Goal: Task Accomplishment & Management: Use online tool/utility

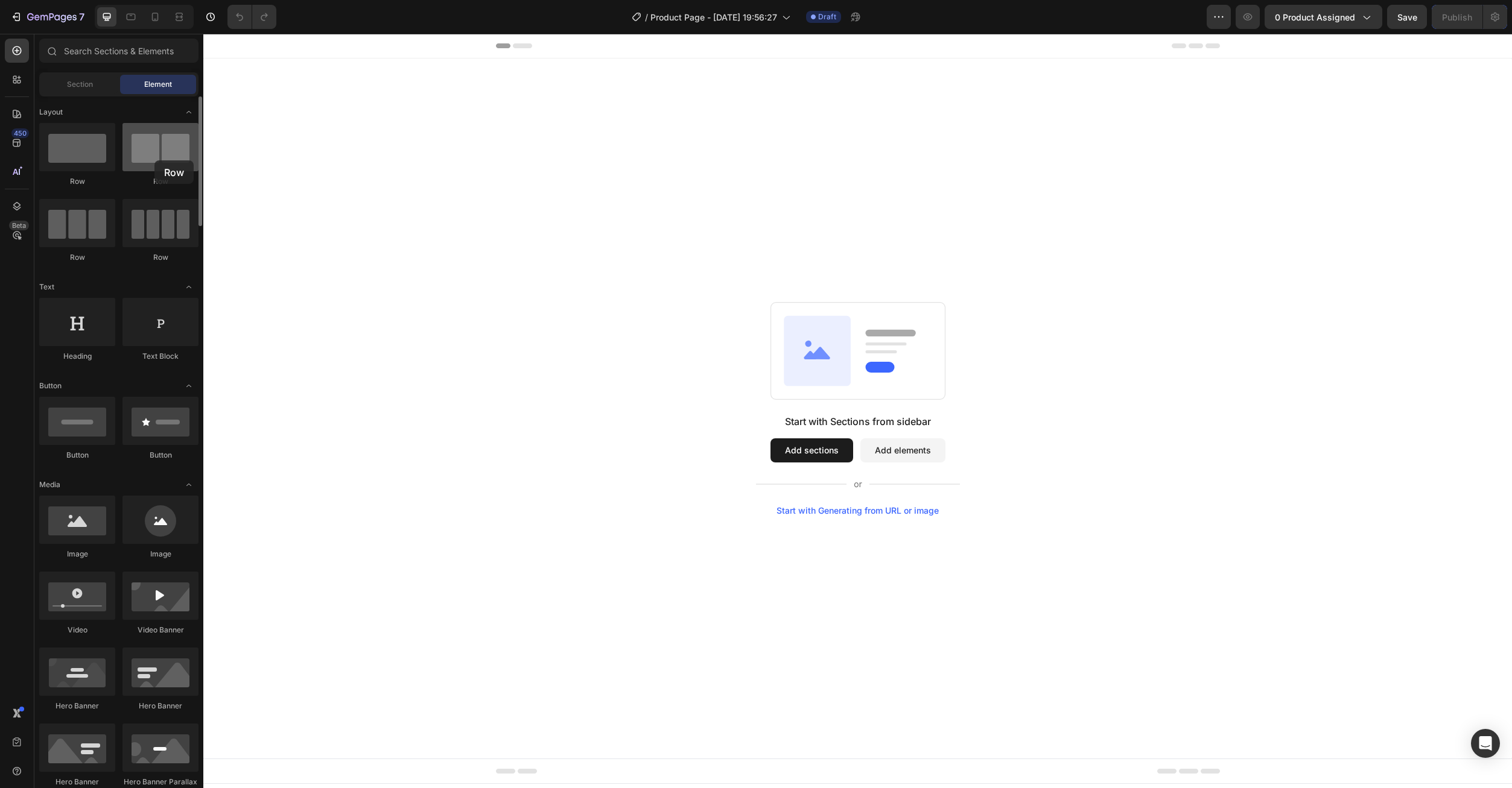
click at [155, 160] on div at bounding box center [160, 148] width 76 height 49
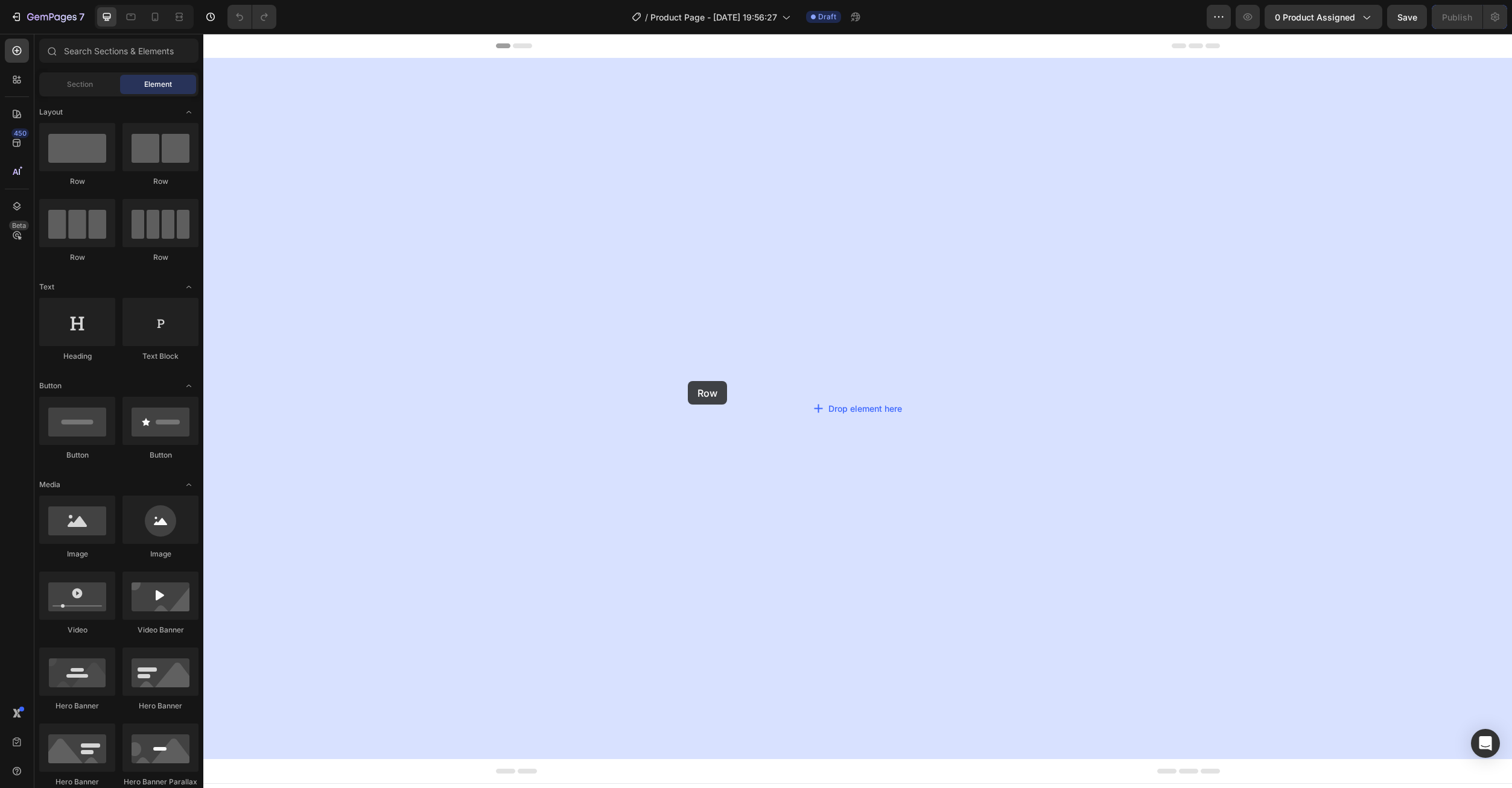
drag, startPoint x: 388, startPoint y: 235, endPoint x: 708, endPoint y: 520, distance: 428.5
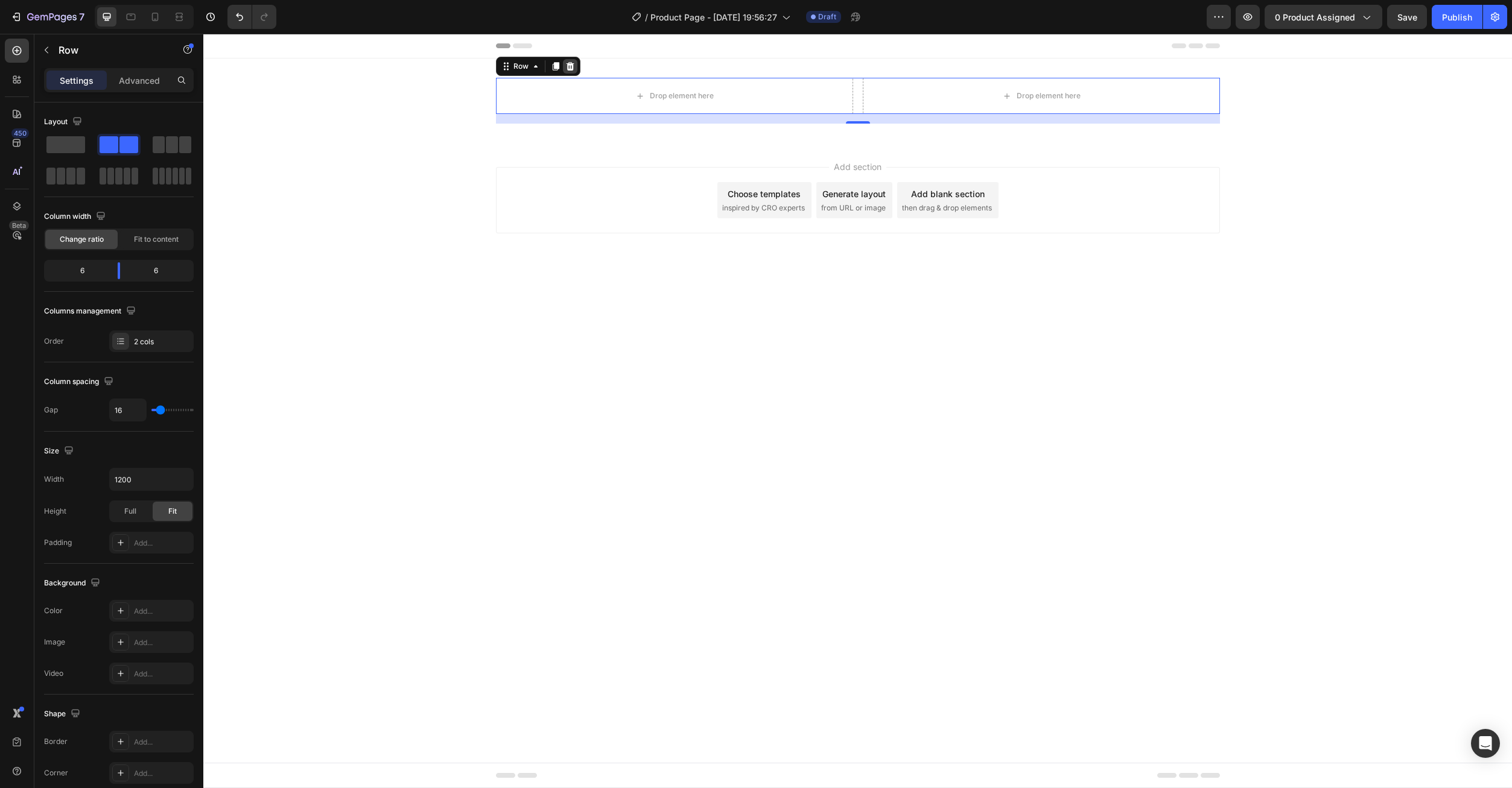
click at [574, 68] on icon at bounding box center [570, 66] width 10 height 10
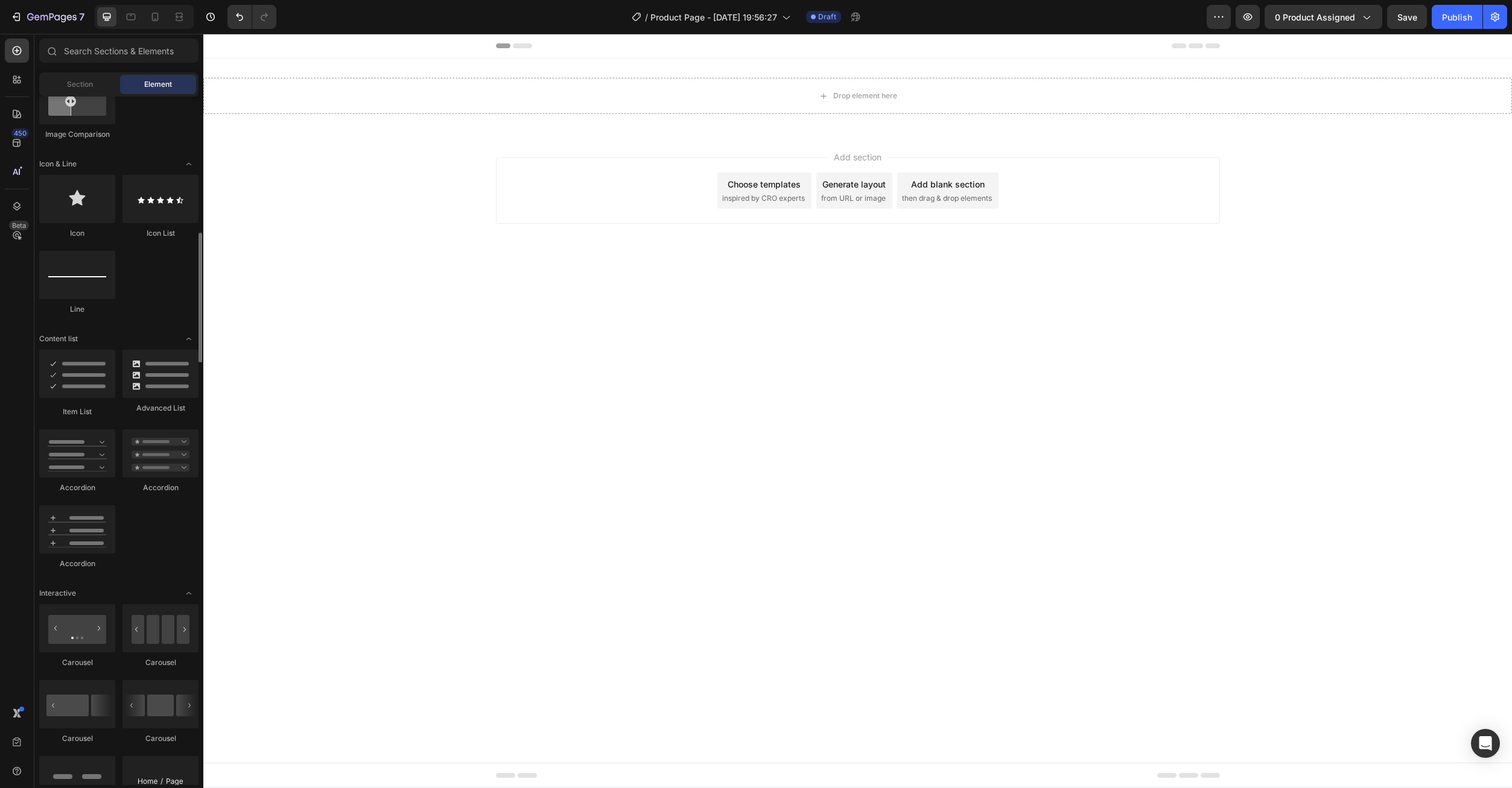
scroll to position [784, 0]
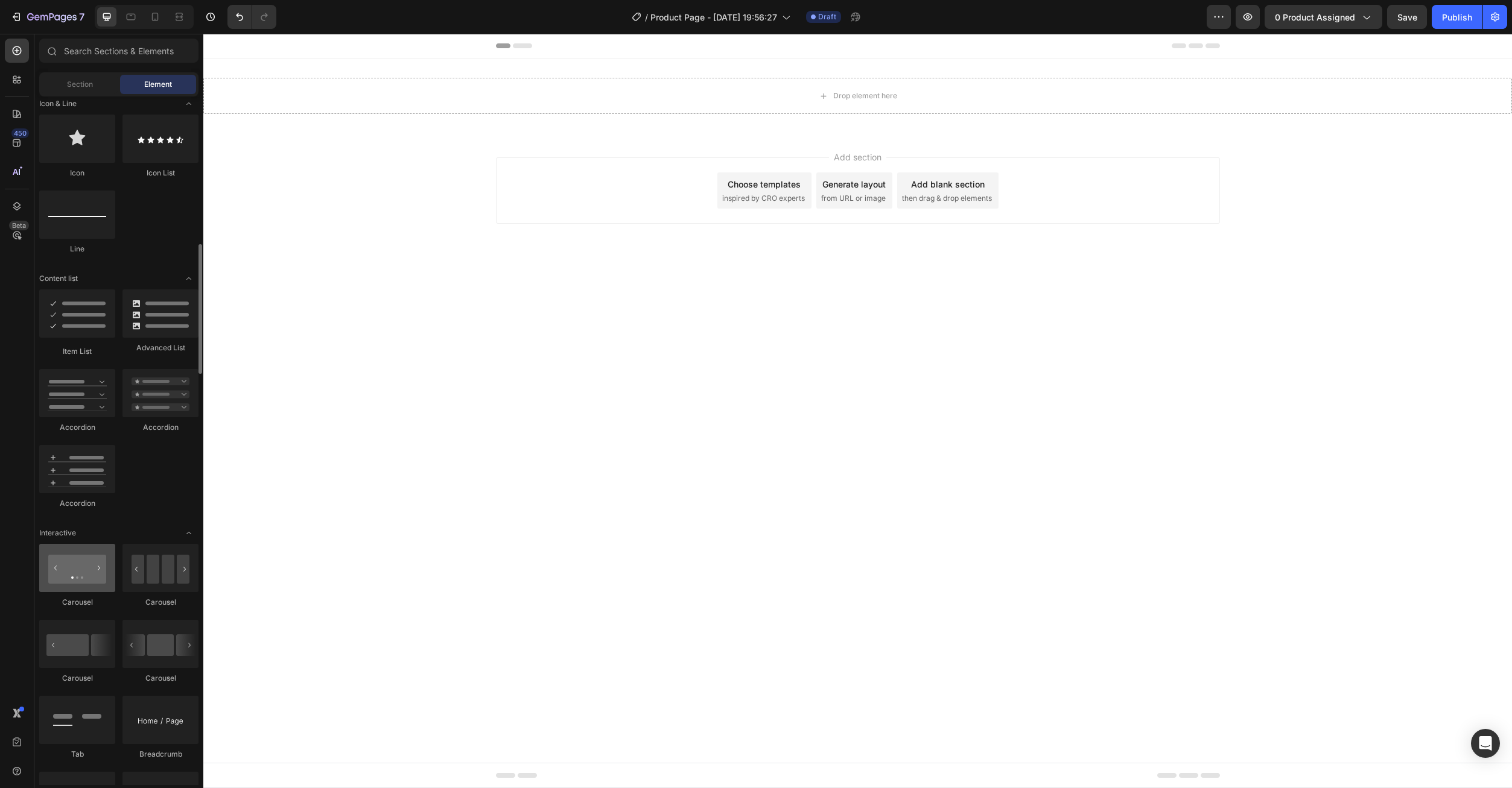
click at [97, 582] on div at bounding box center [77, 568] width 76 height 49
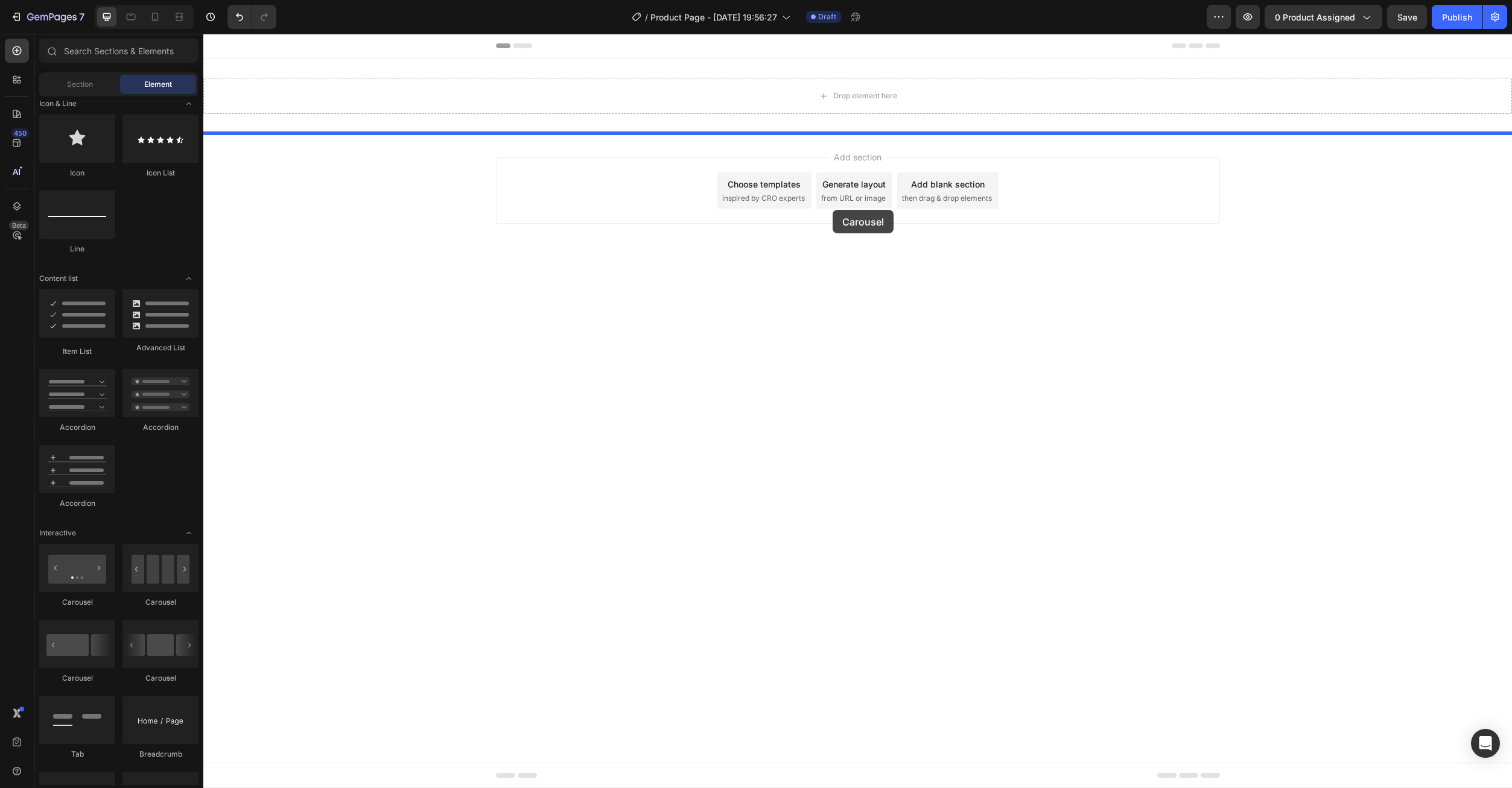
drag, startPoint x: 284, startPoint y: 612, endPoint x: 767, endPoint y: 420, distance: 519.8
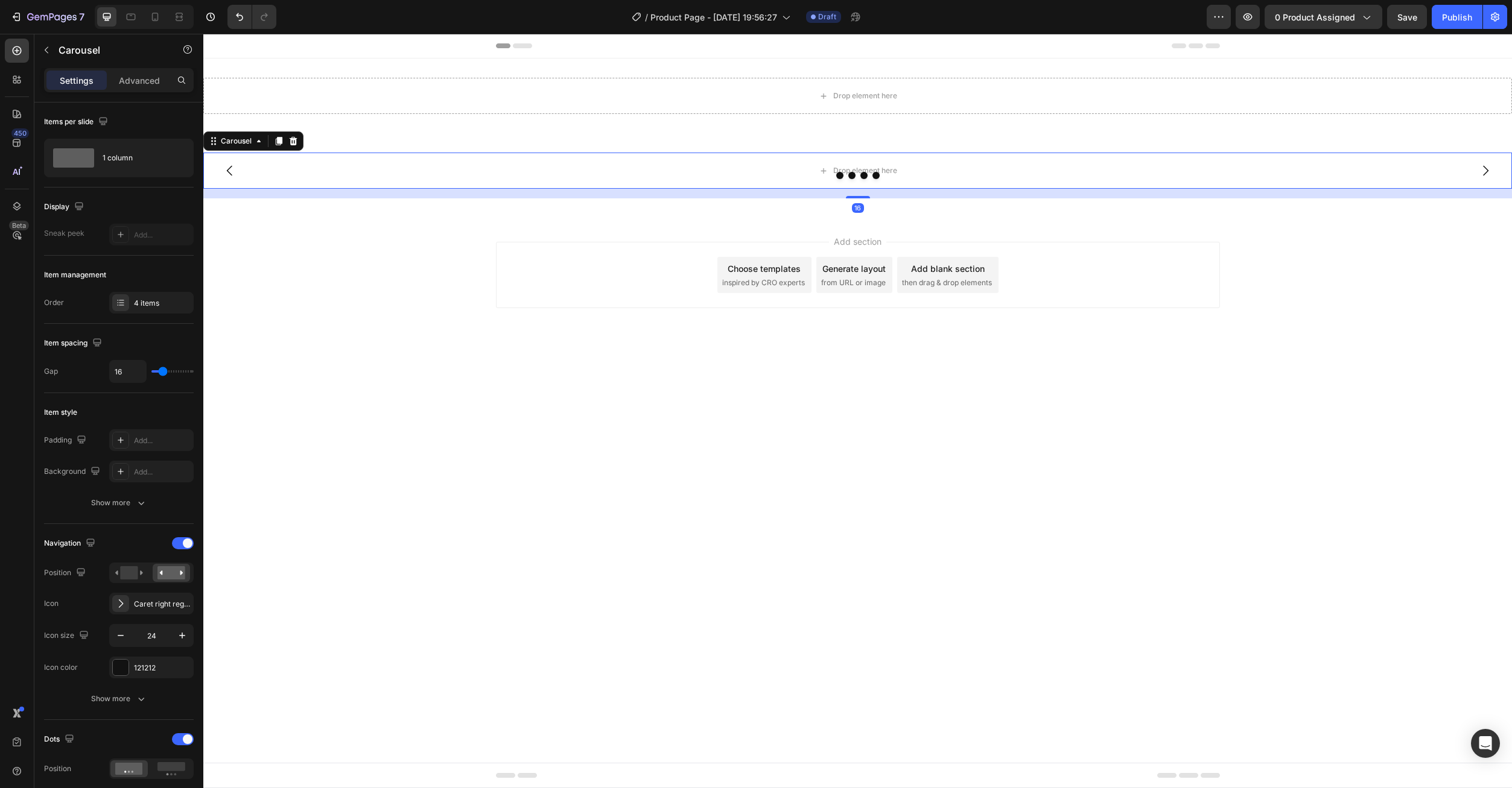
click at [293, 142] on icon at bounding box center [293, 140] width 8 height 8
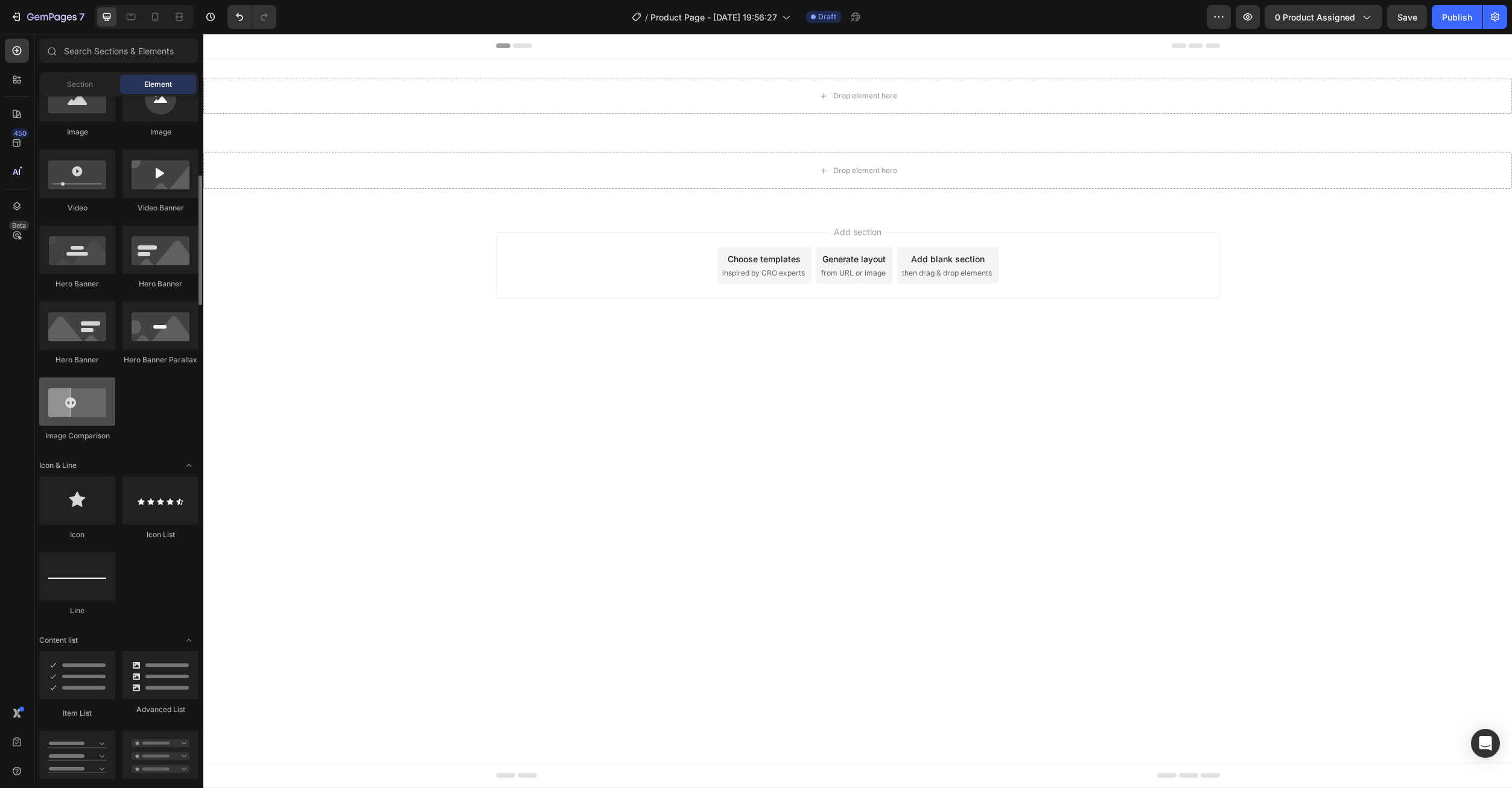
scroll to position [241, 0]
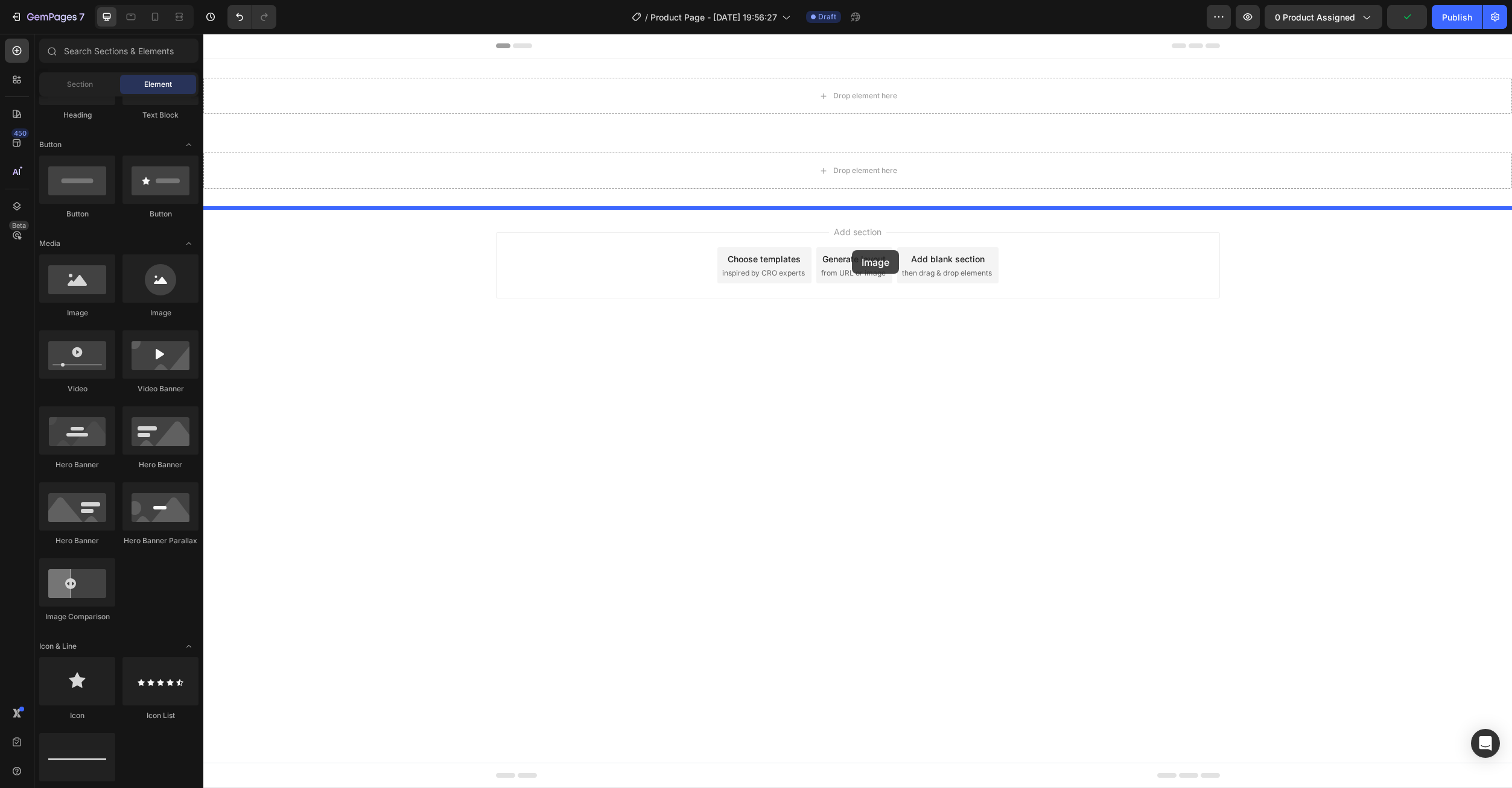
drag, startPoint x: 291, startPoint y: 326, endPoint x: 837, endPoint y: 206, distance: 559.0
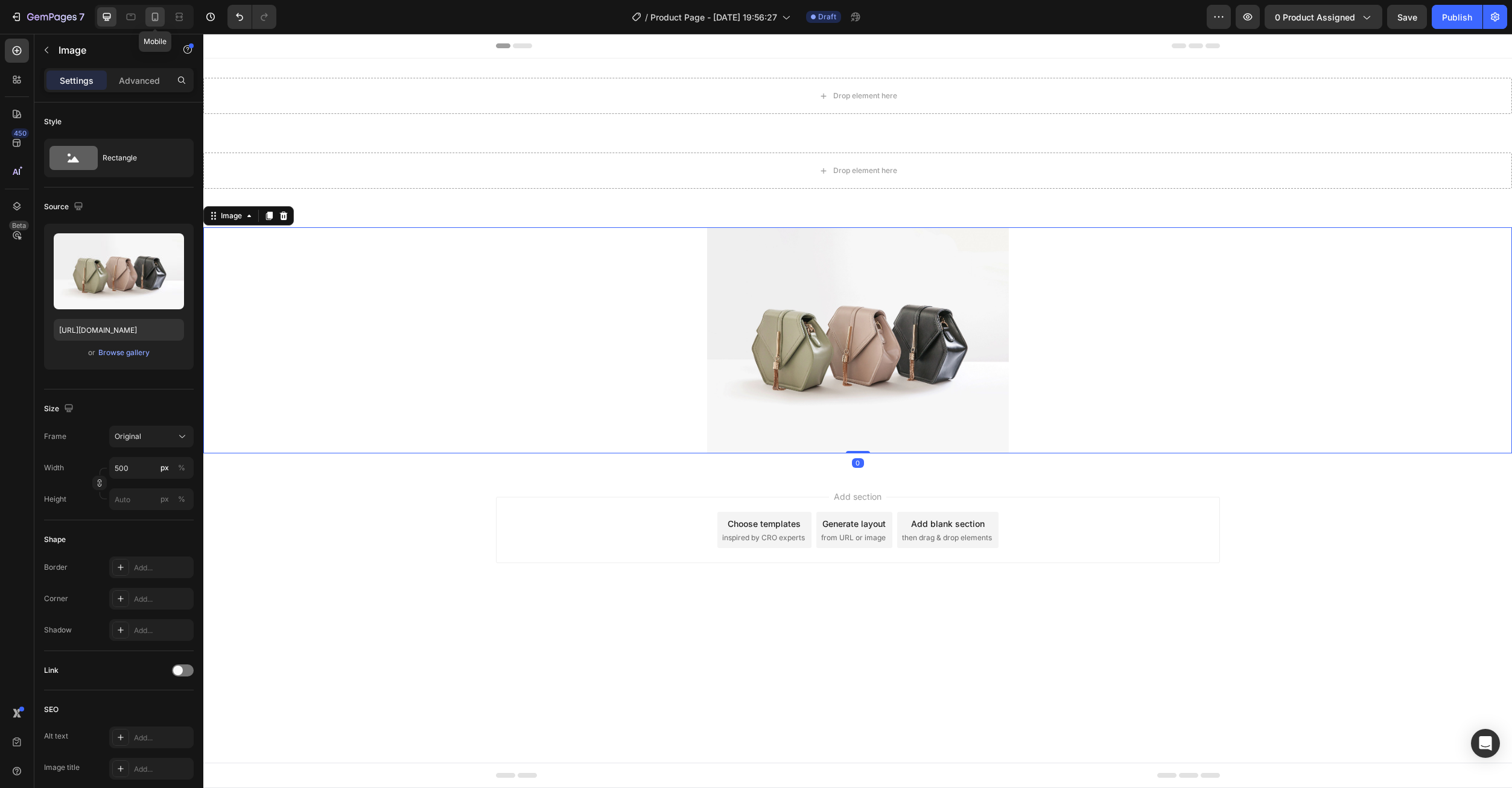
click at [157, 24] on div at bounding box center [155, 17] width 19 height 19
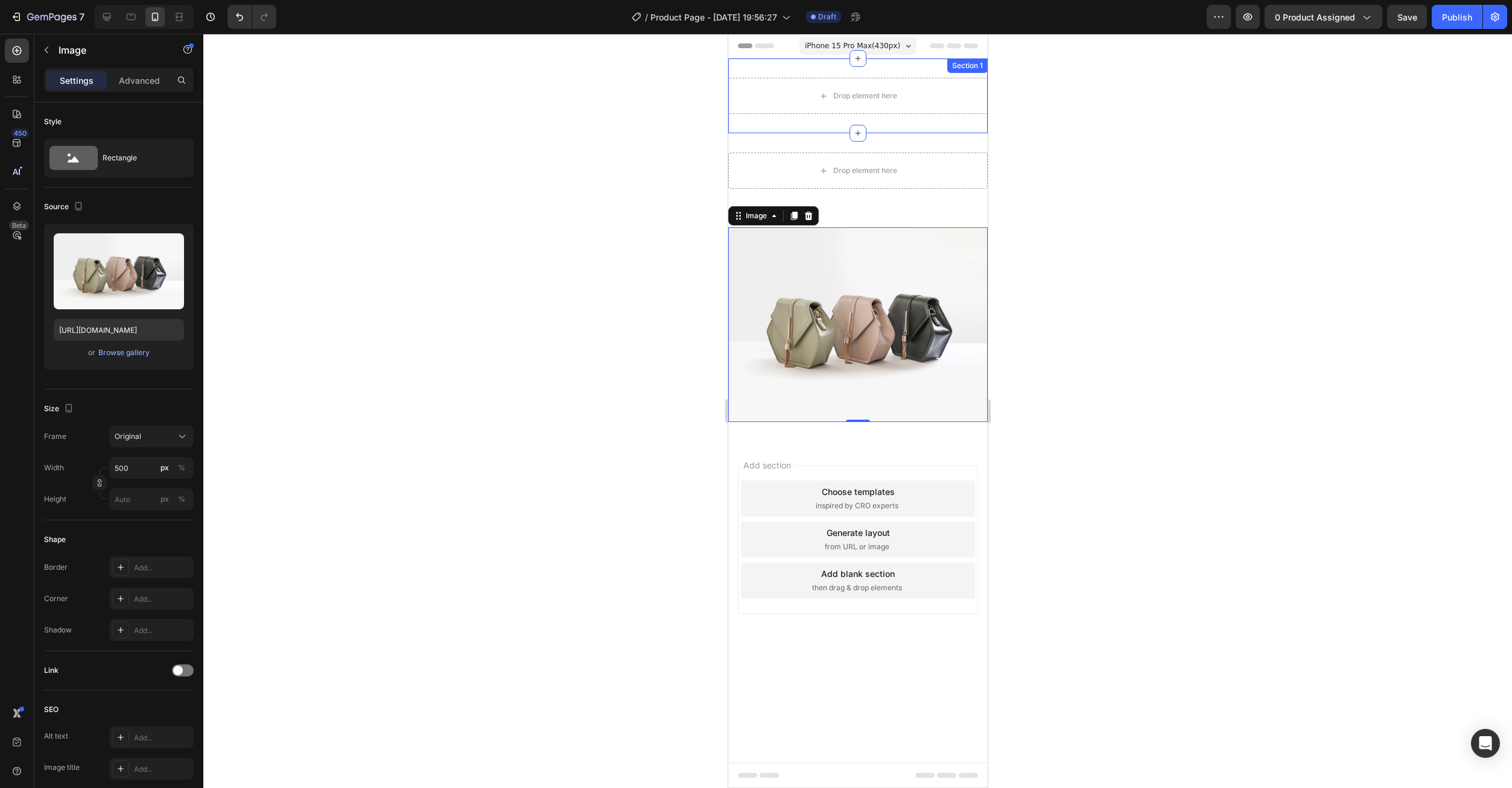
click at [907, 63] on div "Drop element here Section 1" at bounding box center [857, 96] width 259 height 75
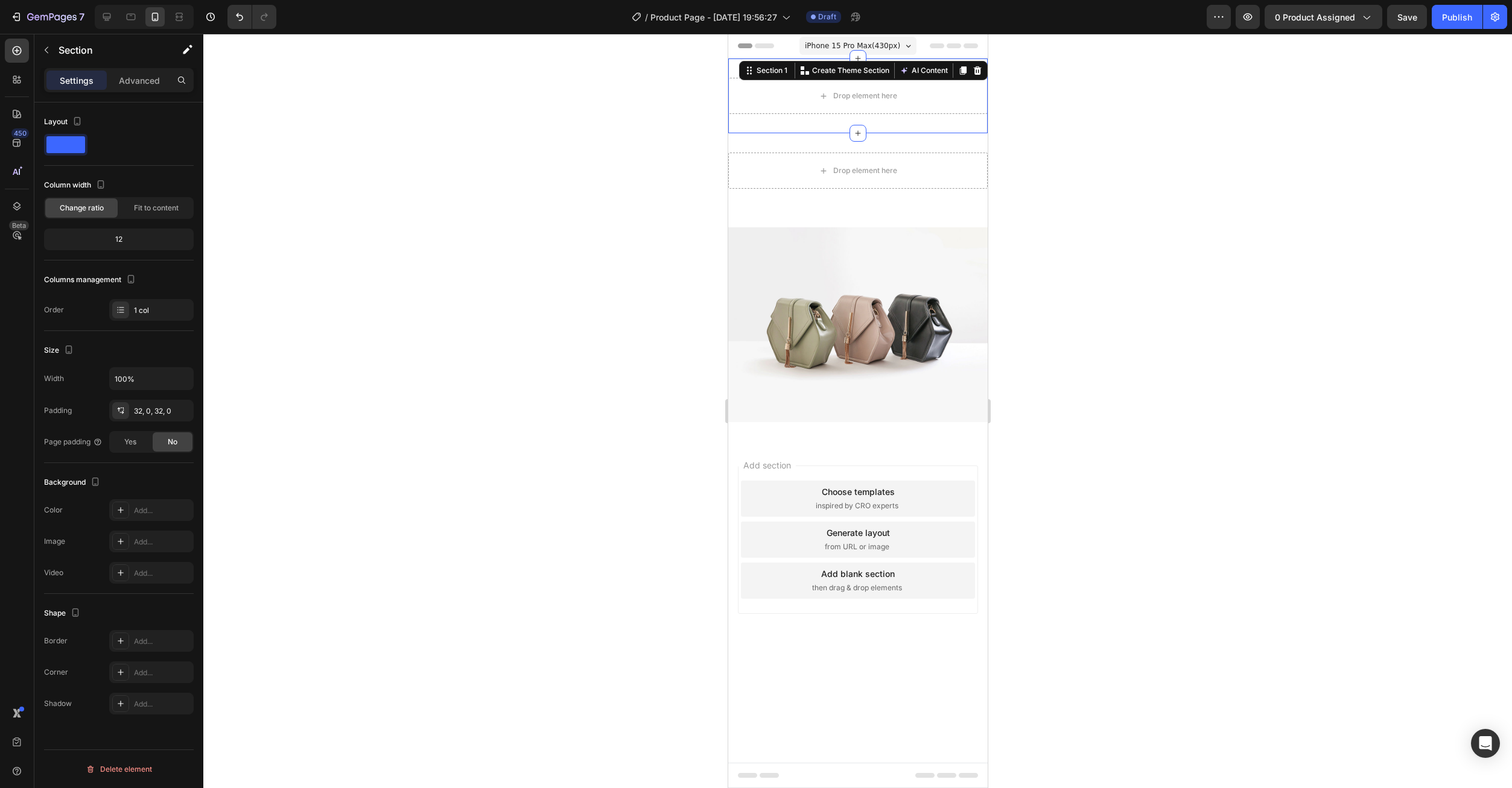
click at [977, 74] on icon at bounding box center [976, 70] width 10 height 10
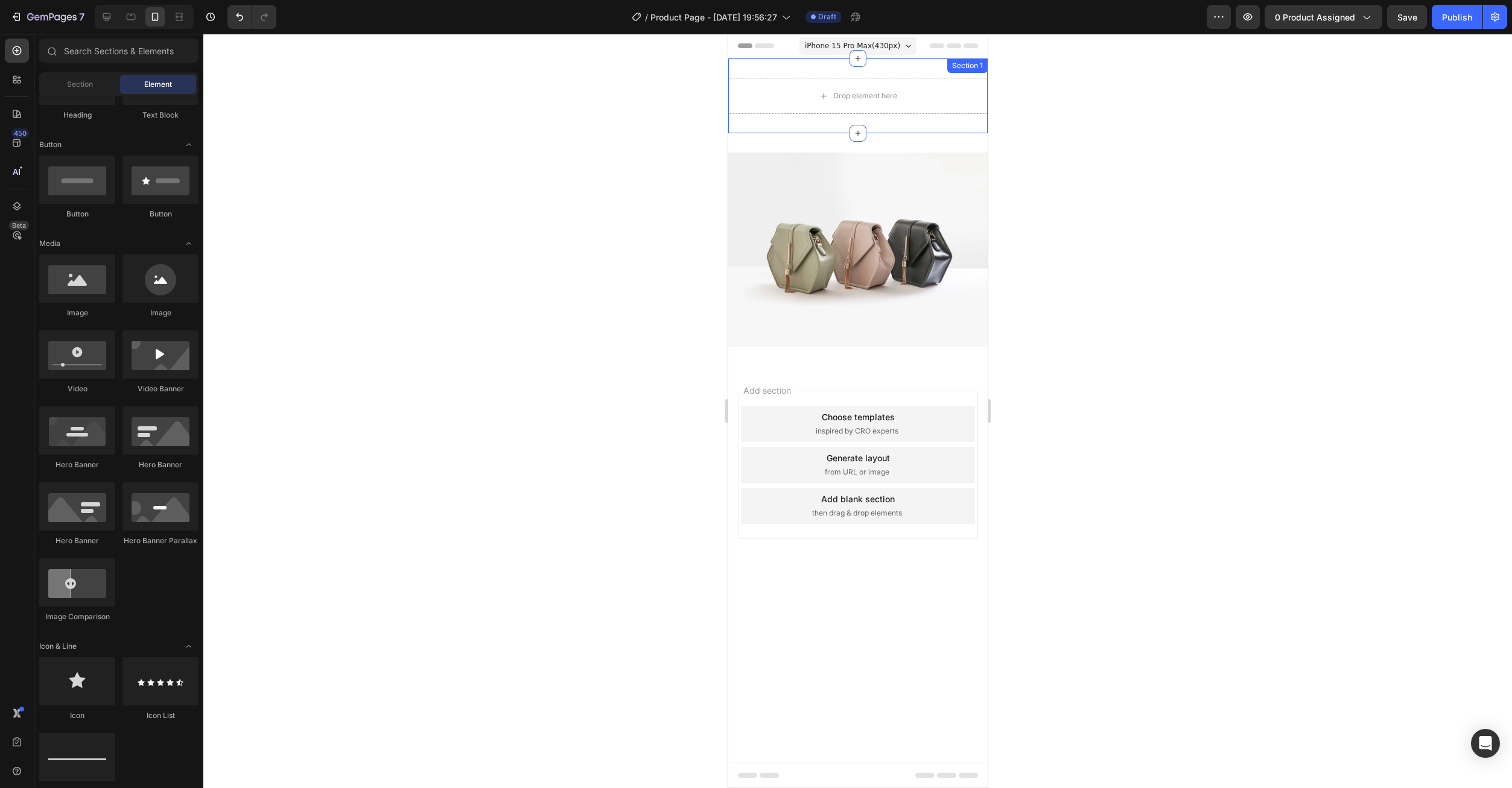
click at [906, 72] on div "Drop element here Section 1" at bounding box center [857, 96] width 259 height 75
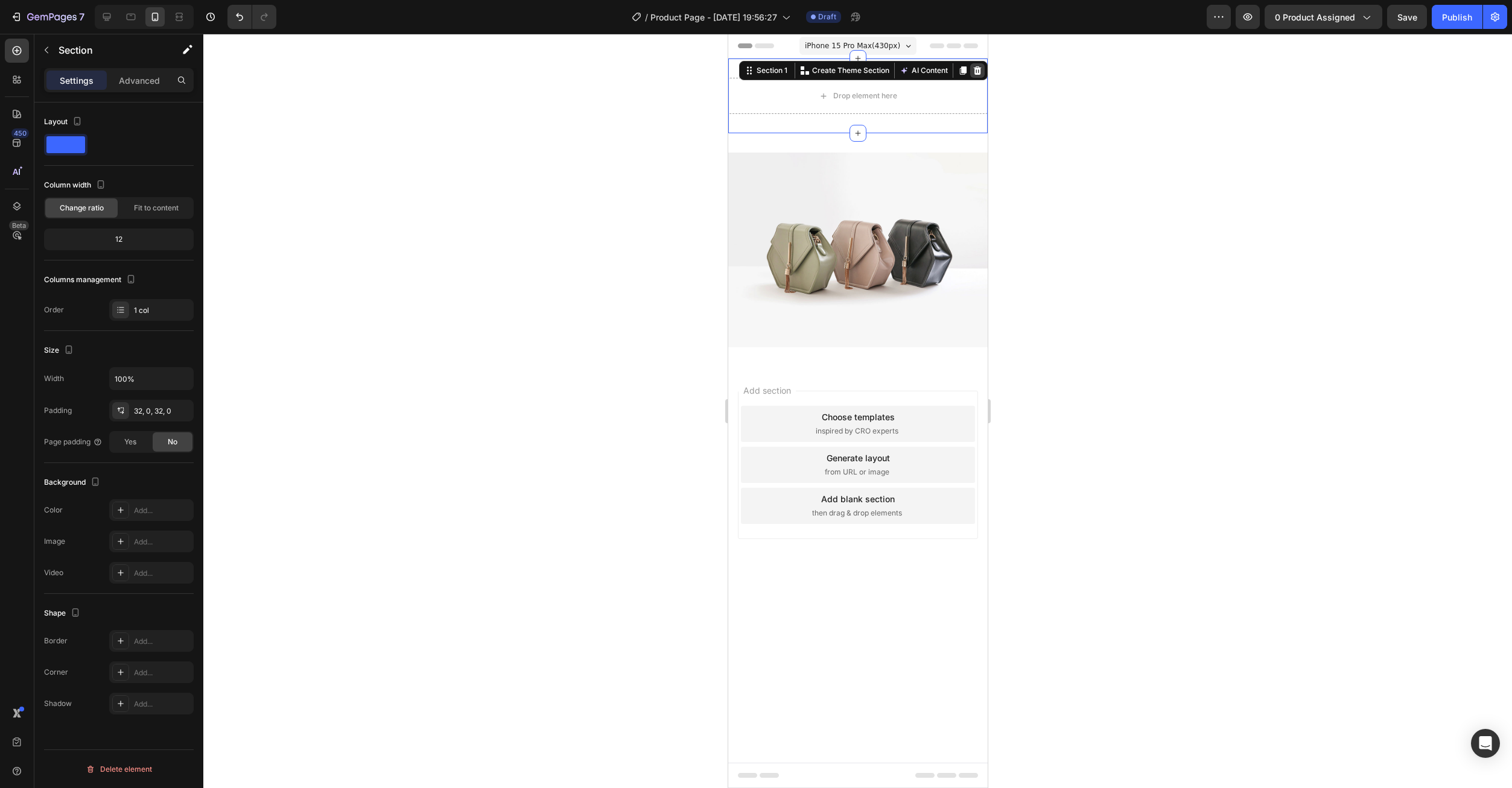
click at [982, 67] on div at bounding box center [977, 70] width 15 height 15
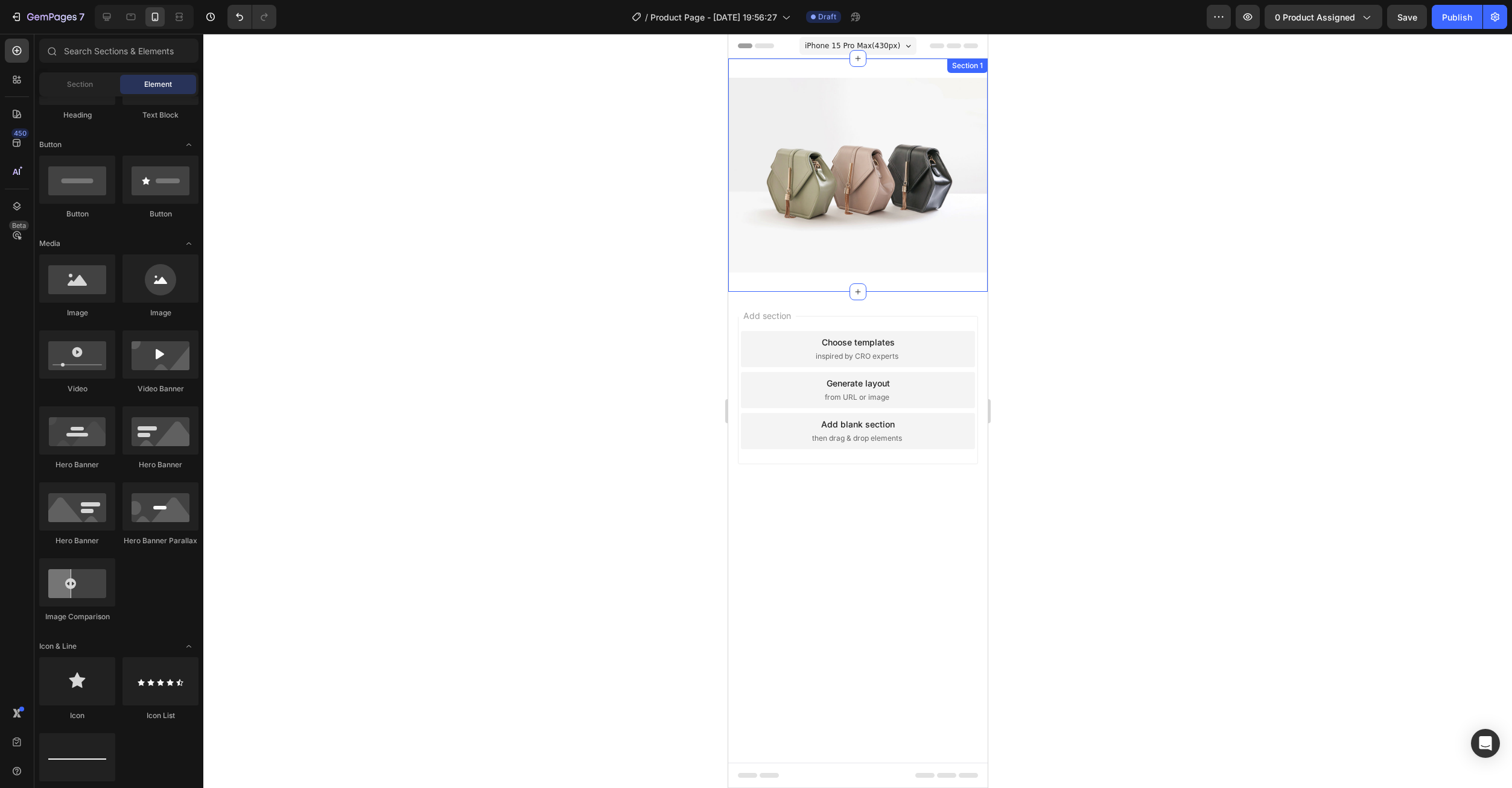
click at [912, 67] on div "Image Section 1" at bounding box center [857, 175] width 259 height 233
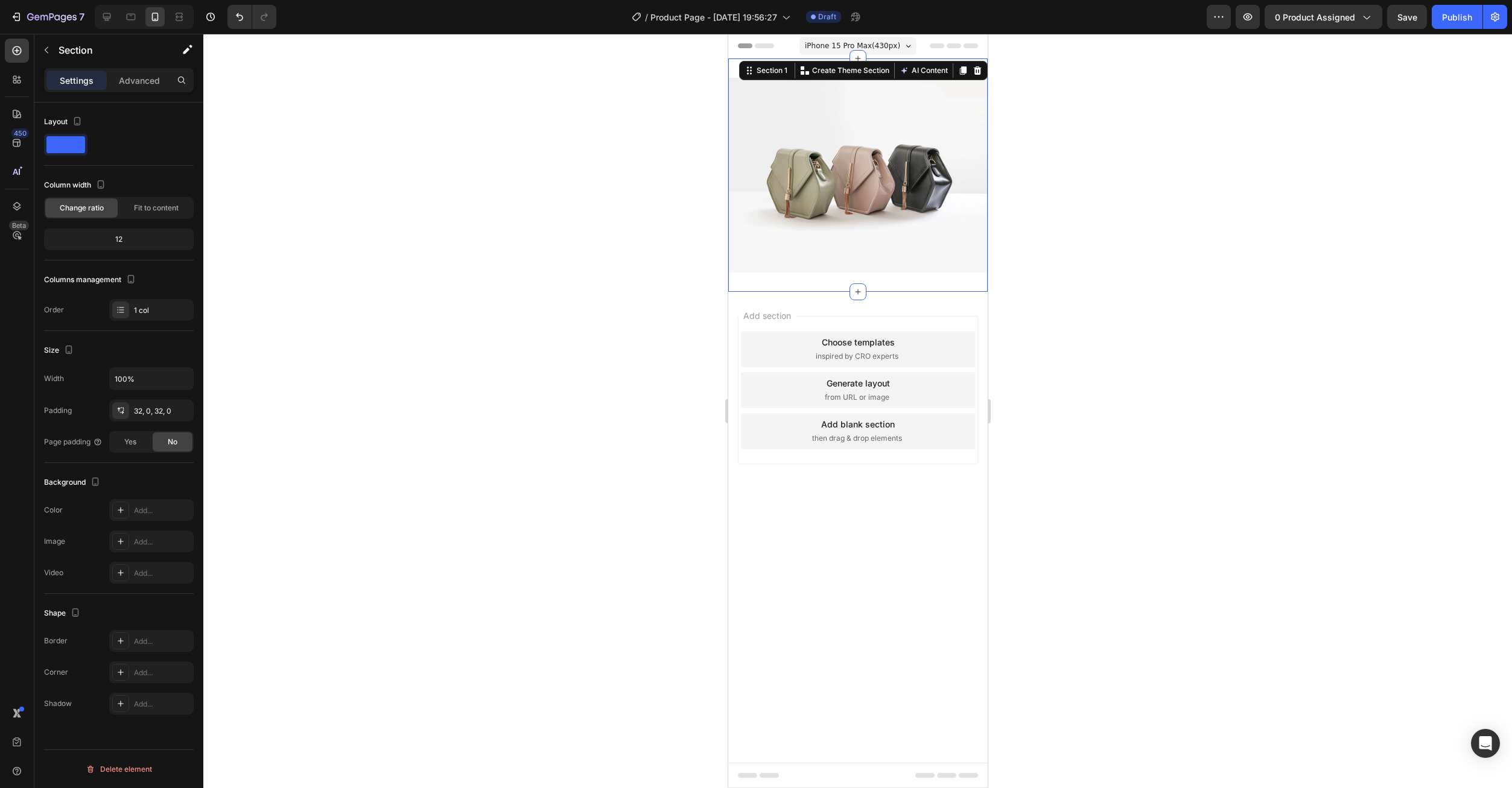
click at [982, 73] on div at bounding box center [977, 70] width 15 height 15
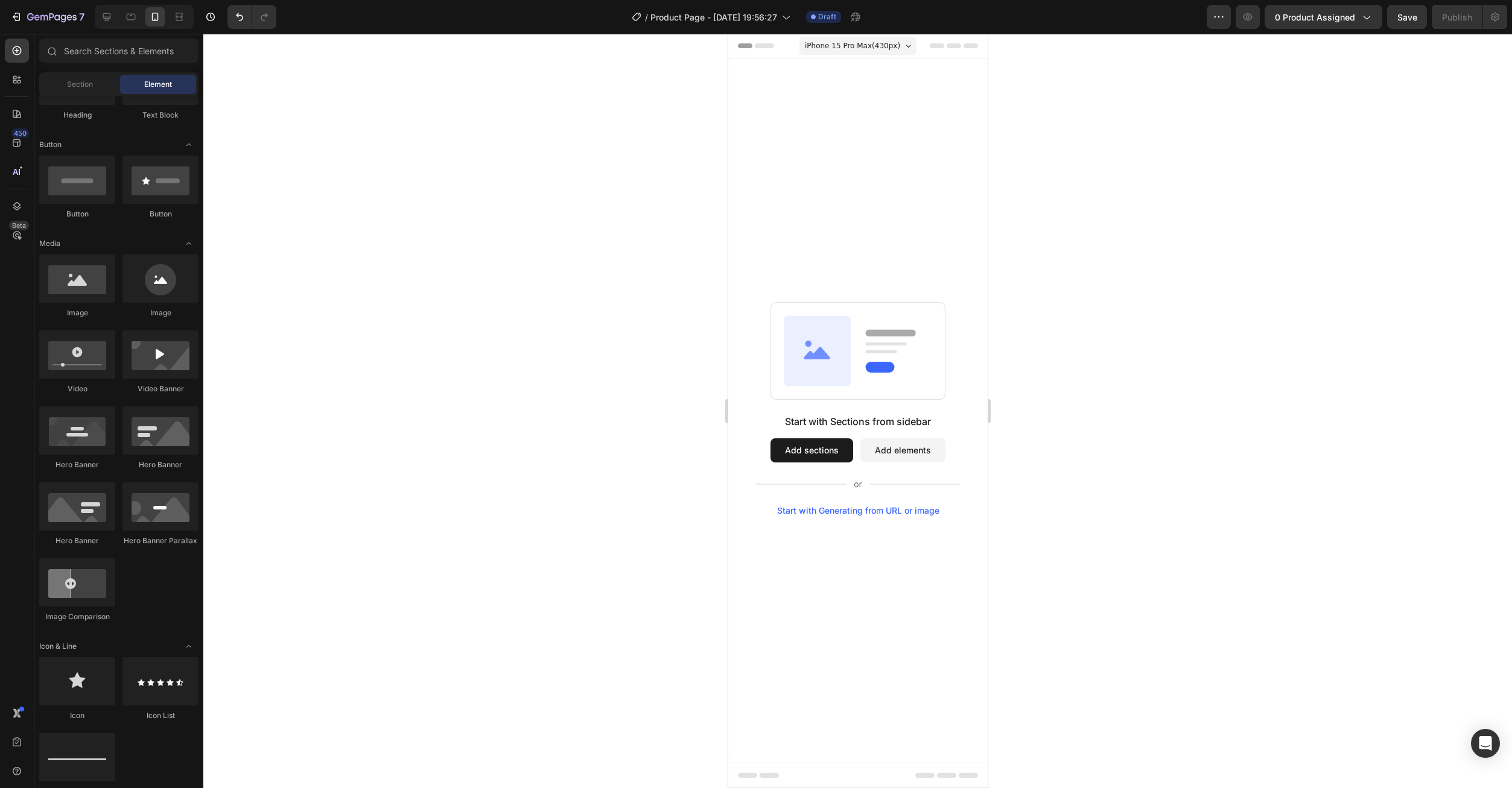
click at [924, 91] on div "Start with Sections from sidebar Add sections Add elements Start with Generatin…" at bounding box center [857, 409] width 259 height 700
click at [82, 117] on div "Heading" at bounding box center [77, 115] width 76 height 11
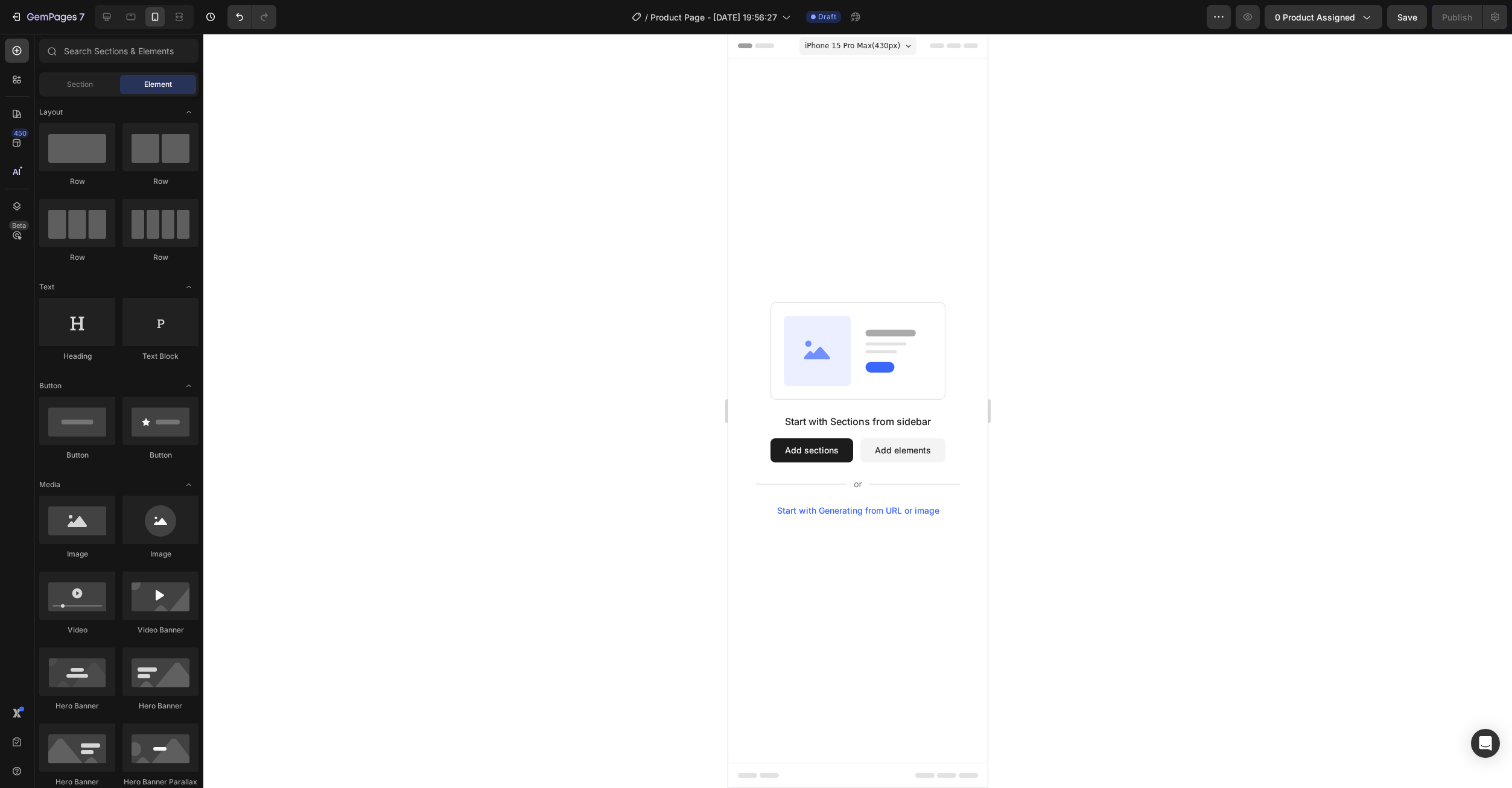
click at [841, 153] on div "Start with Sections from sidebar Add sections Add elements Start with Generatin…" at bounding box center [857, 409] width 259 height 700
click at [888, 102] on div "Start with Sections from sidebar Add sections Add elements Start with Generatin…" at bounding box center [857, 409] width 259 height 700
click at [943, 44] on div "Header" at bounding box center [857, 46] width 240 height 24
click at [736, 49] on div "Header" at bounding box center [757, 45] width 45 height 15
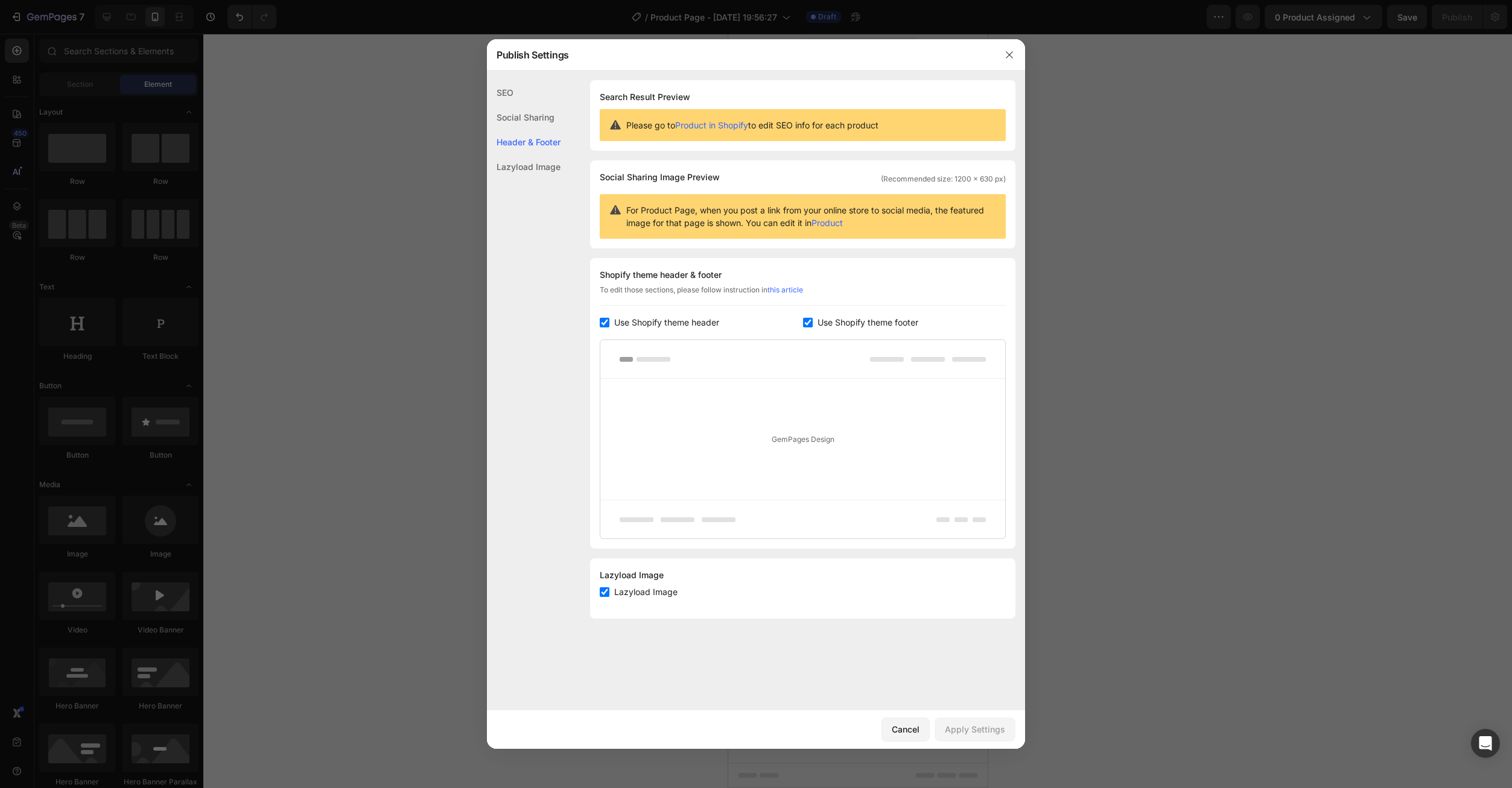
click at [512, 142] on div "Header & Footer" at bounding box center [523, 142] width 73 height 25
click at [1011, 65] on div at bounding box center [1009, 54] width 31 height 31
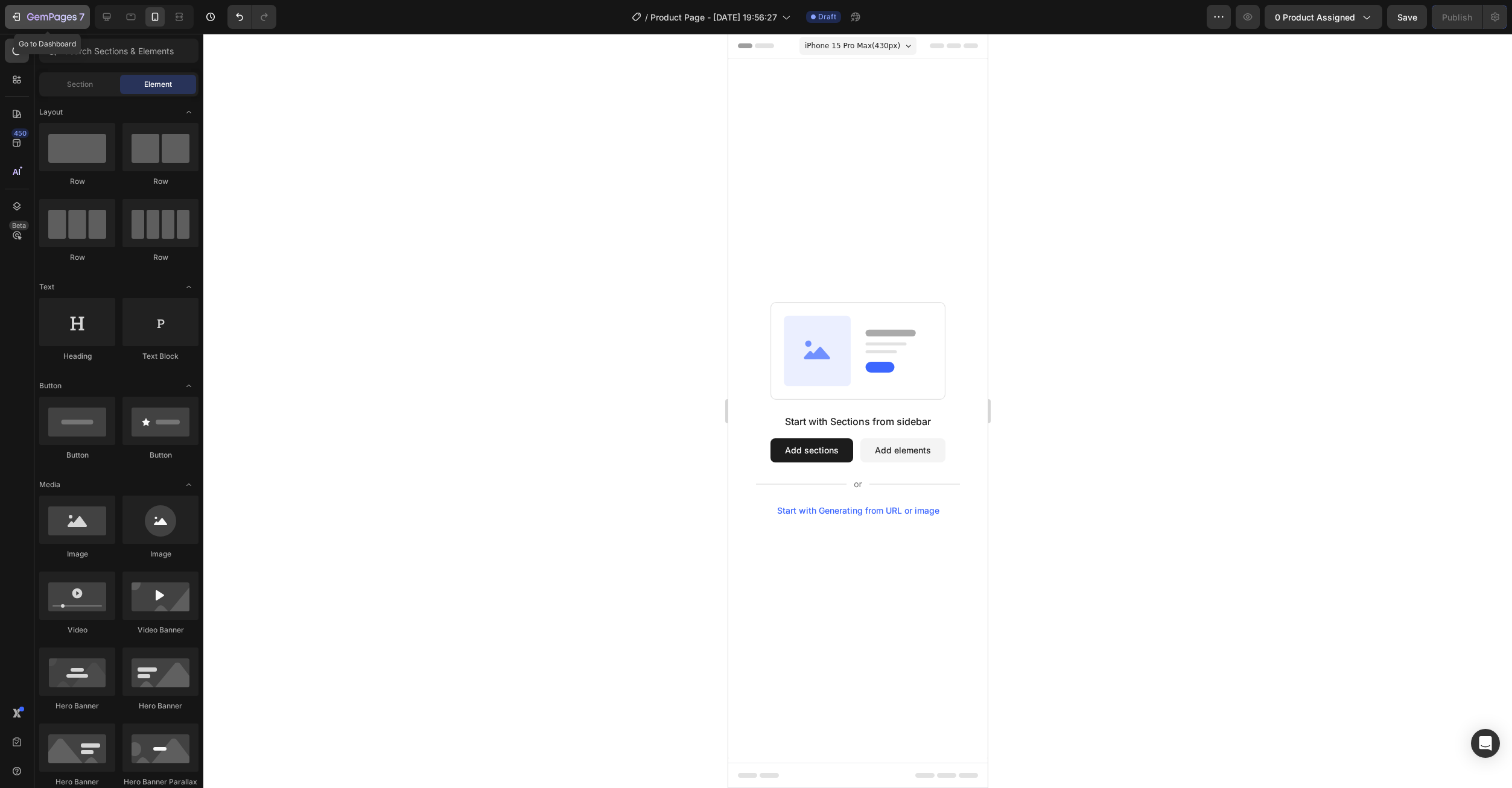
click at [20, 18] on icon "button" at bounding box center [16, 17] width 12 height 12
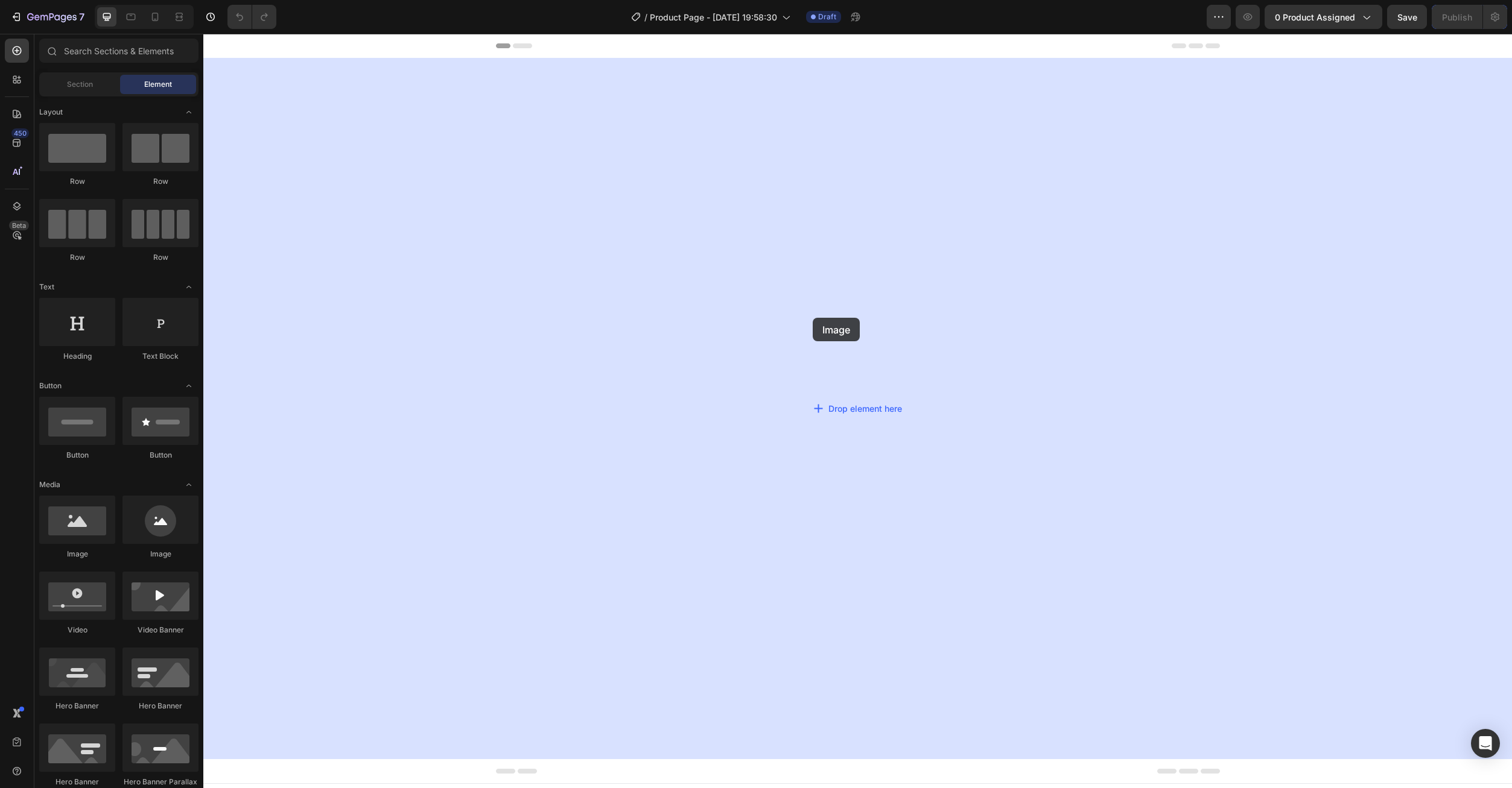
drag, startPoint x: 279, startPoint y: 564, endPoint x: 768, endPoint y: 411, distance: 512.4
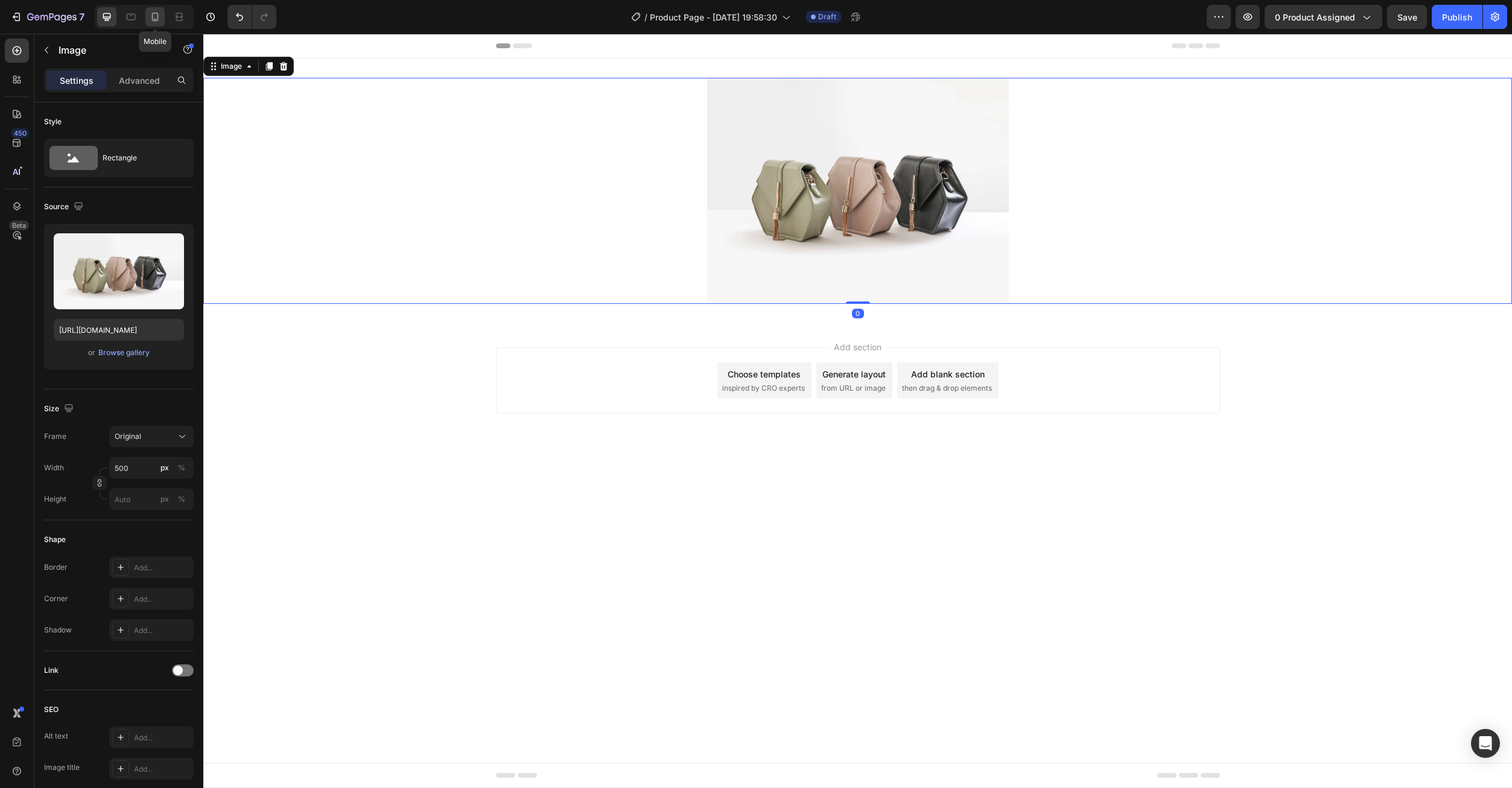
click at [151, 17] on icon at bounding box center [155, 17] width 12 height 12
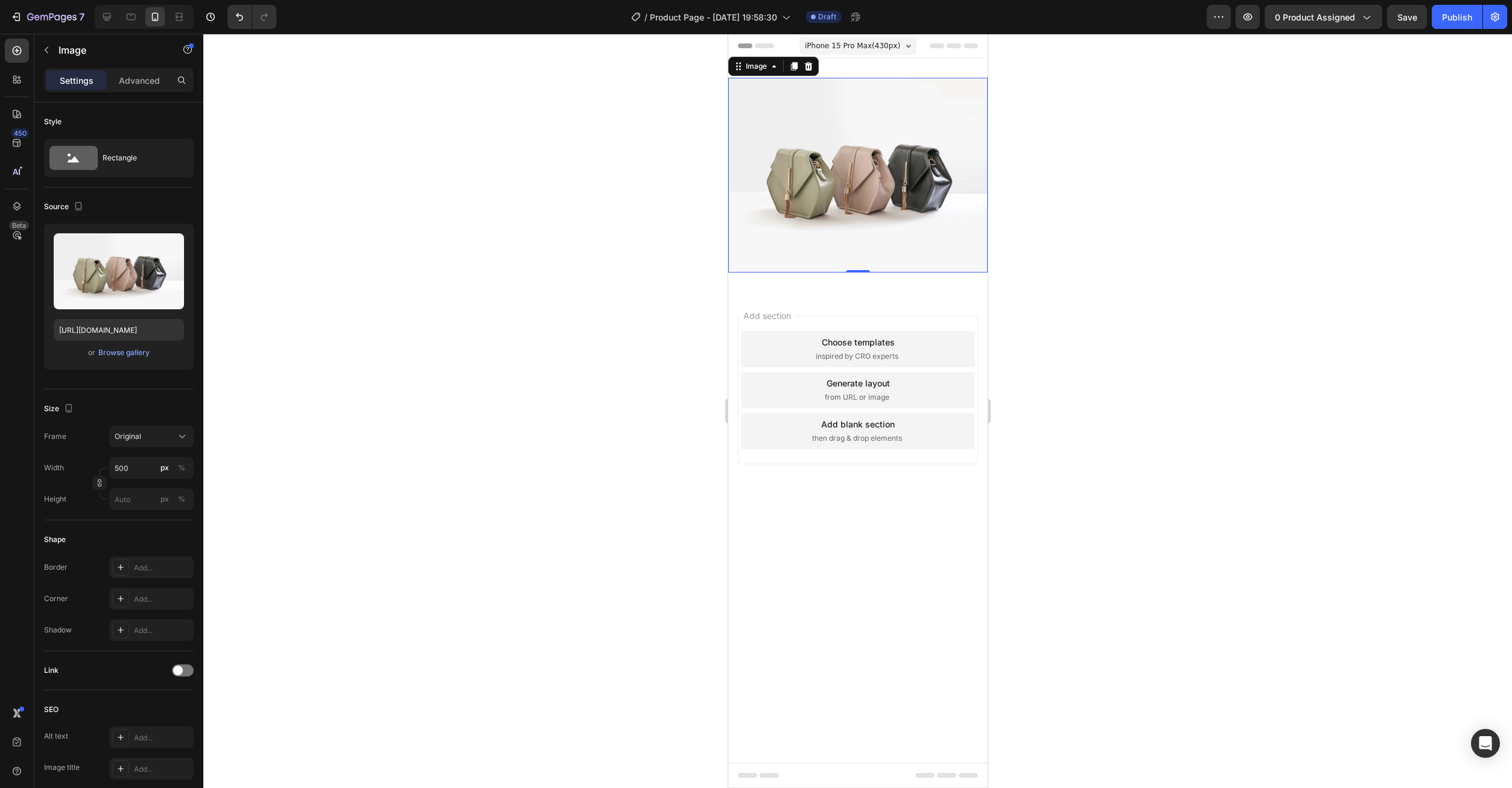
click at [886, 145] on img at bounding box center [857, 175] width 259 height 195
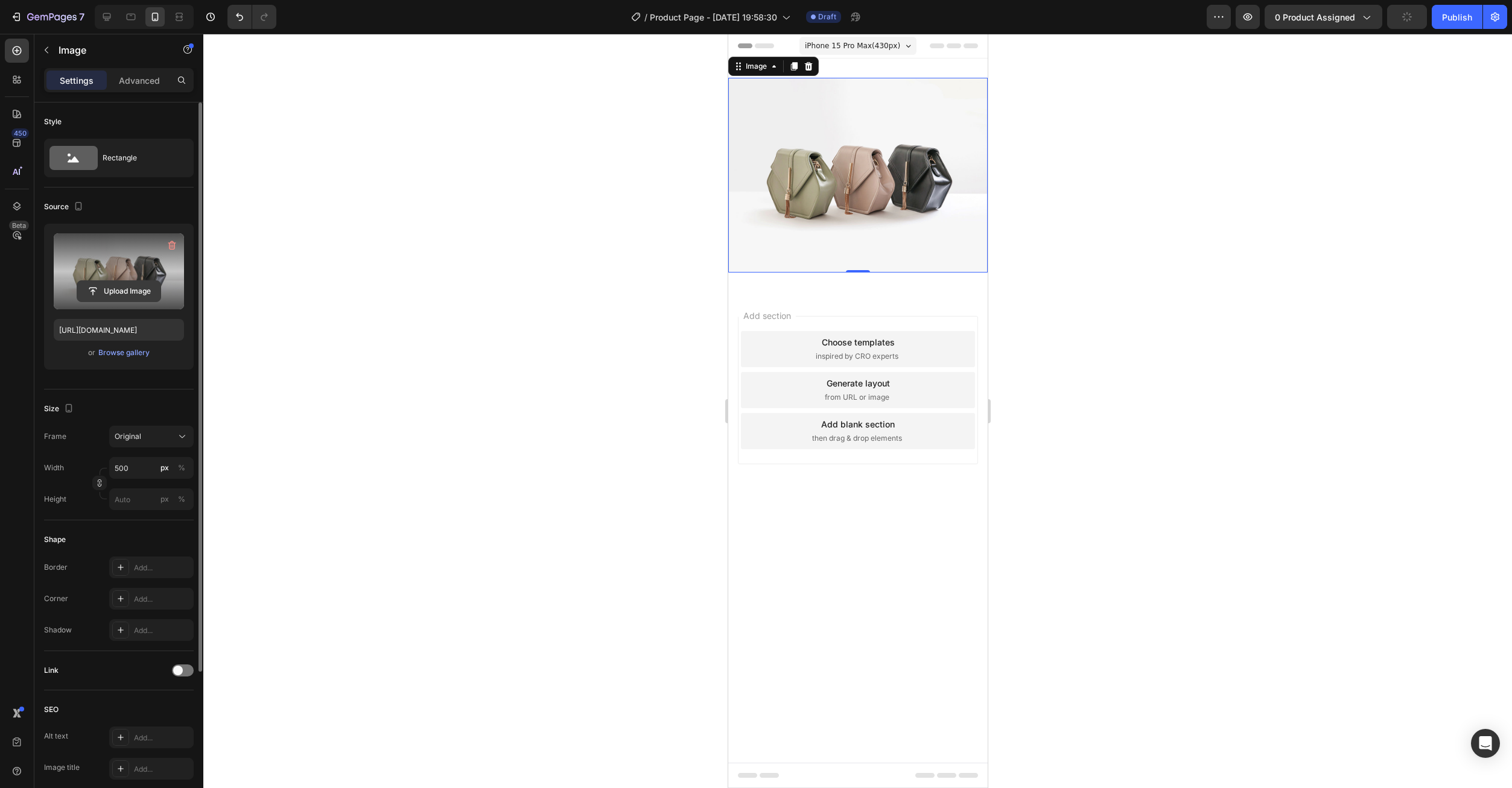
click at [112, 290] on input "file" at bounding box center [119, 291] width 83 height 20
click at [108, 281] on input "file" at bounding box center [119, 291] width 83 height 20
type input "[URL][DOMAIN_NAME]"
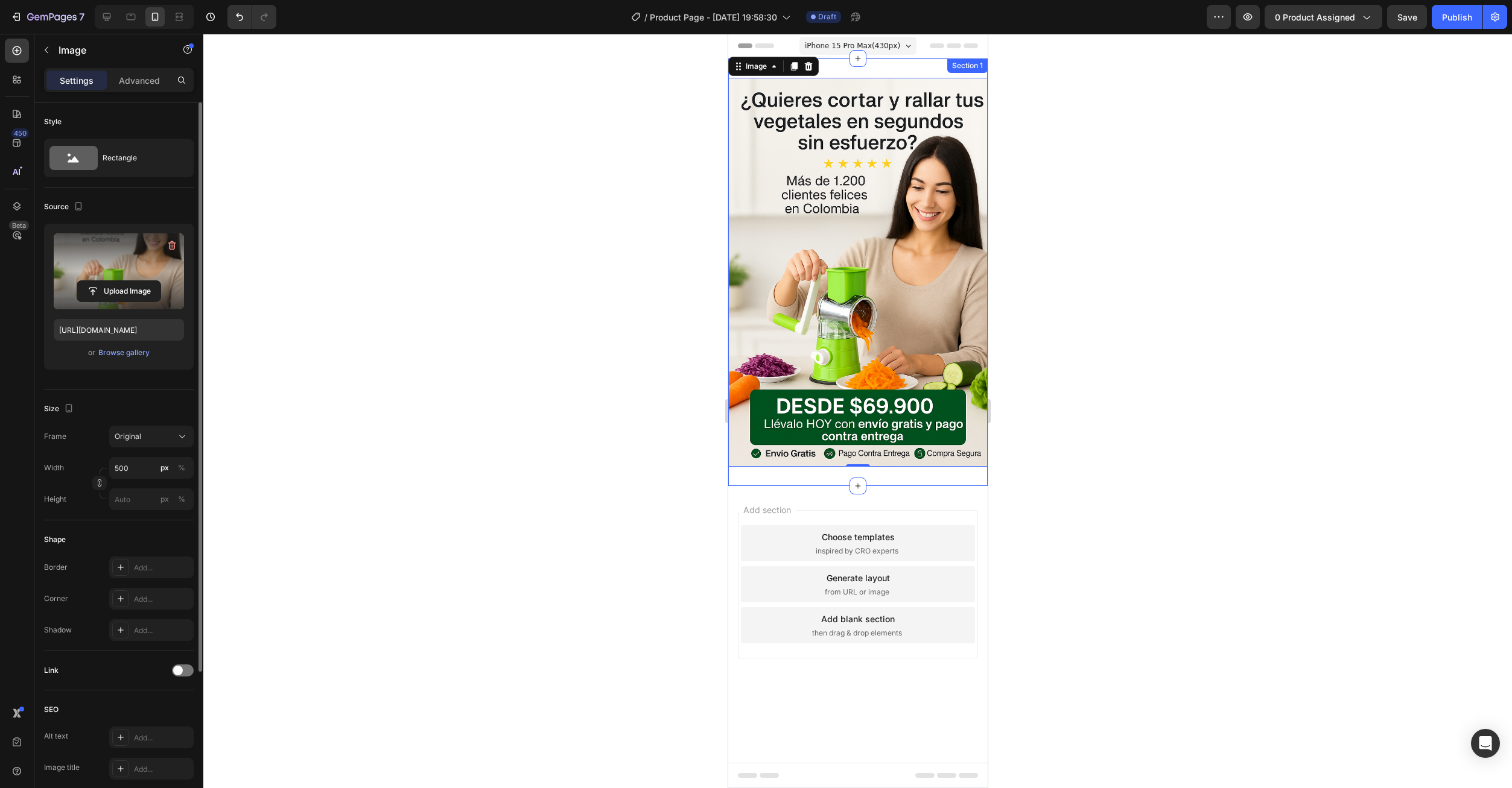
click at [935, 68] on div "Image 0 Section 1" at bounding box center [857, 273] width 259 height 428
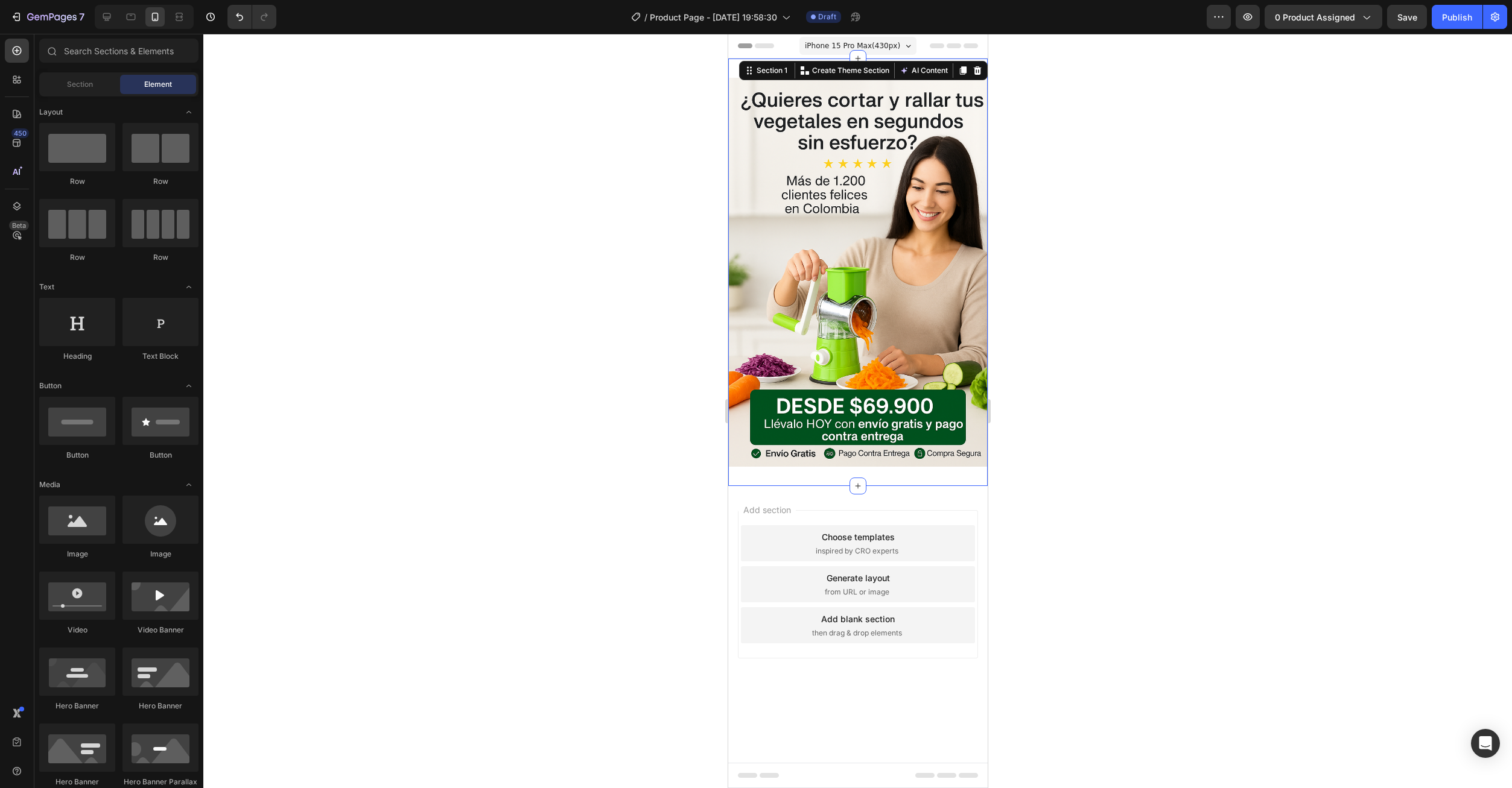
click at [902, 504] on div "Add section Choose templates inspired by CRO experts Generate layout from URL o…" at bounding box center [857, 601] width 259 height 231
click at [924, 68] on div "Image Section 1" at bounding box center [857, 273] width 259 height 428
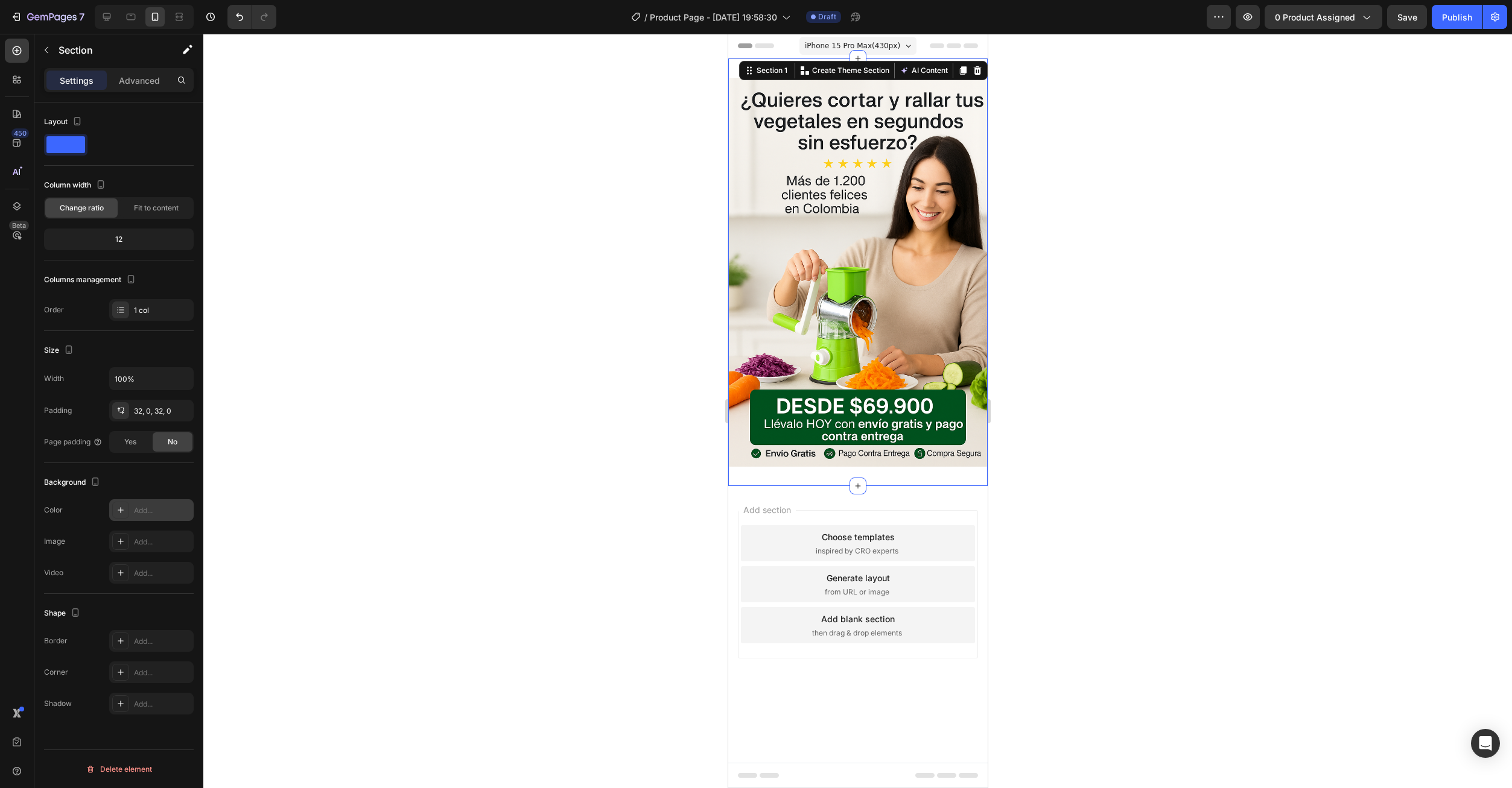
click at [116, 506] on icon at bounding box center [120, 510] width 10 height 10
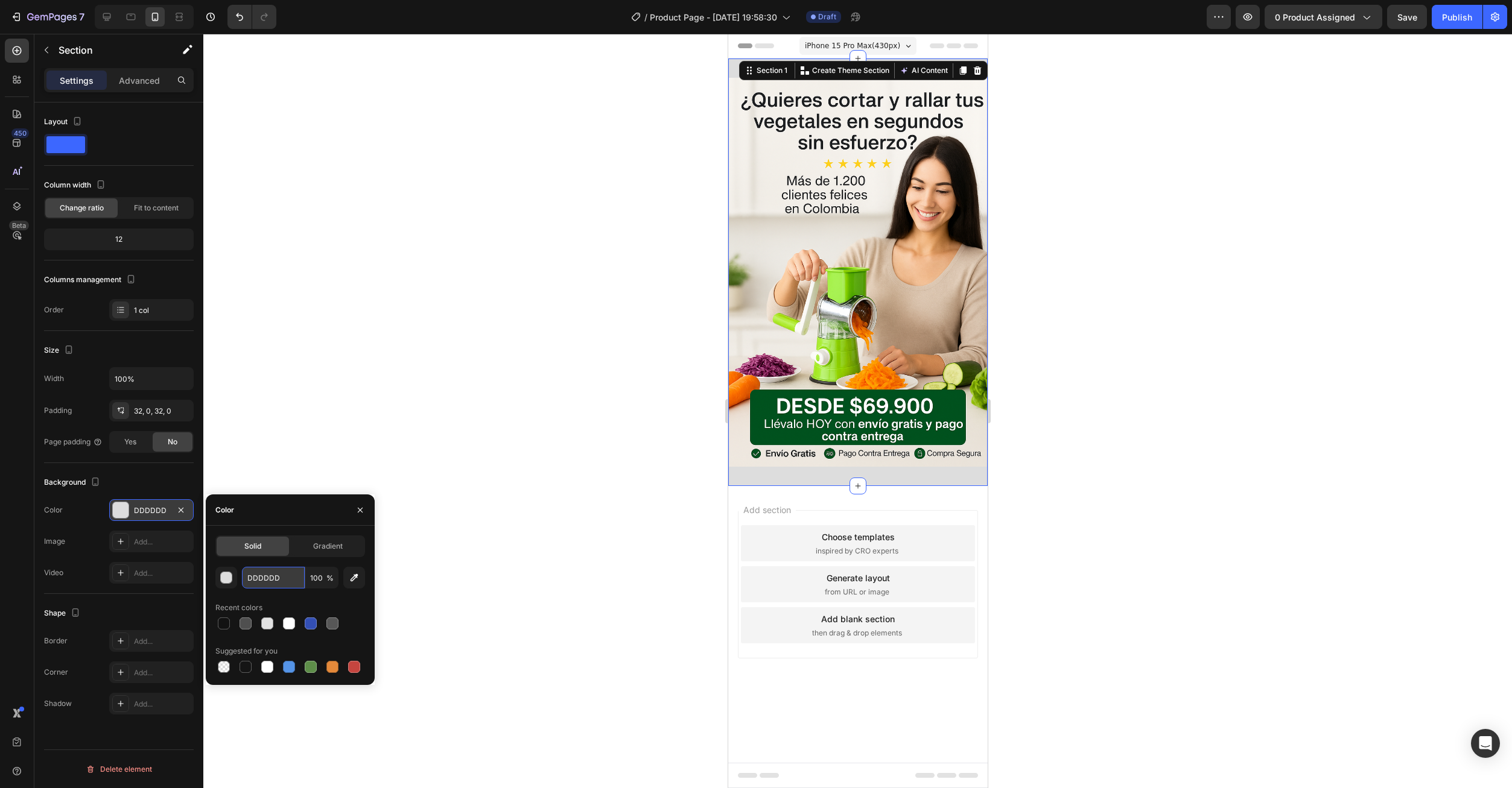
paste input "#F5F5F5"
type input "F5F5F5"
click at [292, 599] on div "F5F5F5 100 % Recent colors Suggested for you" at bounding box center [290, 621] width 149 height 109
click at [359, 519] on button "button" at bounding box center [360, 510] width 19 height 19
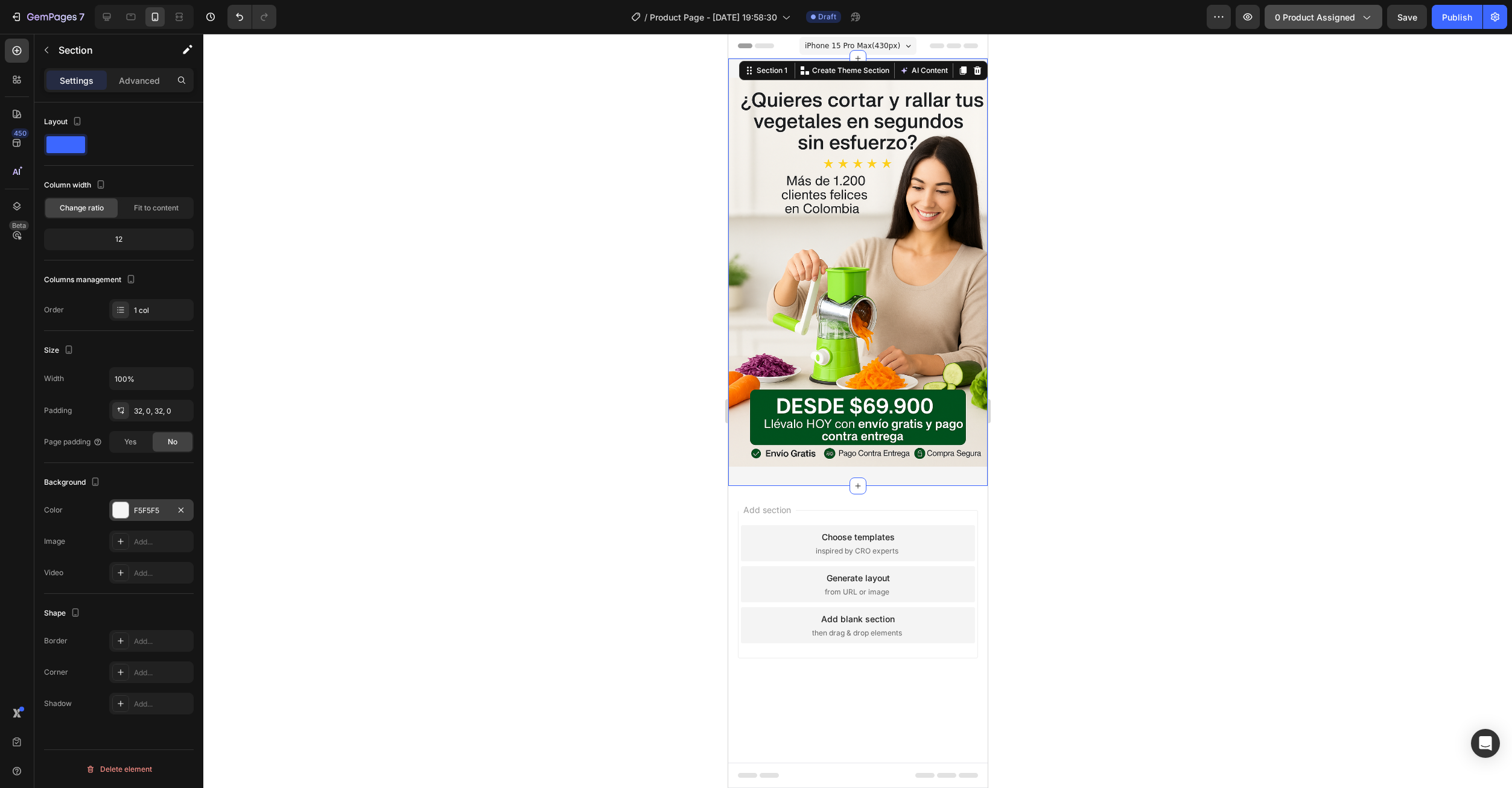
click at [1341, 22] on span "0 product assigned" at bounding box center [1315, 17] width 80 height 13
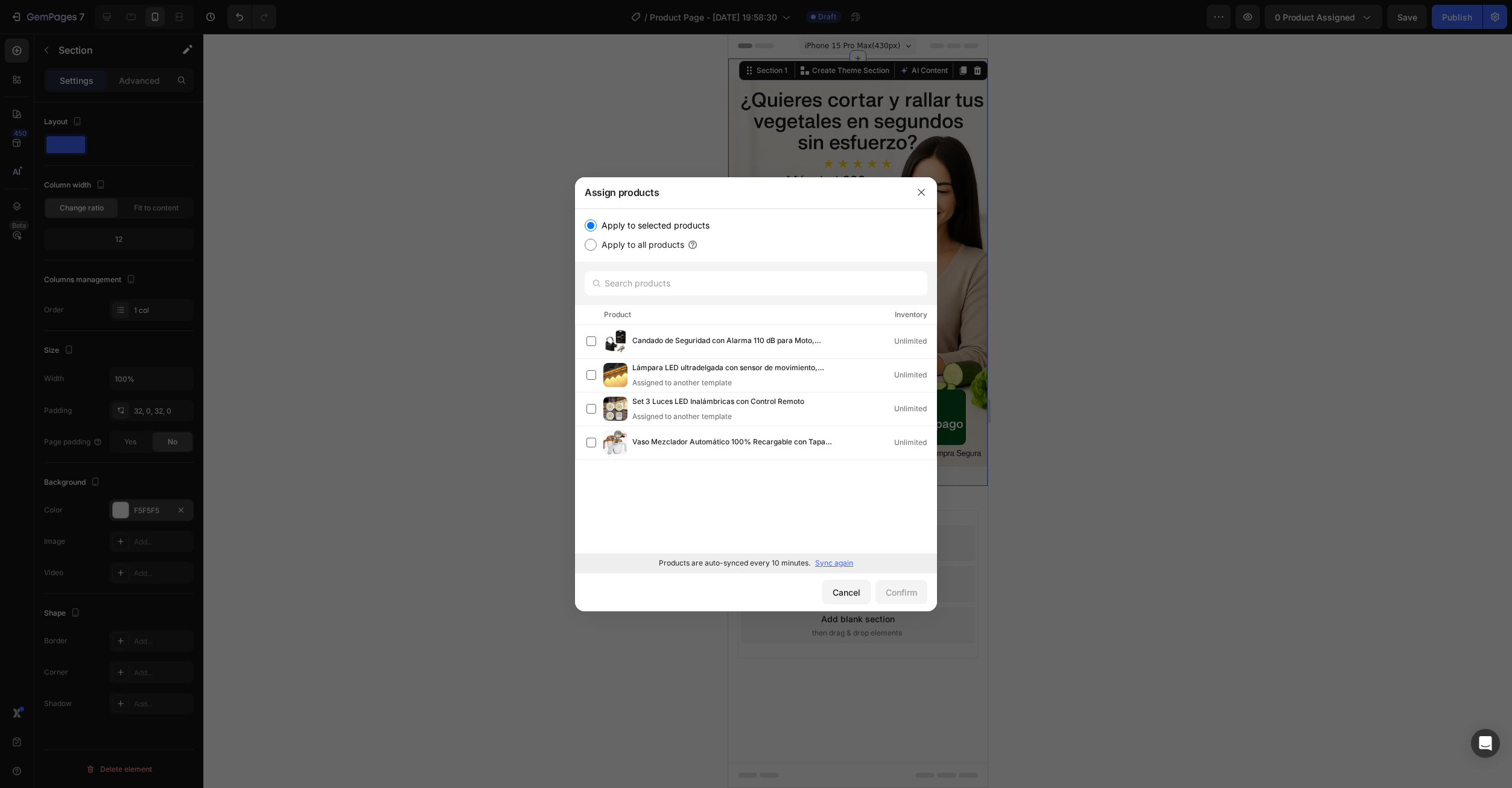
click at [600, 250] on label "Apply to all products" at bounding box center [640, 245] width 88 height 15
click at [597, 250] on input "Apply to all products" at bounding box center [590, 245] width 12 height 12
radio input "true"
click at [830, 597] on button "Cancel" at bounding box center [846, 593] width 49 height 24
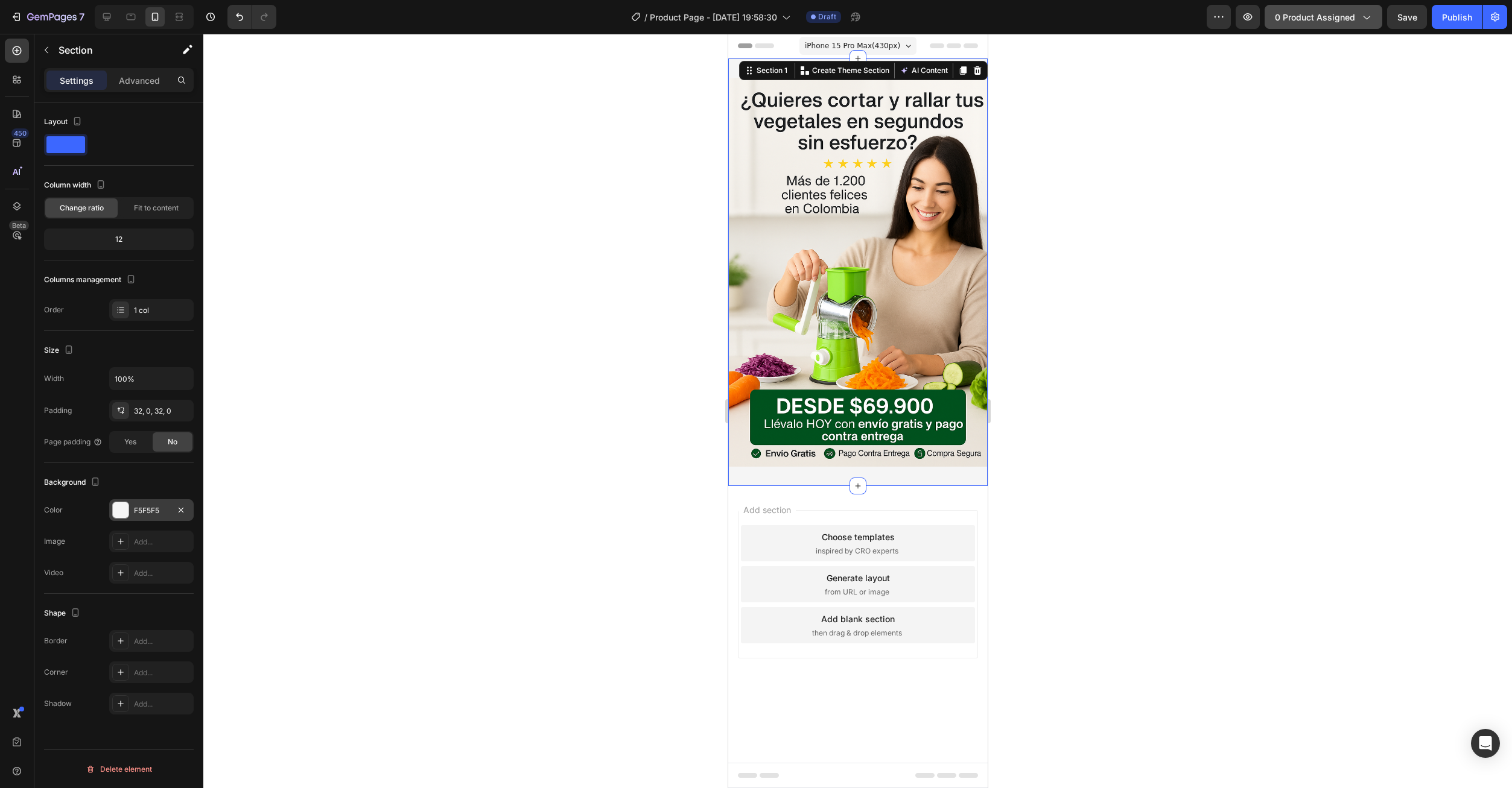
click at [1308, 26] on button "0 product assigned" at bounding box center [1324, 17] width 118 height 24
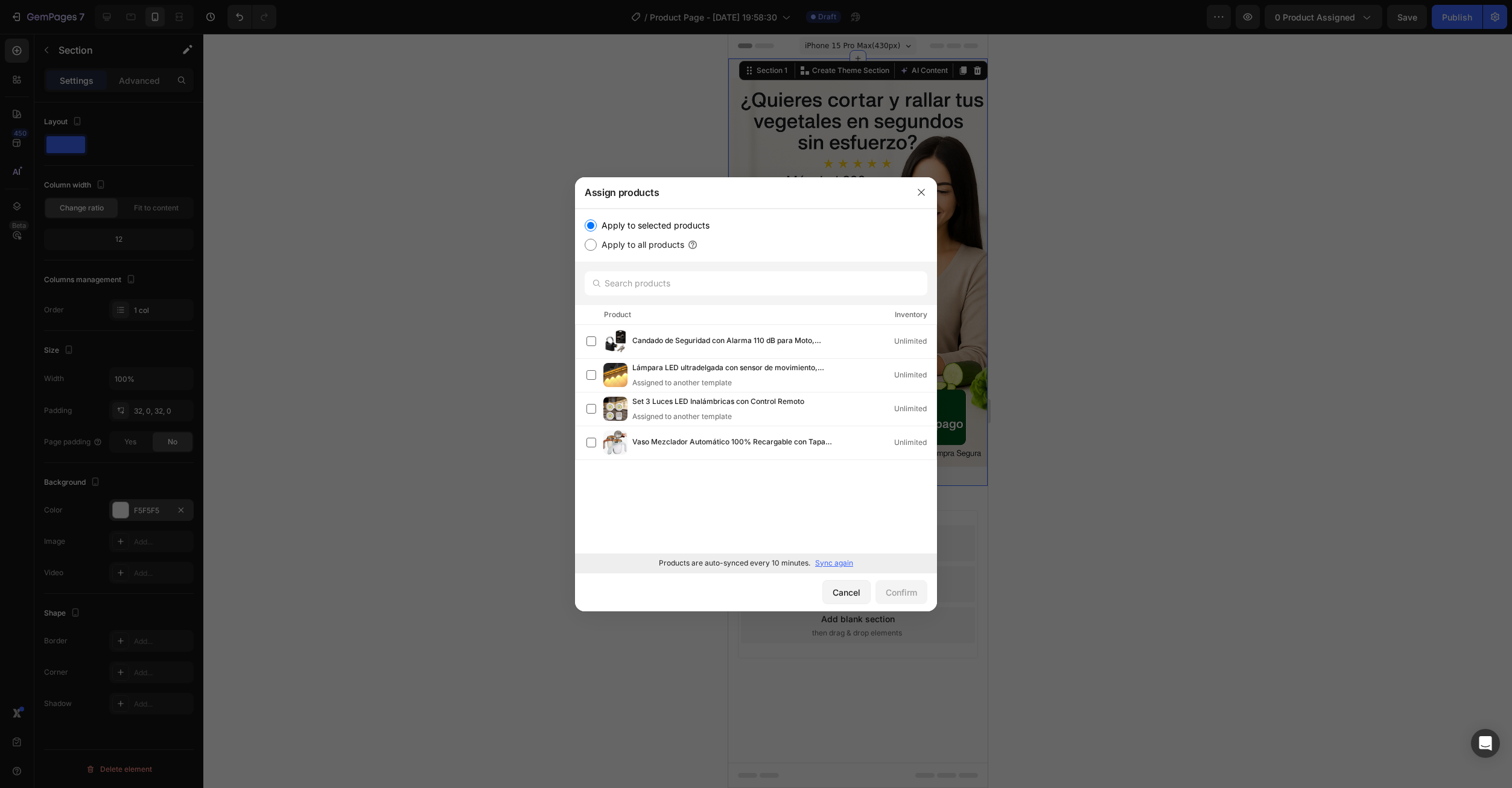
click at [837, 562] on p "Sync again" at bounding box center [834, 563] width 38 height 11
click at [592, 404] on label at bounding box center [591, 409] width 10 height 10
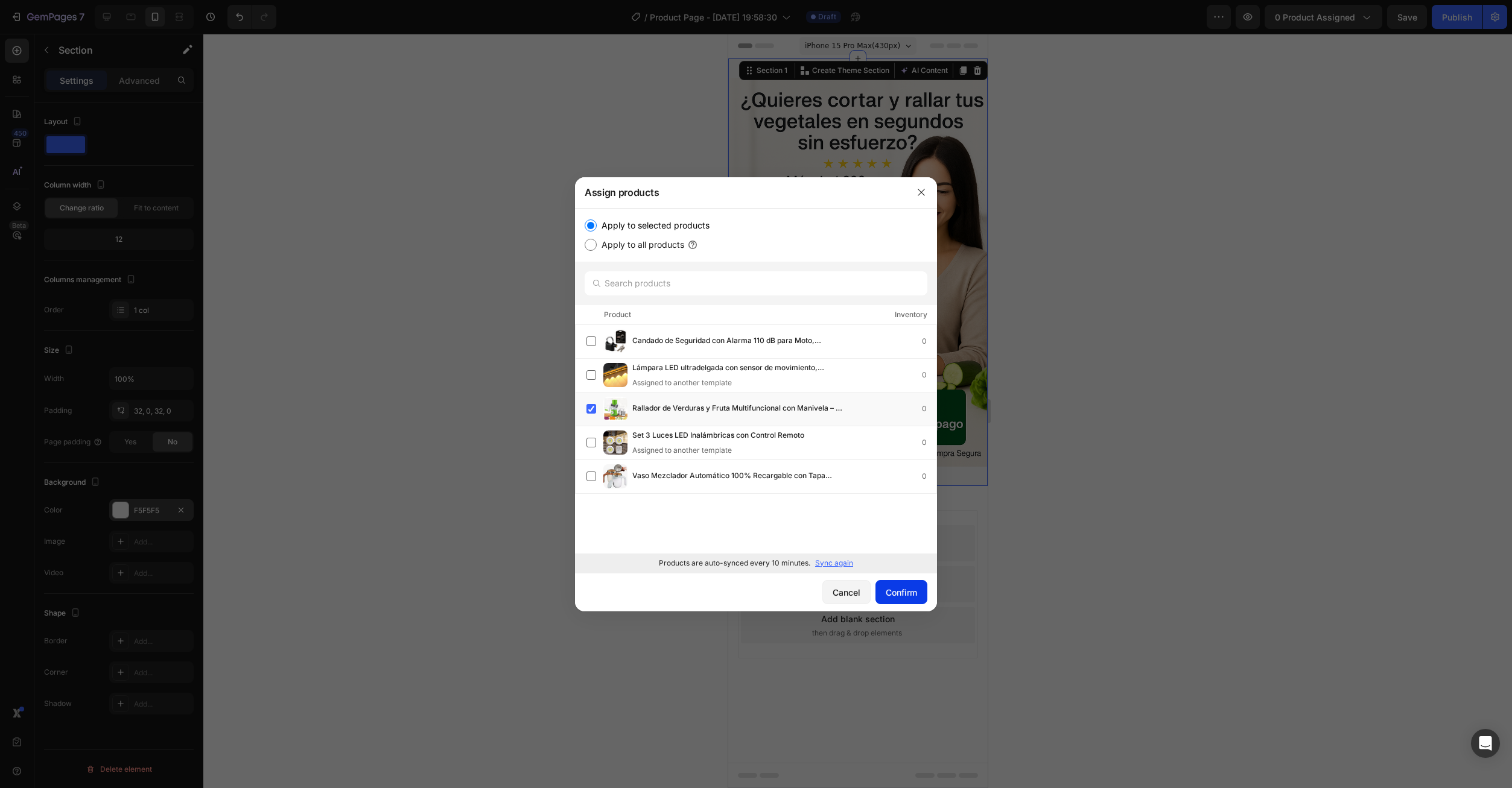
drag, startPoint x: 897, startPoint y: 591, endPoint x: 898, endPoint y: 582, distance: 9.1
click at [898, 589] on div "Confirm" at bounding box center [901, 593] width 31 height 13
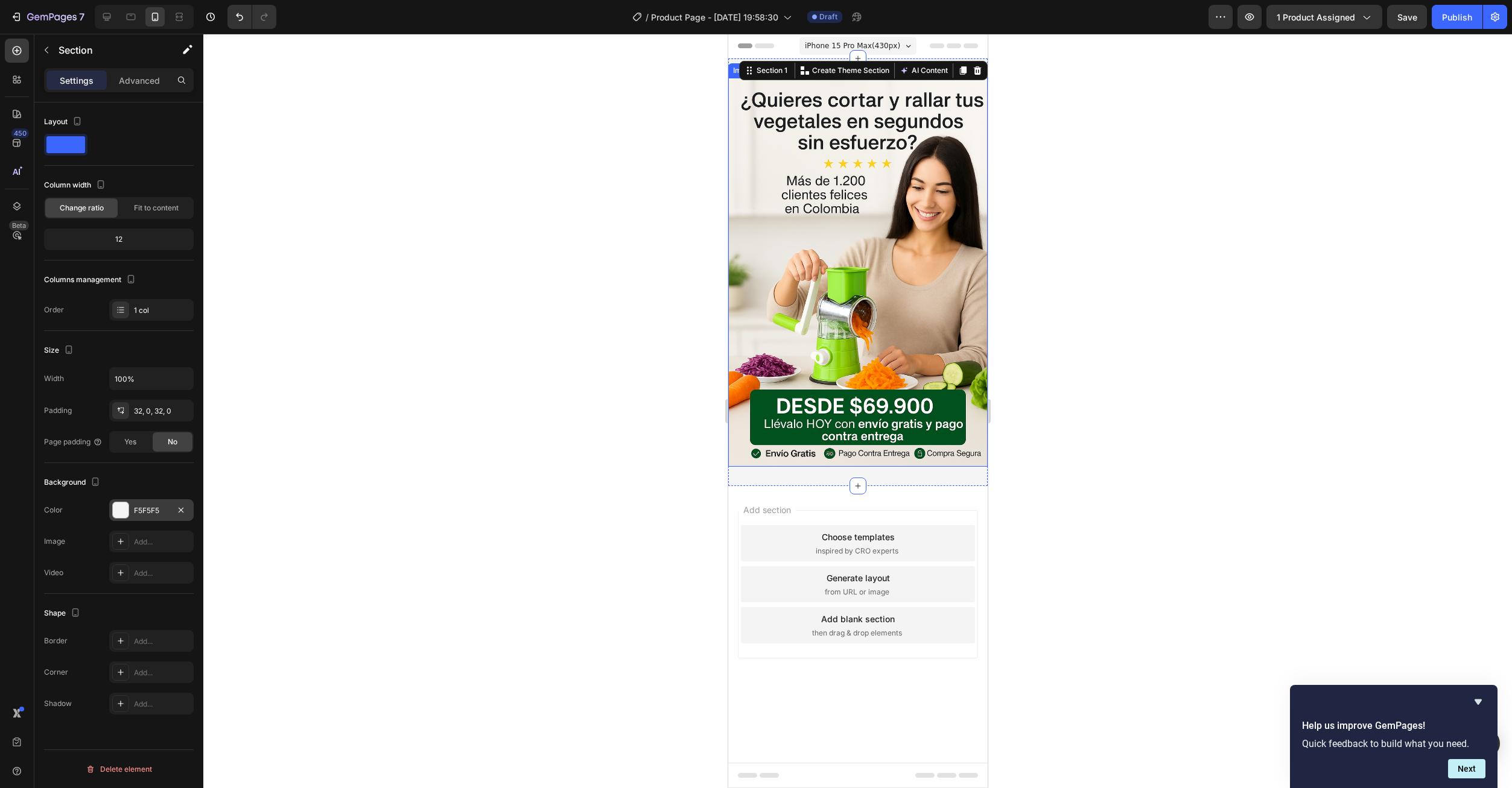
click at [900, 209] on img at bounding box center [857, 272] width 259 height 389
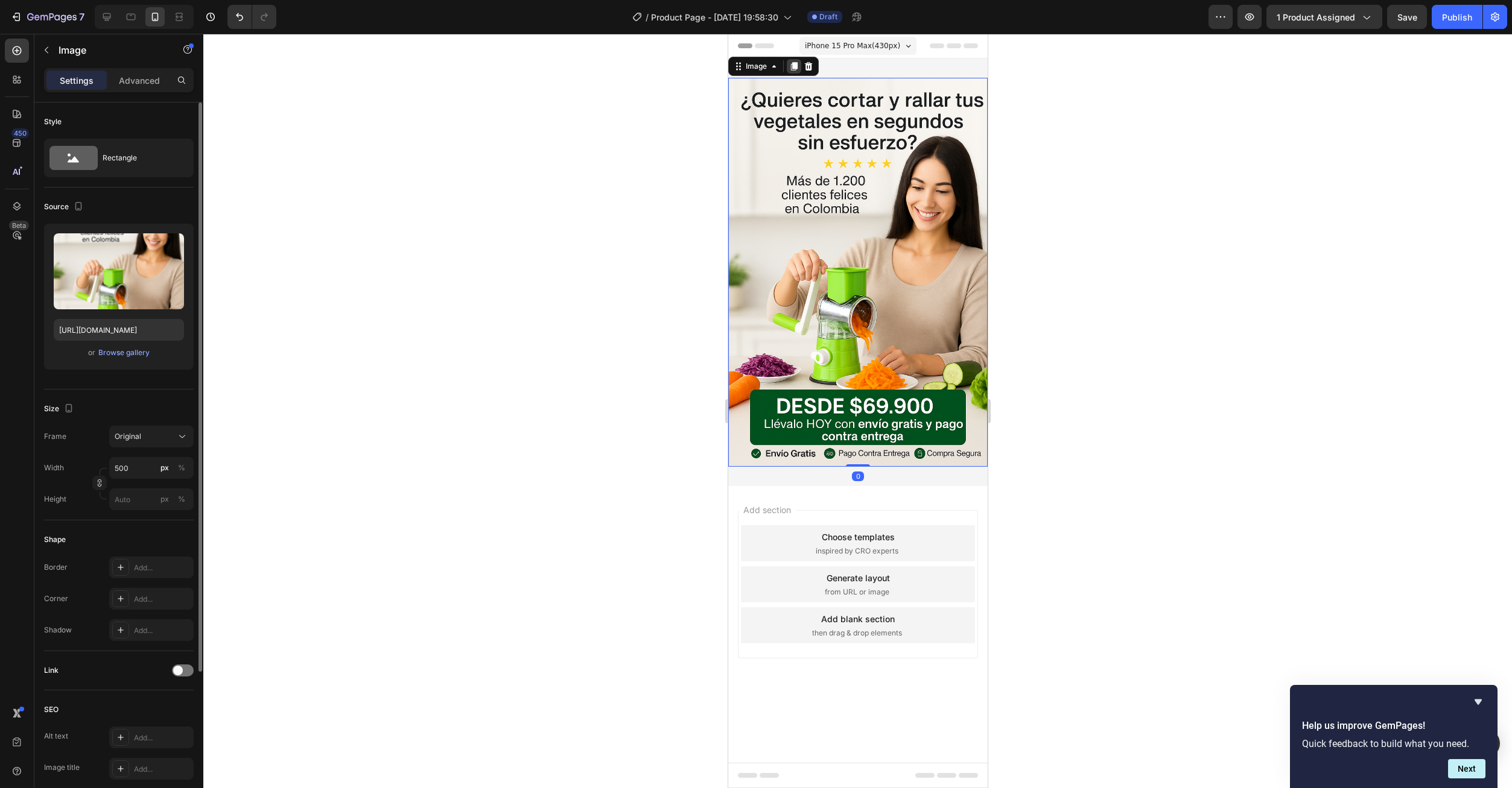
click at [793, 73] on div "Image" at bounding box center [773, 66] width 91 height 19
click at [793, 64] on icon at bounding box center [793, 66] width 6 height 8
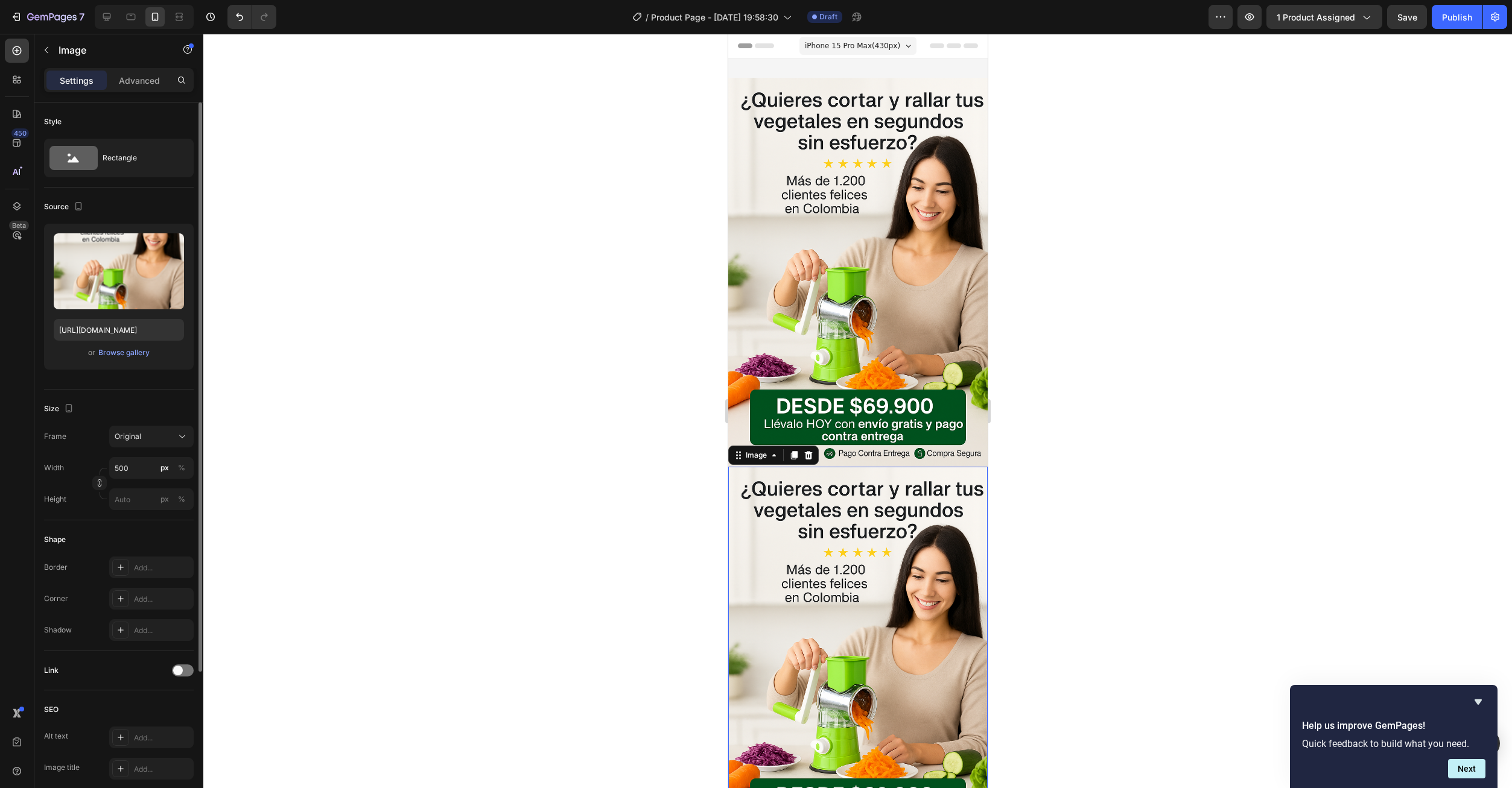
click at [875, 565] on img at bounding box center [857, 661] width 259 height 389
click at [111, 290] on input "file" at bounding box center [119, 291] width 83 height 20
type input "https://cdn.shopify.com/s/files/1/0673/6973/0136/files/gempages_585608160446776…"
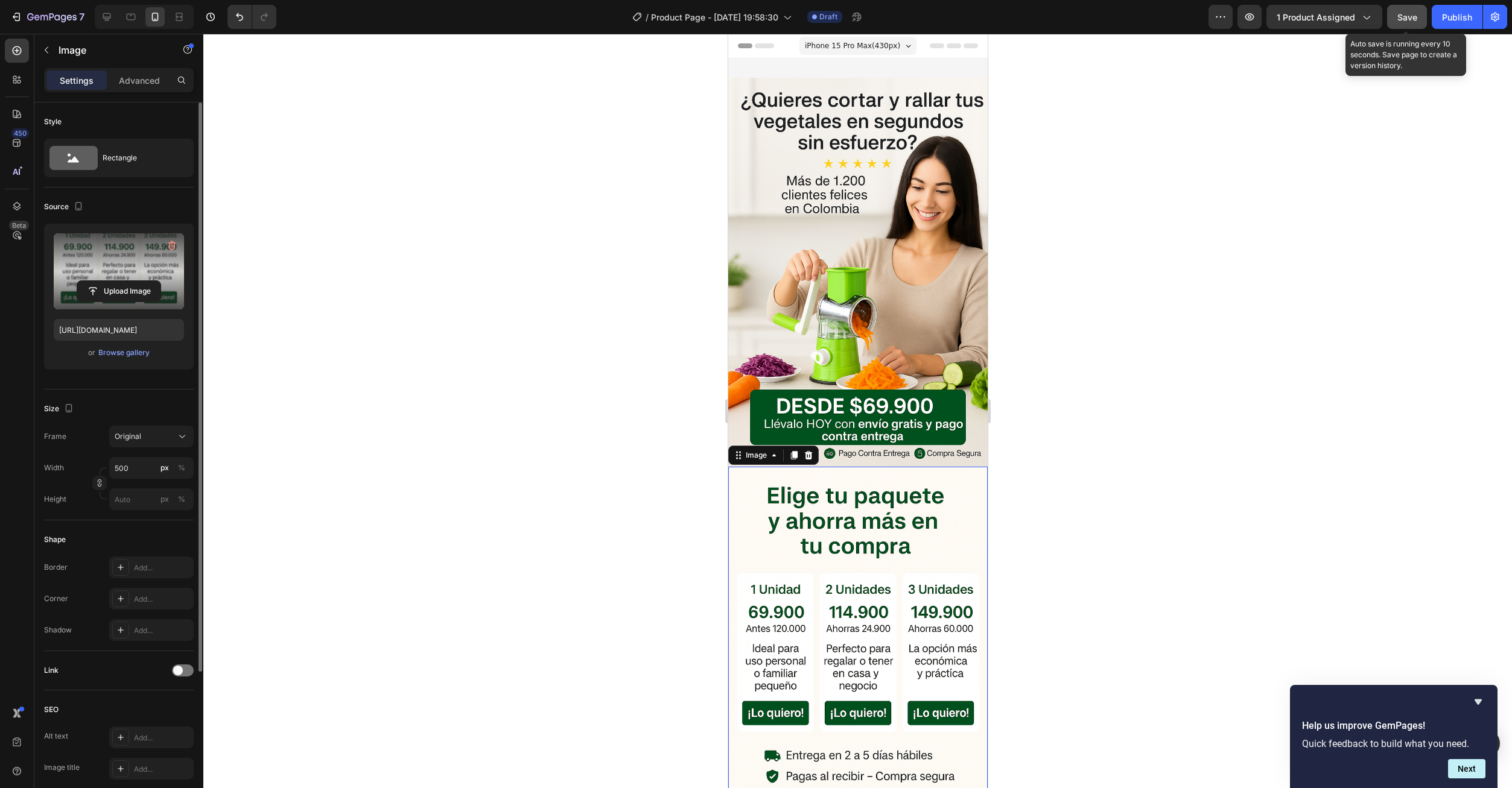
click at [1405, 20] on span "Save" at bounding box center [1407, 17] width 20 height 10
click at [61, 49] on p "Image" at bounding box center [110, 50] width 103 height 15
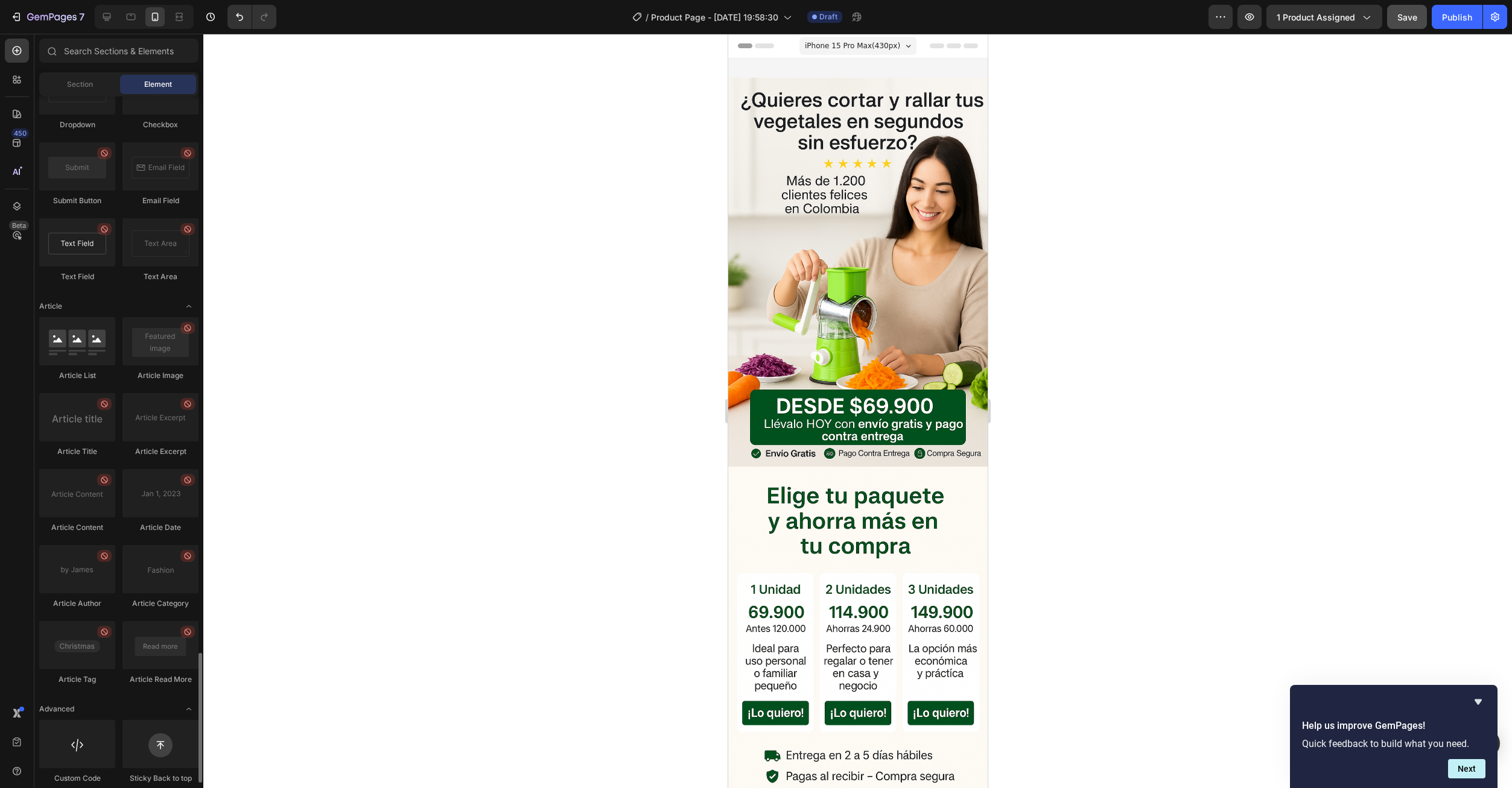
scroll to position [2965, 0]
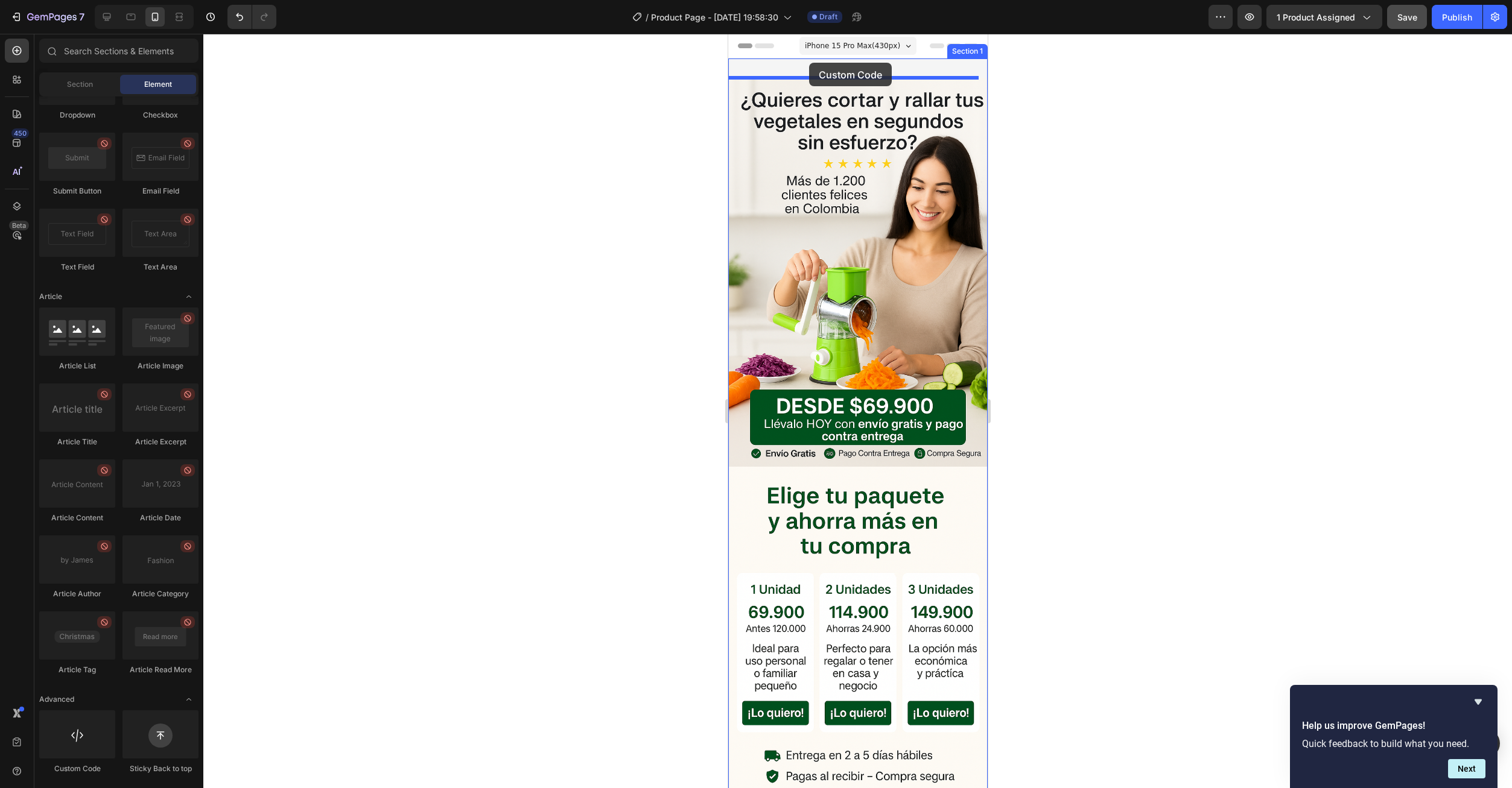
drag, startPoint x: 799, startPoint y: 768, endPoint x: 809, endPoint y: 63, distance: 705.1
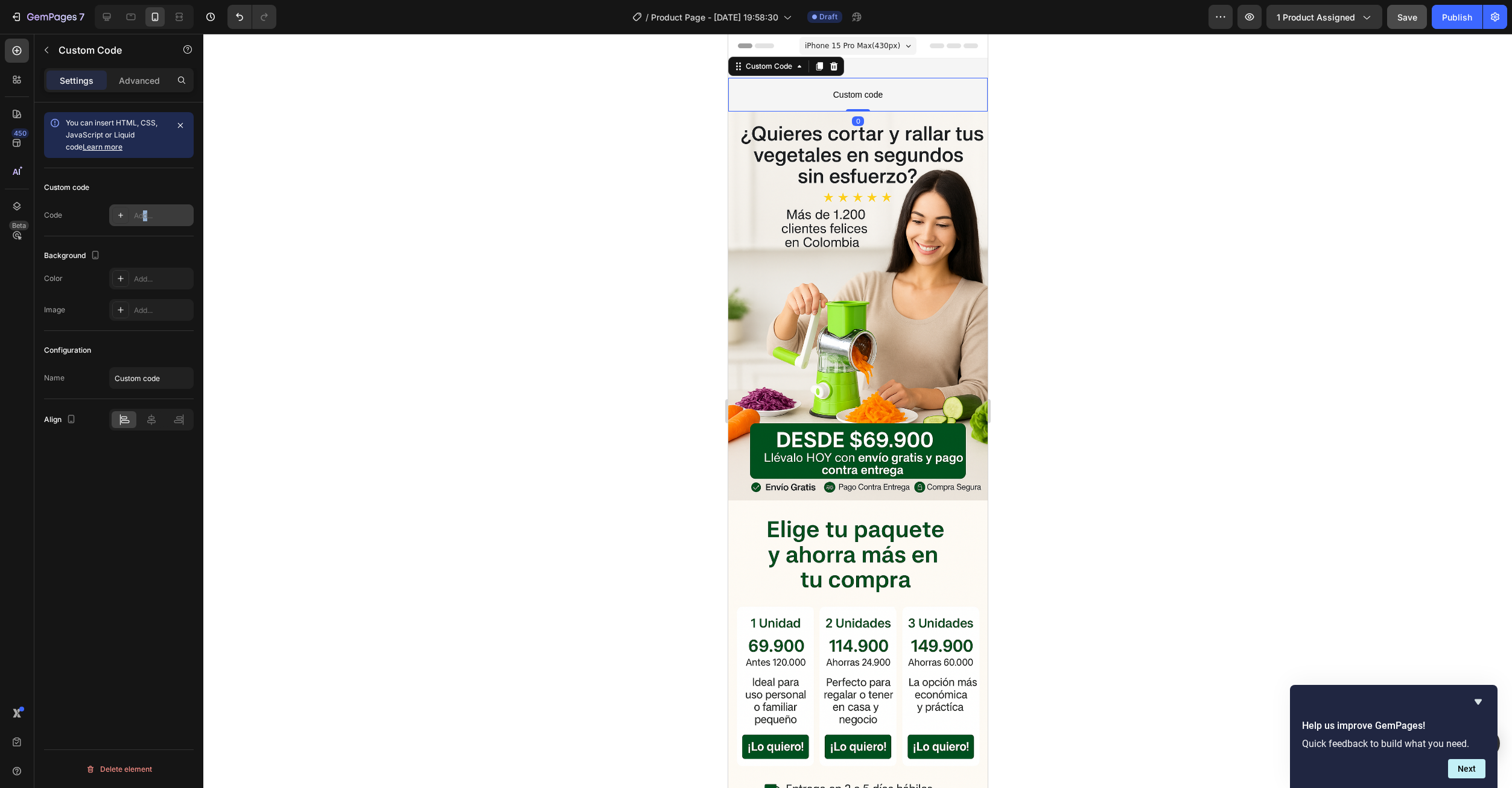
click at [146, 216] on div "Add..." at bounding box center [162, 216] width 57 height 11
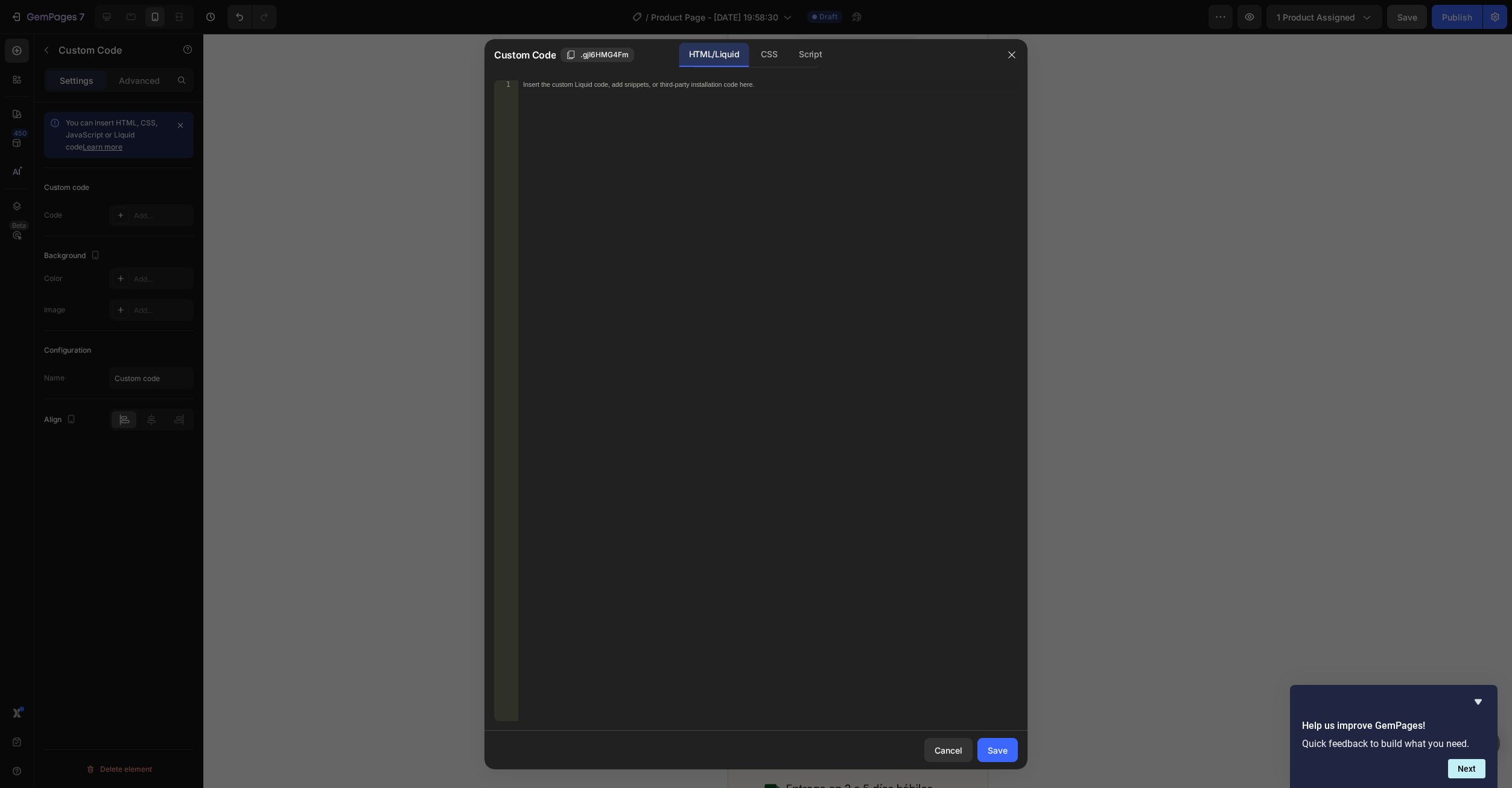
click at [793, 250] on div "Insert the custom Liquid code, add snippets, or third-party installation code h…" at bounding box center [768, 409] width 500 height 658
paste textarea "<div id="_rsi-cod-form-embed-custom-hook"></div>"
type textarea "<div id="_rsi-cod-form-embed-custom-hook"></div>"
click at [1003, 743] on button "Save" at bounding box center [997, 750] width 40 height 24
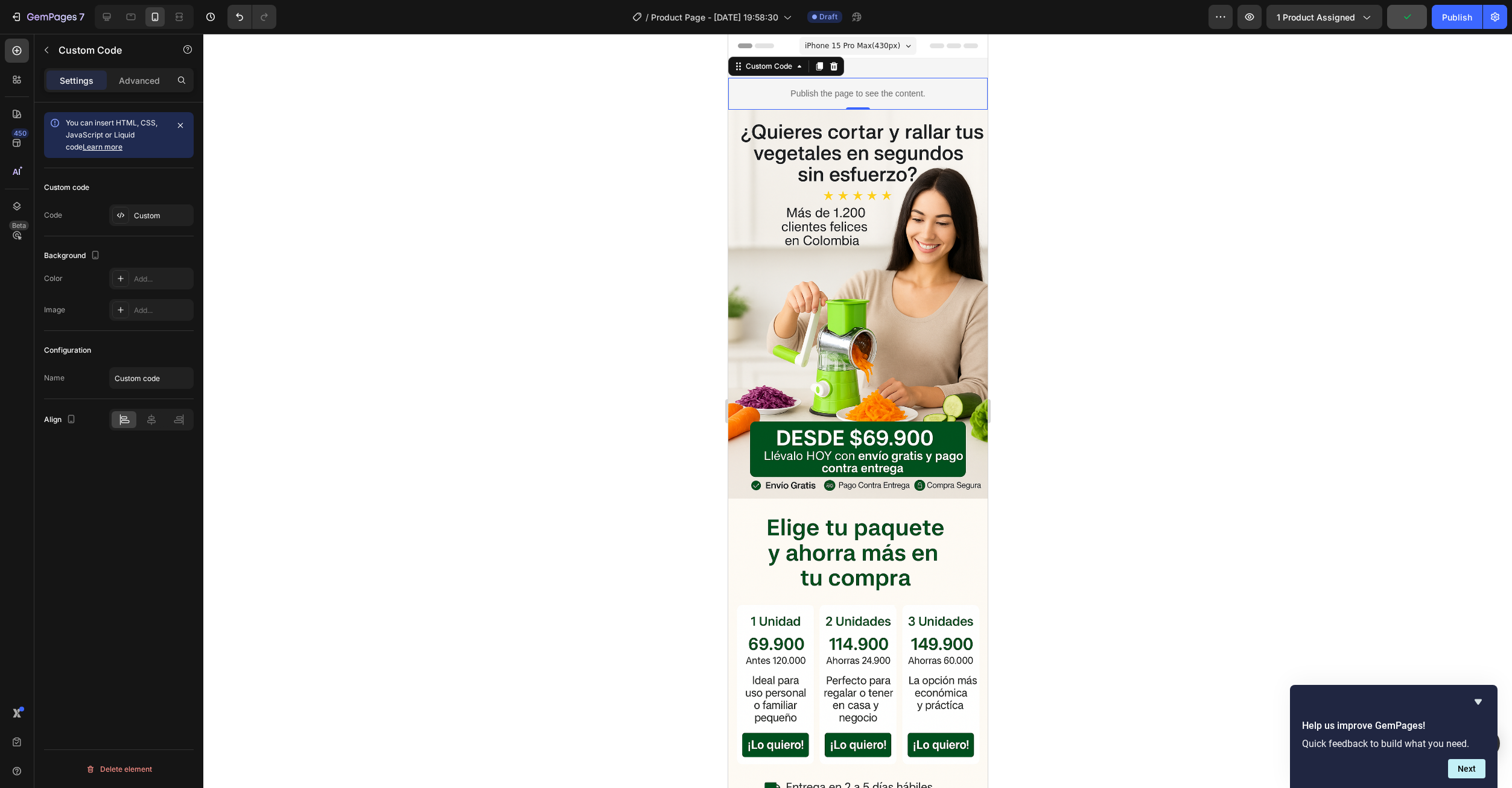
click at [815, 64] on icon at bounding box center [818, 66] width 10 height 10
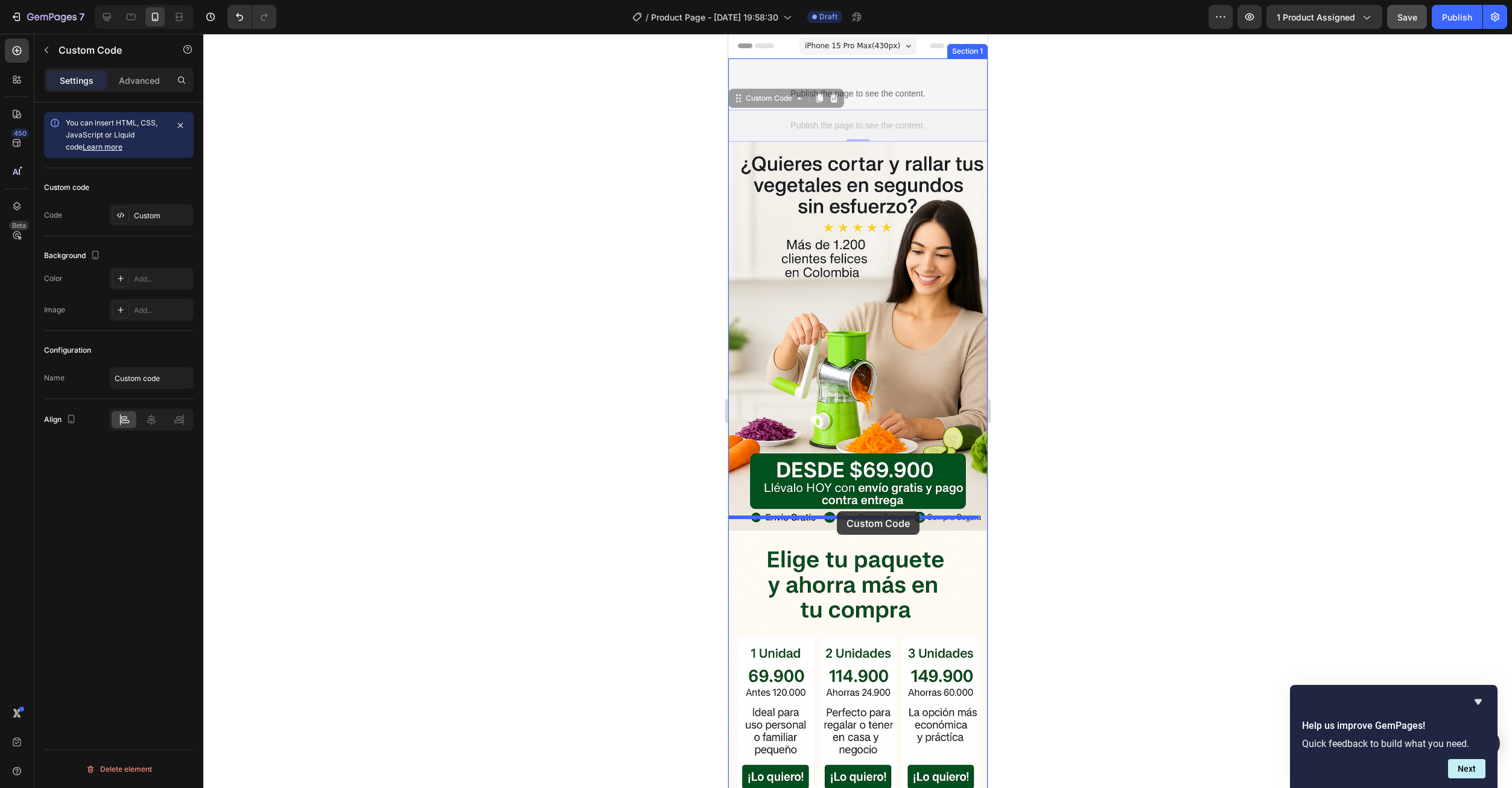
drag, startPoint x: 843, startPoint y: 128, endPoint x: 836, endPoint y: 511, distance: 383.1
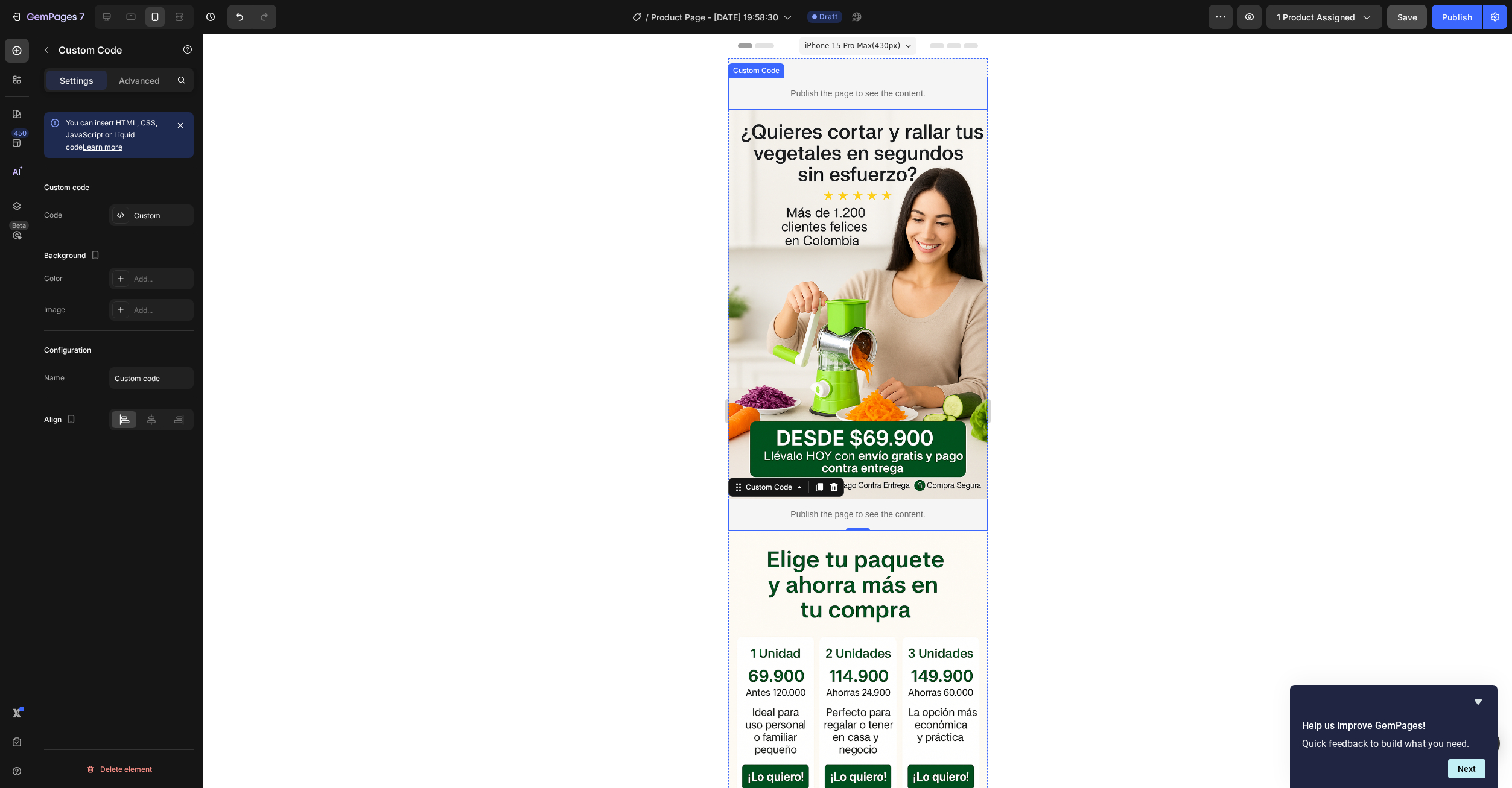
click at [831, 95] on p "Publish the page to see the content." at bounding box center [857, 94] width 259 height 13
click at [819, 64] on icon at bounding box center [819, 66] width 6 height 8
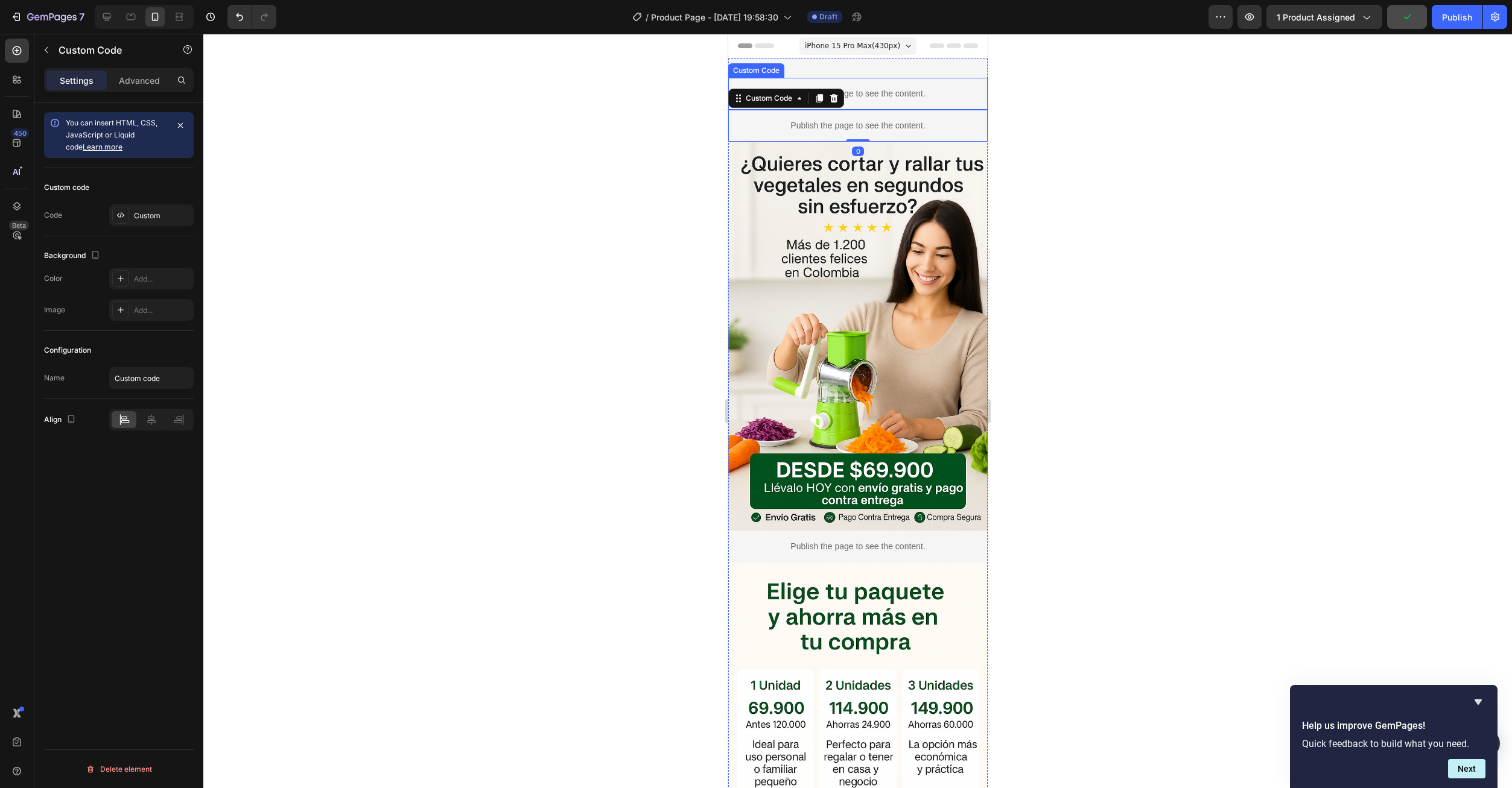
click at [871, 82] on div "Publish the page to see the content." at bounding box center [857, 94] width 259 height 32
click at [851, 91] on p "Publish the page to see the content." at bounding box center [857, 94] width 259 height 13
click at [167, 219] on div "Custom" at bounding box center [162, 216] width 57 height 11
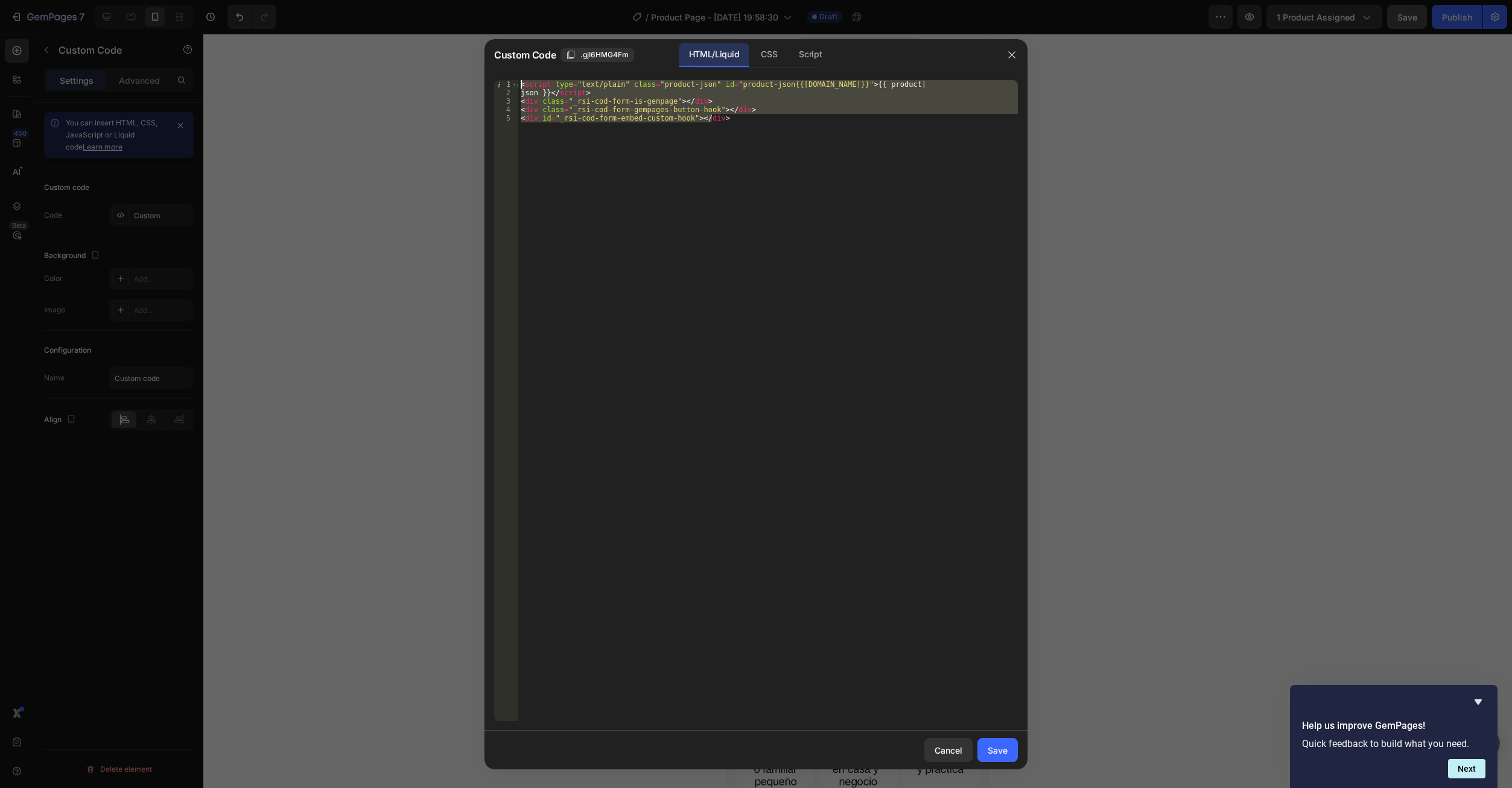
drag, startPoint x: 691, startPoint y: 121, endPoint x: 477, endPoint y: 29, distance: 232.9
click at [477, 29] on div "Custom Code .gjI6HMG4Fm HTML/Liquid CSS Script <div id="_rsi-cod-form-embed-cus…" at bounding box center [756, 394] width 1512 height 788
type textarea "<script type="text/plain" class="product-json" id="product-json{{product.id}}">…"
paste textarea
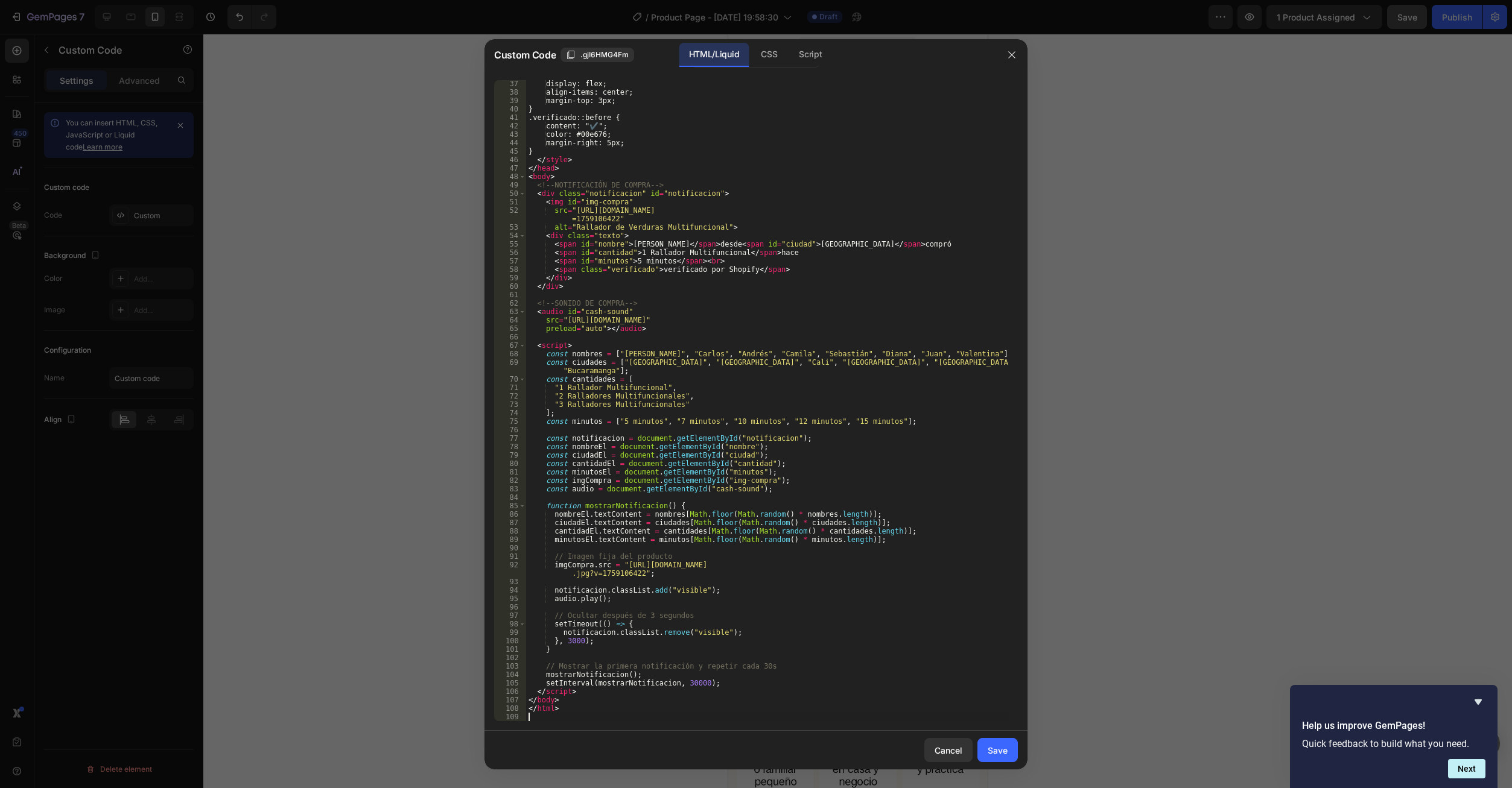
scroll to position [305, 0]
click at [991, 748] on div "Save" at bounding box center [997, 750] width 20 height 13
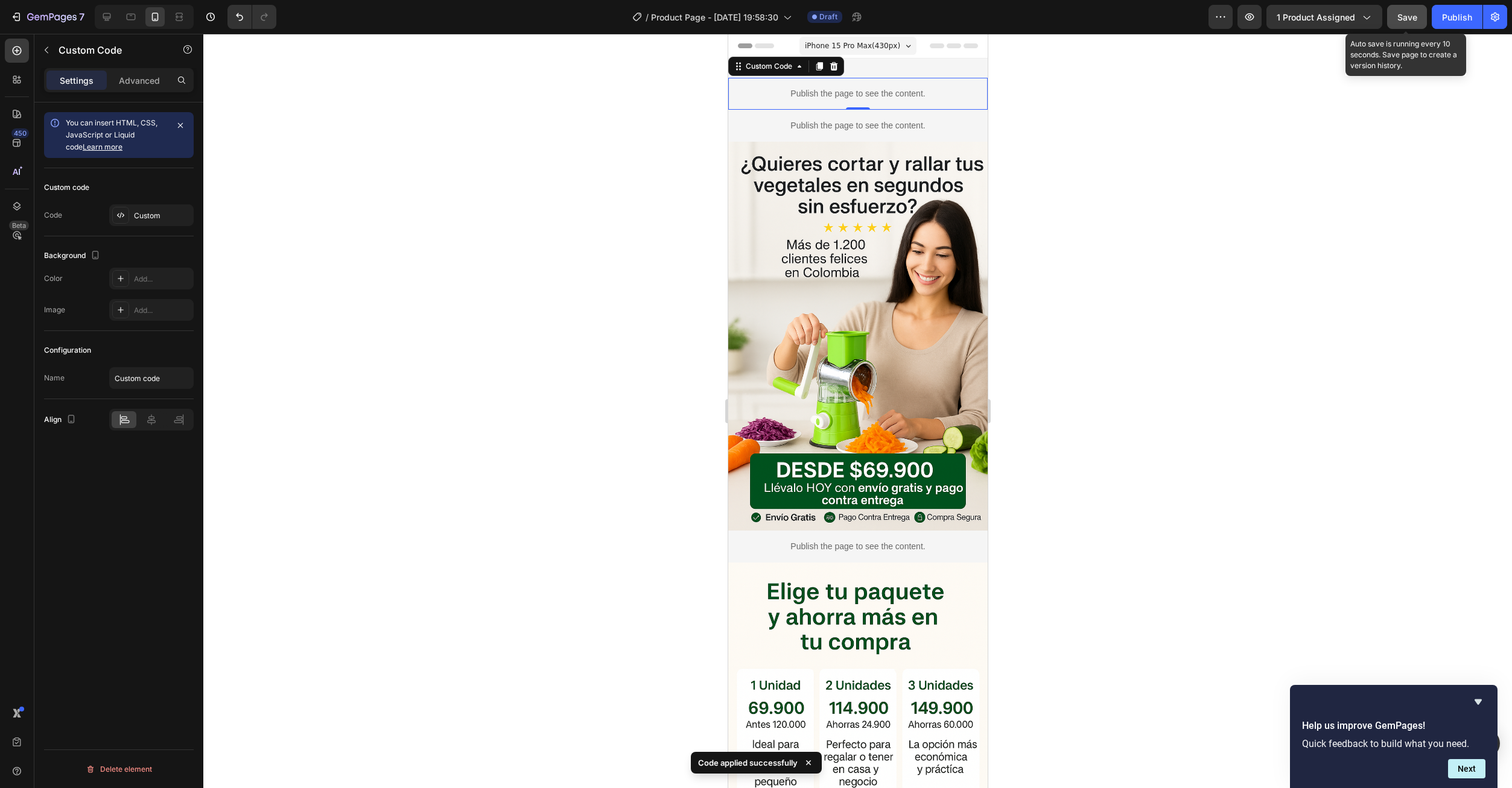
click at [1395, 20] on button "Save" at bounding box center [1407, 17] width 40 height 24
click at [1255, 20] on icon "button" at bounding box center [1249, 17] width 12 height 12
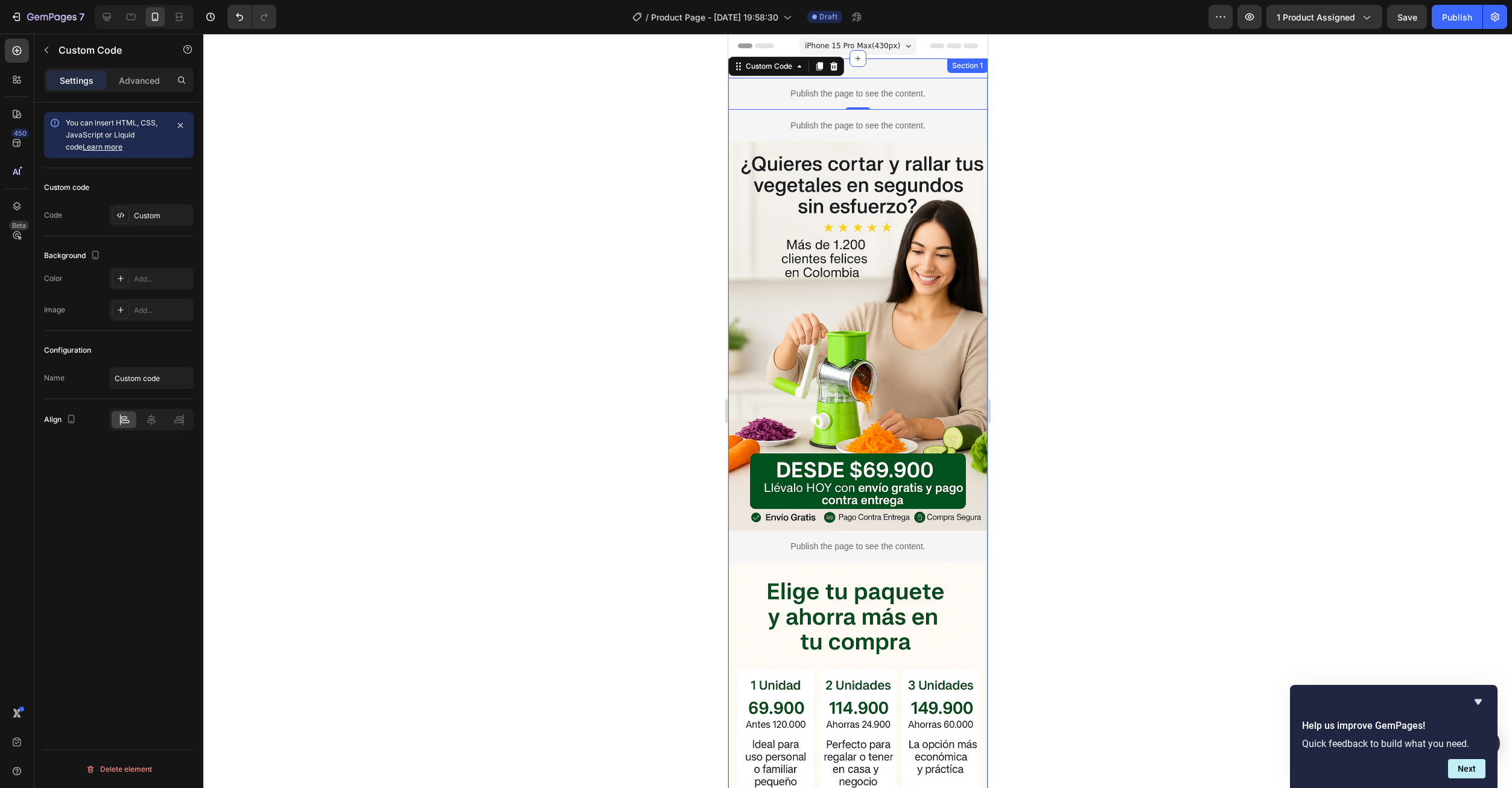
click at [905, 66] on div "Publish the page to see the content. Custom Code 0 Publish the page to see the …" at bounding box center [857, 515] width 259 height 913
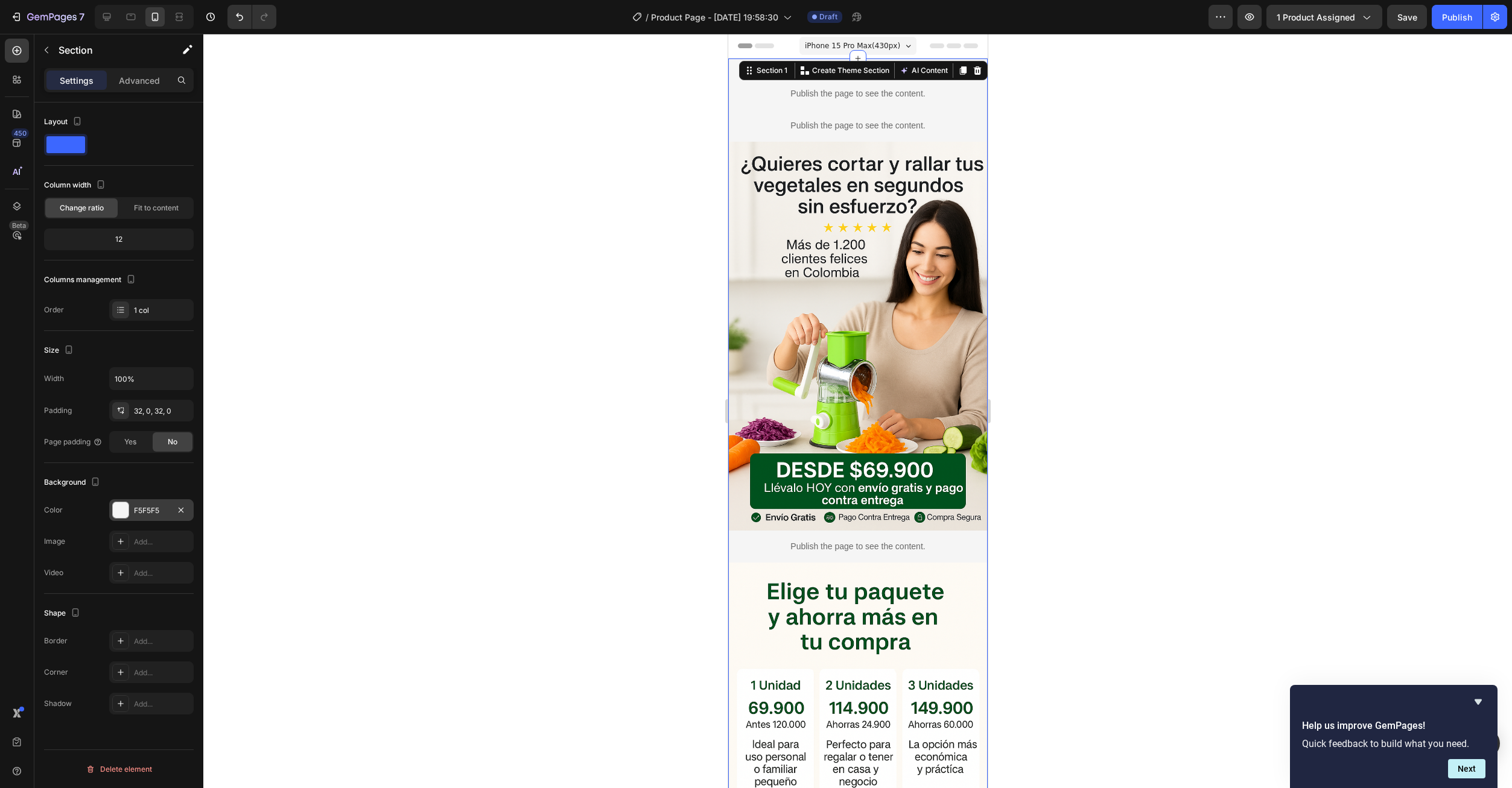
click at [164, 506] on div "F5F5F5" at bounding box center [151, 510] width 35 height 11
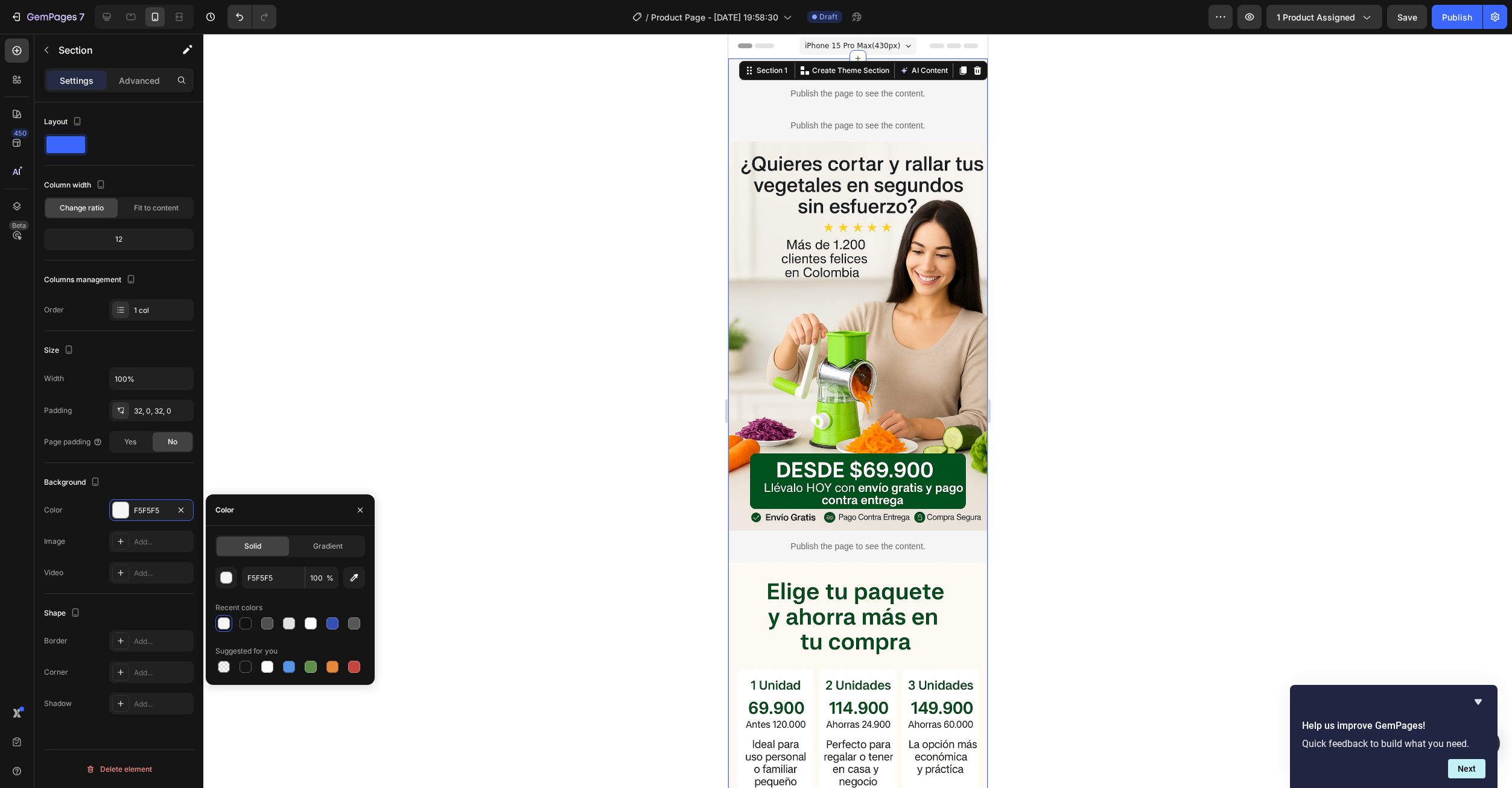
click at [316, 417] on div at bounding box center [857, 411] width 1308 height 754
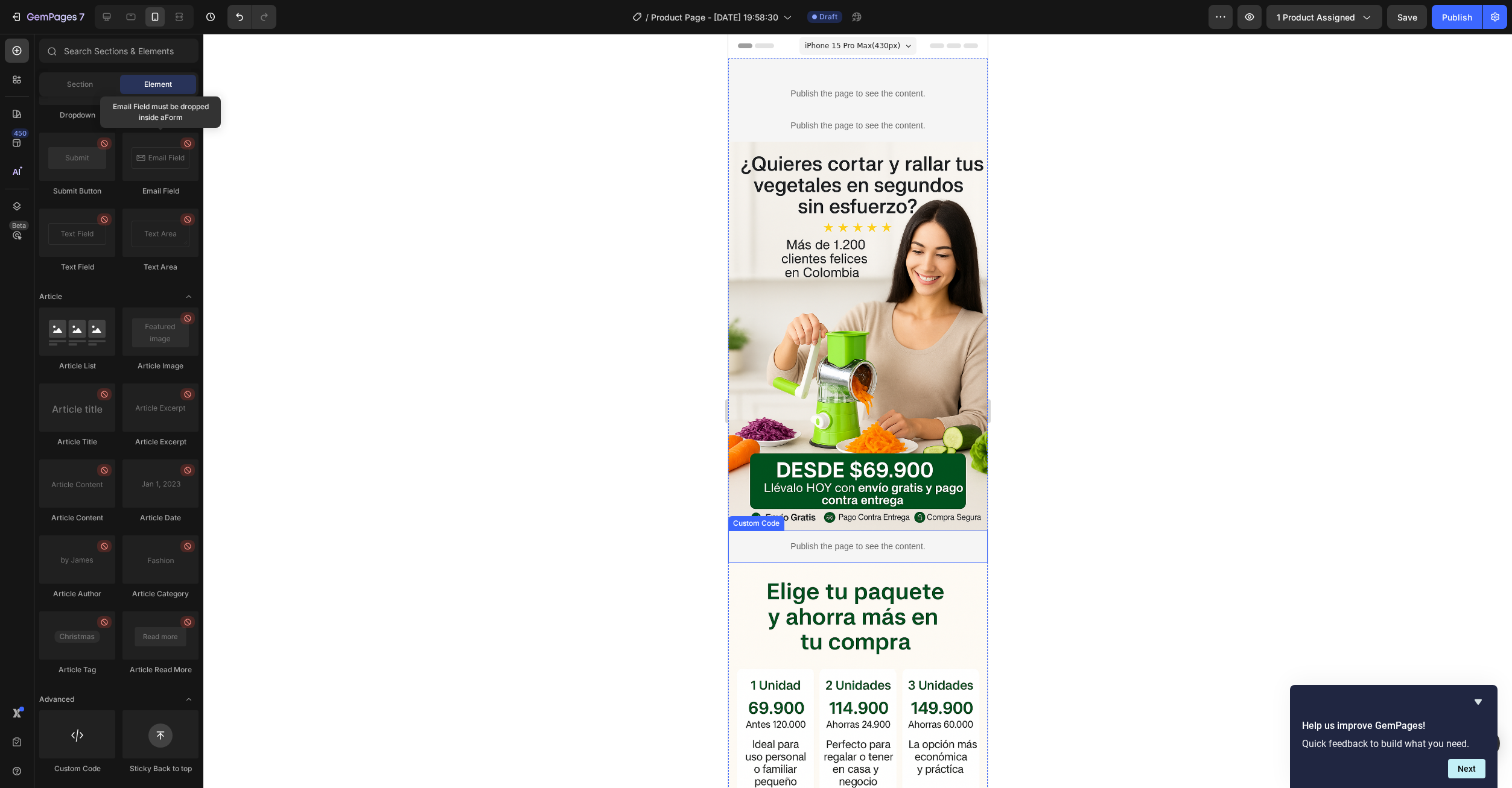
click at [798, 540] on p "Publish the page to see the content." at bounding box center [857, 547] width 259 height 13
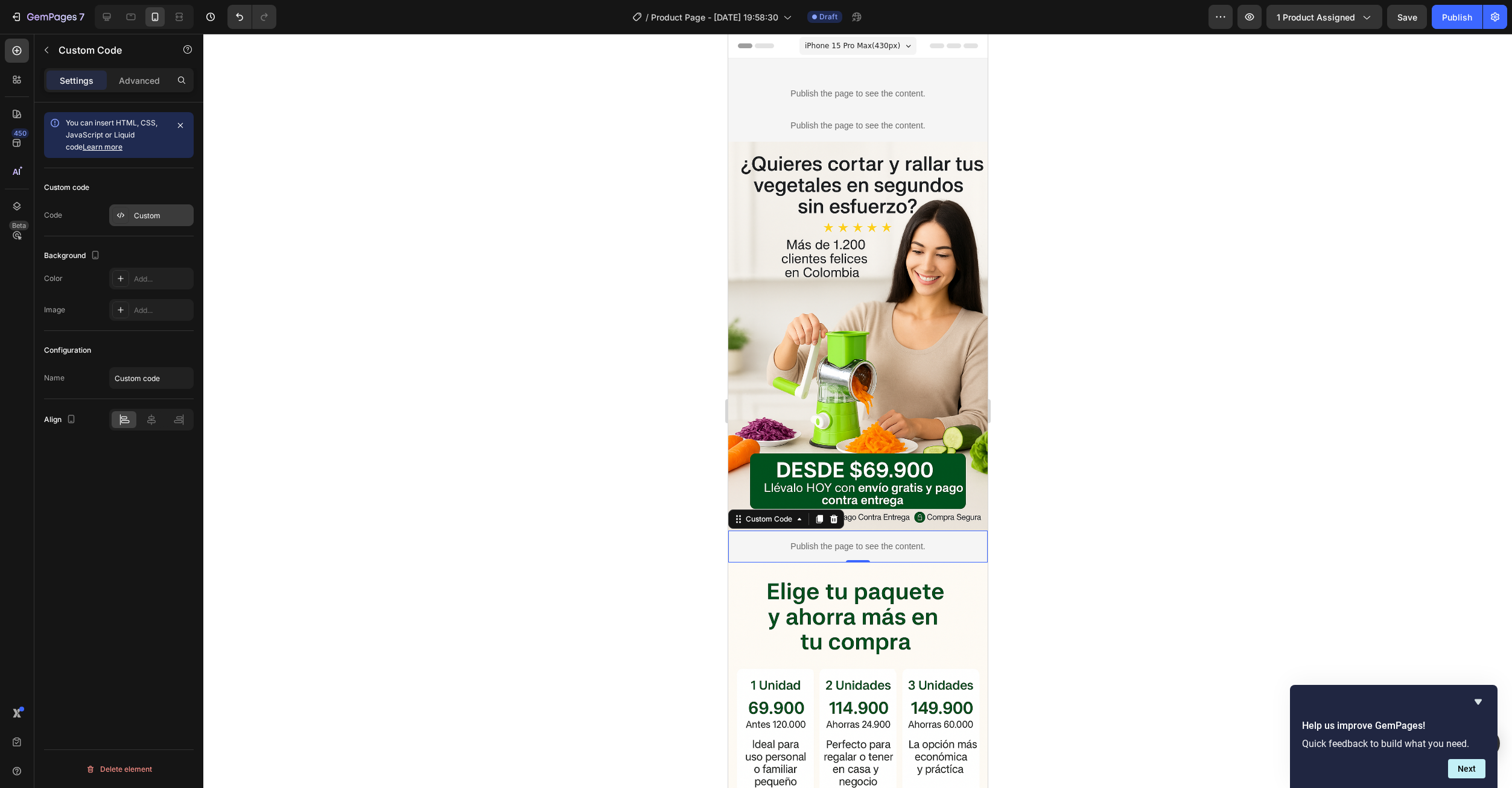
click at [146, 211] on div "Custom" at bounding box center [162, 216] width 57 height 11
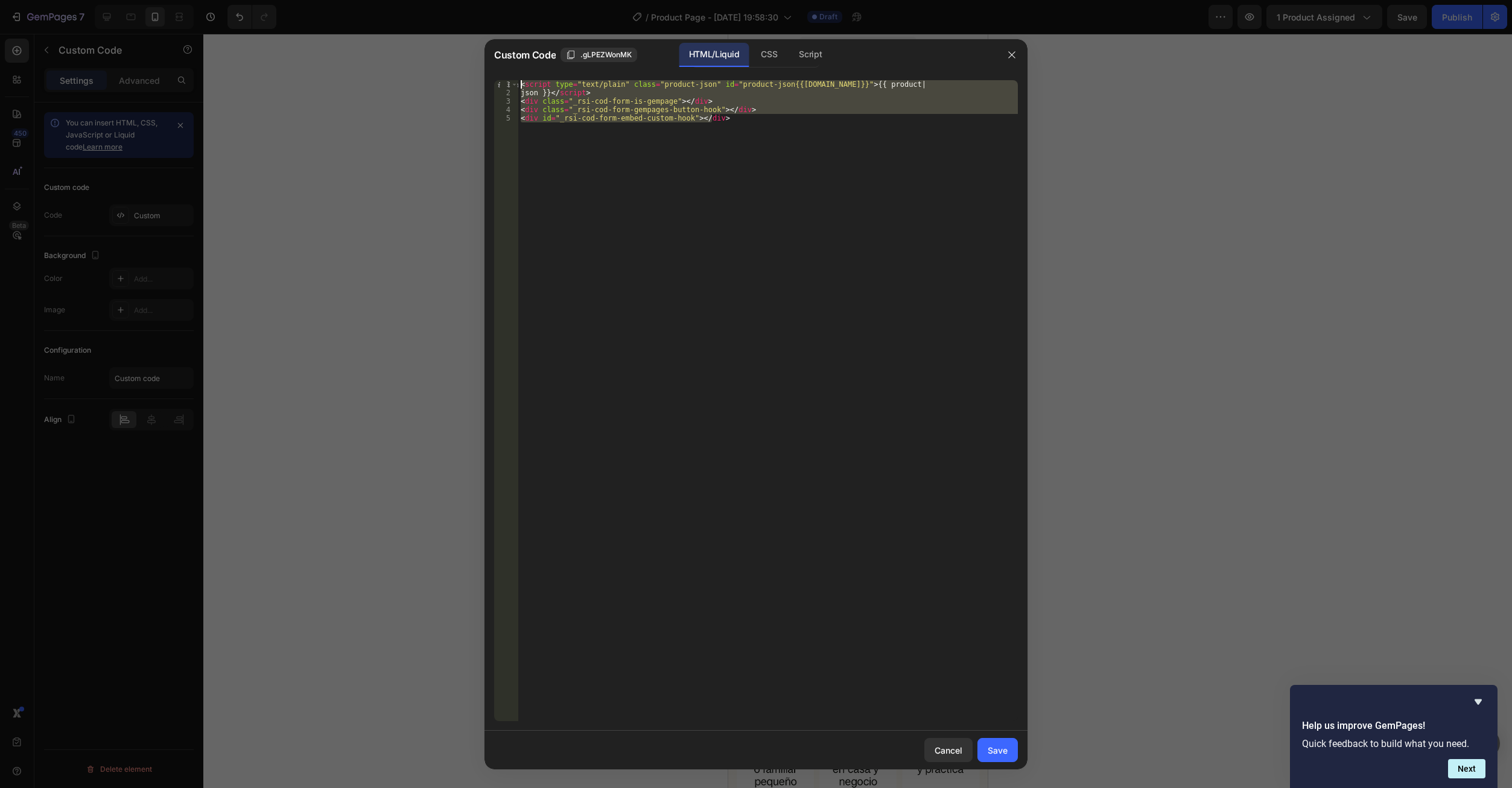
drag, startPoint x: 595, startPoint y: 130, endPoint x: 474, endPoint y: 70, distance: 135.1
click at [474, 70] on div "Custom Code .gLPEZWonMK HTML/Liquid CSS Script <div id="_rsi-cod-form-embed-cus…" at bounding box center [756, 394] width 1512 height 788
type textarea "<script type="text/plain" class="product-json" id="product-json{{product.id}}">…"
paste textarea
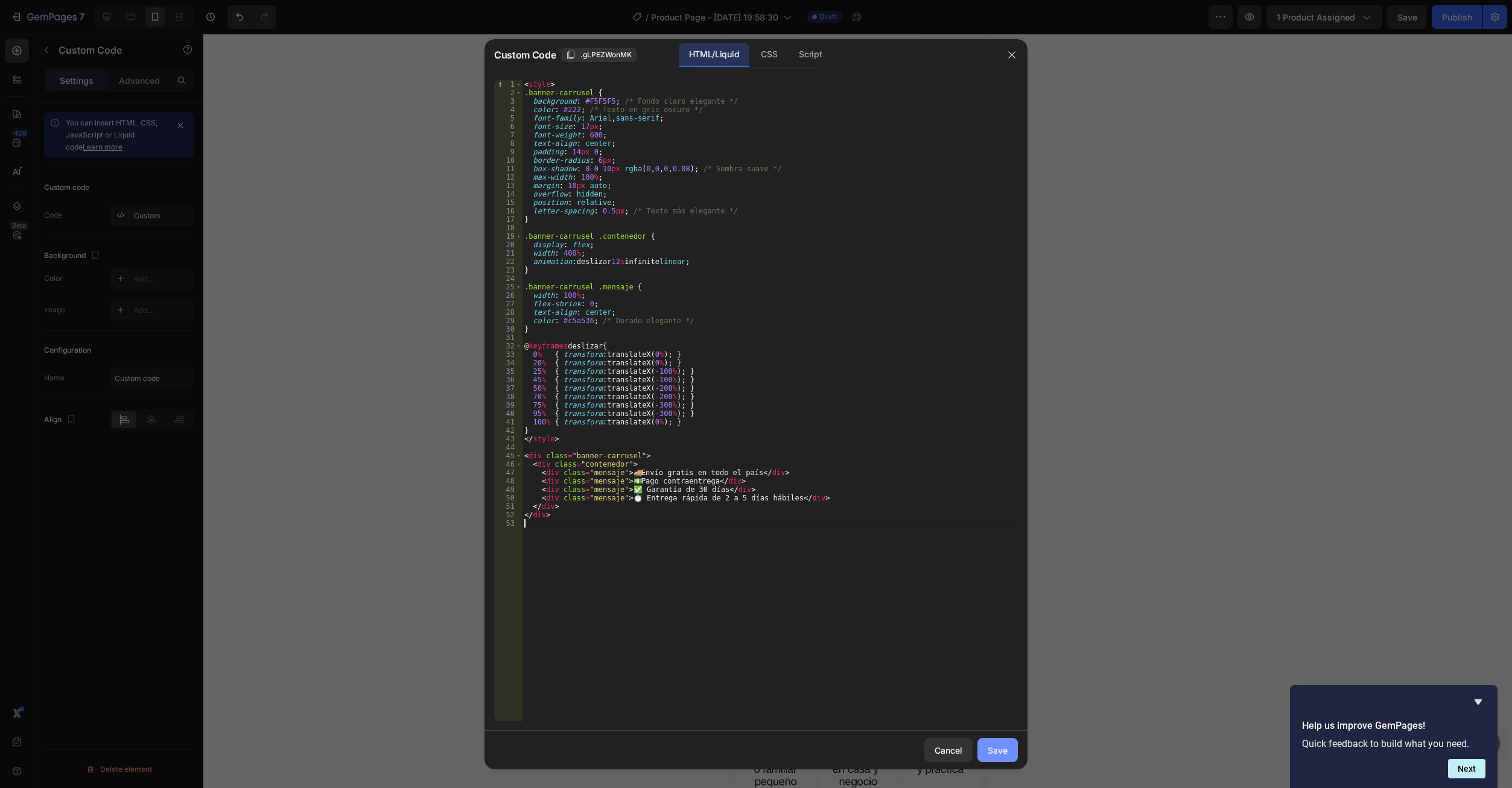
click at [1005, 755] on div "Save" at bounding box center [997, 750] width 20 height 13
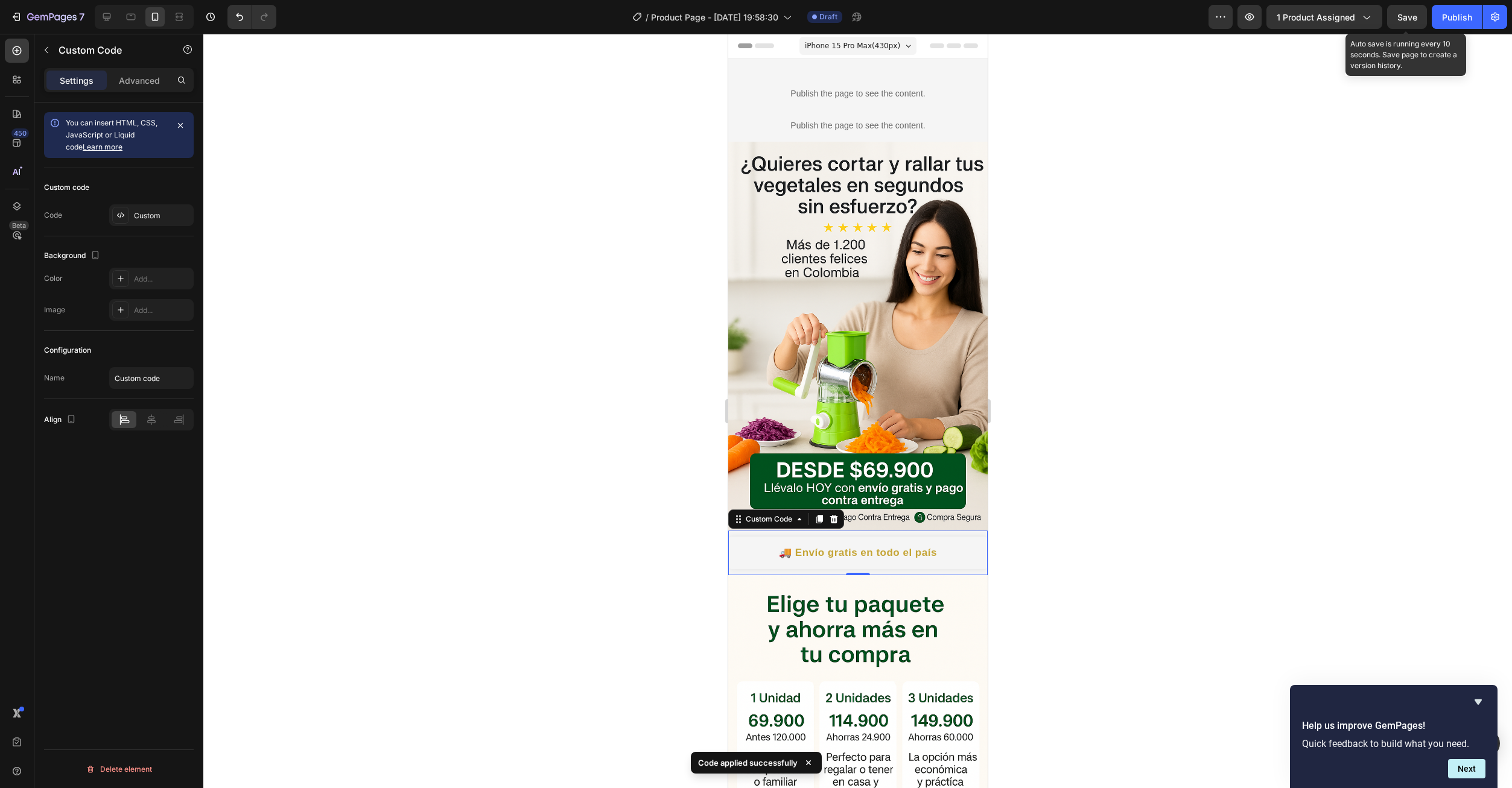
click at [1400, 28] on button "Save" at bounding box center [1407, 17] width 40 height 24
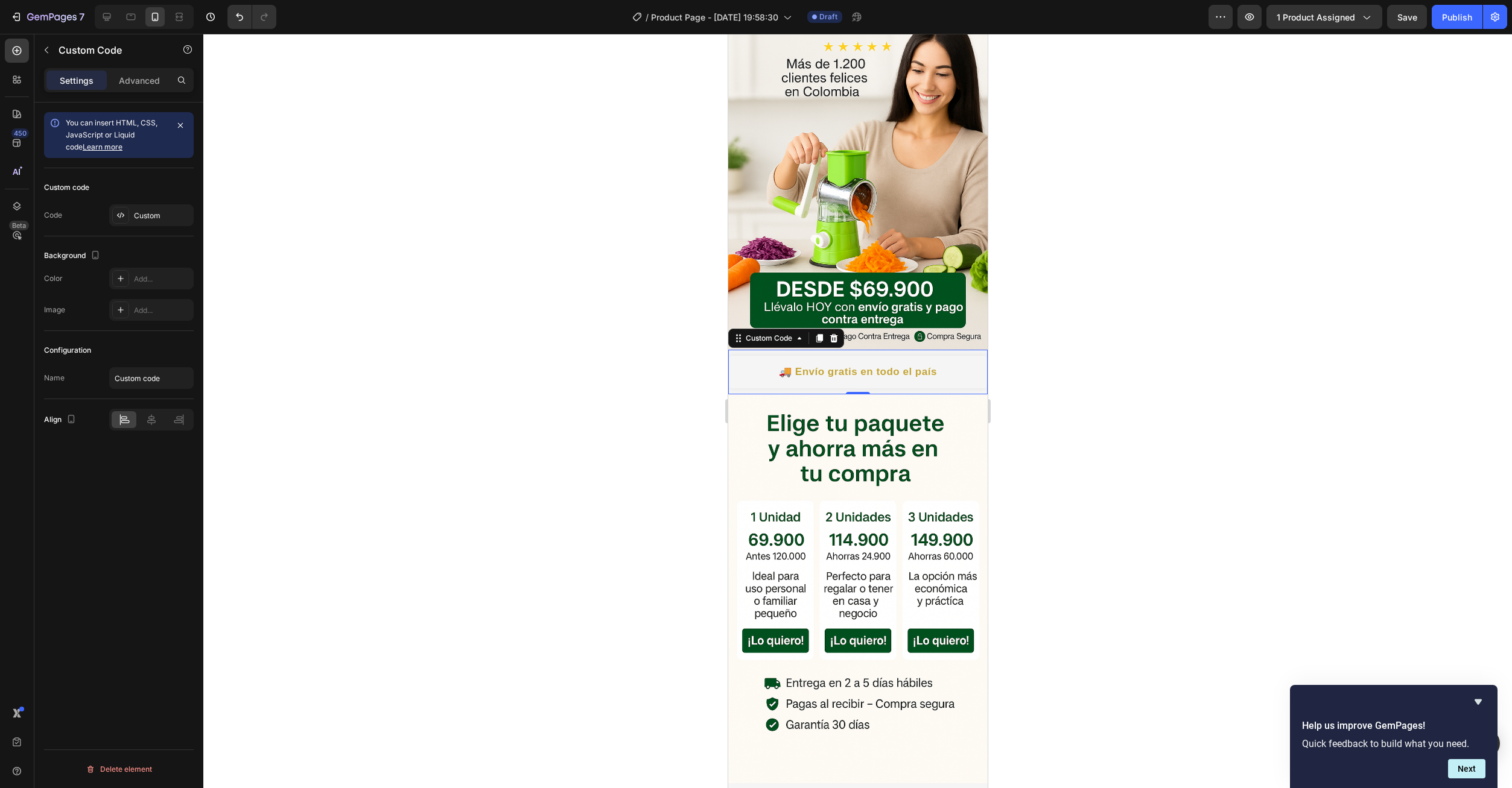
scroll to position [0, 0]
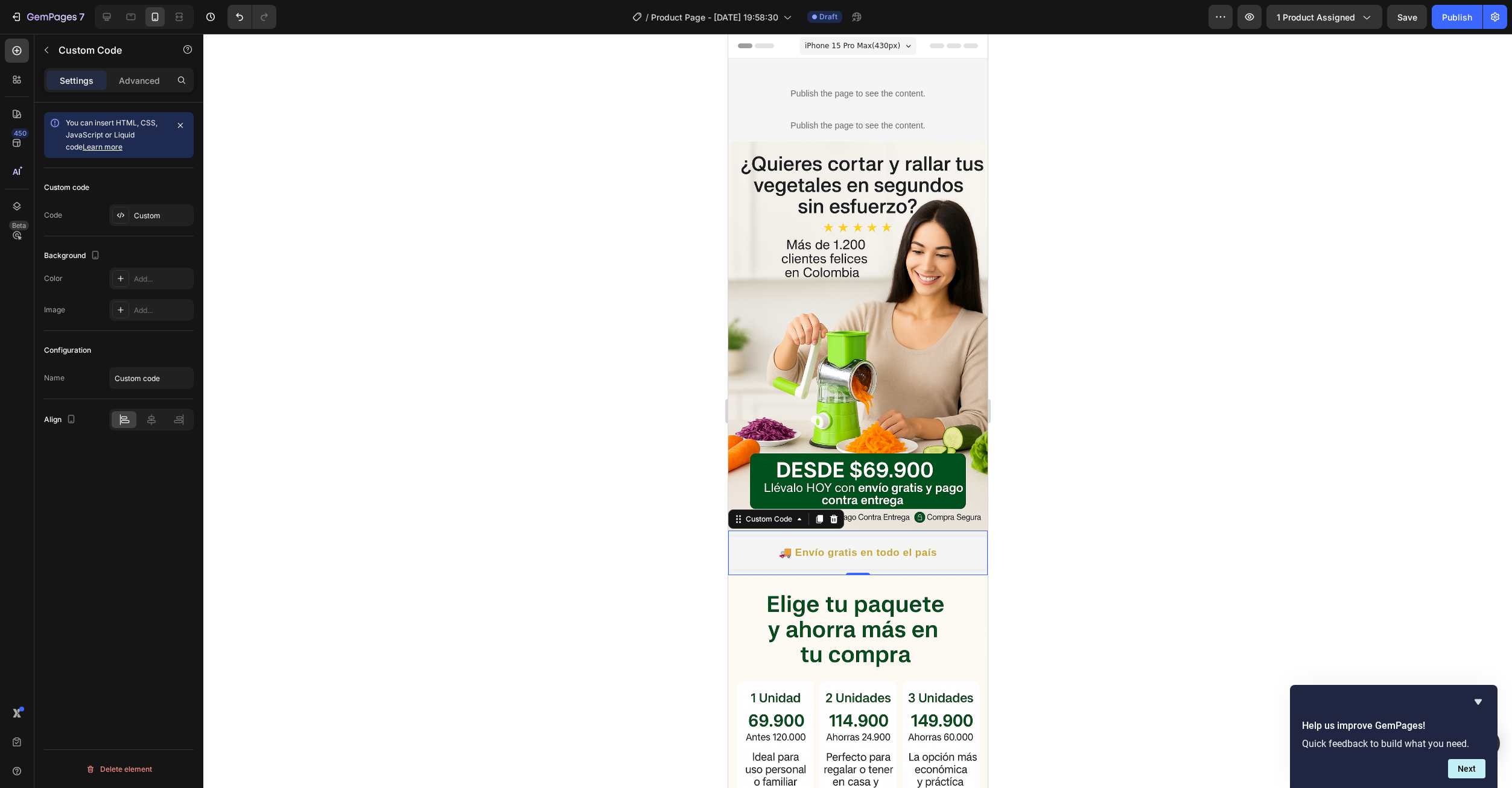
click at [160, 216] on div "Custom" at bounding box center [162, 216] width 57 height 11
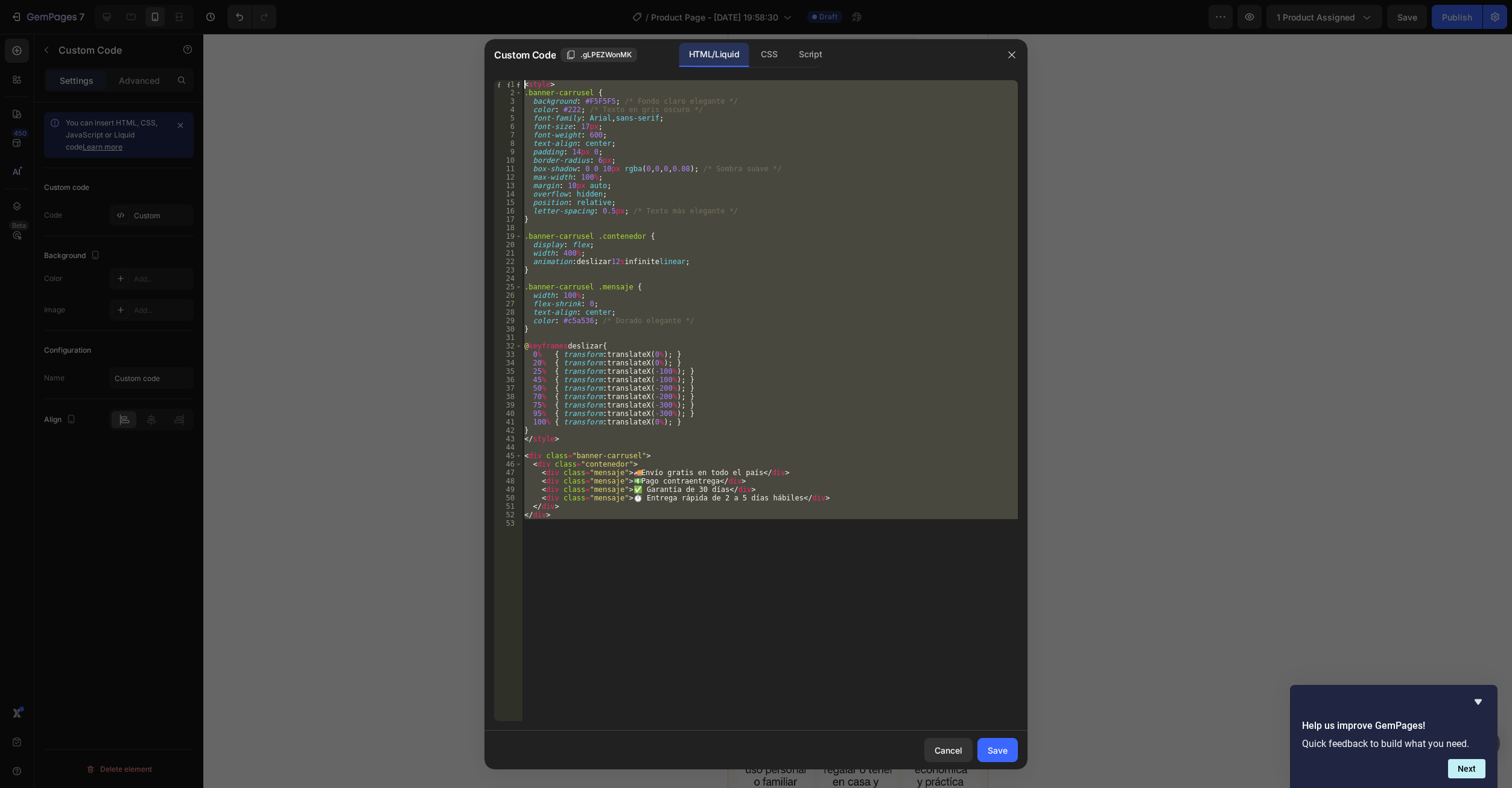
drag, startPoint x: 624, startPoint y: 534, endPoint x: 426, endPoint y: 42, distance: 530.3
click at [426, 42] on div "Custom Code .gLPEZWonMK HTML/Liquid CSS Script 1 2 3 4 5 6 7 8 9 10 11 12 13 14…" at bounding box center [756, 394] width 1512 height 788
type textarea "<style> .banner-carrusel {"
paste textarea
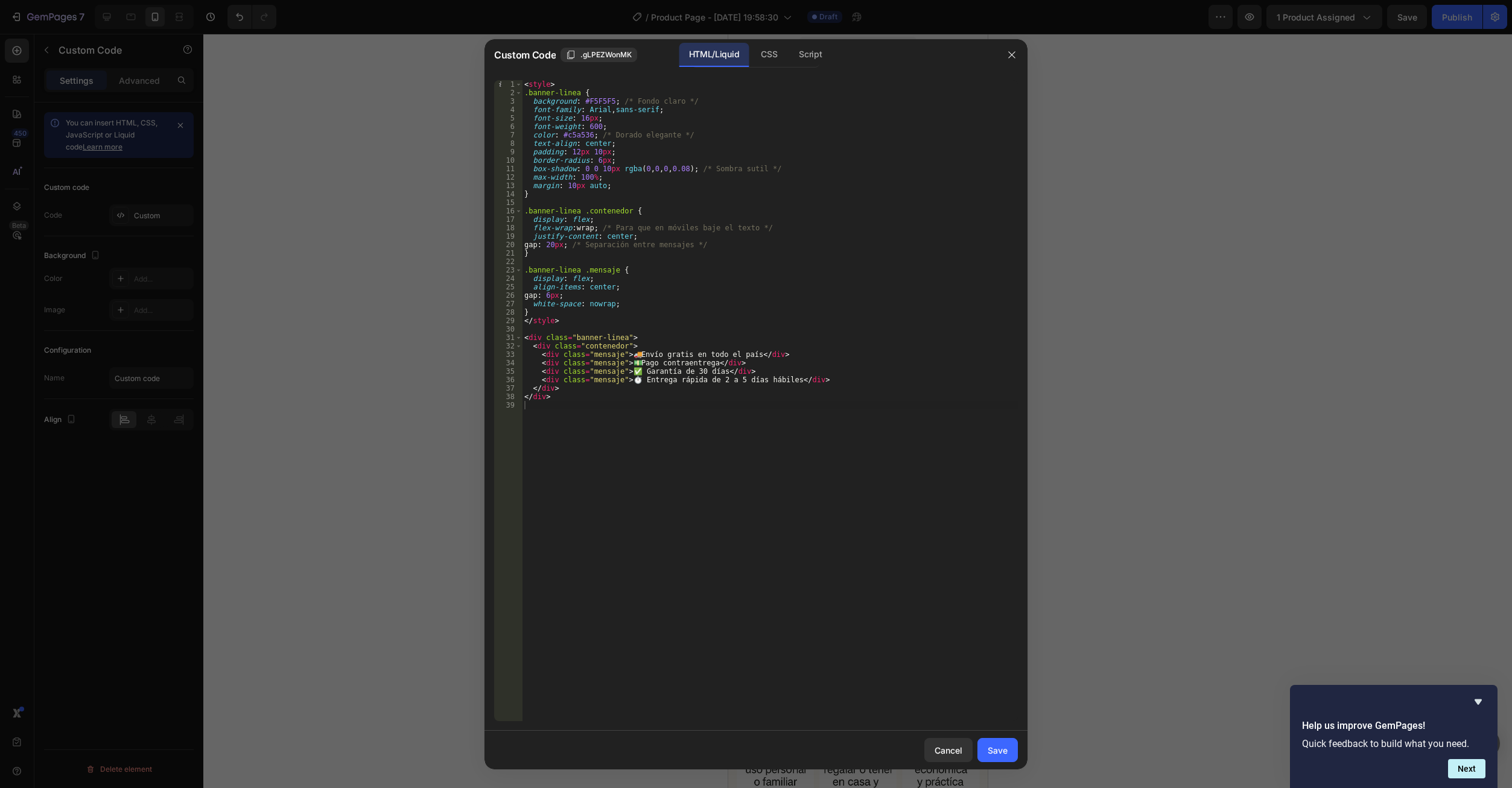
drag, startPoint x: 984, startPoint y: 755, endPoint x: 1023, endPoint y: 749, distance: 39.5
click at [983, 755] on button "Save" at bounding box center [997, 750] width 40 height 24
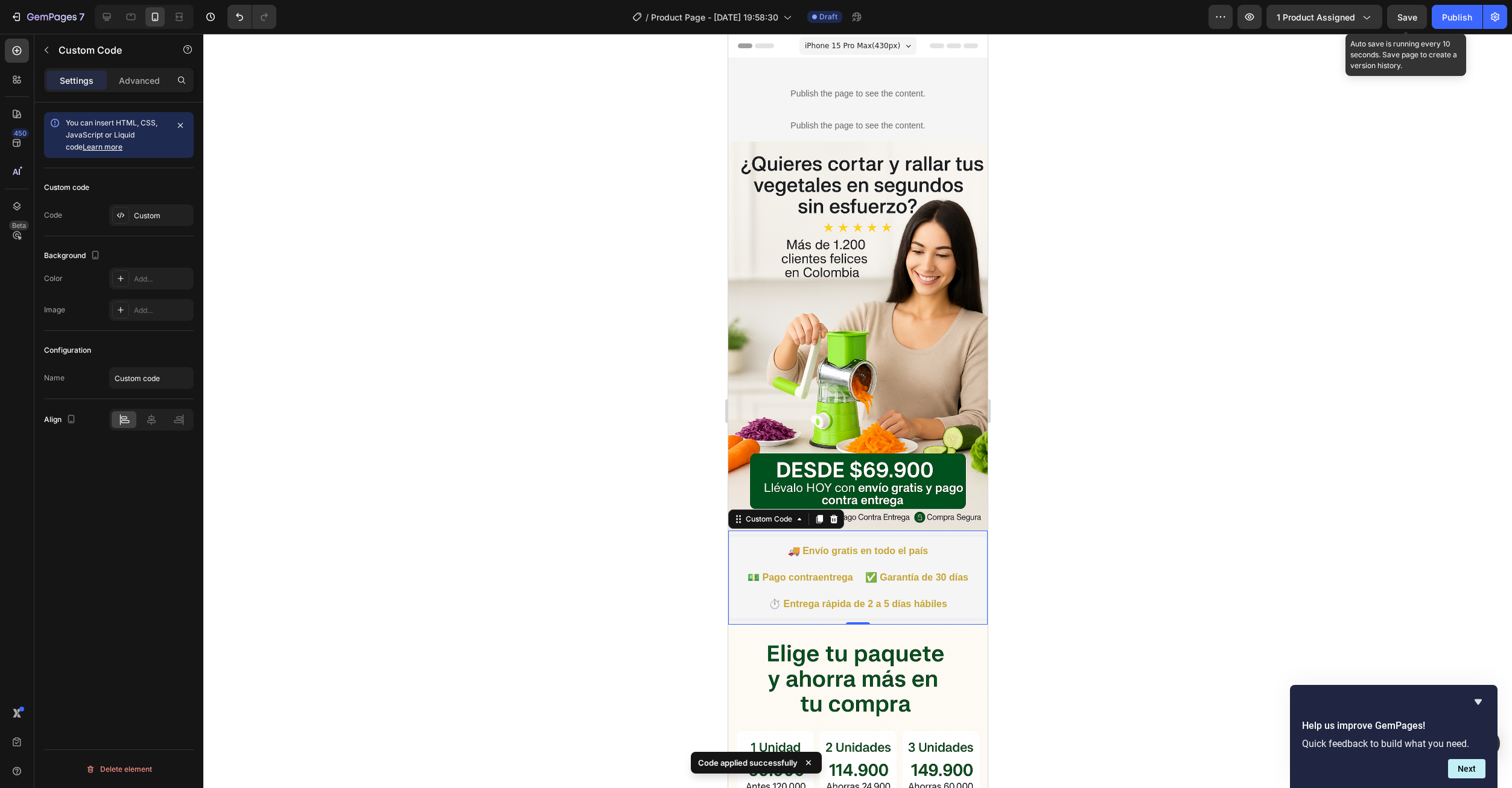
click at [1403, 23] on div "Save" at bounding box center [1407, 17] width 20 height 13
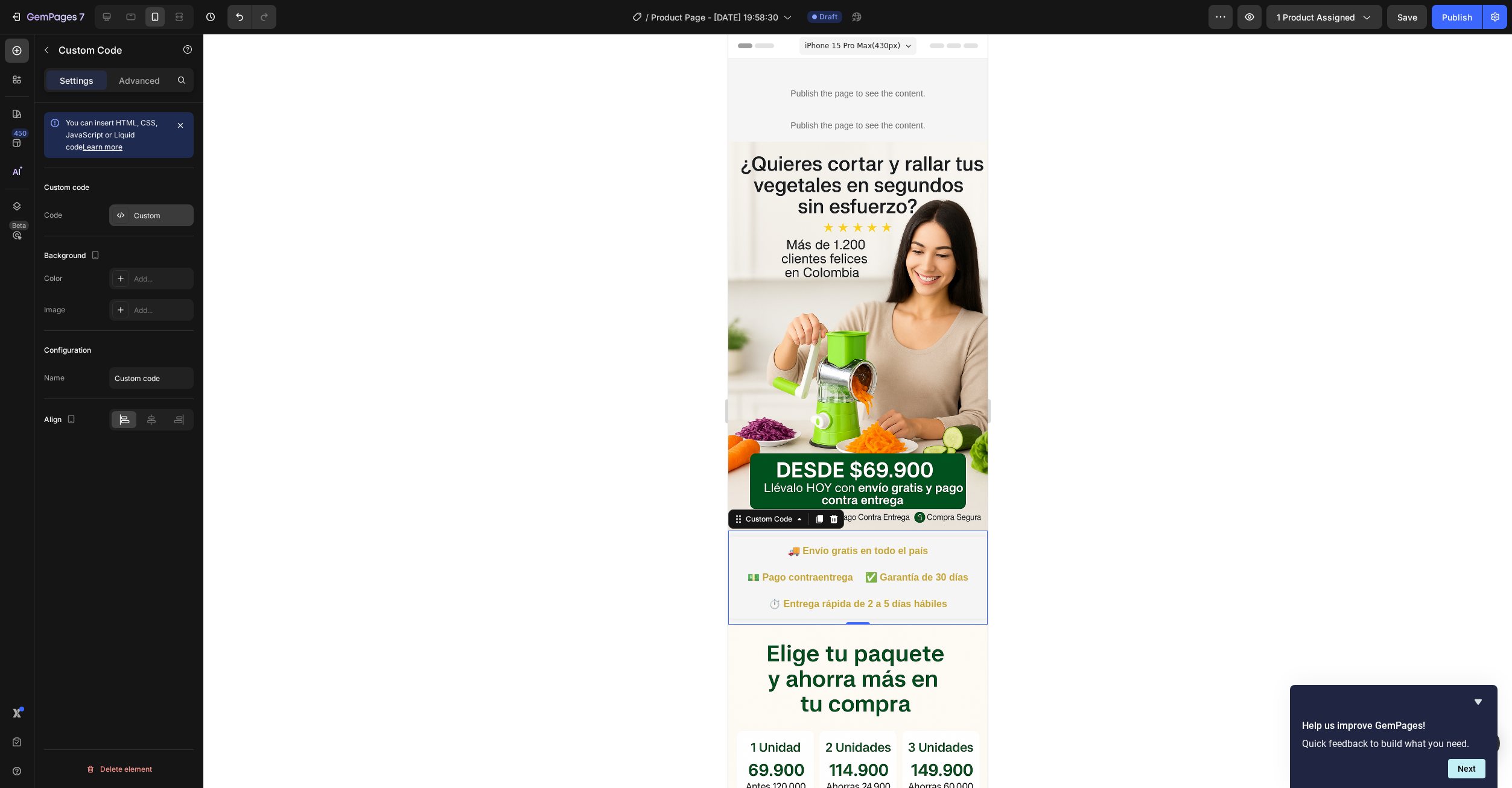
click at [160, 218] on div "Custom" at bounding box center [162, 216] width 57 height 11
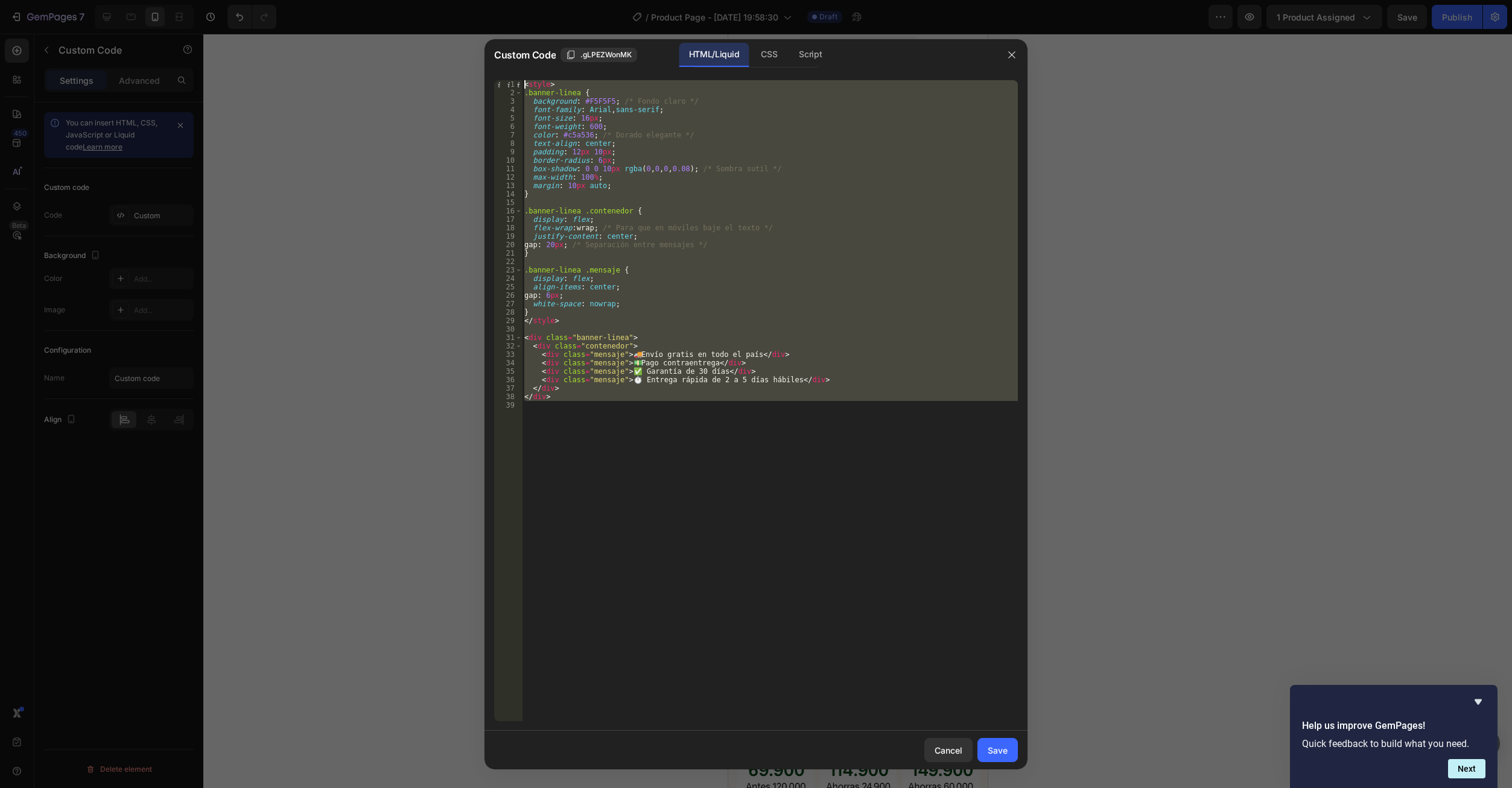
drag, startPoint x: 613, startPoint y: 432, endPoint x: 499, endPoint y: 70, distance: 379.5
click at [459, 0] on html "7 Version history / Product Page - Sep 28, 19:58:30 Draft Preview 1 product ass…" at bounding box center [756, 0] width 1512 height 0
type textarea "<style> .banner-linea {"
paste textarea
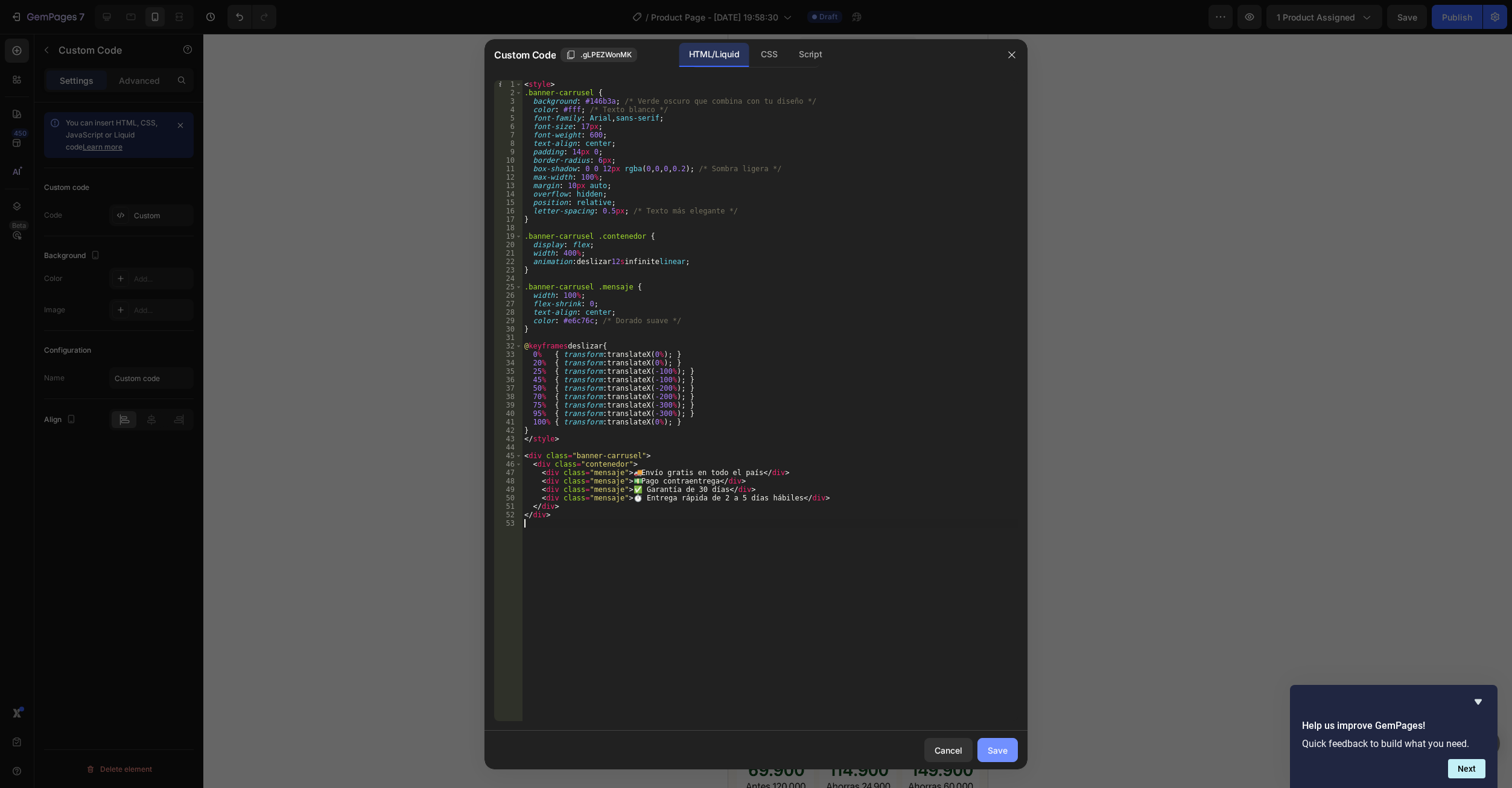
click at [995, 752] on div "Save" at bounding box center [997, 750] width 20 height 13
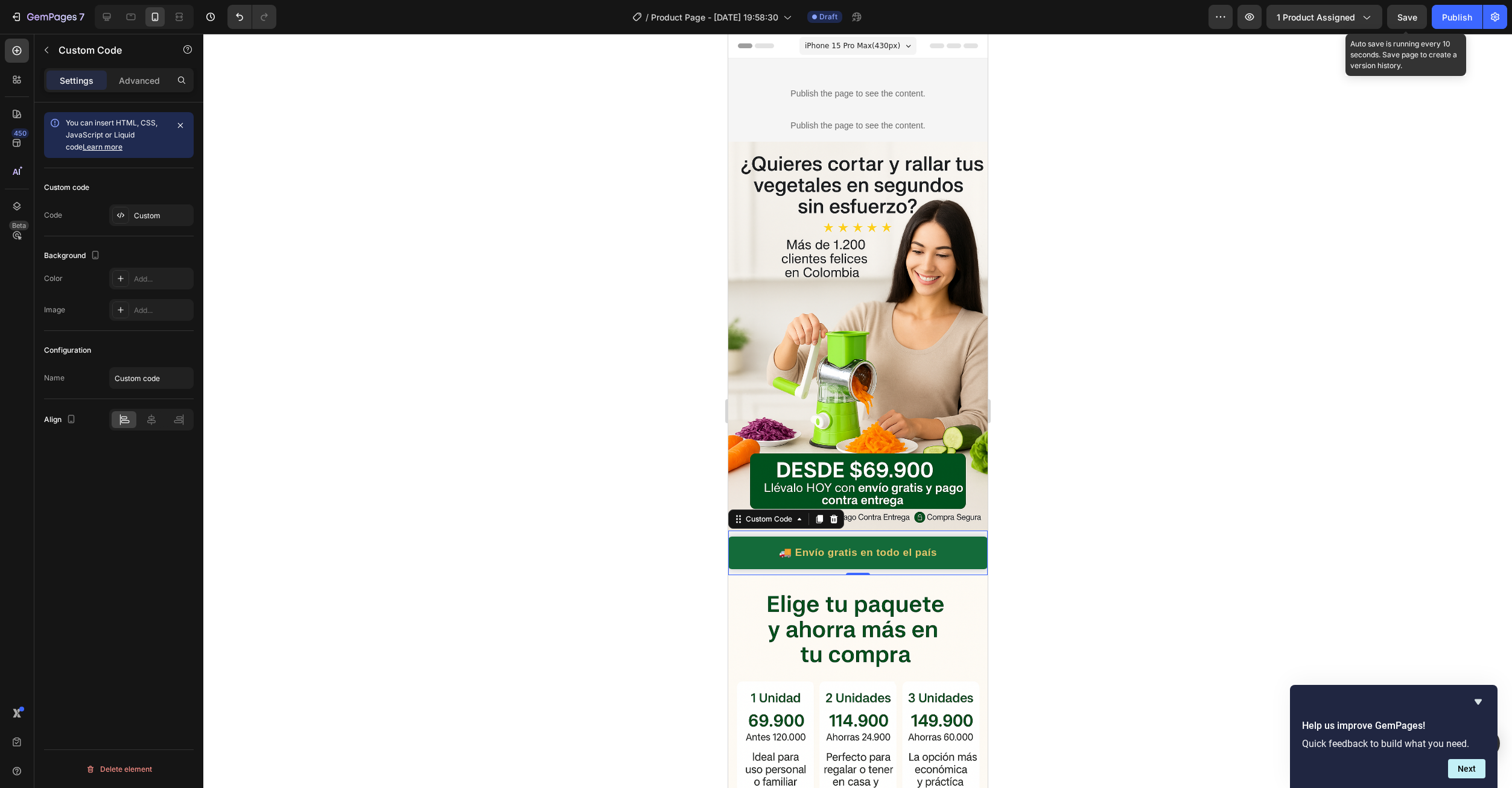
click at [1405, 19] on span "Save" at bounding box center [1407, 17] width 20 height 10
click at [829, 89] on p "Publish the page to see the content." at bounding box center [857, 94] width 259 height 13
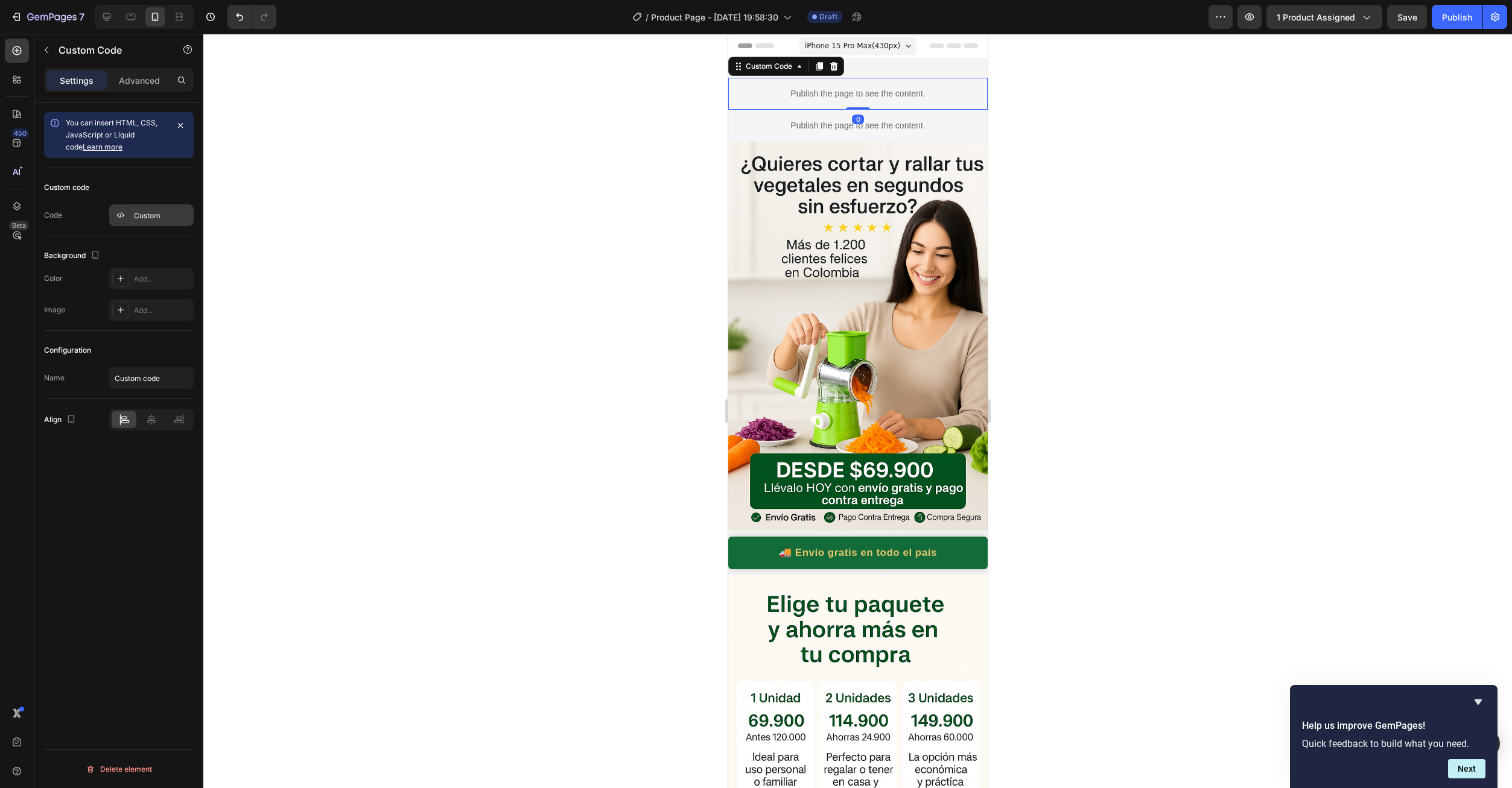
click at [159, 216] on div "Custom" at bounding box center [162, 216] width 57 height 11
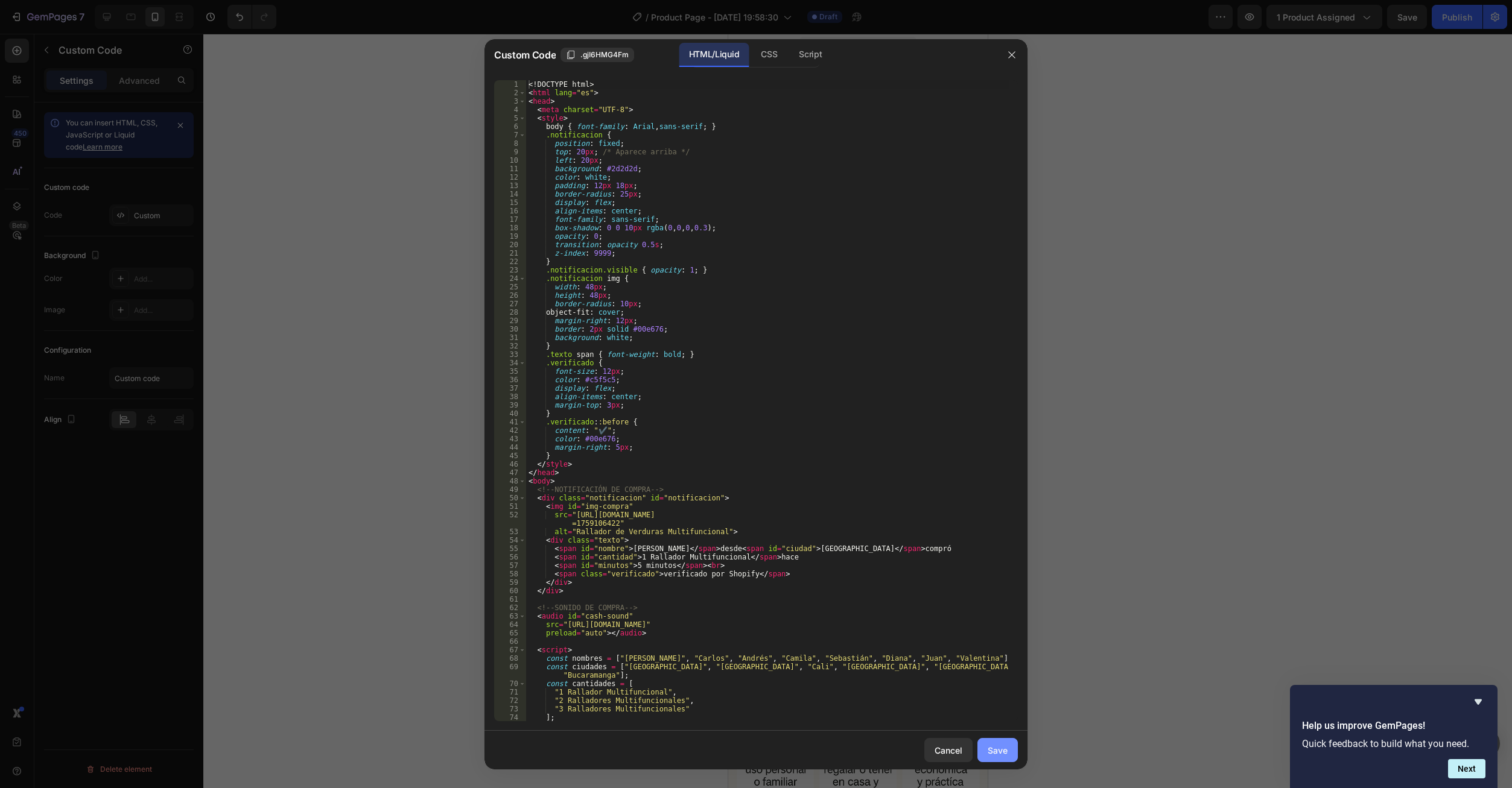
click at [990, 754] on div "Save" at bounding box center [997, 750] width 20 height 13
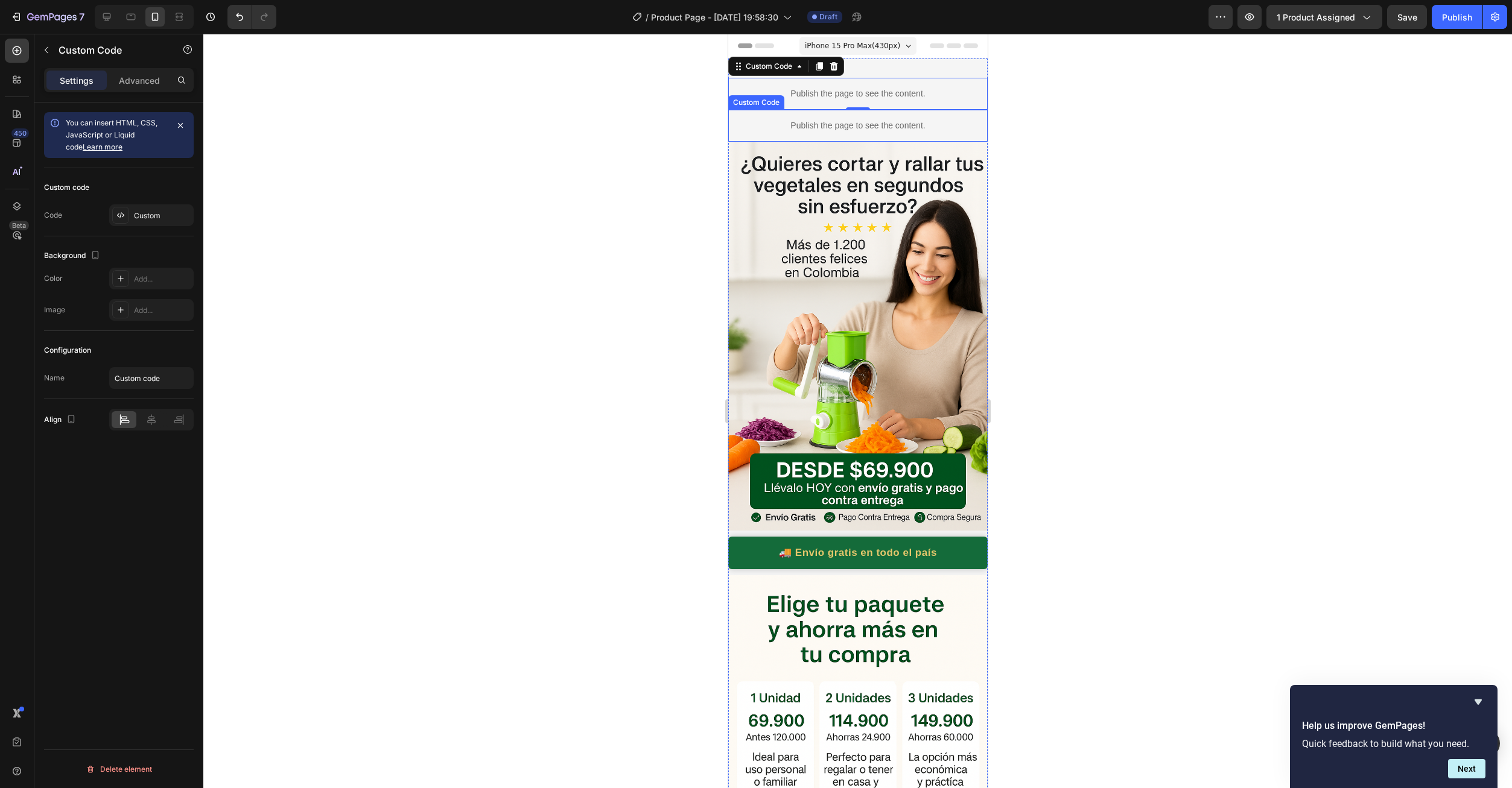
click at [837, 132] on p "Publish the page to see the content." at bounding box center [857, 126] width 259 height 13
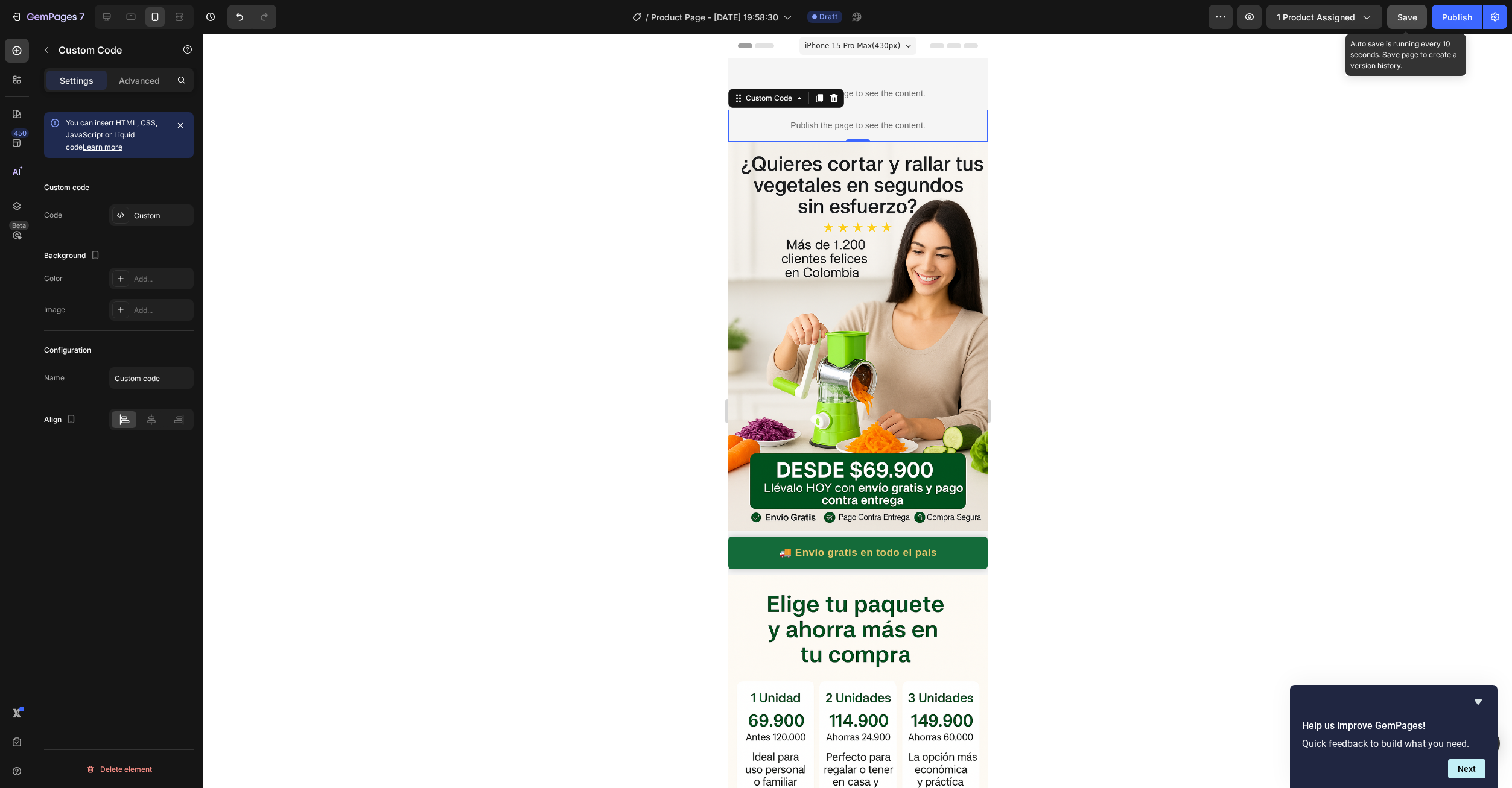
click at [1400, 27] on button "Save" at bounding box center [1407, 17] width 40 height 24
click at [833, 537] on div "🚚 Envío gratis en todo el país 💵 Pago contraentrega ✅ Garantía de 30 días ⏱️ En…" at bounding box center [857, 553] width 259 height 33
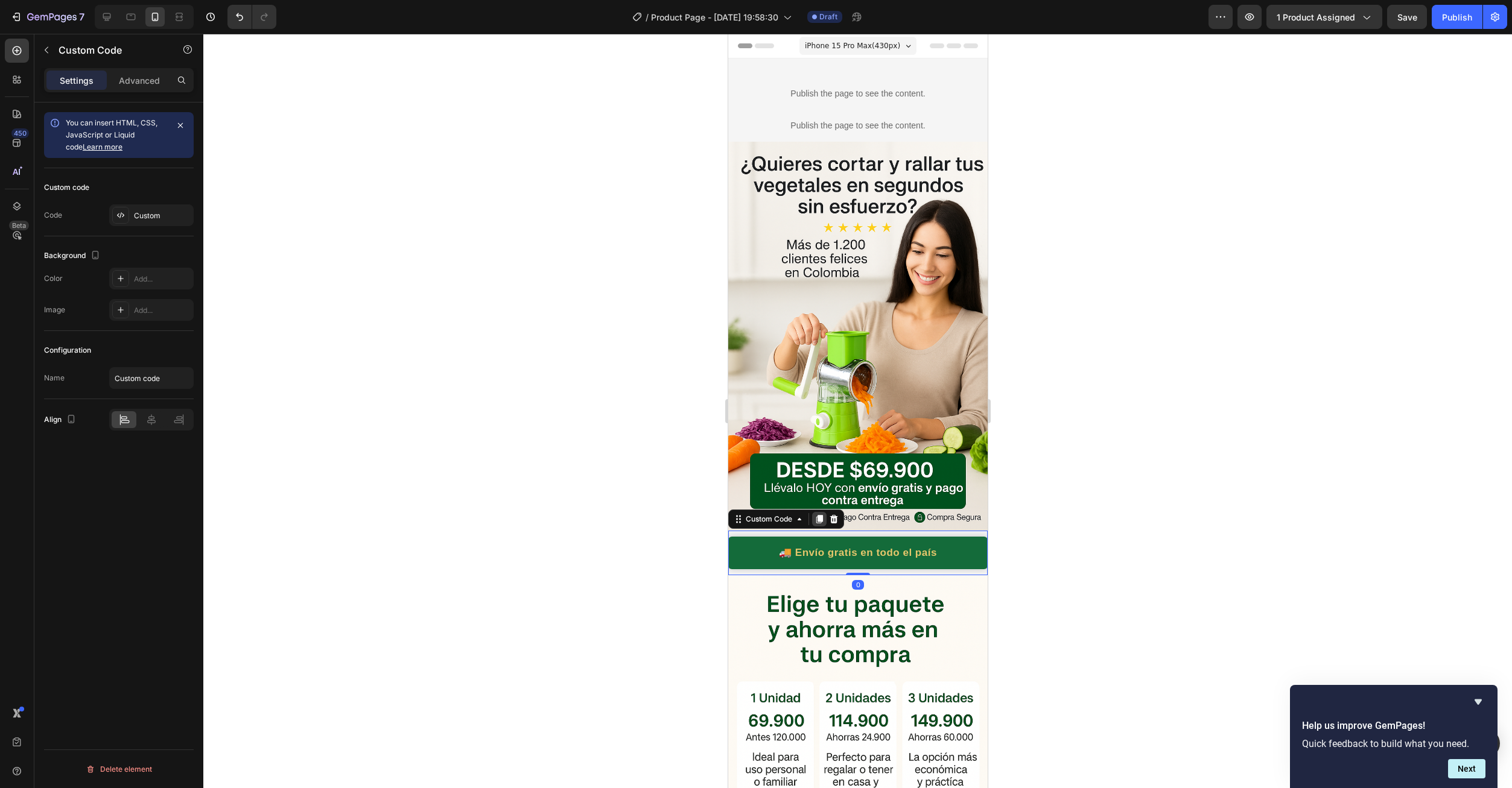
click at [815, 515] on icon at bounding box center [818, 519] width 10 height 10
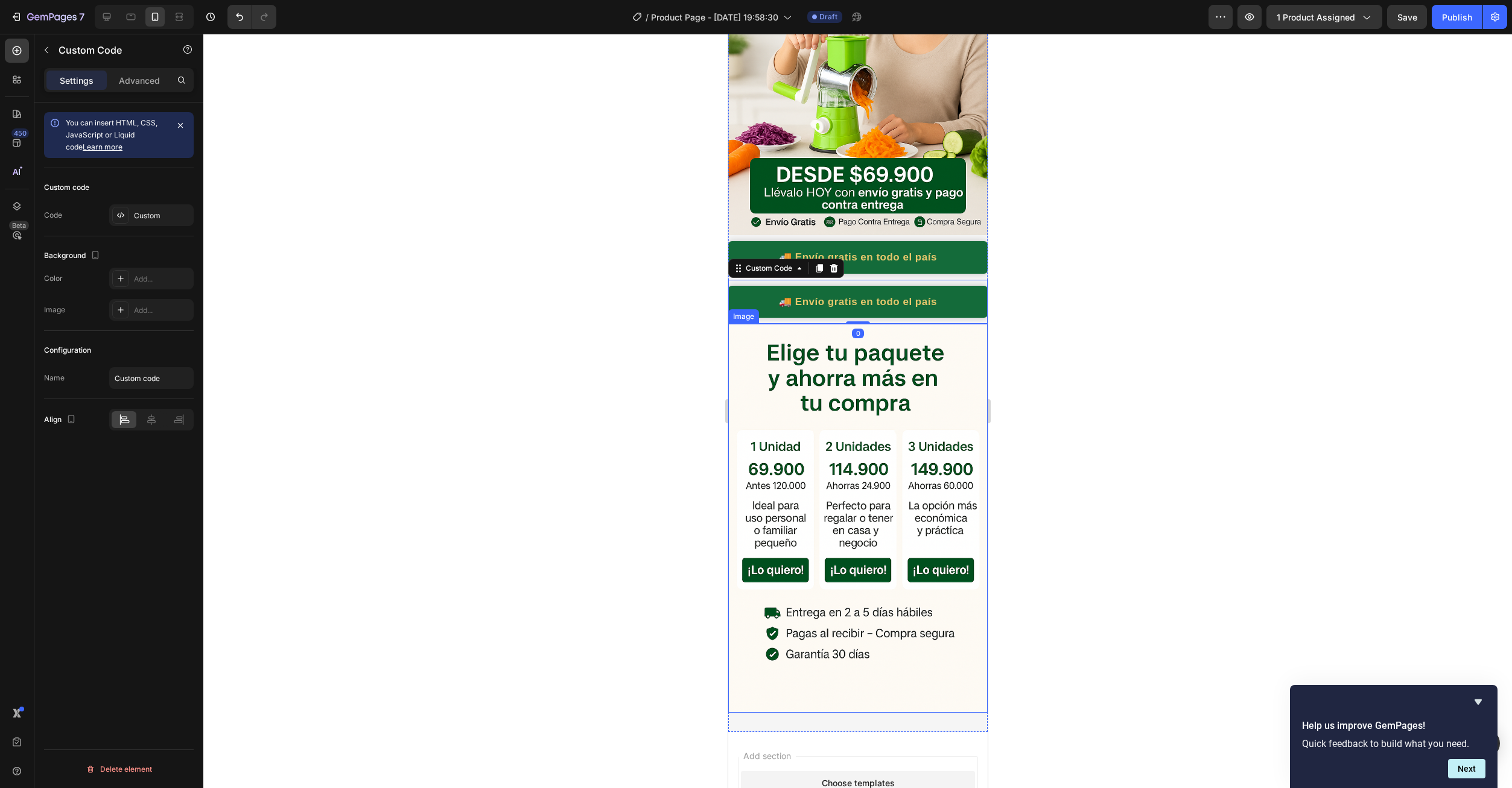
scroll to position [301, 0]
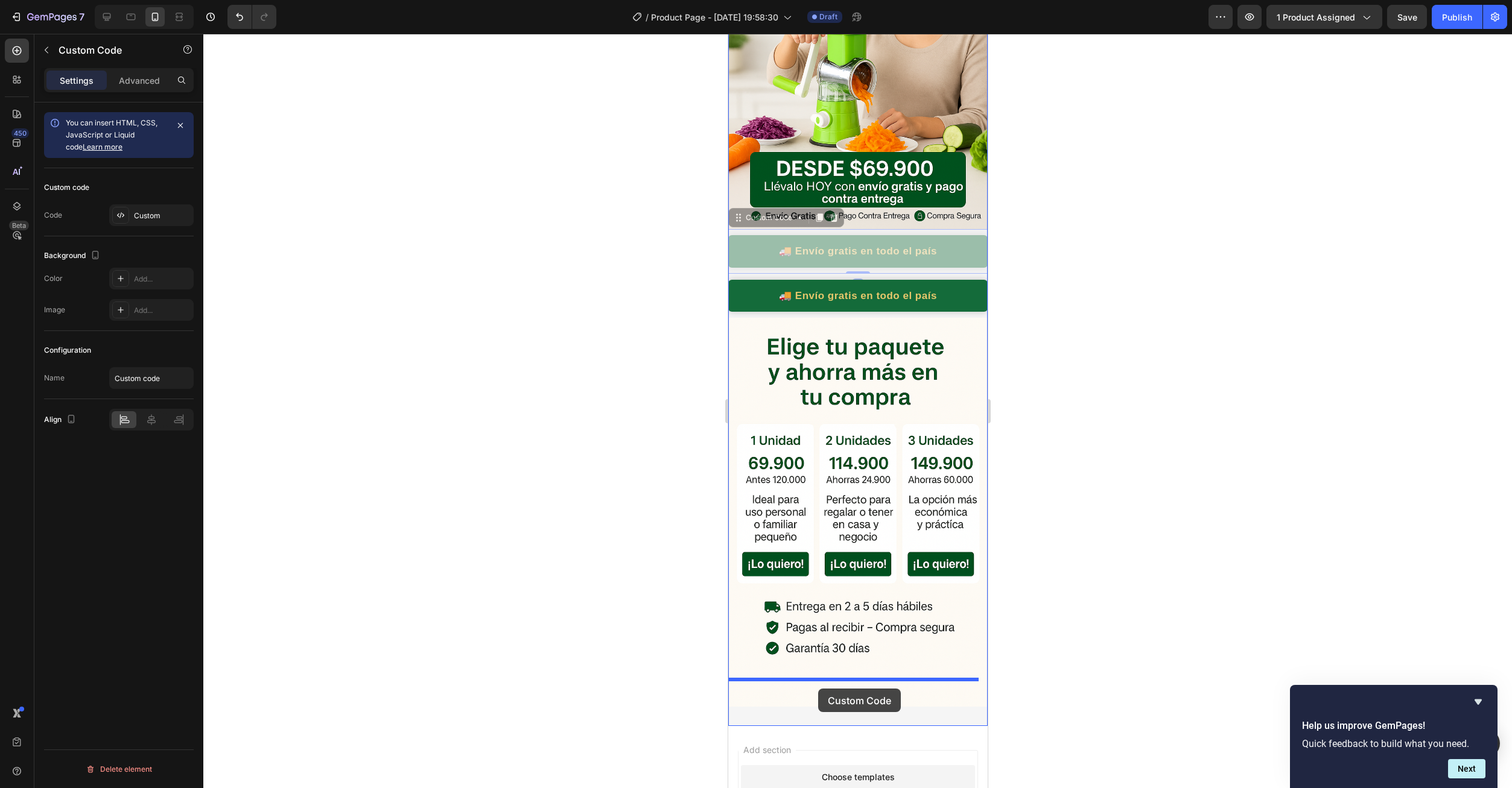
drag, startPoint x: 853, startPoint y: 223, endPoint x: 818, endPoint y: 689, distance: 467.3
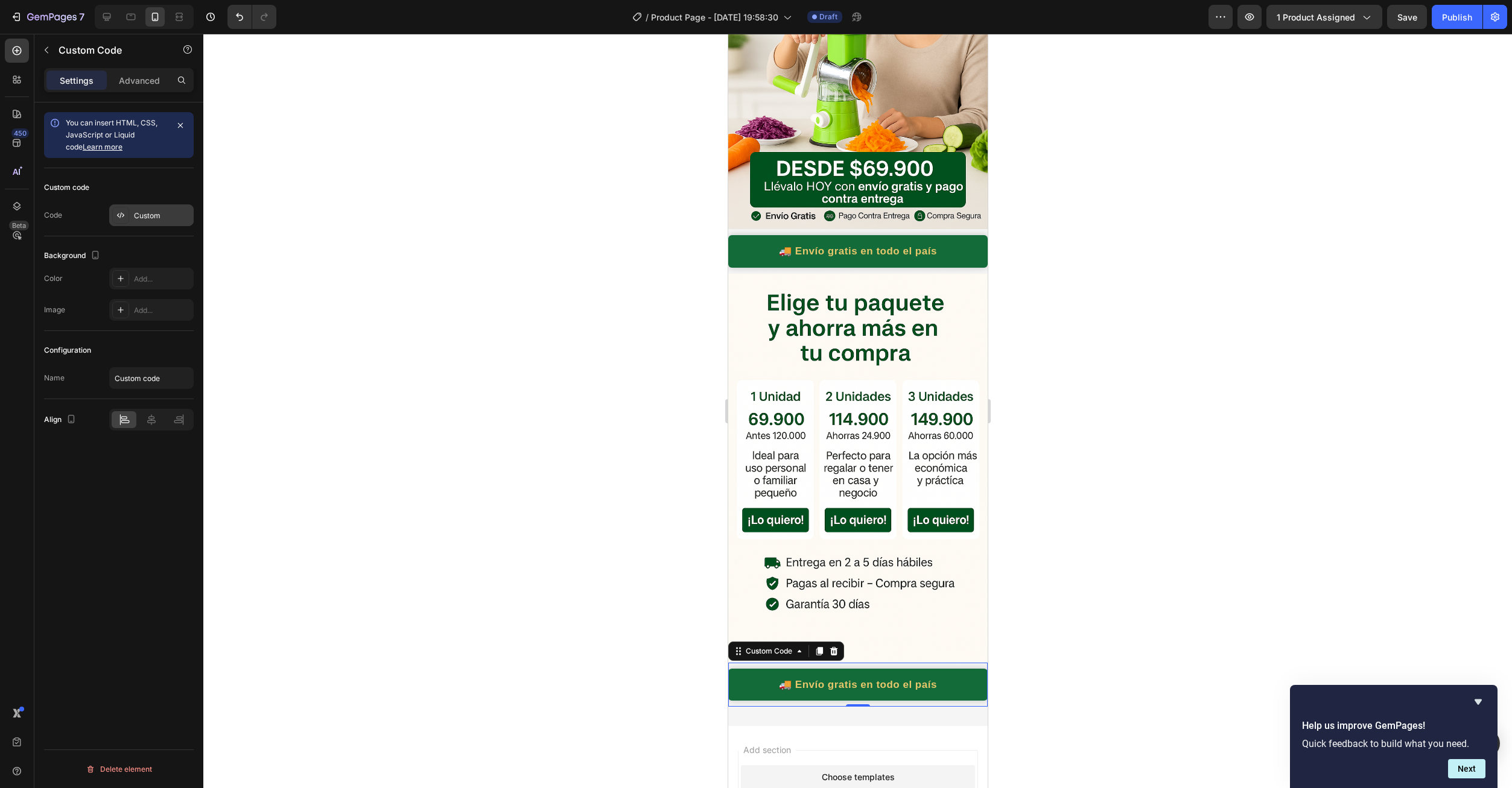
click at [153, 216] on div "Custom" at bounding box center [162, 216] width 57 height 11
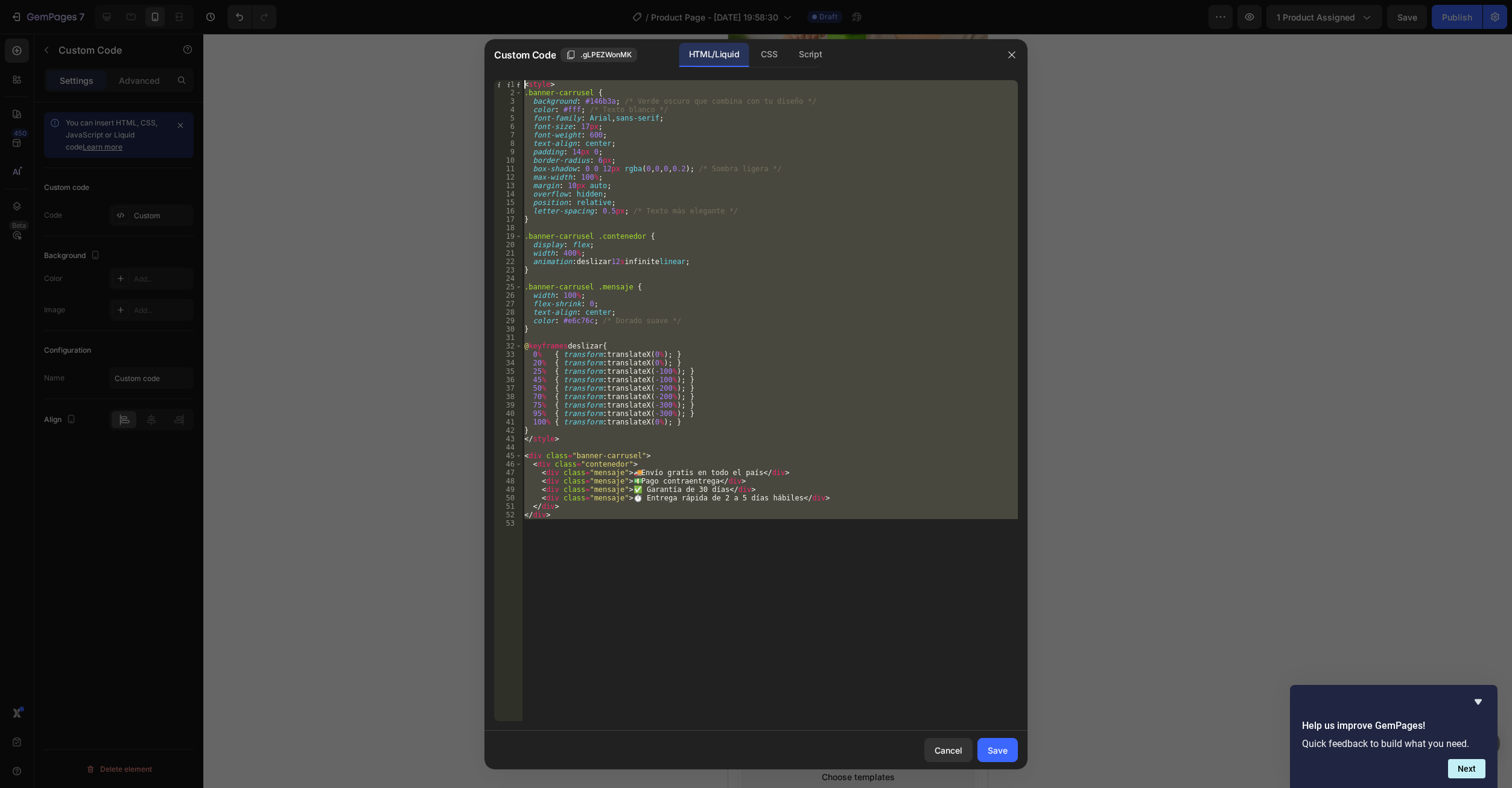
drag, startPoint x: 525, startPoint y: 457, endPoint x: 462, endPoint y: 51, distance: 410.9
click at [462, 51] on div "Custom Code .gLPEZWonMK HTML/Liquid CSS Script 1 2 3 4 5 6 7 8 9 10 11 12 13 14…" at bounding box center [756, 394] width 1512 height 788
type textarea "<style> .banner-carrusel {"
paste textarea
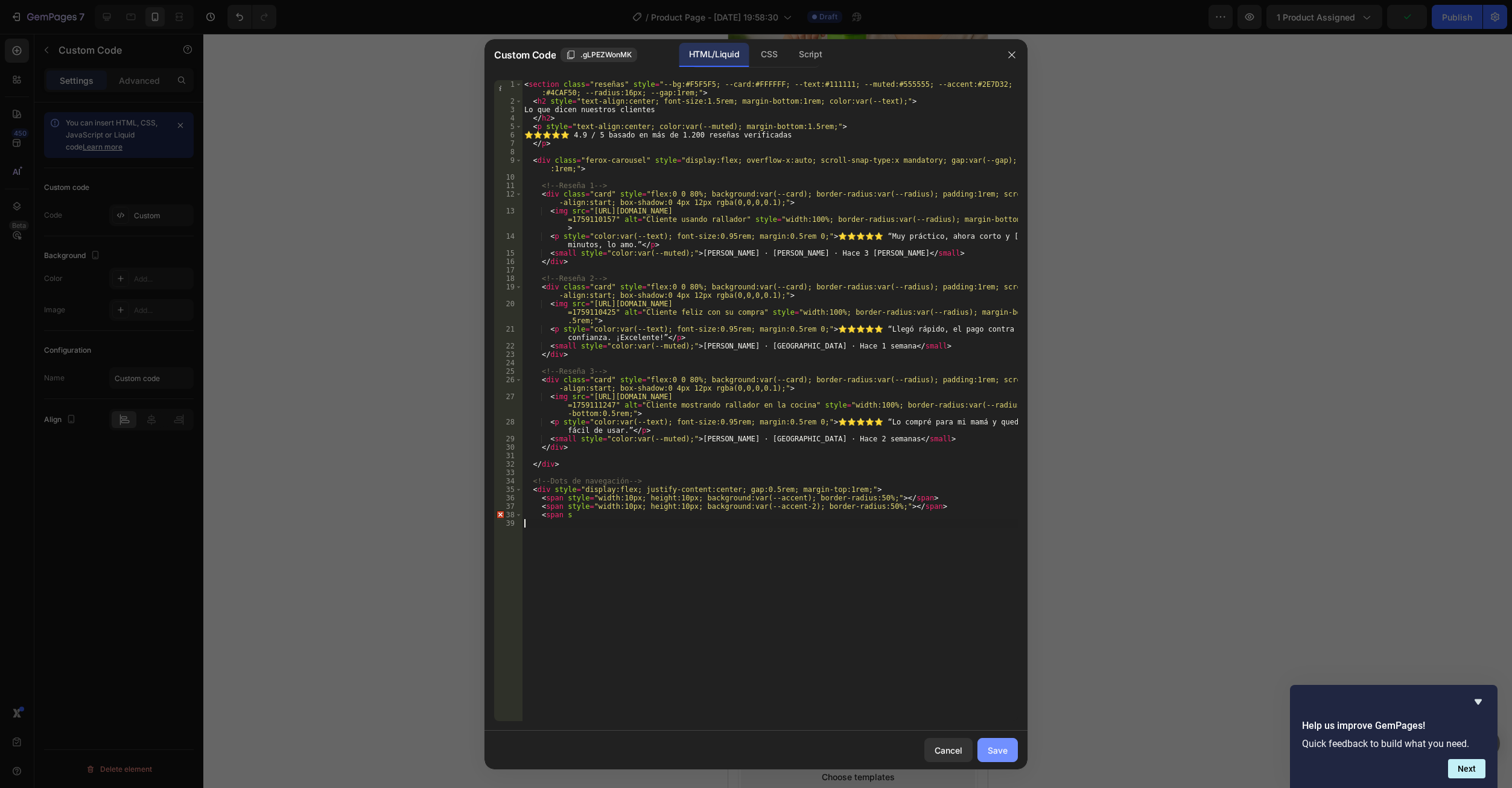
click at [986, 751] on button "Save" at bounding box center [997, 750] width 40 height 24
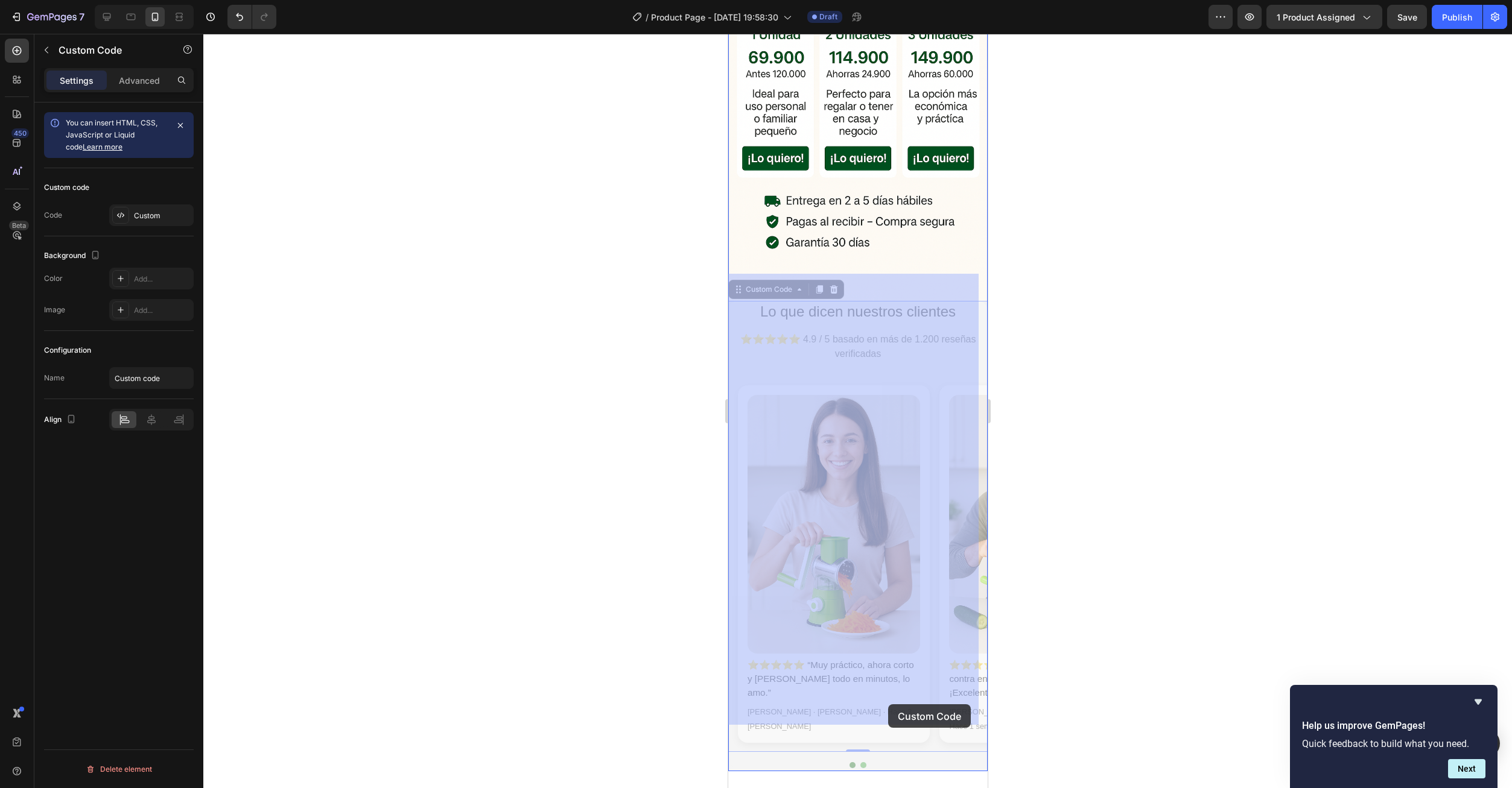
scroll to position [0, 10]
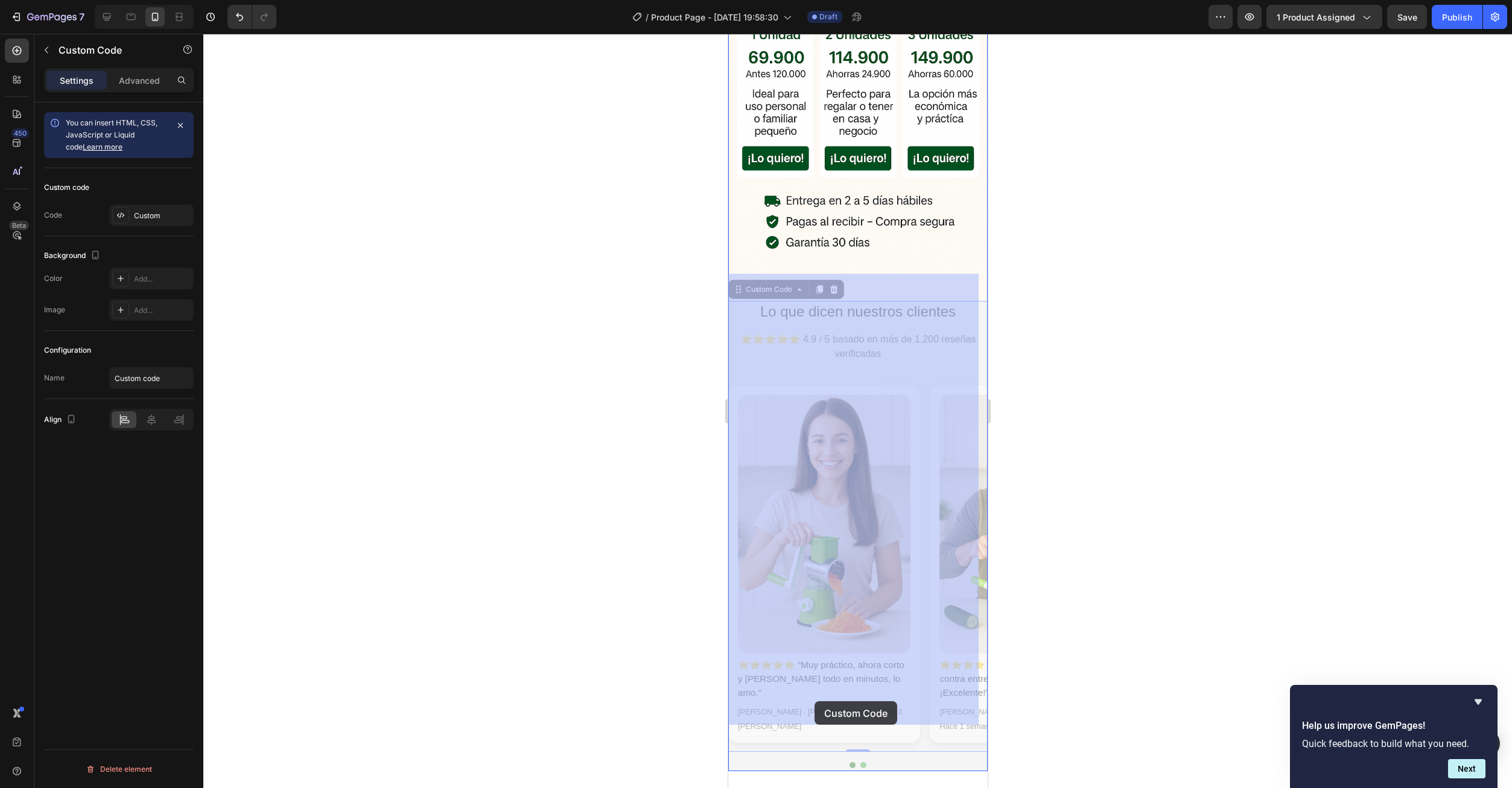
drag, startPoint x: 823, startPoint y: 707, endPoint x: 800, endPoint y: 701, distance: 23.8
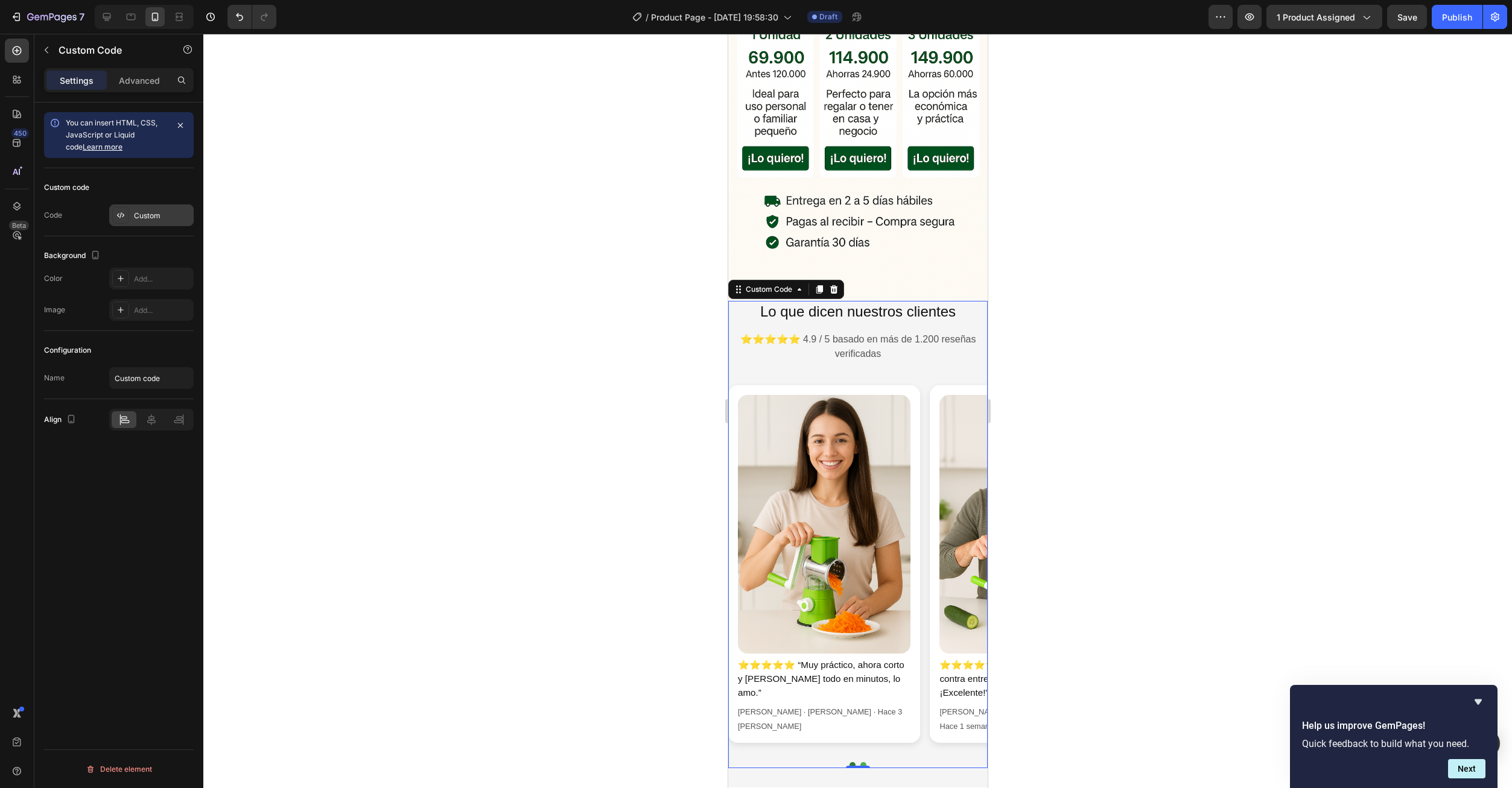
click at [136, 217] on div "Custom" at bounding box center [162, 216] width 57 height 11
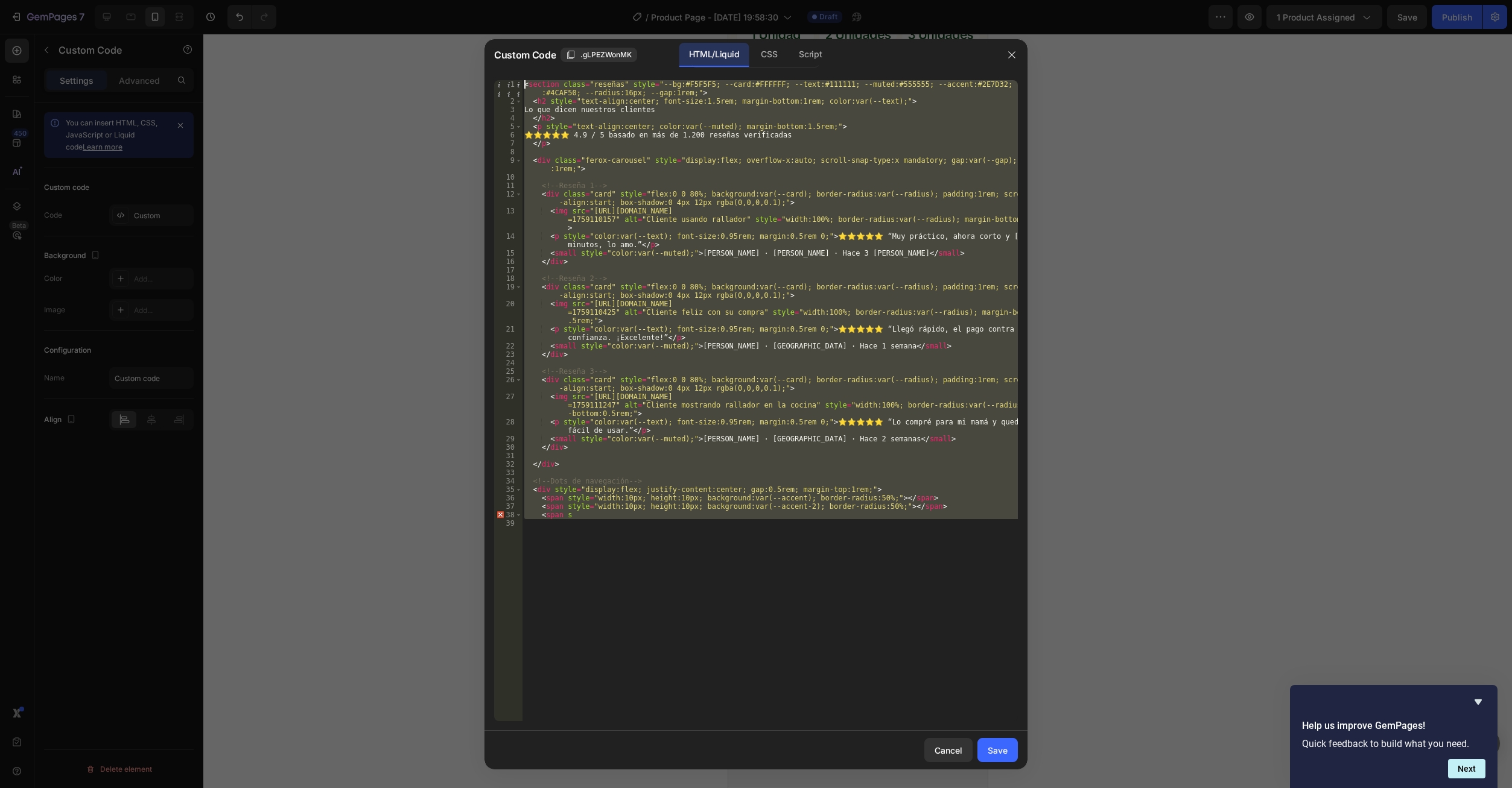
drag, startPoint x: 722, startPoint y: 558, endPoint x: 482, endPoint y: 50, distance: 561.8
click at [482, 50] on div "Custom Code .gLPEZWonMK HTML/Liquid CSS Script 1 2 3 4 5 6 7 8 9 10 11 12 13 14…" at bounding box center [756, 394] width 1512 height 788
type textarea "<section class="reseñas" style="--bg:#F5F5F5; --card:#FFFFFF; --text:#111111; -…"
paste textarea
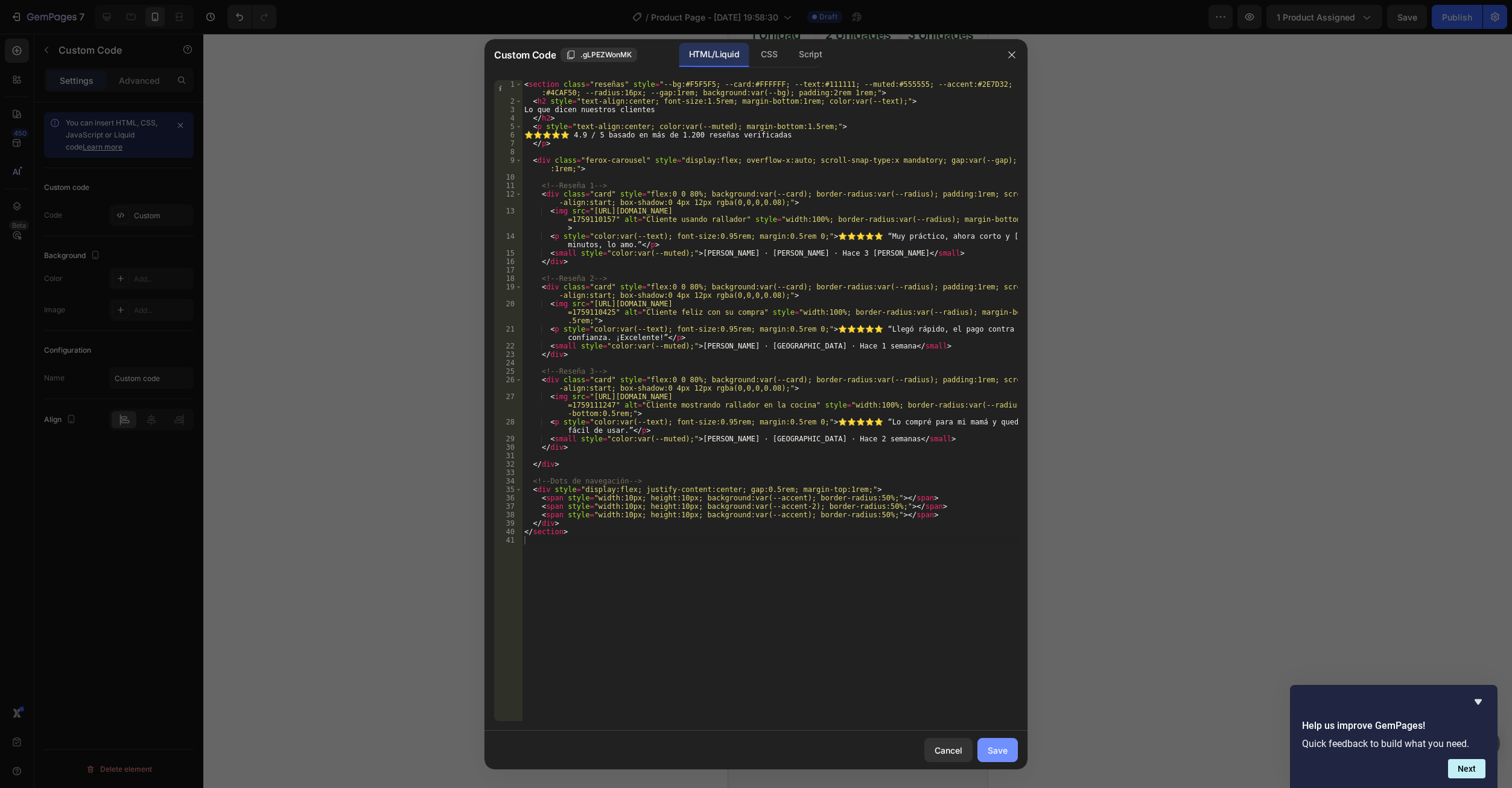
click at [1000, 753] on div "Save" at bounding box center [997, 750] width 20 height 13
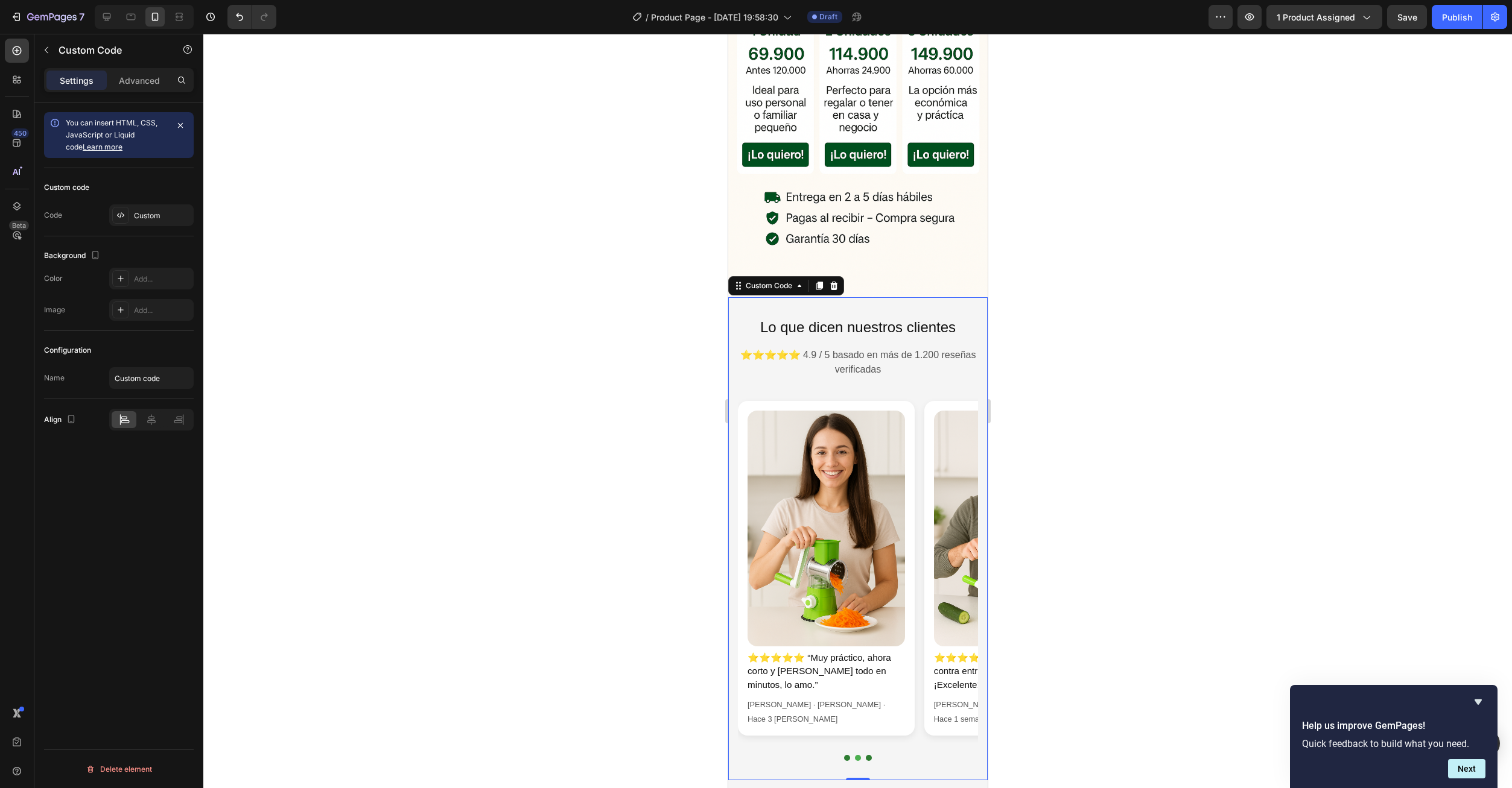
scroll to position [603, 0]
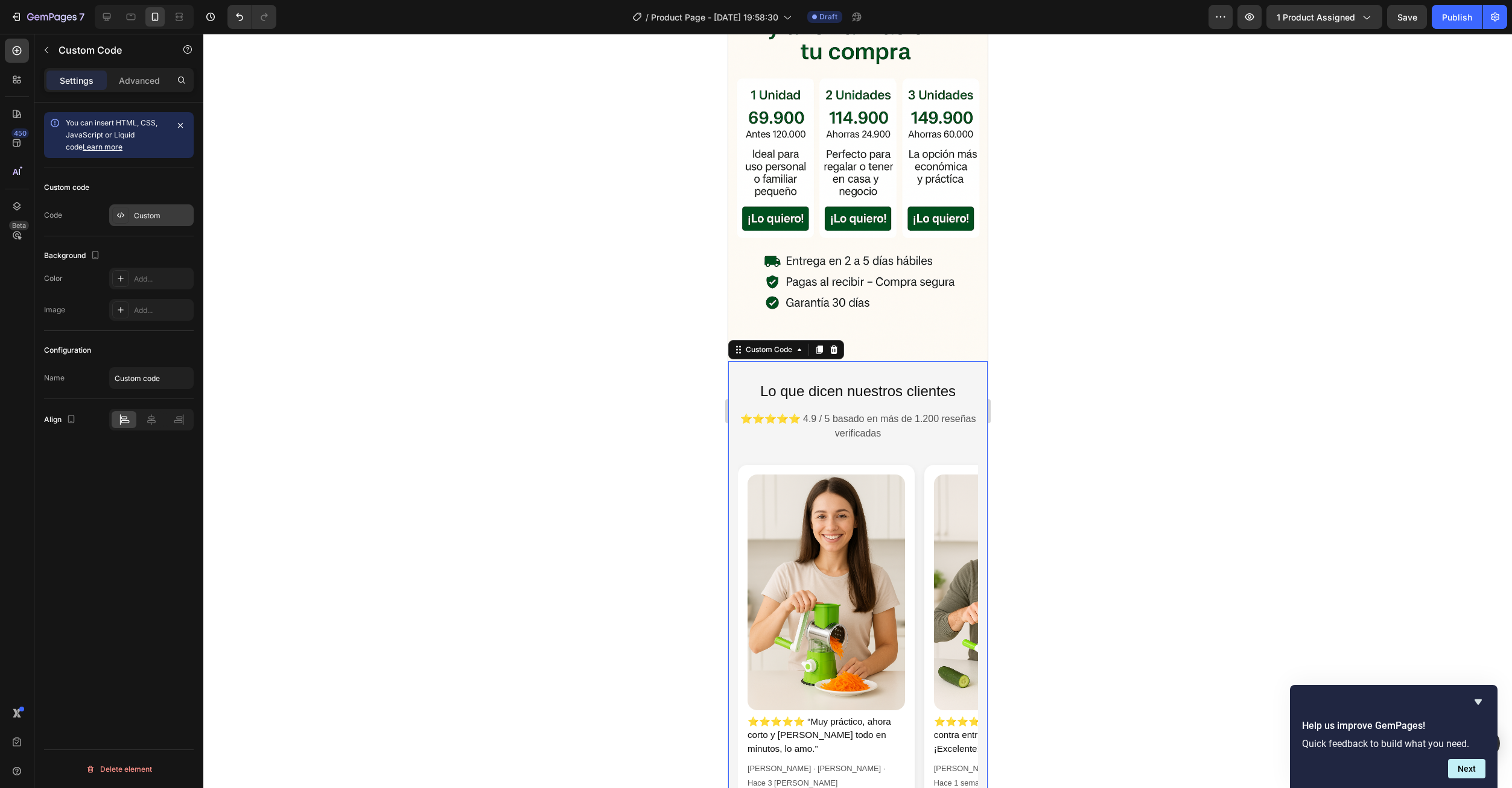
click at [139, 216] on div "Custom" at bounding box center [162, 216] width 57 height 11
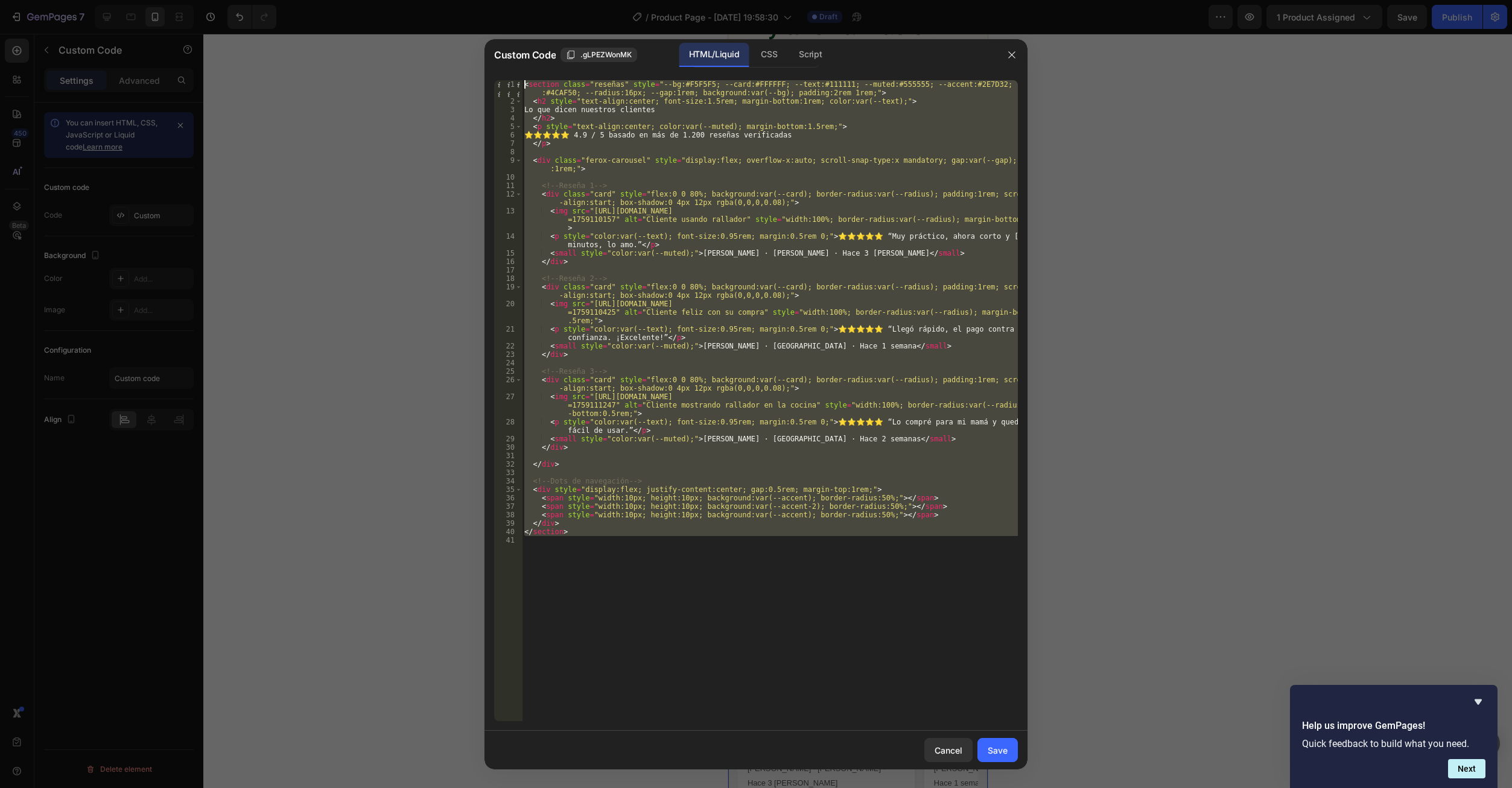
drag, startPoint x: 680, startPoint y: 571, endPoint x: 475, endPoint y: 74, distance: 537.6
click at [475, 74] on div "Custom Code .gLPEZWonMK HTML/Liquid CSS Script 1 2 3 4 5 6 7 8 9 10 11 12 13 14…" at bounding box center [756, 394] width 1512 height 788
type textarea "<section class="reseñas" style="--bg:#F5F5F5; --card:#FFFFFF; --text:#111111; -…"
paste textarea
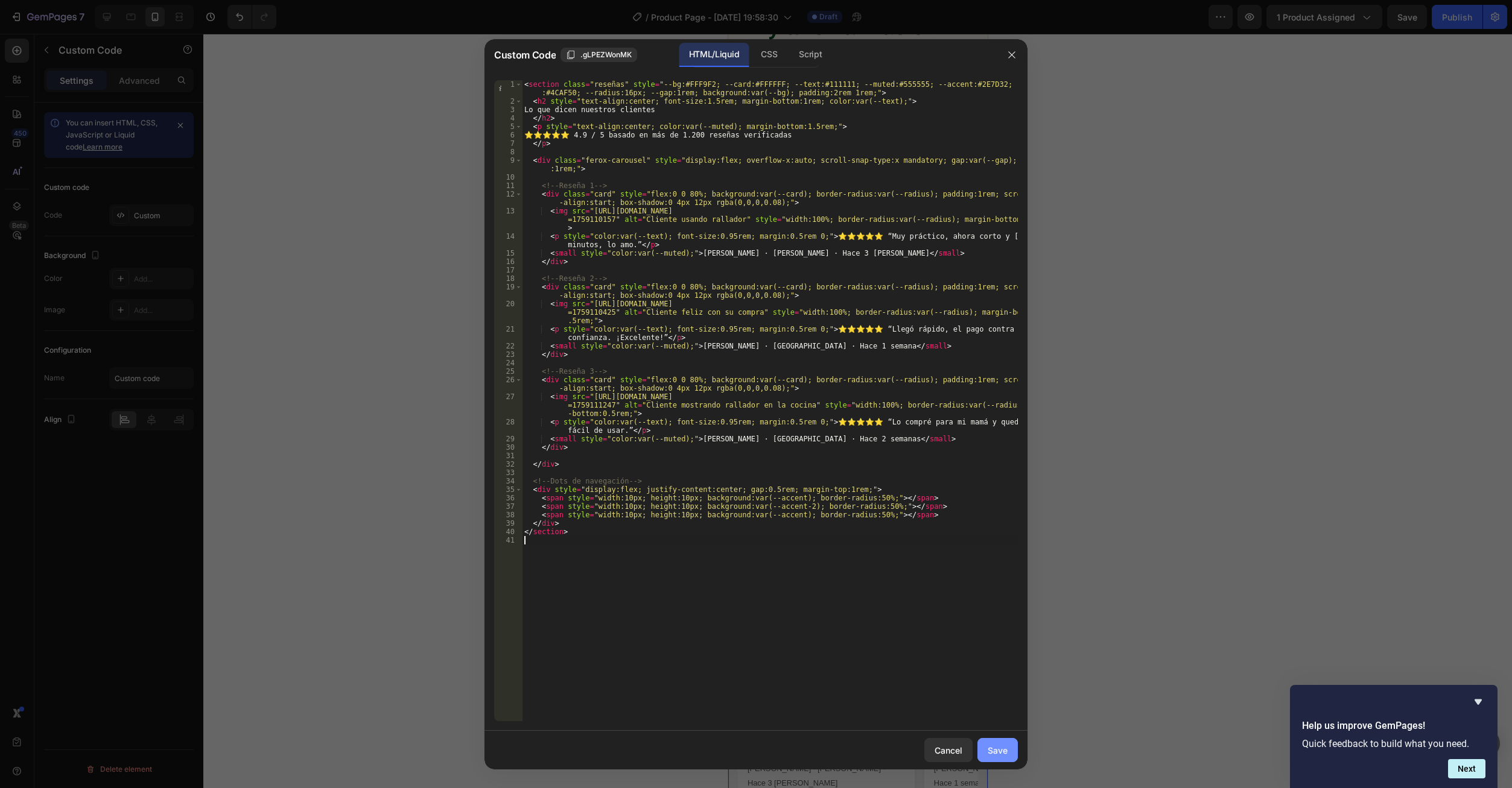
click at [990, 748] on div "Save" at bounding box center [997, 750] width 20 height 13
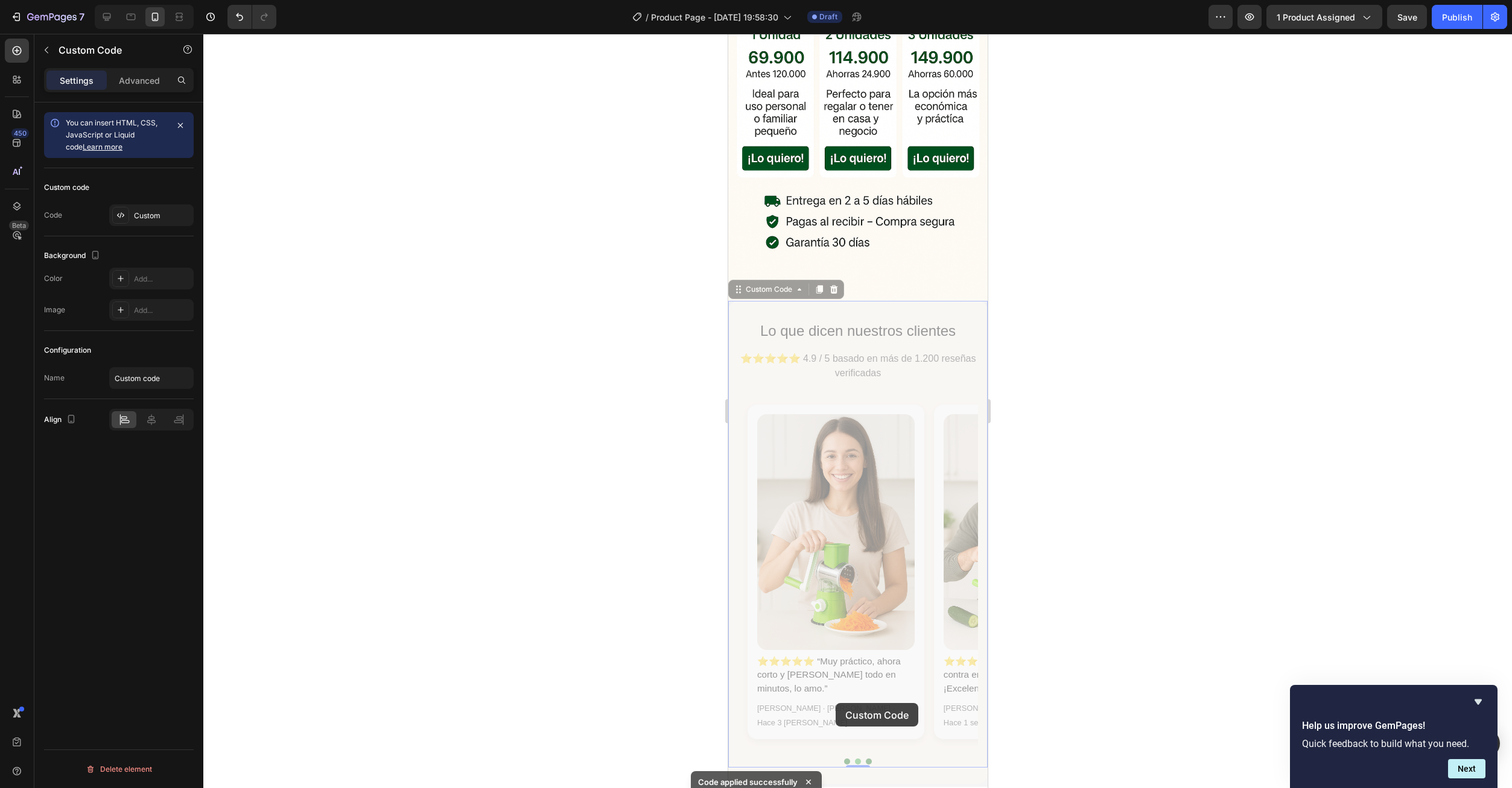
scroll to position [0, 10]
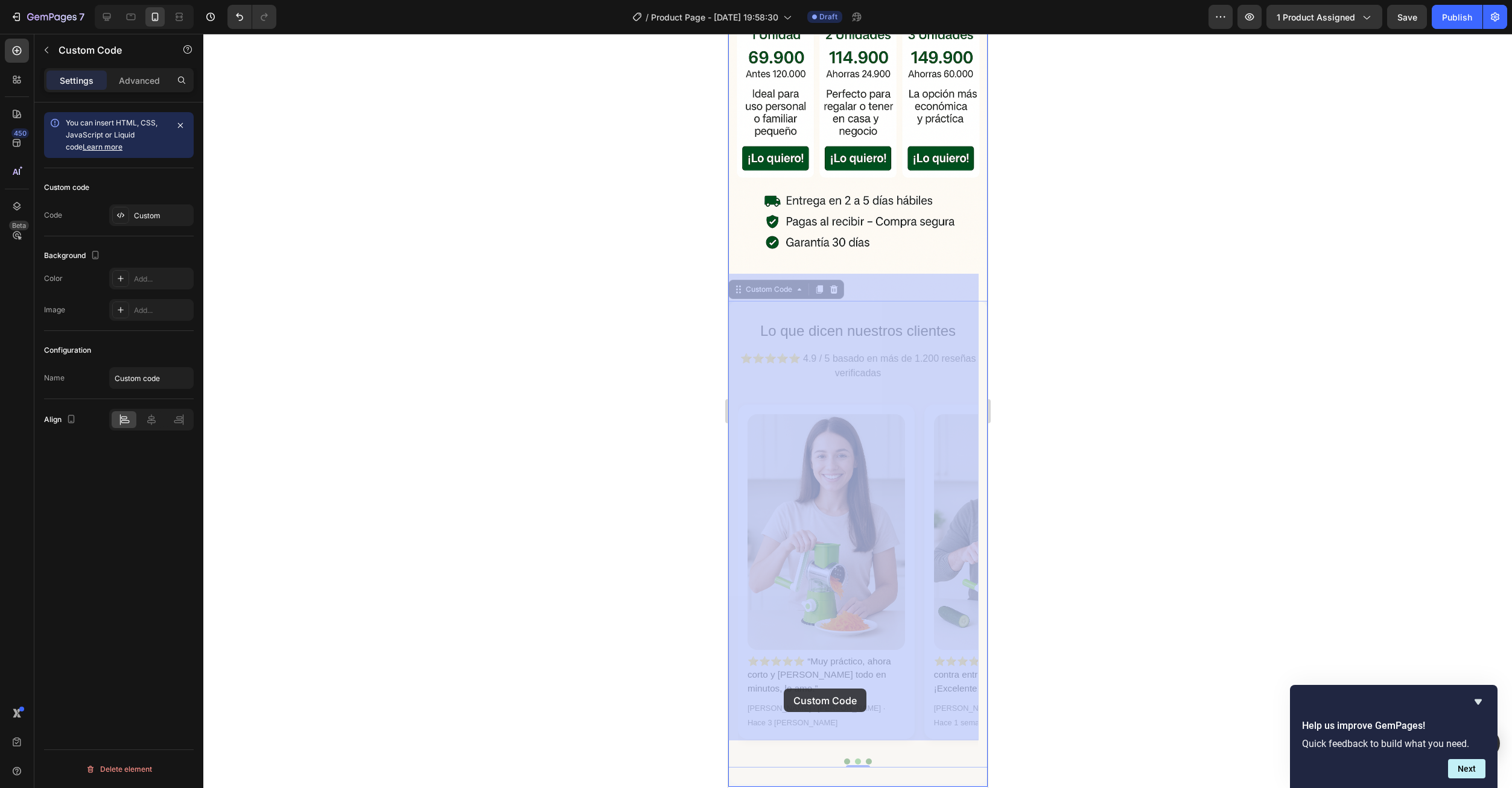
drag, startPoint x: 823, startPoint y: 702, endPoint x: 783, endPoint y: 689, distance: 42.1
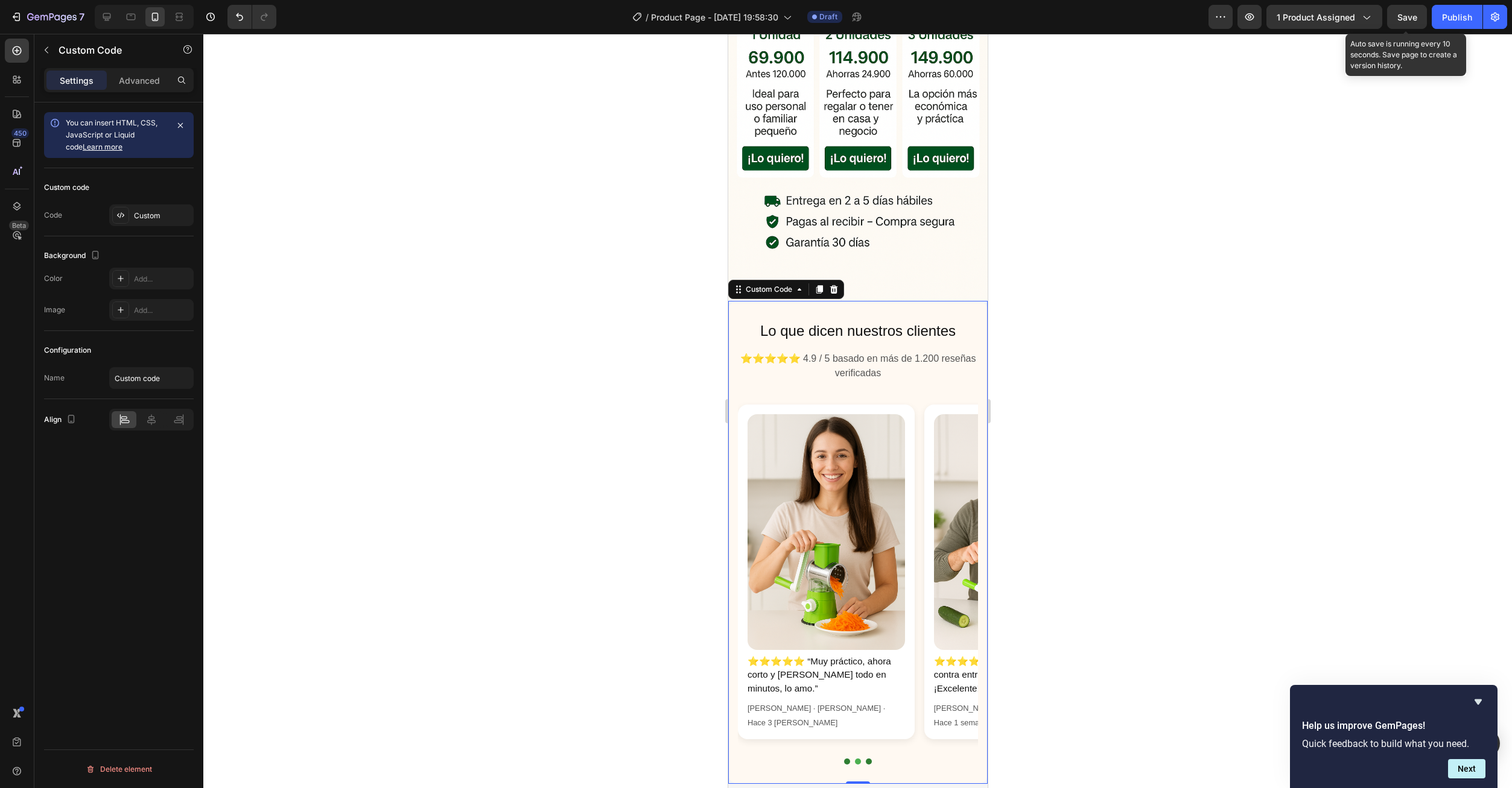
click at [1400, 21] on span "Save" at bounding box center [1407, 17] width 20 height 10
click at [818, 285] on icon at bounding box center [819, 289] width 6 height 8
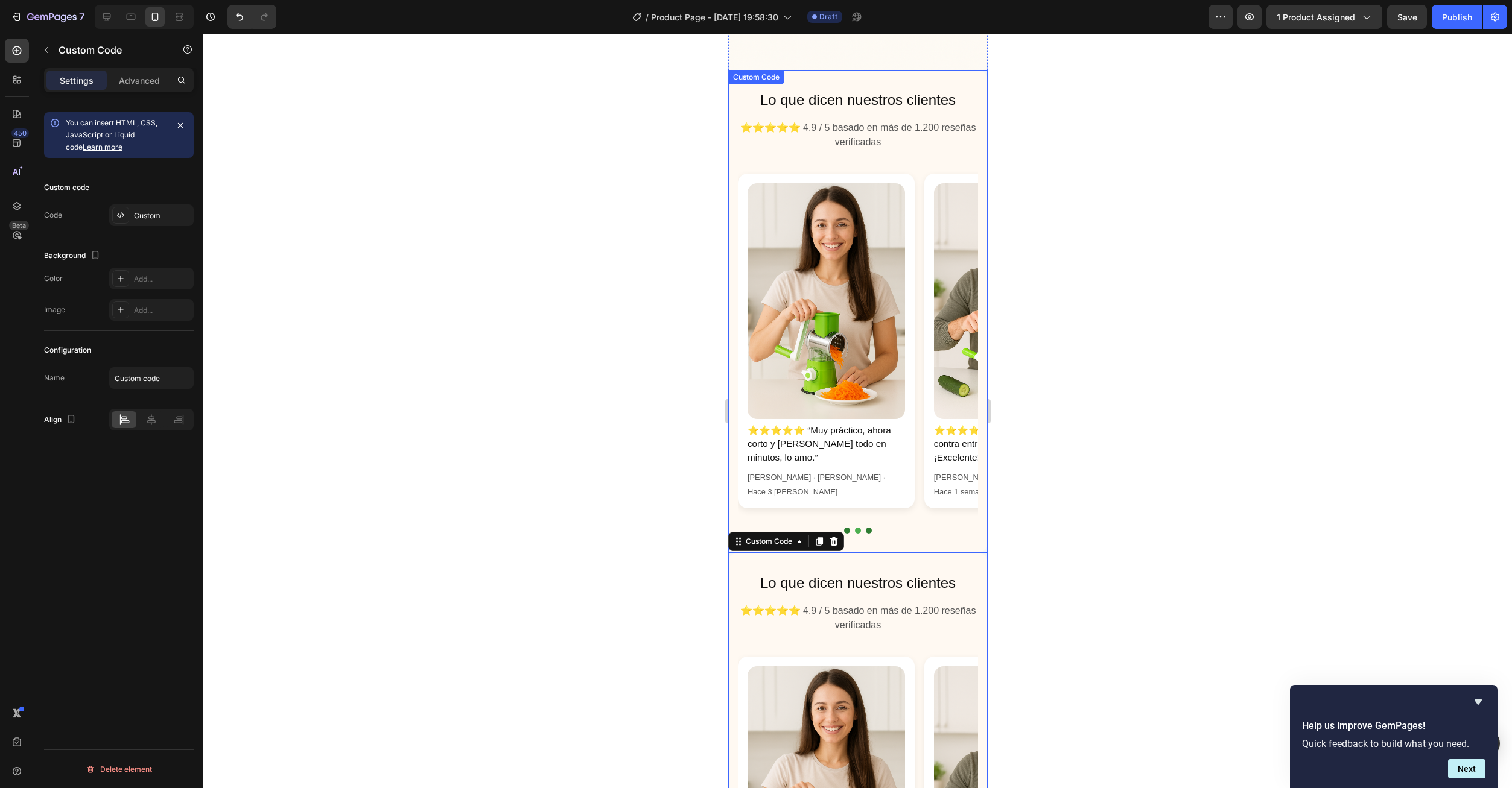
scroll to position [725, 0]
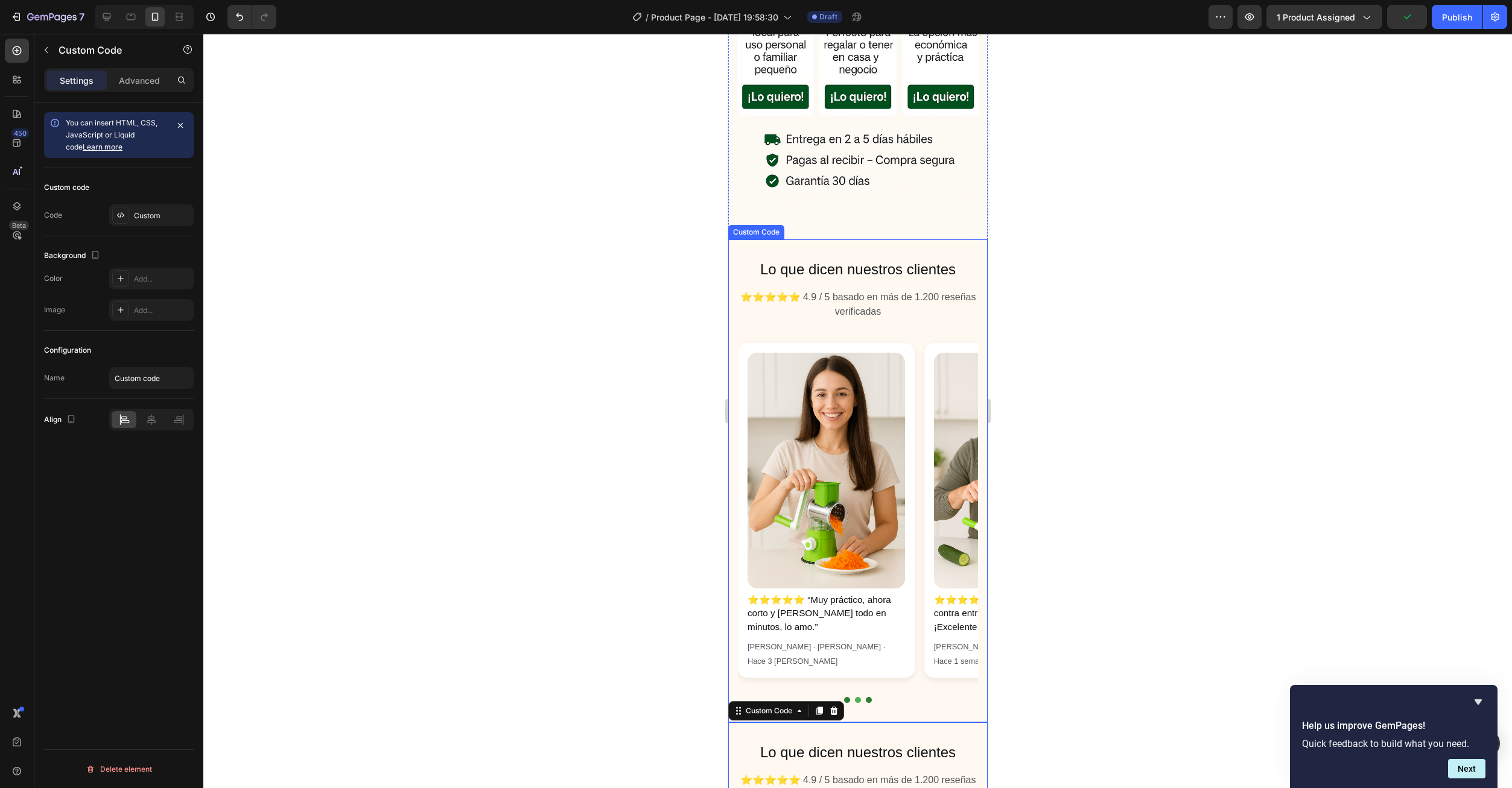
click at [866, 239] on section "Lo que dicen nuestros clientes ⭐⭐⭐⭐⭐ 4.9 / 5 basado en más de 1.200 reseñas ver…" at bounding box center [857, 481] width 259 height 483
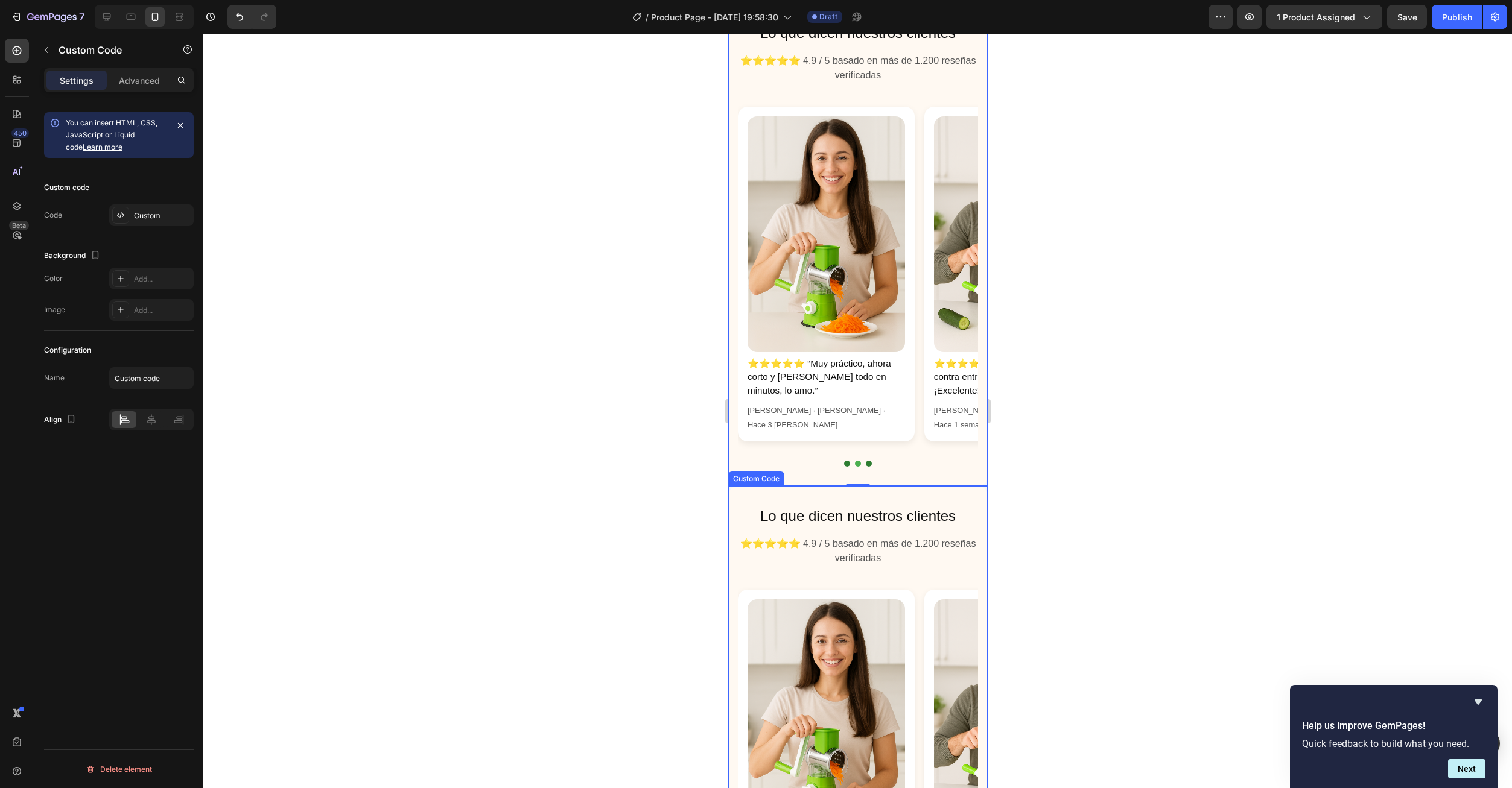
scroll to position [844, 0]
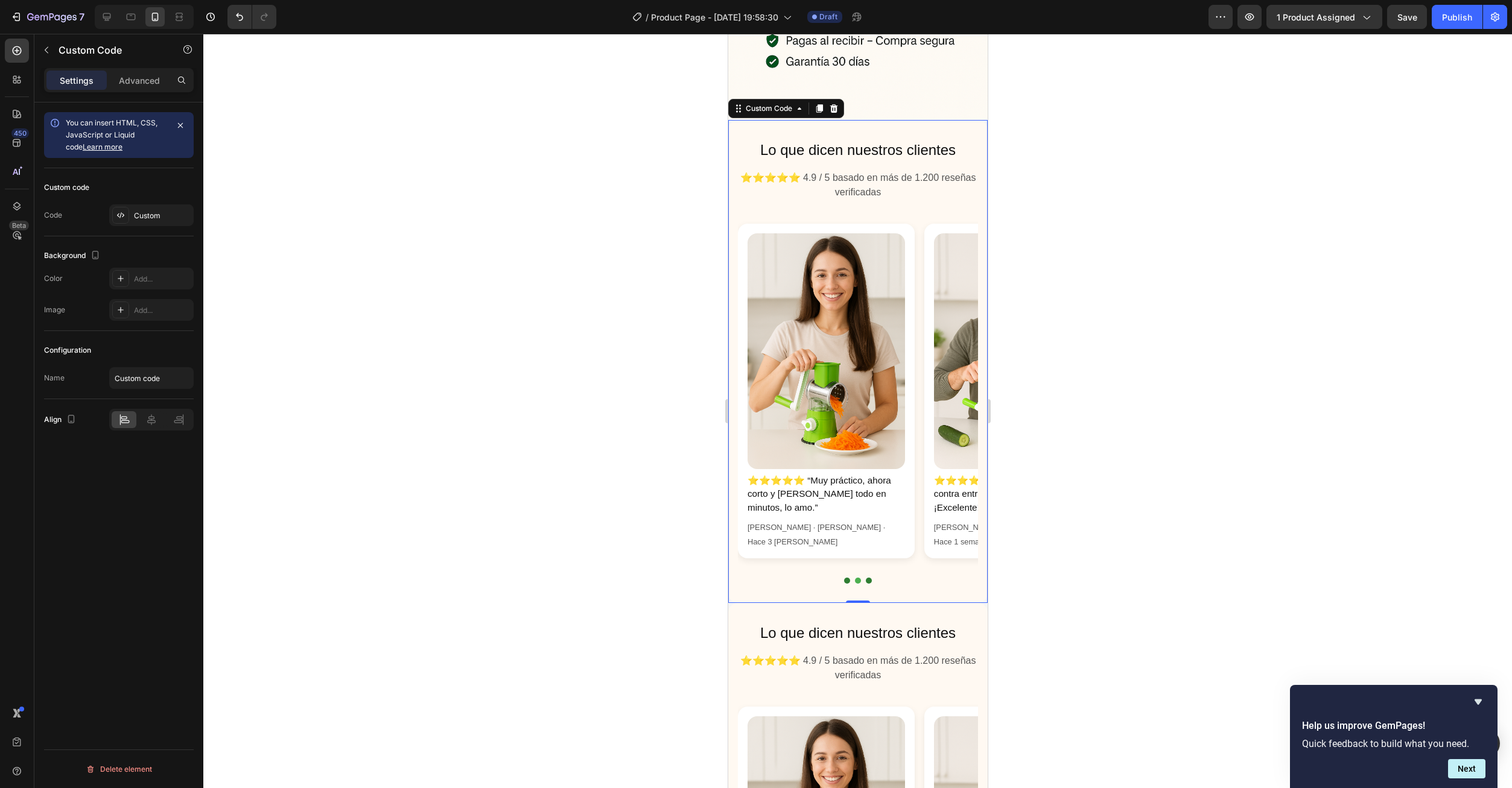
drag, startPoint x: 882, startPoint y: 188, endPoint x: 870, endPoint y: 192, distance: 12.6
click at [882, 214] on div "⭐⭐⭐⭐⭐ “Muy práctico, ahora corto y rallo todo en minutos, lo amo.” Laura G. · M…" at bounding box center [857, 391] width 240 height 354
click at [833, 103] on icon at bounding box center [834, 107] width 8 height 8
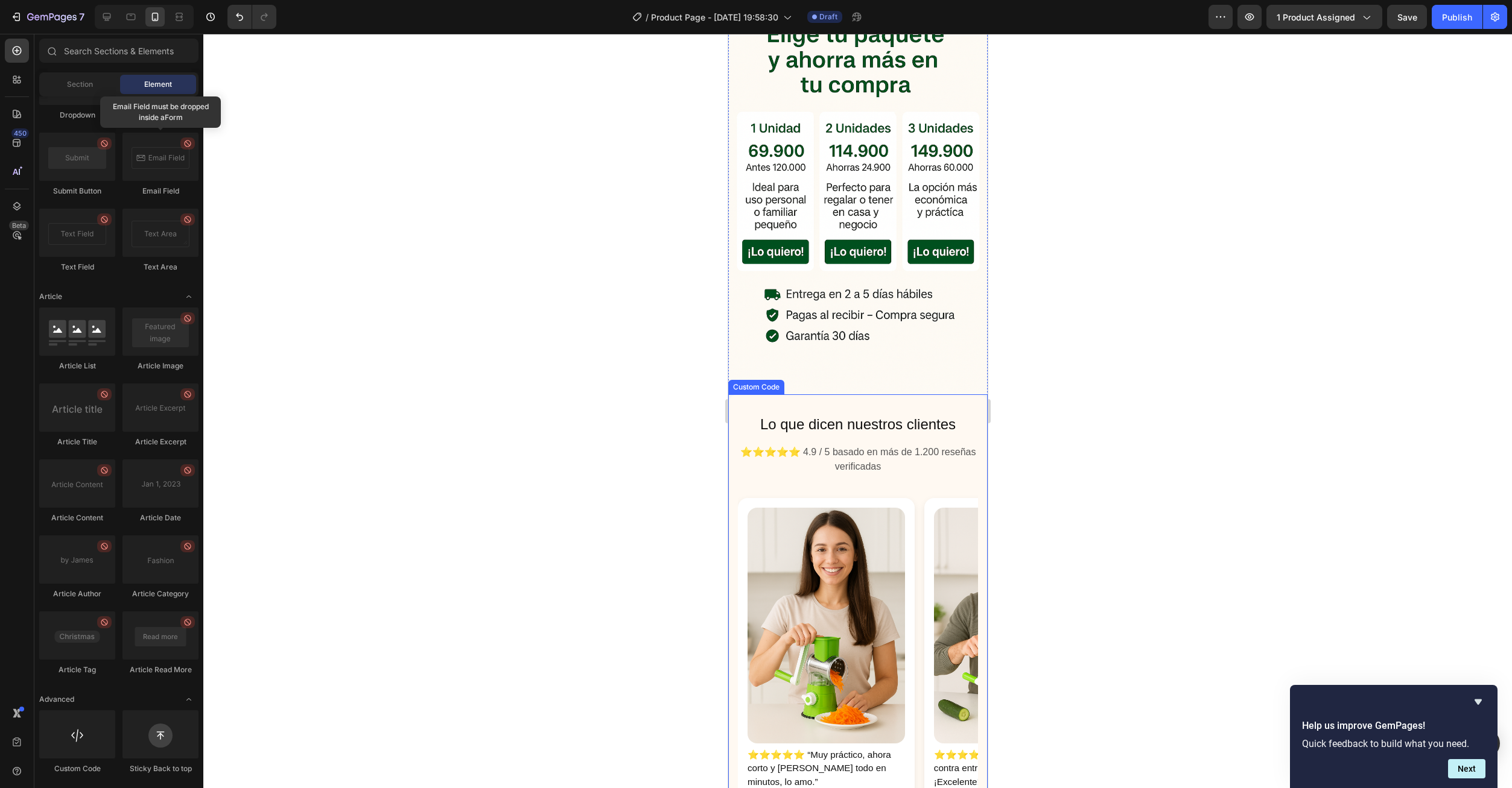
scroll to position [483, 0]
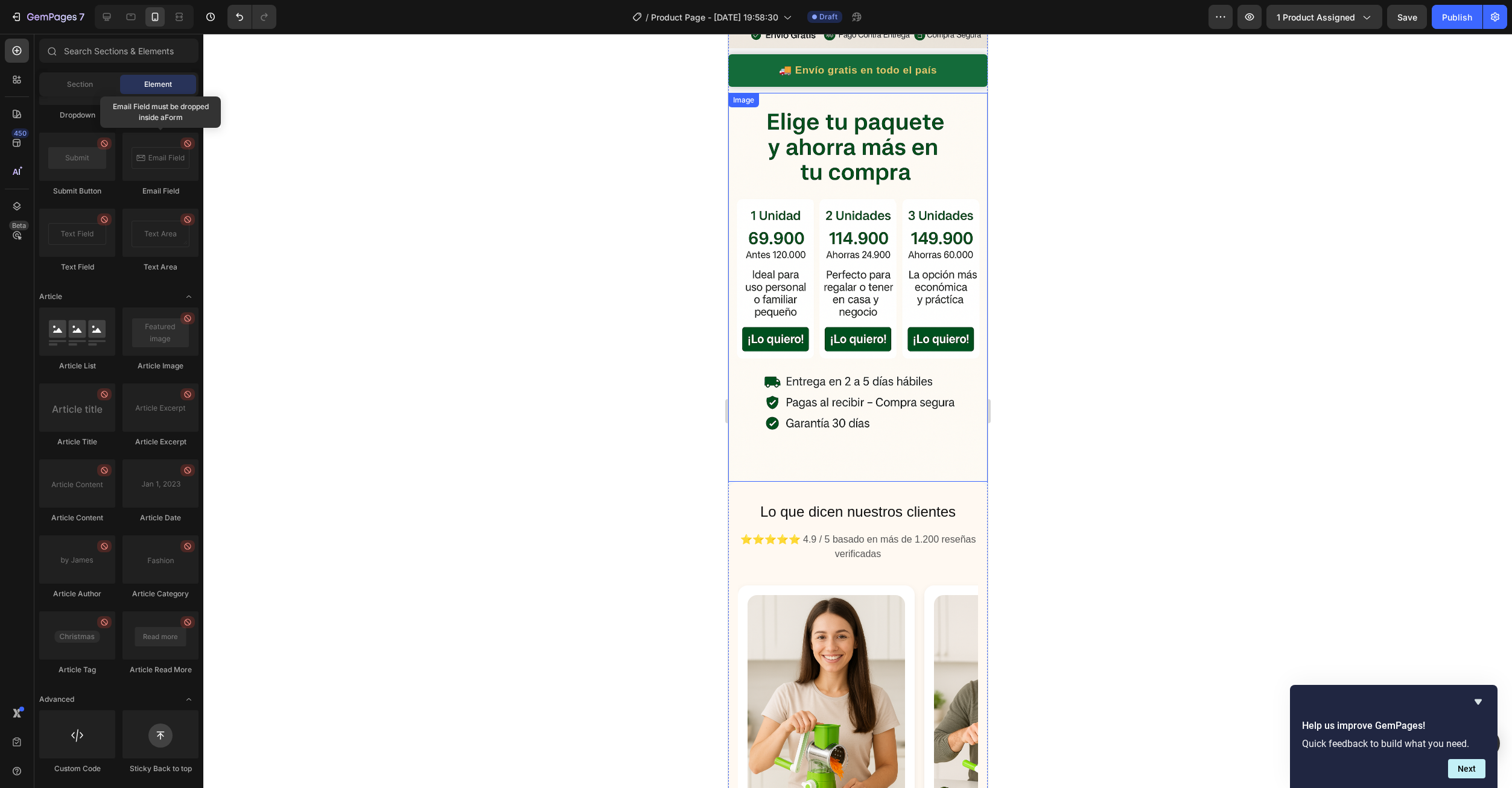
click at [893, 137] on img at bounding box center [857, 287] width 259 height 389
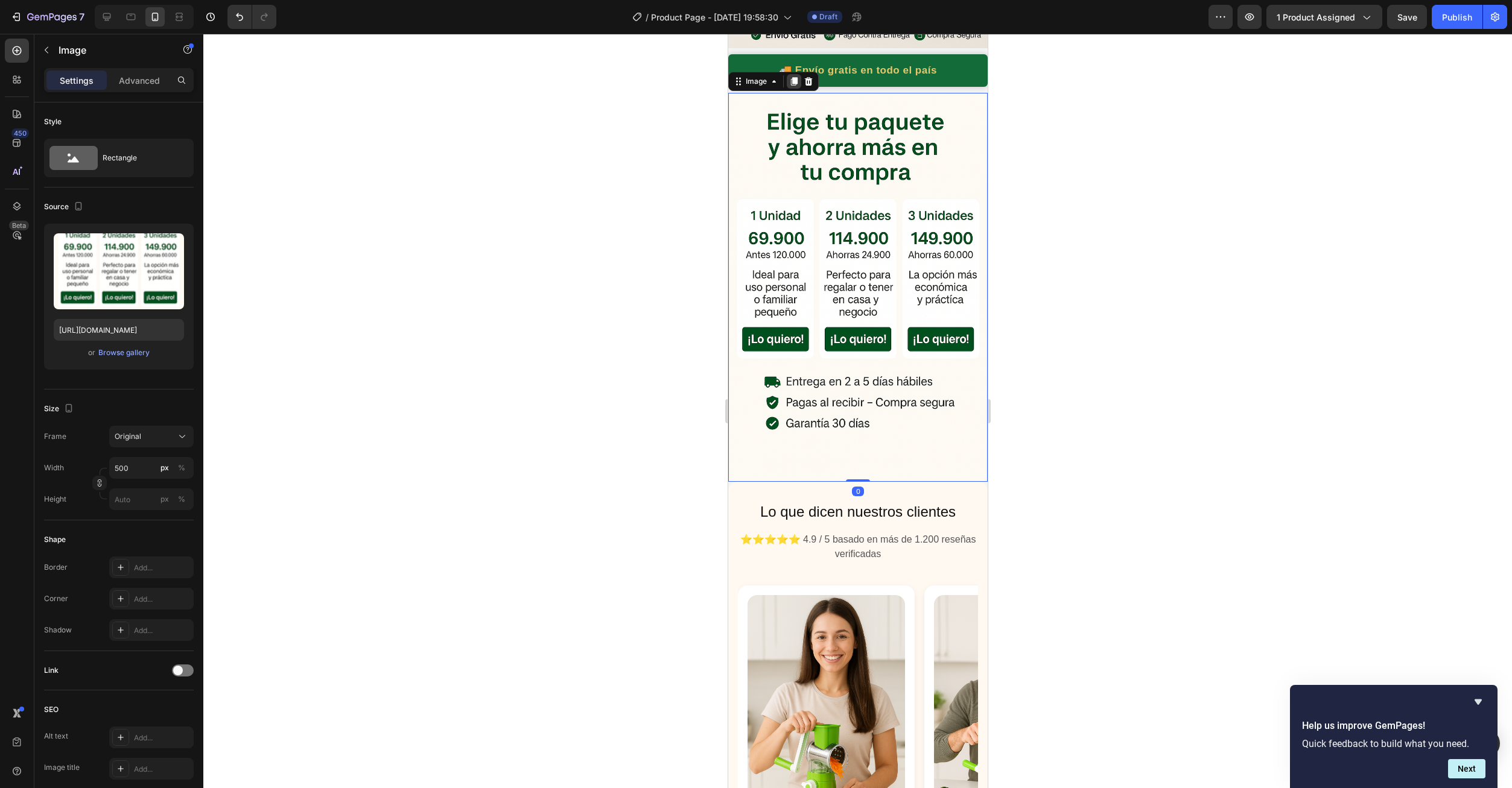
click at [791, 77] on icon at bounding box center [793, 81] width 10 height 10
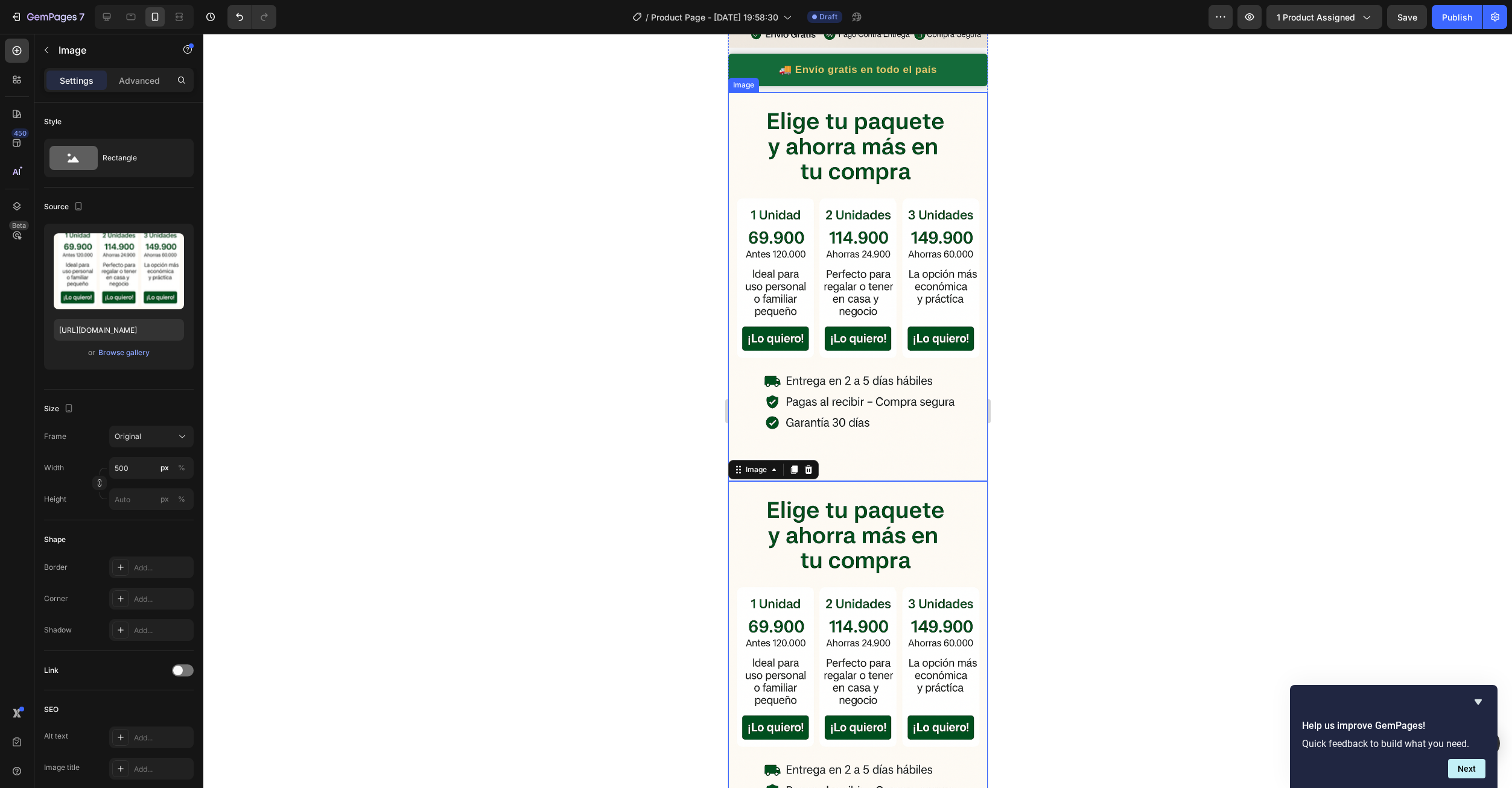
scroll to position [663, 0]
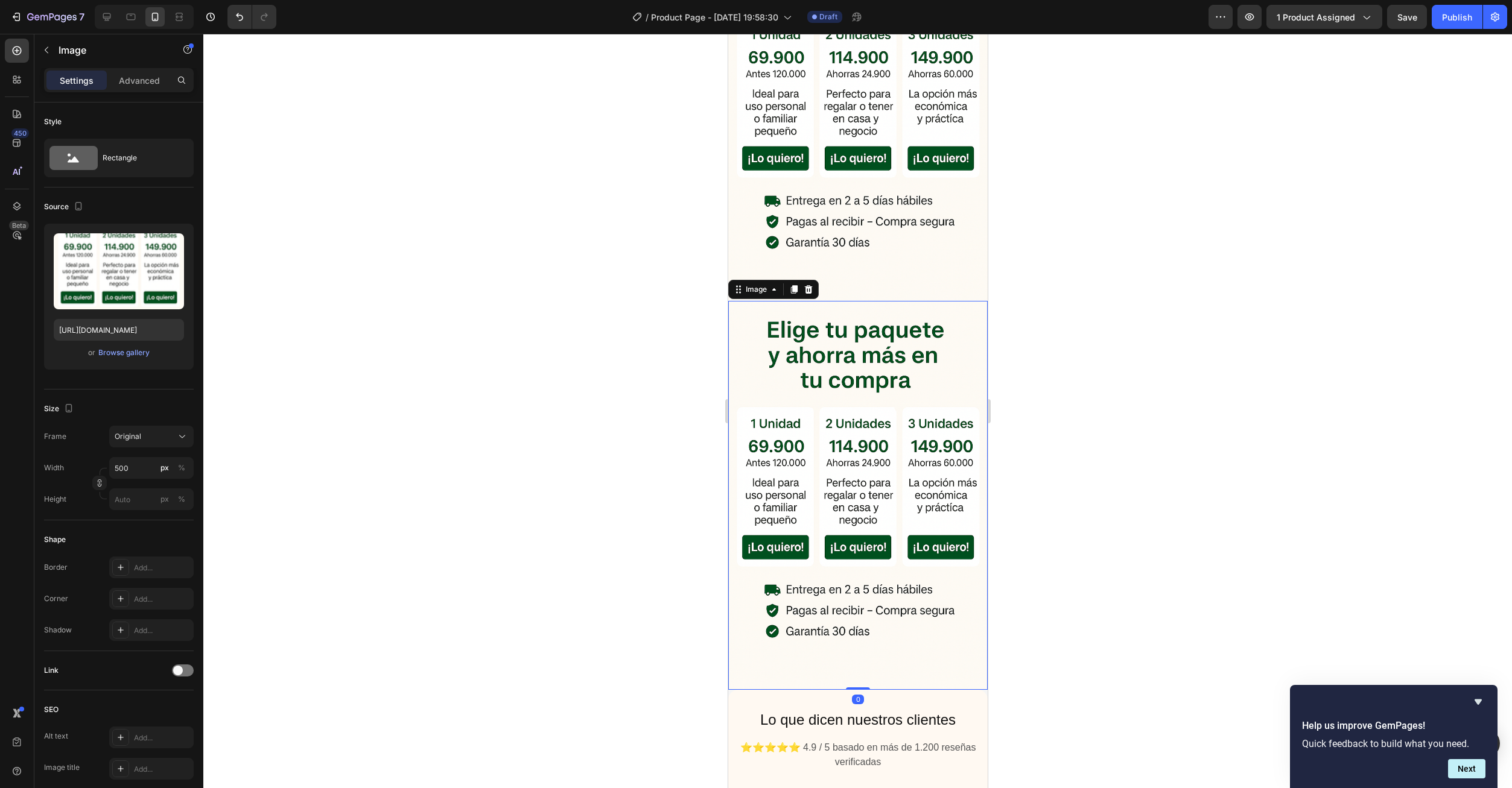
click at [872, 301] on img at bounding box center [857, 495] width 259 height 389
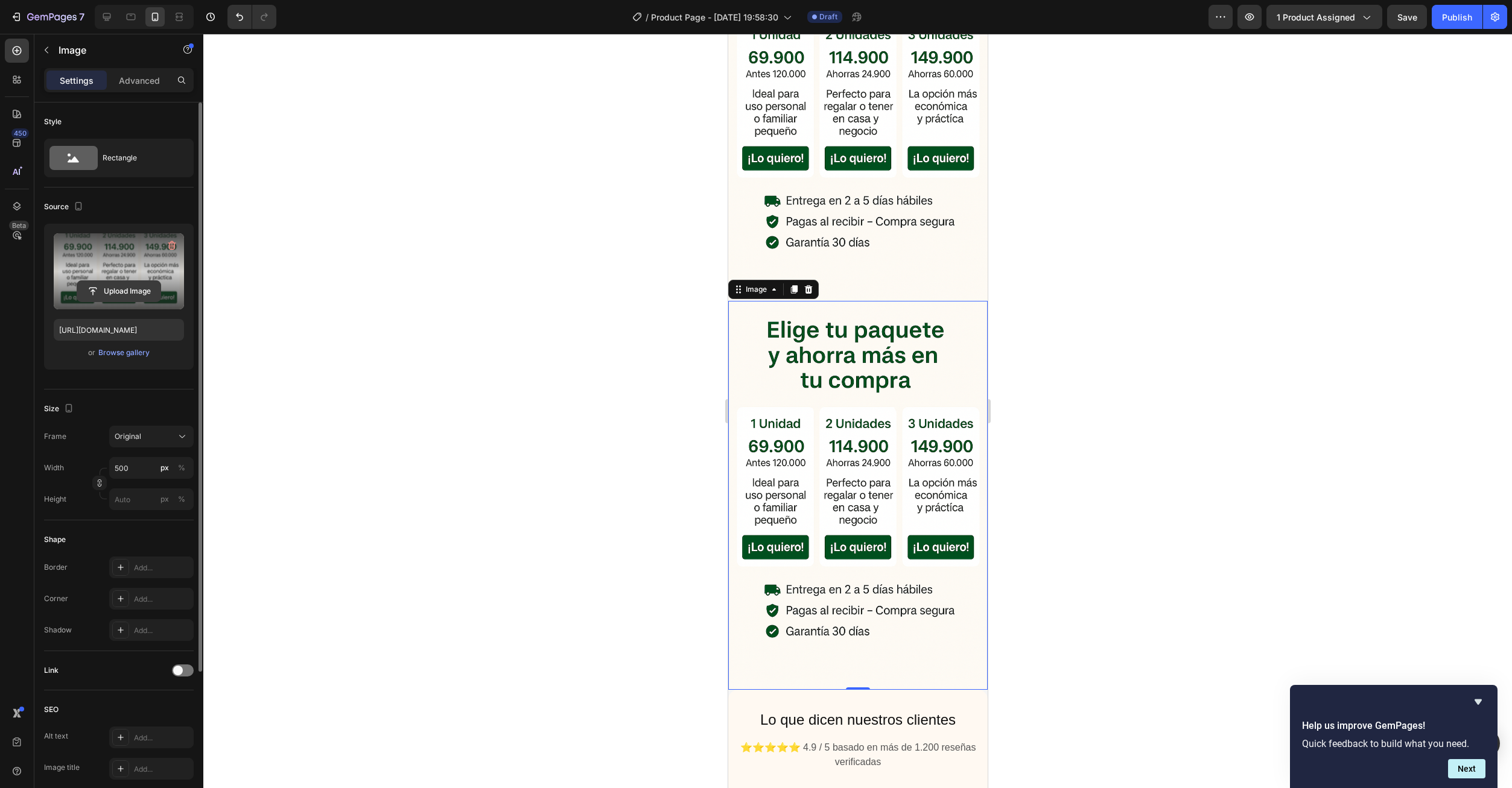
click at [125, 292] on input "file" at bounding box center [119, 291] width 83 height 20
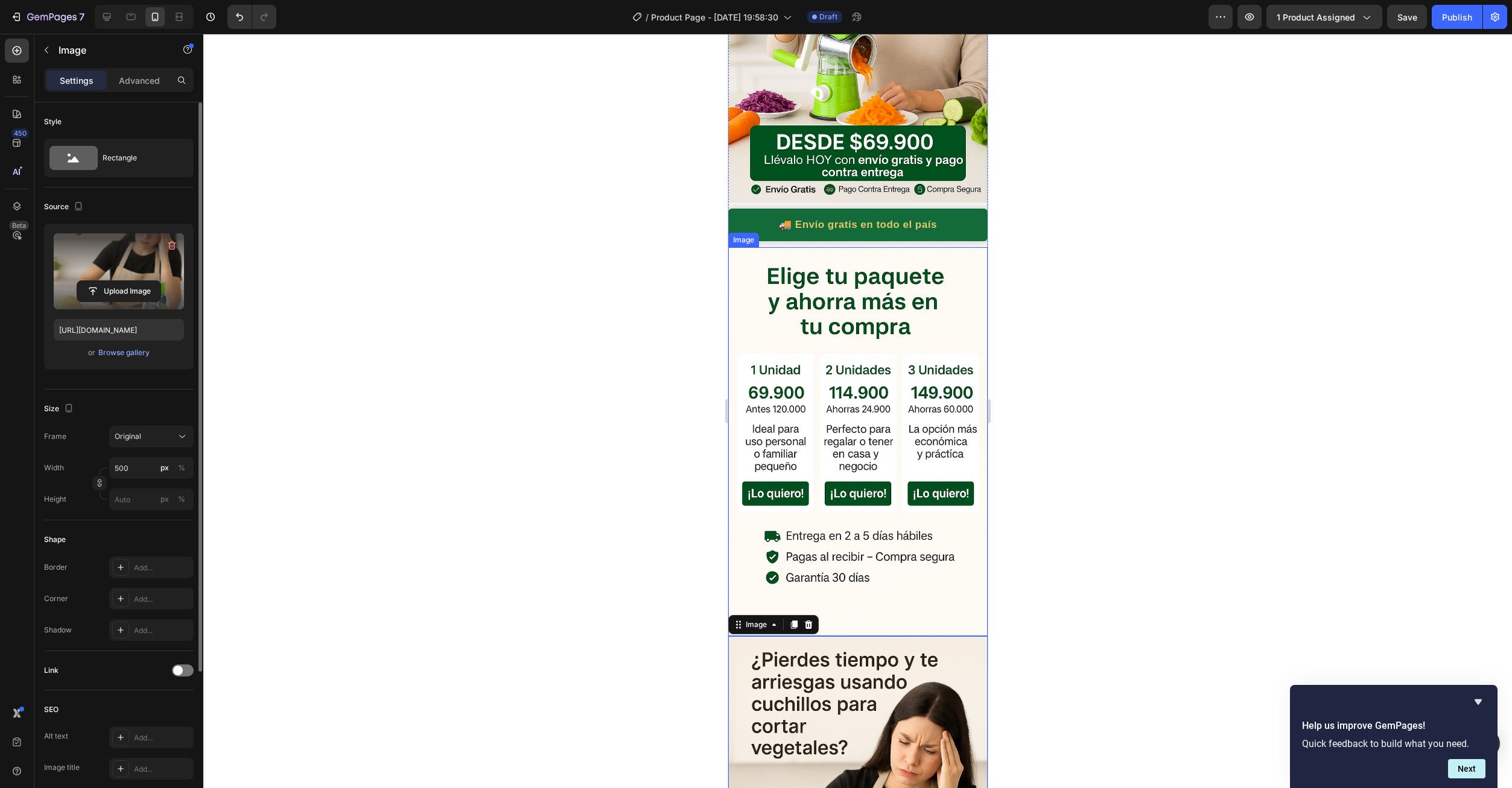
scroll to position [422, 0]
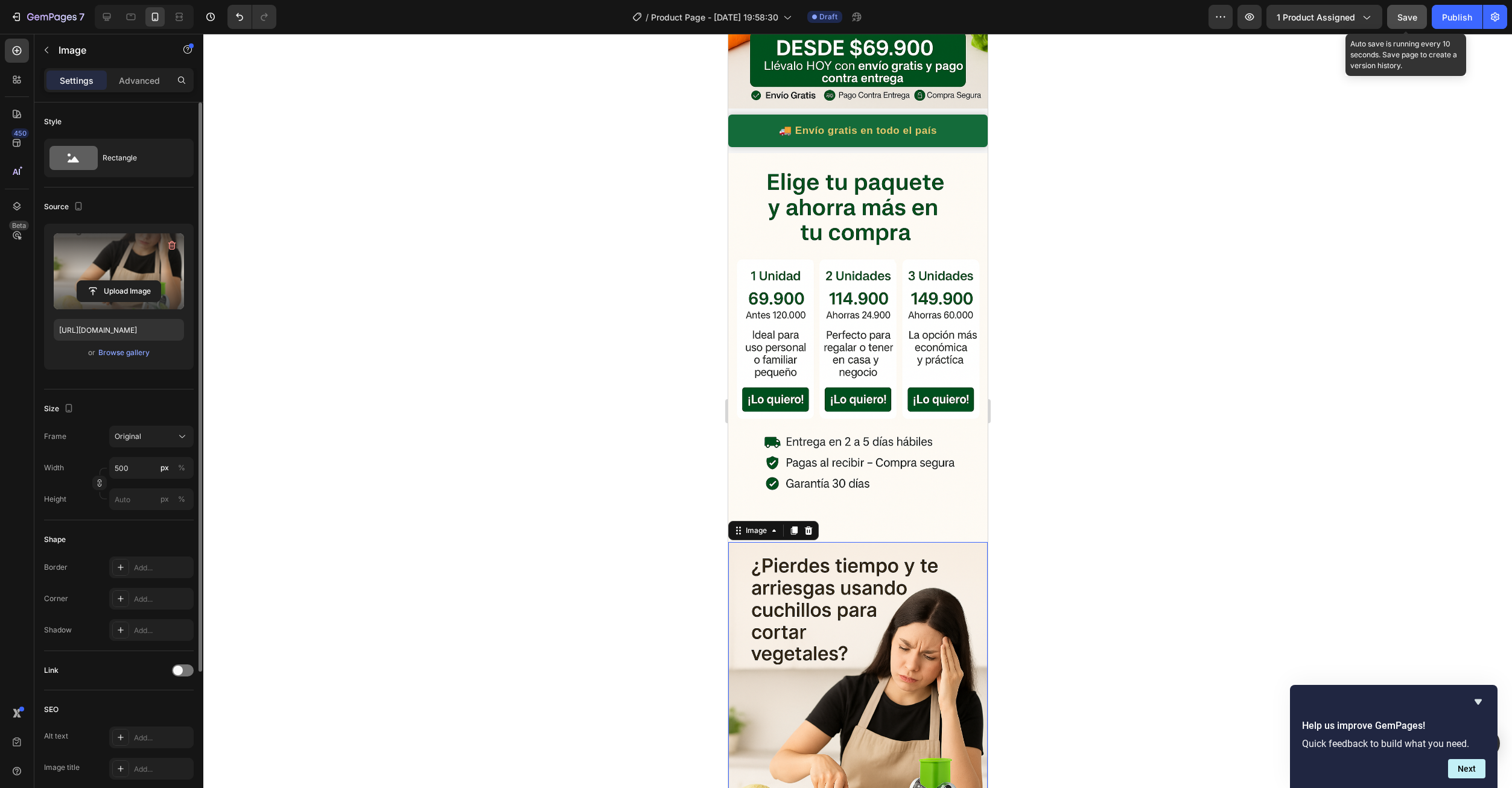
click at [1398, 28] on button "Save" at bounding box center [1407, 17] width 40 height 24
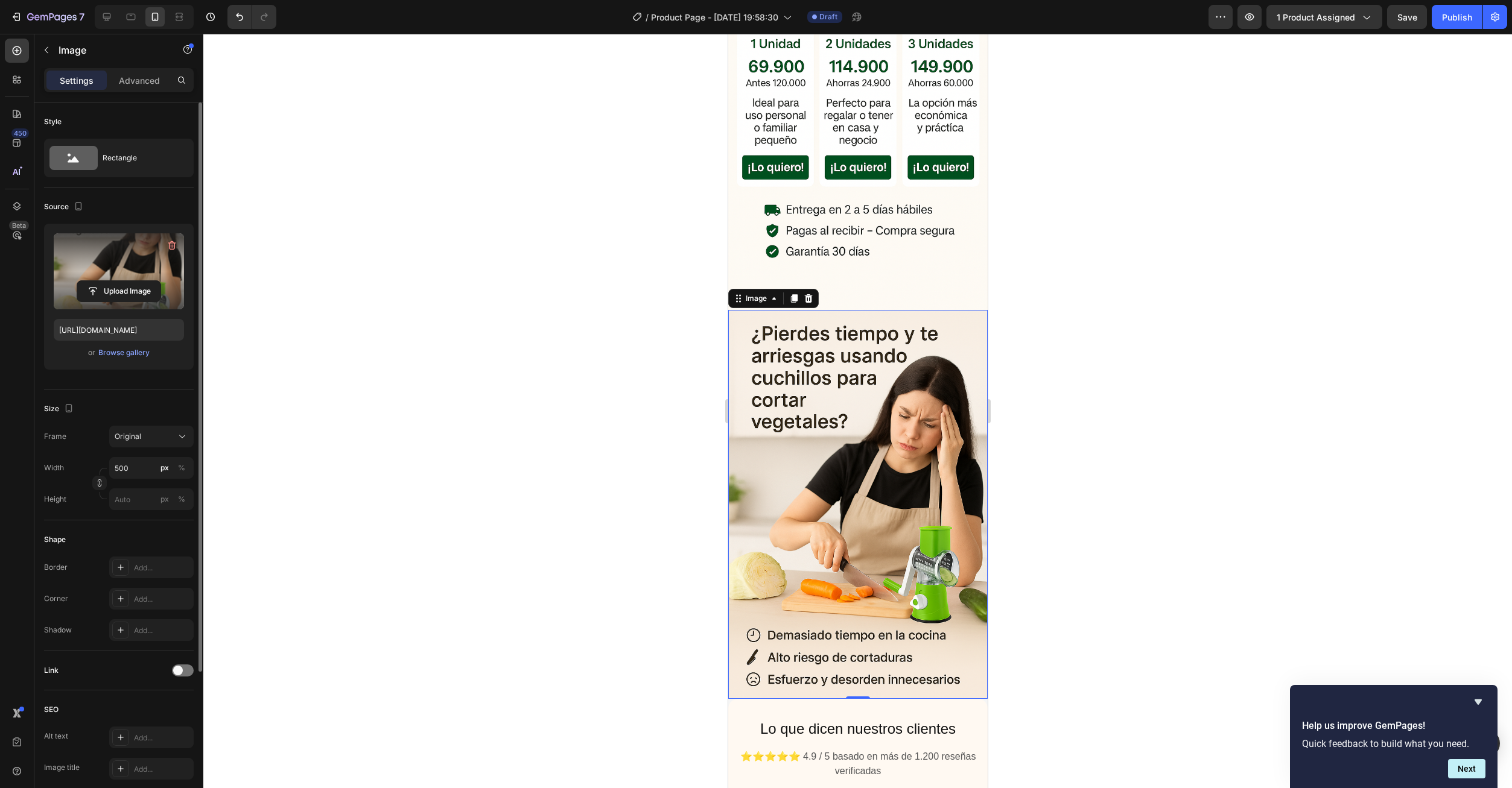
scroll to position [663, 0]
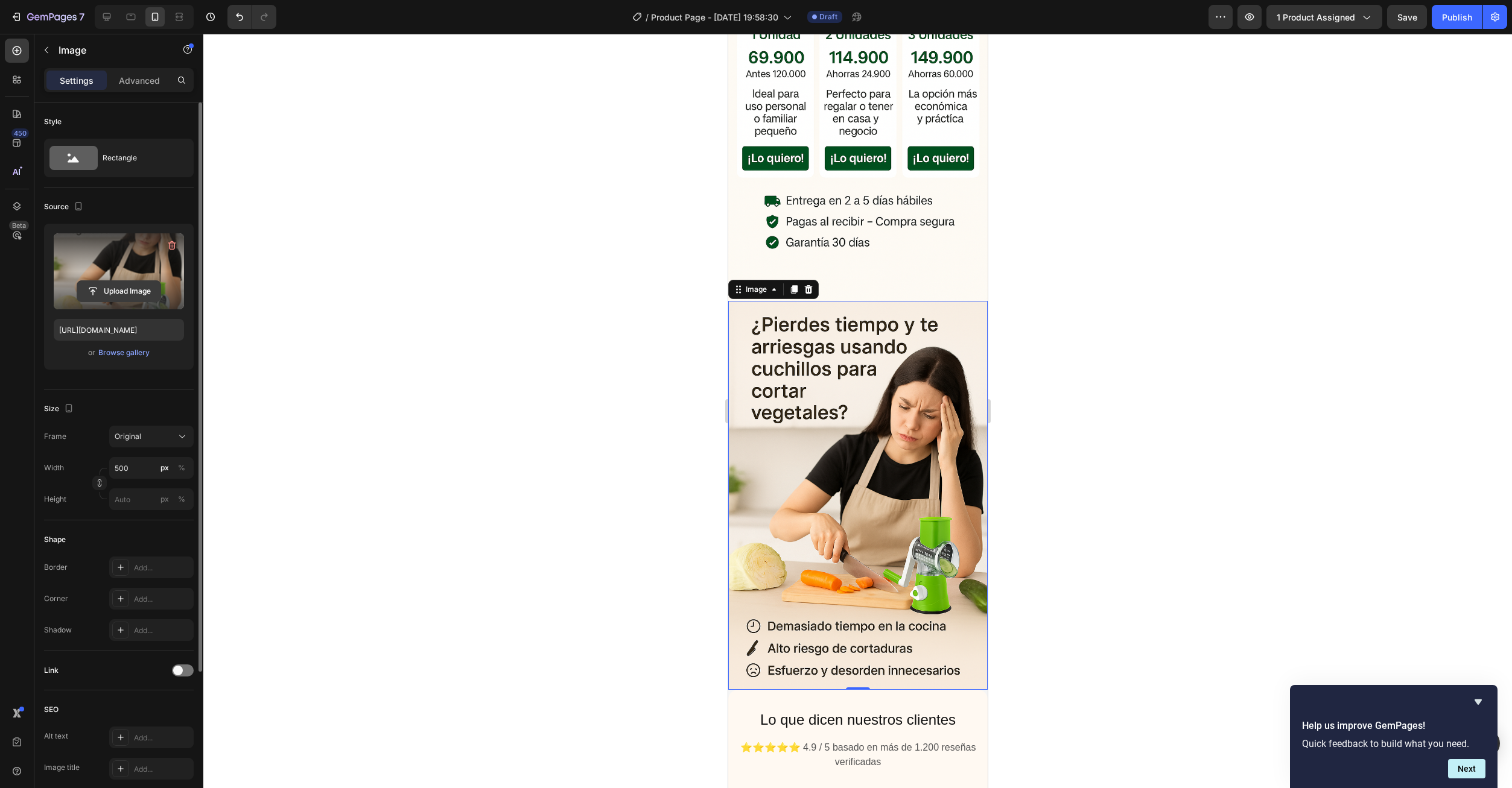
click at [125, 296] on input "file" at bounding box center [119, 291] width 83 height 20
type input "https://cdn.shopify.com/s/files/1/0673/6973/0136/files/gempages_585608160446776…"
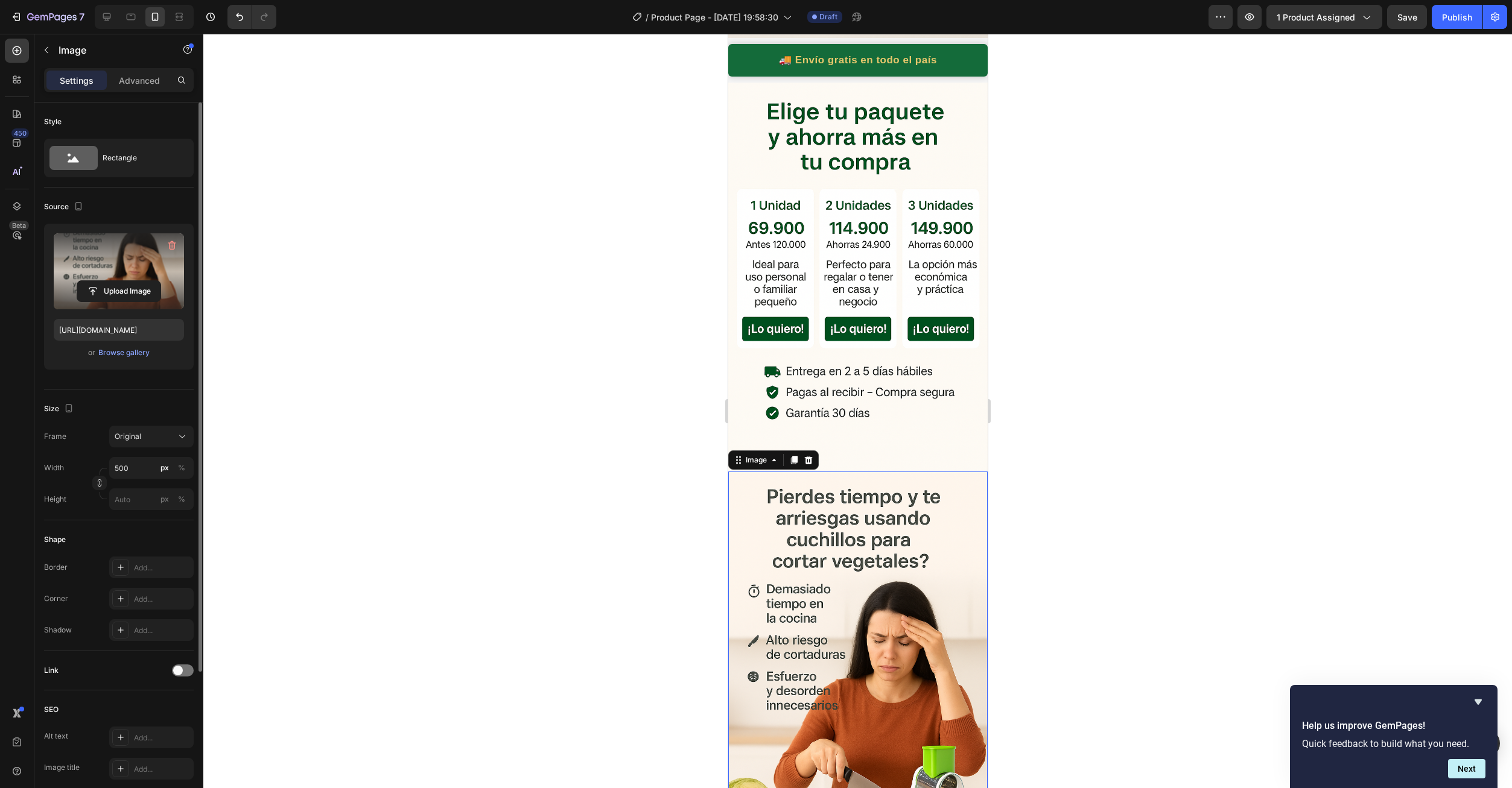
scroll to position [483, 0]
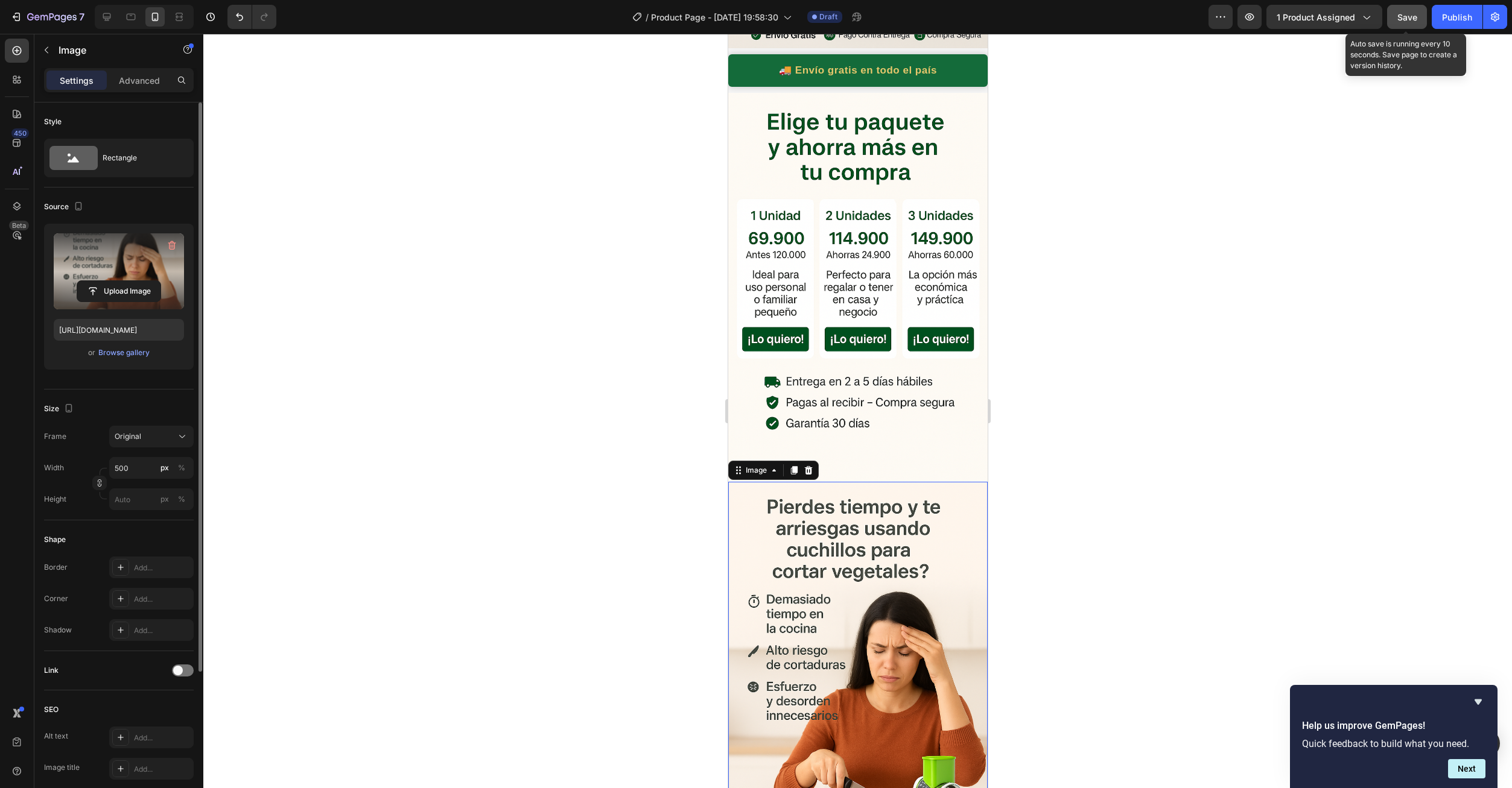
click at [1394, 26] on button "Save" at bounding box center [1407, 17] width 40 height 24
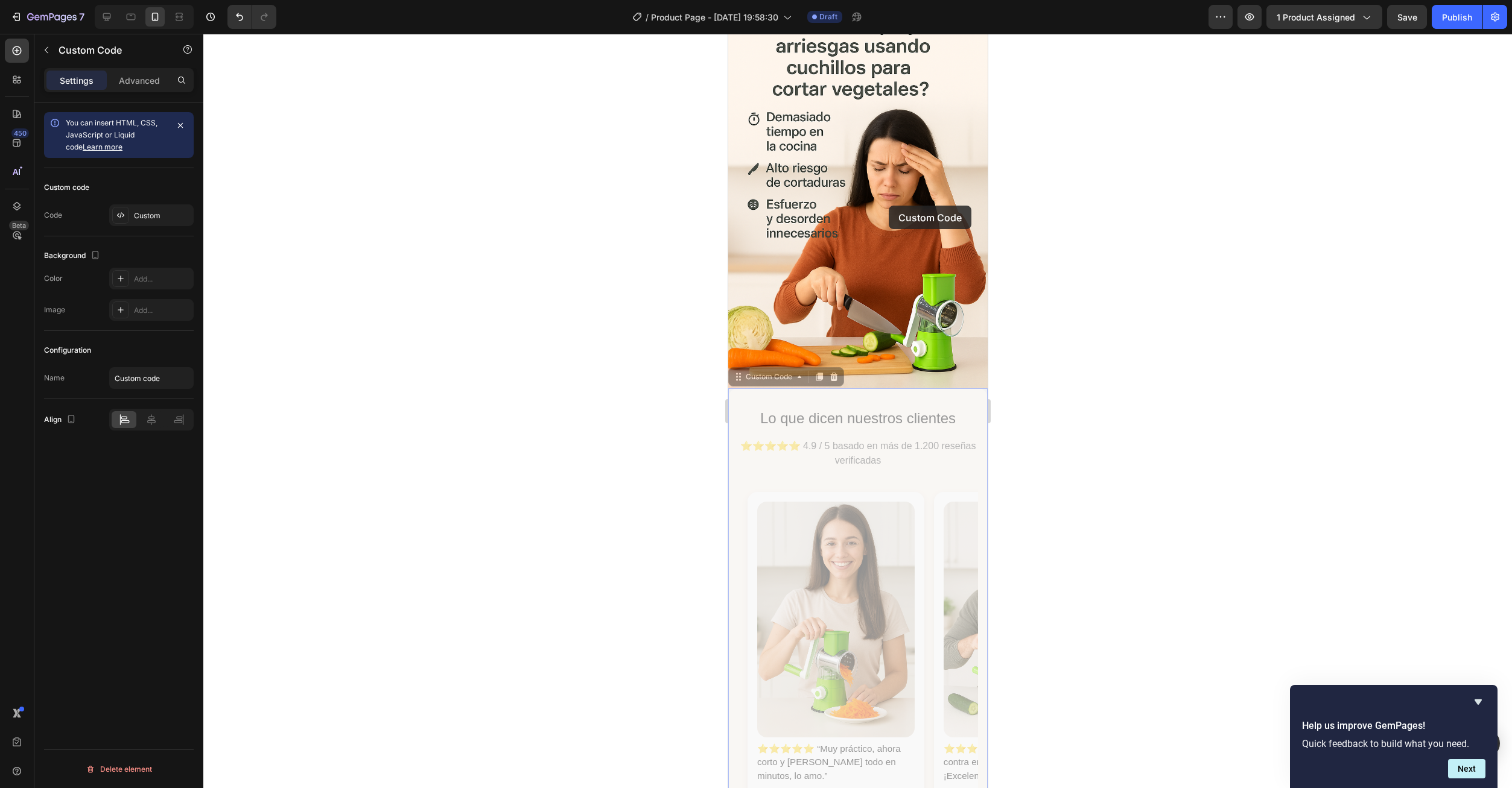
scroll to position [0, 10]
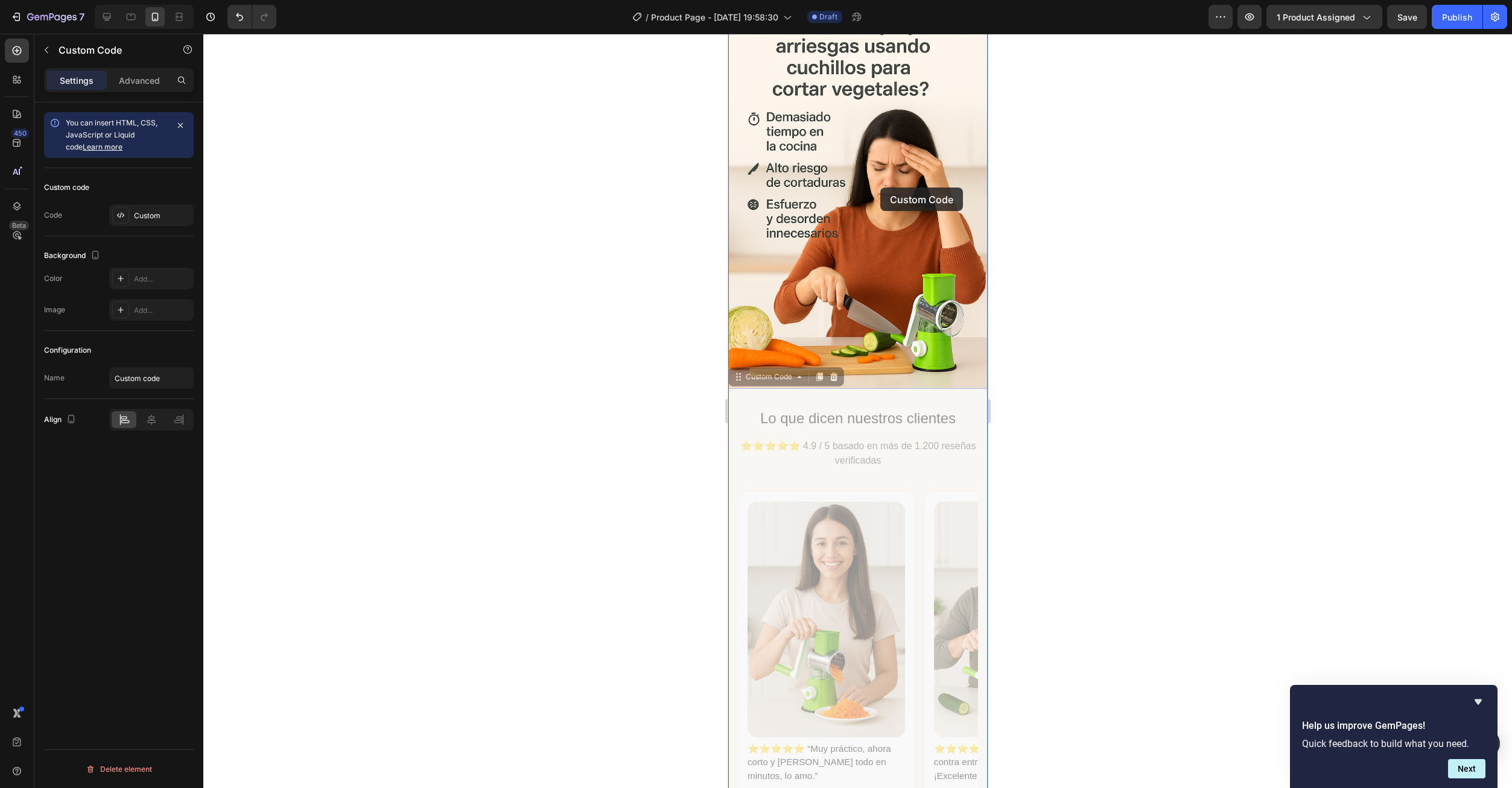
drag, startPoint x: 906, startPoint y: 363, endPoint x: 875, endPoint y: 146, distance: 219.2
click at [875, 146] on div "iPhone 15 Pro Max ( 430 px) iPhone 13 Mini iPhone 13 Pro iPhone 11 Pro Max iPho…" at bounding box center [857, 100] width 259 height 2061
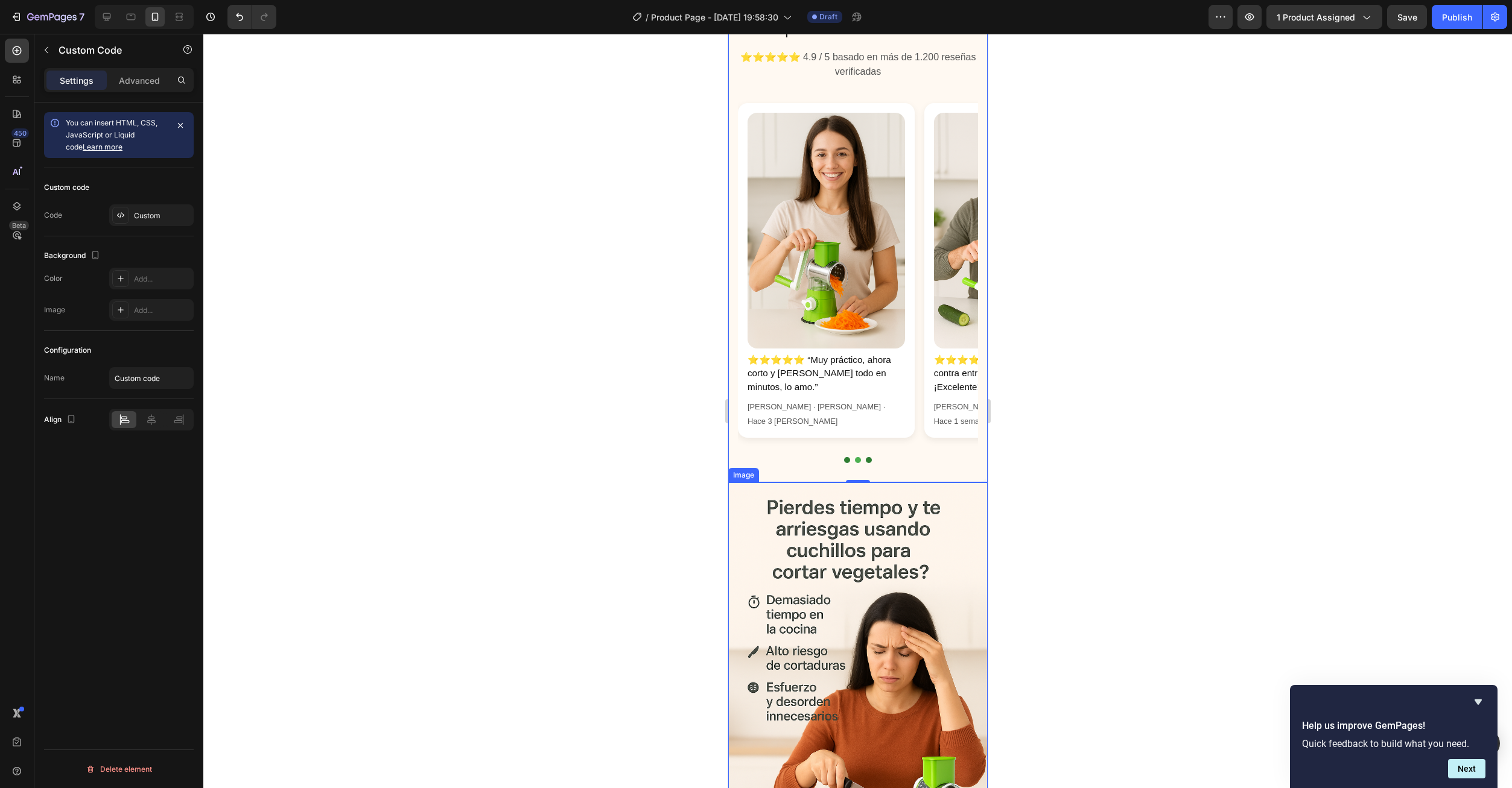
drag, startPoint x: 946, startPoint y: 489, endPoint x: 948, endPoint y: 480, distance: 9.2
click at [947, 489] on img at bounding box center [857, 677] width 259 height 389
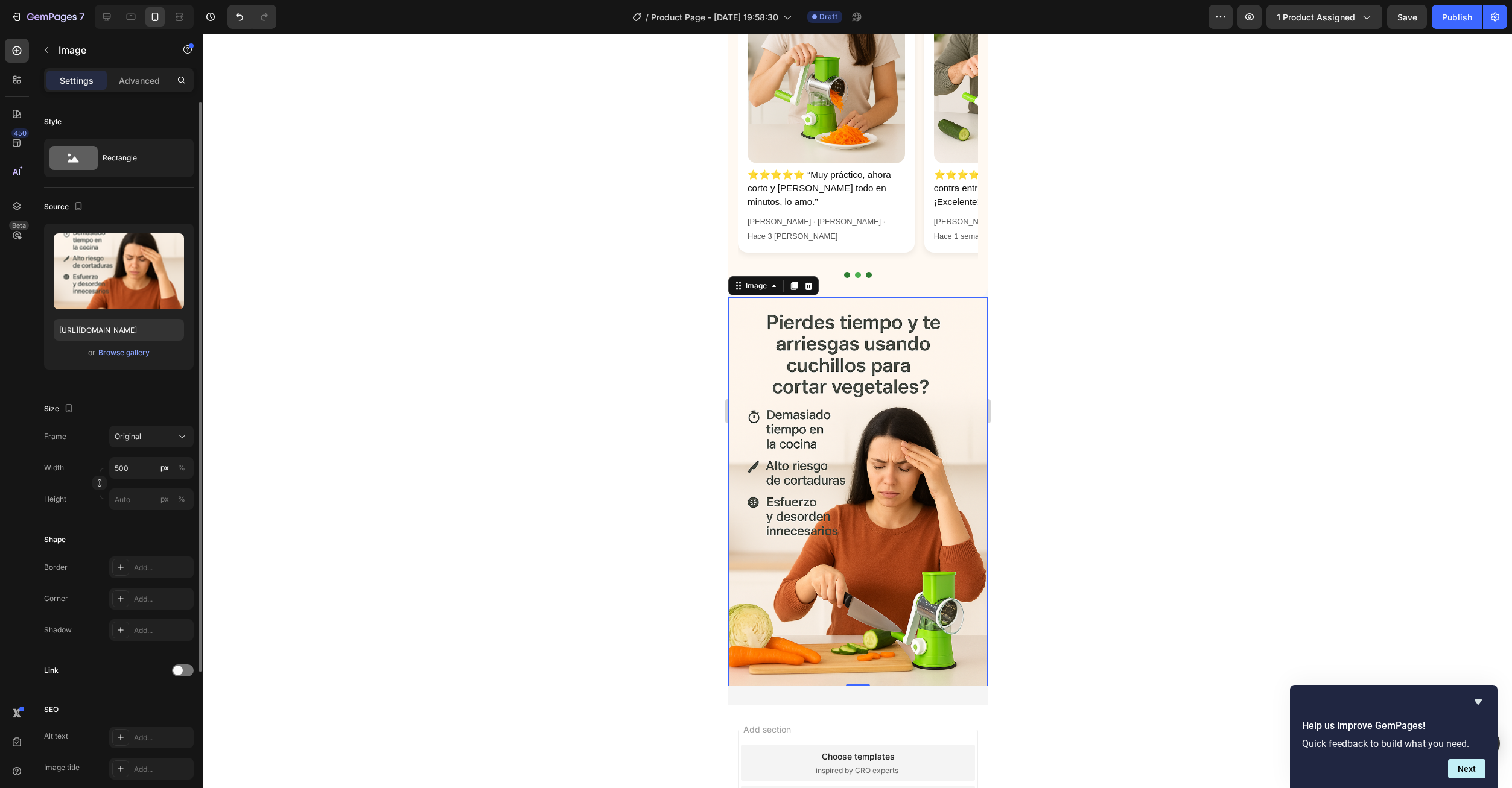
scroll to position [1266, 0]
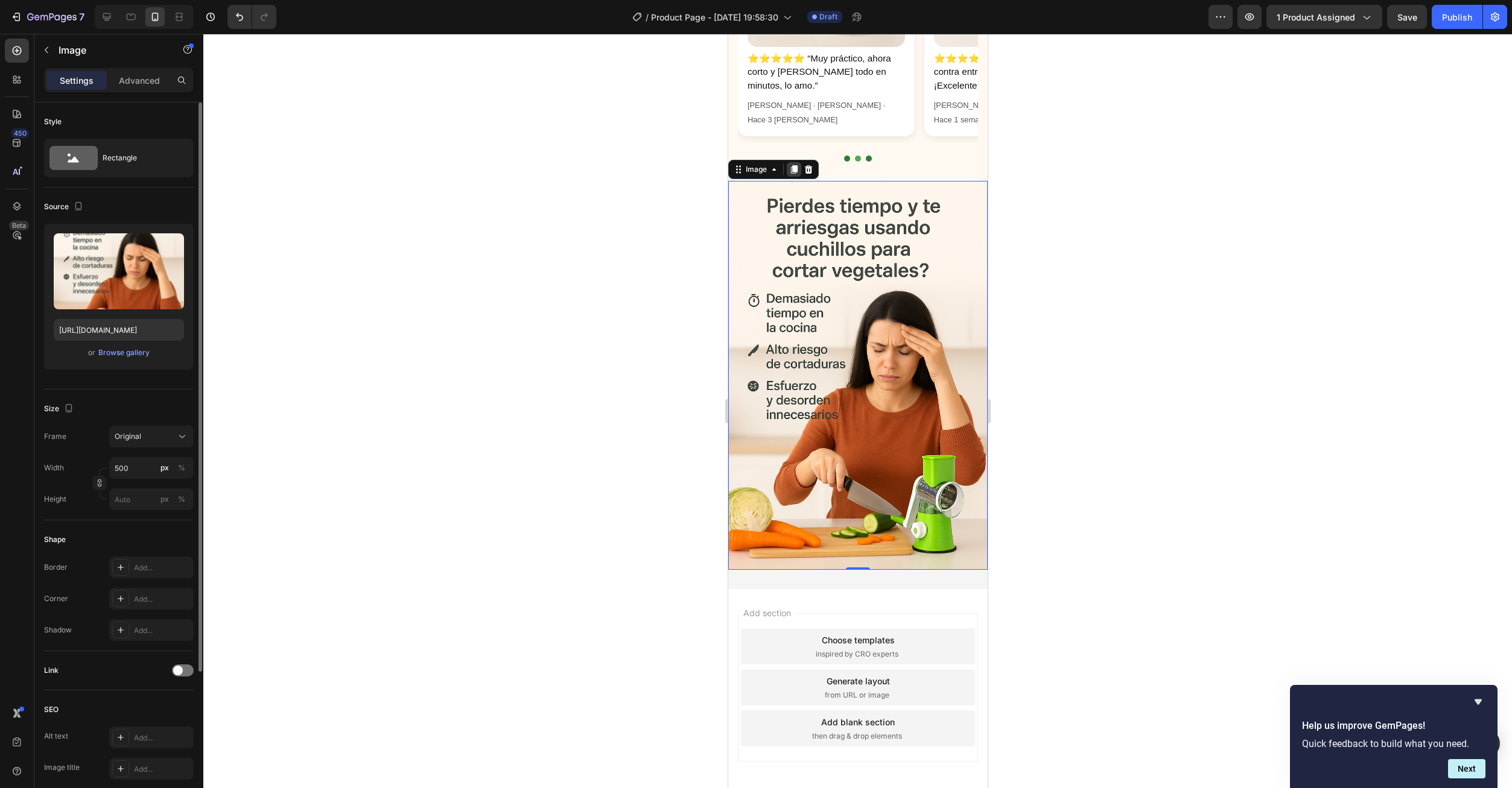
click at [797, 165] on icon at bounding box center [793, 169] width 10 height 10
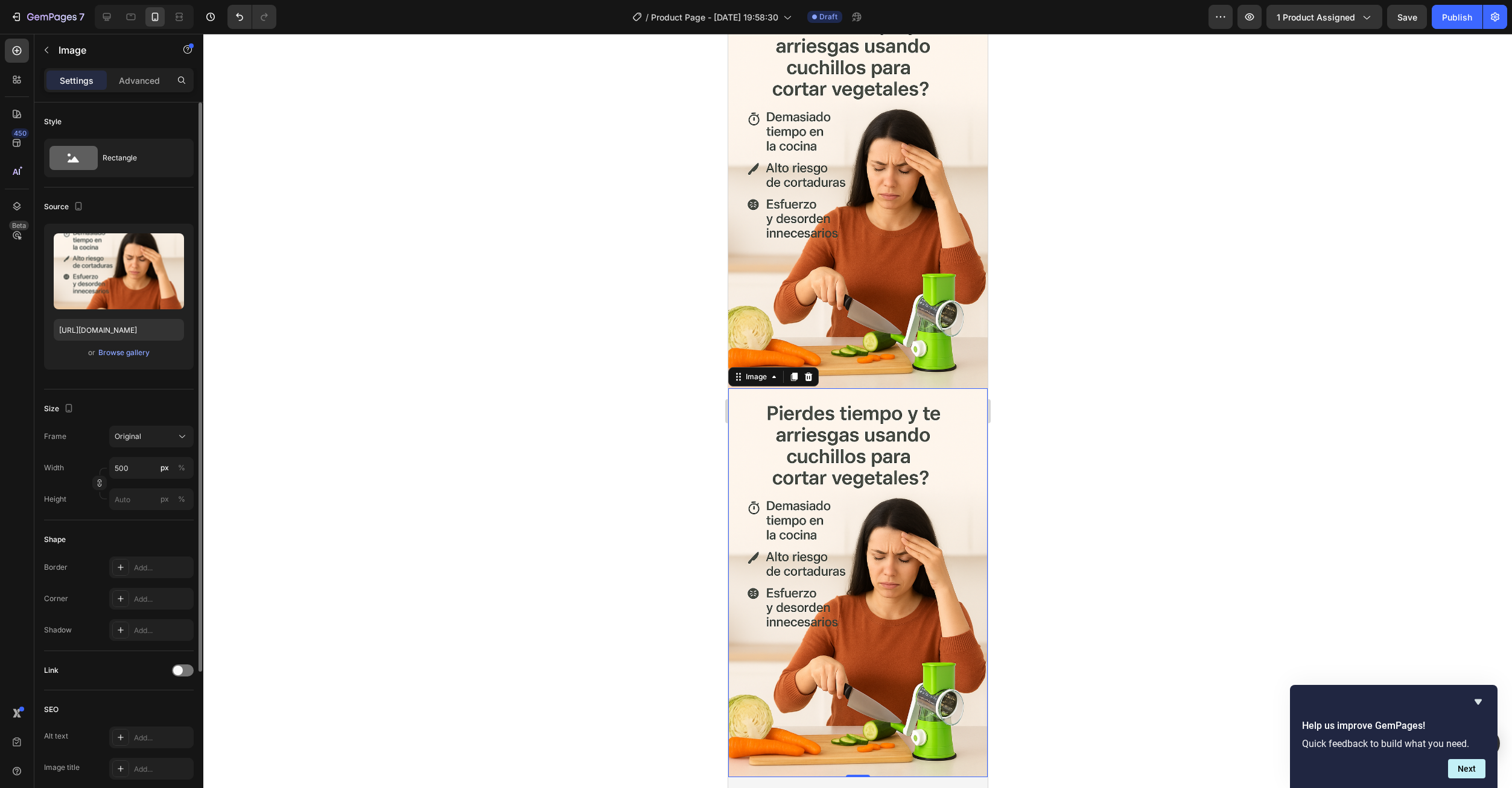
scroll to position [1448, 0]
click at [107, 291] on input "file" at bounding box center [119, 291] width 83 height 20
type input "https://cdn.shopify.com/s/files/1/0673/6973/0136/files/gempages_585608160446776…"
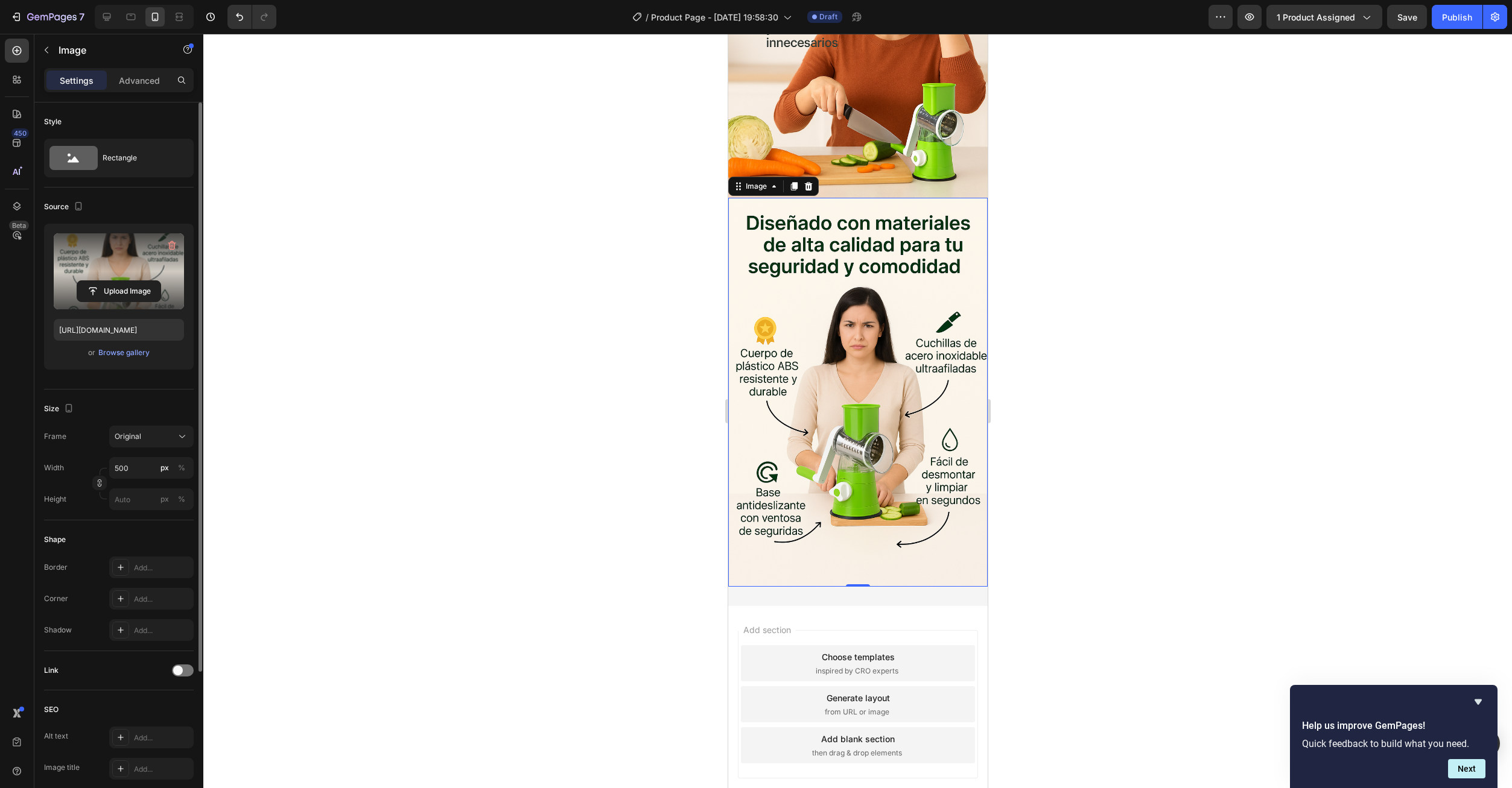
scroll to position [1642, 0]
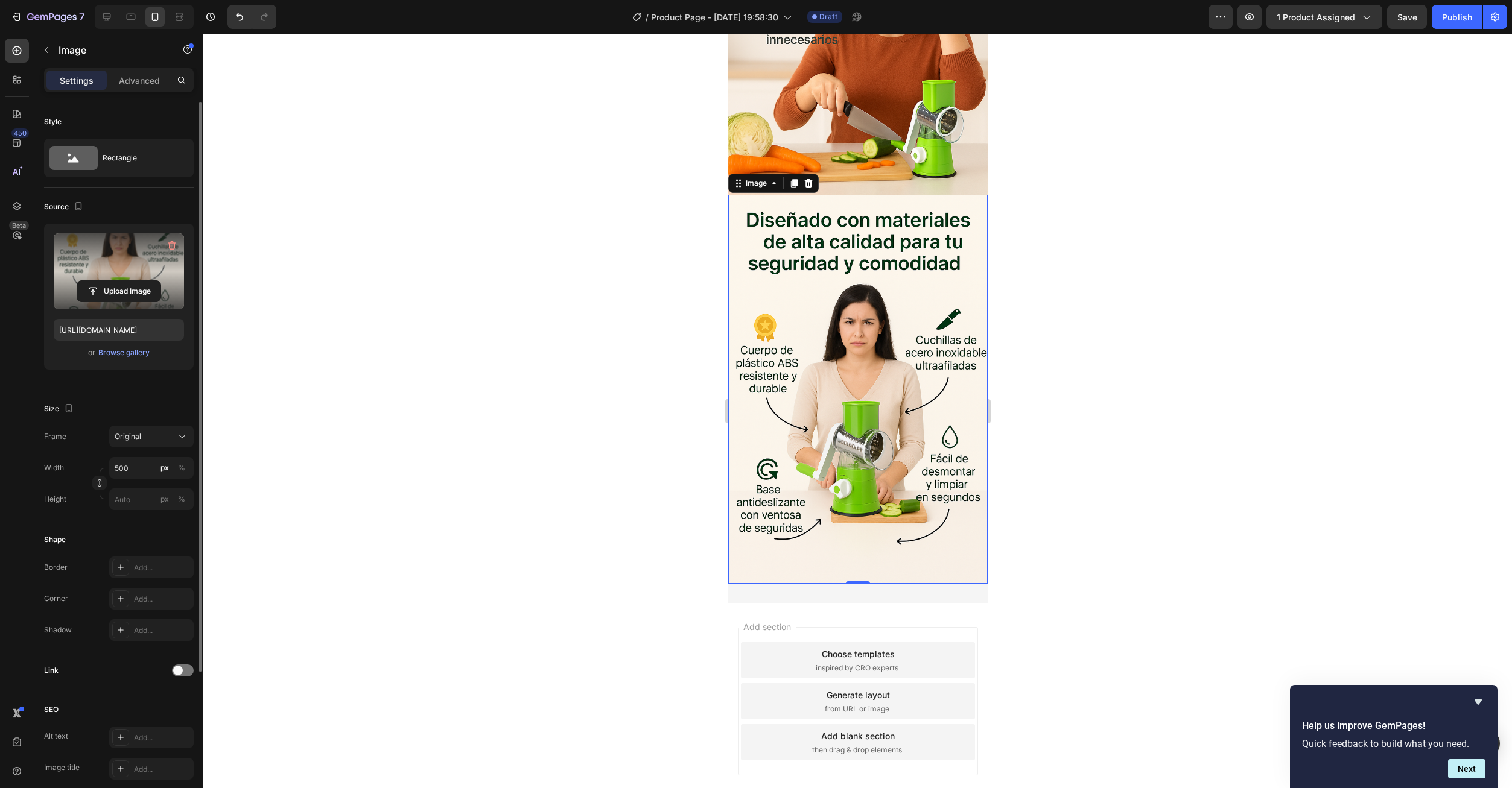
click at [866, 350] on img at bounding box center [857, 389] width 259 height 389
click at [789, 176] on div at bounding box center [793, 183] width 15 height 15
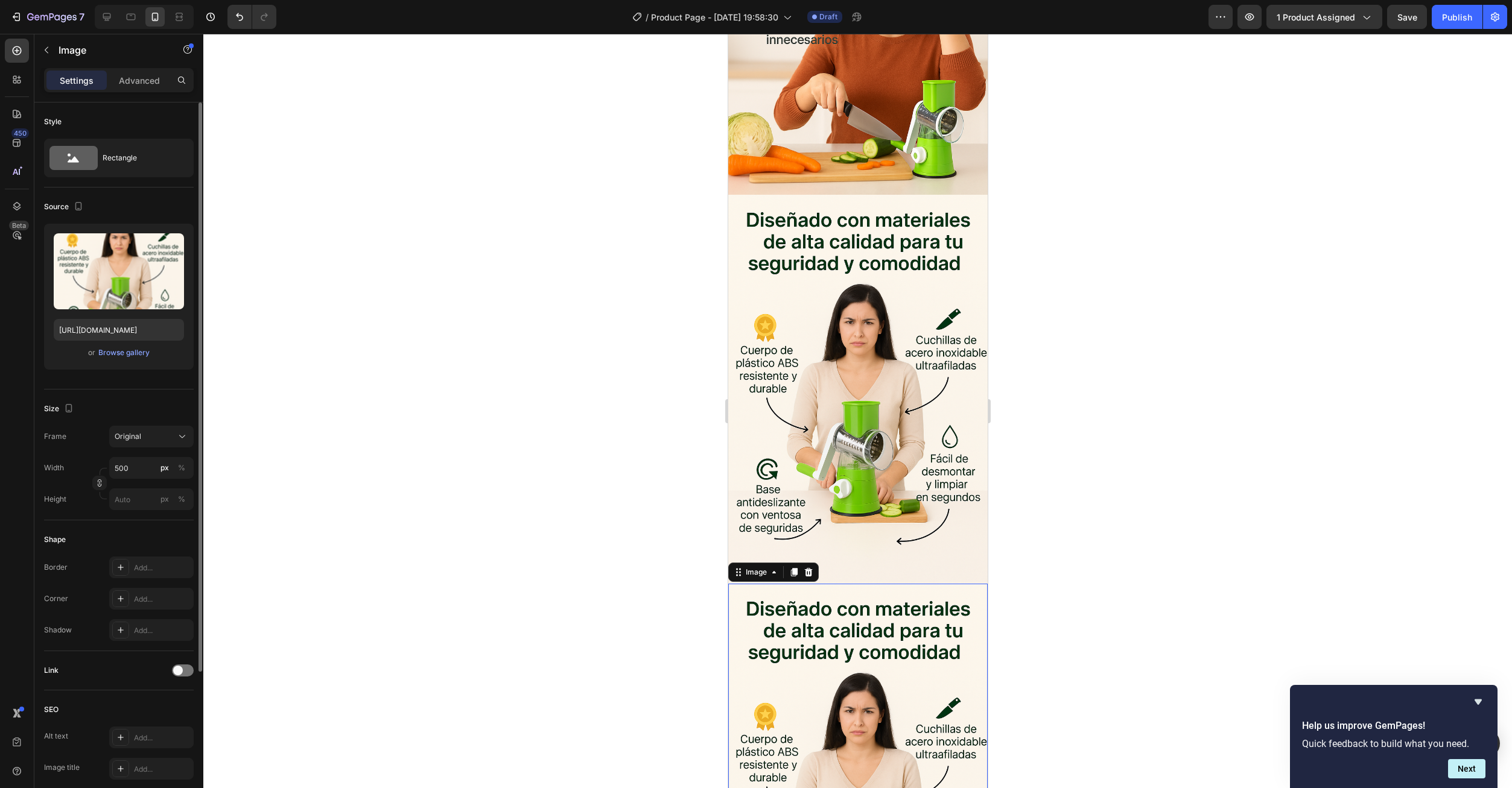
click at [860, 609] on img at bounding box center [857, 778] width 259 height 389
click at [107, 291] on input "file" at bounding box center [119, 291] width 83 height 20
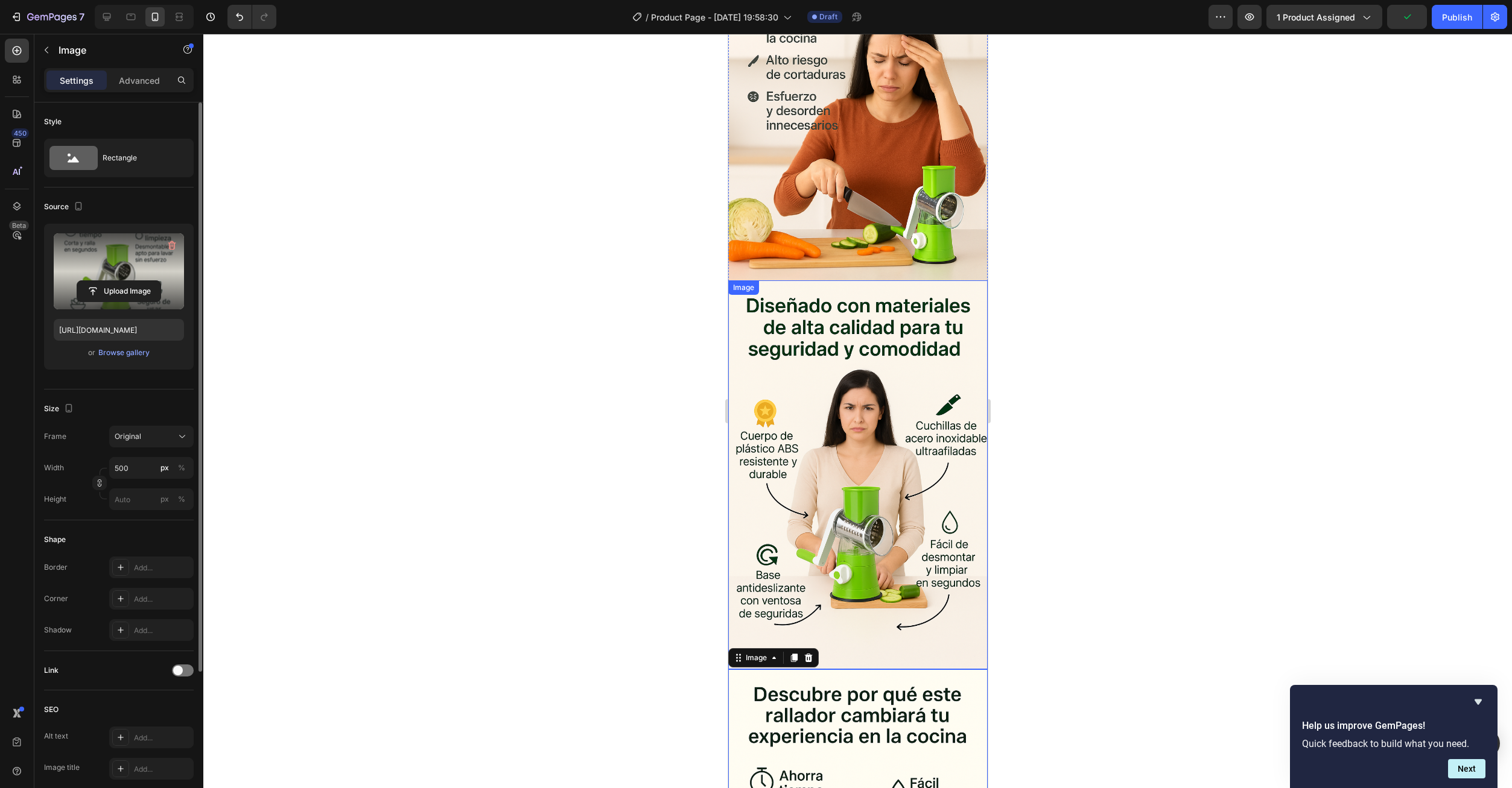
scroll to position [1460, 0]
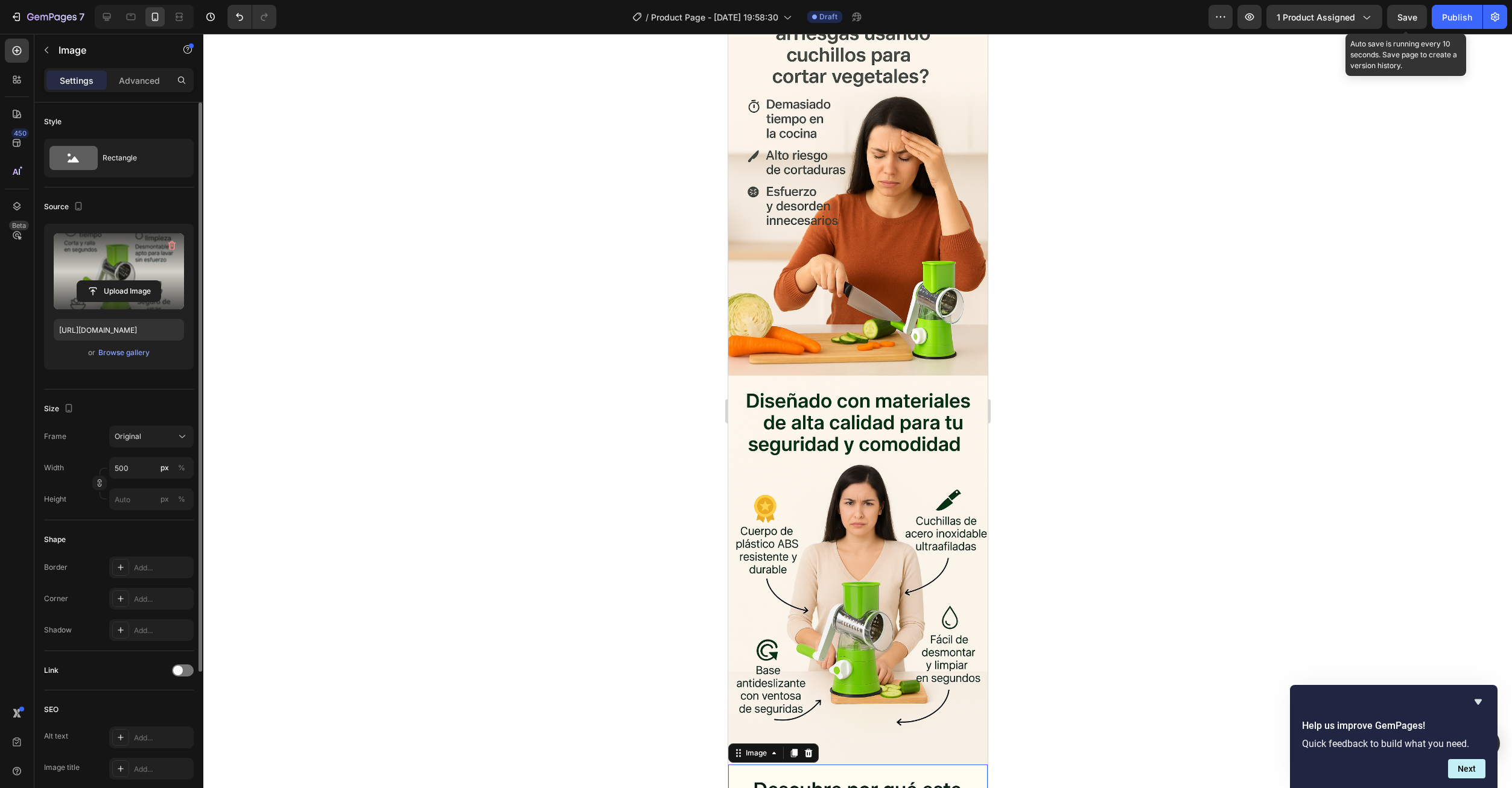
click at [1404, 22] on span "Save" at bounding box center [1407, 17] width 20 height 10
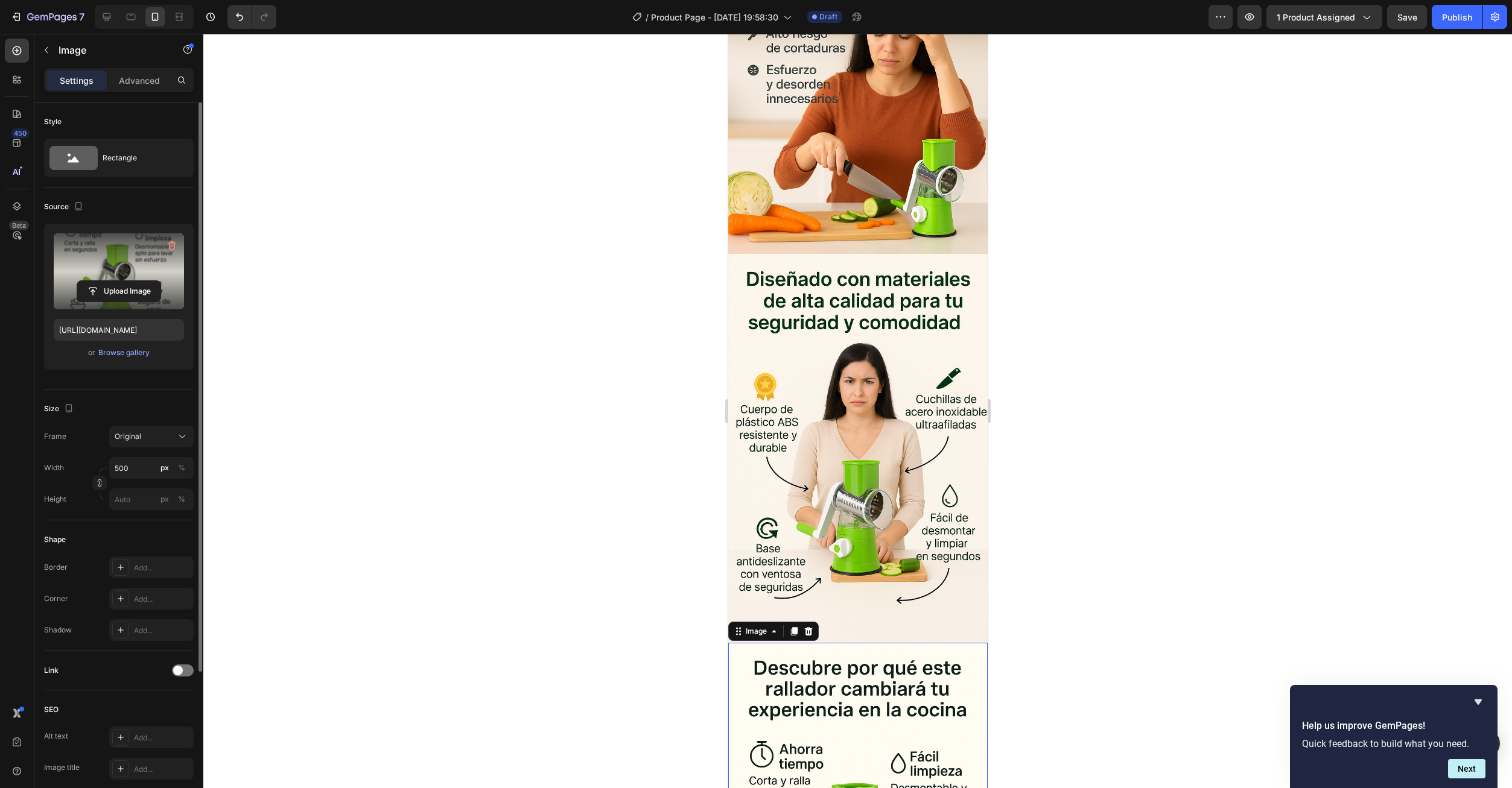
scroll to position [1762, 0]
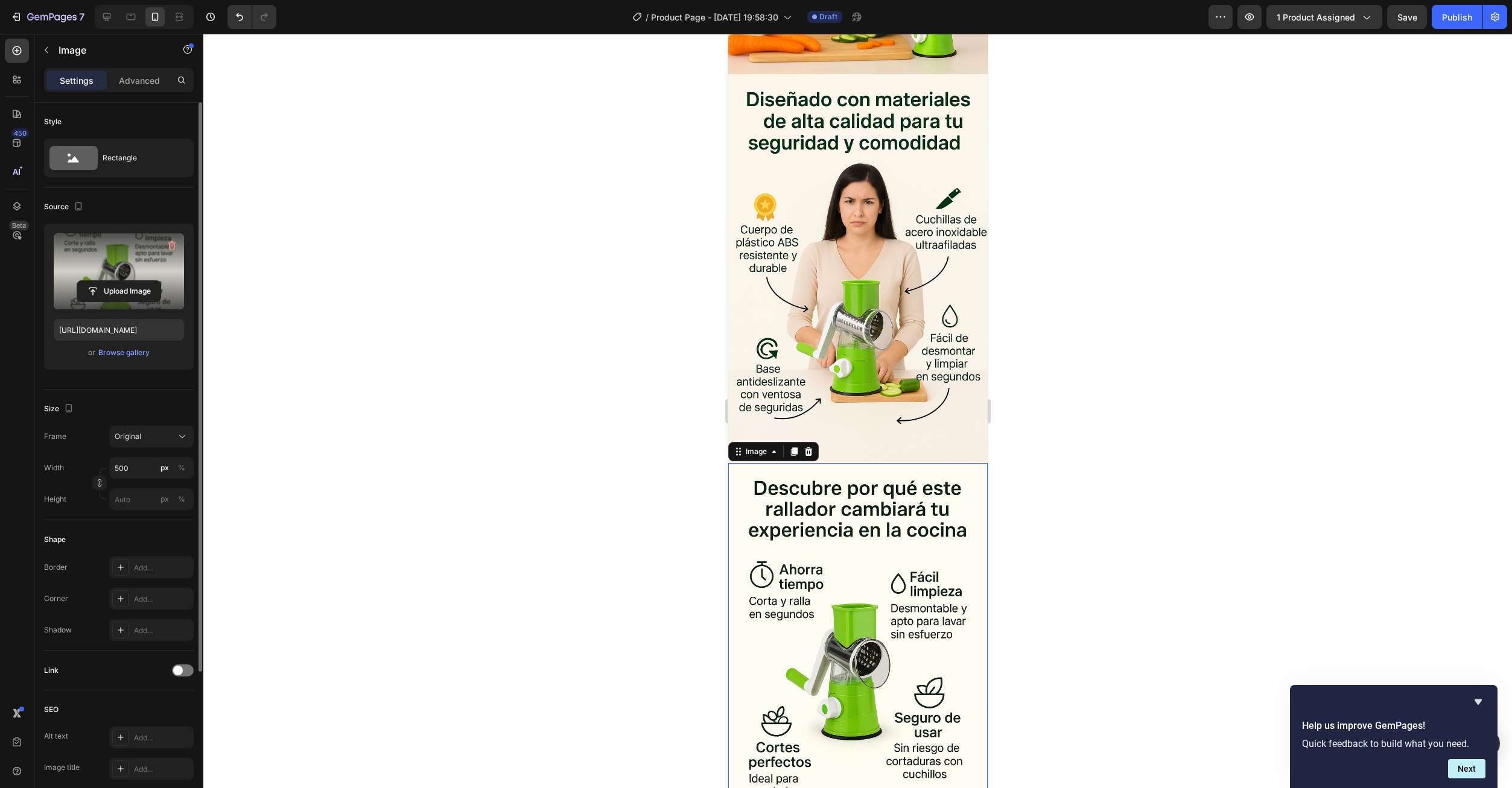
click at [850, 501] on img at bounding box center [857, 657] width 259 height 389
click at [141, 289] on input "file" at bounding box center [119, 291] width 83 height 20
type input "https://cdn.shopify.com/s/files/1/0673/6973/0136/files/gempages_585608160446776…"
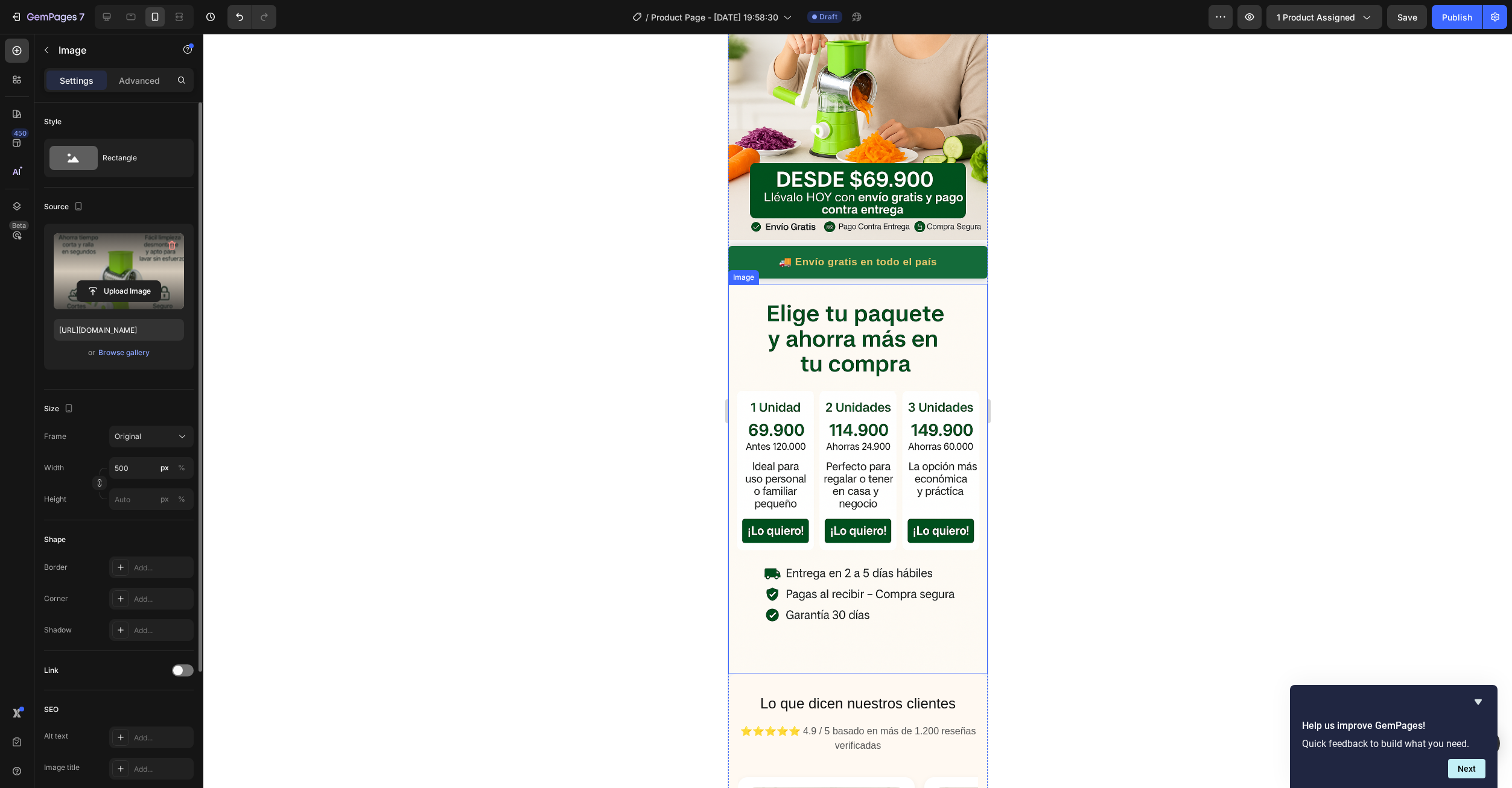
scroll to position [241, 0]
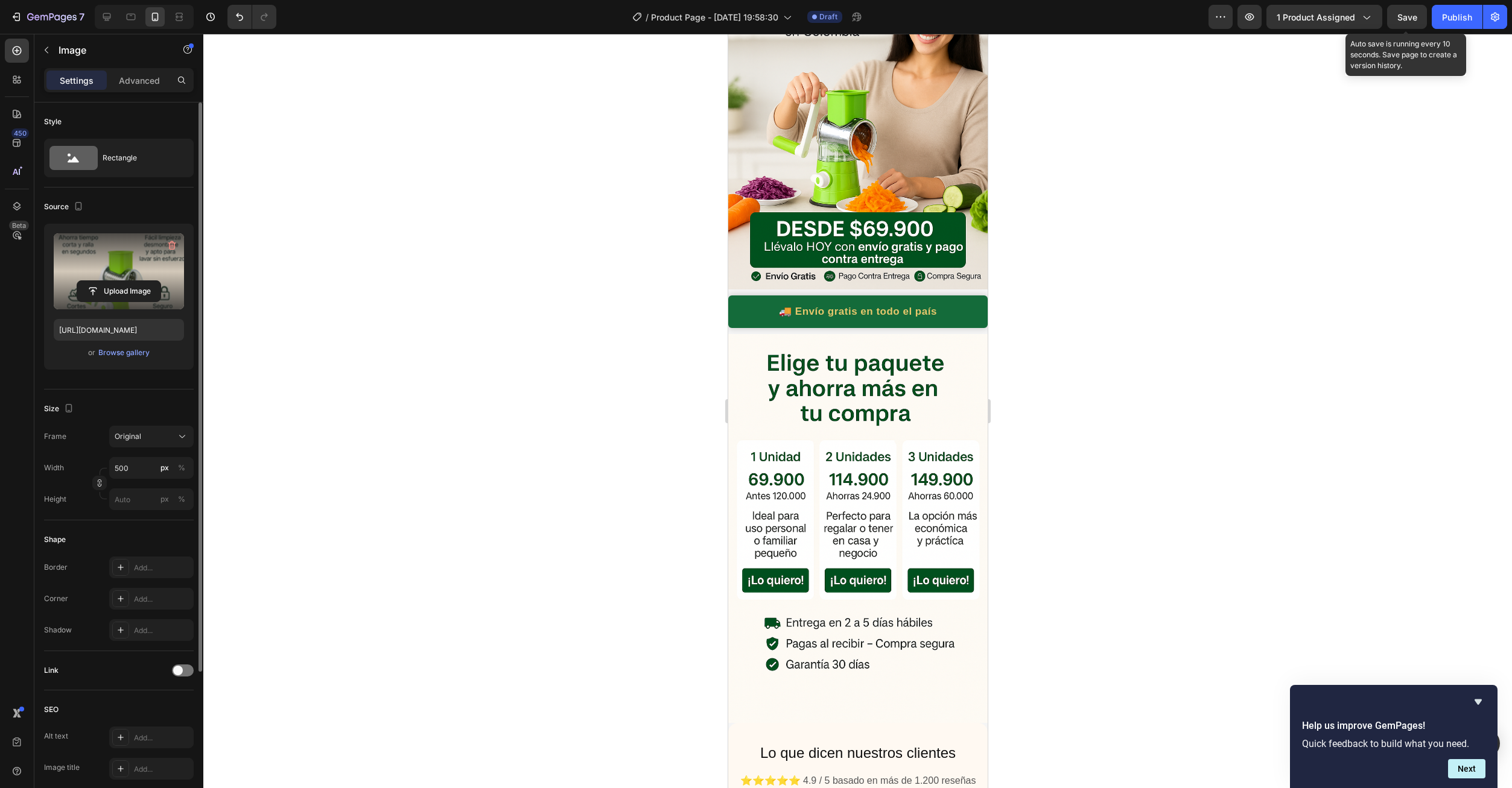
click at [1409, 20] on span "Save" at bounding box center [1407, 17] width 20 height 10
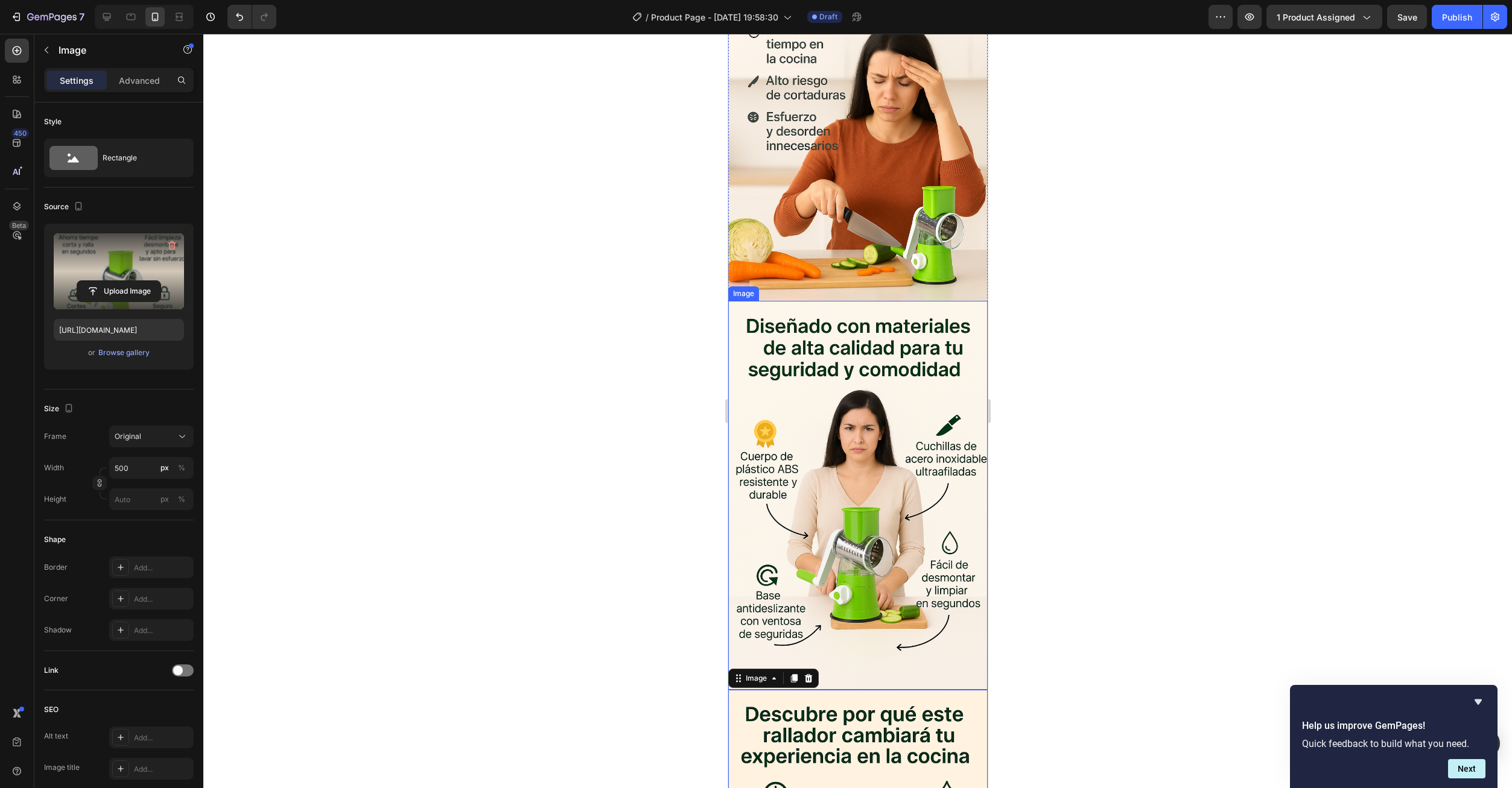
scroll to position [1749, 0]
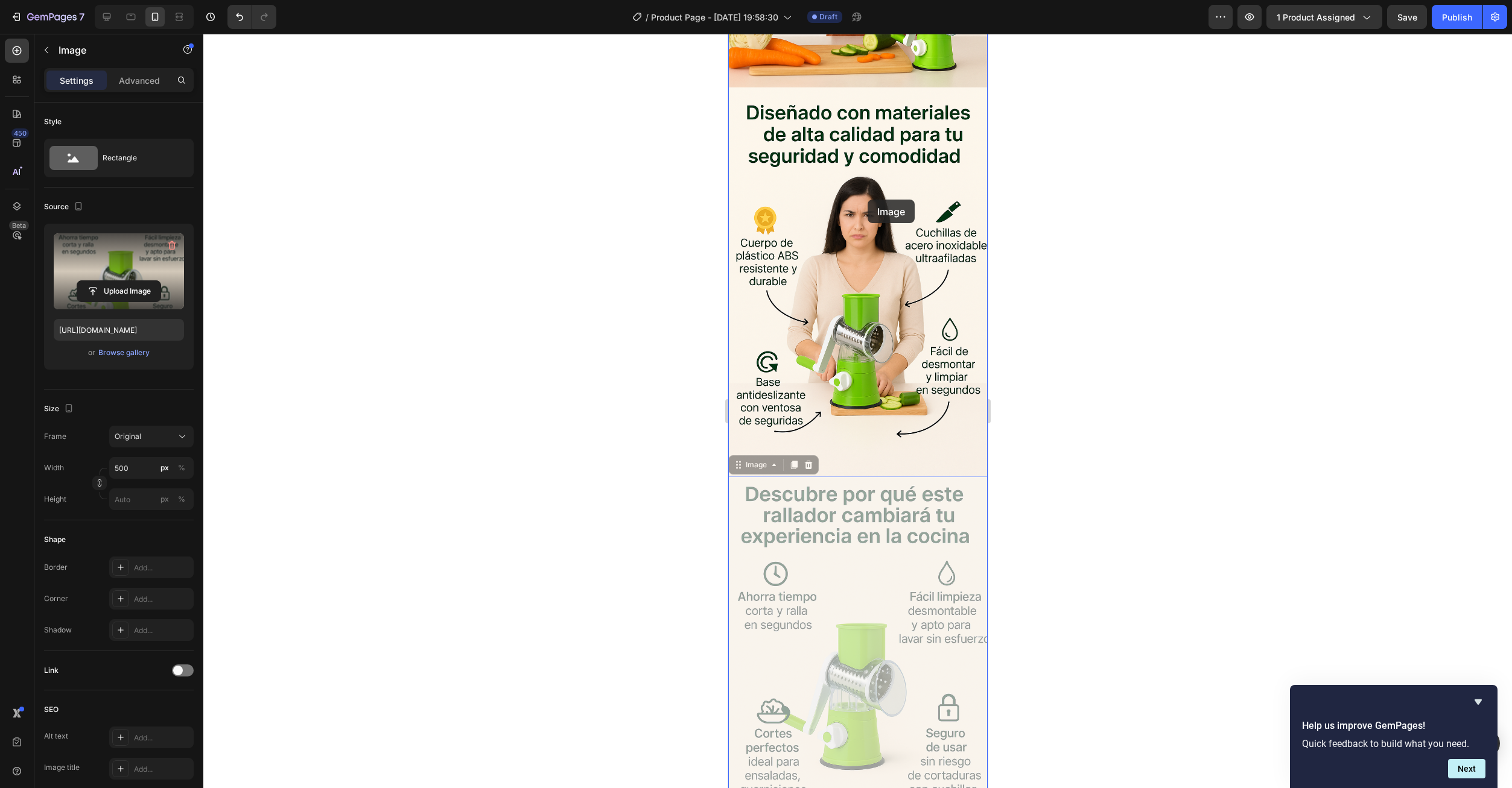
drag, startPoint x: 878, startPoint y: 580, endPoint x: 859, endPoint y: 188, distance: 392.5
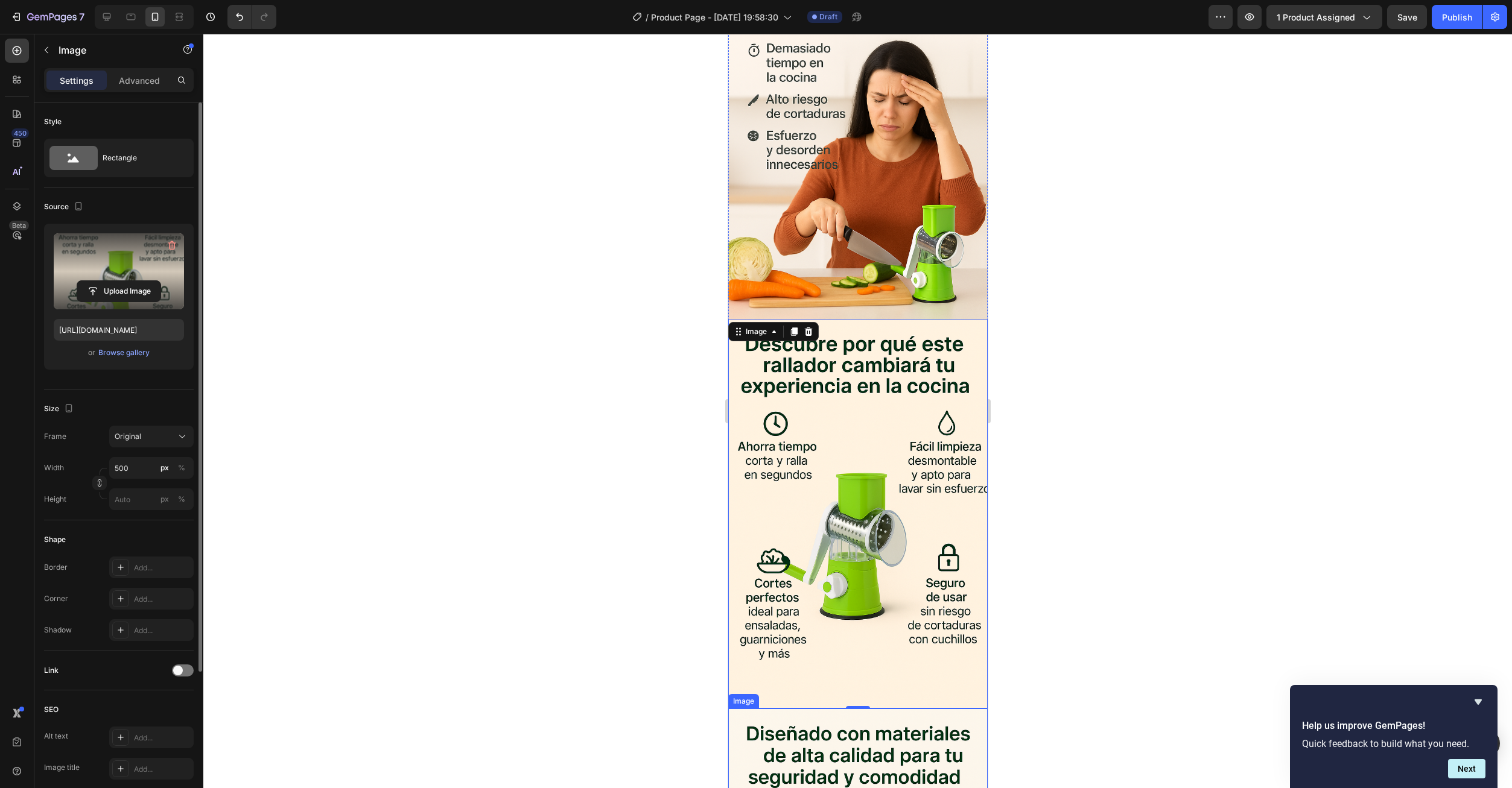
scroll to position [1508, 0]
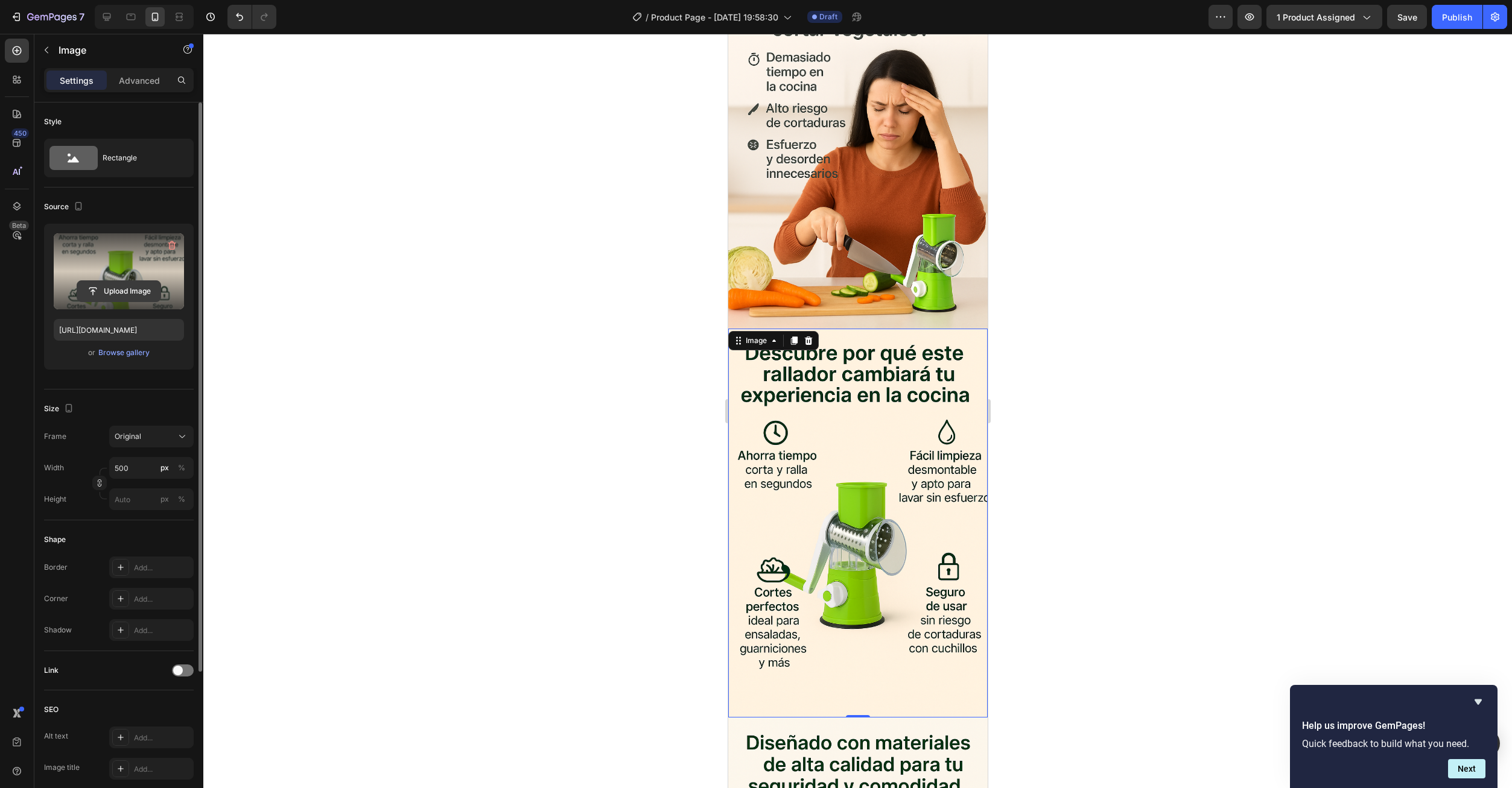
click at [129, 292] on input "file" at bounding box center [119, 291] width 83 height 20
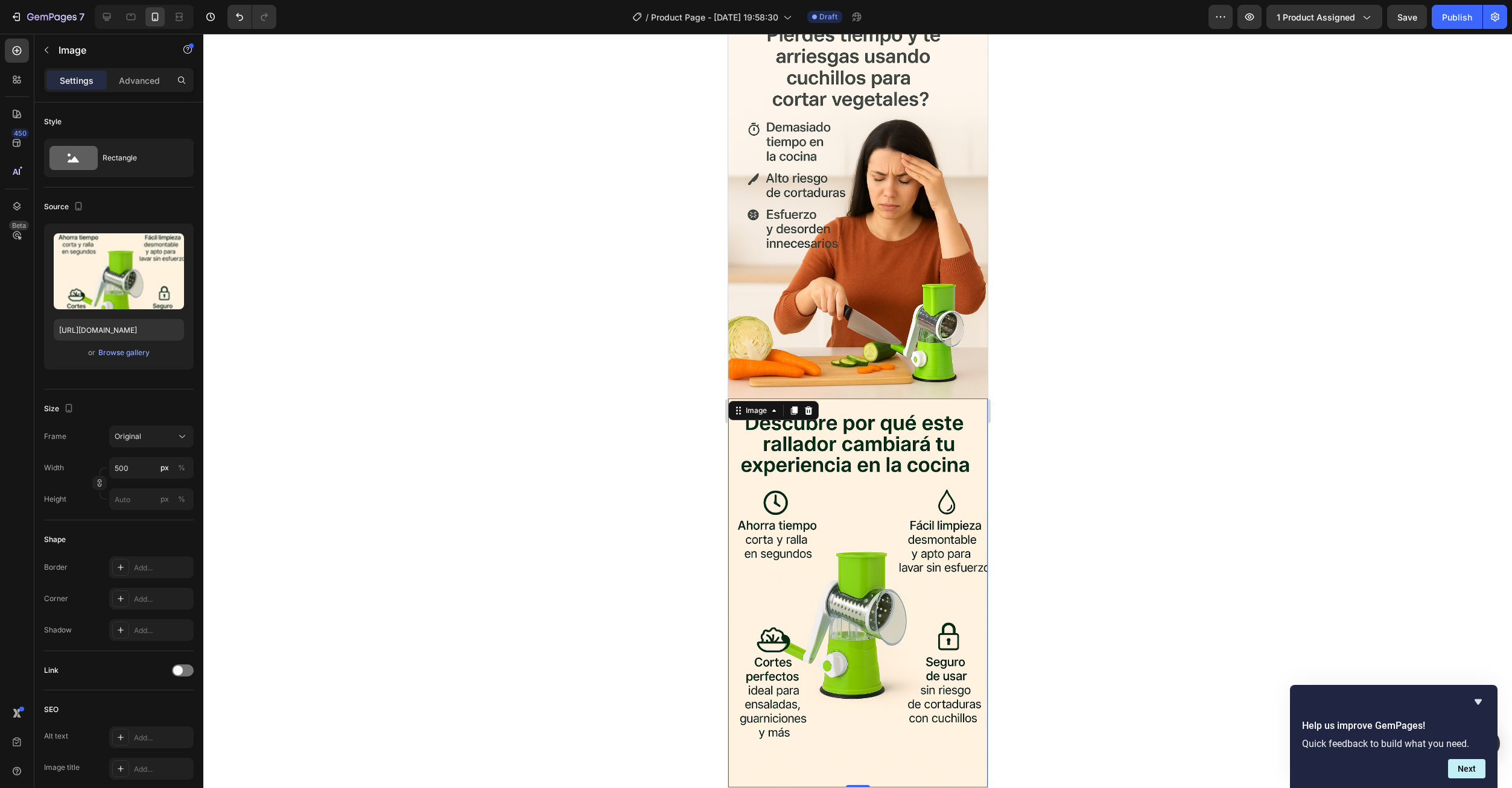
scroll to position [1327, 0]
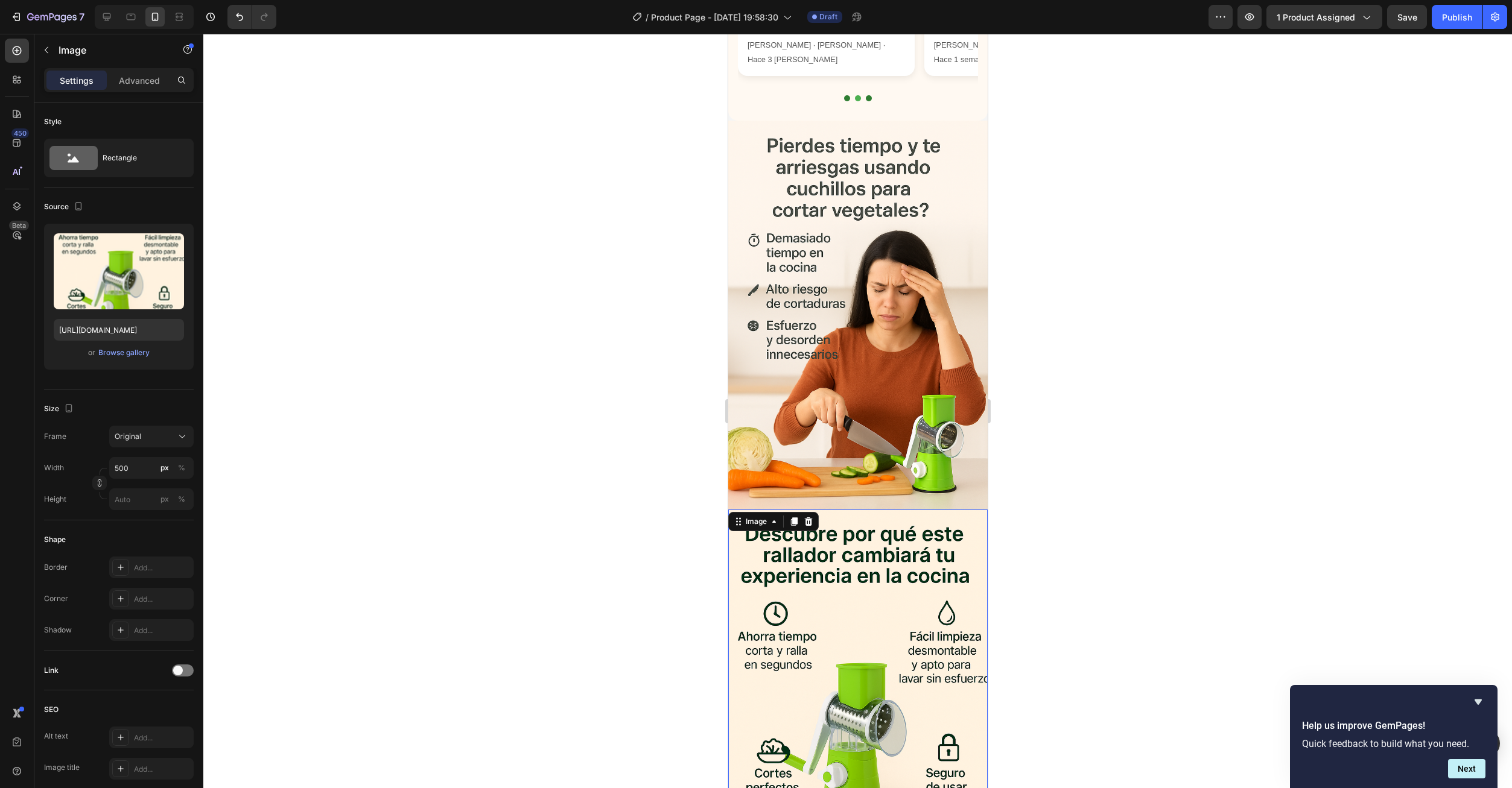
click at [1410, 29] on div "7 Version history / Product Page - Sep 28, 19:58:30 Draft Preview 1 product ass…" at bounding box center [756, 17] width 1512 height 34
click at [1402, 17] on icon "button" at bounding box center [1407, 17] width 13 height 13
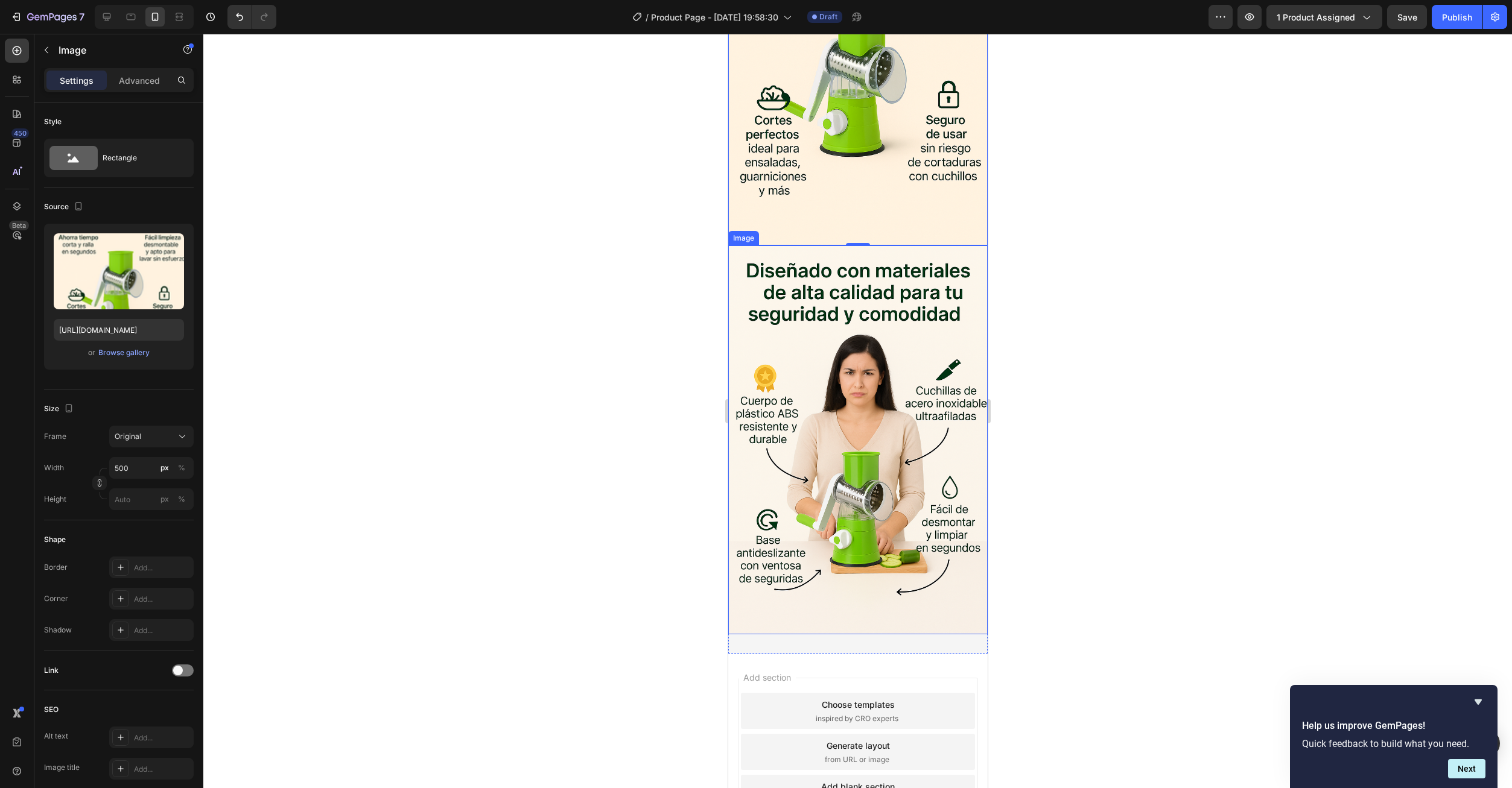
scroll to position [2017, 0]
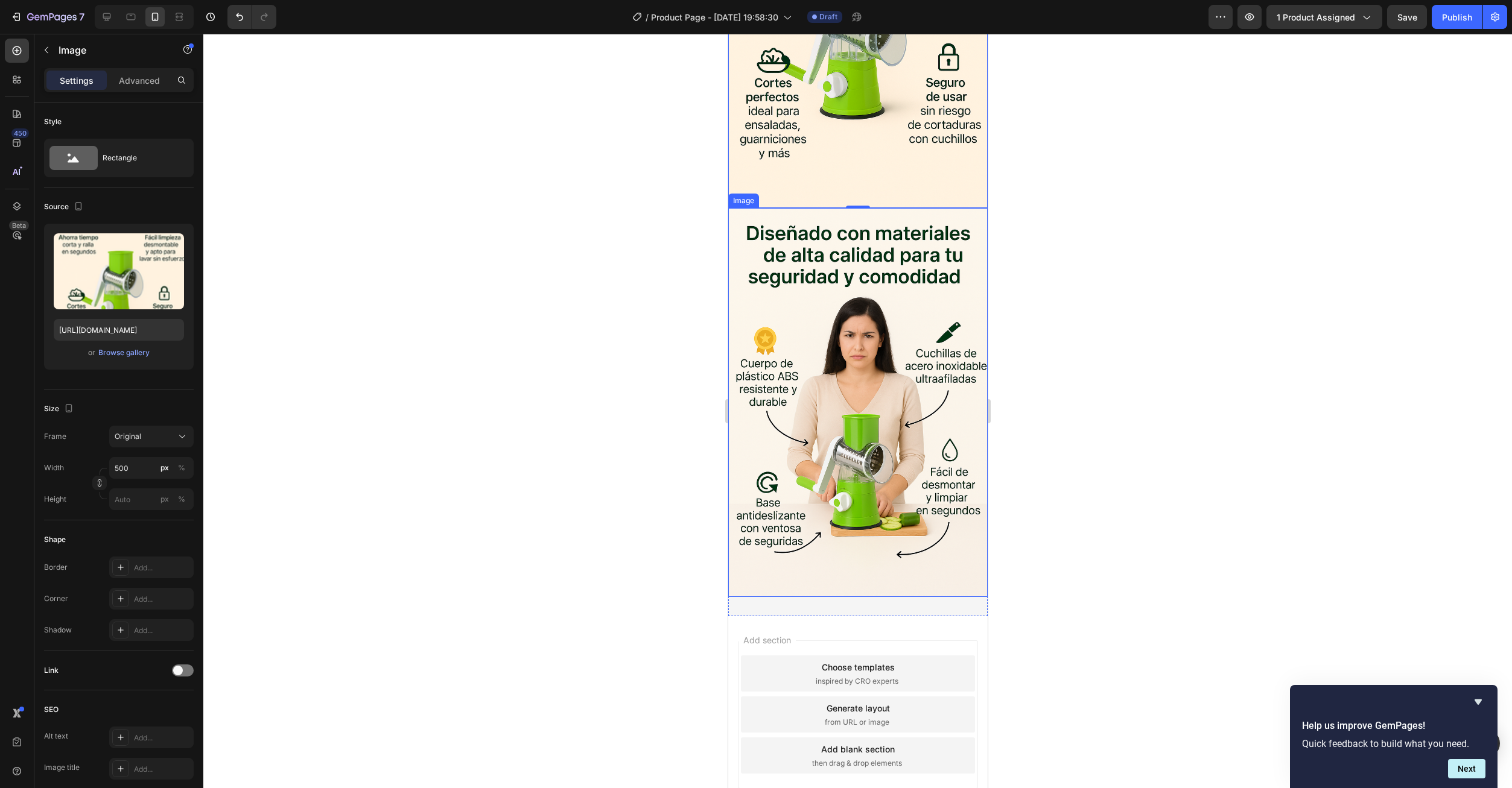
click at [874, 343] on img at bounding box center [857, 402] width 259 height 389
click at [788, 192] on icon at bounding box center [793, 196] width 10 height 10
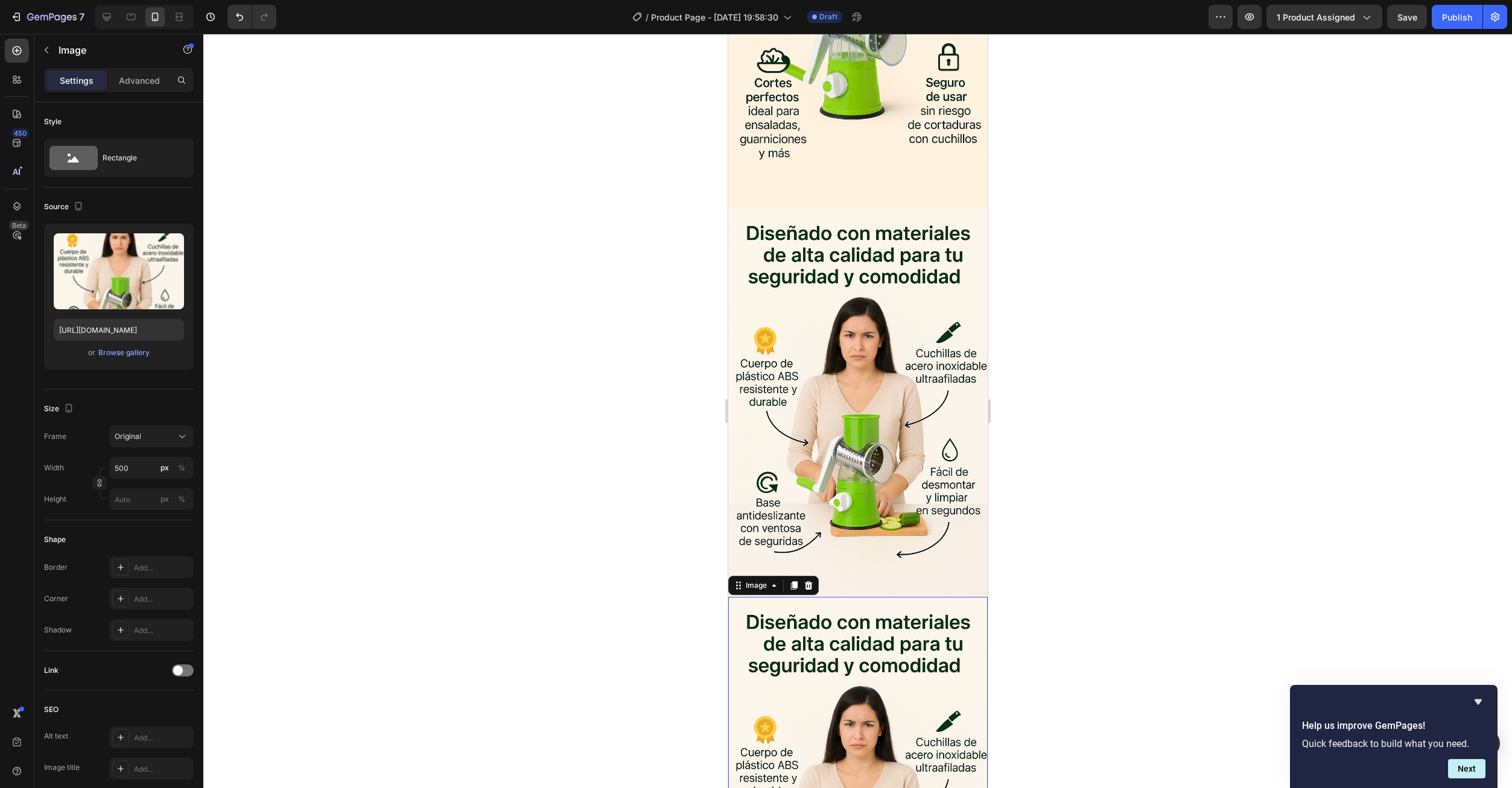
click at [844, 649] on img at bounding box center [857, 791] width 259 height 389
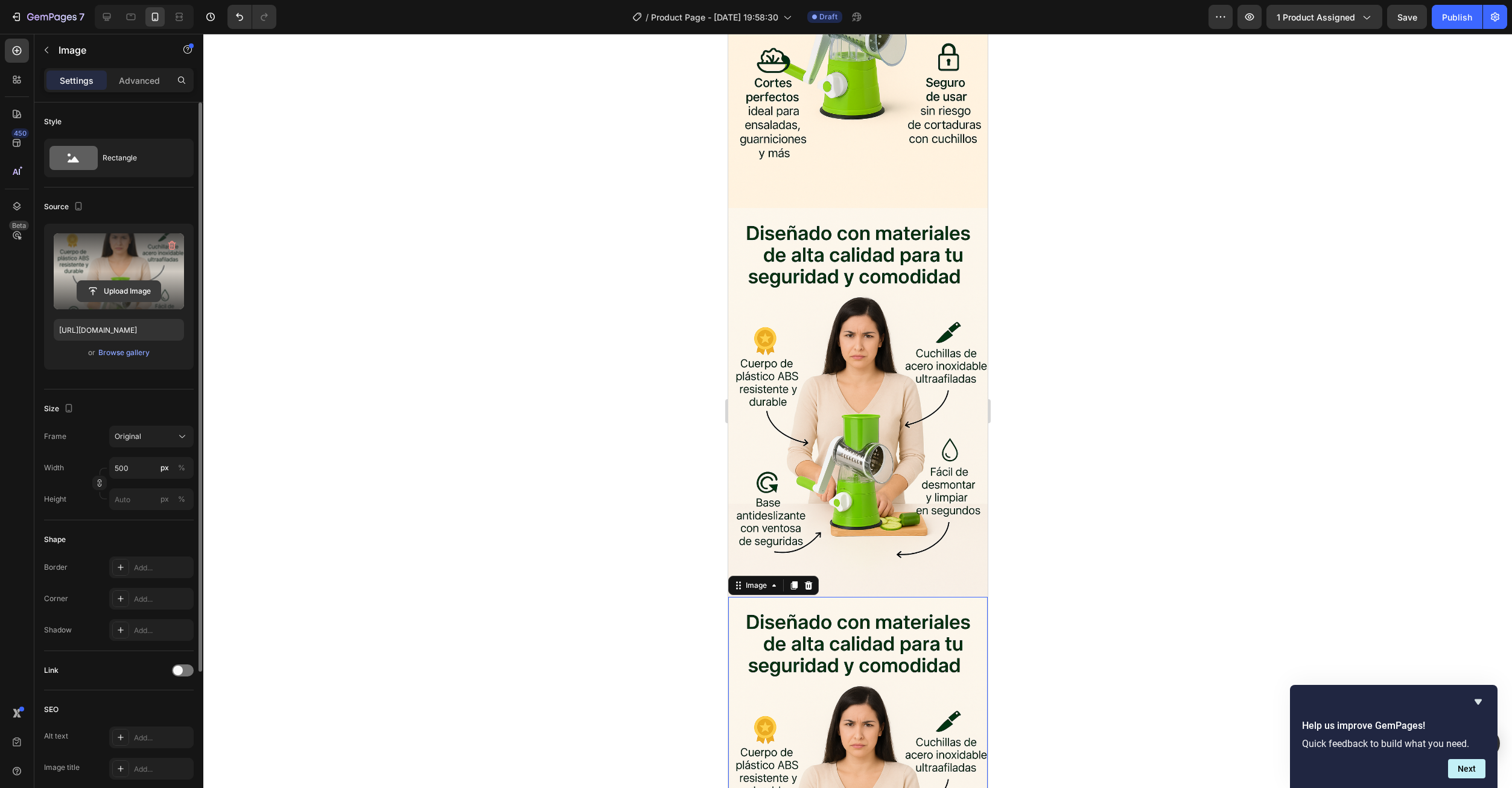
click at [111, 290] on input "file" at bounding box center [119, 291] width 83 height 20
type input "https://cdn.shopify.com/s/files/1/0673/6973/0136/files/gempages_585608160446776…"
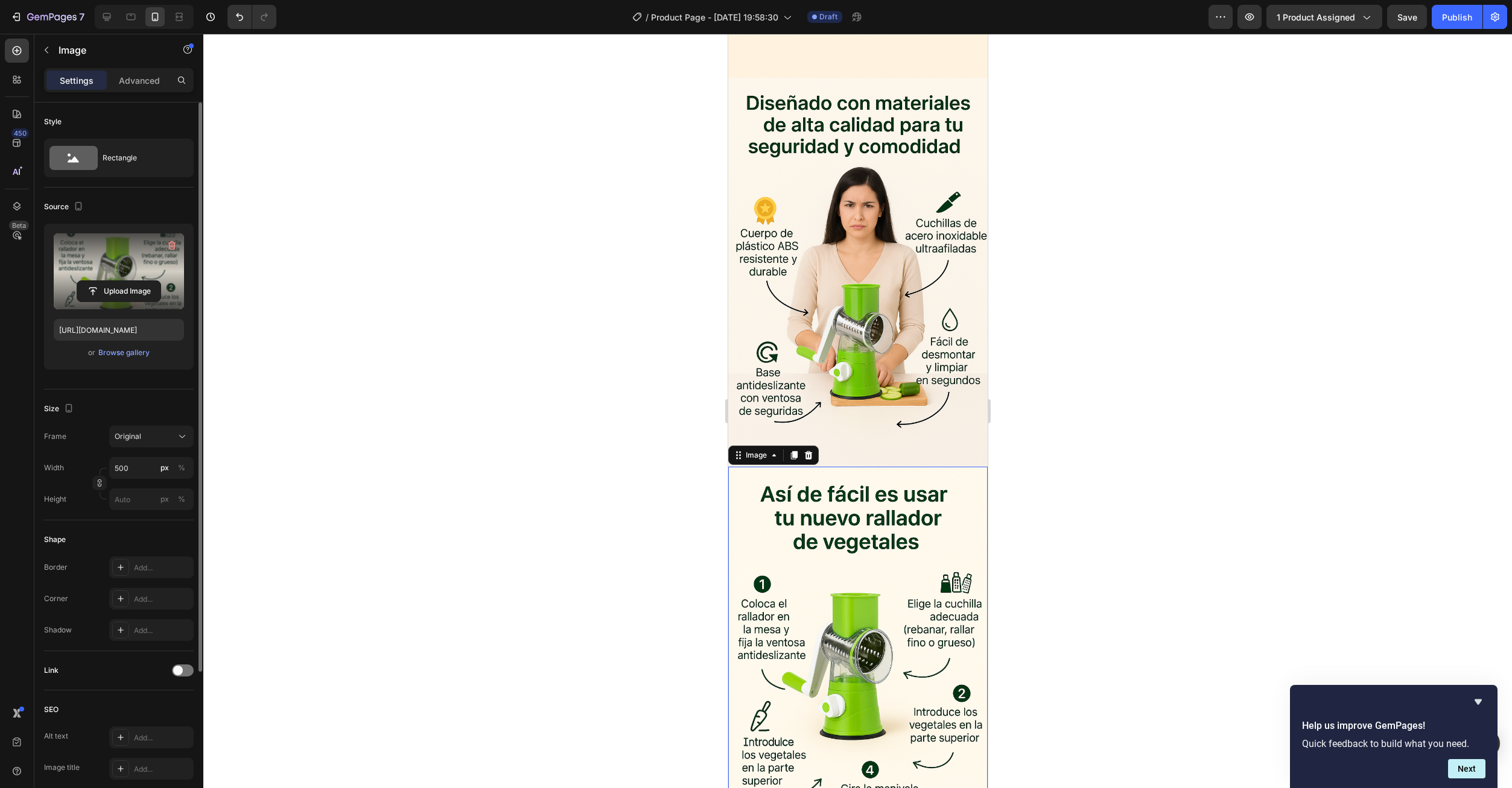
scroll to position [2078, 0]
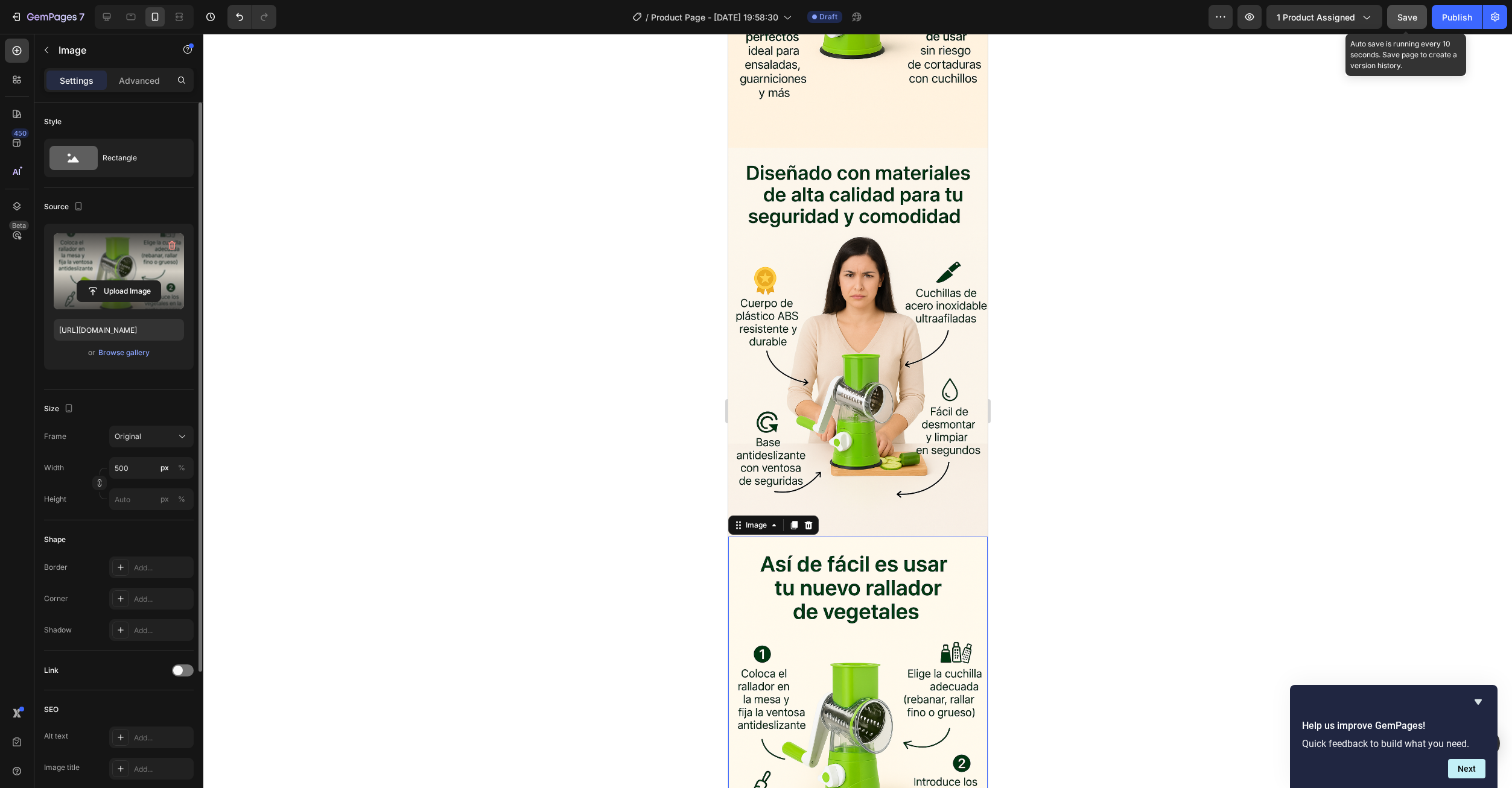
click at [1394, 13] on button "Save" at bounding box center [1407, 17] width 40 height 24
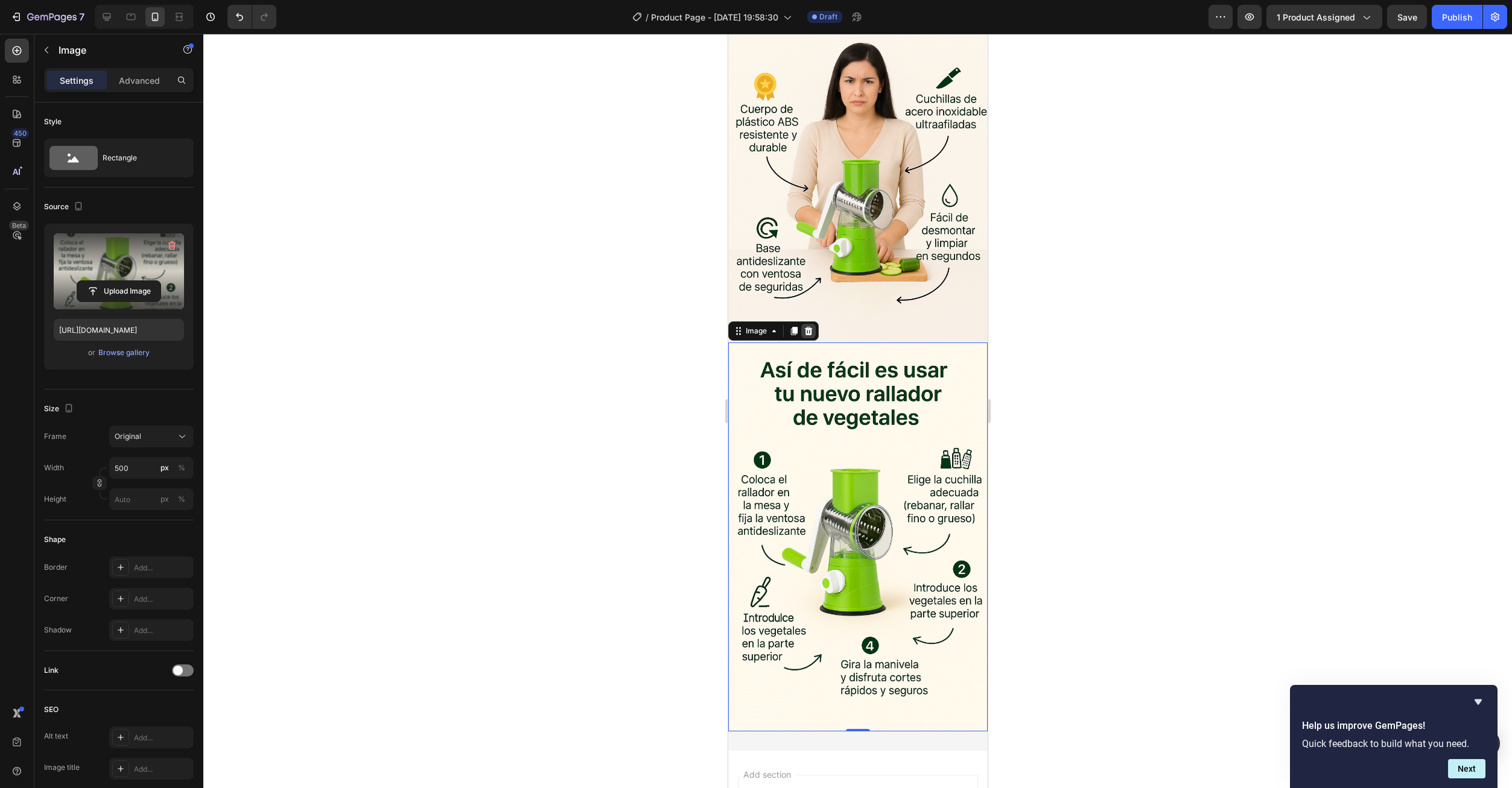
click at [813, 324] on div at bounding box center [807, 331] width 15 height 15
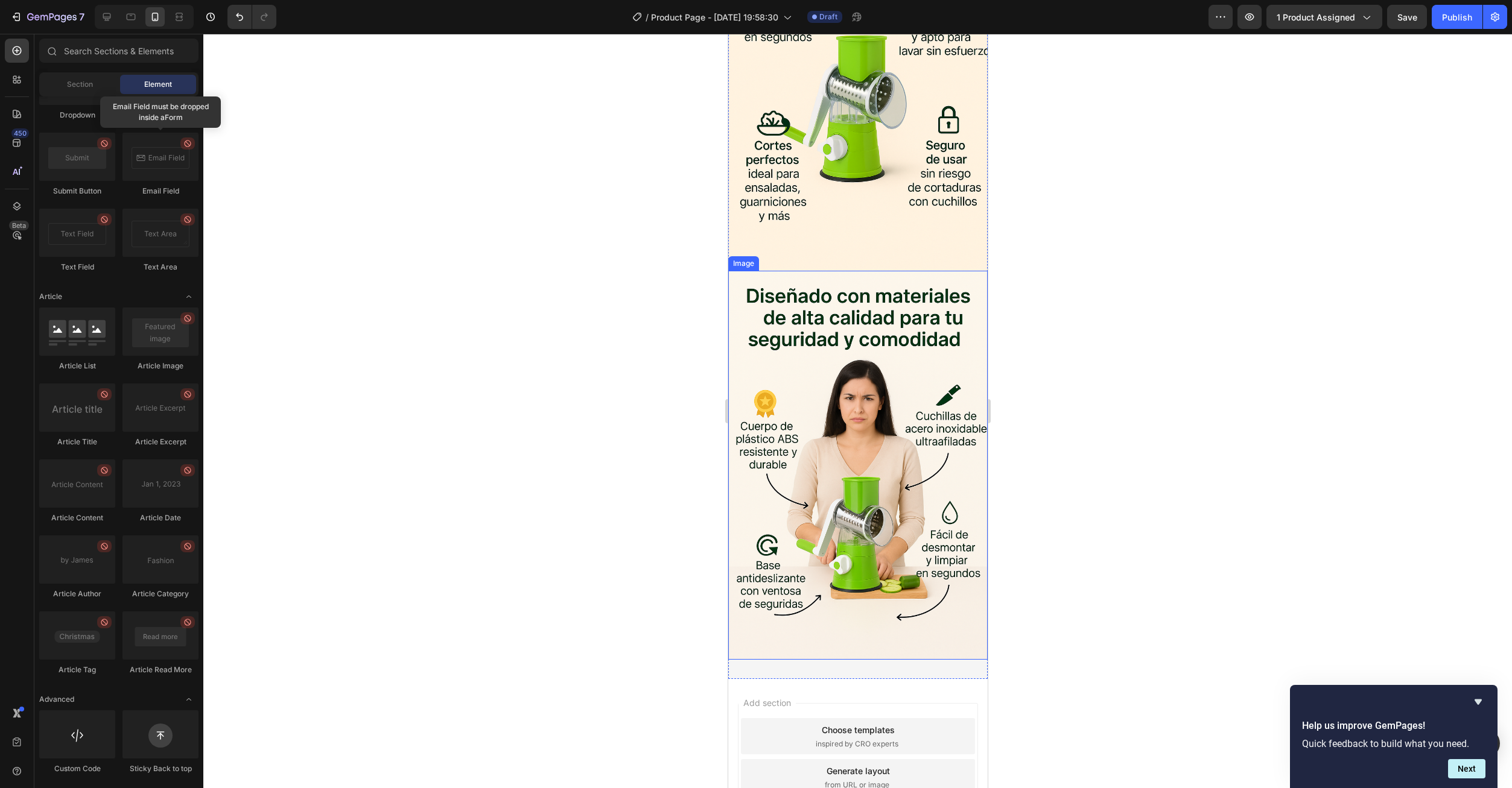
scroll to position [1897, 0]
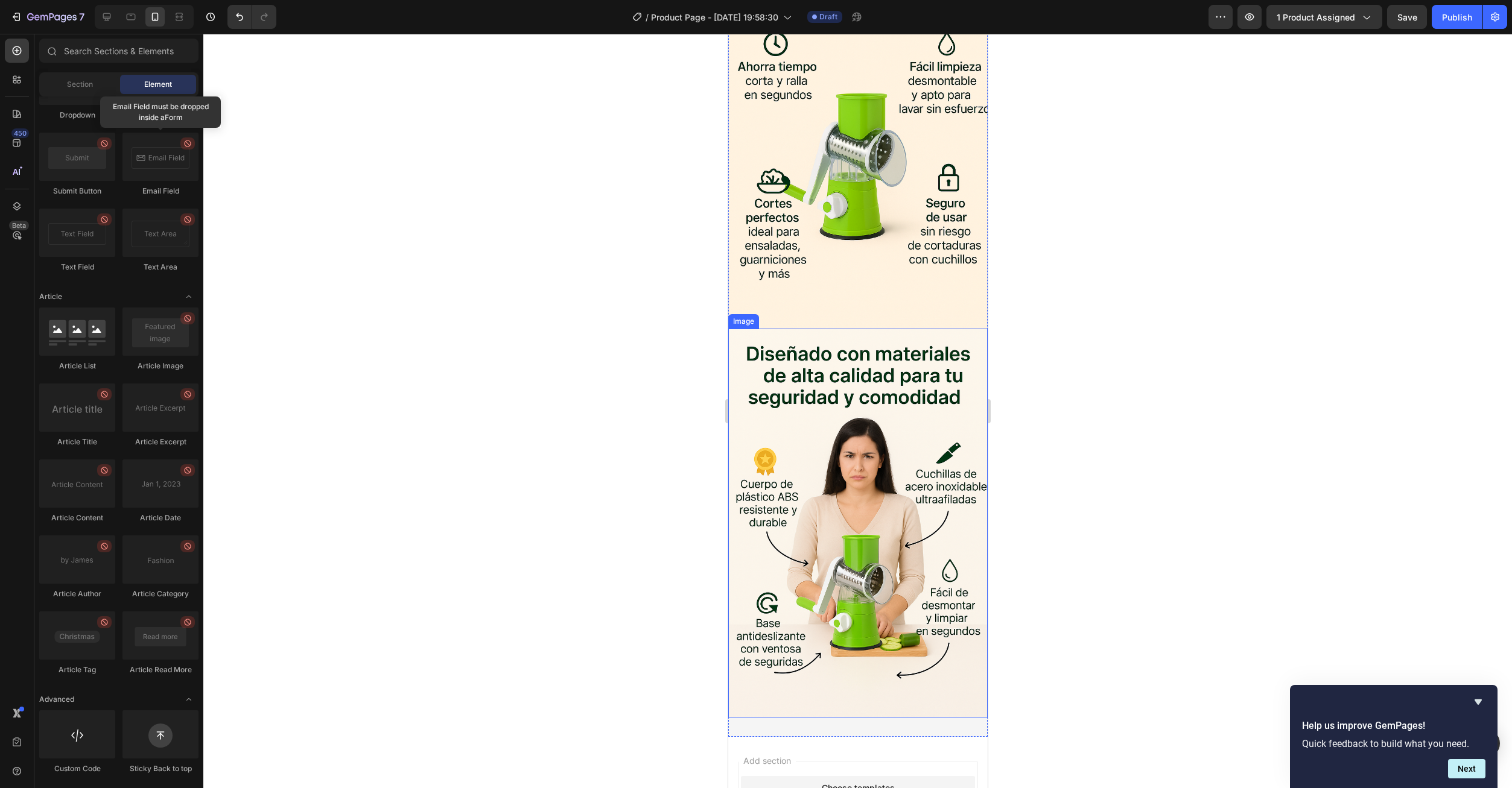
click at [863, 344] on img at bounding box center [857, 523] width 259 height 389
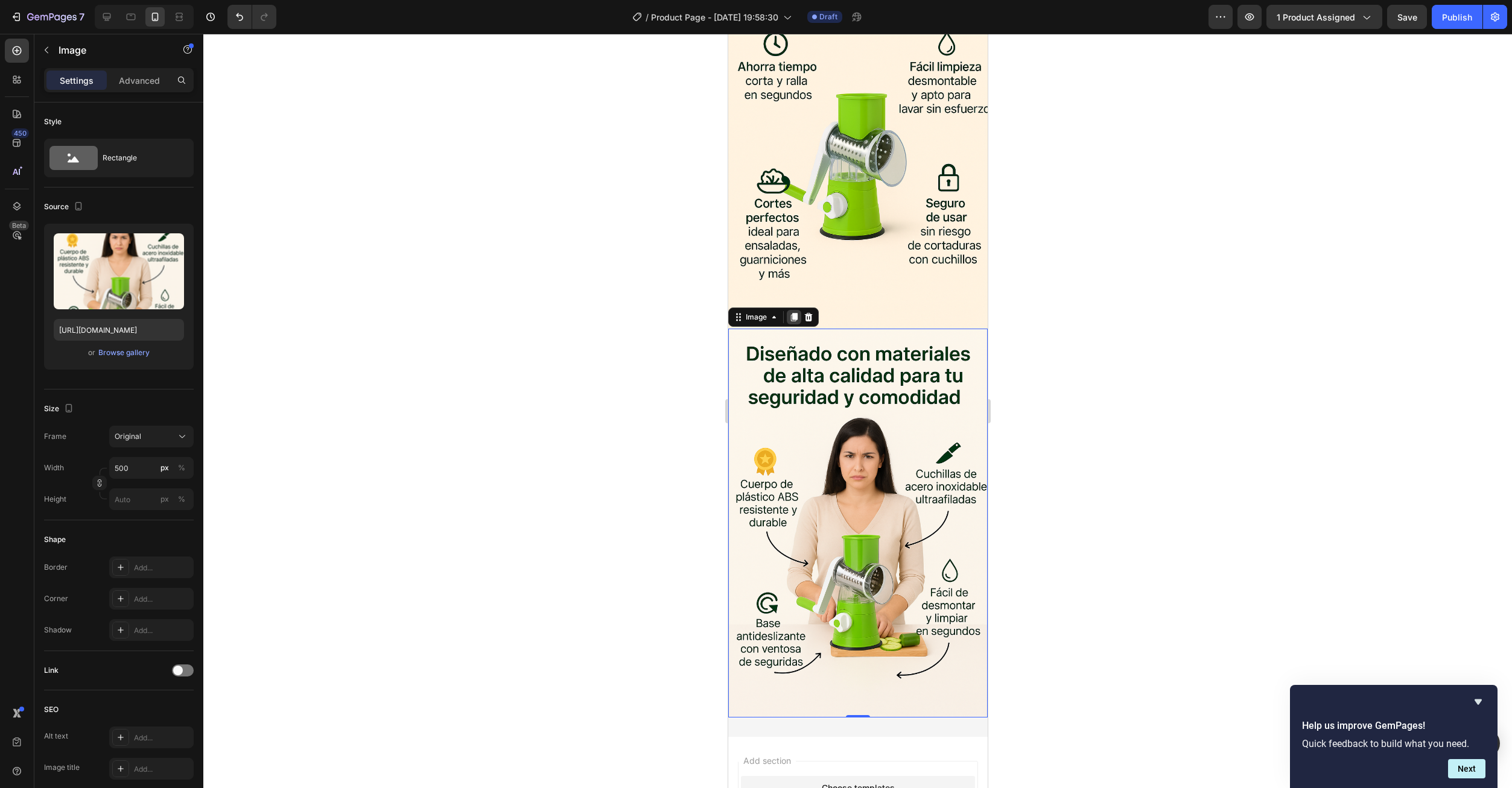
click at [793, 313] on icon at bounding box center [793, 317] width 6 height 8
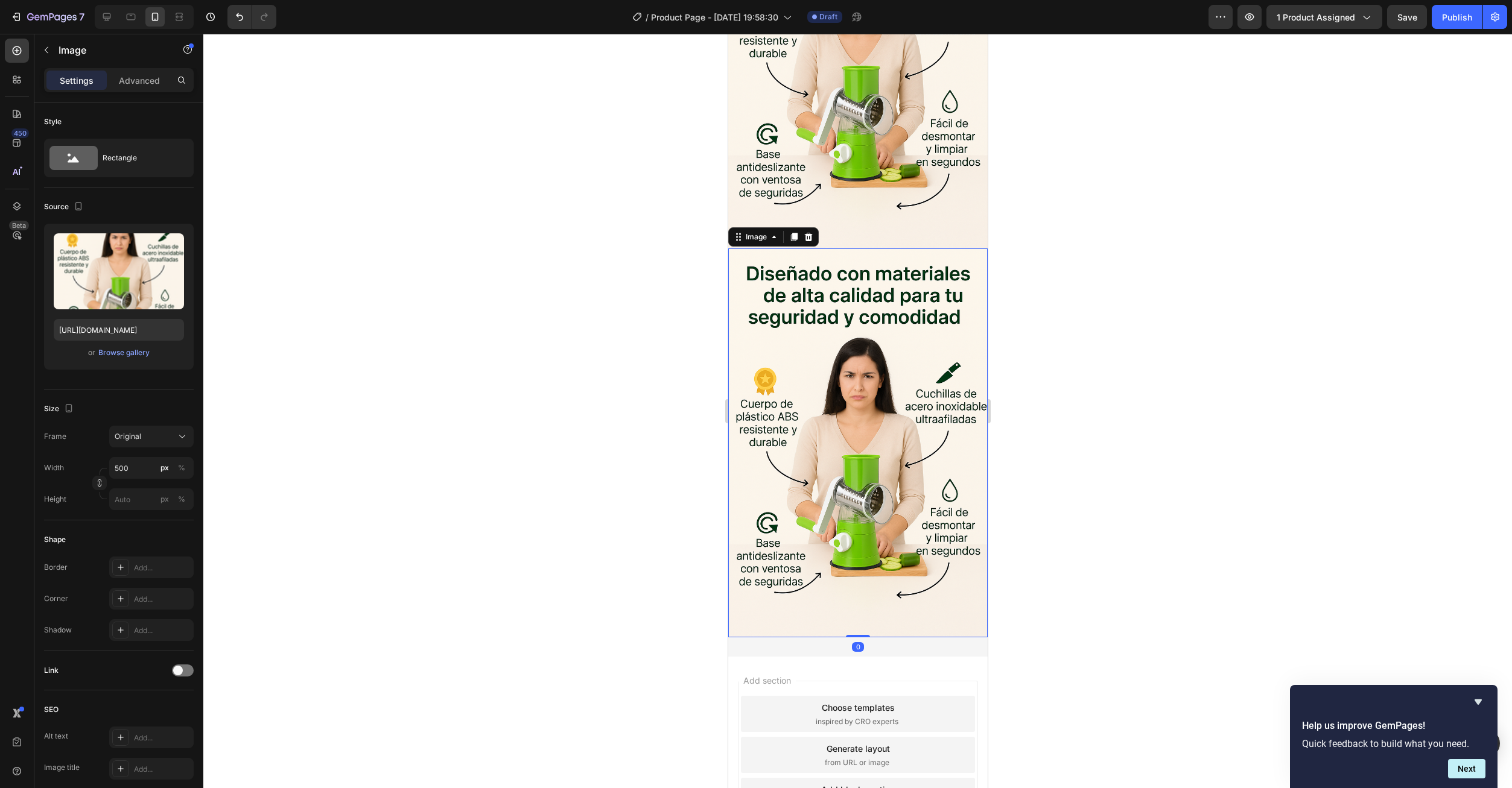
scroll to position [2393, 0]
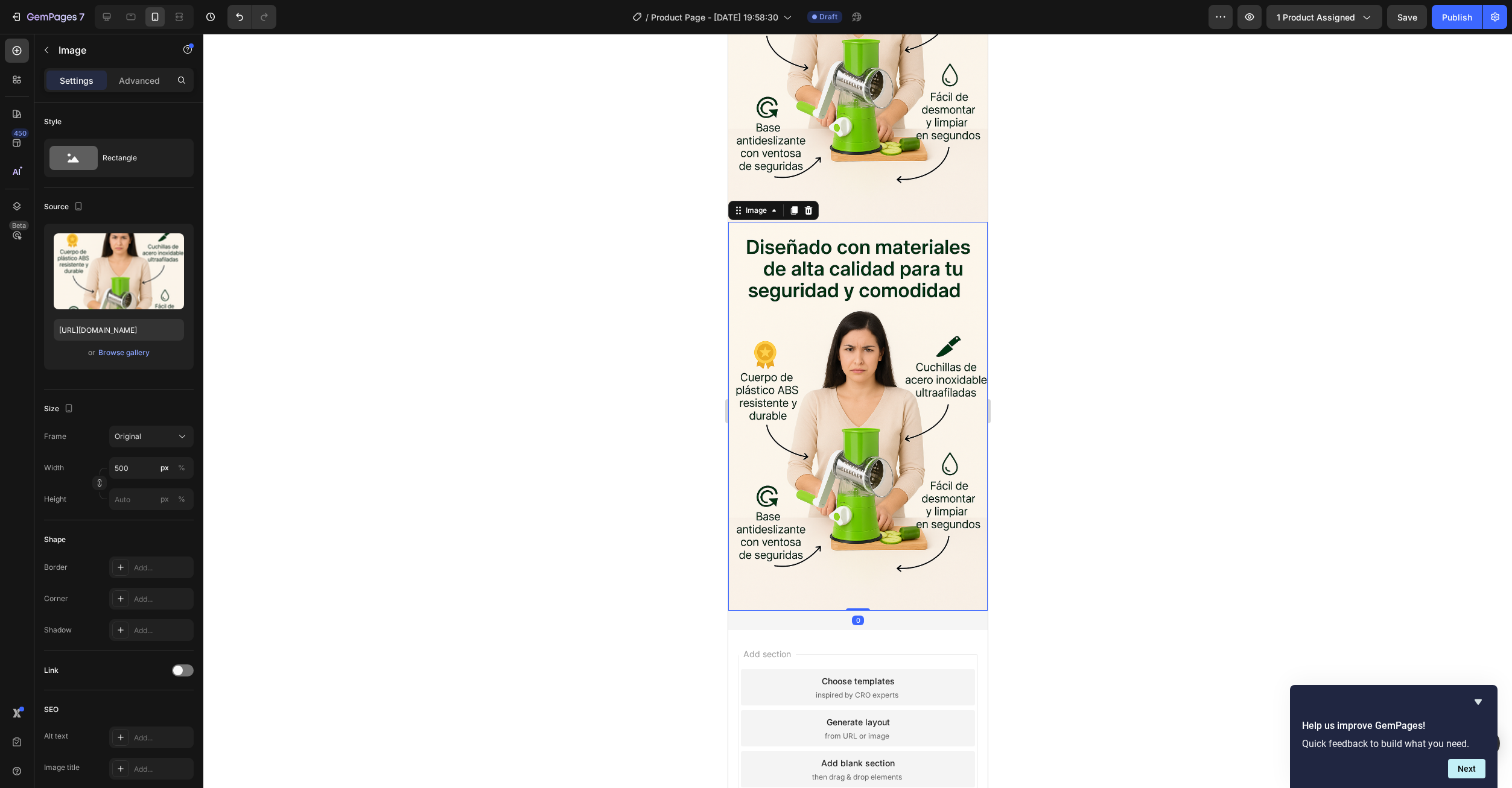
click at [873, 222] on img at bounding box center [857, 416] width 259 height 389
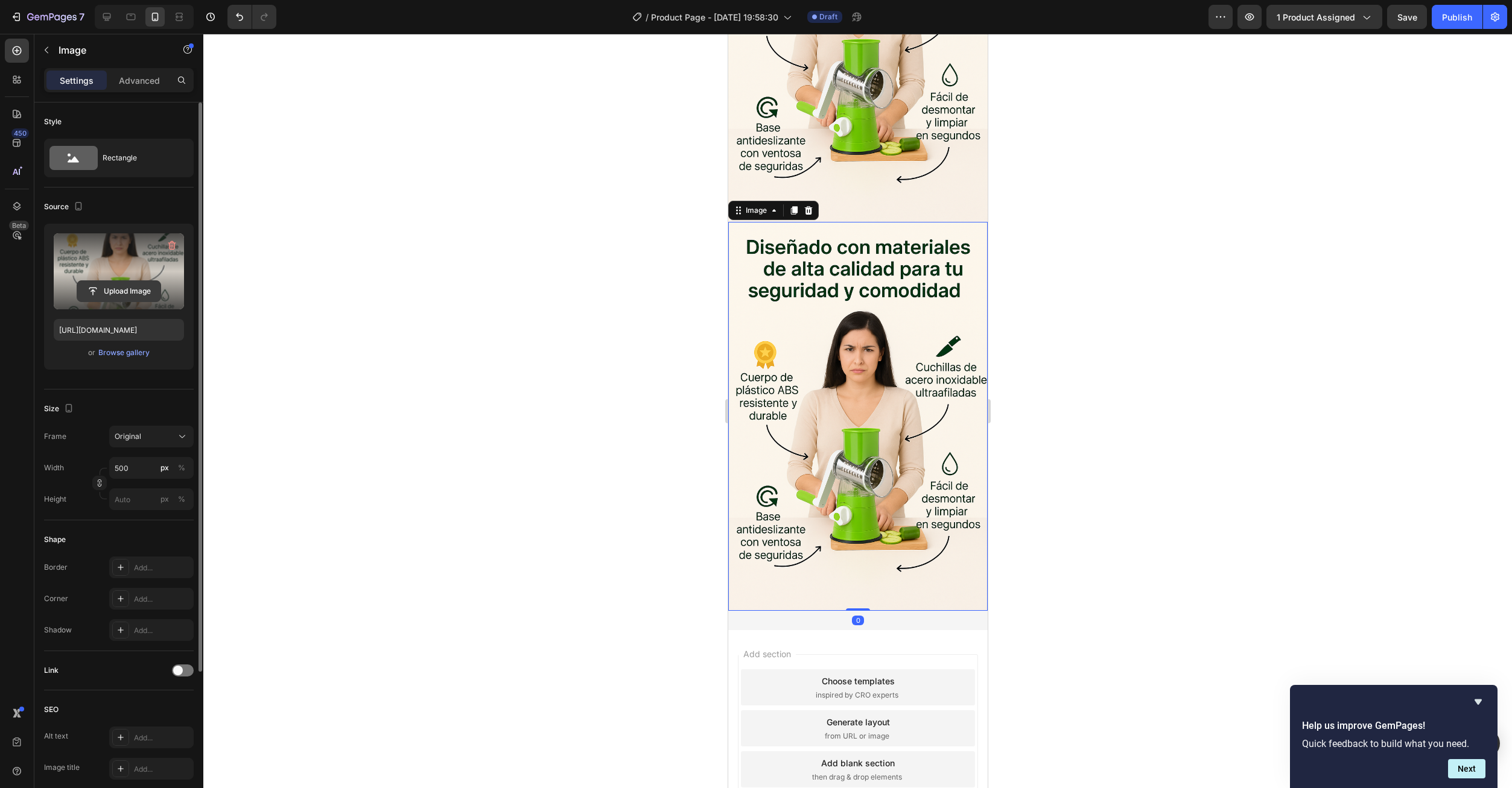
click at [111, 293] on input "file" at bounding box center [119, 291] width 83 height 20
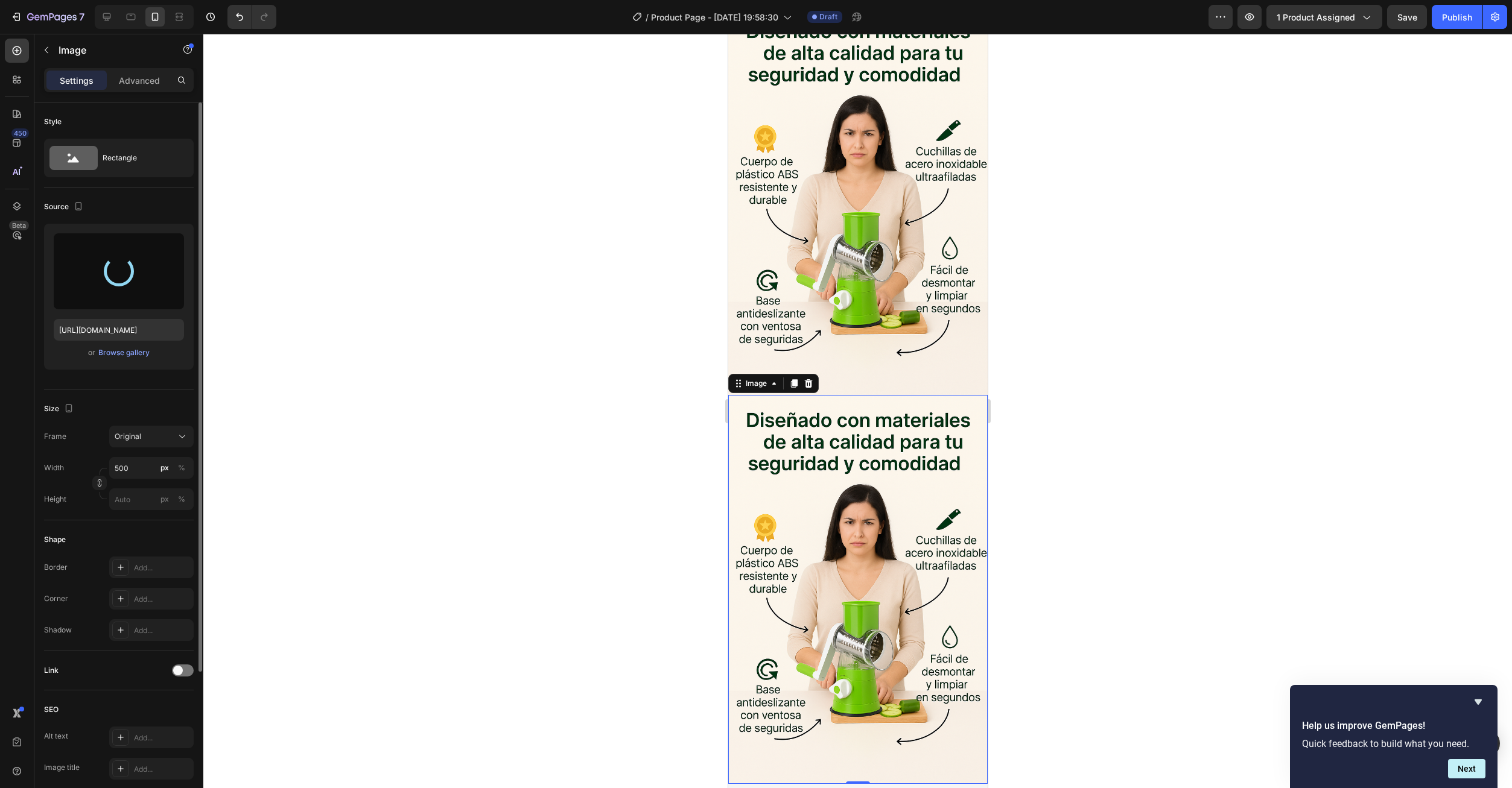
scroll to position [2151, 0]
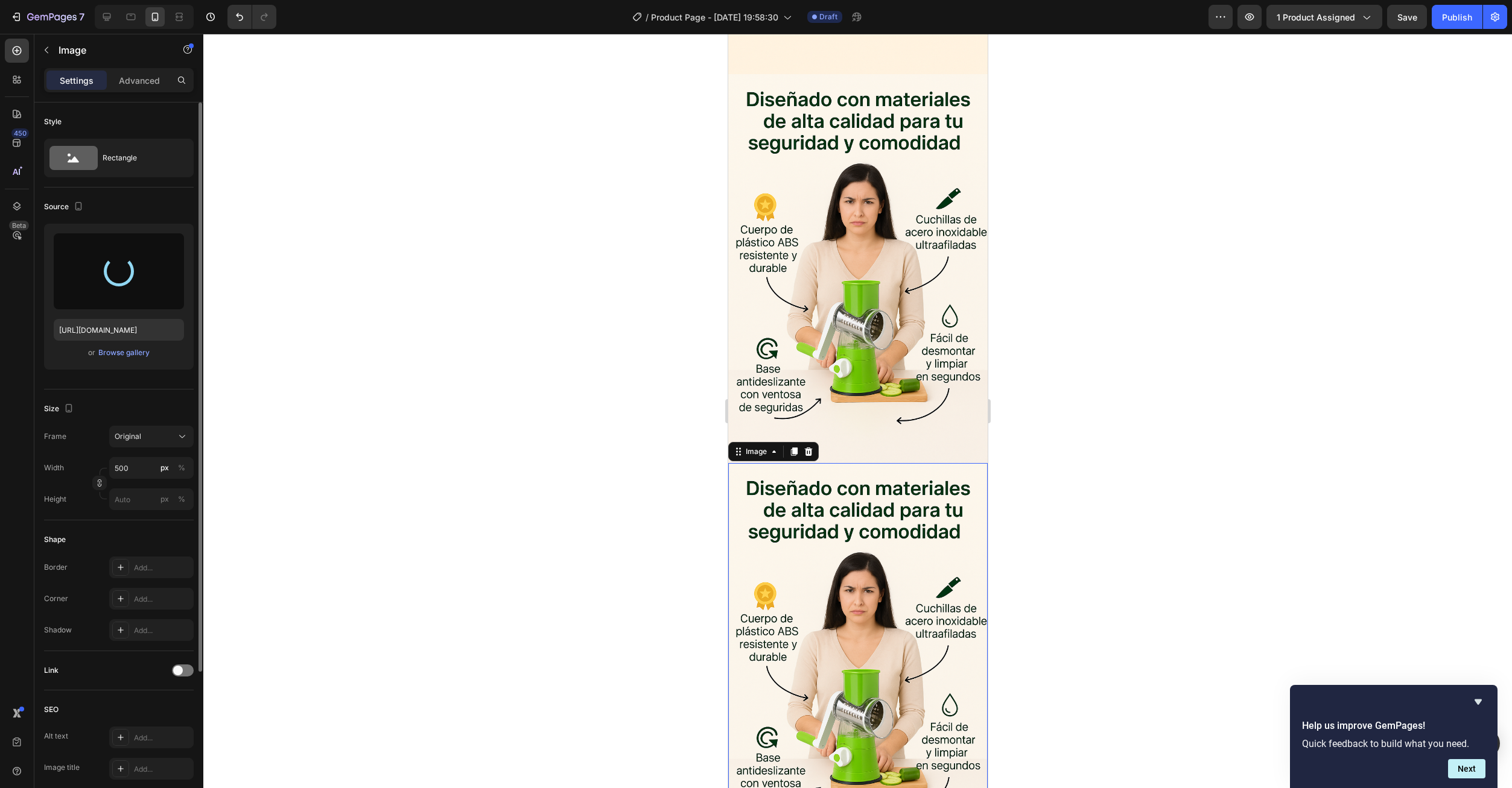
type input "https://cdn.shopify.com/s/files/1/0673/6973/0136/files/gempages_585608160446776…"
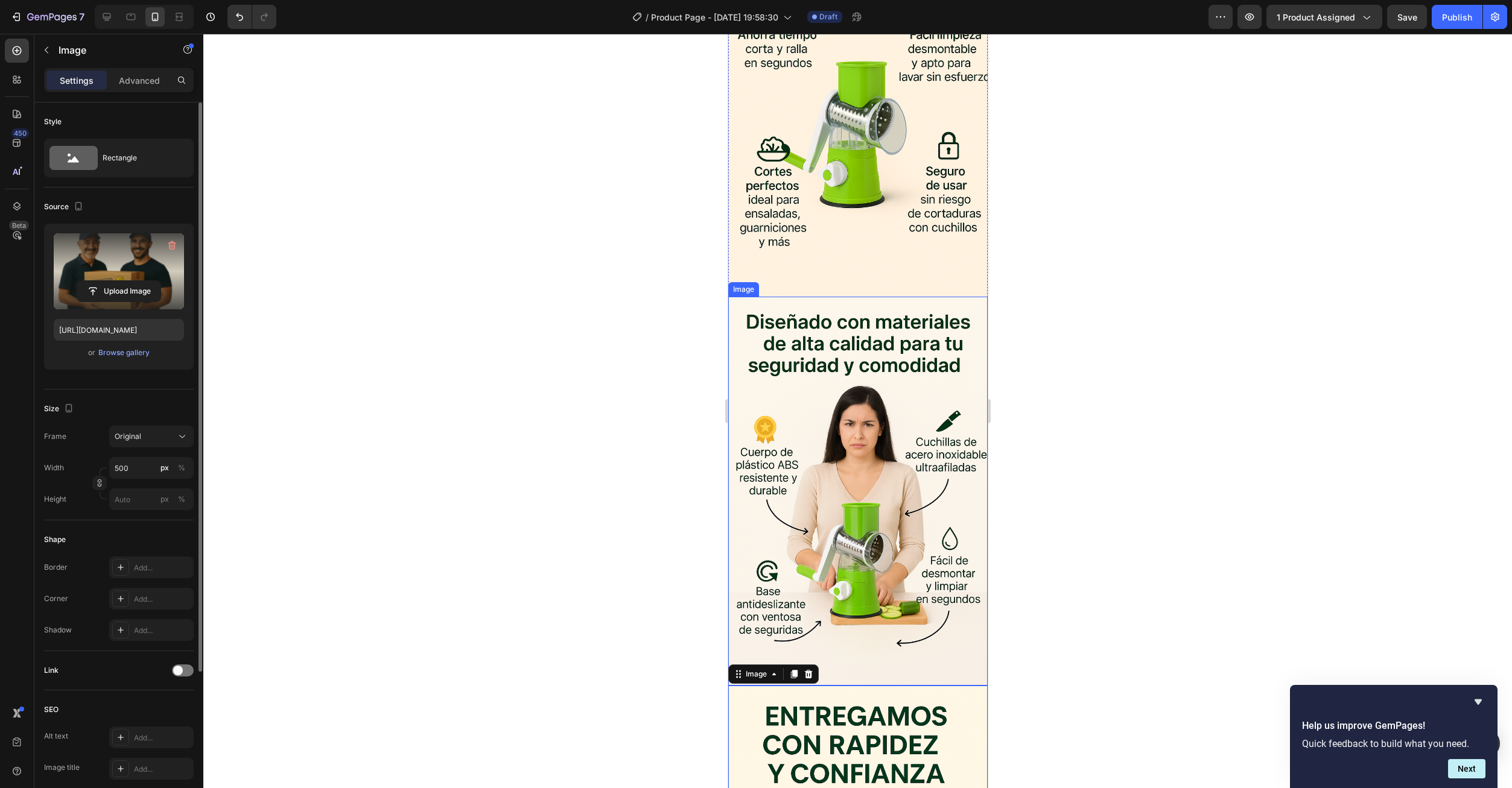
scroll to position [2091, 0]
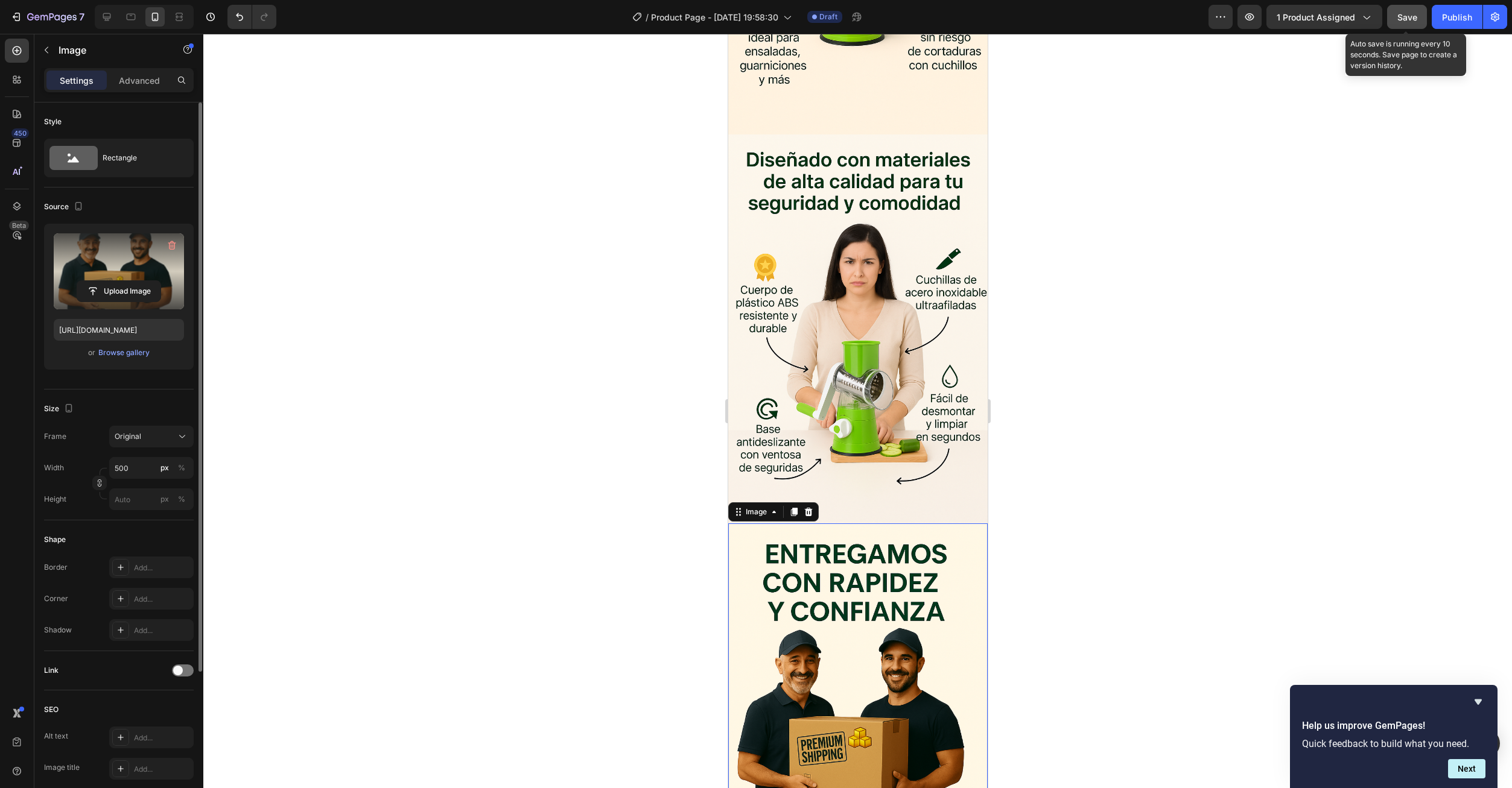
click at [1419, 13] on button "Save" at bounding box center [1407, 17] width 40 height 24
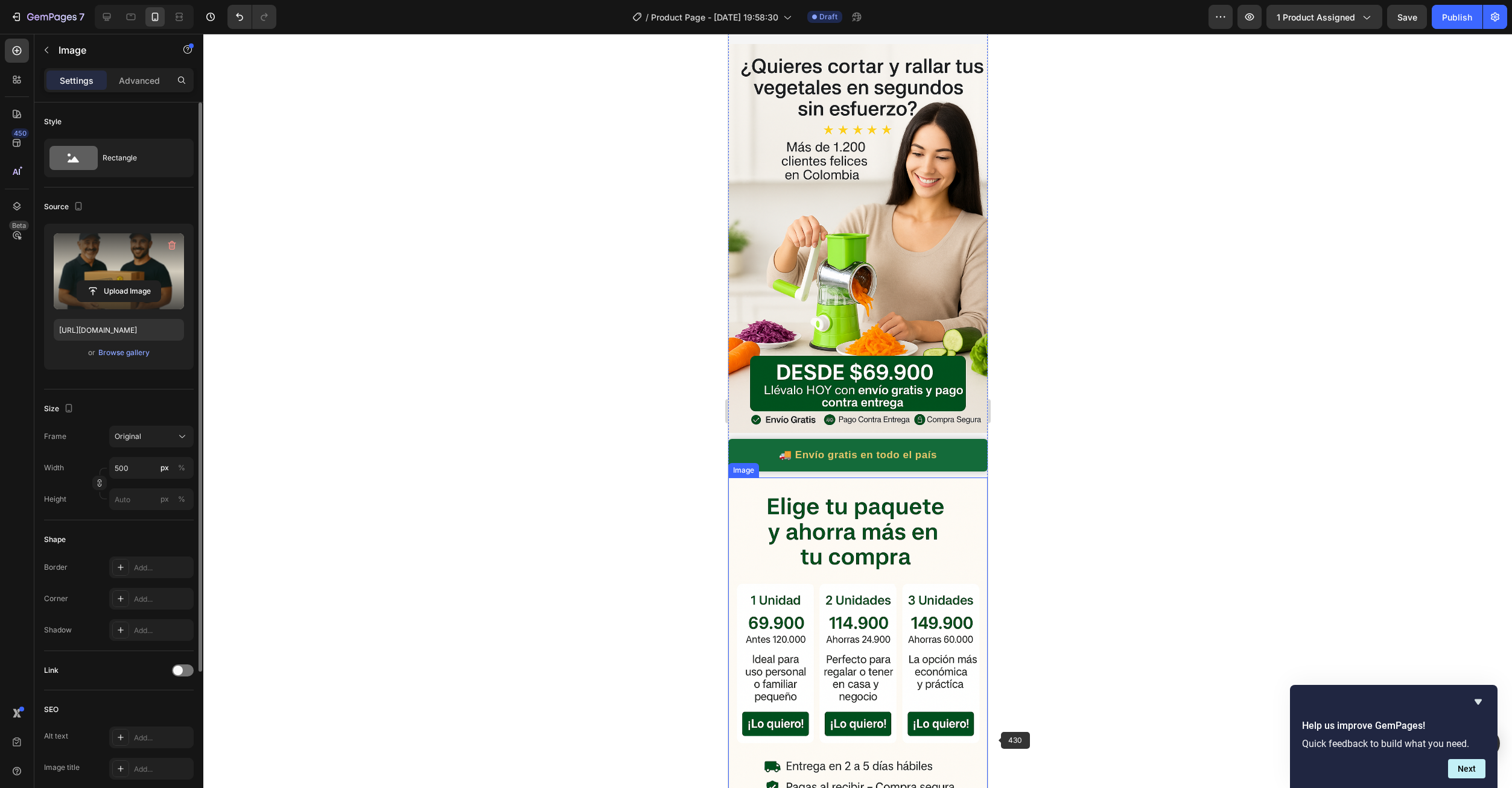
scroll to position [0, 0]
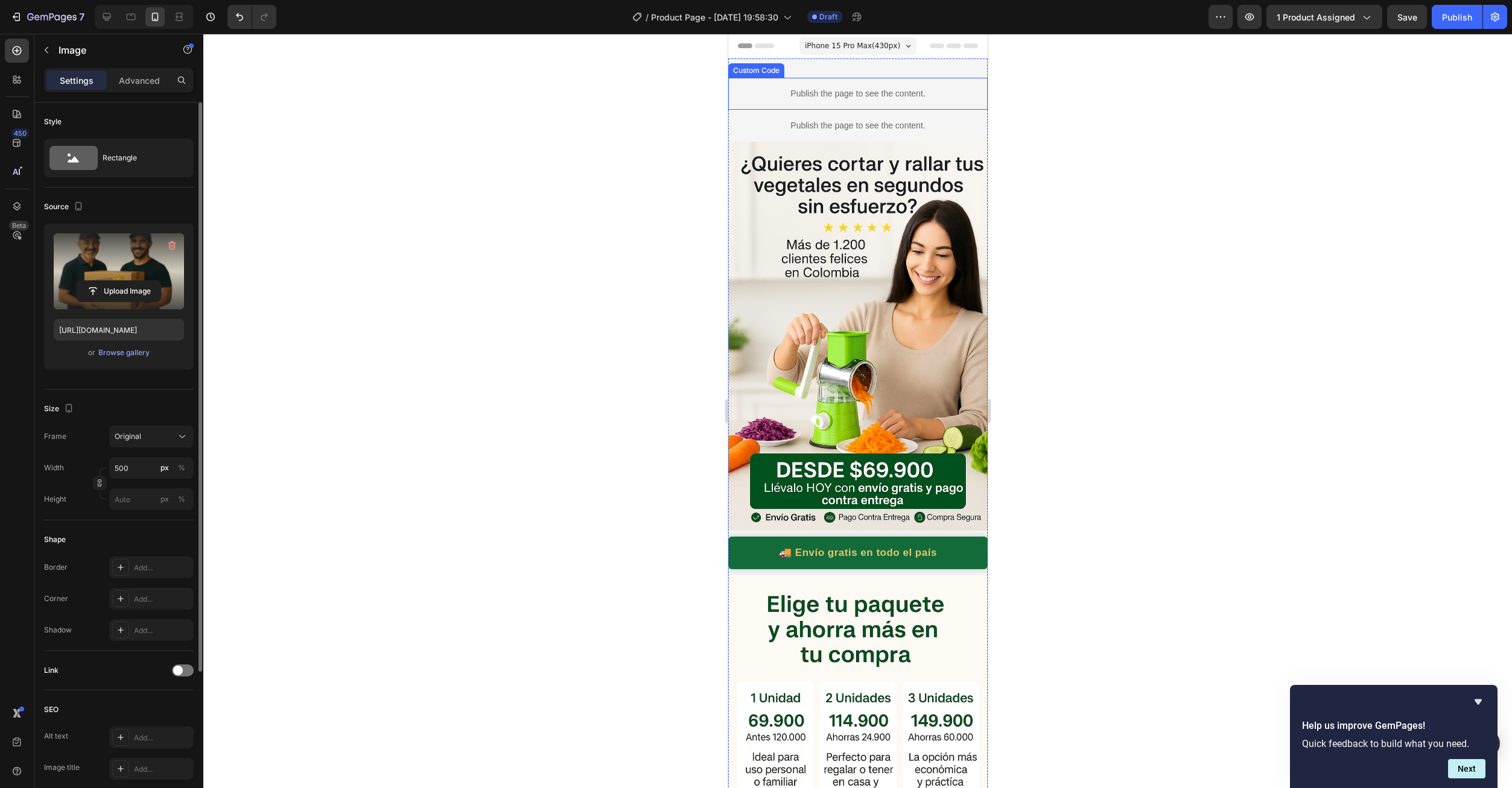
click at [822, 82] on div "Publish the page to see the content." at bounding box center [857, 94] width 259 height 32
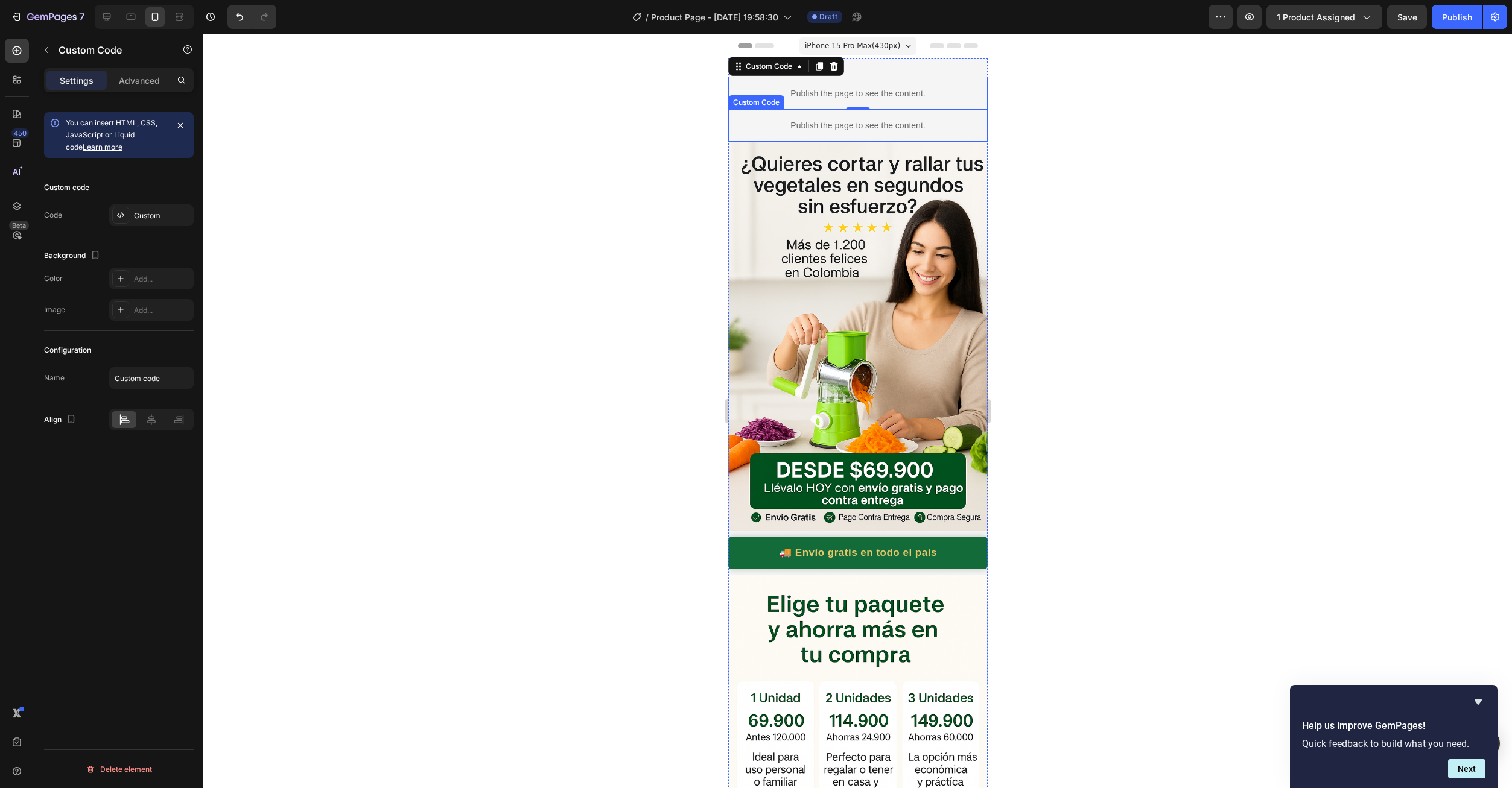
click at [787, 121] on p "Publish the page to see the content." at bounding box center [857, 126] width 259 height 13
click at [149, 217] on div "Custom" at bounding box center [162, 216] width 57 height 11
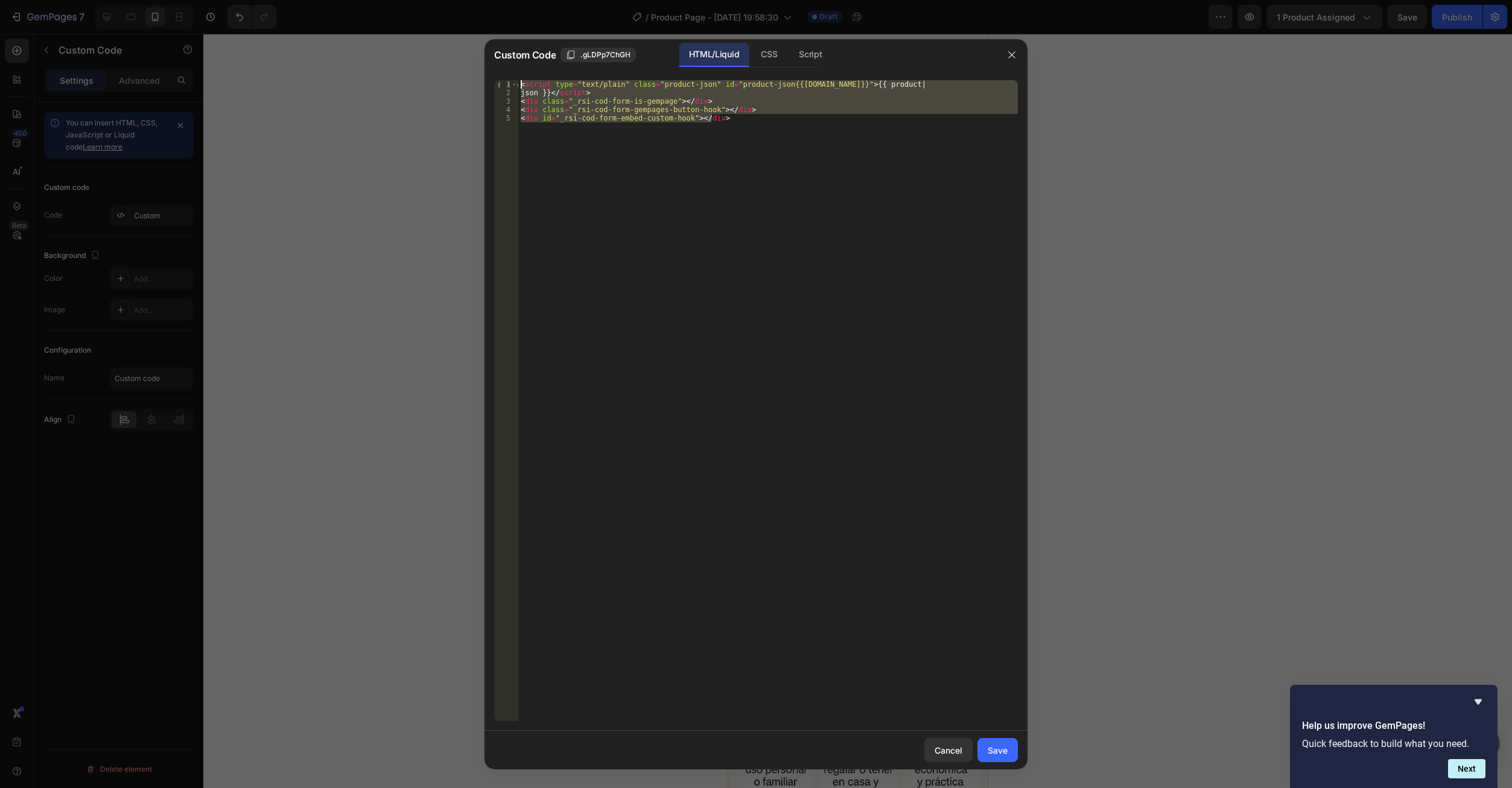
drag, startPoint x: 662, startPoint y: 121, endPoint x: 483, endPoint y: 86, distance: 182.4
click at [483, 86] on div "Custom Code .gLDPp7ChGH HTML/Liquid CSS Script <div id="_rsi-cod-form-embed-cus…" at bounding box center [756, 394] width 1512 height 788
type textarea "<script type="text/plain" class="product-json" id="product-json{{product.id}}">…"
click at [1011, 51] on icon "button" at bounding box center [1011, 54] width 10 height 10
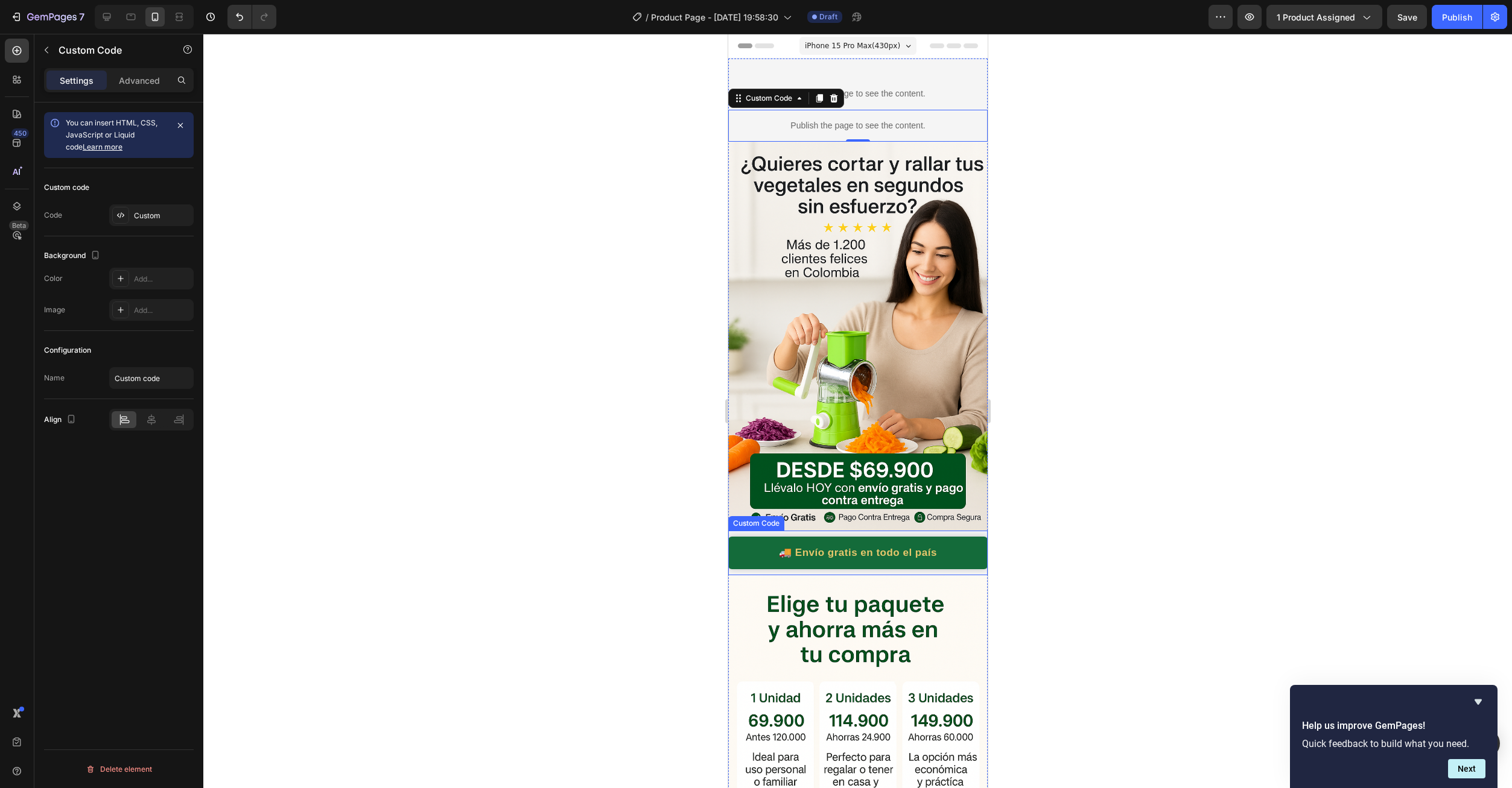
click at [144, 220] on div "Custom" at bounding box center [162, 216] width 57 height 11
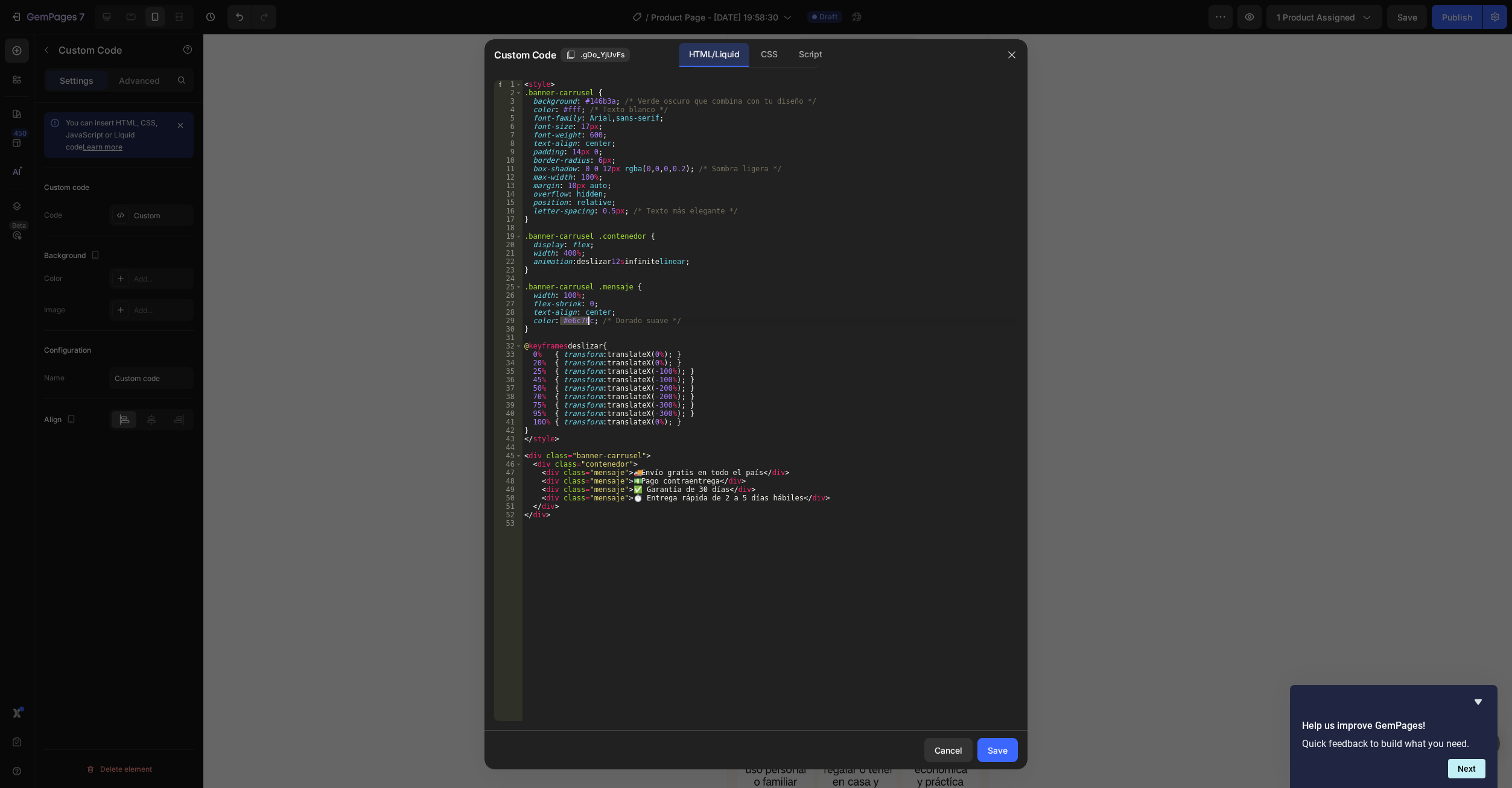
drag, startPoint x: 560, startPoint y: 322, endPoint x: 588, endPoint y: 325, distance: 28.2
click at [588, 325] on div "< style > .banner-carrusel { background : #146b3a ; /* Verde oscuro que combina…" at bounding box center [770, 409] width 496 height 658
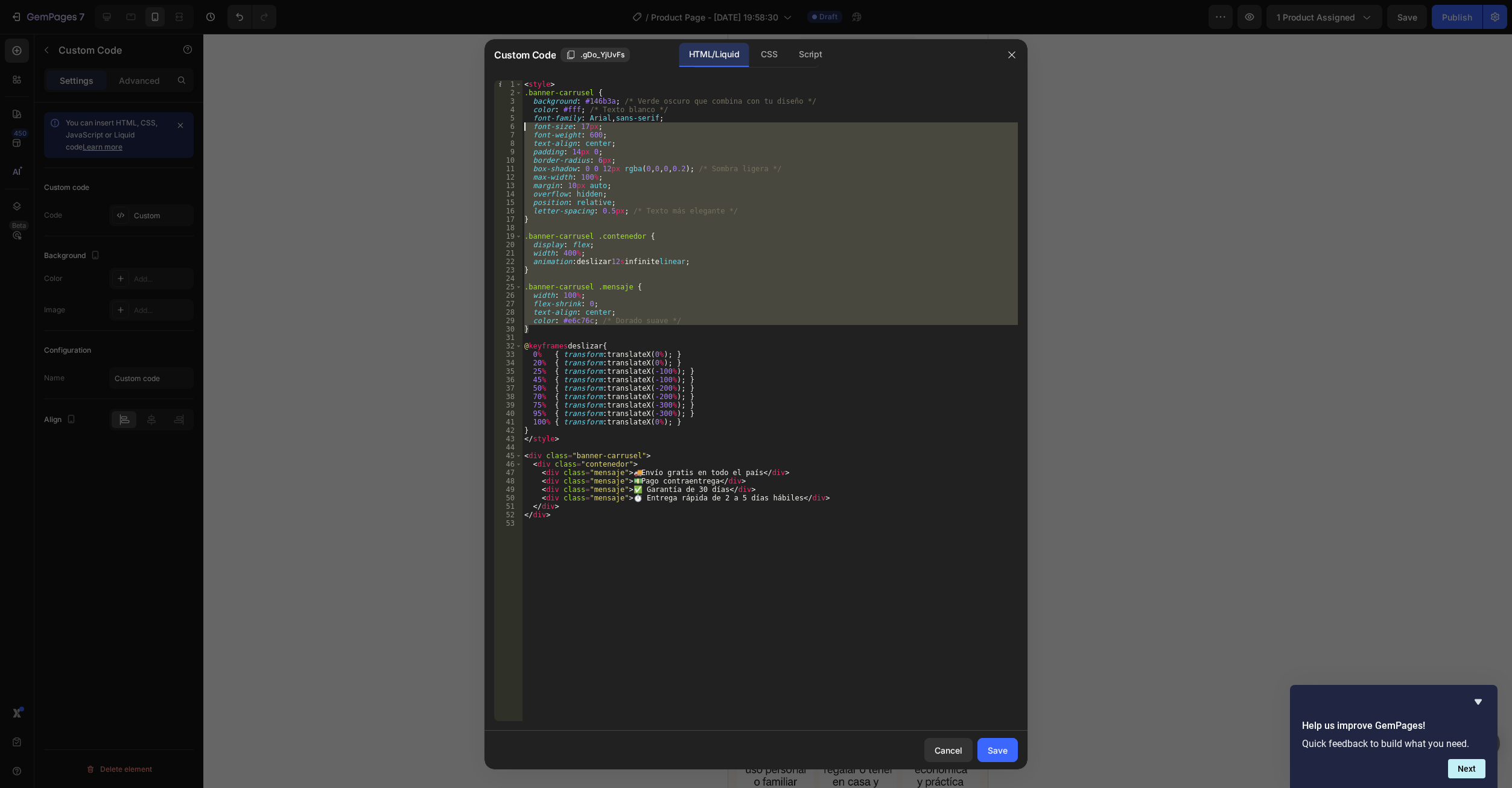
drag, startPoint x: 683, startPoint y: 326, endPoint x: 494, endPoint y: 126, distance: 275.2
click at [494, 126] on div "color: #e6c76c; /* Dorado suave */ 1 2 3 4 5 6 7 8 9 10 11 12 13 14 15 16 17 18…" at bounding box center [756, 401] width 524 height 641
type textarea "font-size: 17px; font-weight: 600;"
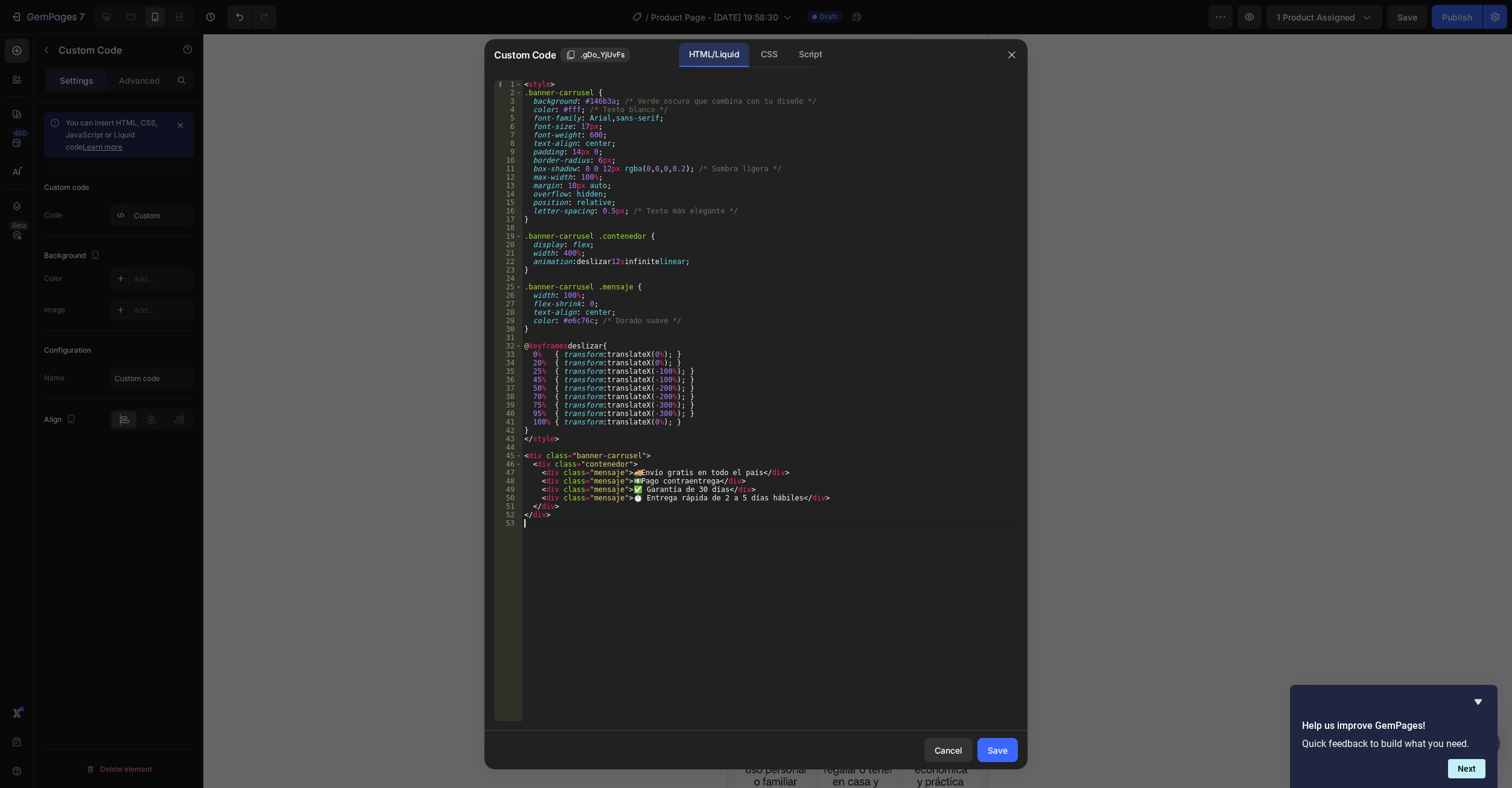
click at [738, 593] on div "< style > .banner-carrusel { background : #146b3a ; /* Verde oscuro que combina…" at bounding box center [770, 409] width 496 height 658
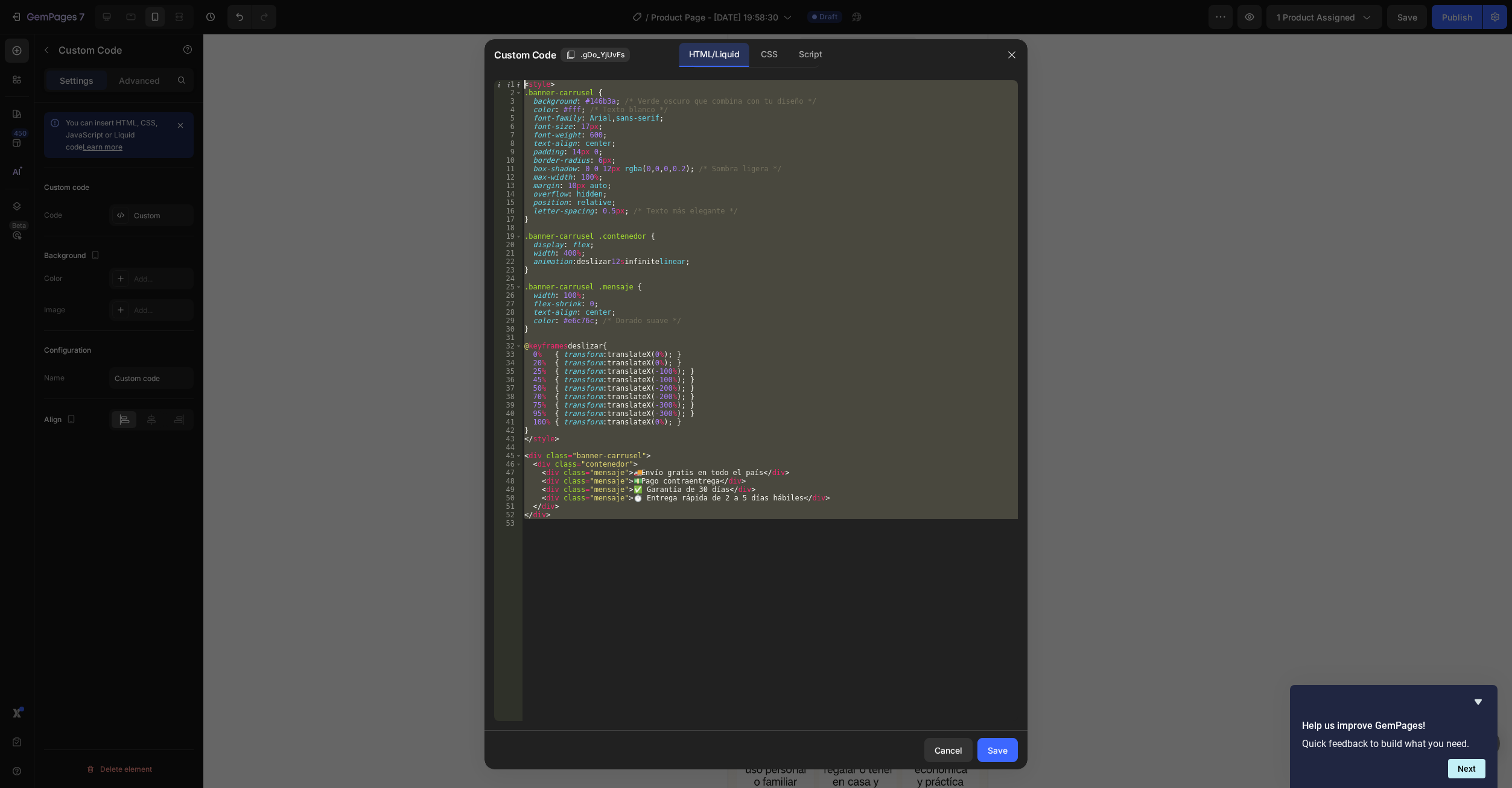
drag, startPoint x: 597, startPoint y: 534, endPoint x: 457, endPoint y: 43, distance: 510.6
click at [455, 42] on div "Custom Code .gDo_YjUvFs HTML/Liquid CSS Script 1 2 3 4 5 6 7 8 9 10 11 12 13 14…" at bounding box center [756, 394] width 1512 height 788
type textarea "<style> .banner-carrusel {"
drag, startPoint x: 943, startPoint y: 750, endPoint x: 936, endPoint y: 727, distance: 24.0
click at [943, 750] on div "Cancel" at bounding box center [948, 750] width 27 height 13
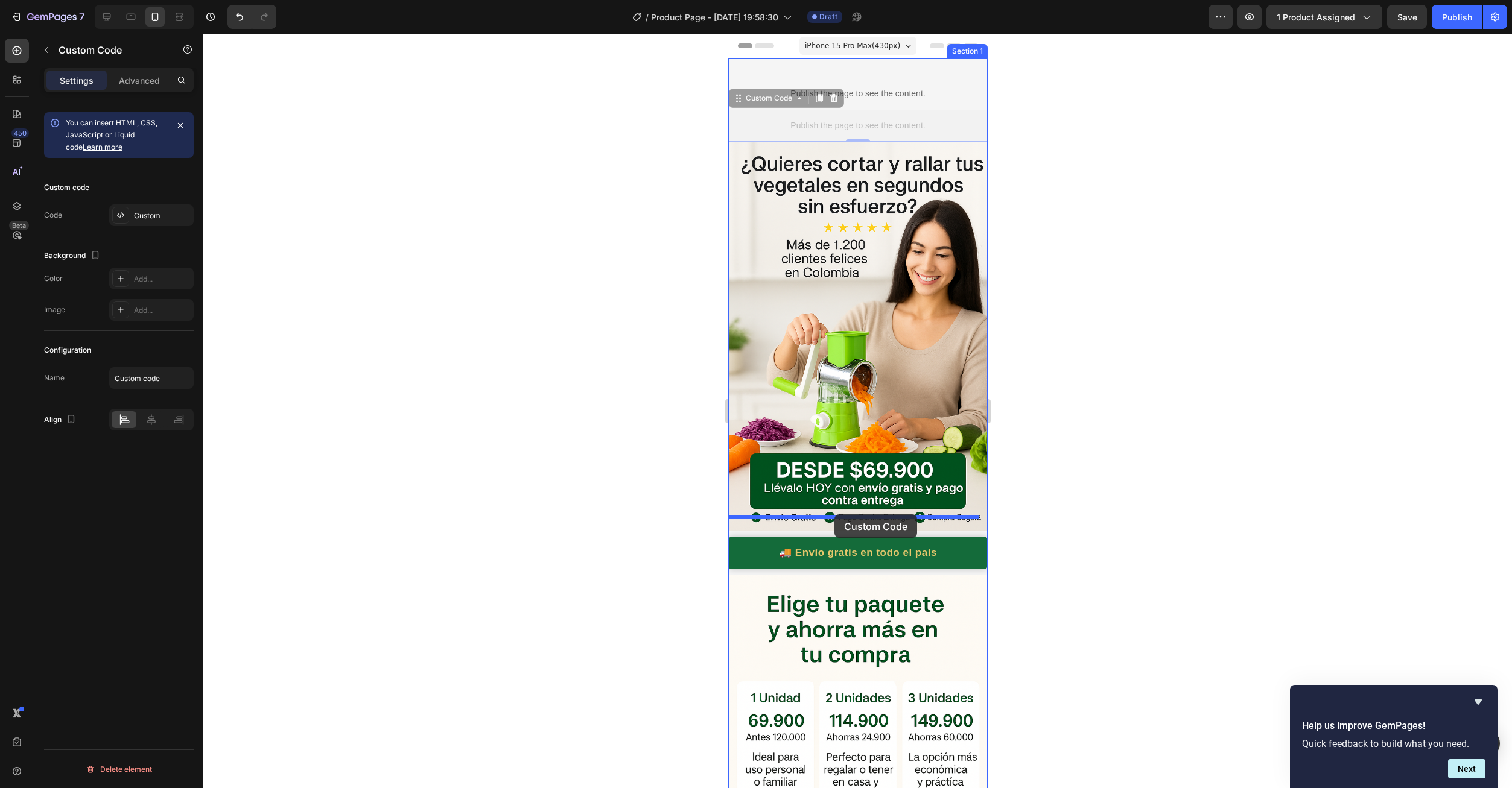
drag, startPoint x: 852, startPoint y: 118, endPoint x: 834, endPoint y: 514, distance: 396.4
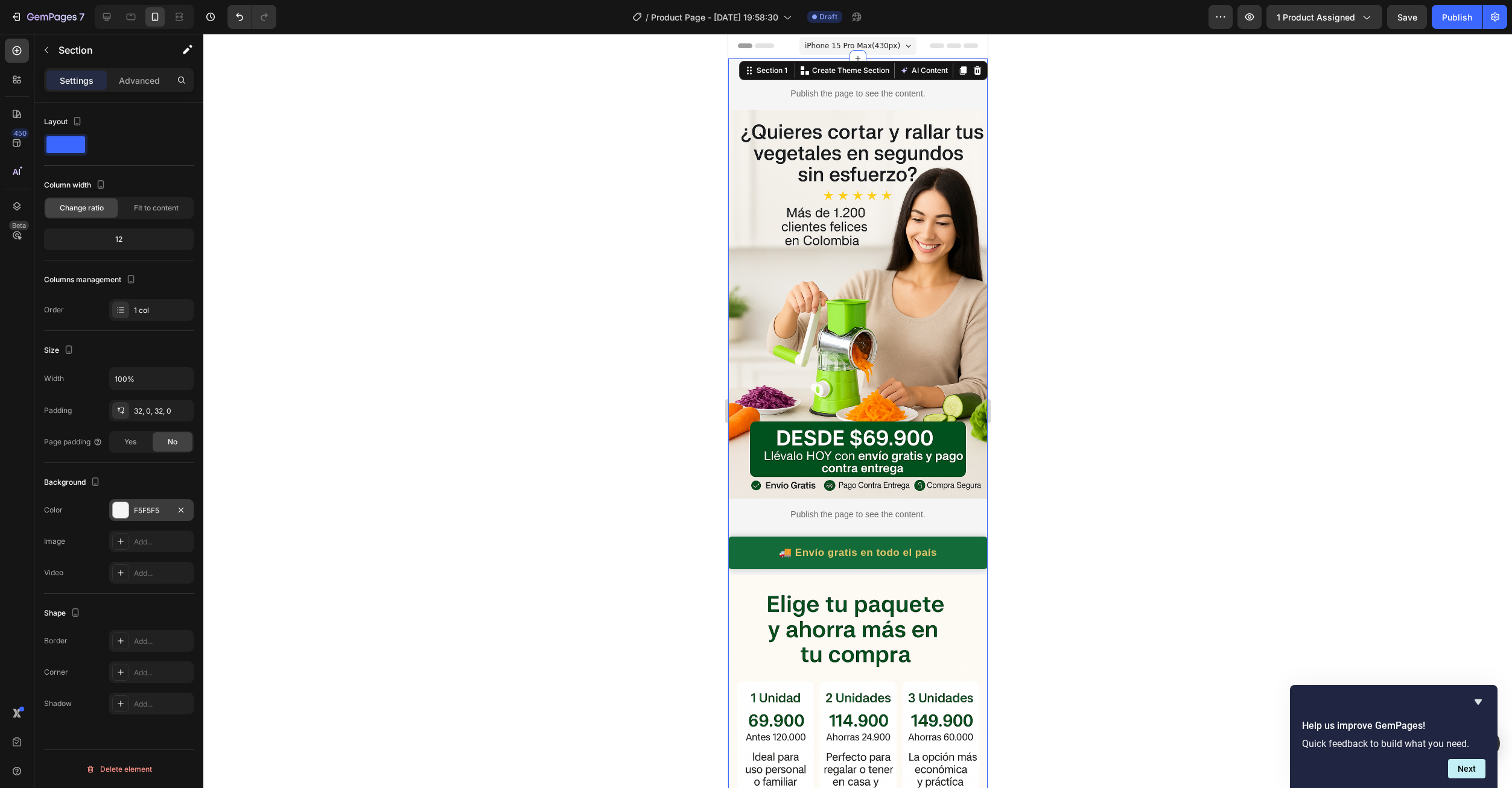
click at [140, 513] on div "F5F5F5" at bounding box center [151, 510] width 35 height 11
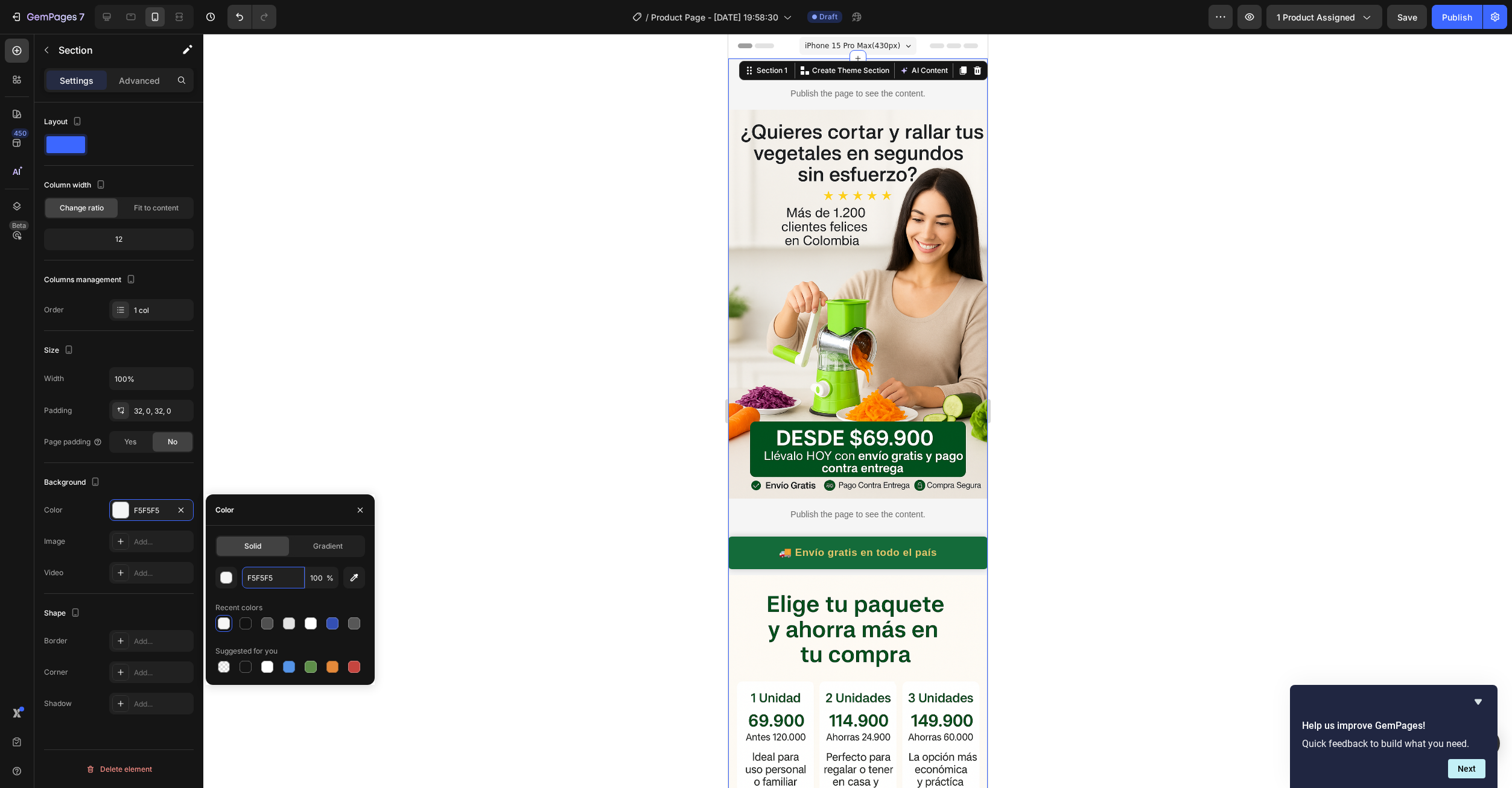
paste input "#FFF4E9"
type input "#FFF4E9"
click at [363, 513] on icon "button" at bounding box center [360, 510] width 10 height 10
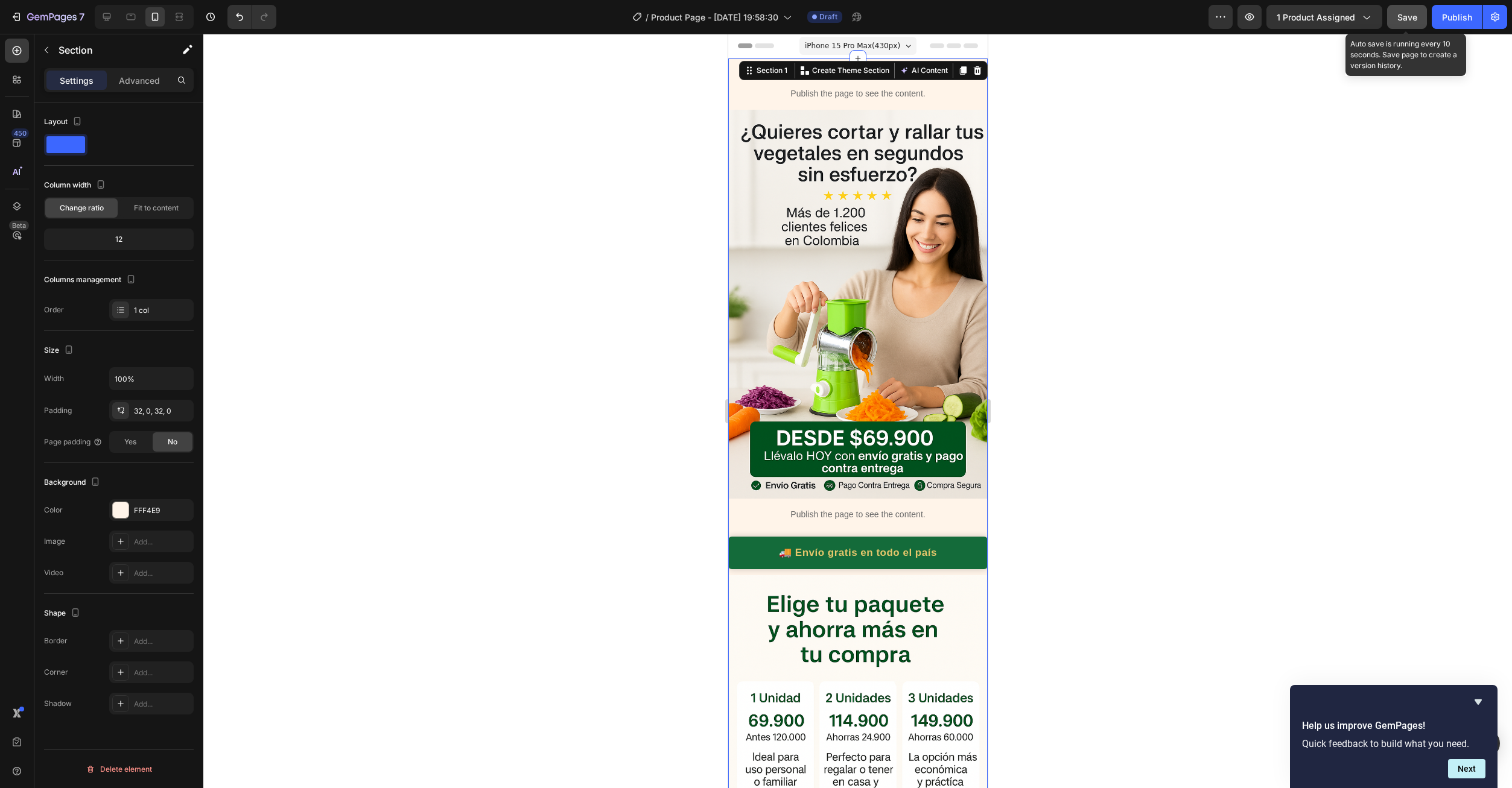
click at [1394, 27] on button "Save" at bounding box center [1407, 17] width 40 height 24
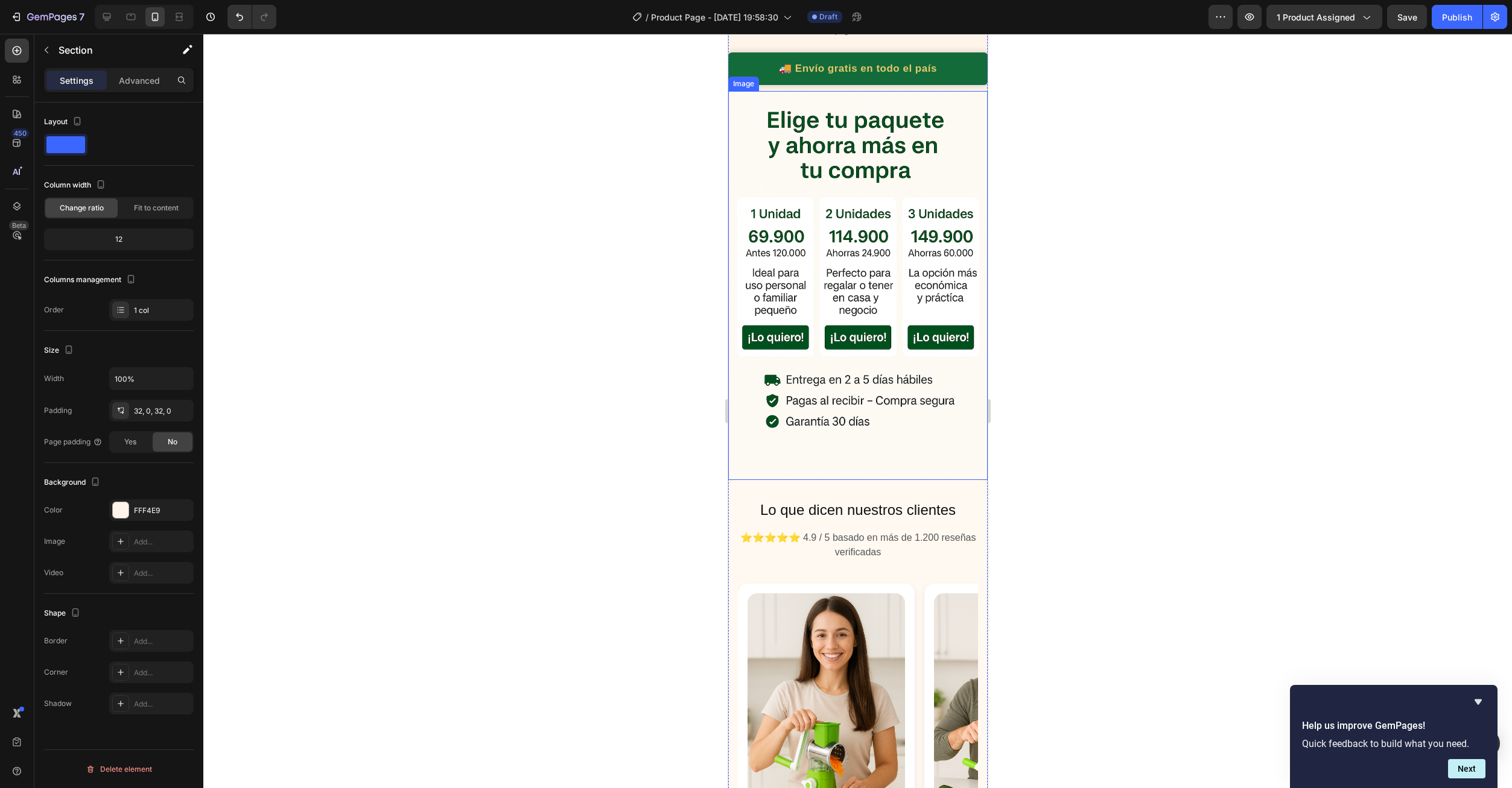
scroll to position [543, 0]
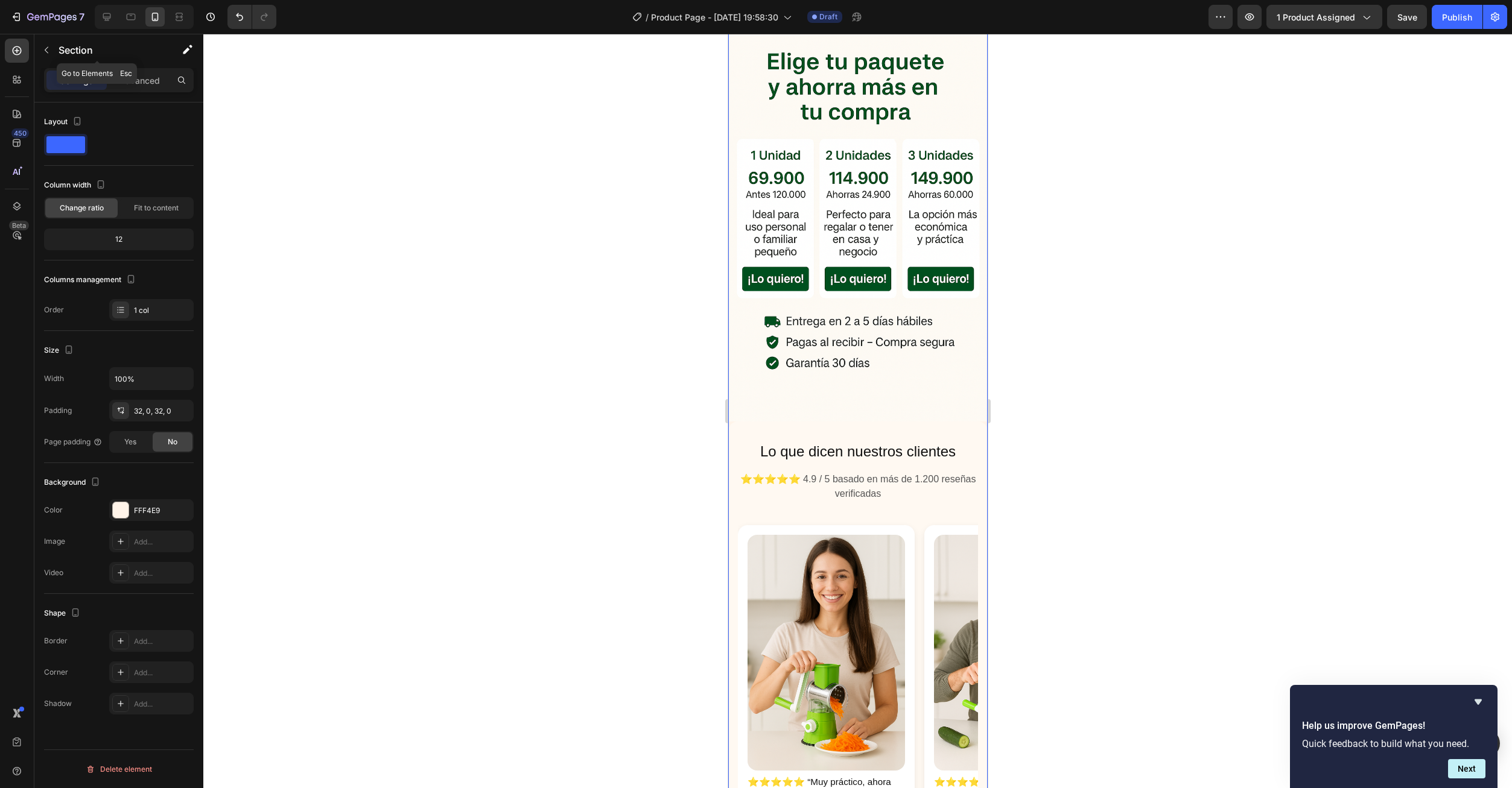
click at [43, 50] on icon "button" at bounding box center [46, 50] width 10 height 10
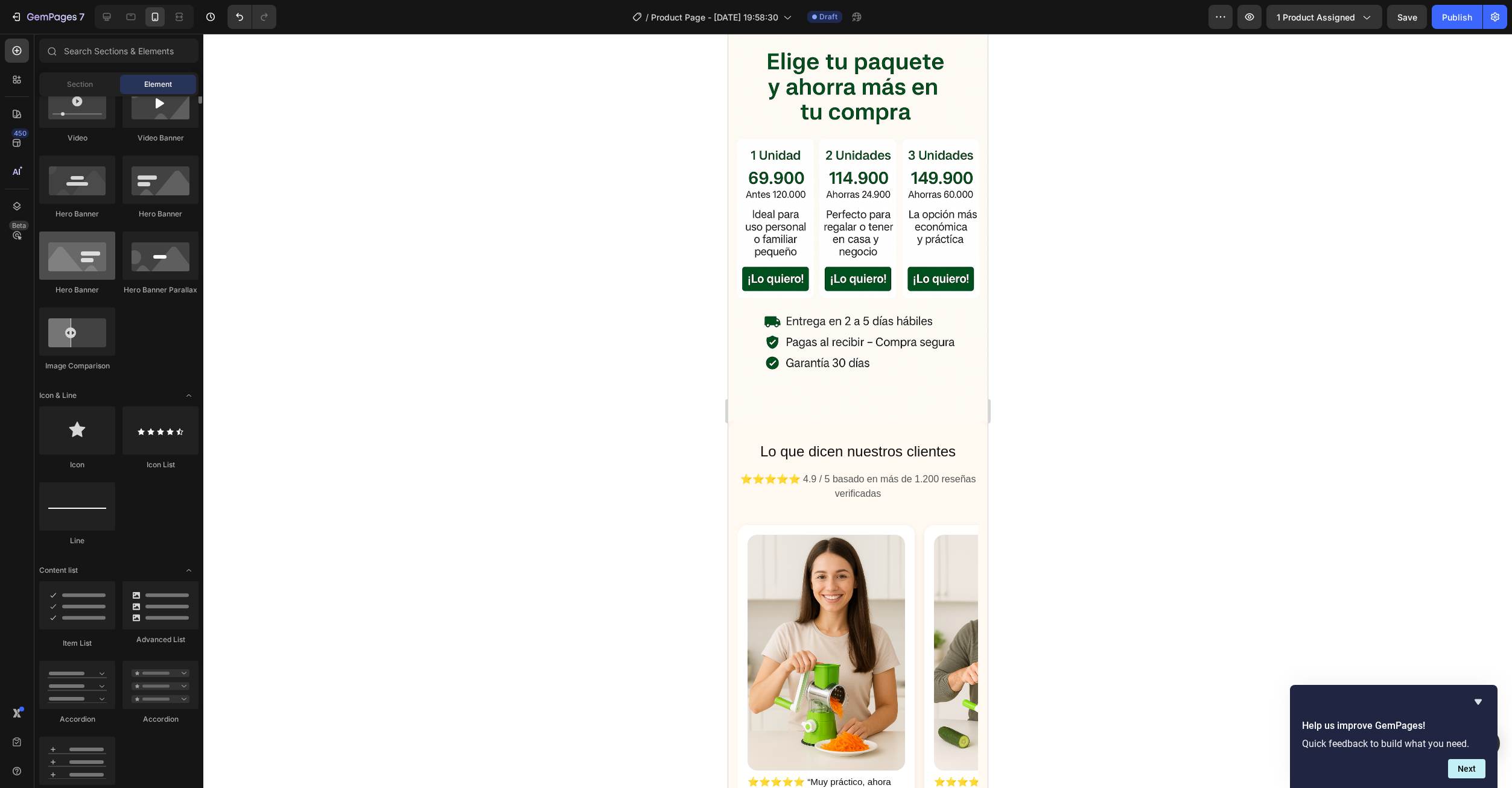
scroll to position [190, 0]
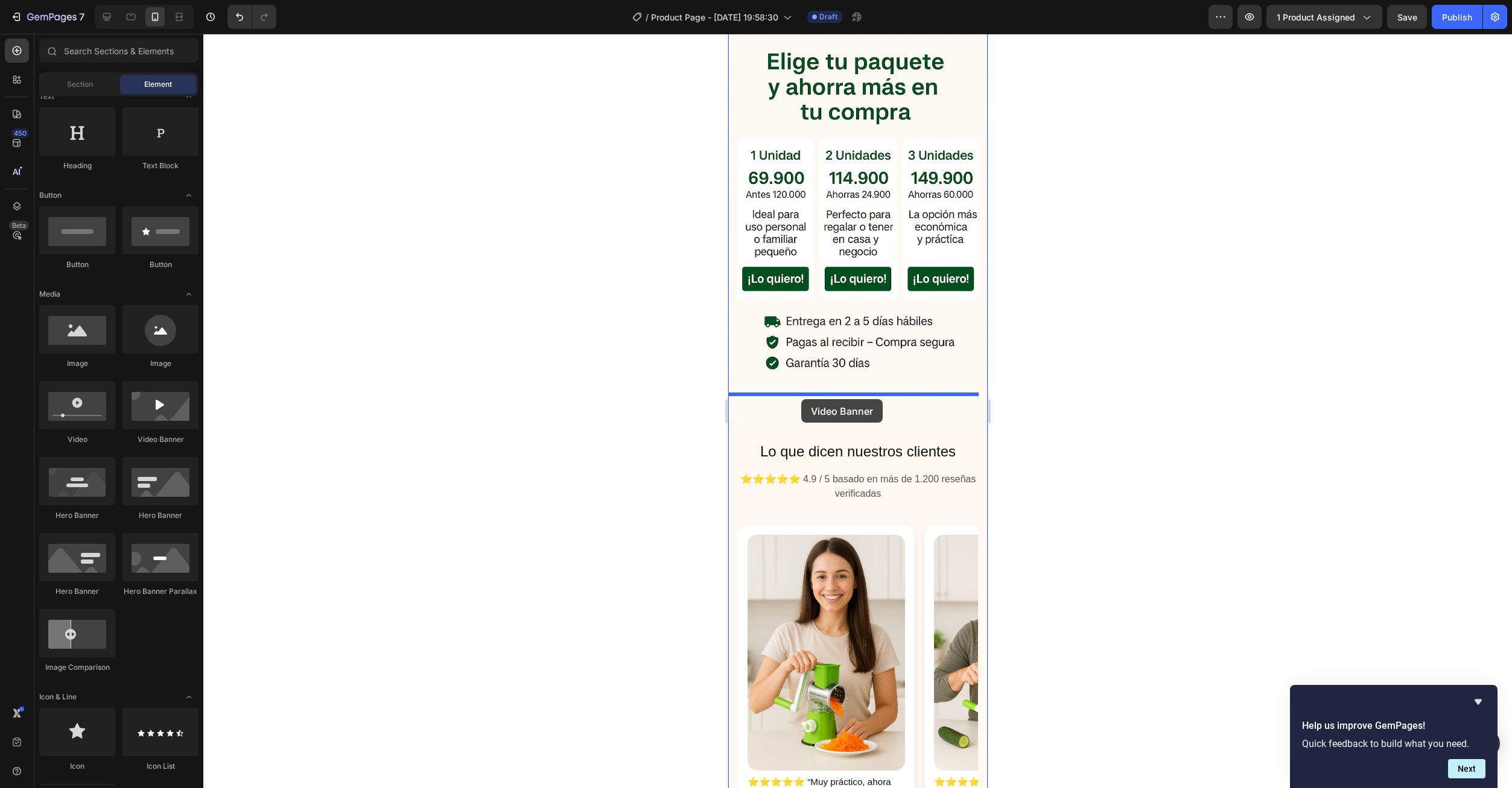
drag, startPoint x: 880, startPoint y: 454, endPoint x: 800, endPoint y: 399, distance: 97.1
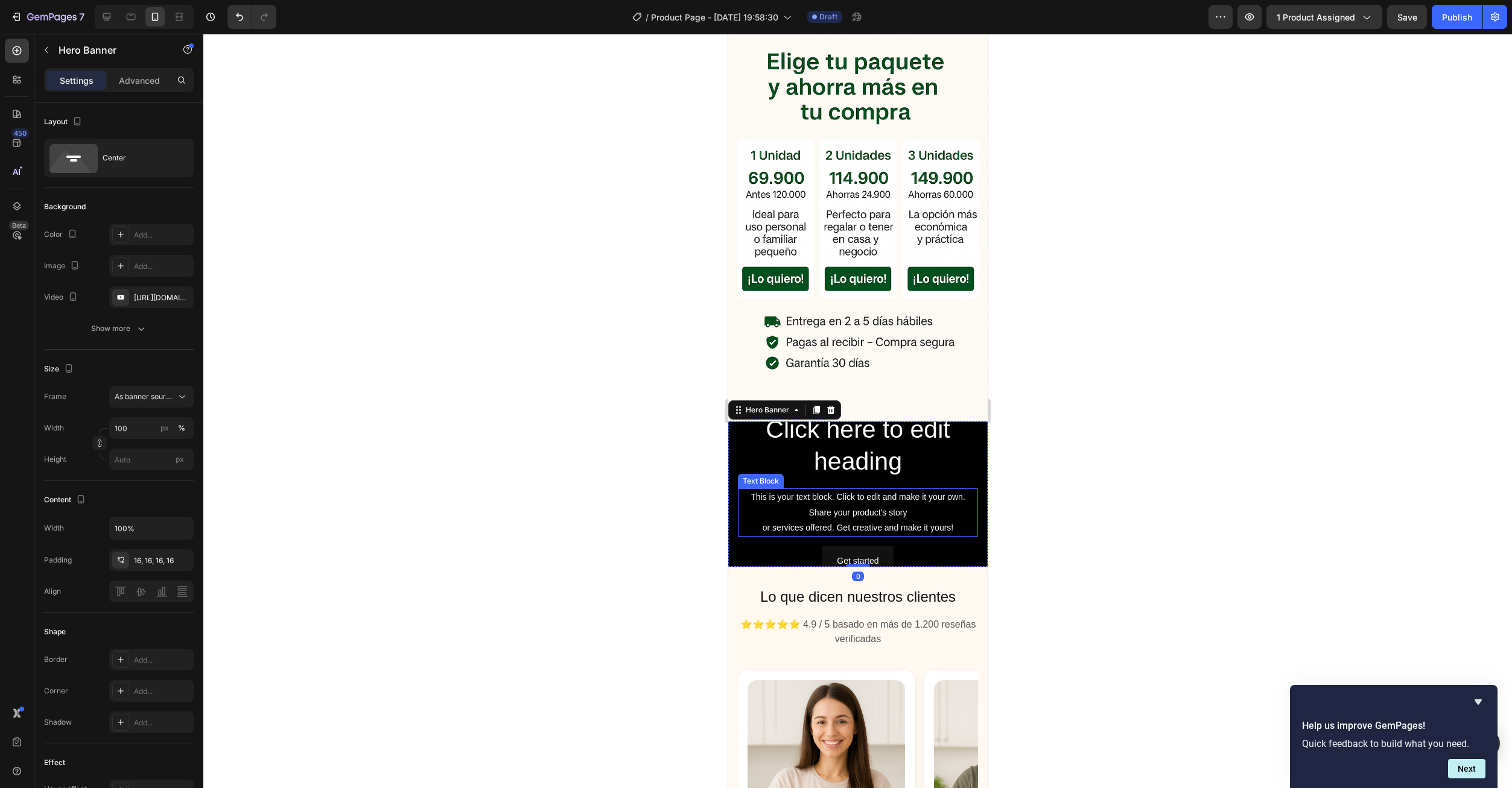
click at [847, 489] on div "This is your text block. Click to edit and make it your own. Share your product…" at bounding box center [857, 513] width 240 height 49
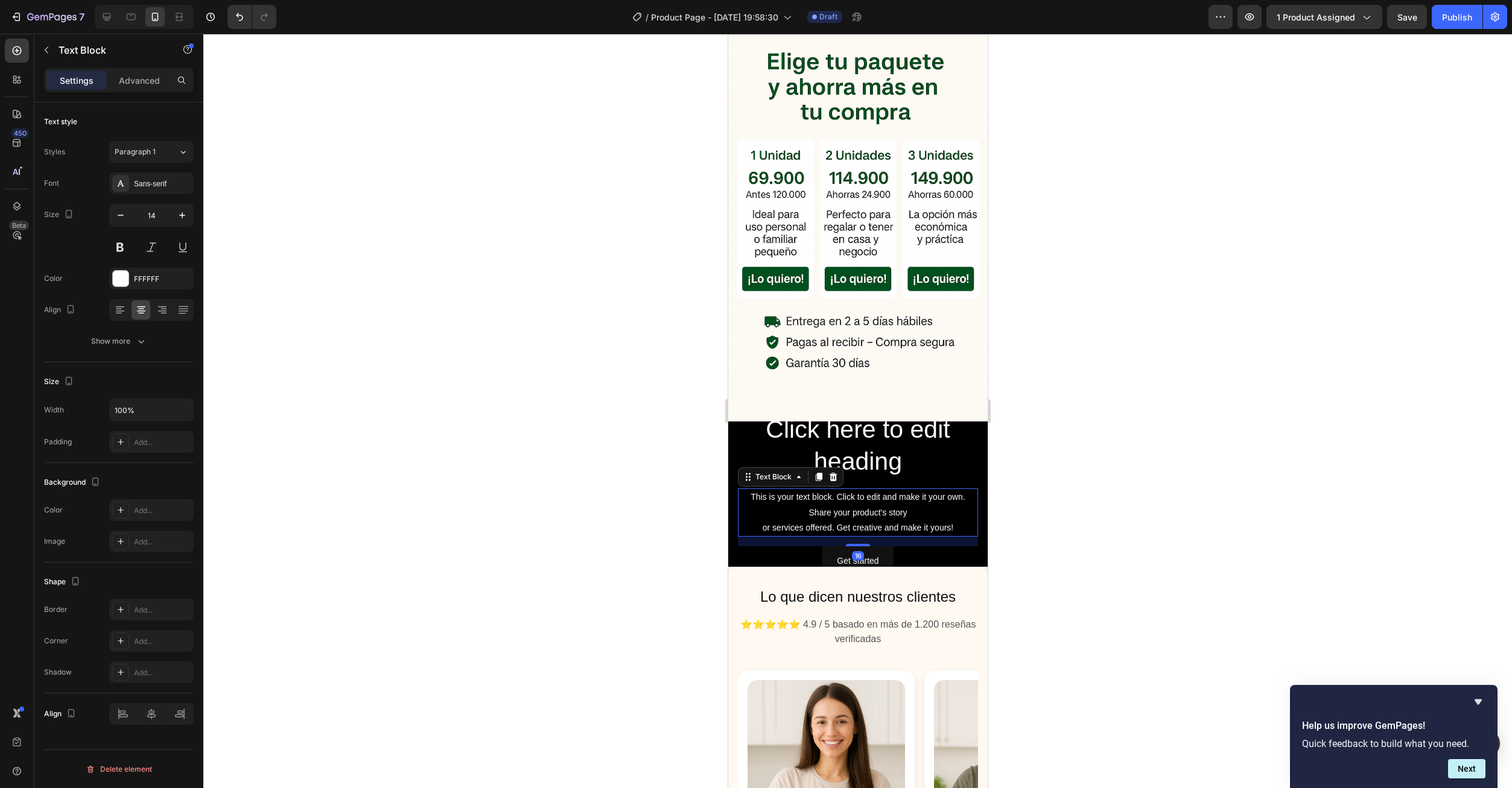
click at [830, 473] on icon at bounding box center [833, 476] width 8 height 8
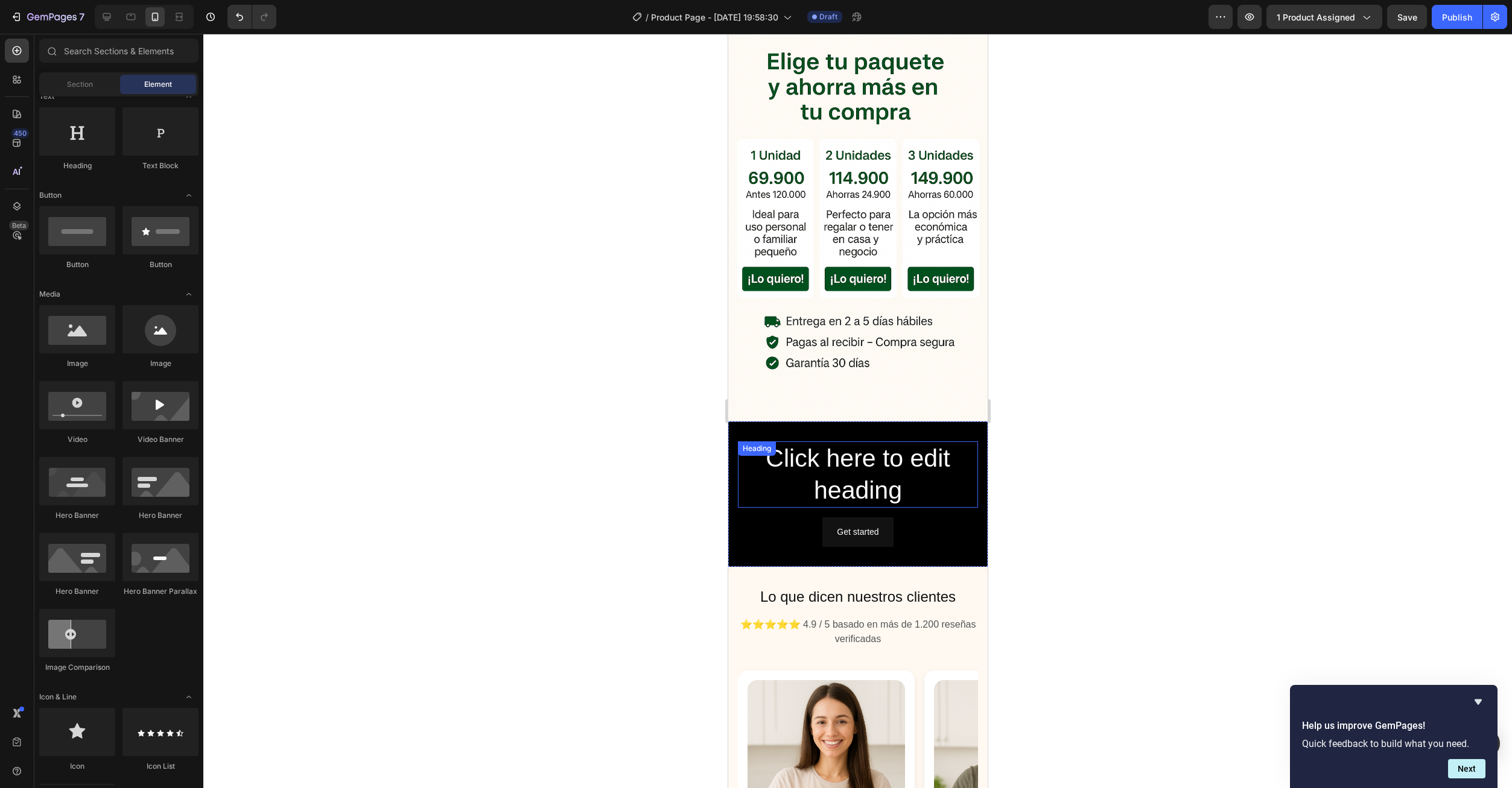
click at [847, 451] on h2 "Click here to edit heading" at bounding box center [857, 474] width 240 height 67
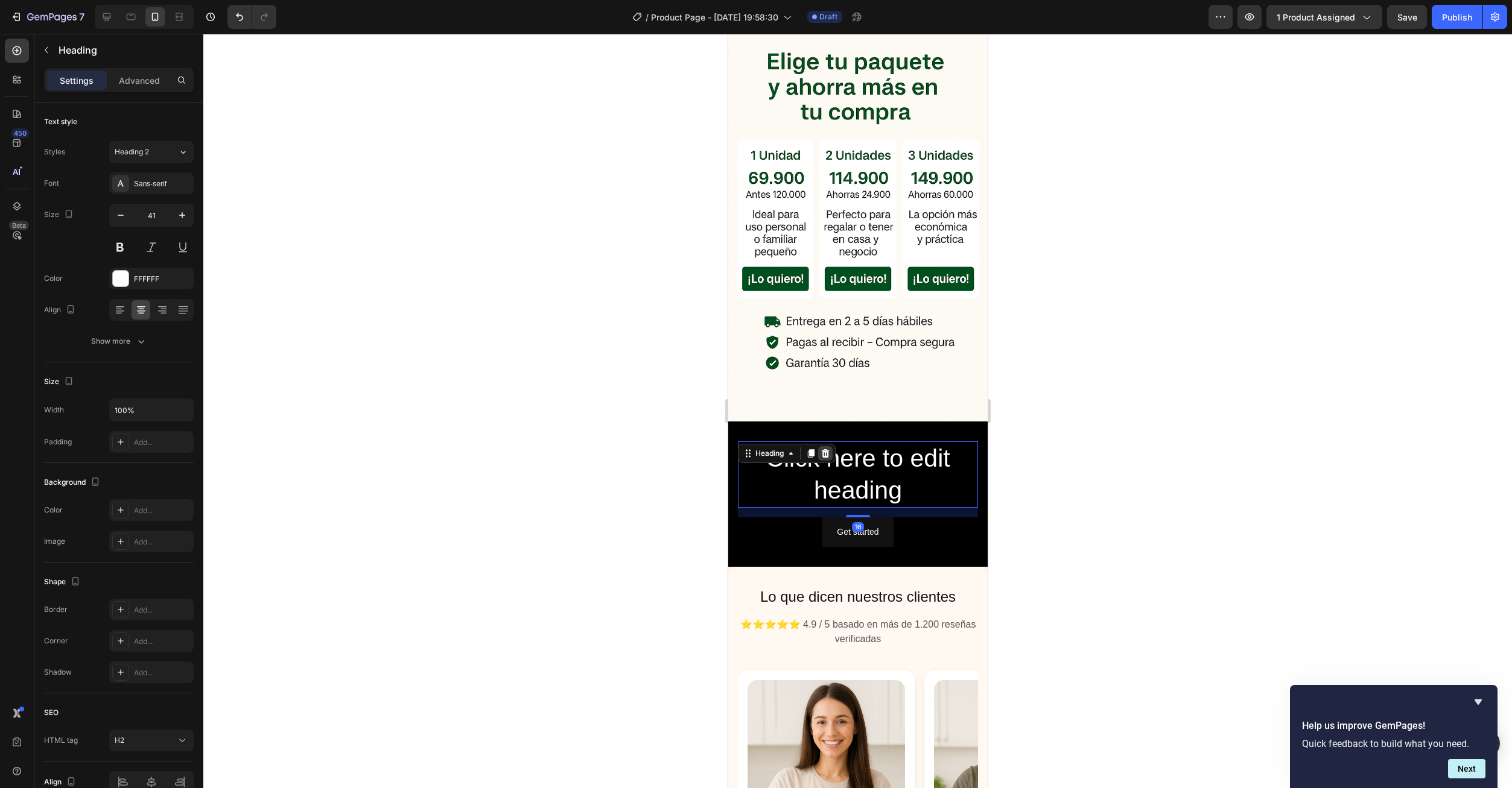
click at [829, 449] on icon at bounding box center [824, 453] width 10 height 10
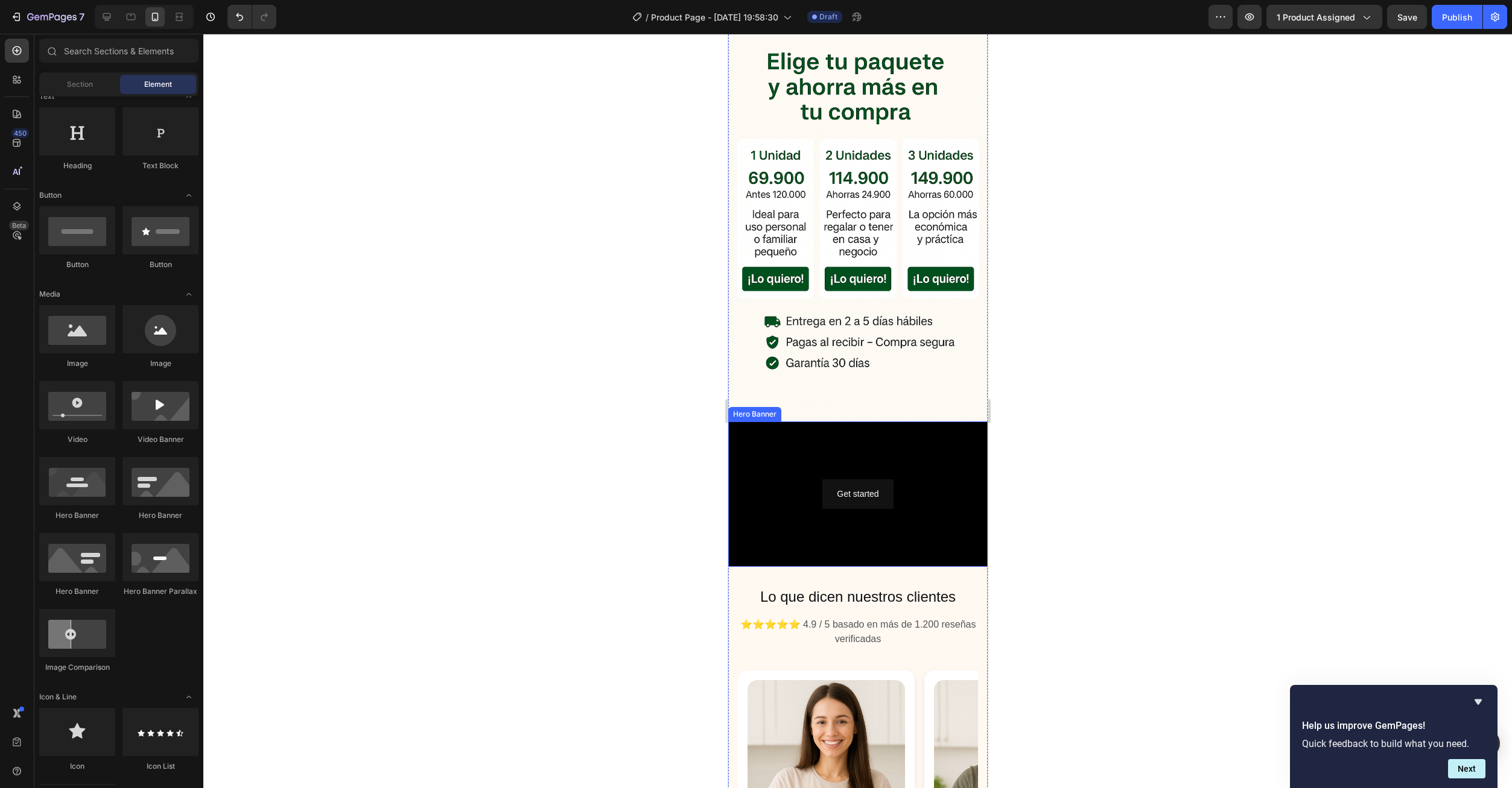
click at [904, 429] on div "Background Image" at bounding box center [857, 494] width 259 height 146
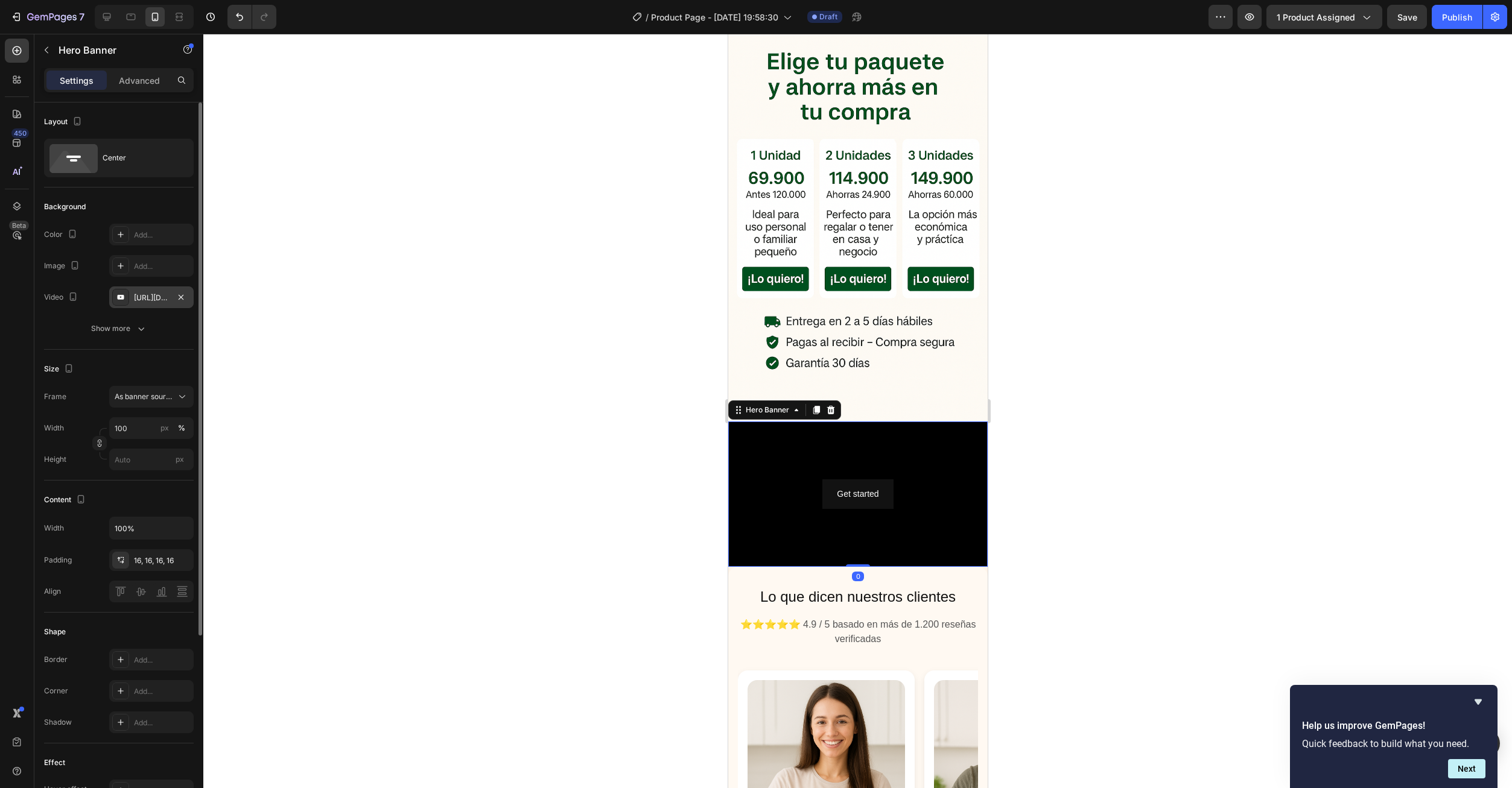
click at [144, 298] on div "https://www.youtube.com/watch?v=drIt4RH_kyQ" at bounding box center [151, 298] width 35 height 11
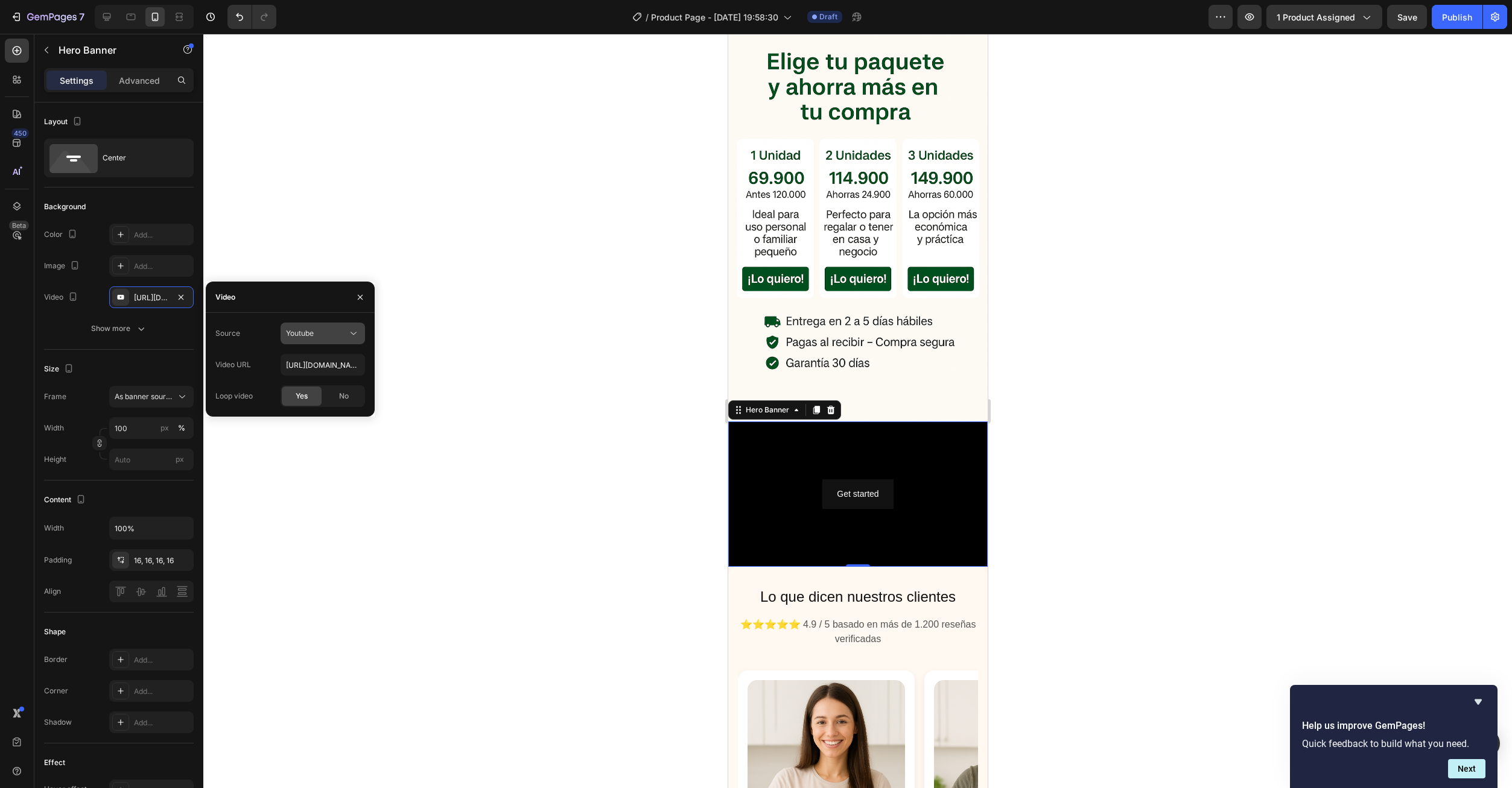
click at [309, 339] on div "Youtube" at bounding box center [323, 333] width 73 height 12
click at [303, 363] on span "Video hosting" at bounding box center [309, 363] width 46 height 11
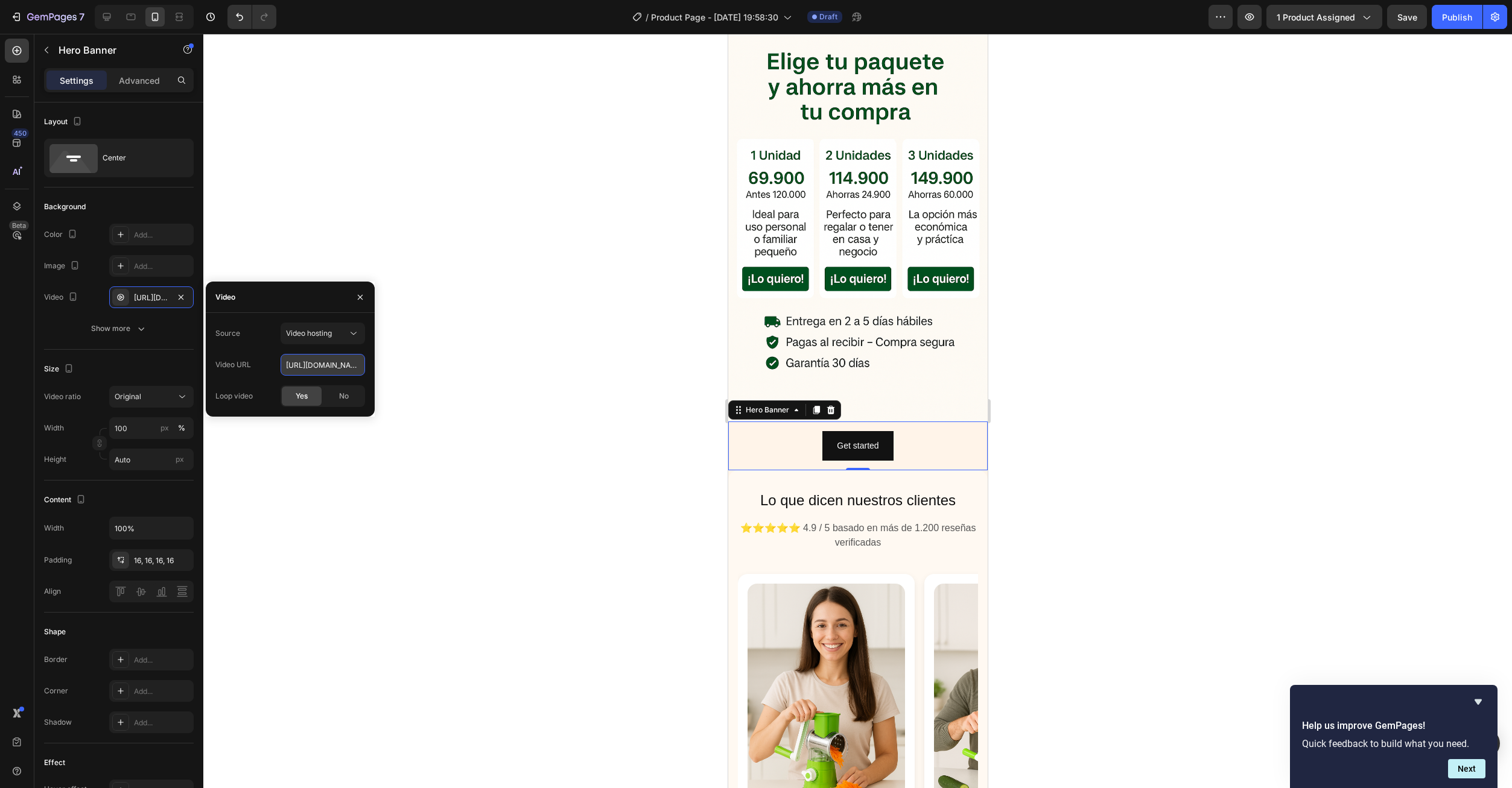
click at [295, 363] on input "https://cdn.shopify.com/videos/c/o/v/92a407d4e0c94a288eb54cac18c387dc.mp4" at bounding box center [323, 365] width 84 height 22
paste input "a7b76c4c78474dd88a9112f93db5b5e3"
type input "https://cdn.shopify.com/videos/c/o/v/a7b76c4c78474dd88a9112f93db5b5e3.mp4"
click at [299, 289] on div "Video" at bounding box center [290, 297] width 169 height 31
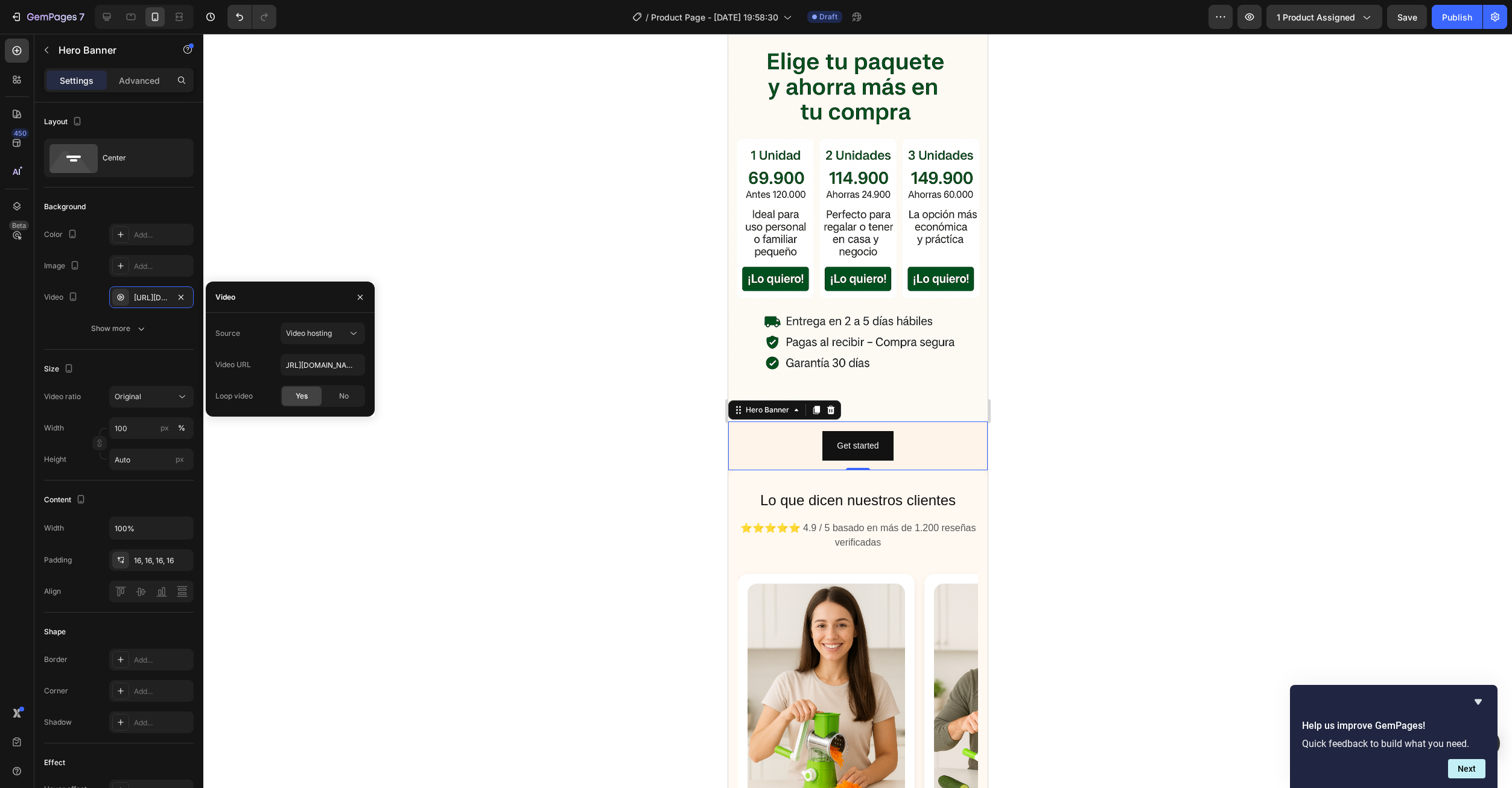
scroll to position [0, 0]
click at [391, 263] on div at bounding box center [857, 411] width 1308 height 754
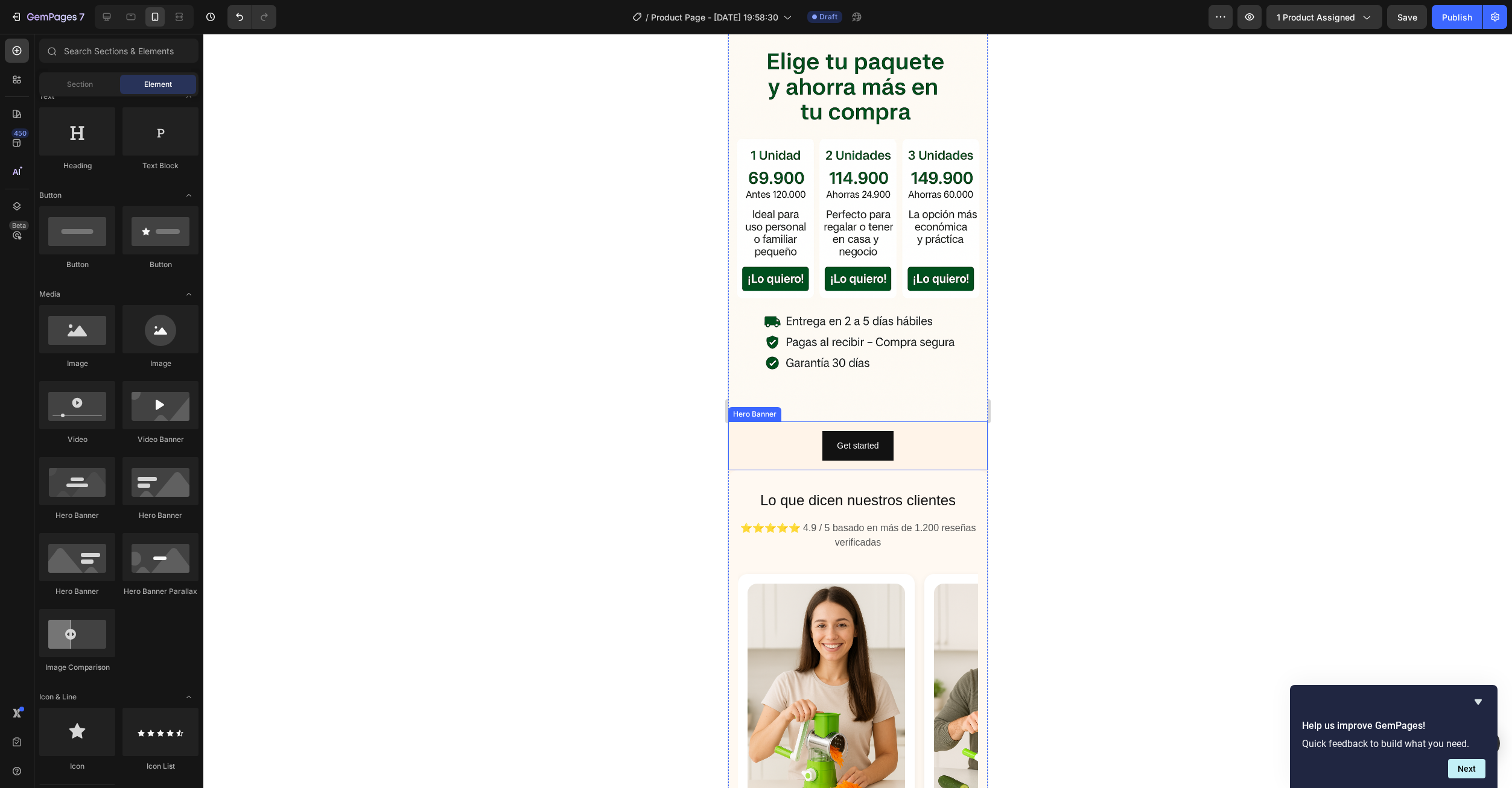
click at [917, 421] on div "Get started Button" at bounding box center [857, 446] width 259 height 49
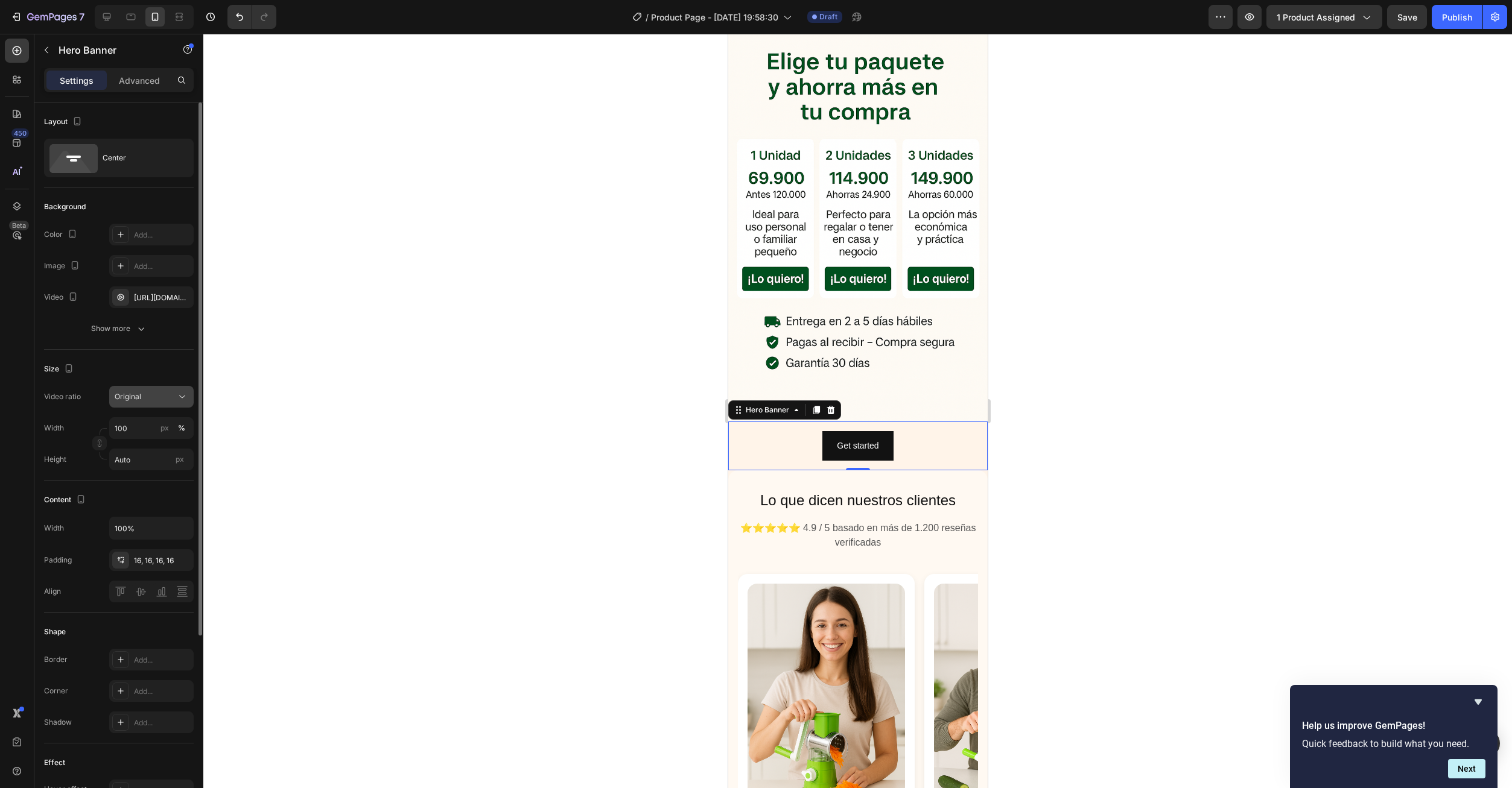
click at [174, 400] on div "Original" at bounding box center [145, 397] width 61 height 11
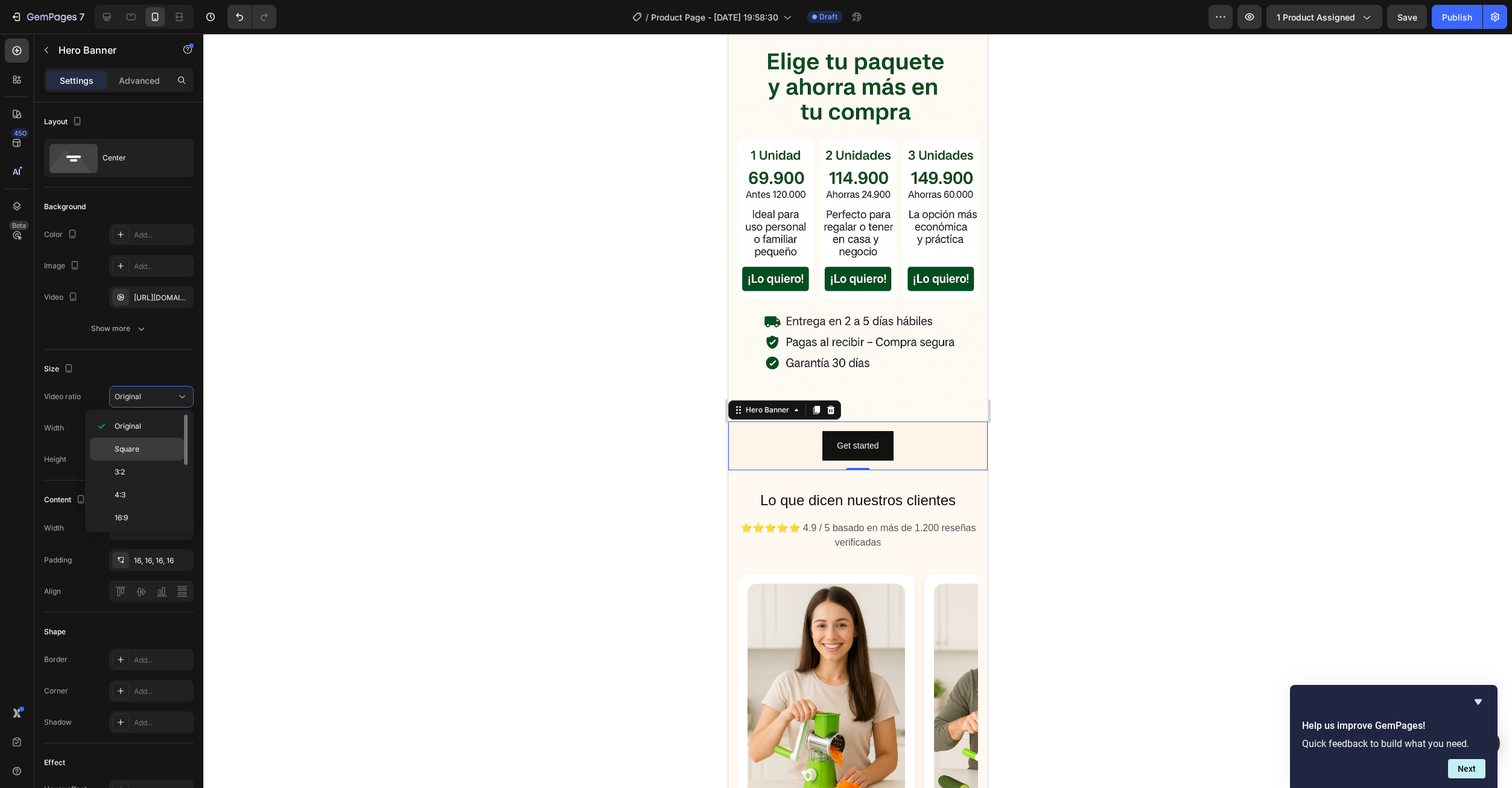
click at [130, 449] on span "Square" at bounding box center [126, 449] width 25 height 11
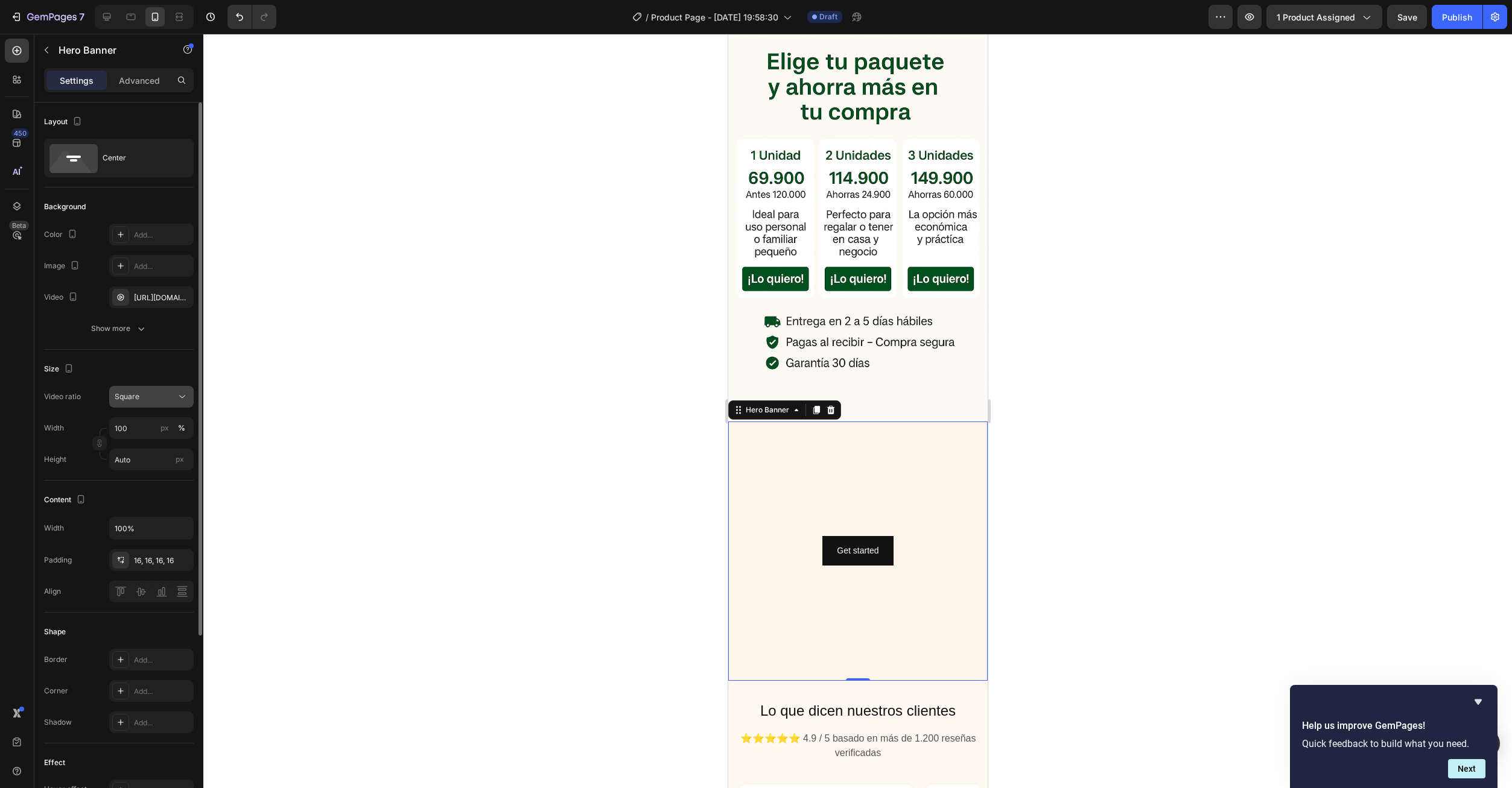
click at [164, 407] on button "Square" at bounding box center [151, 397] width 84 height 22
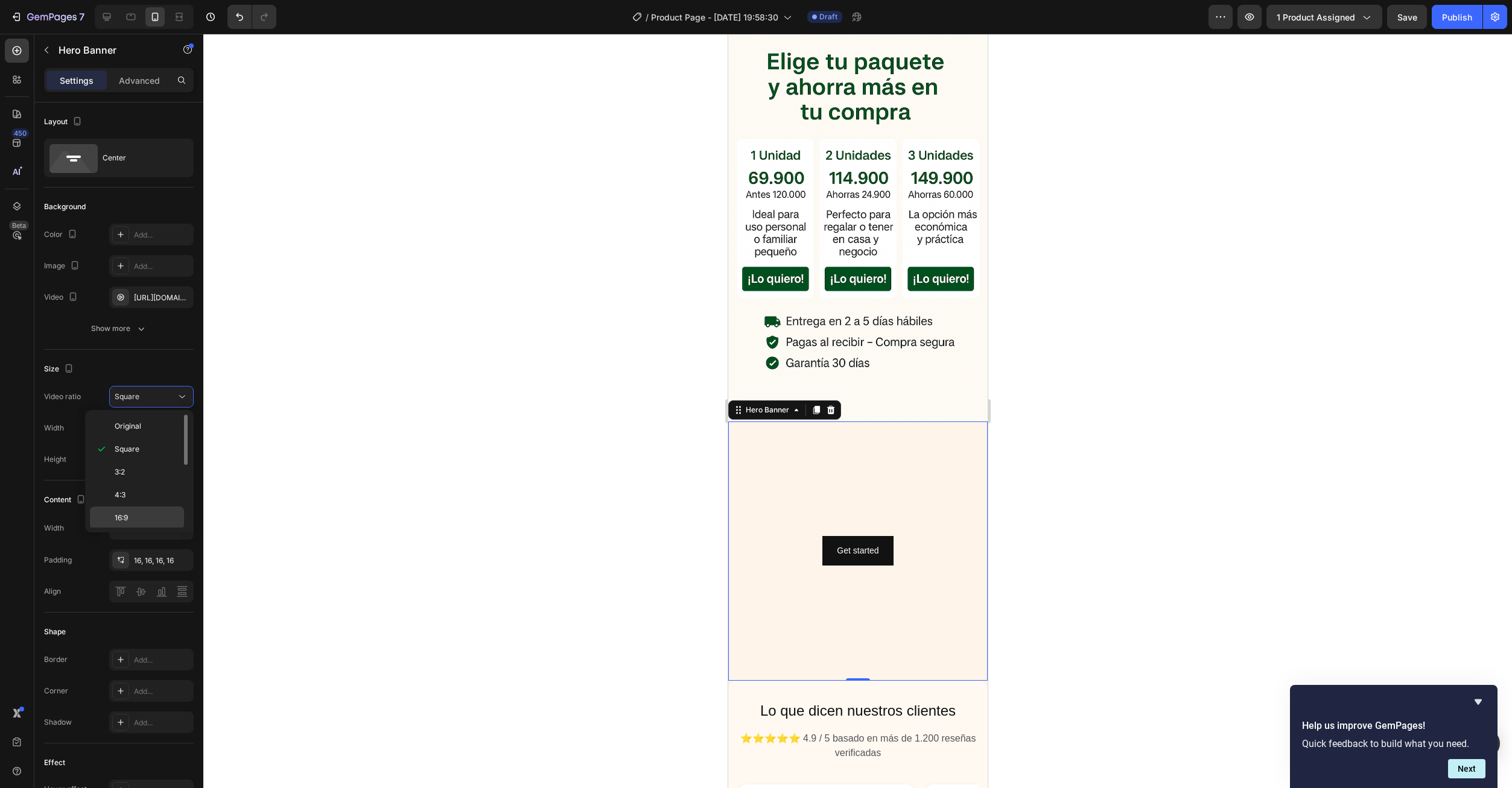
click at [128, 514] on span "16:9" at bounding box center [121, 518] width 13 height 11
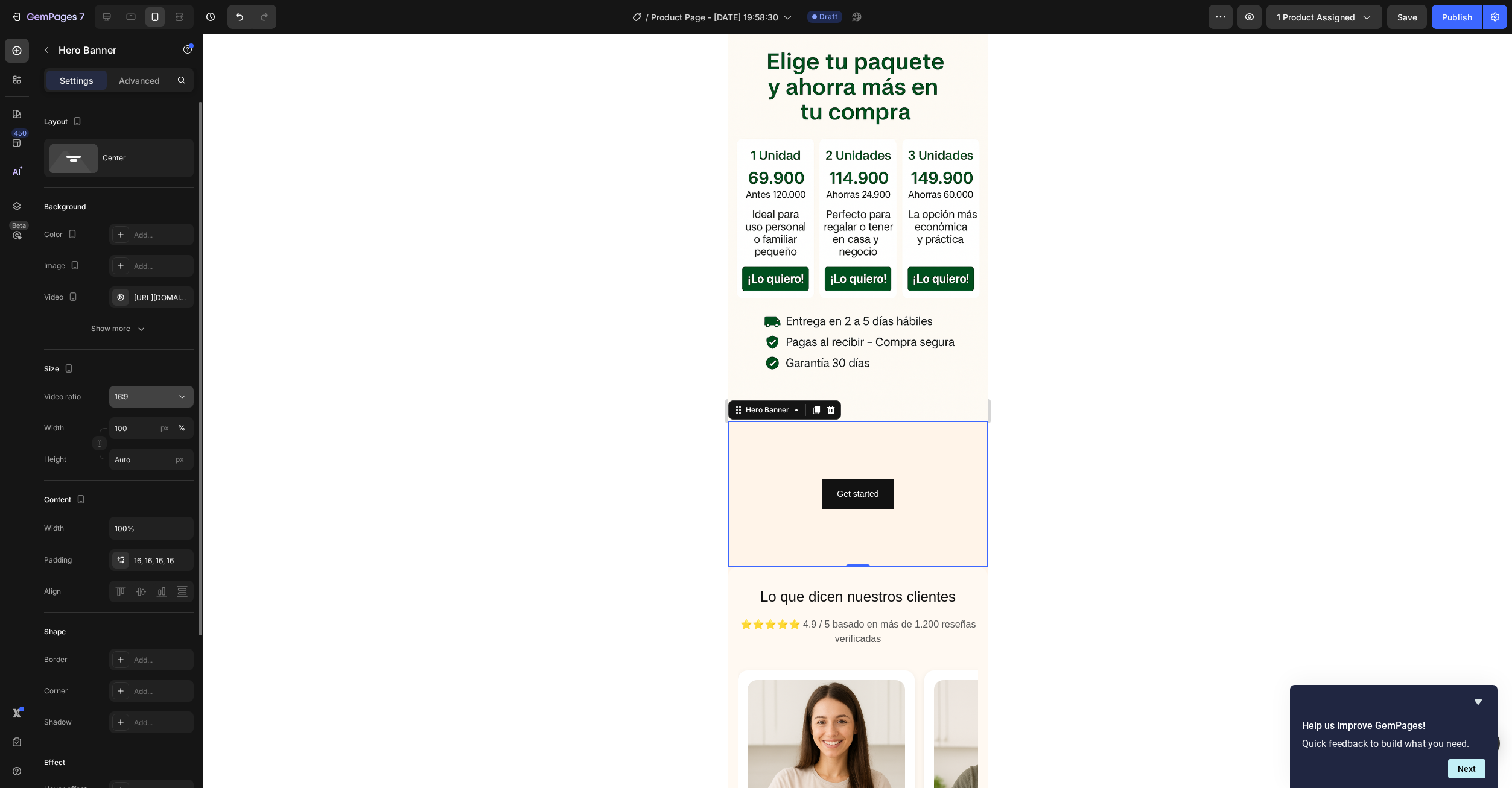
click at [147, 402] on div "16:9" at bounding box center [151, 397] width 73 height 12
click at [142, 485] on p "9:16" at bounding box center [146, 489] width 64 height 11
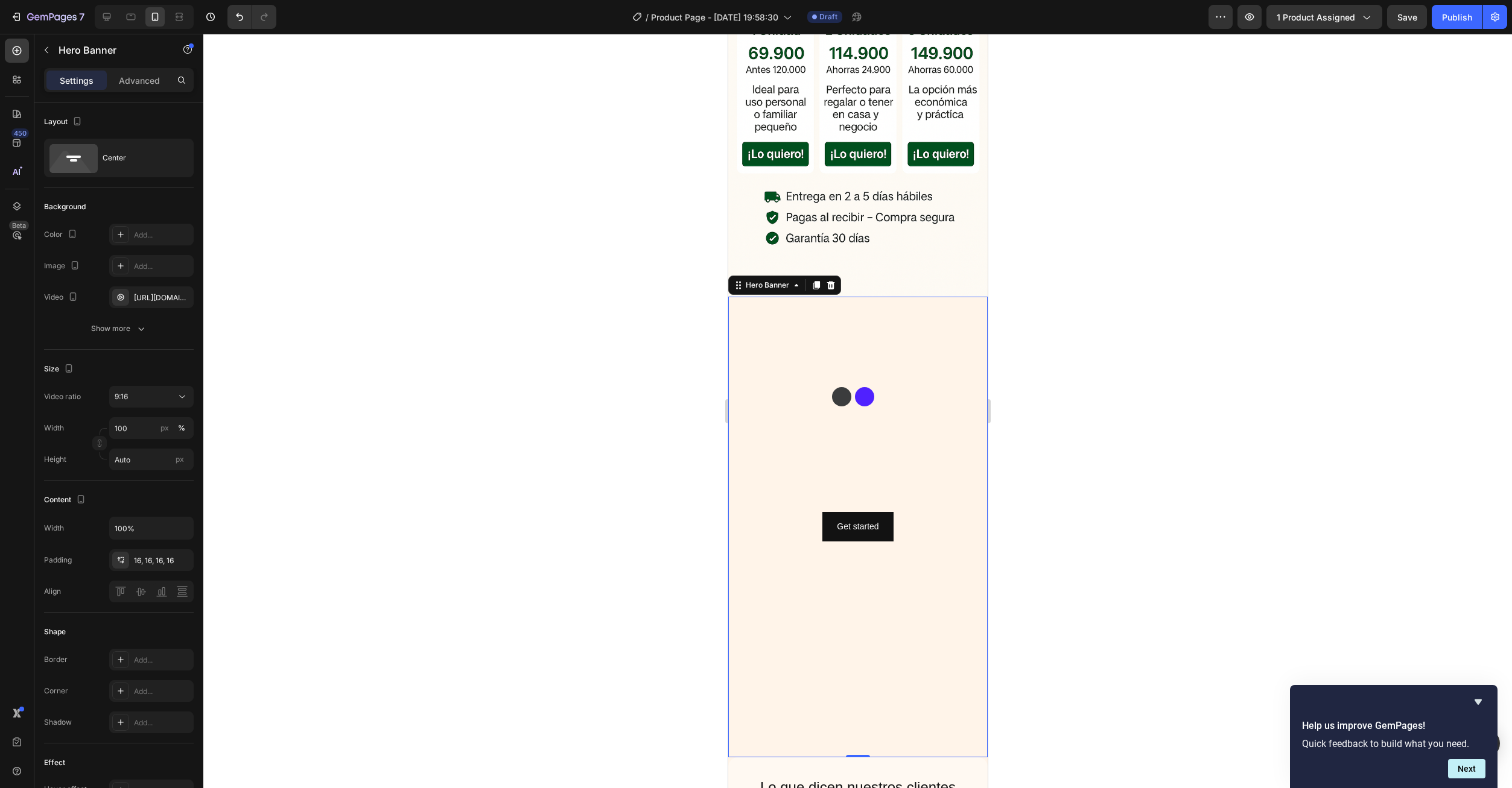
scroll to position [724, 0]
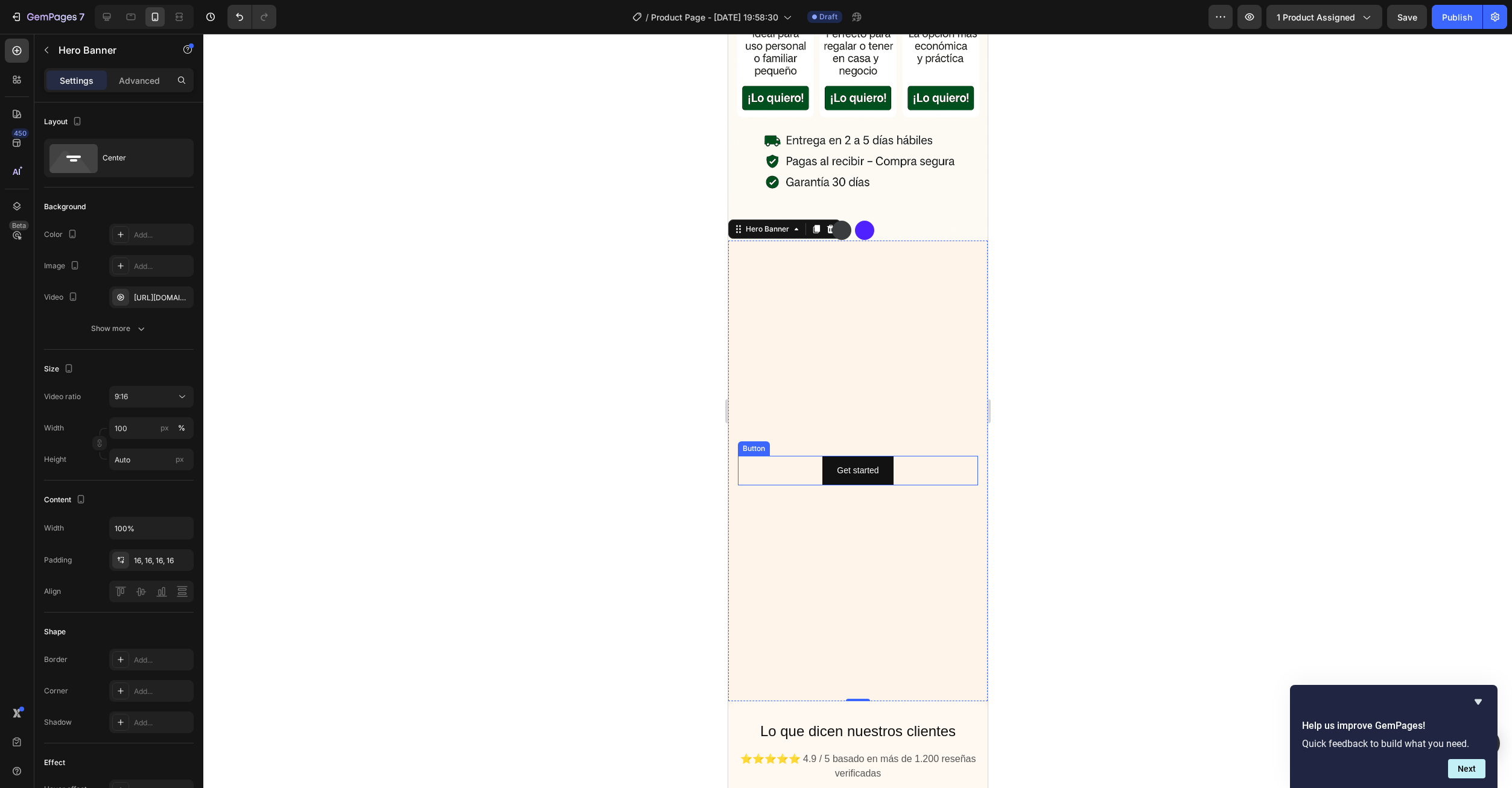
click at [812, 456] on div "Get started Button" at bounding box center [857, 471] width 240 height 29
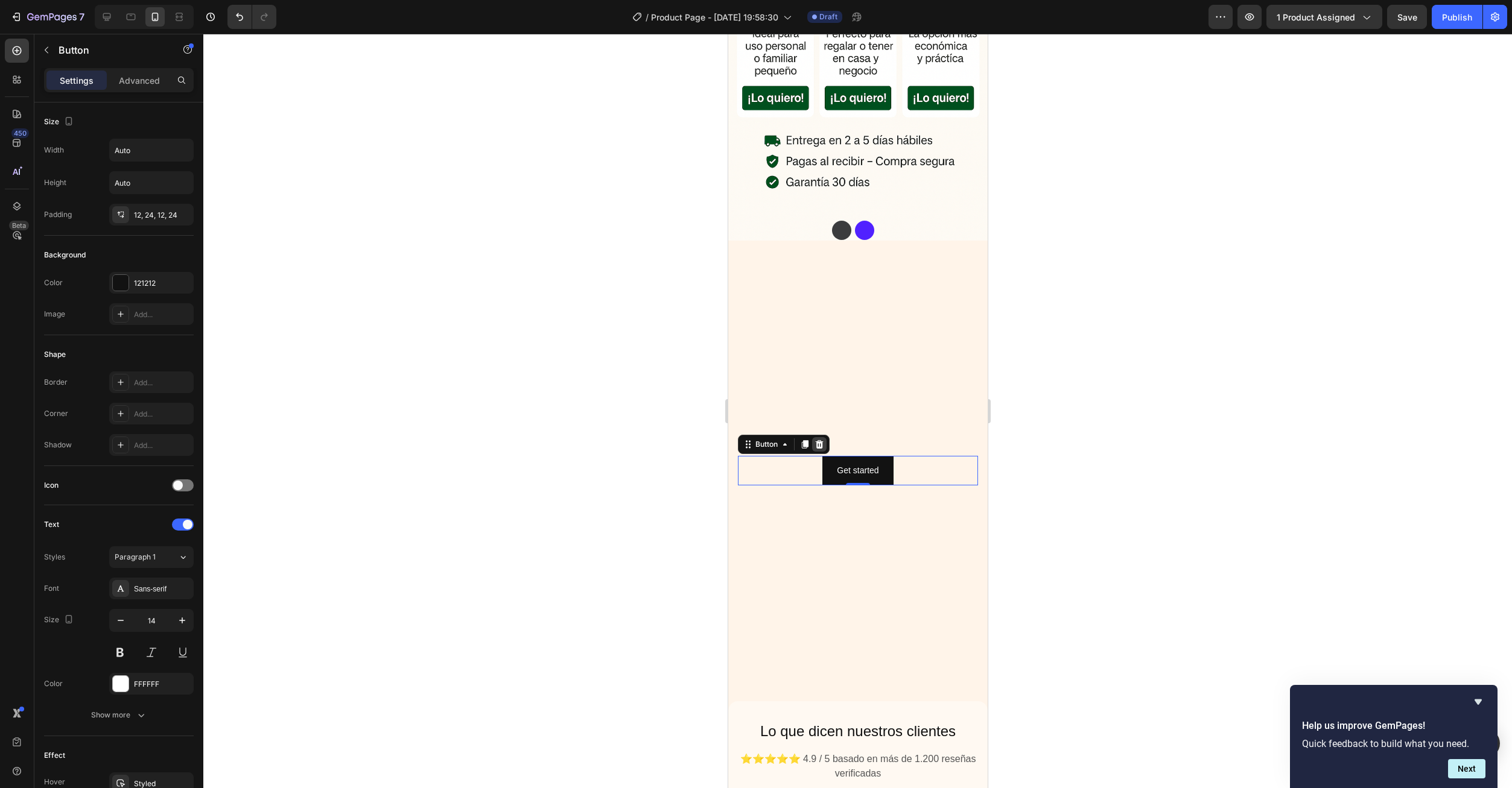
click at [816, 440] on icon at bounding box center [819, 444] width 8 height 8
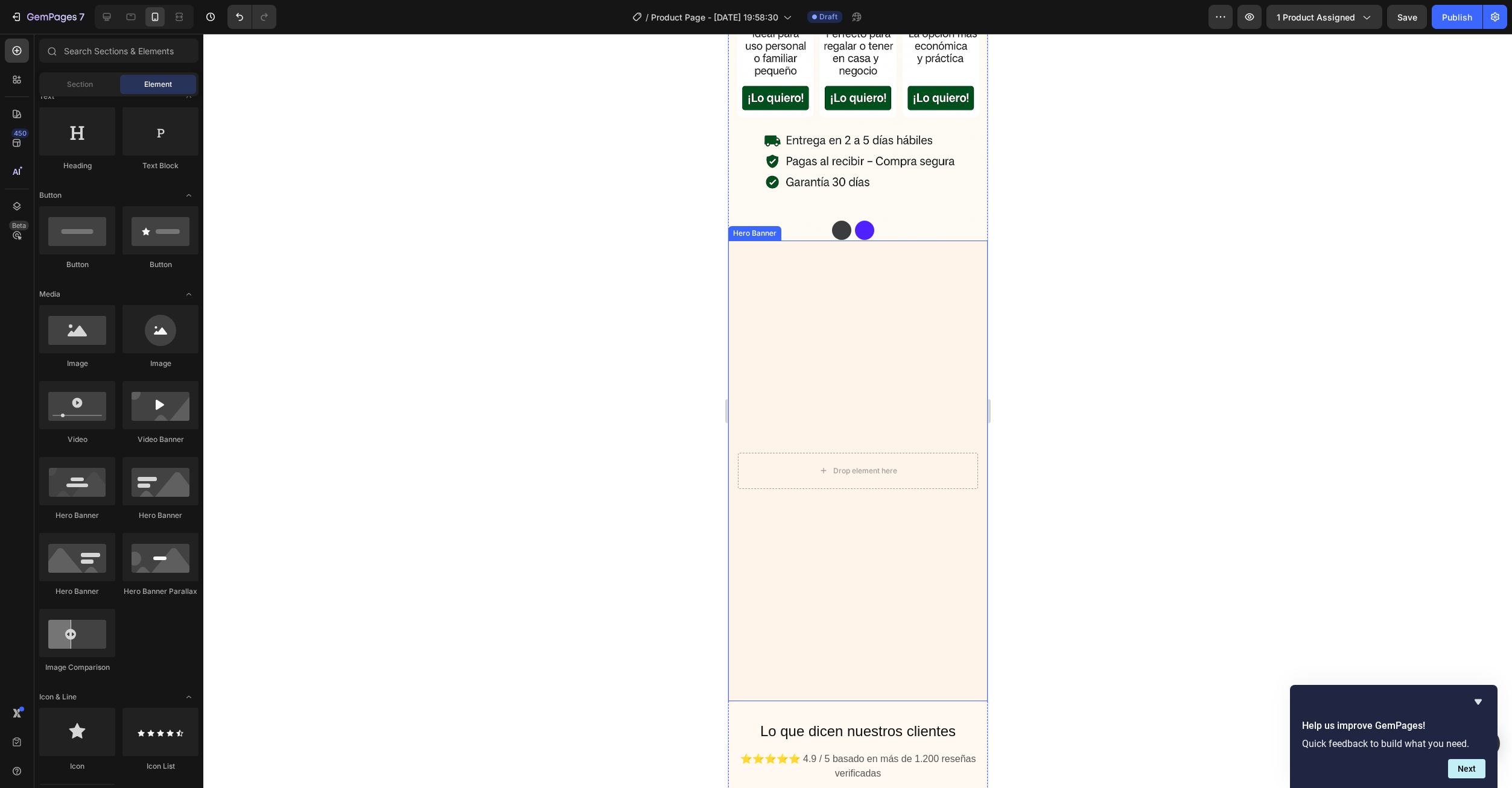
click at [813, 338] on video "Background Image" at bounding box center [857, 471] width 259 height 461
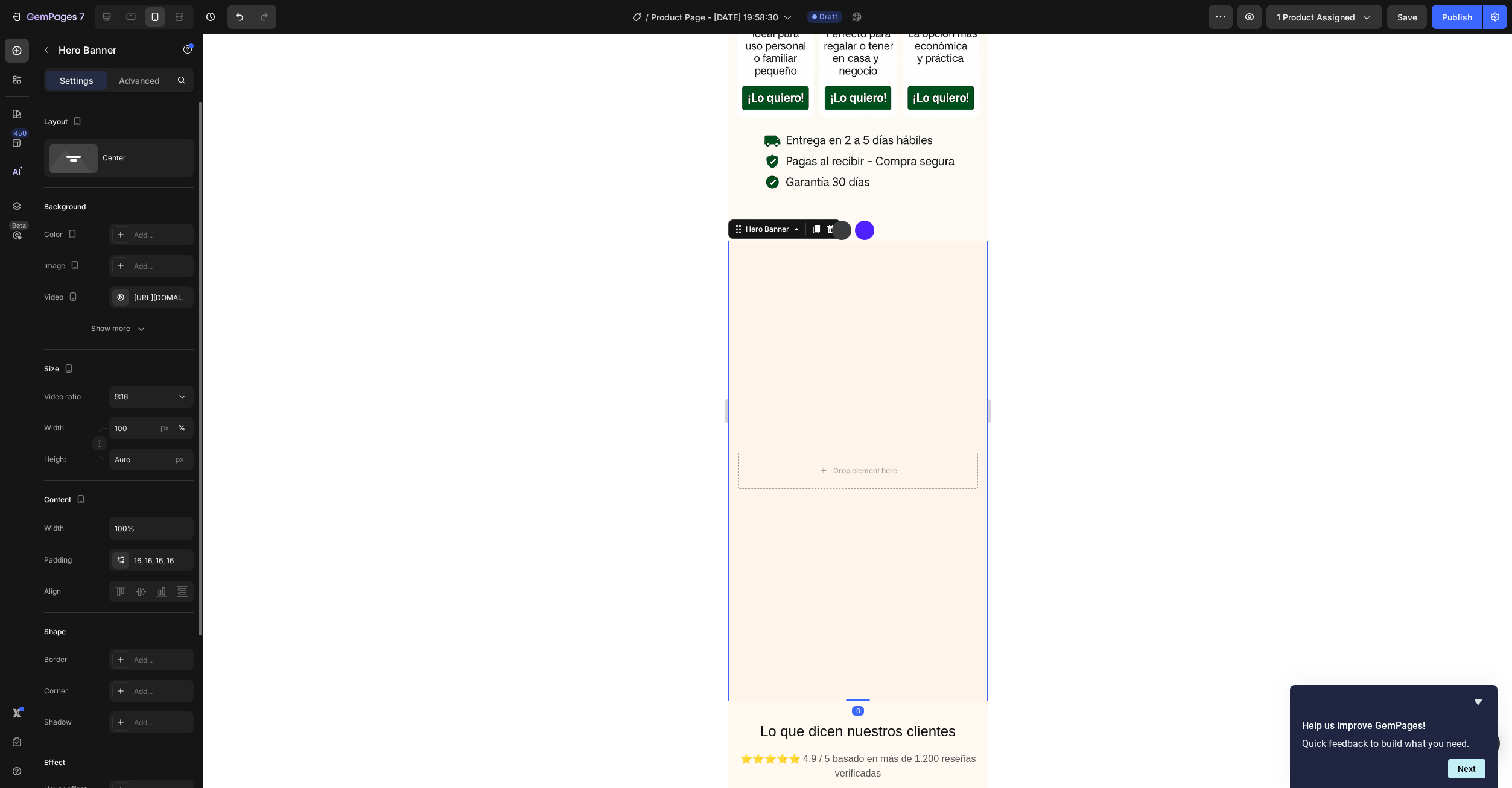
click at [146, 313] on div "The changes might be hidden by the video. Color Add... Image Add... Video https…" at bounding box center [119, 281] width 149 height 116
click at [143, 348] on div "Background The changes might be hidden by the video. Color Add... Image Add... …" at bounding box center [119, 269] width 149 height 162
click at [150, 298] on div "https://cdn.shopify.com/videos/c/o/v/a7b76c4c78474dd88a9112f93db5b5e3.mp4" at bounding box center [151, 298] width 35 height 11
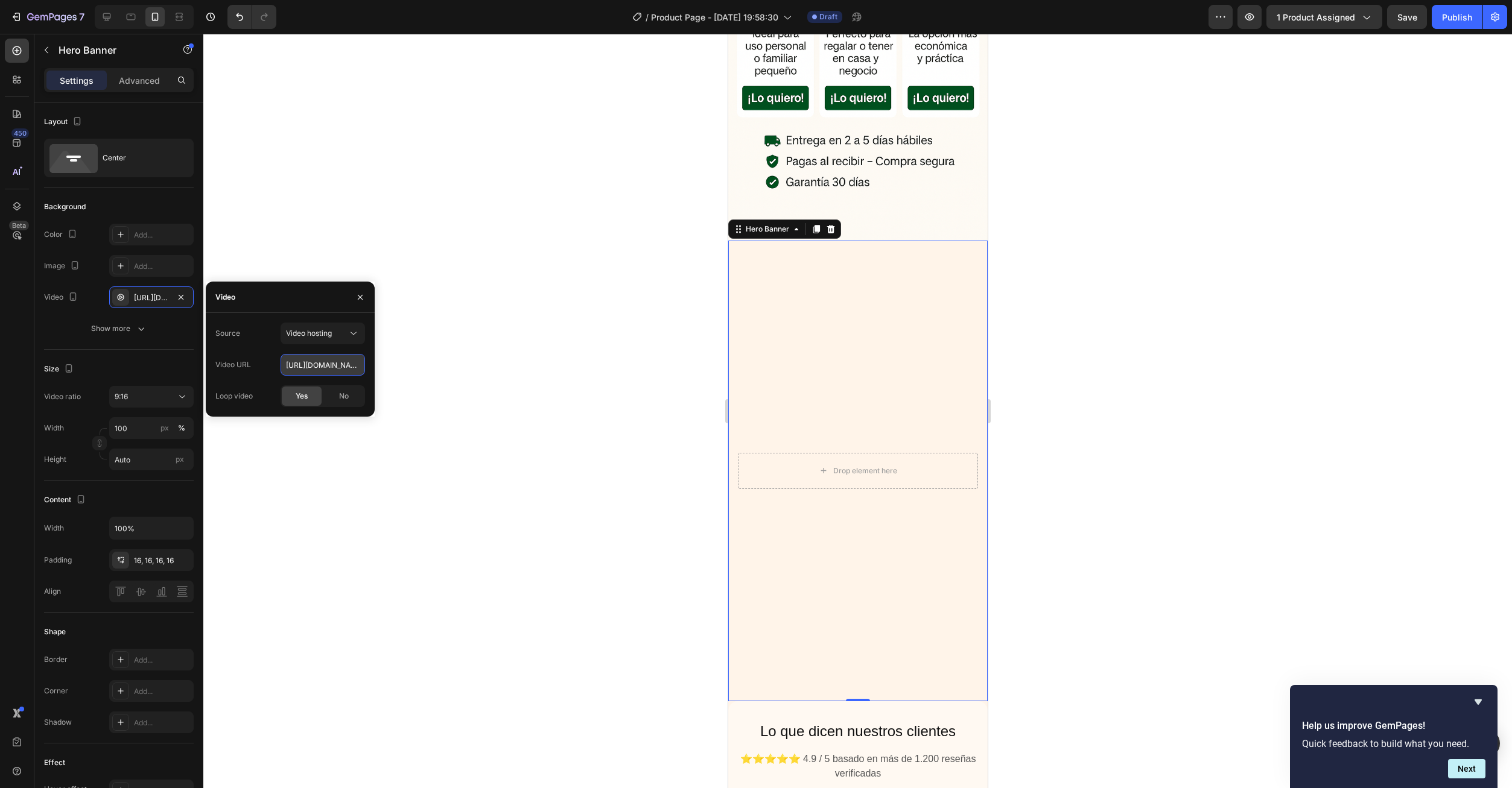
click at [314, 367] on input "https://cdn.shopify.com/videos/c/o/v/a7b76c4c78474dd88a9112f93db5b5e3.mp4" at bounding box center [323, 365] width 84 height 22
paste input "31064232e8b04000909e9138c8de44cc"
type input "https://cdn.shopify.com/videos/c/o/v/31064232e8b04000909e9138c8de44cc.mp4"
click at [356, 472] on div at bounding box center [857, 411] width 1308 height 754
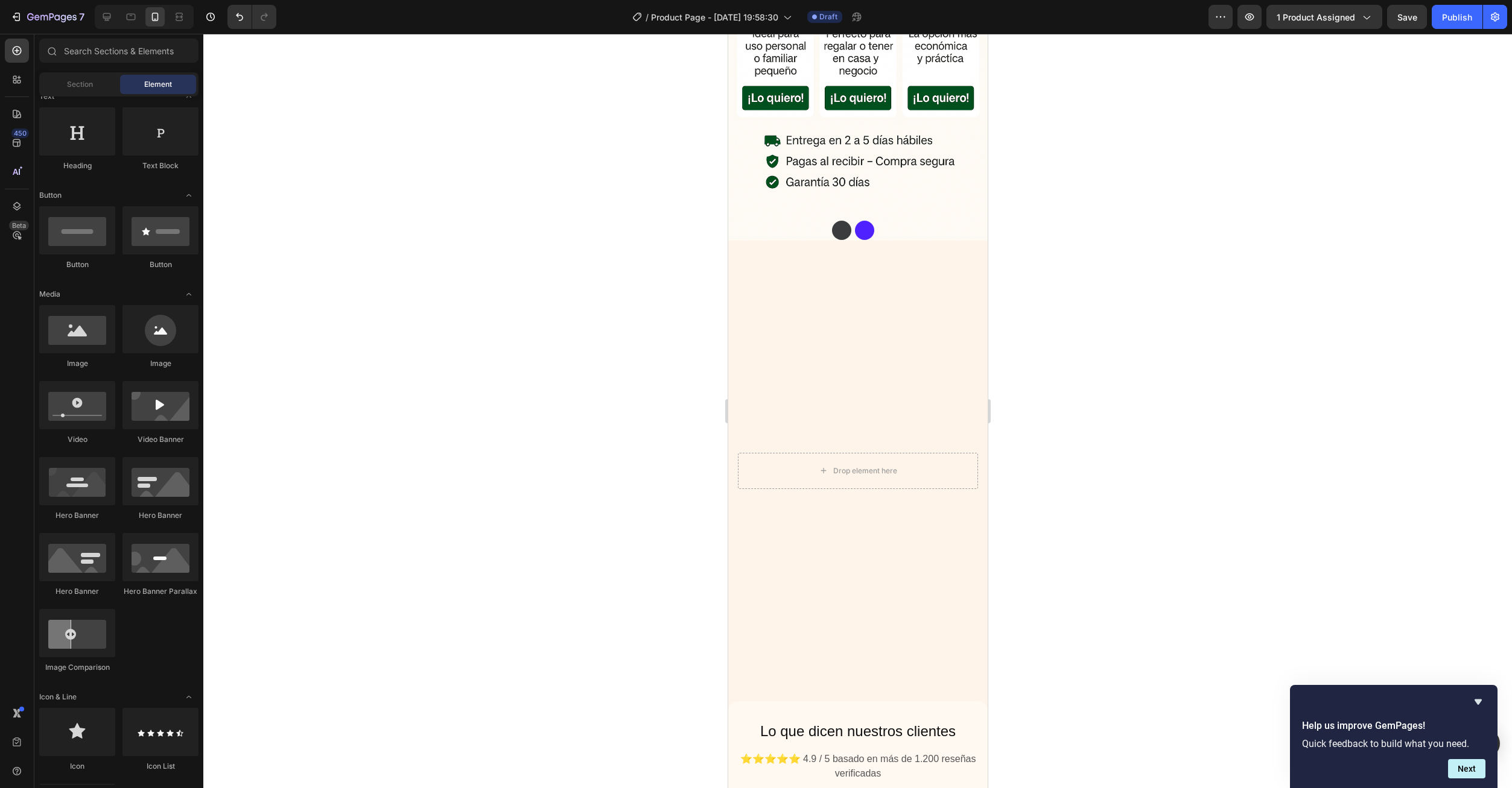
click at [1400, 29] on div "7 Version history / Product Page - Sep 28, 19:58:30 Draft Preview 1 product ass…" at bounding box center [756, 17] width 1512 height 34
click at [1402, 24] on button "Save" at bounding box center [1407, 17] width 40 height 24
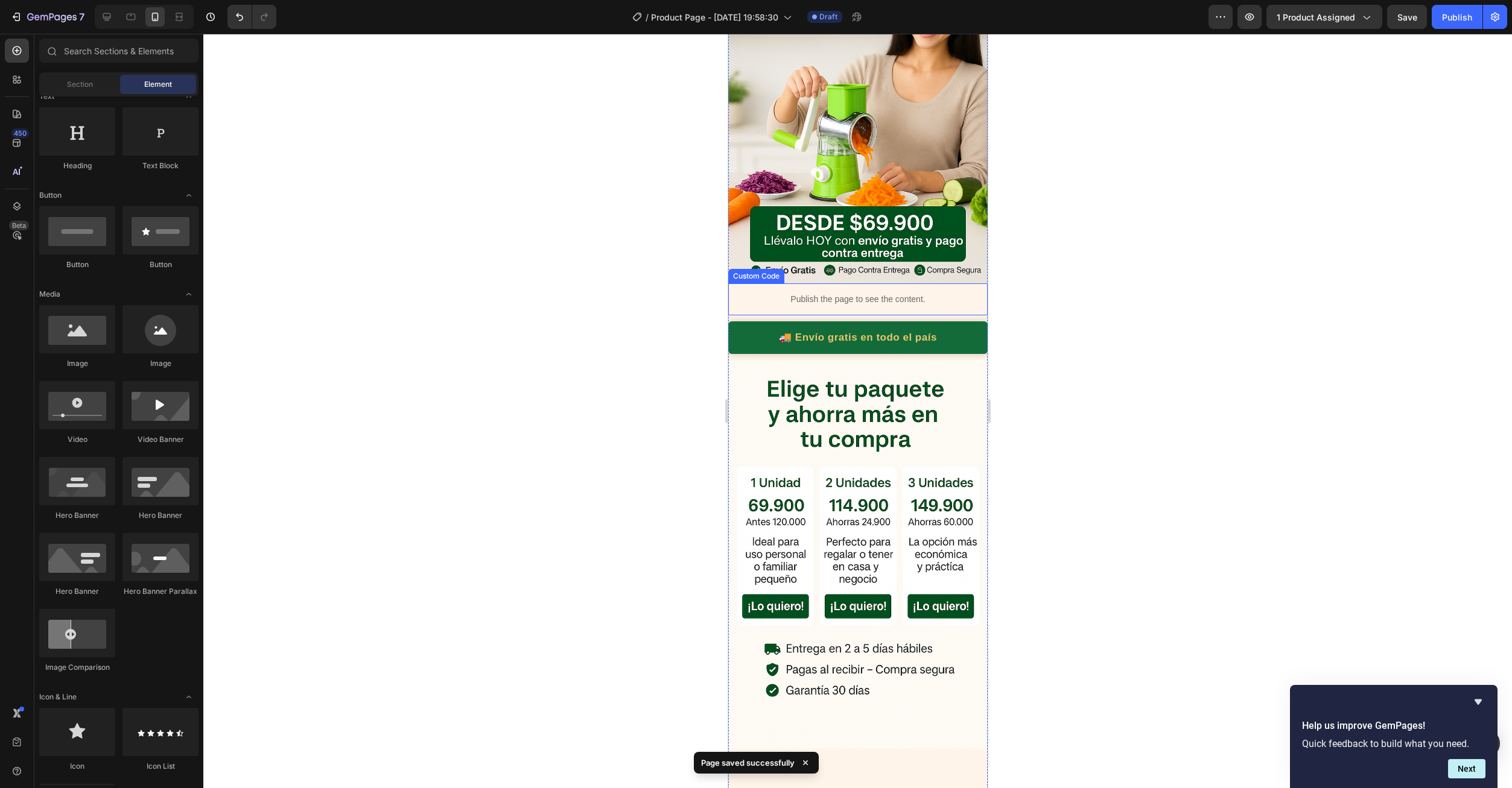
scroll to position [301, 0]
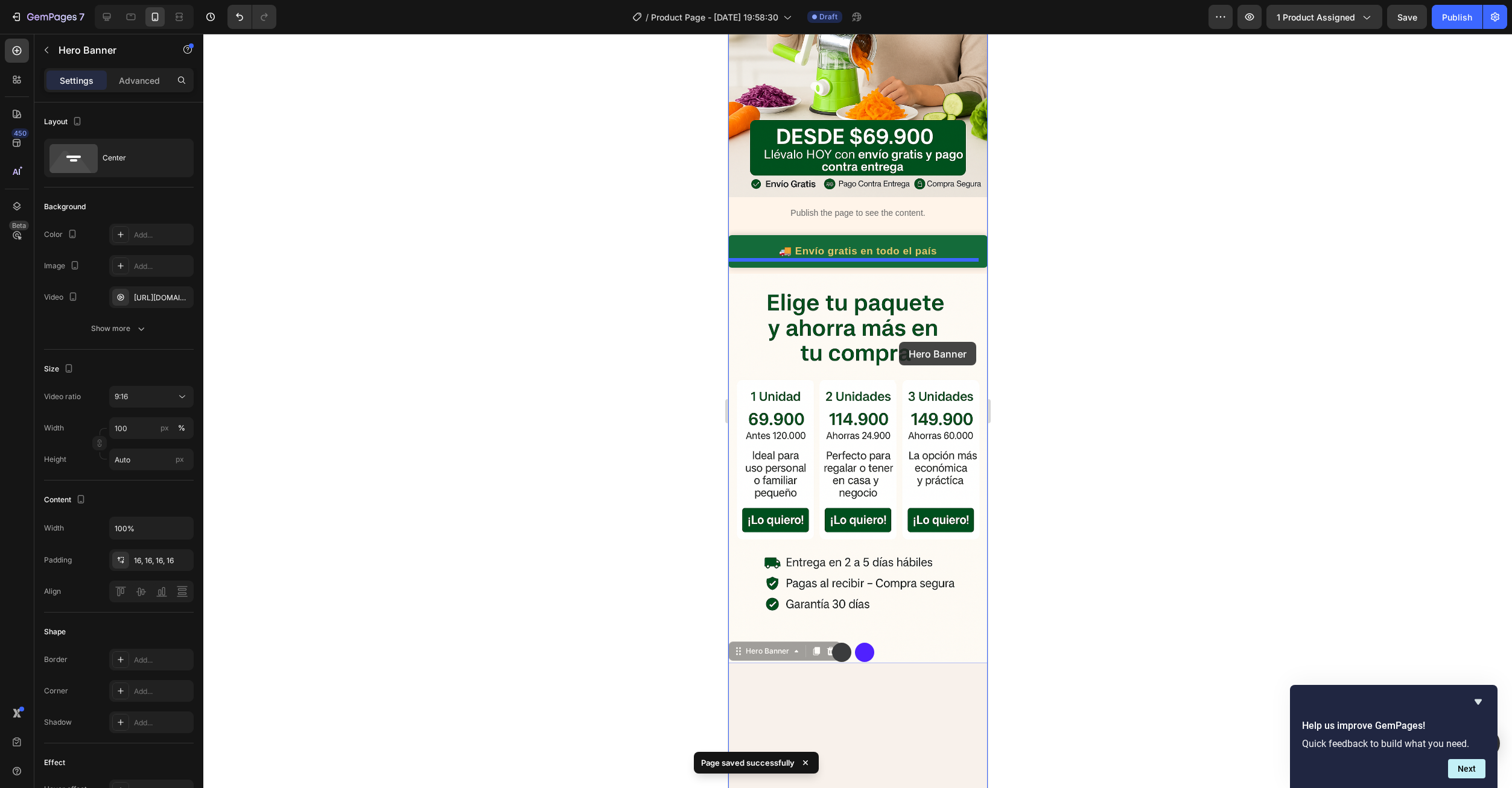
drag, startPoint x: 909, startPoint y: 571, endPoint x: 923, endPoint y: 482, distance: 90.1
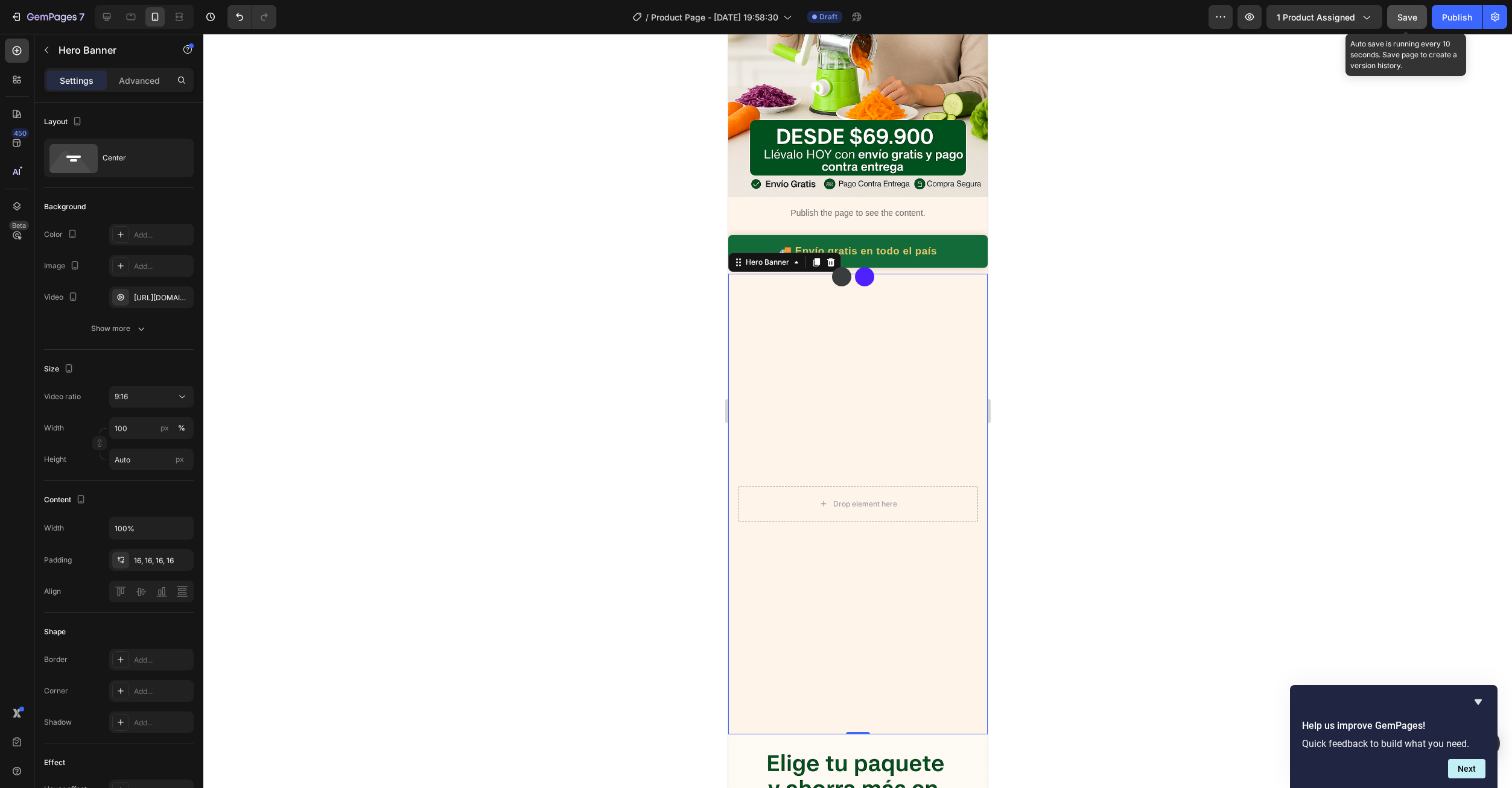
click at [1393, 27] on button "Save" at bounding box center [1407, 17] width 40 height 24
click at [1246, 244] on div "✅ Garantía de 30 días" at bounding box center [1376, 252] width 259 height 16
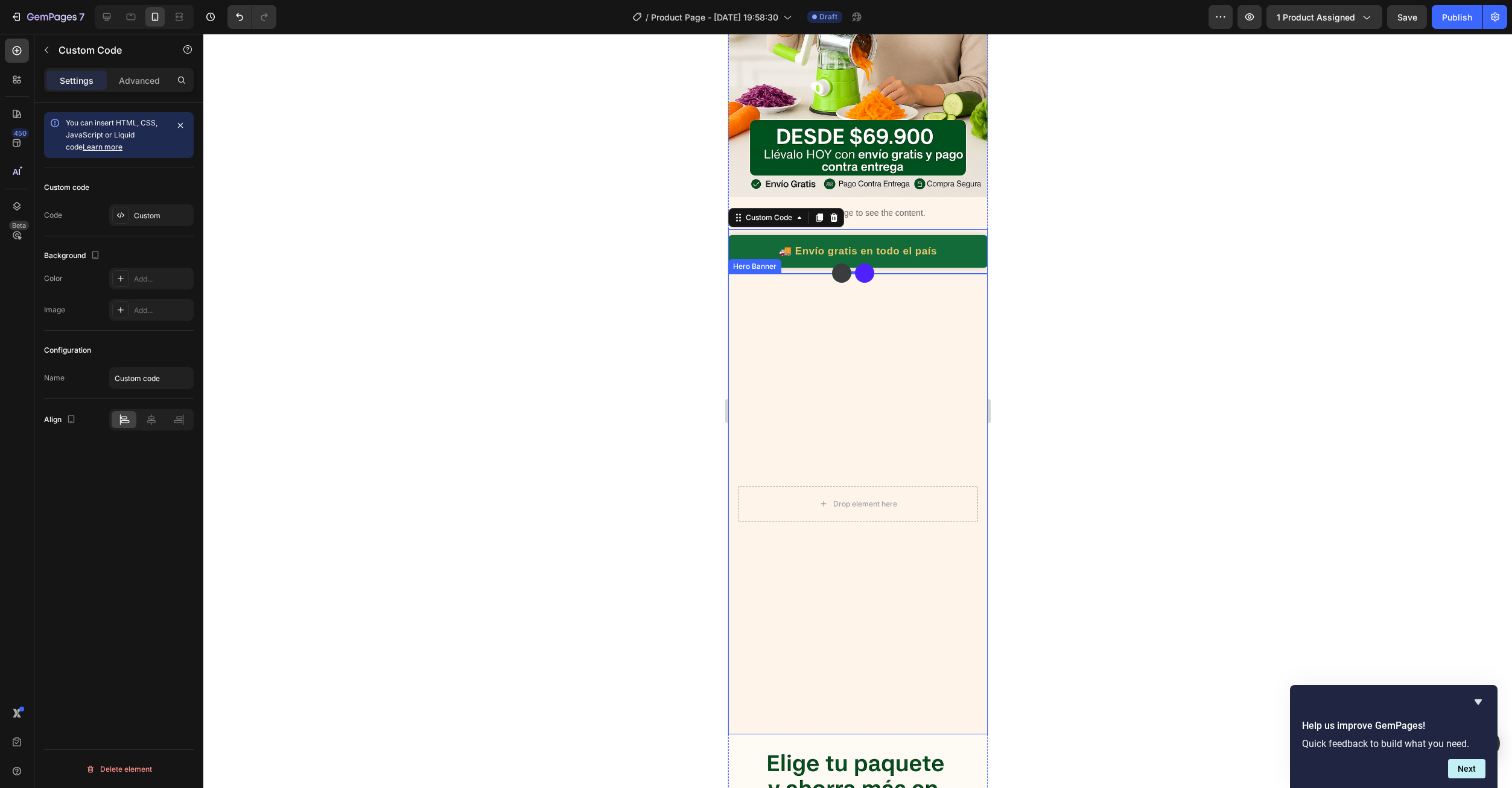
scroll to position [422, 0]
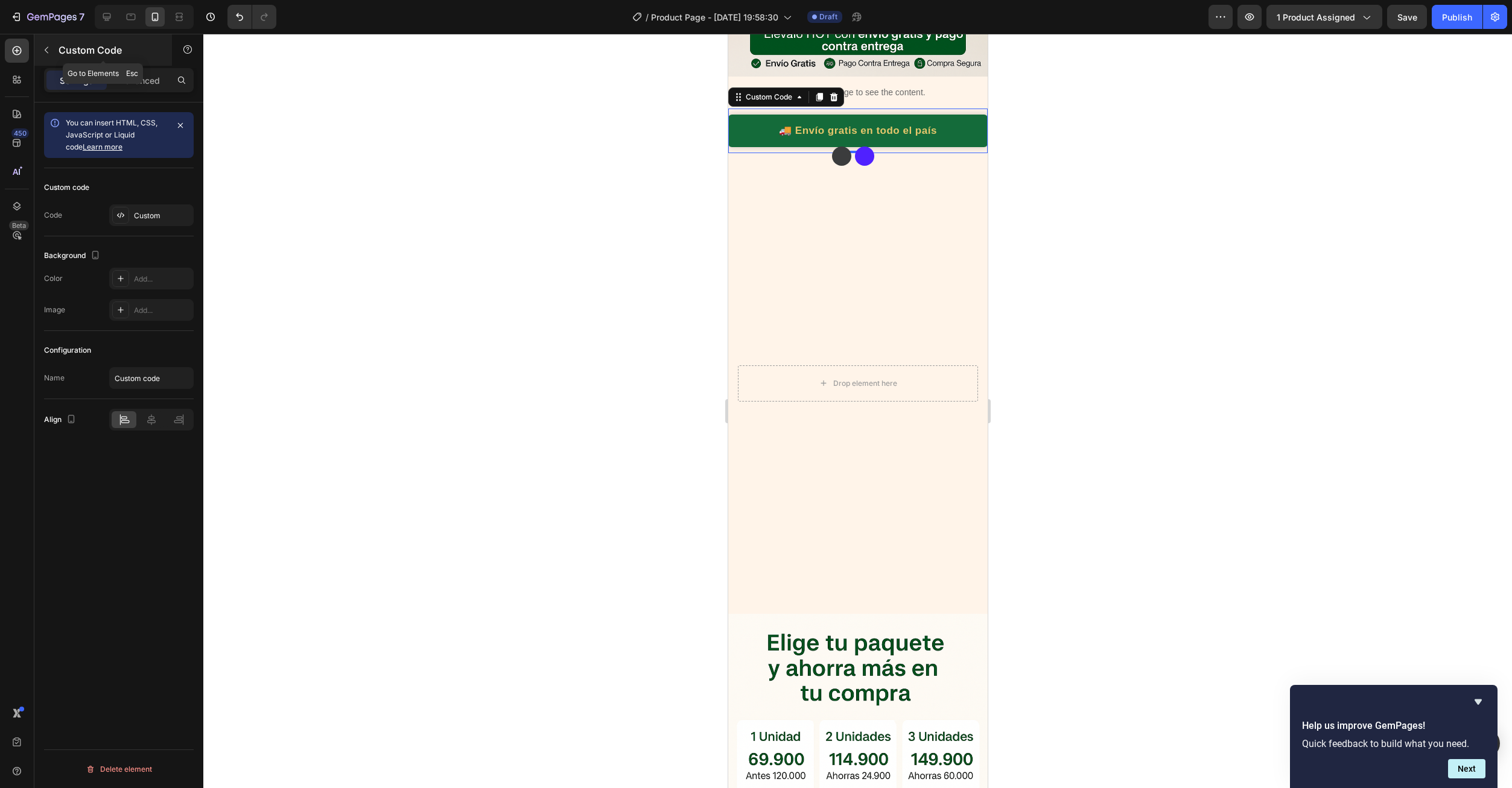
click at [41, 56] on button "button" at bounding box center [47, 50] width 19 height 19
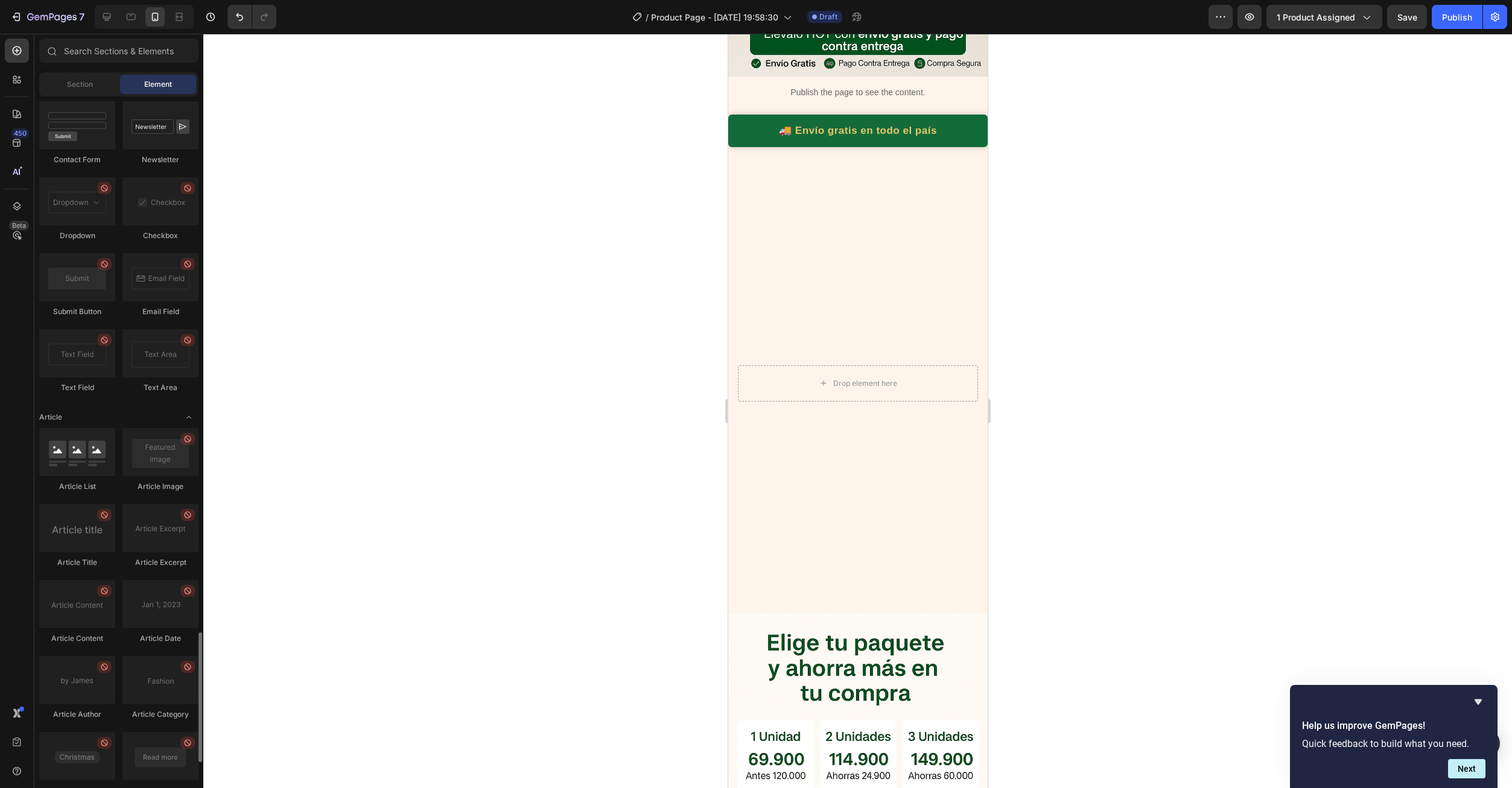
scroll to position [2965, 0]
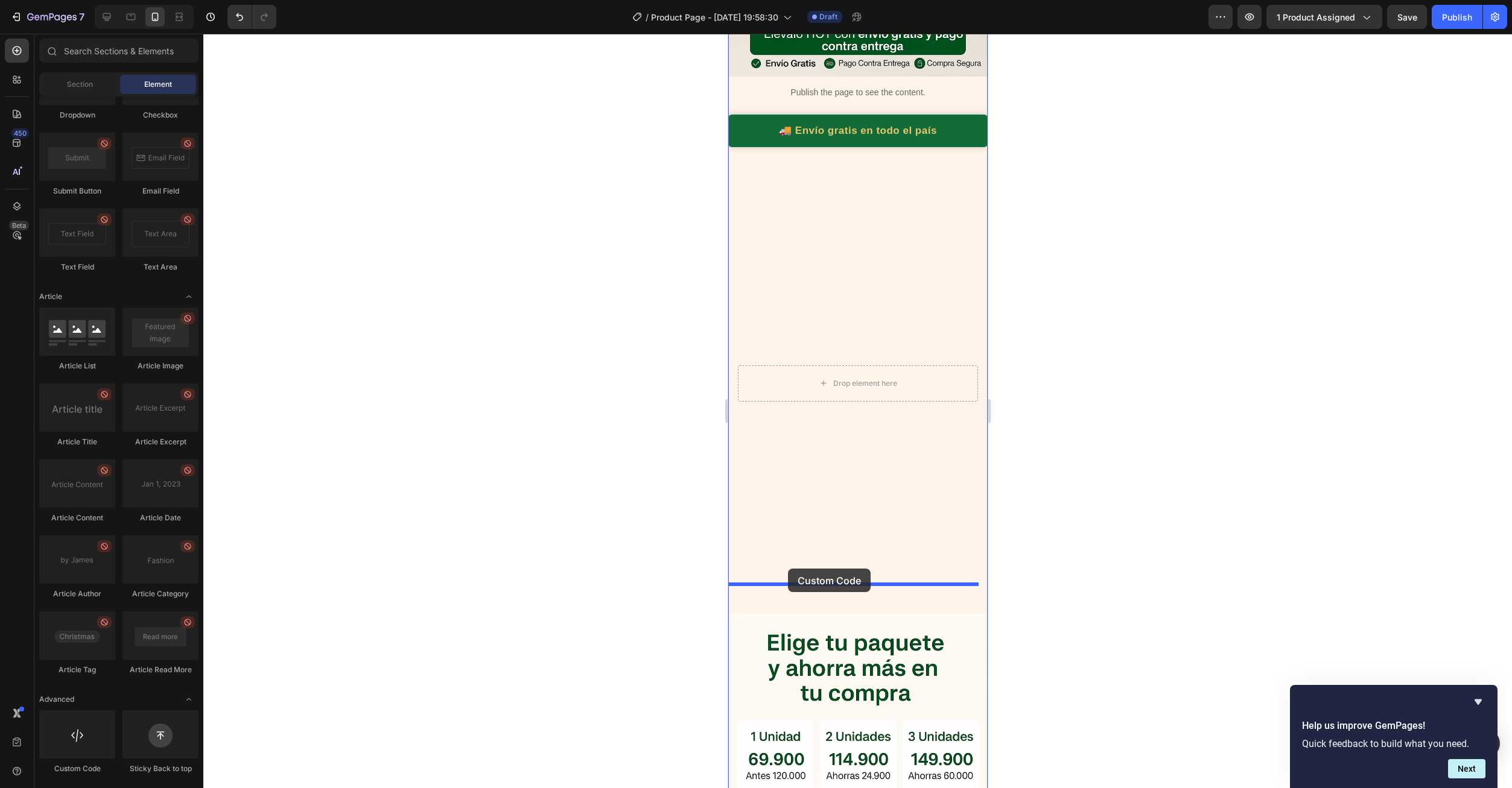
drag, startPoint x: 848, startPoint y: 769, endPoint x: 787, endPoint y: 569, distance: 209.1
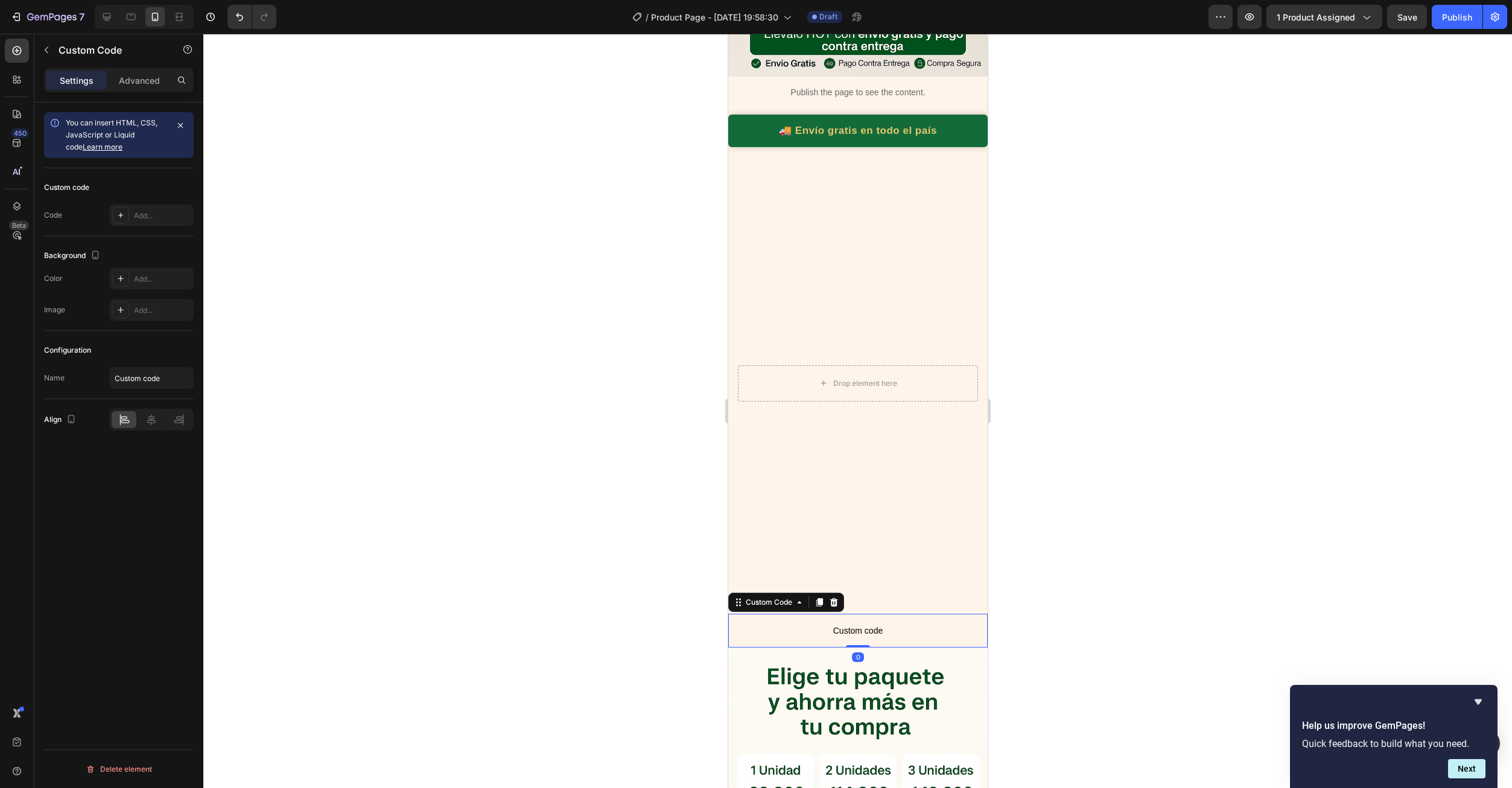
click at [819, 624] on span "Custom code" at bounding box center [857, 631] width 259 height 15
click at [137, 222] on div "Add..." at bounding box center [151, 215] width 84 height 22
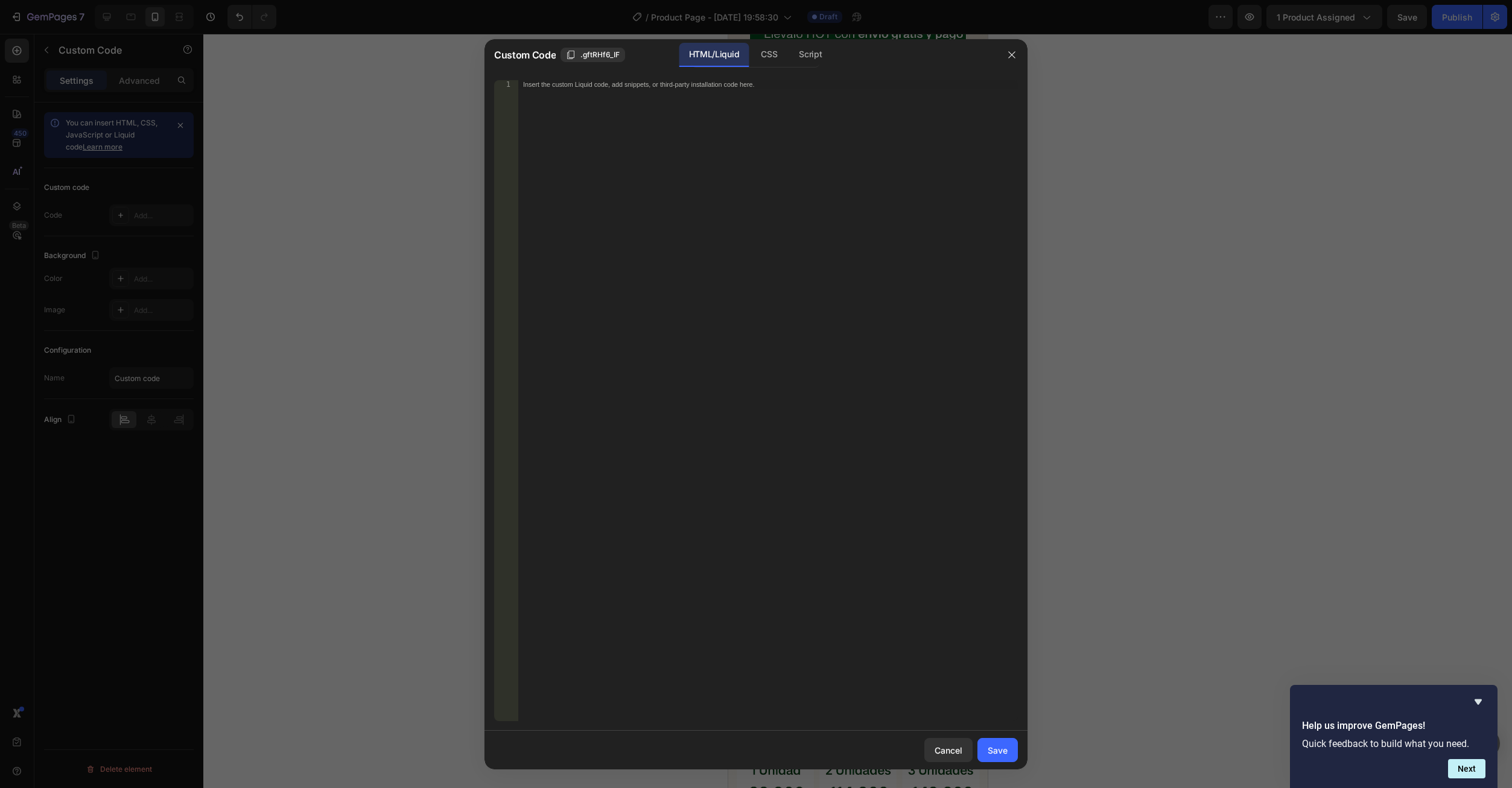
drag, startPoint x: 863, startPoint y: 289, endPoint x: 841, endPoint y: 267, distance: 31.1
click at [860, 287] on div "Insert the custom Liquid code, add snippets, or third-party installation code h…" at bounding box center [768, 409] width 500 height 658
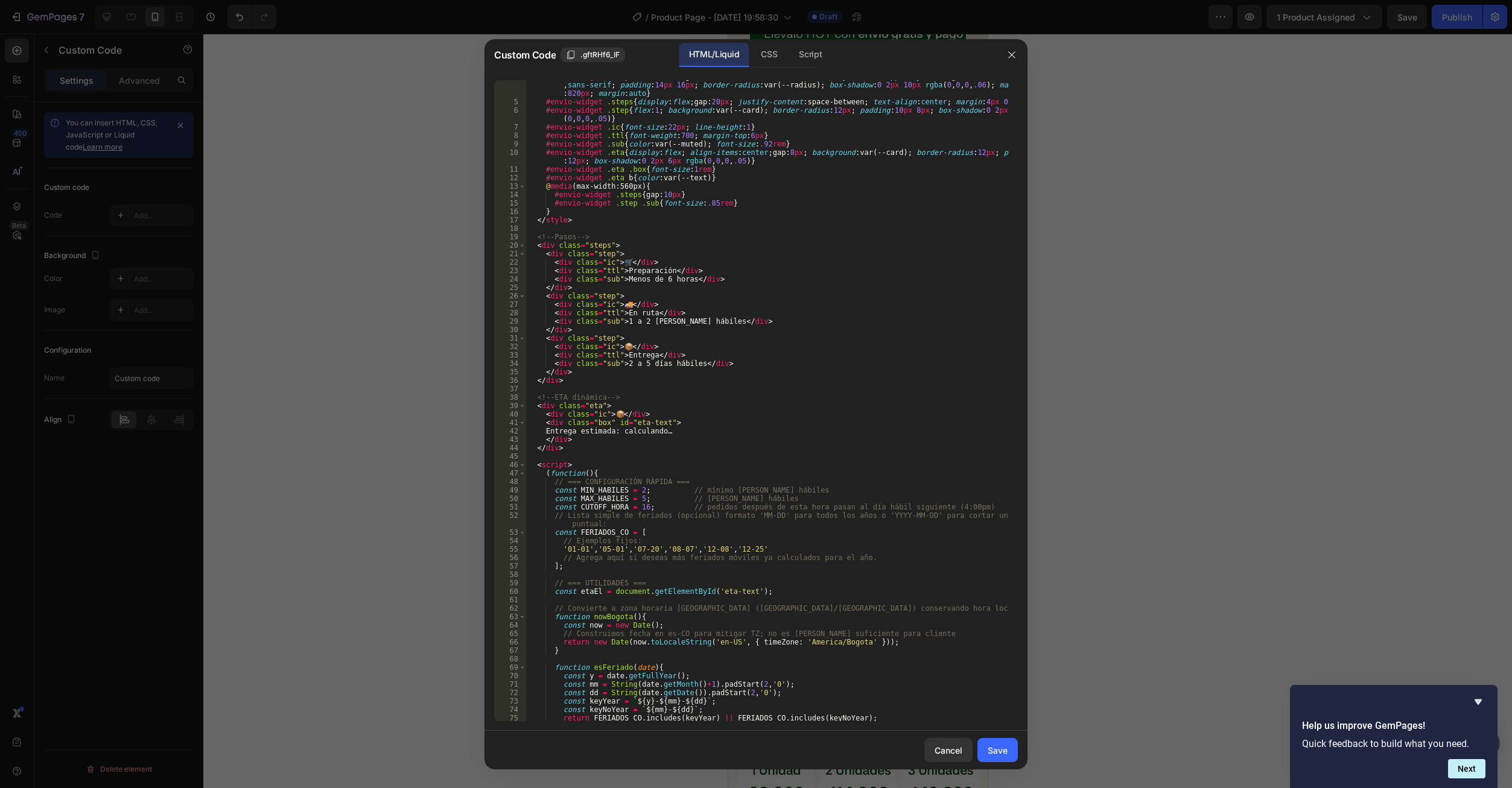
scroll to position [0, 0]
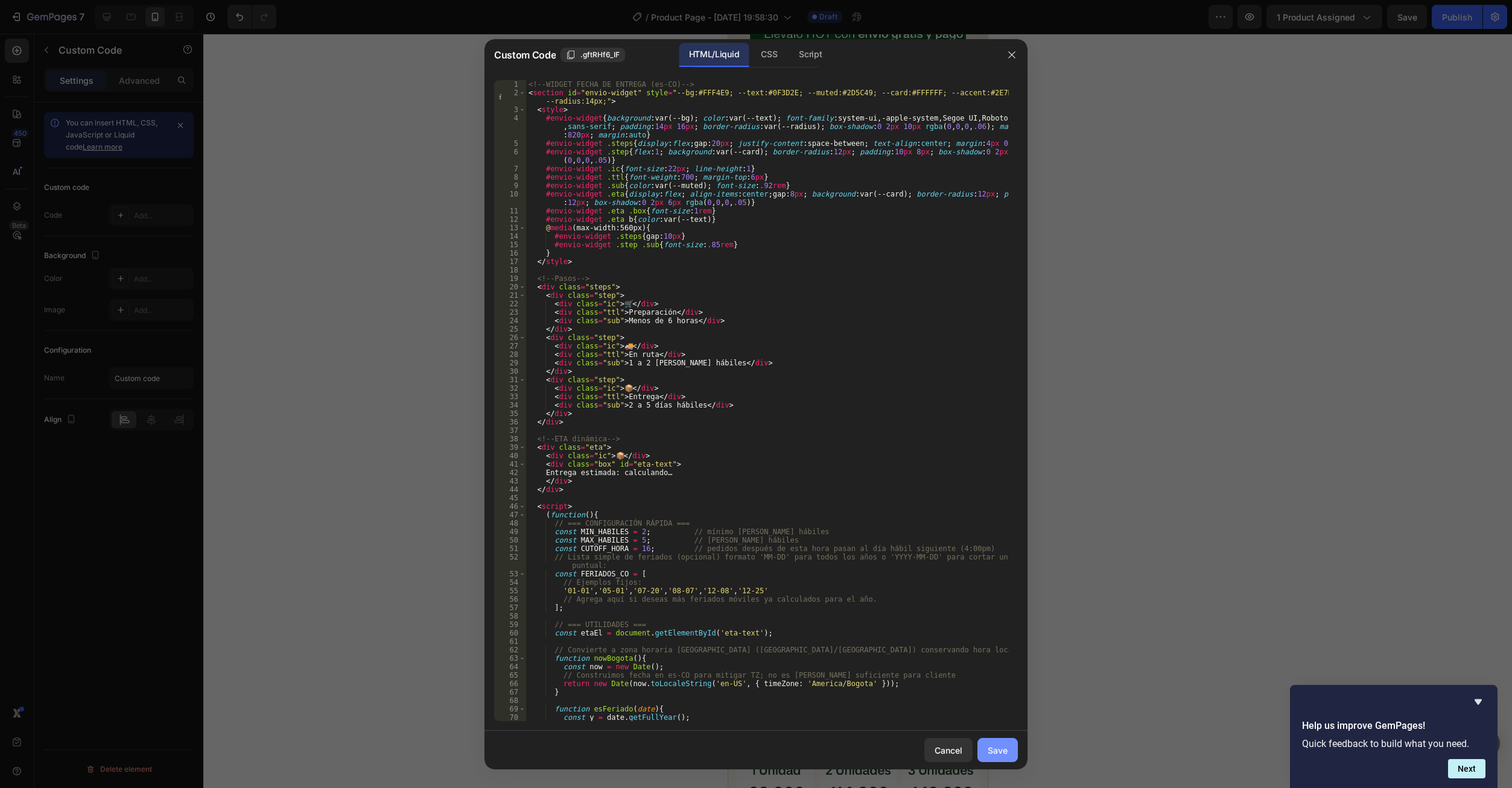
click at [1005, 754] on div "Save" at bounding box center [997, 750] width 20 height 13
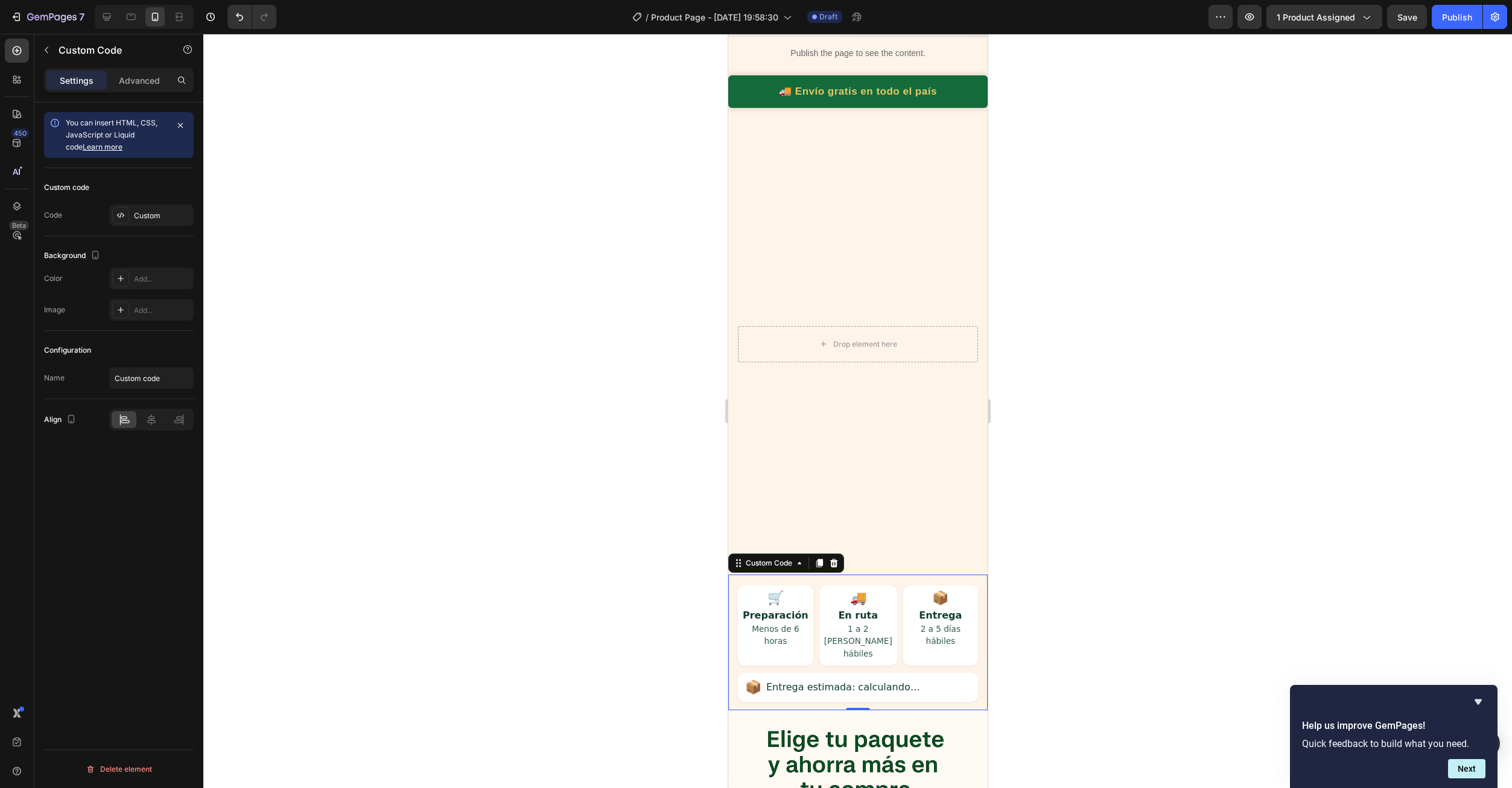
scroll to position [483, 0]
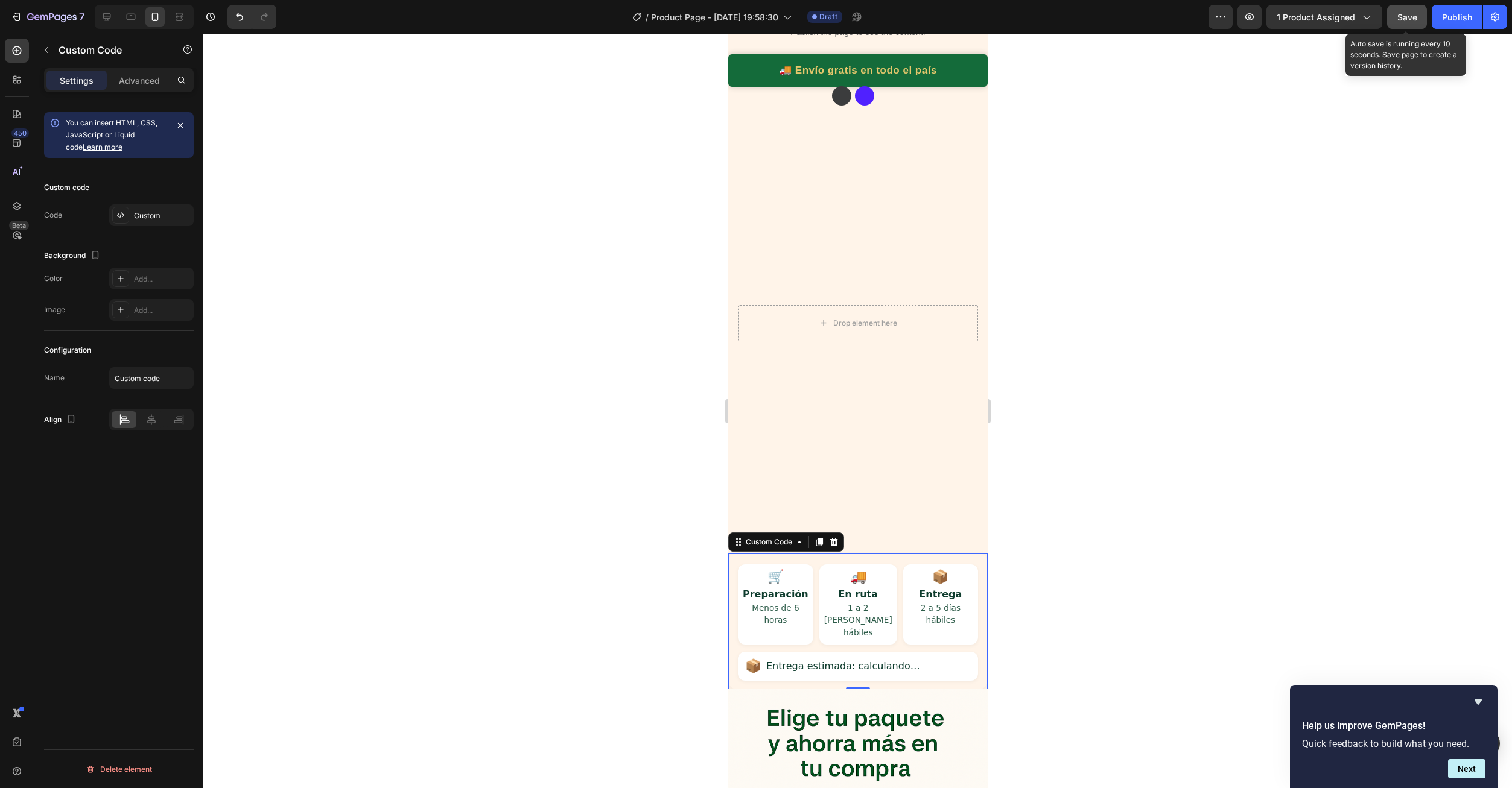
click at [1404, 24] on button "Save" at bounding box center [1407, 17] width 40 height 24
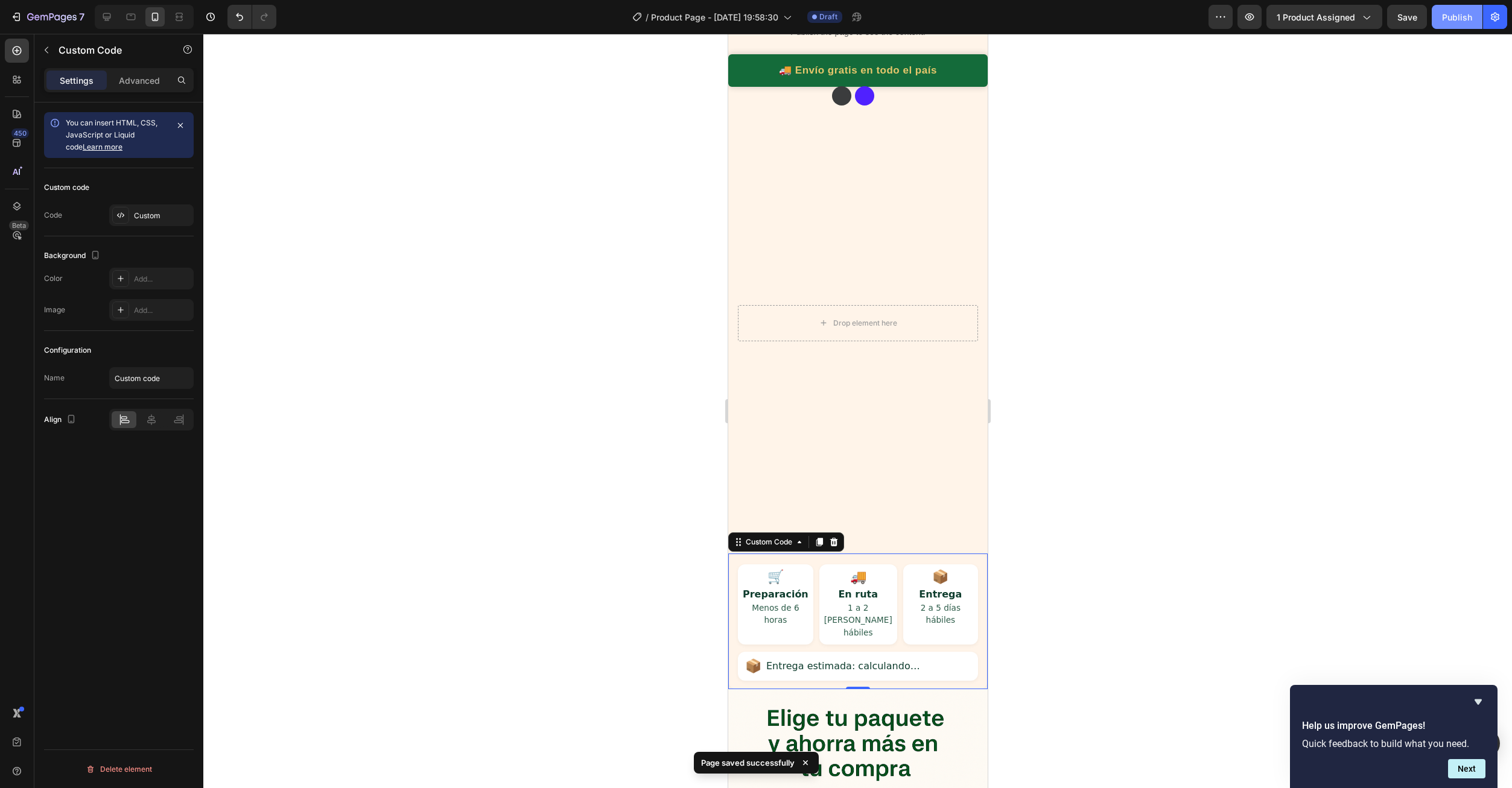
click at [1451, 23] on div "Publish" at bounding box center [1456, 17] width 30 height 13
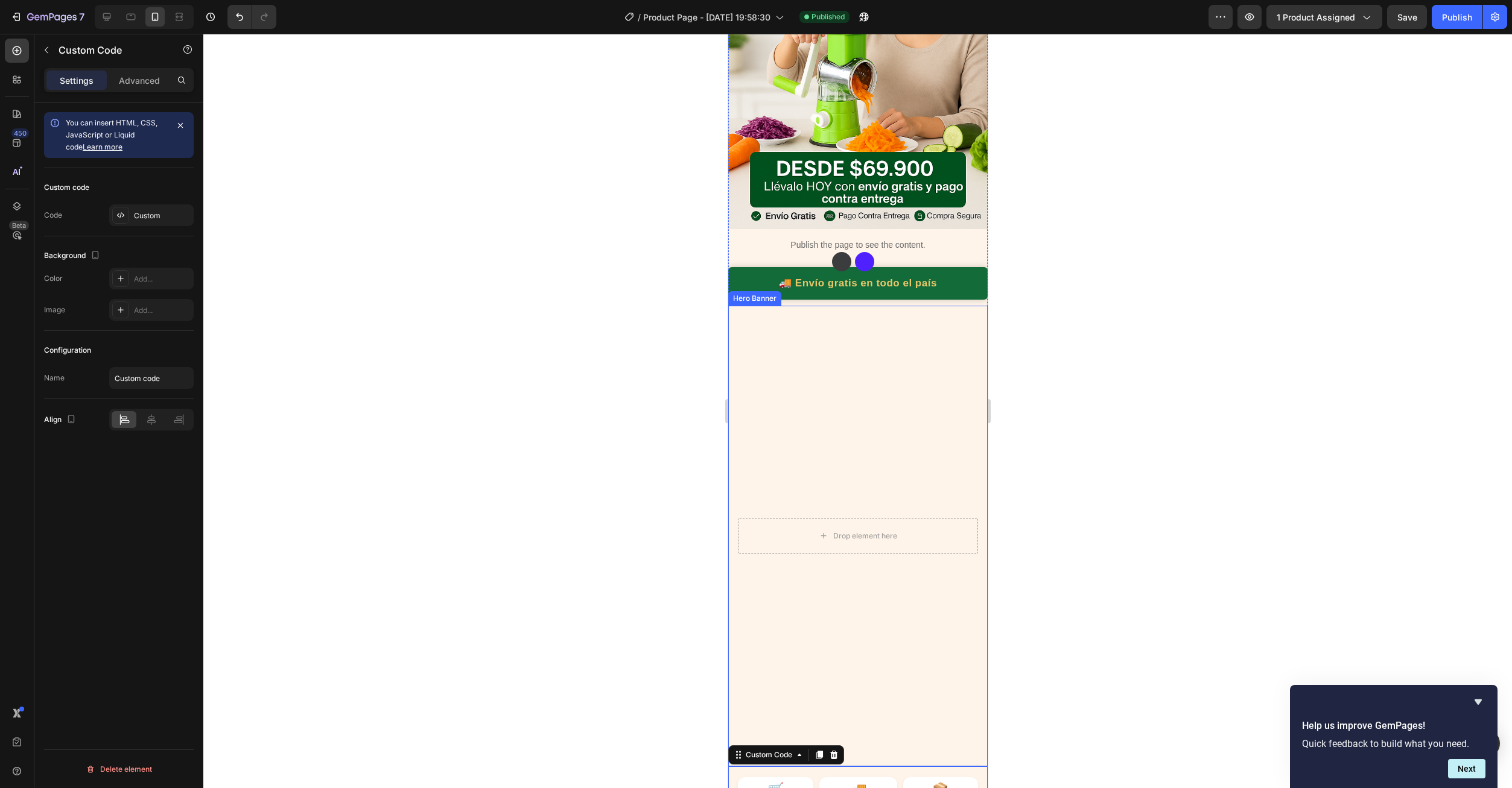
scroll to position [241, 0]
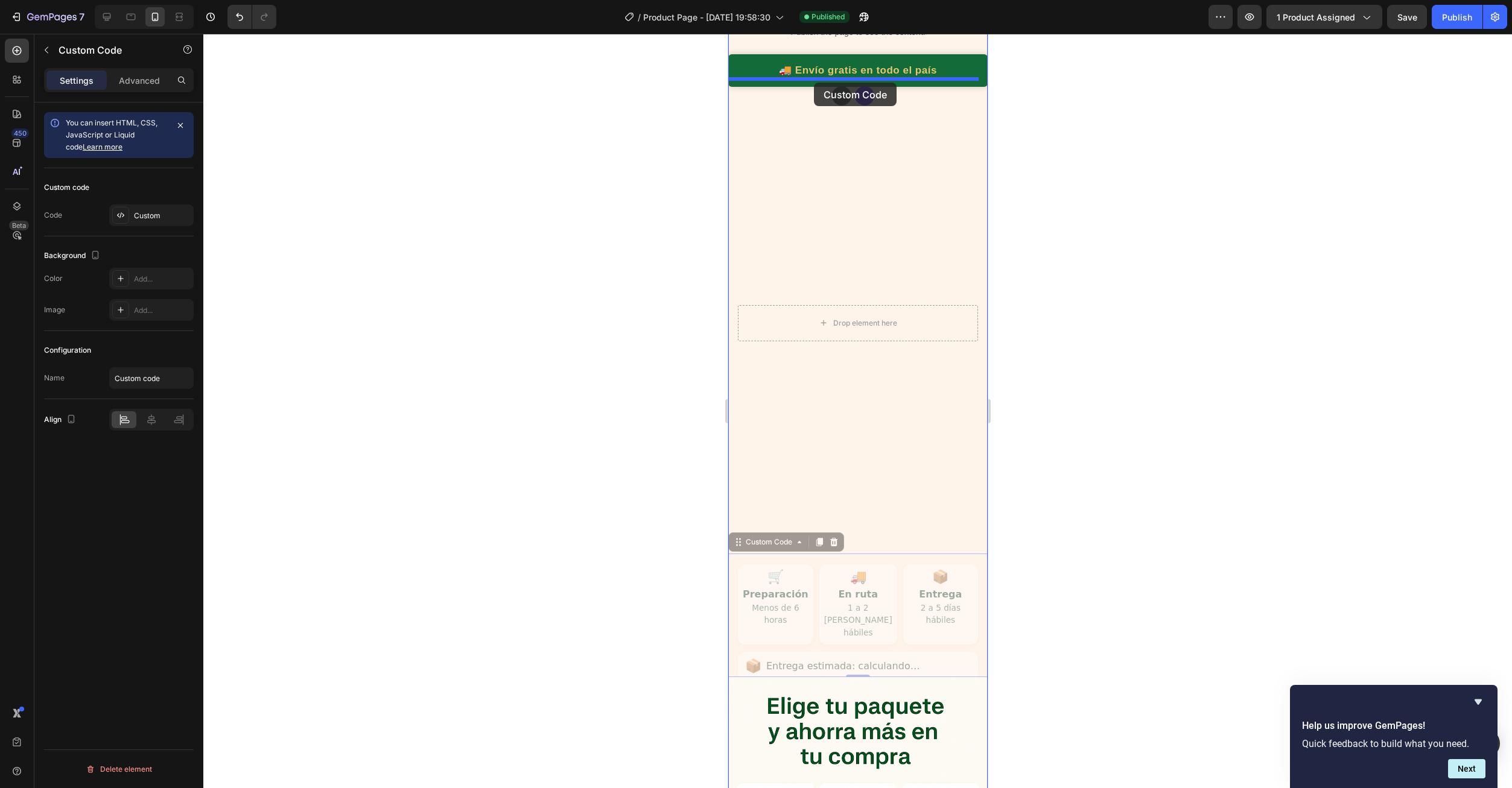
drag, startPoint x: 816, startPoint y: 533, endPoint x: 813, endPoint y: 82, distance: 451.0
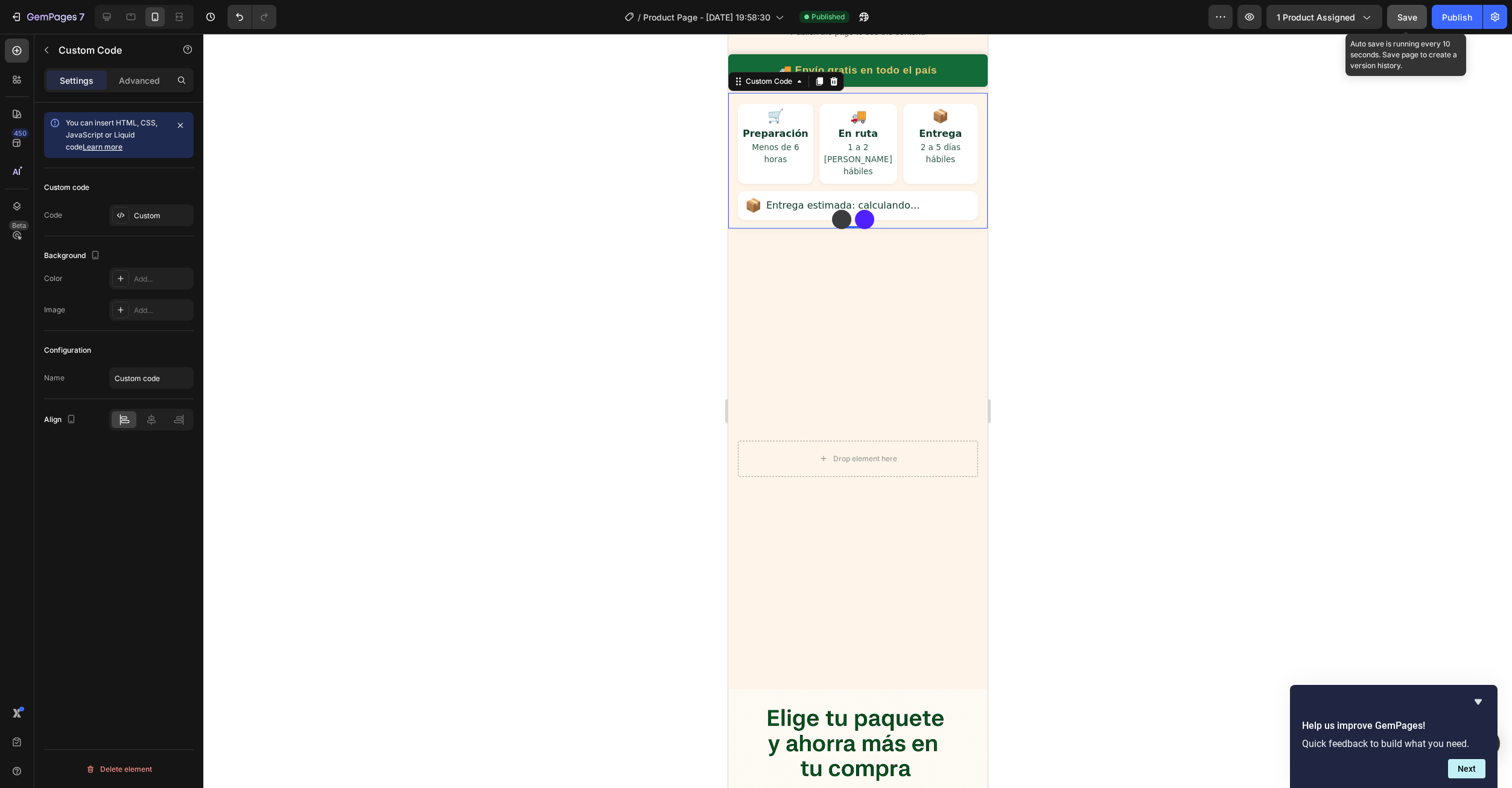
click at [1406, 16] on span "Save" at bounding box center [1407, 17] width 20 height 10
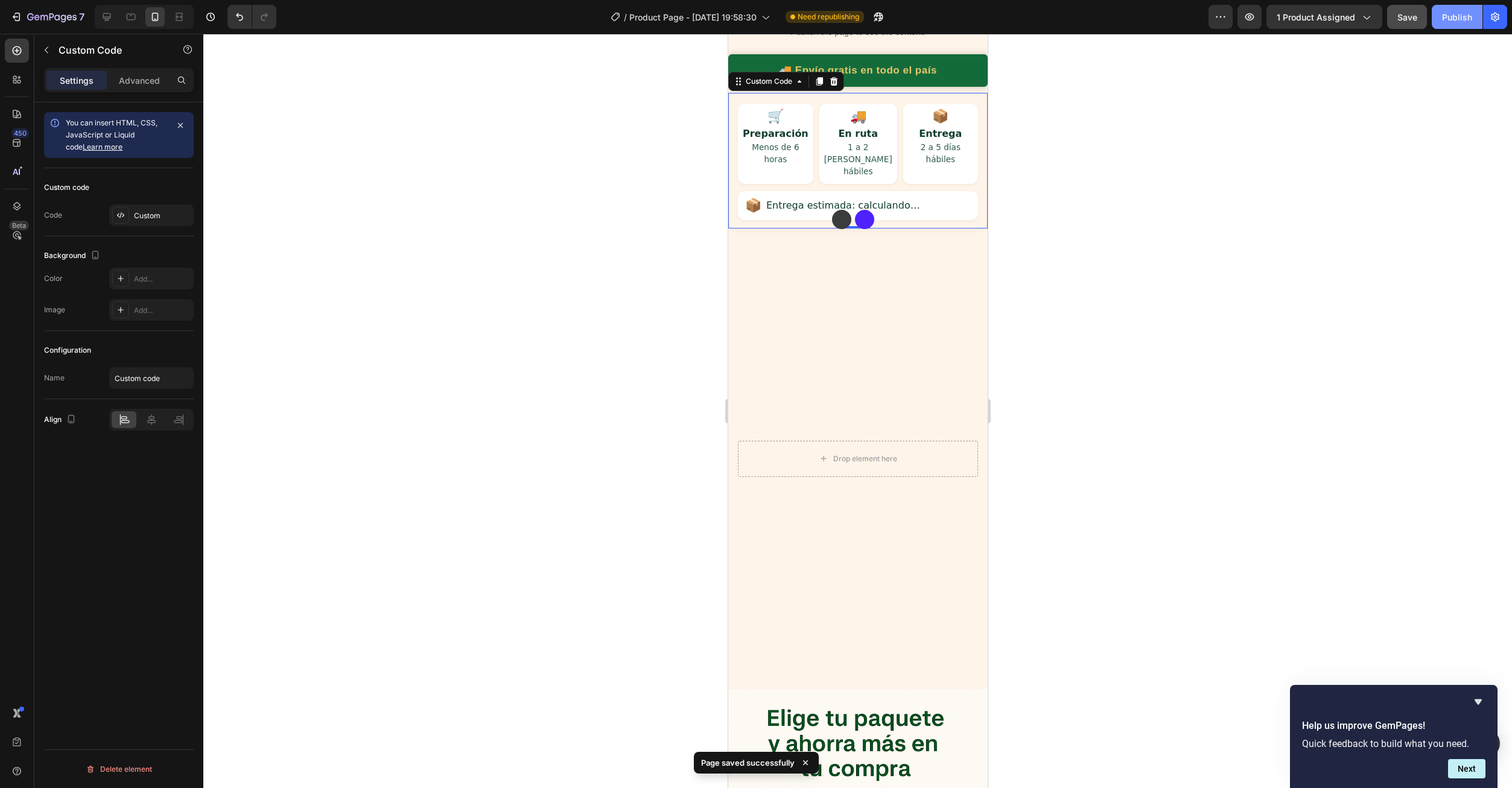
click at [1450, 22] on div "Publish" at bounding box center [1456, 17] width 30 height 13
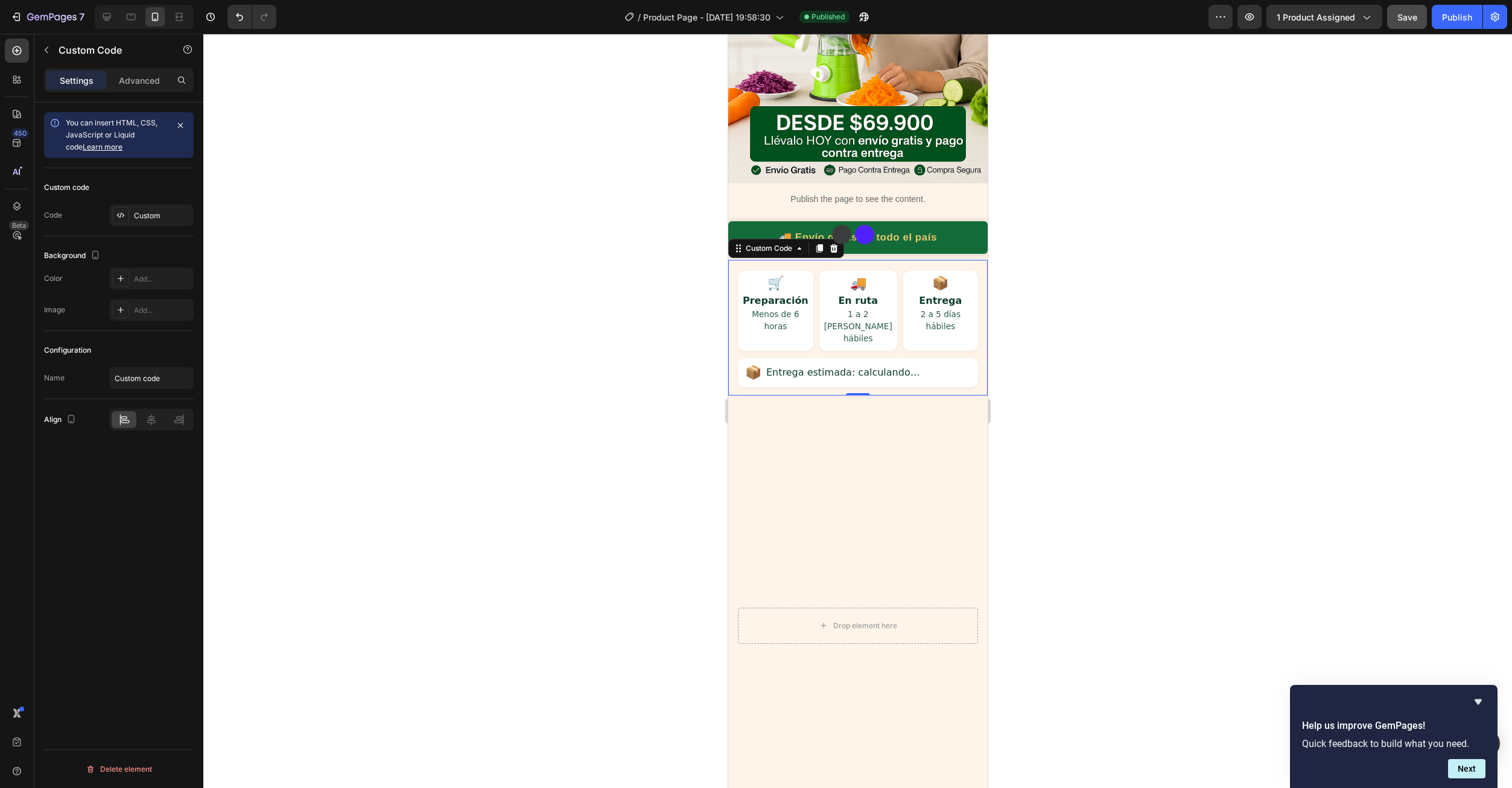
scroll to position [301, 0]
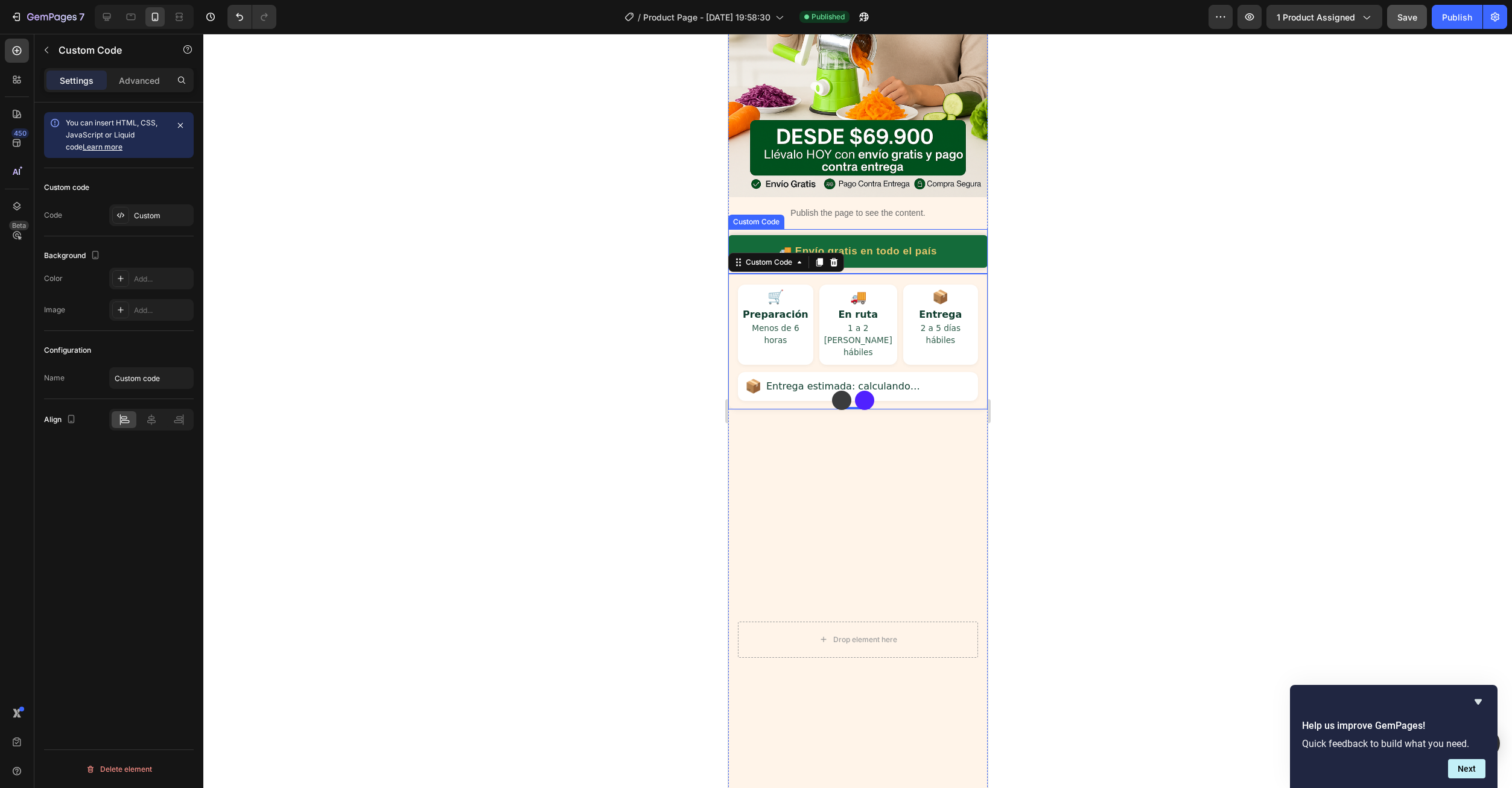
click at [879, 235] on div "🚚 Envío gratis en todo el país 💵 Pago contraentrega ✅ Garantía de 30 días ⏱️ En…" at bounding box center [857, 251] width 259 height 33
click at [832, 213] on icon at bounding box center [834, 217] width 8 height 8
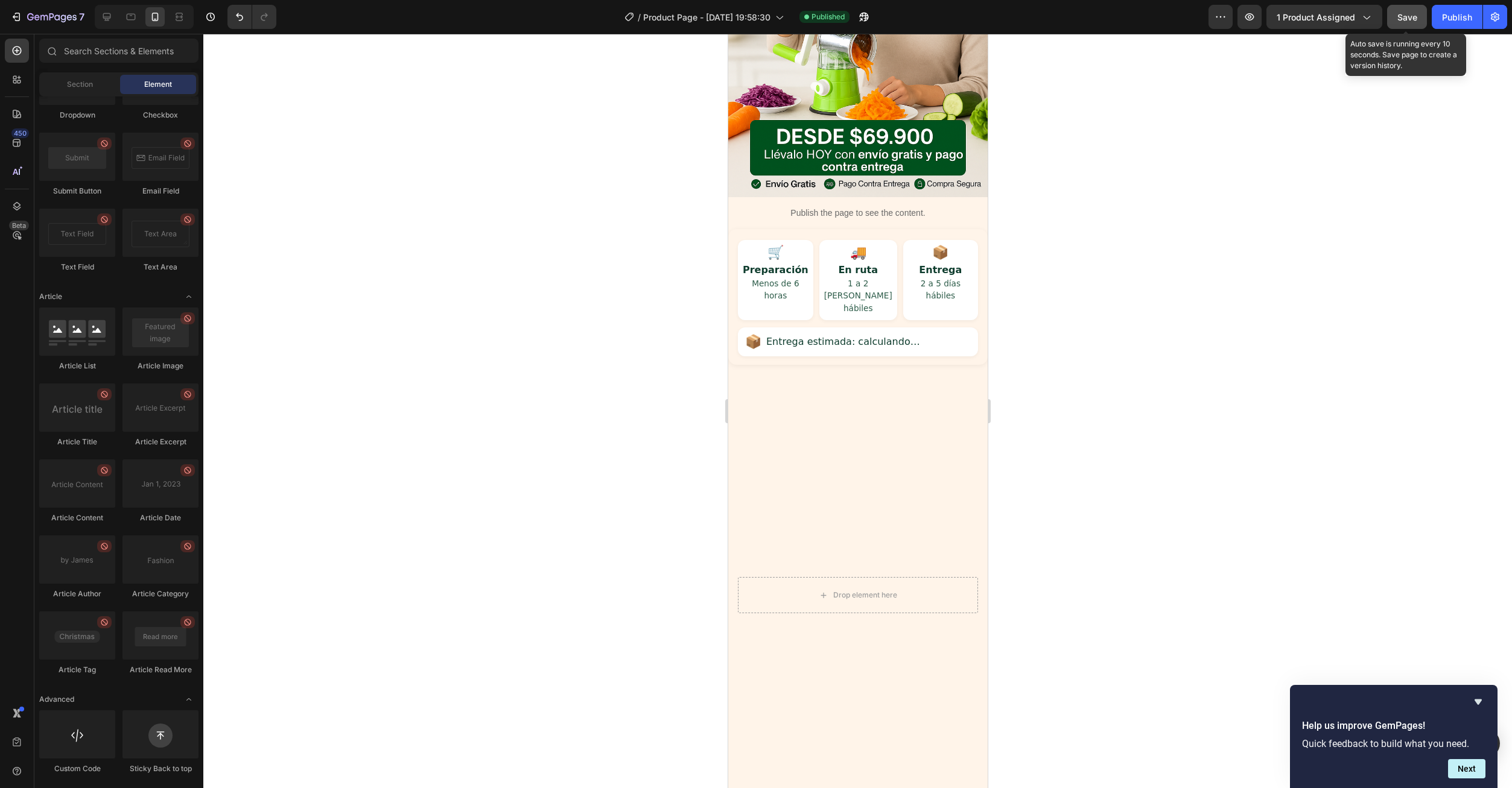
click at [1402, 28] on button "Save" at bounding box center [1407, 17] width 40 height 24
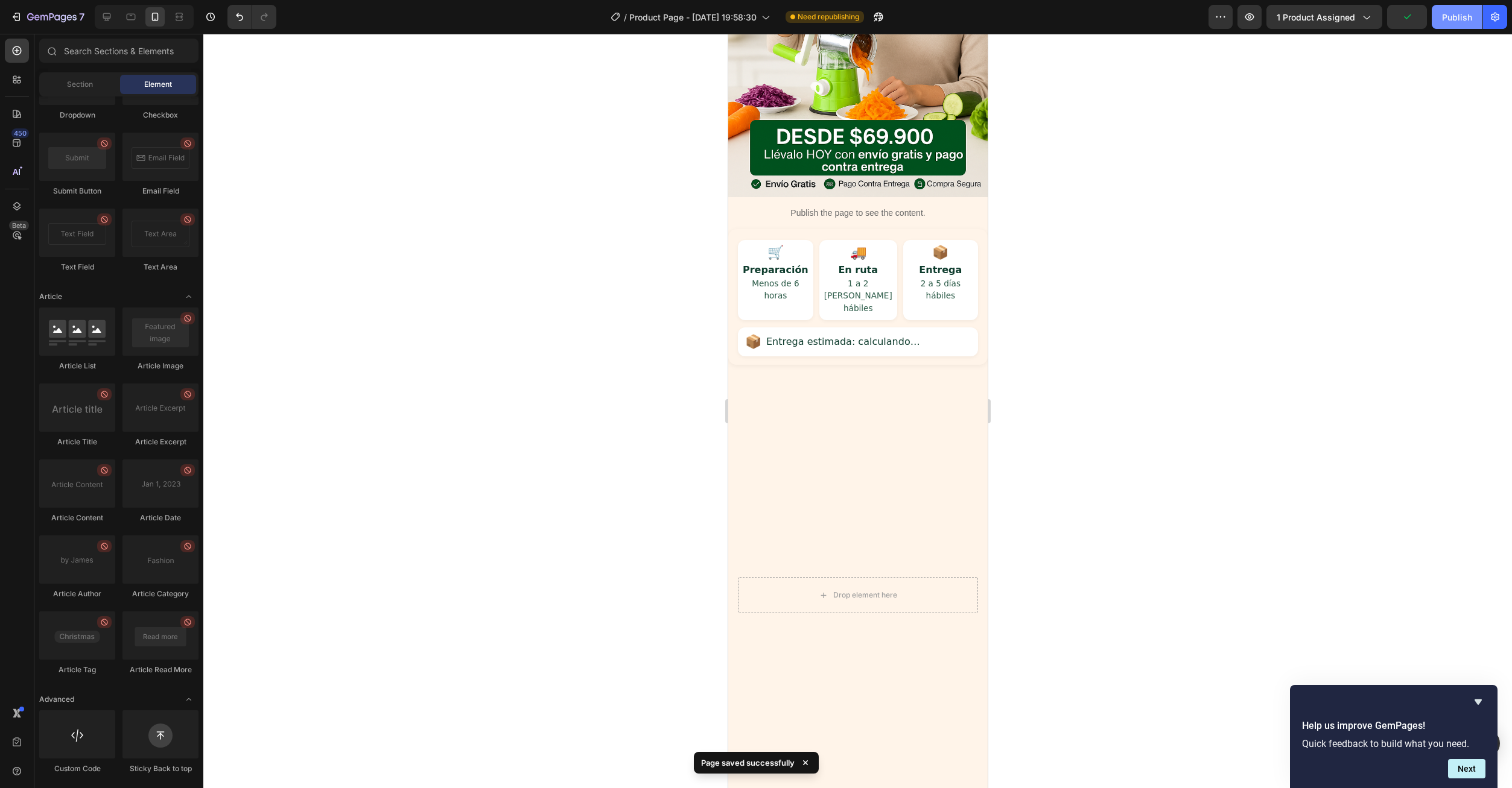
click at [1457, 23] on div "Publish" at bounding box center [1456, 17] width 30 height 13
click at [890, 240] on div "🛒 Preparación Menos de 6 horas 🚚 En ruta 1 a 2 días hábiles 📦 Entrega 2 a 5 día…" at bounding box center [857, 280] width 240 height 80
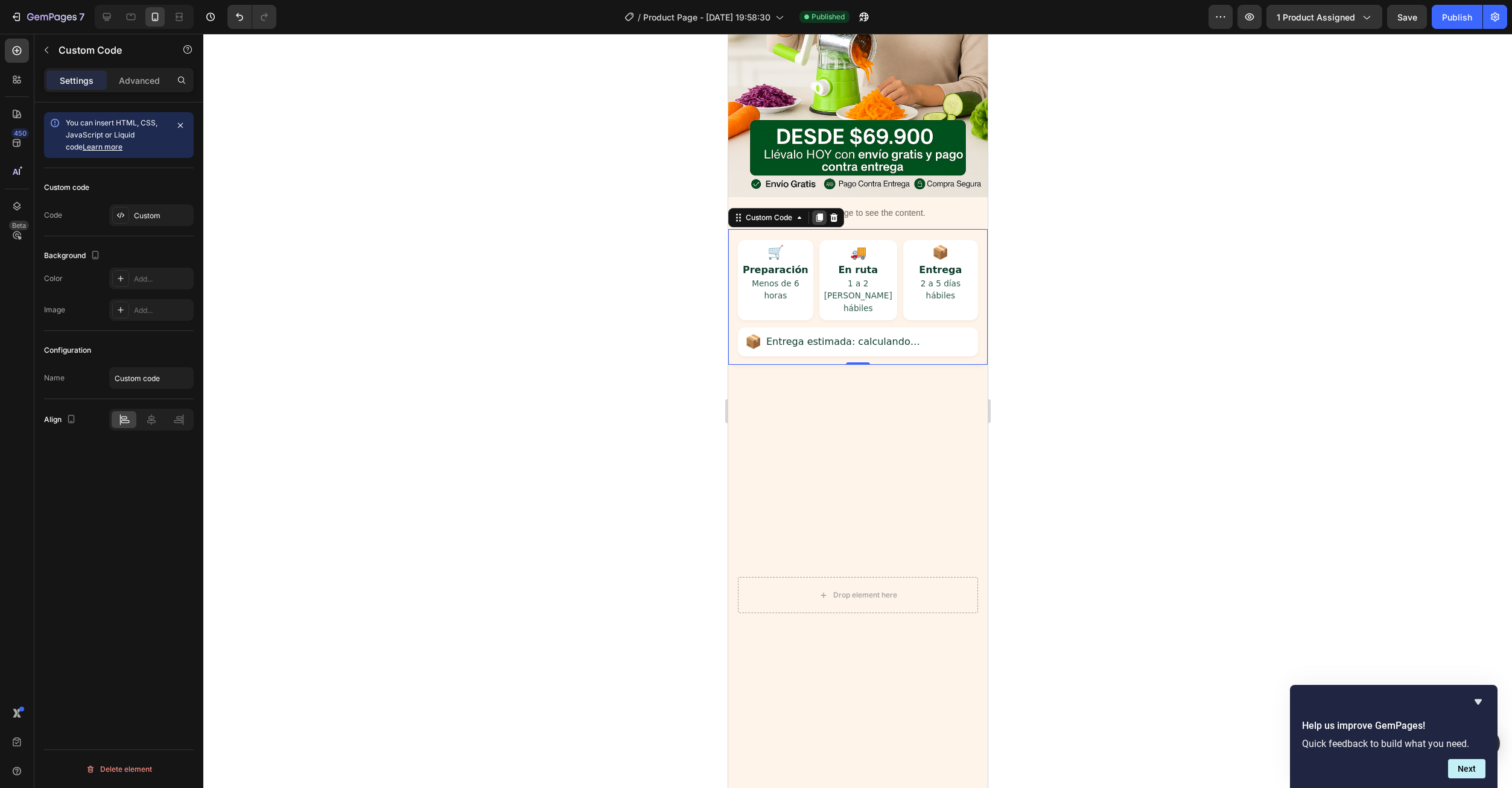
click at [814, 213] on icon at bounding box center [818, 217] width 10 height 10
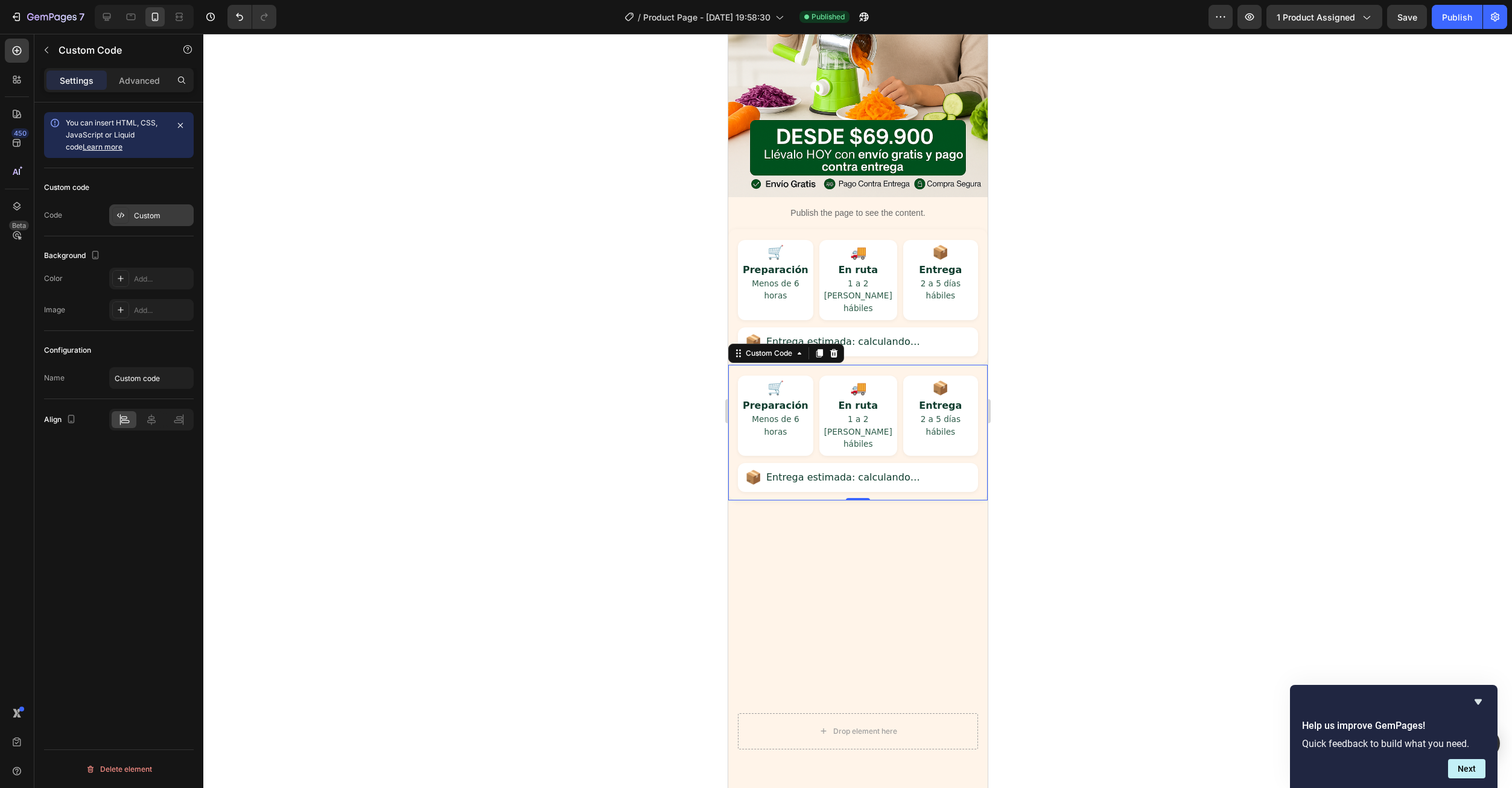
click at [157, 215] on div "Custom" at bounding box center [162, 216] width 57 height 11
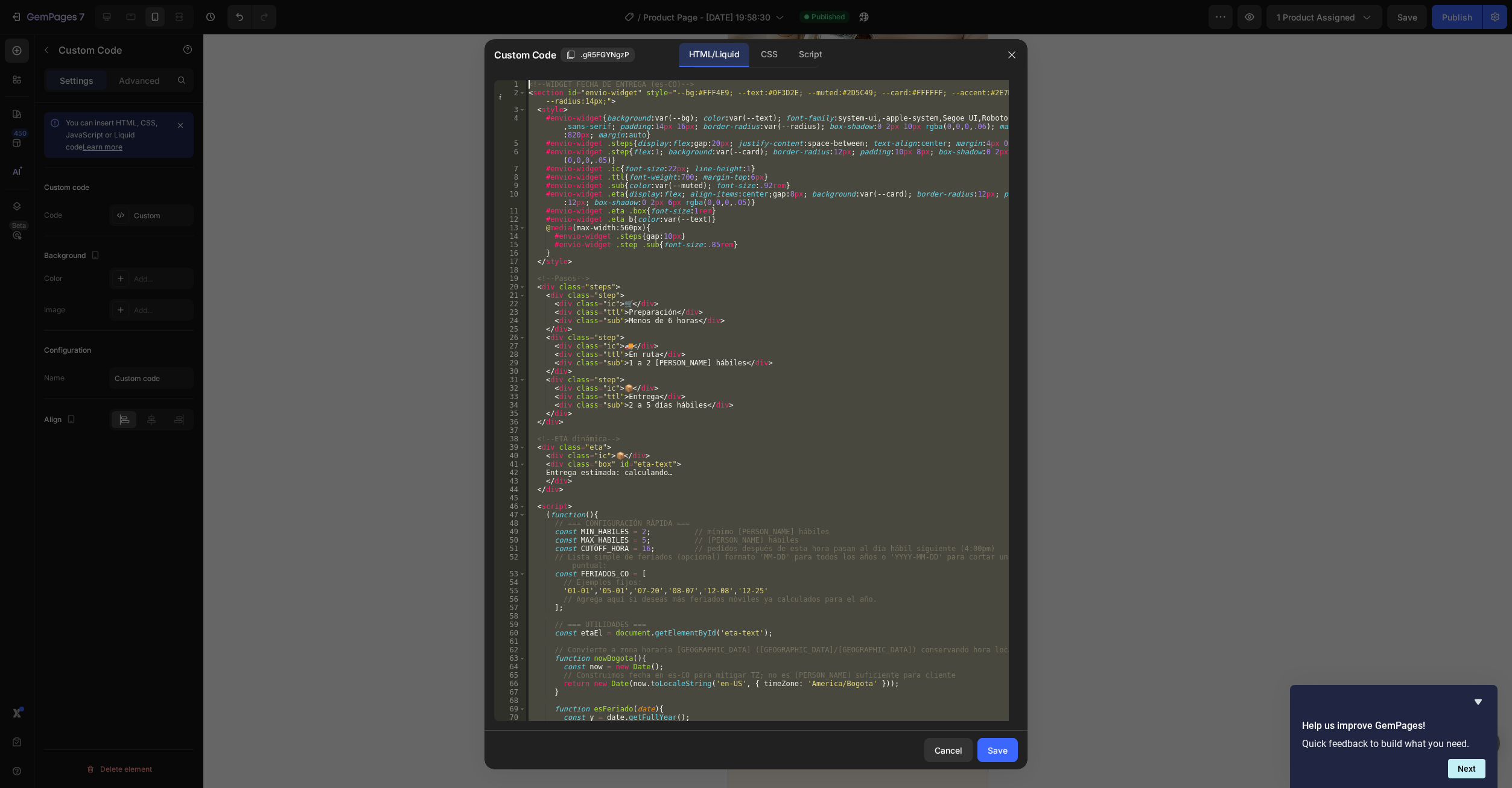
scroll to position [0, 0]
drag, startPoint x: 582, startPoint y: 713, endPoint x: 505, endPoint y: 46, distance: 671.4
click at [507, 0] on html "7 Version history / Product Page - Sep 28, 19:58:30 Published Preview 1 product…" at bounding box center [756, 0] width 1512 height 0
type textarea "<!-- WIDGET FECHA DE ENTREGA (es-CO) --> <section id="envio-widget" style="--bg…"
paste textarea
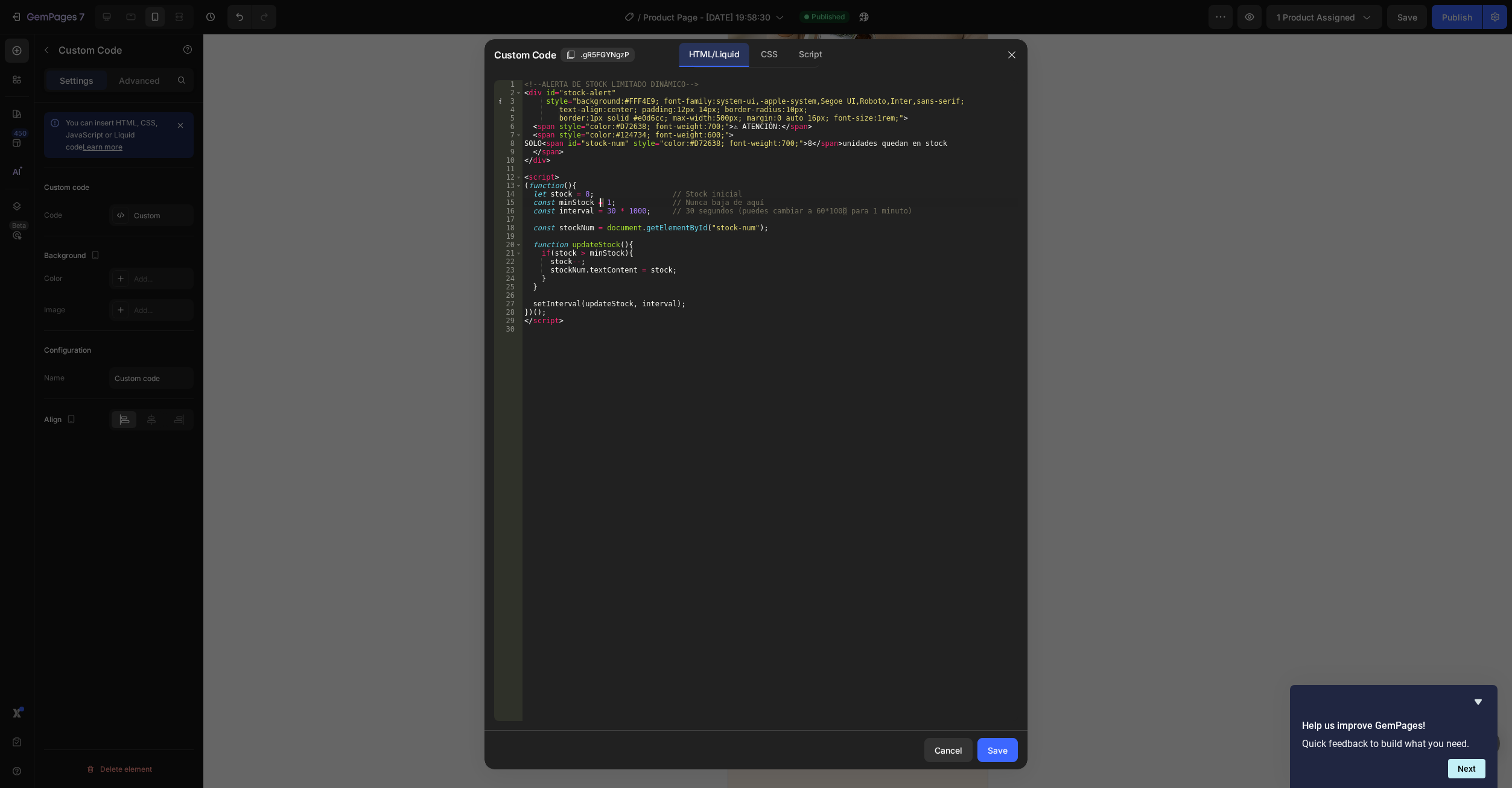
click at [601, 206] on div "<!-- ALERTA DE STOCK LIMITADO DINÁMICO --> < div id = "stock-alert" style = "ba…" at bounding box center [770, 409] width 496 height 658
type textarea "const minStock = 2; // Nunca baja de aquí"
click at [830, 611] on div "<!-- ALERTA DE STOCK LIMITADO DINÁMICO --> < div id = "stock-alert" style = "ba…" at bounding box center [770, 409] width 496 height 658
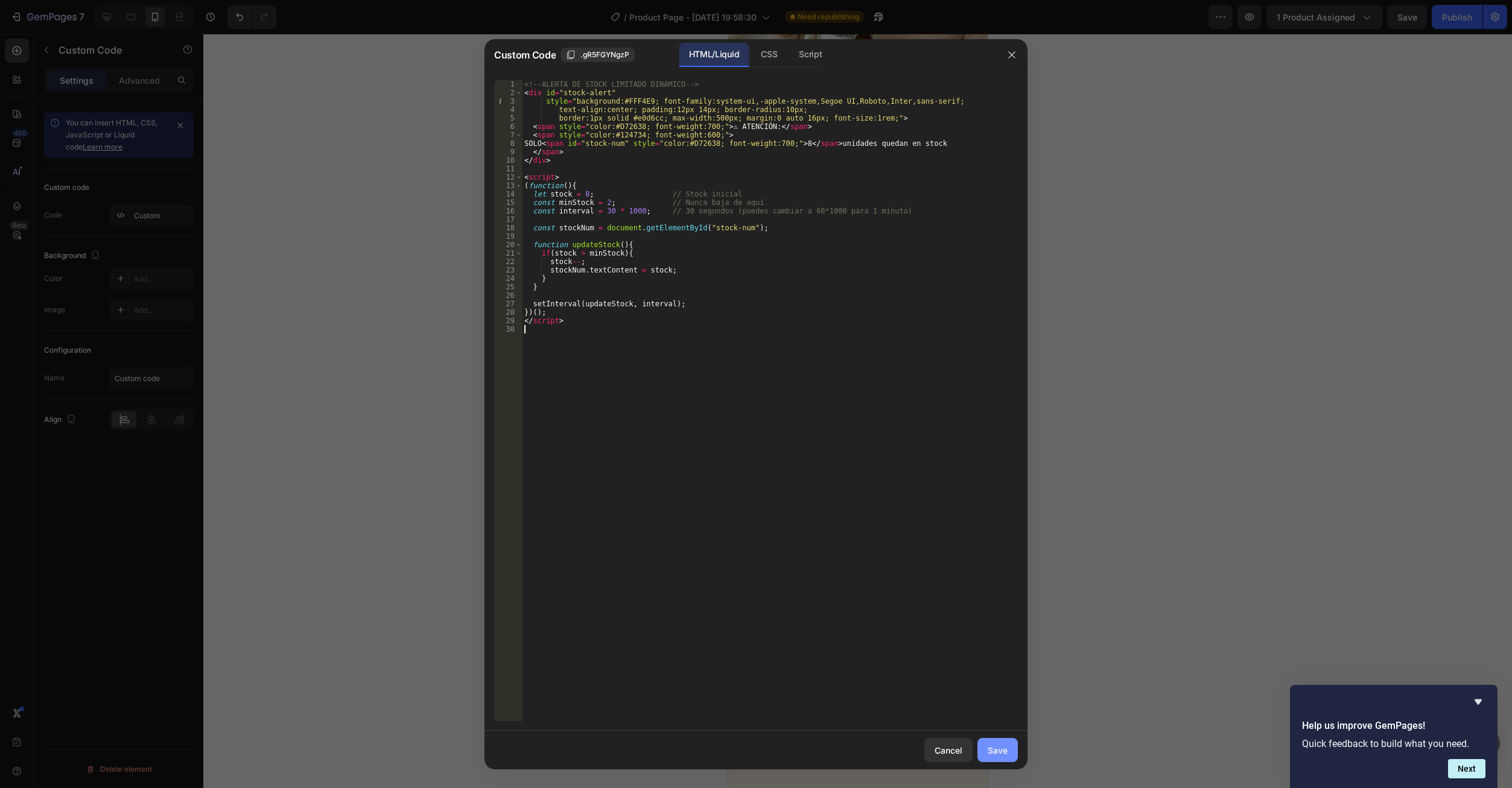
drag, startPoint x: 1001, startPoint y: 748, endPoint x: 1007, endPoint y: 743, distance: 7.8
click at [1002, 748] on div "Save" at bounding box center [997, 750] width 20 height 13
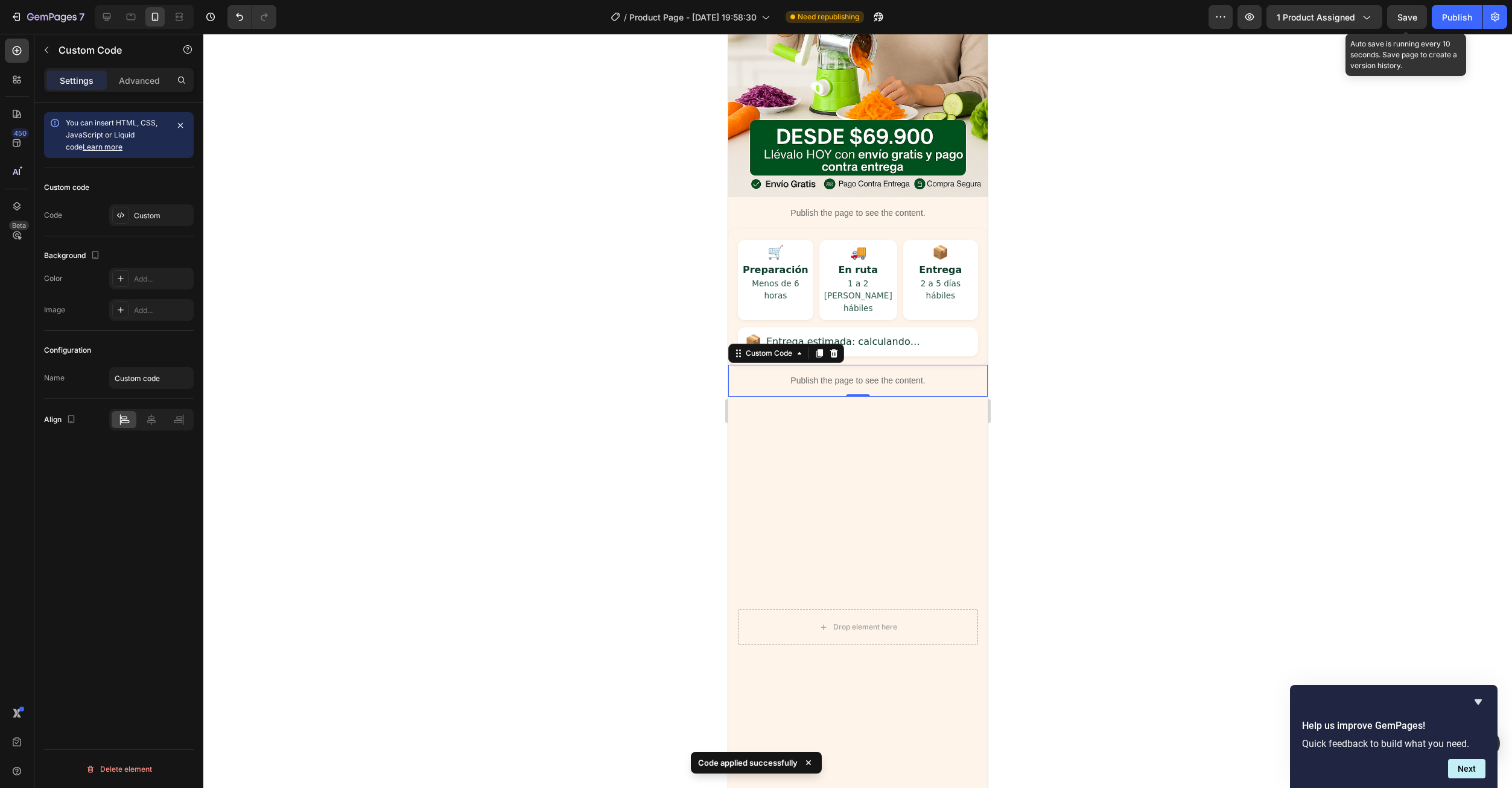
drag, startPoint x: 1396, startPoint y: 26, endPoint x: 1404, endPoint y: 68, distance: 42.8
click at [1396, 27] on button "Save" at bounding box center [1407, 17] width 40 height 24
click at [1460, 24] on button "Publish" at bounding box center [1456, 17] width 50 height 24
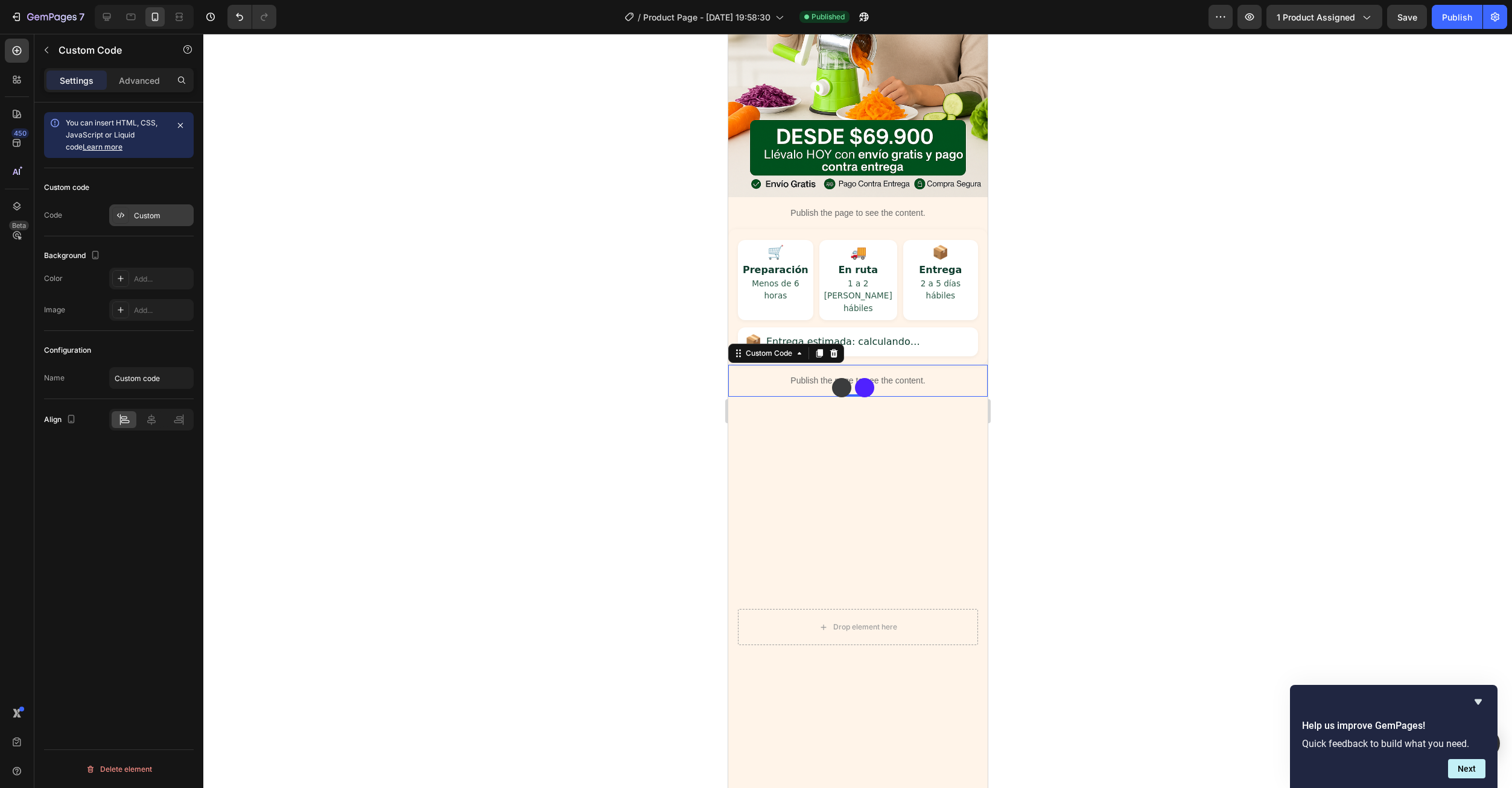
click at [143, 225] on div "Custom" at bounding box center [151, 215] width 84 height 22
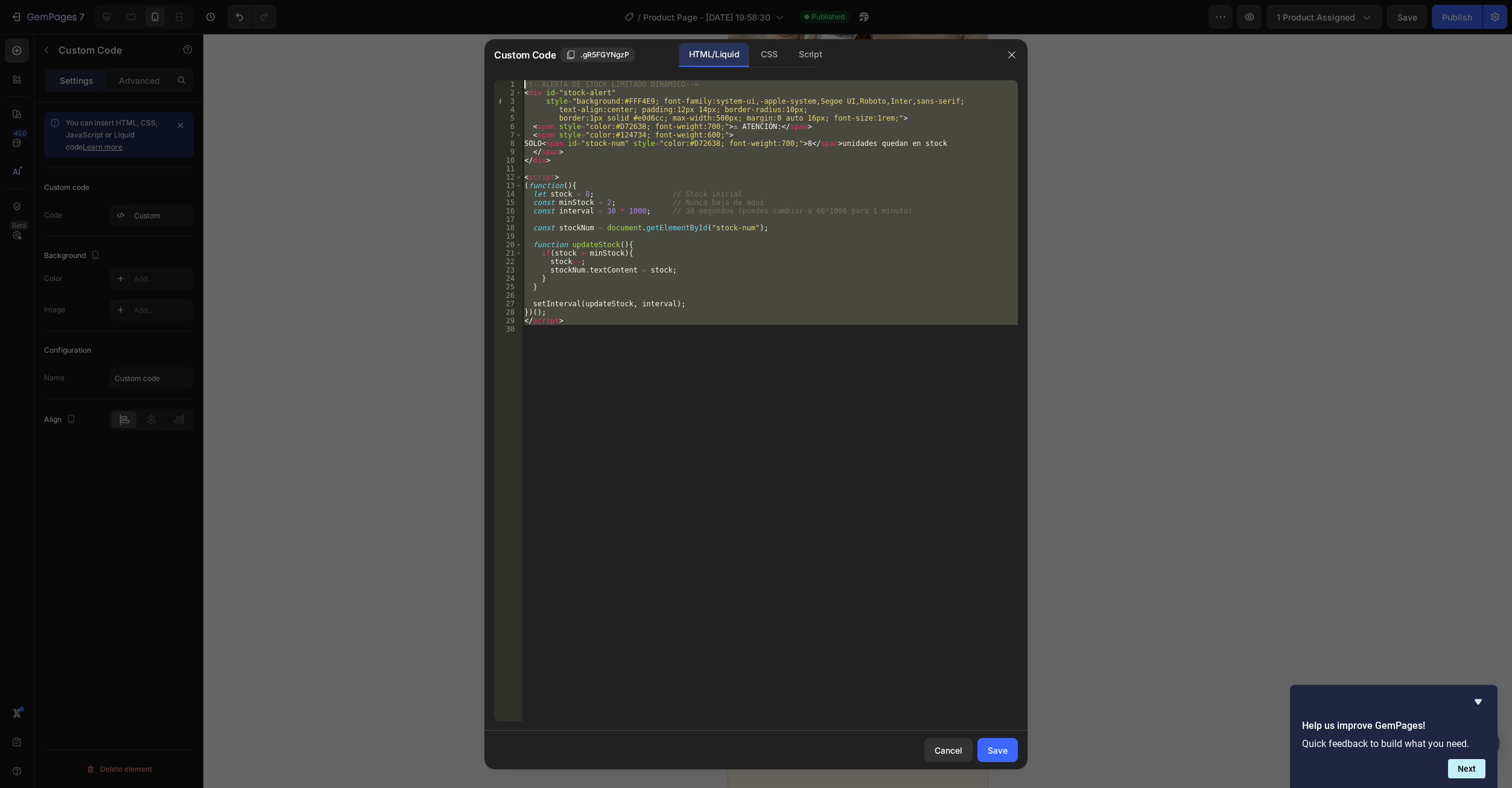
drag, startPoint x: 624, startPoint y: 331, endPoint x: 500, endPoint y: 65, distance: 293.5
click at [500, 65] on div "Custom Code .gR5FGYNgzP HTML/Liquid CSS Script 1 2 3 4 5 6 7 8 9 10 11 12 13 14…" at bounding box center [756, 404] width 543 height 731
type textarea "<!-- ALERTA DE STOCK LIMITADO DINÁMICO --> <div id="stock-alert""
paste textarea
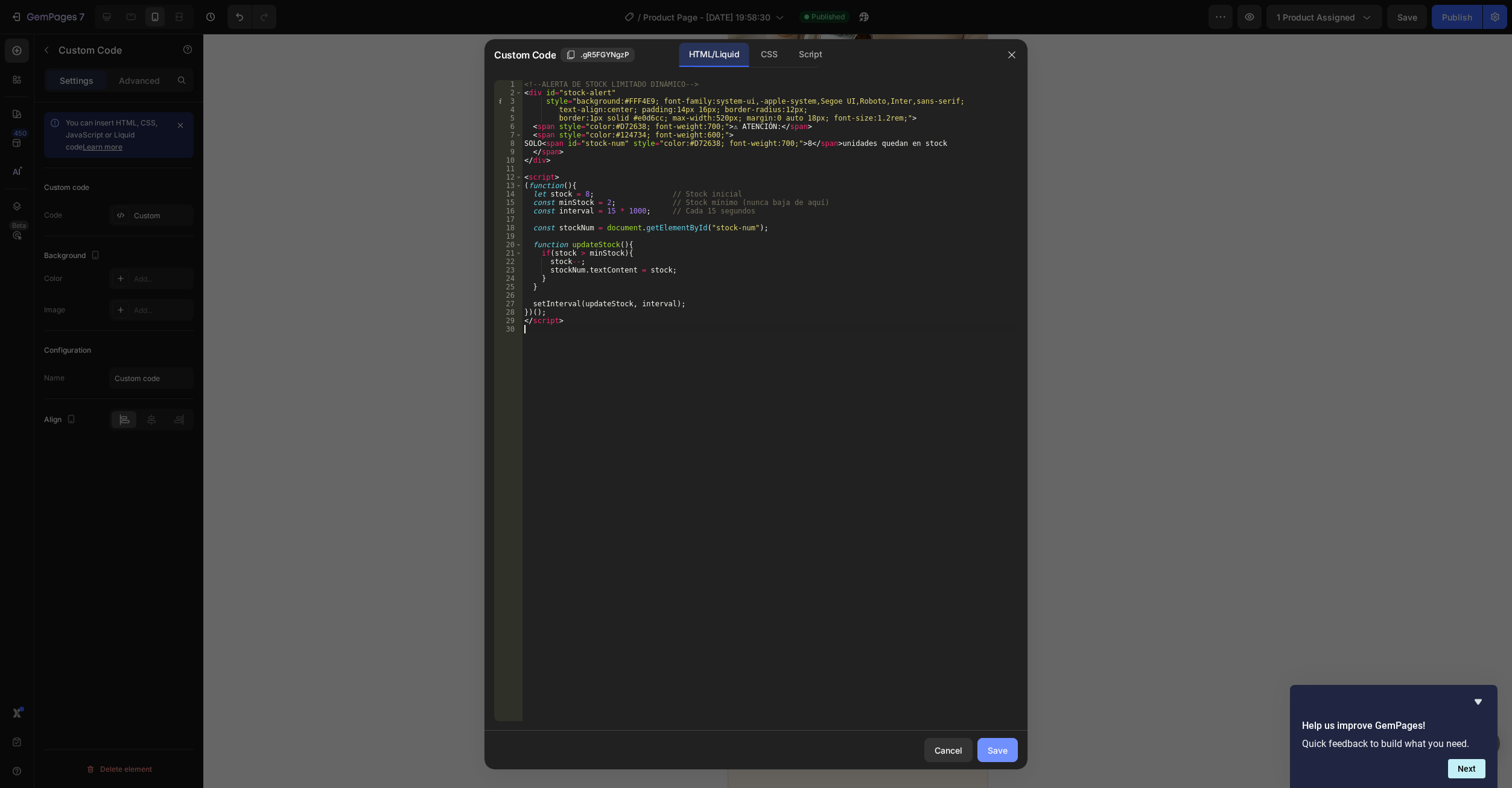
drag, startPoint x: 998, startPoint y: 770, endPoint x: 995, endPoint y: 761, distance: 9.5
click at [998, 768] on div "Custom Code .gR5FGYNgzP HTML/Liquid CSS Script 1 2 3 4 5 6 7 8 9 10 11 12 13 14…" at bounding box center [756, 394] width 1512 height 788
click at [995, 761] on button "Save" at bounding box center [997, 750] width 40 height 24
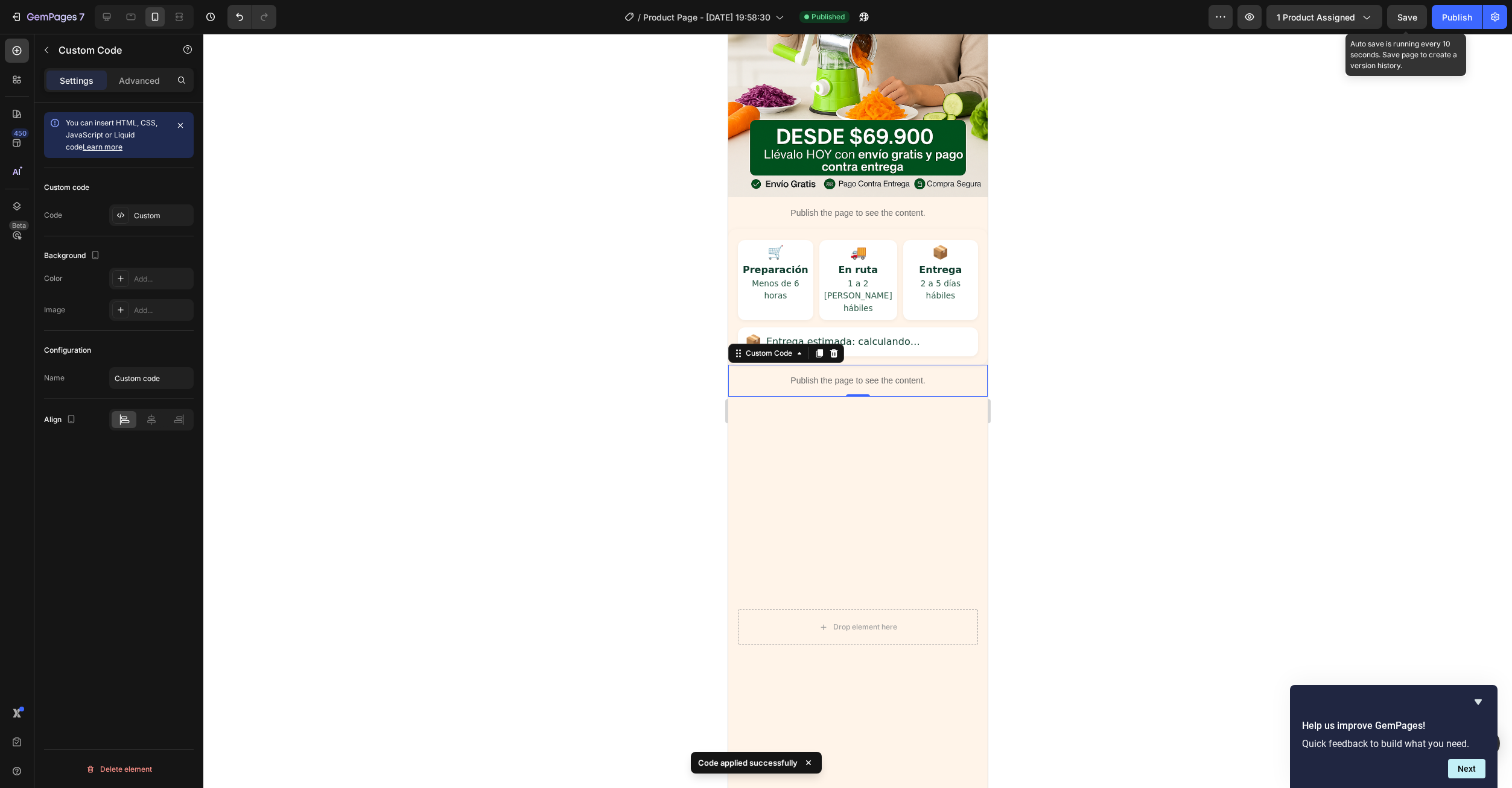
drag, startPoint x: 1400, startPoint y: 26, endPoint x: 1414, endPoint y: 62, distance: 38.6
click at [1400, 27] on button "Save" at bounding box center [1407, 17] width 40 height 24
click at [1453, 20] on div "Publish" at bounding box center [1456, 17] width 30 height 13
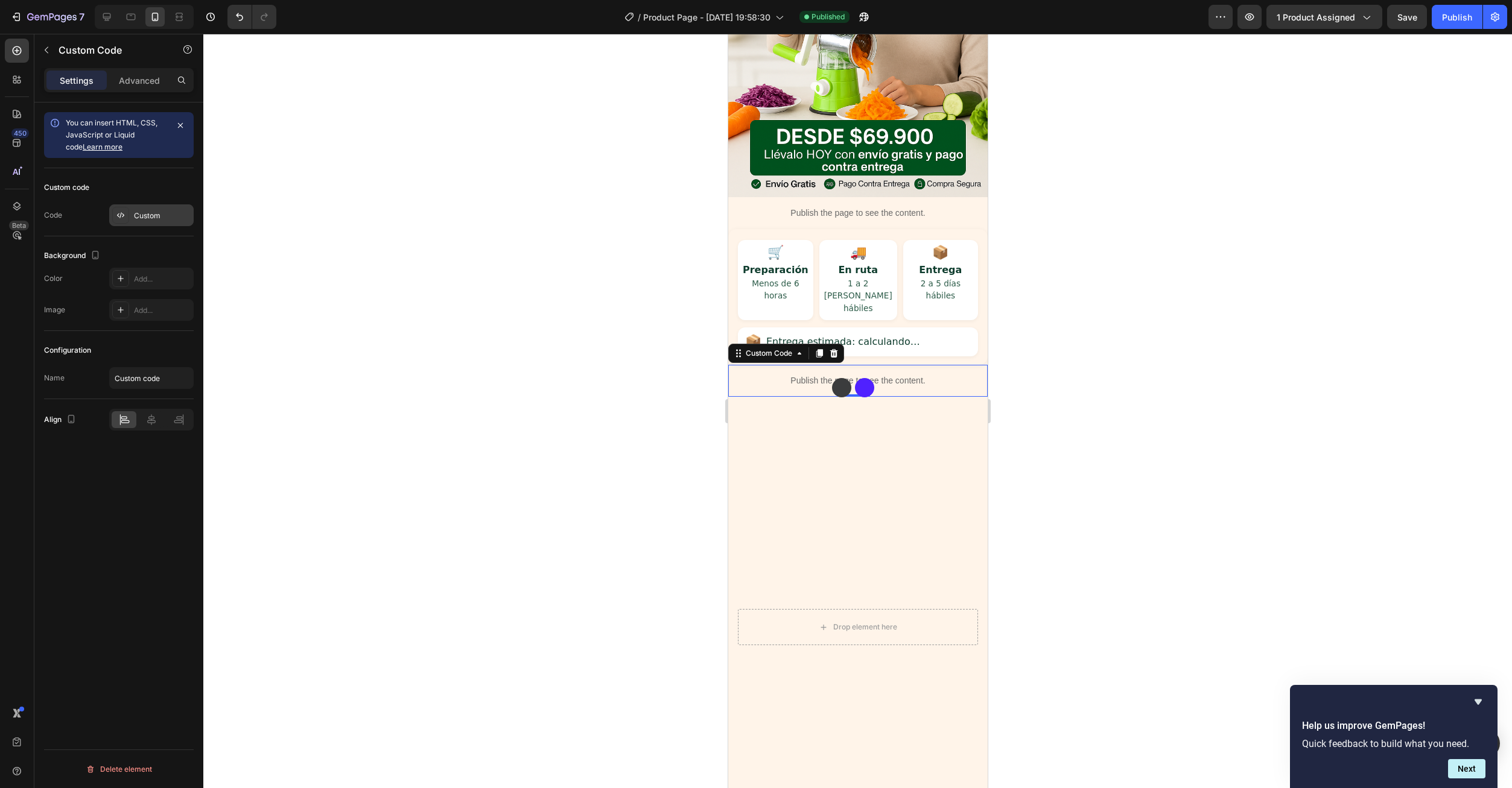
click at [148, 216] on div "Custom" at bounding box center [162, 216] width 57 height 11
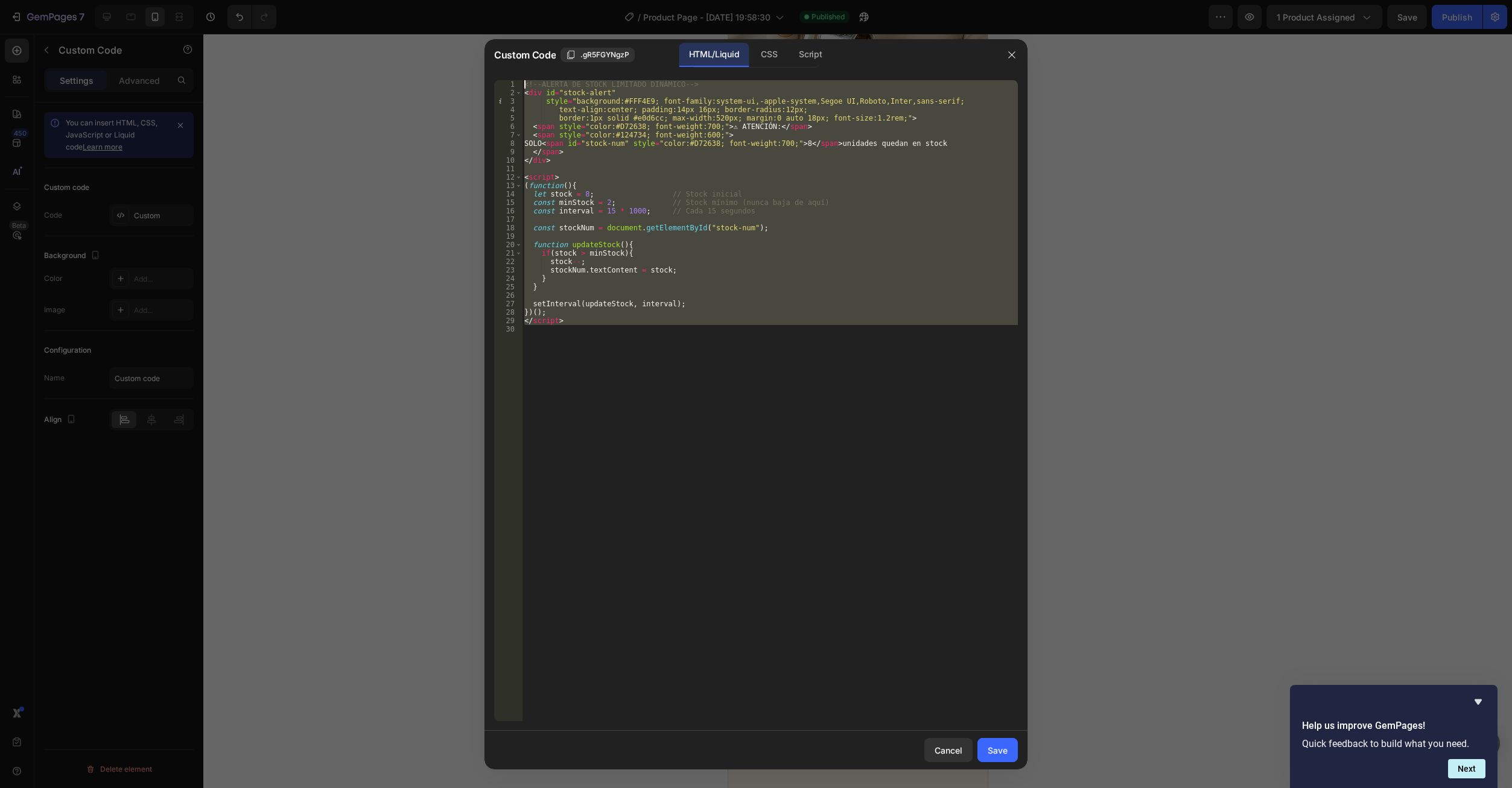
drag, startPoint x: 637, startPoint y: 344, endPoint x: 496, endPoint y: 81, distance: 298.4
click at [484, 59] on div "Custom Code .gR5FGYNgzP HTML/Liquid CSS Script 1 2 3 4 5 6 7 8 9 10 11 12 13 14…" at bounding box center [756, 394] width 1512 height 788
type textarea "<!-- ALERTA DE STOCK LIMITADO DINÁMICO --> <div id="stock-alert""
paste textarea
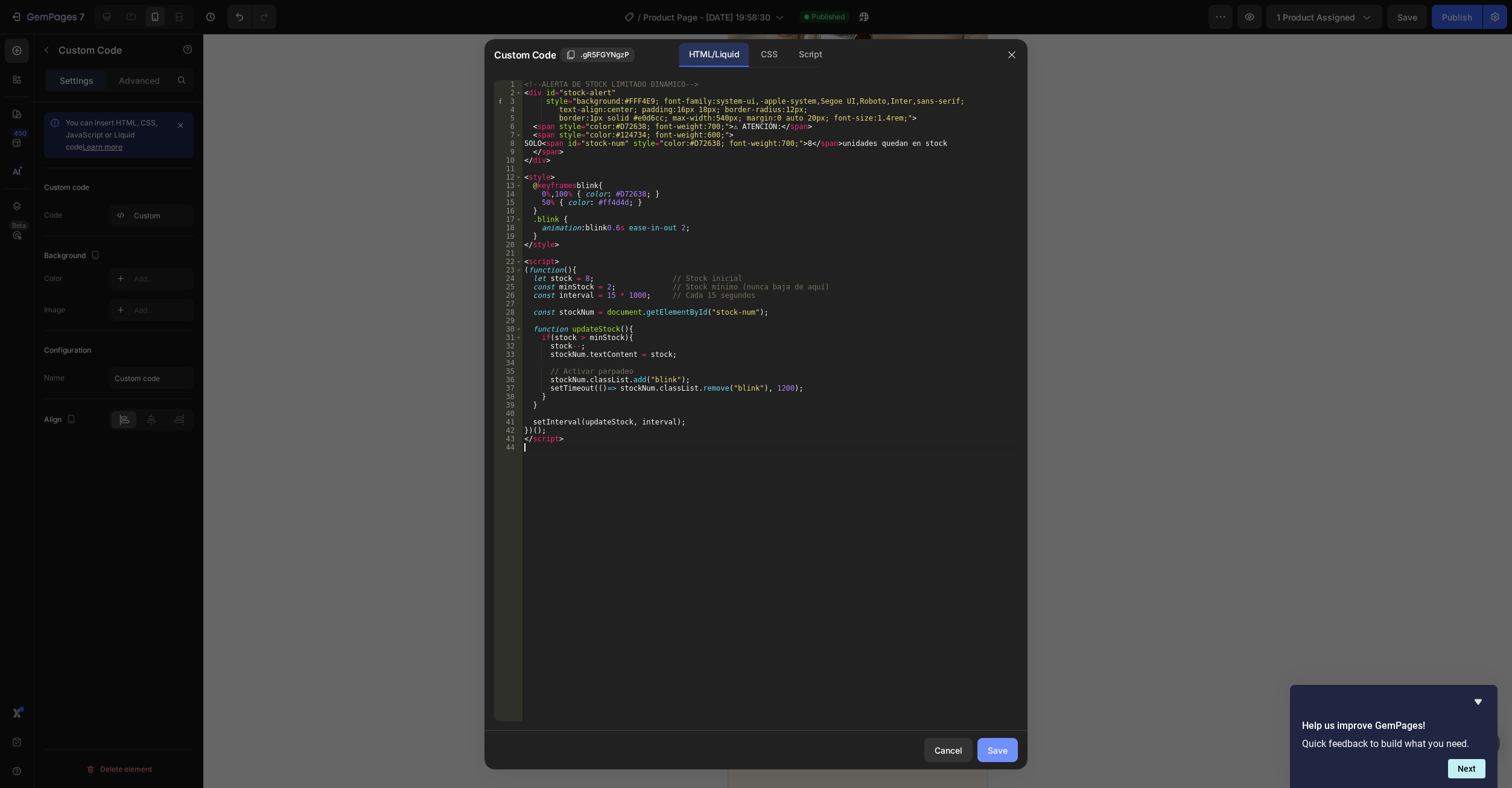
click at [1000, 745] on button "Save" at bounding box center [997, 750] width 40 height 24
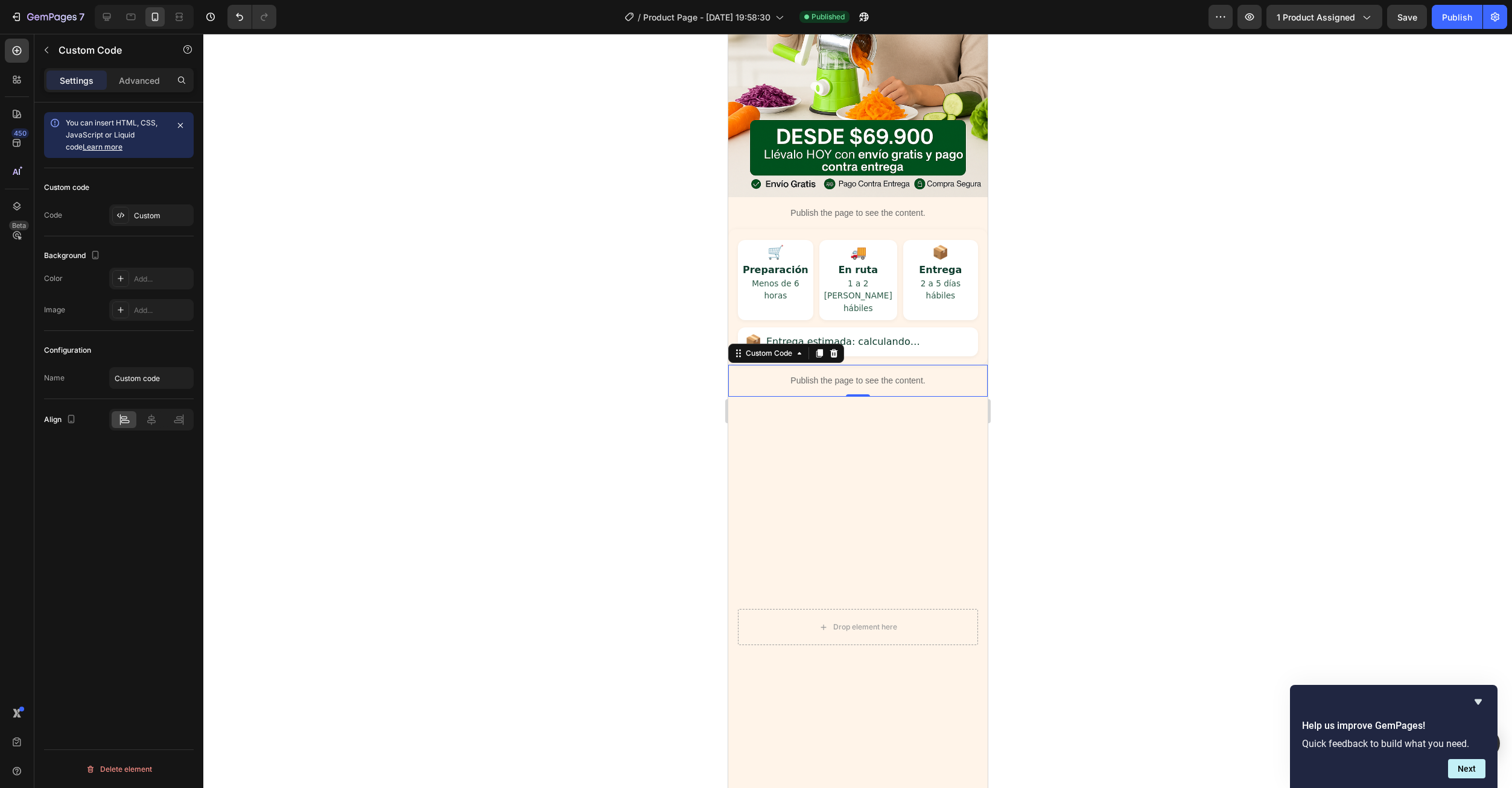
click at [1409, 11] on button "Save" at bounding box center [1407, 17] width 40 height 24
click at [1445, 23] on div "Publish" at bounding box center [1456, 17] width 30 height 13
click at [913, 246] on div "📦" at bounding box center [940, 252] width 65 height 13
click at [149, 214] on div "Custom" at bounding box center [162, 216] width 57 height 11
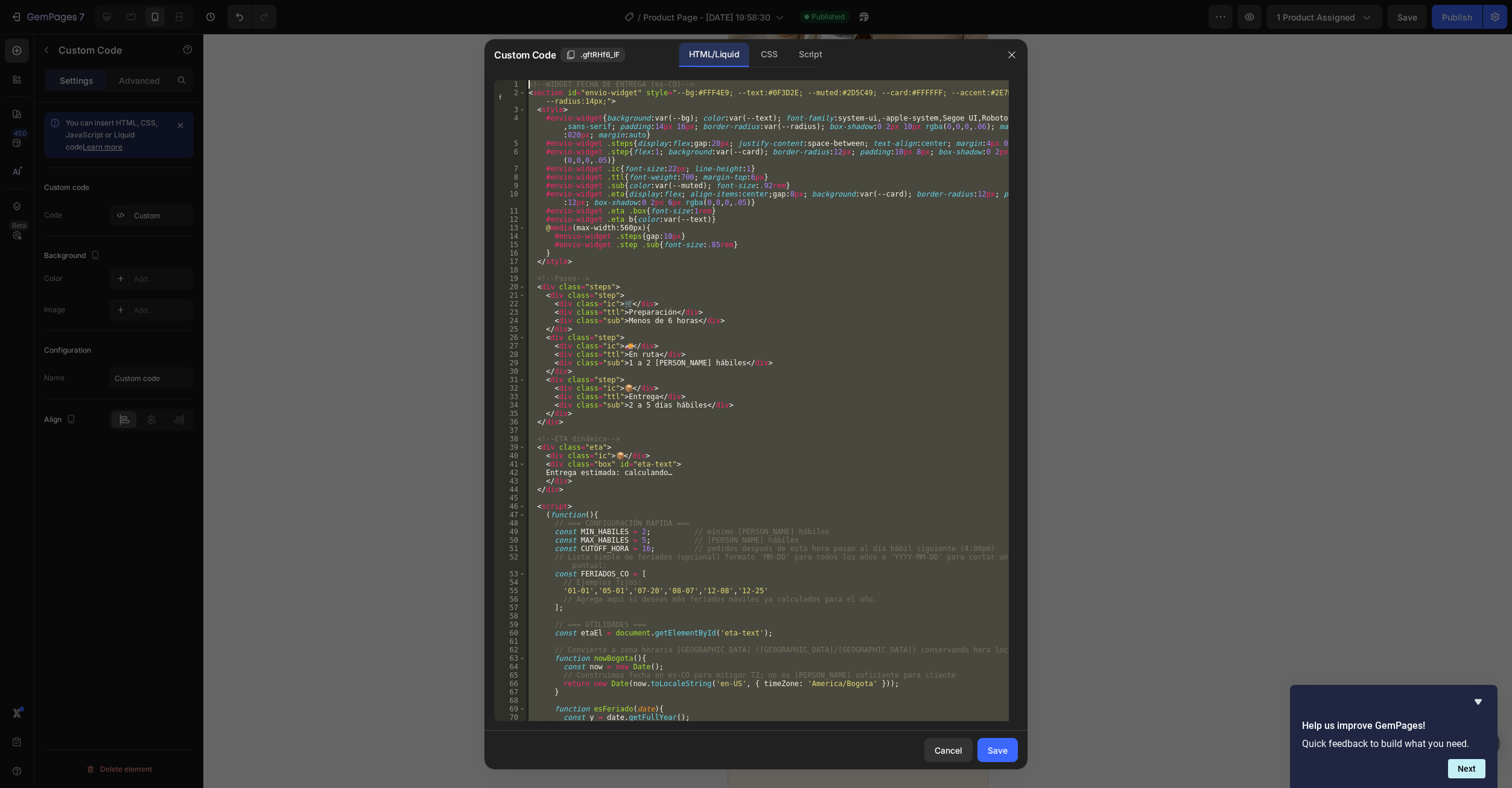
drag, startPoint x: 580, startPoint y: 688, endPoint x: 502, endPoint y: -42, distance: 734.2
click at [502, 0] on html "7 Version history / Product Page - Sep 28, 19:58:30 Published Preview 1 product…" at bounding box center [756, 0] width 1512 height 0
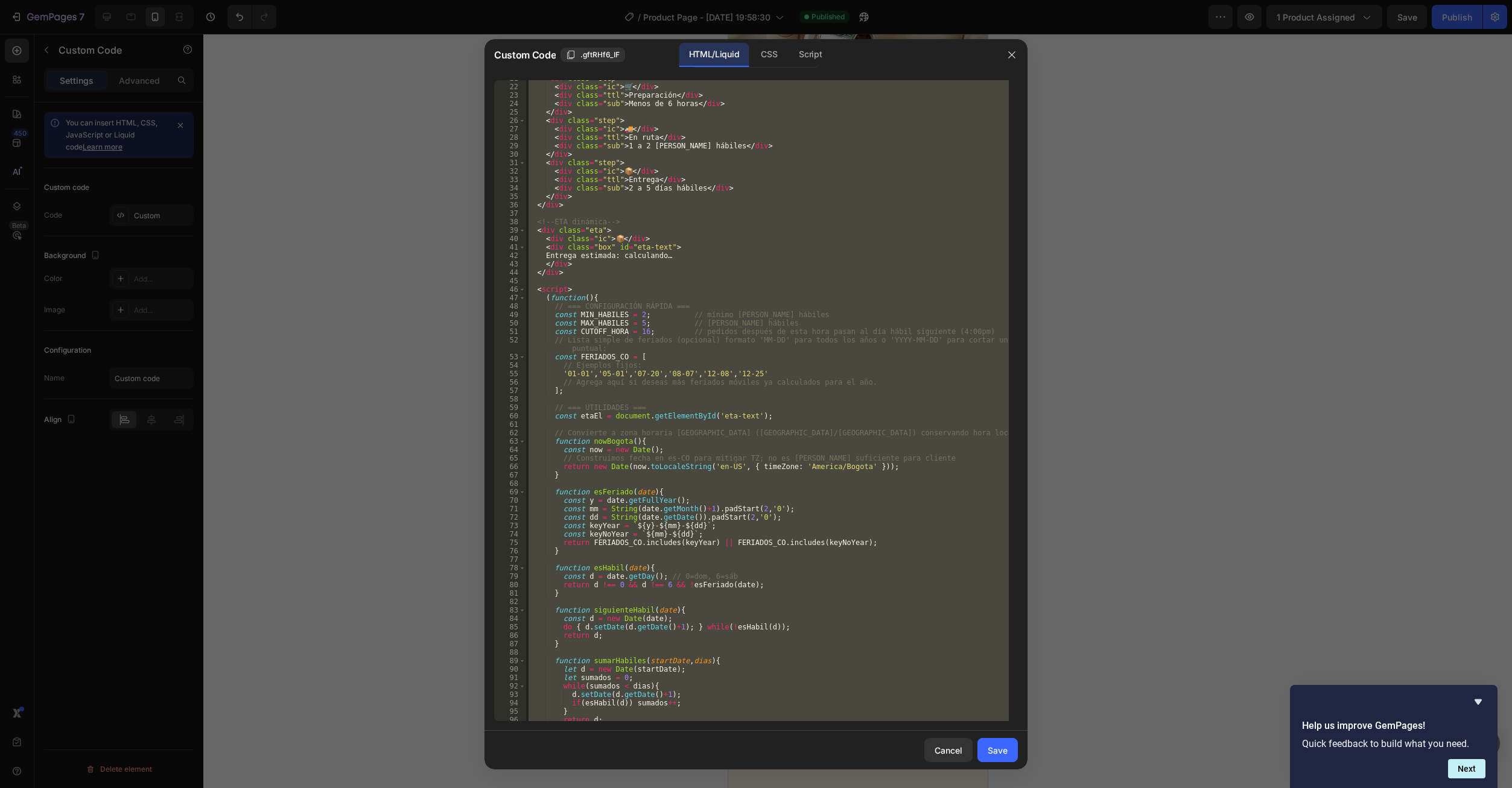
scroll to position [448, 0]
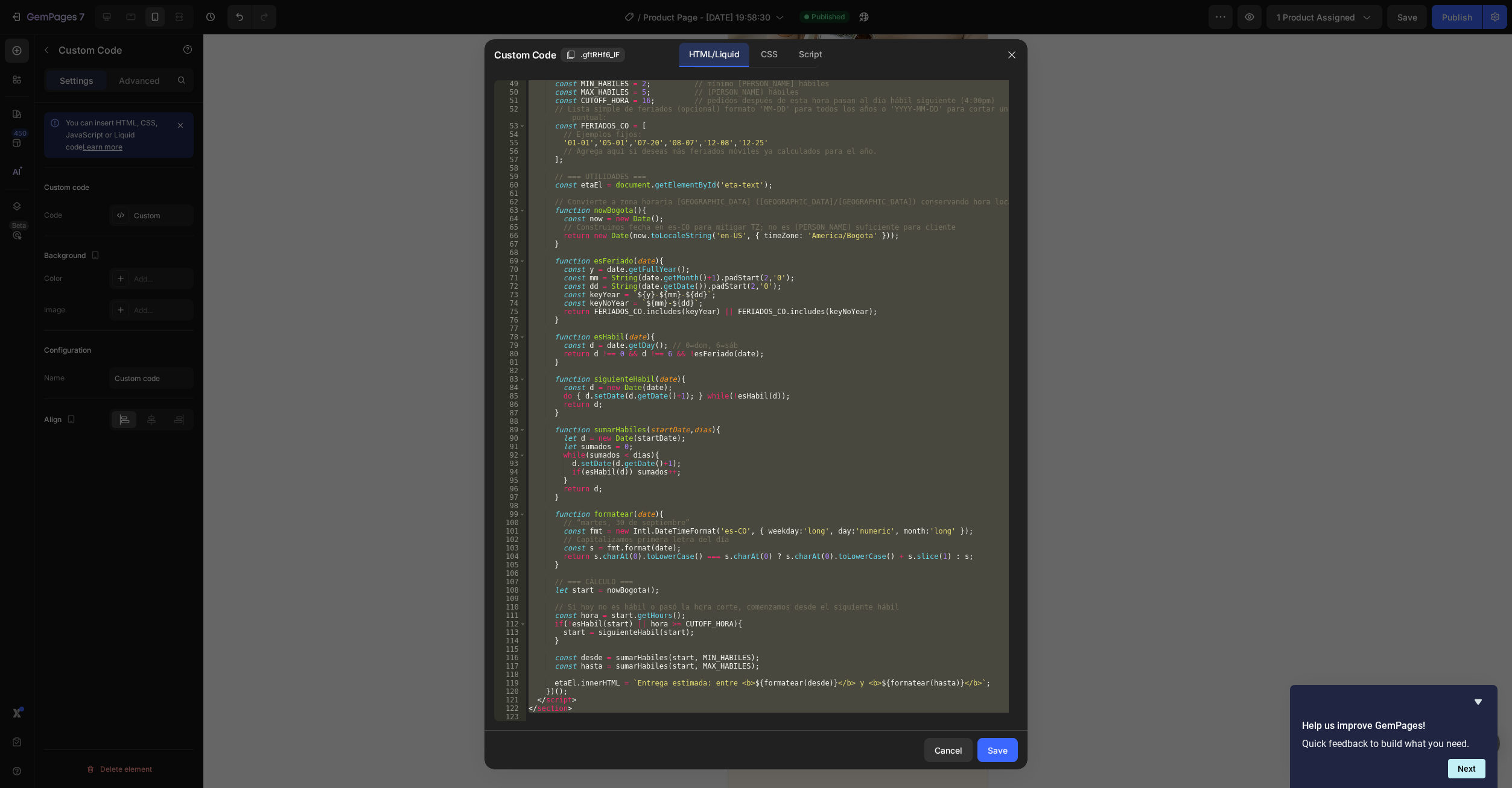
click at [576, 697] on div "const MIN_HABILES = 2 ; // mínimo de días hábiles const MAX_HABILES = 5 ; // má…" at bounding box center [768, 401] width 483 height 641
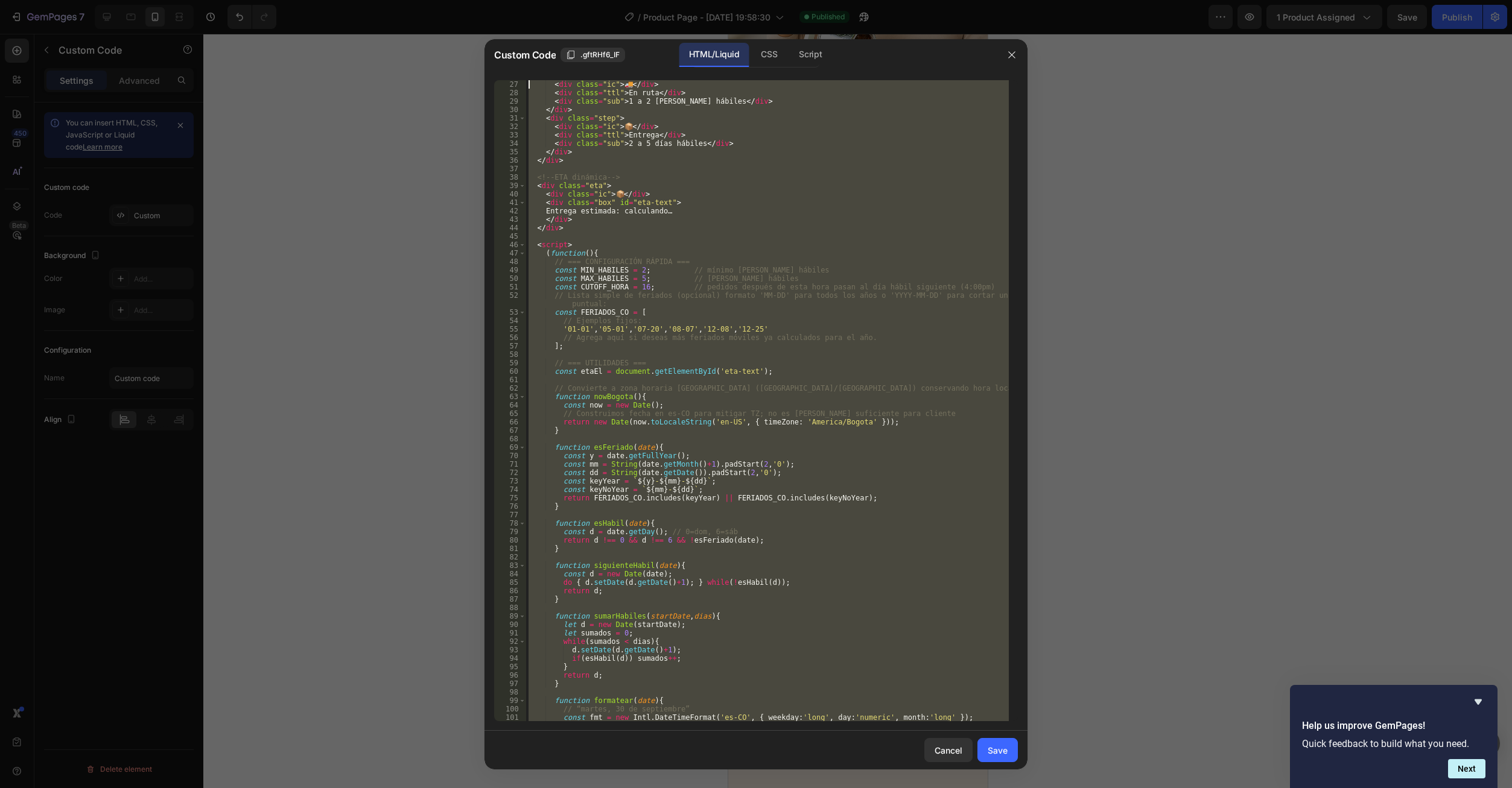
scroll to position [0, 0]
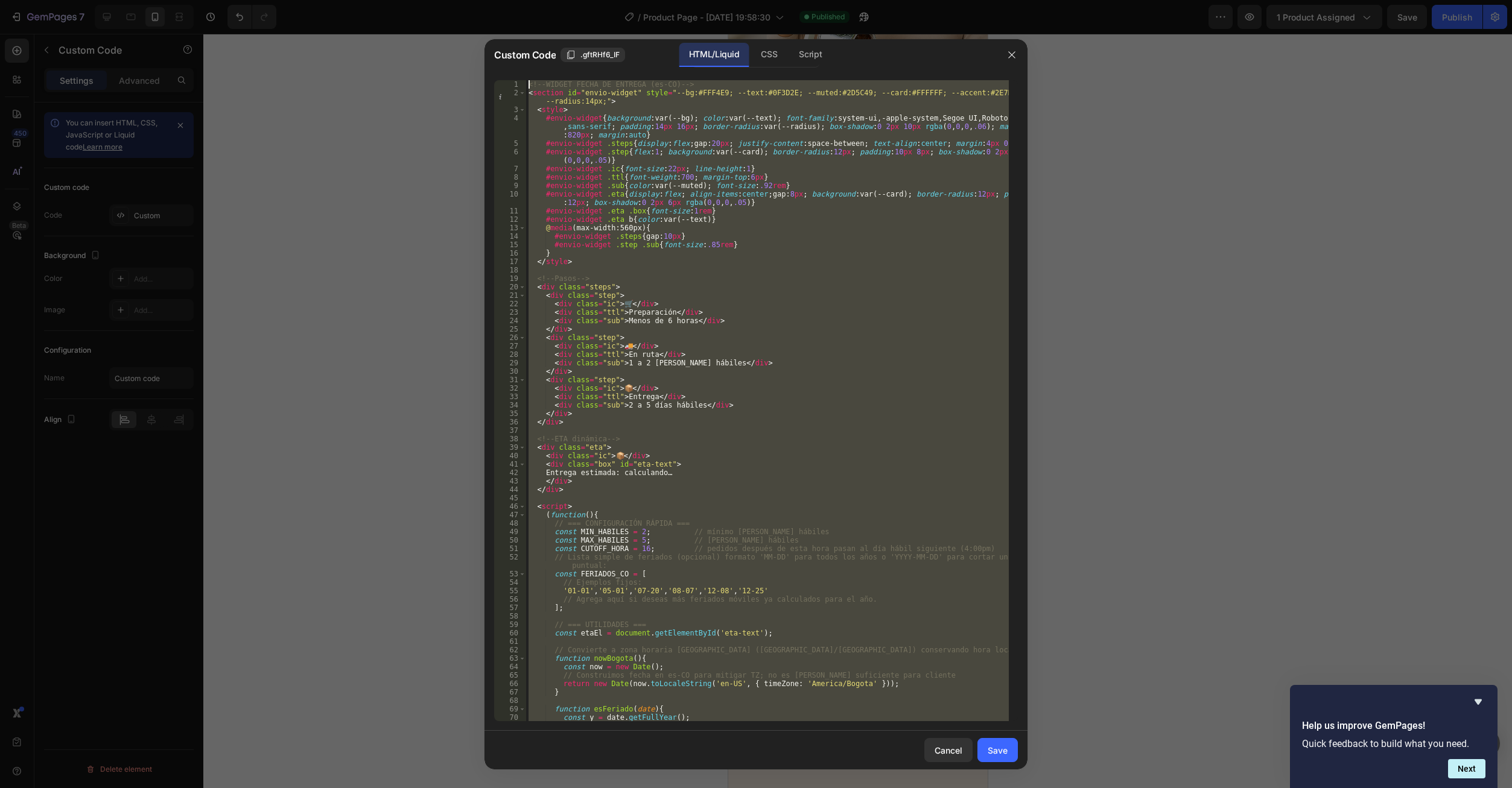
drag, startPoint x: 570, startPoint y: 713, endPoint x: 486, endPoint y: -24, distance: 741.8
click at [486, 0] on html "7 Version history / Product Page - Sep 28, 19:58:30 Published Preview 1 product…" at bounding box center [756, 0] width 1512 height 0
type textarea "<!-- WIDGET FECHA DE ENTREGA (es-CO) --> <section id="envio-widget" style="--bg…"
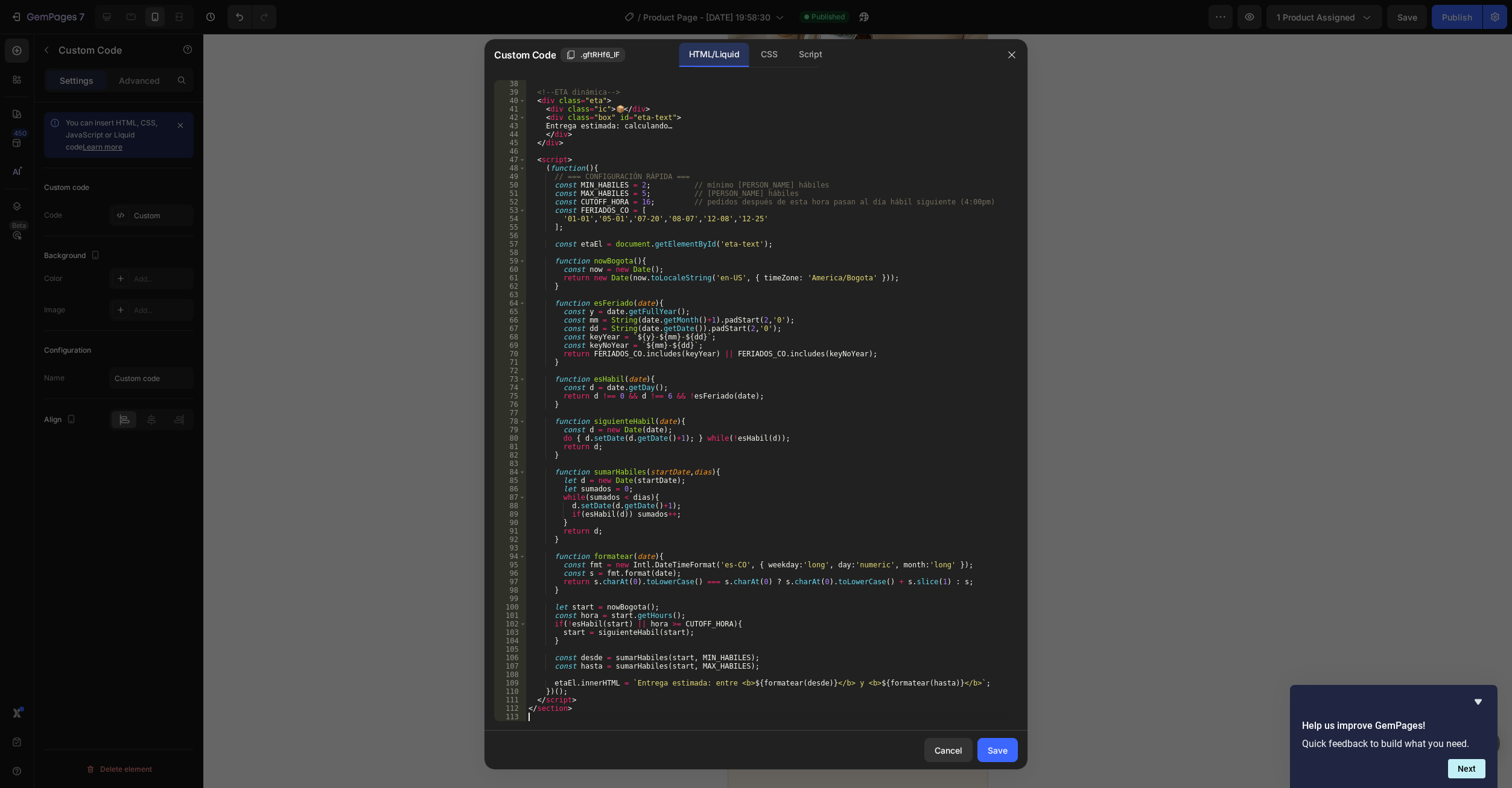
scroll to position [363, 0]
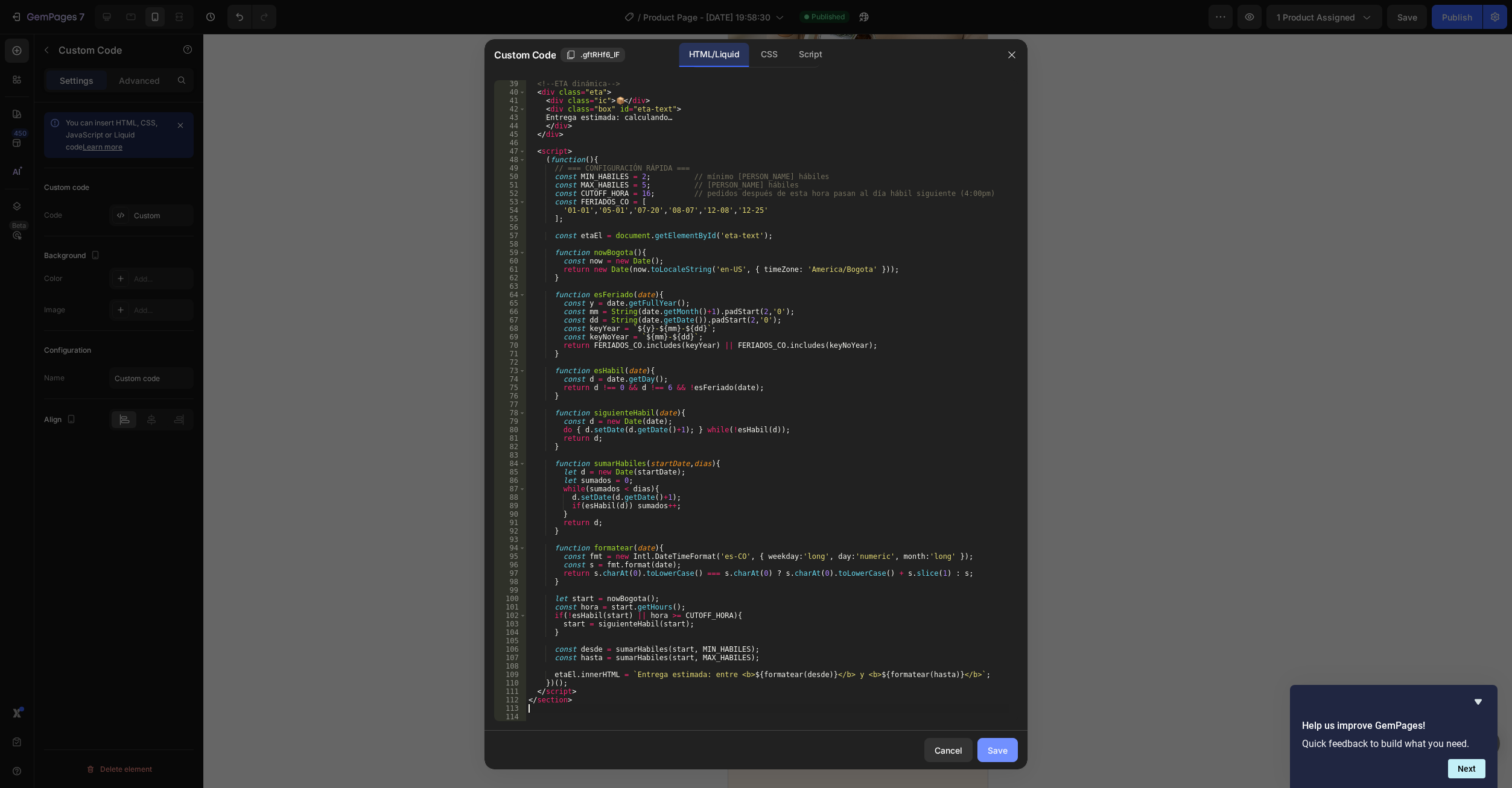
drag, startPoint x: 986, startPoint y: 748, endPoint x: 999, endPoint y: 739, distance: 15.8
click at [989, 750] on button "Save" at bounding box center [997, 750] width 40 height 24
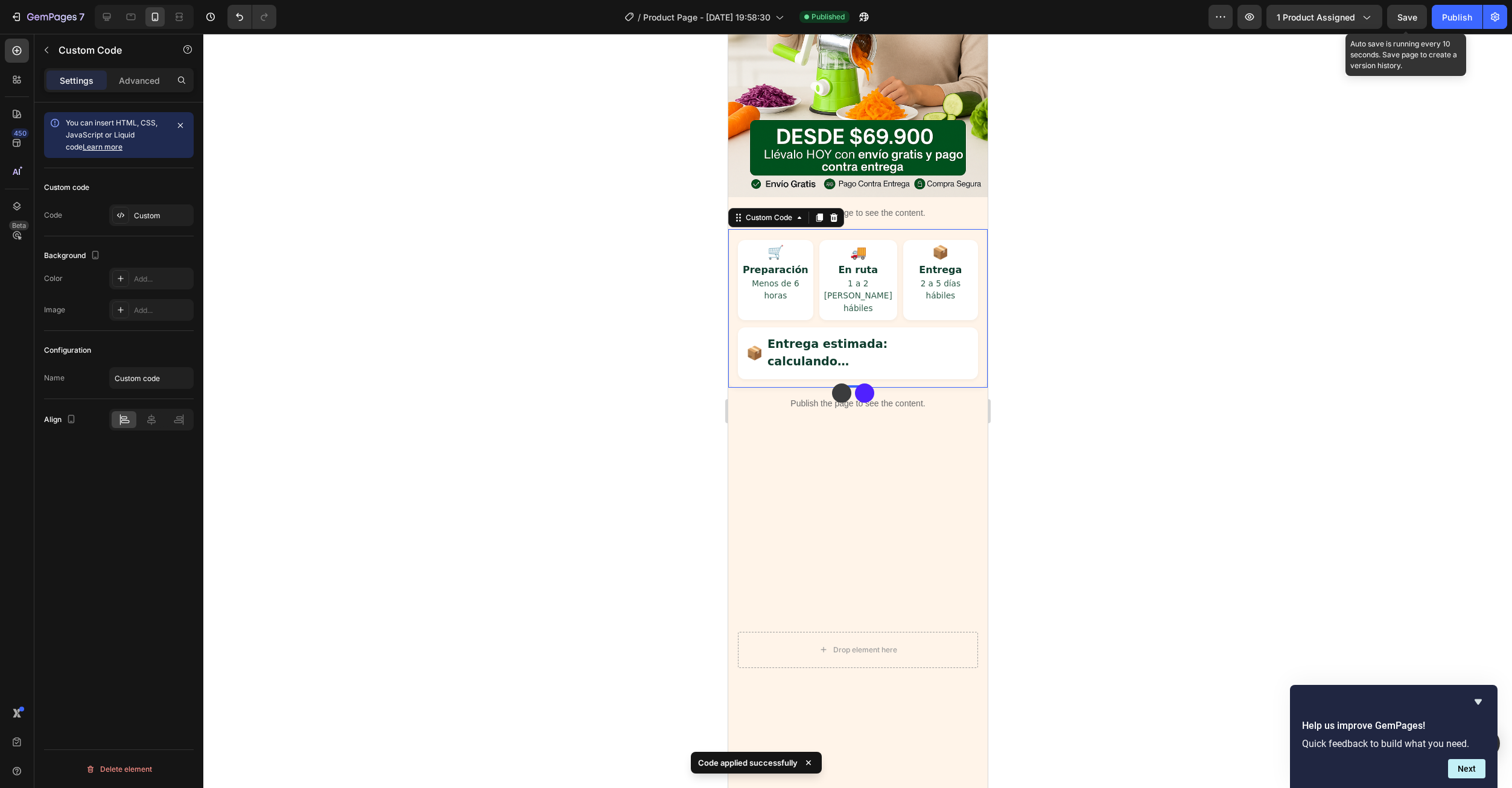
click at [1403, 23] on div "Save" at bounding box center [1407, 17] width 20 height 13
click at [1448, 17] on div "Publish" at bounding box center [1456, 17] width 30 height 13
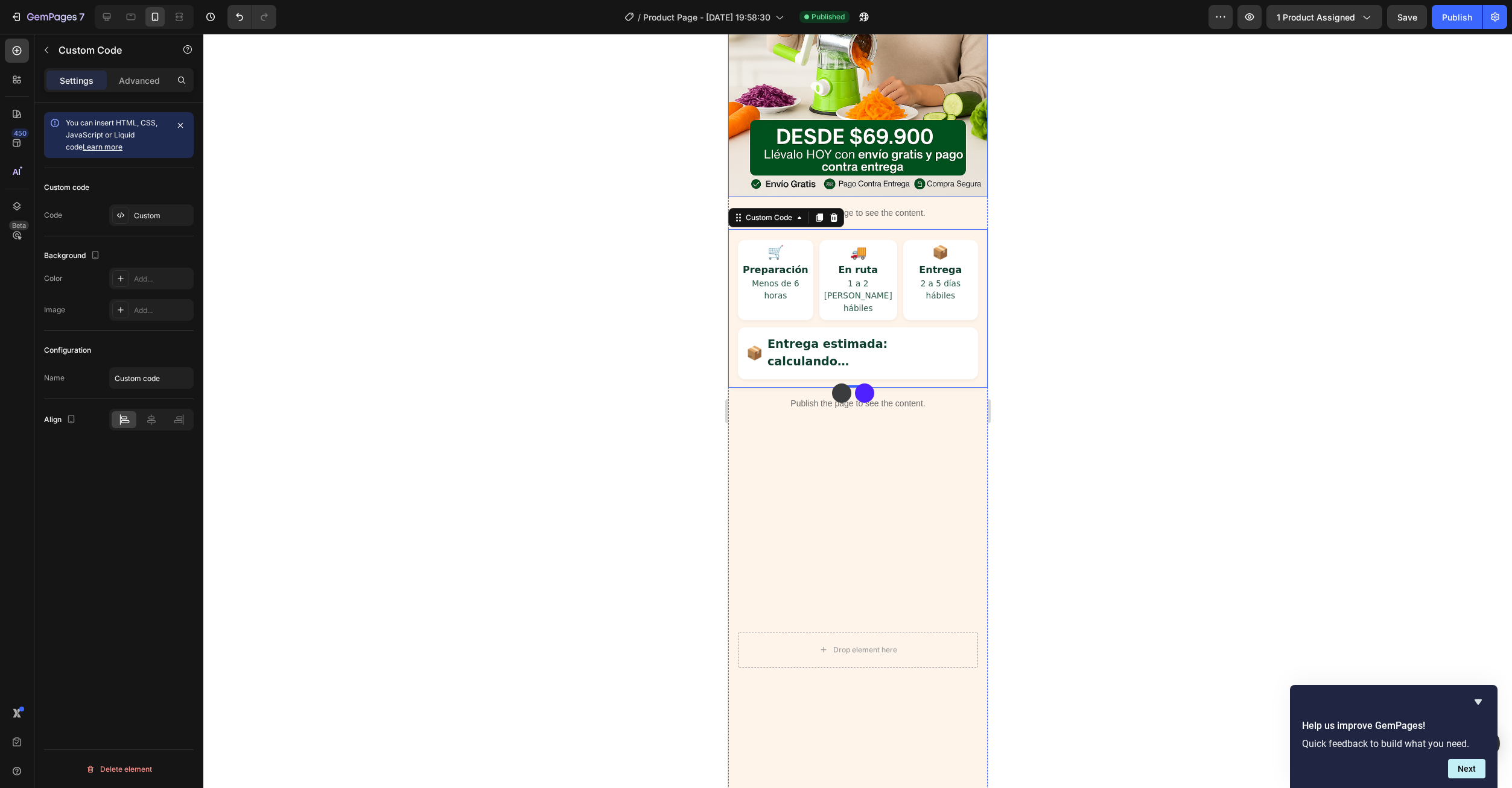
click at [881, 128] on img at bounding box center [857, 3] width 259 height 389
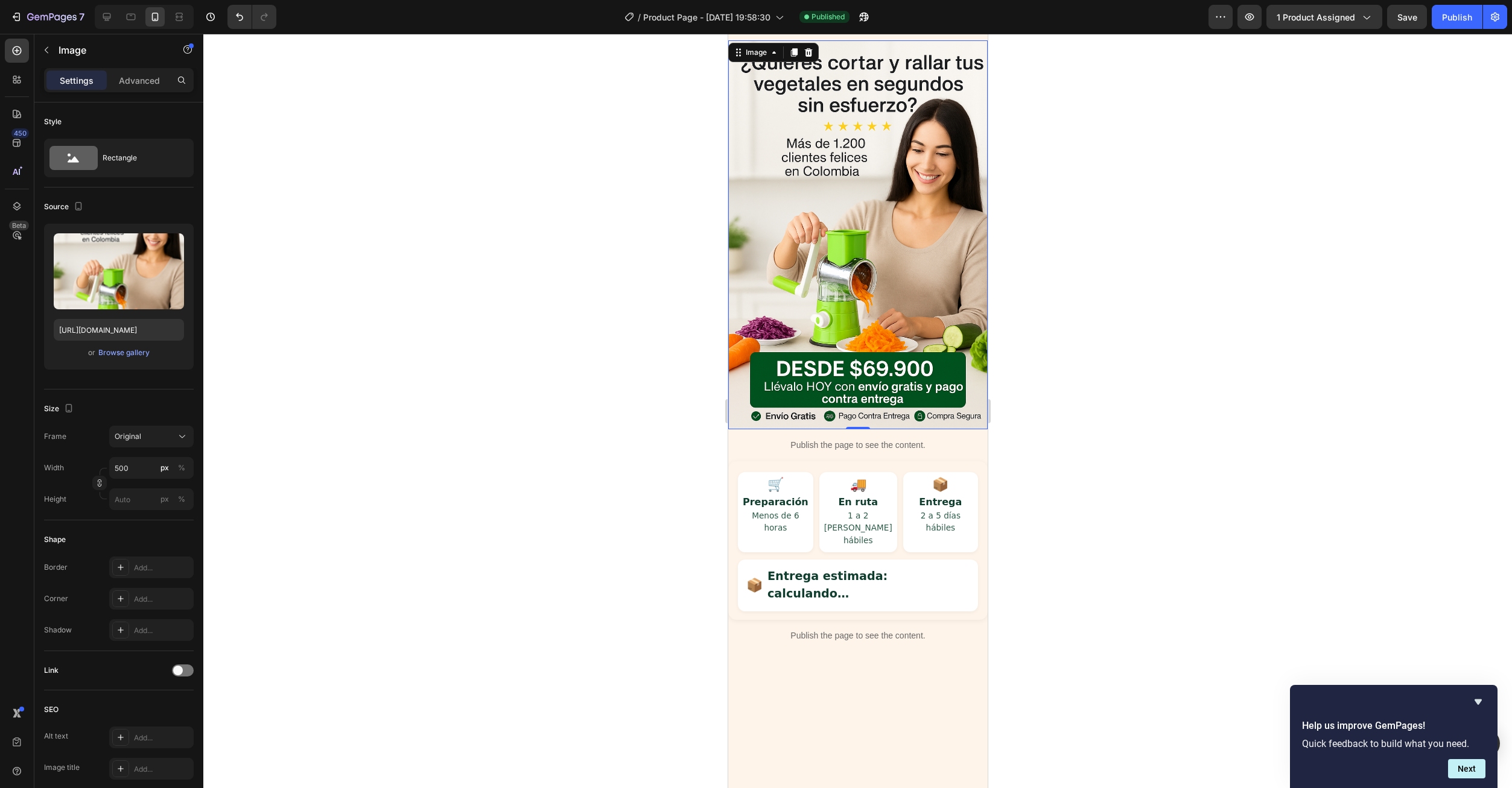
scroll to position [0, 0]
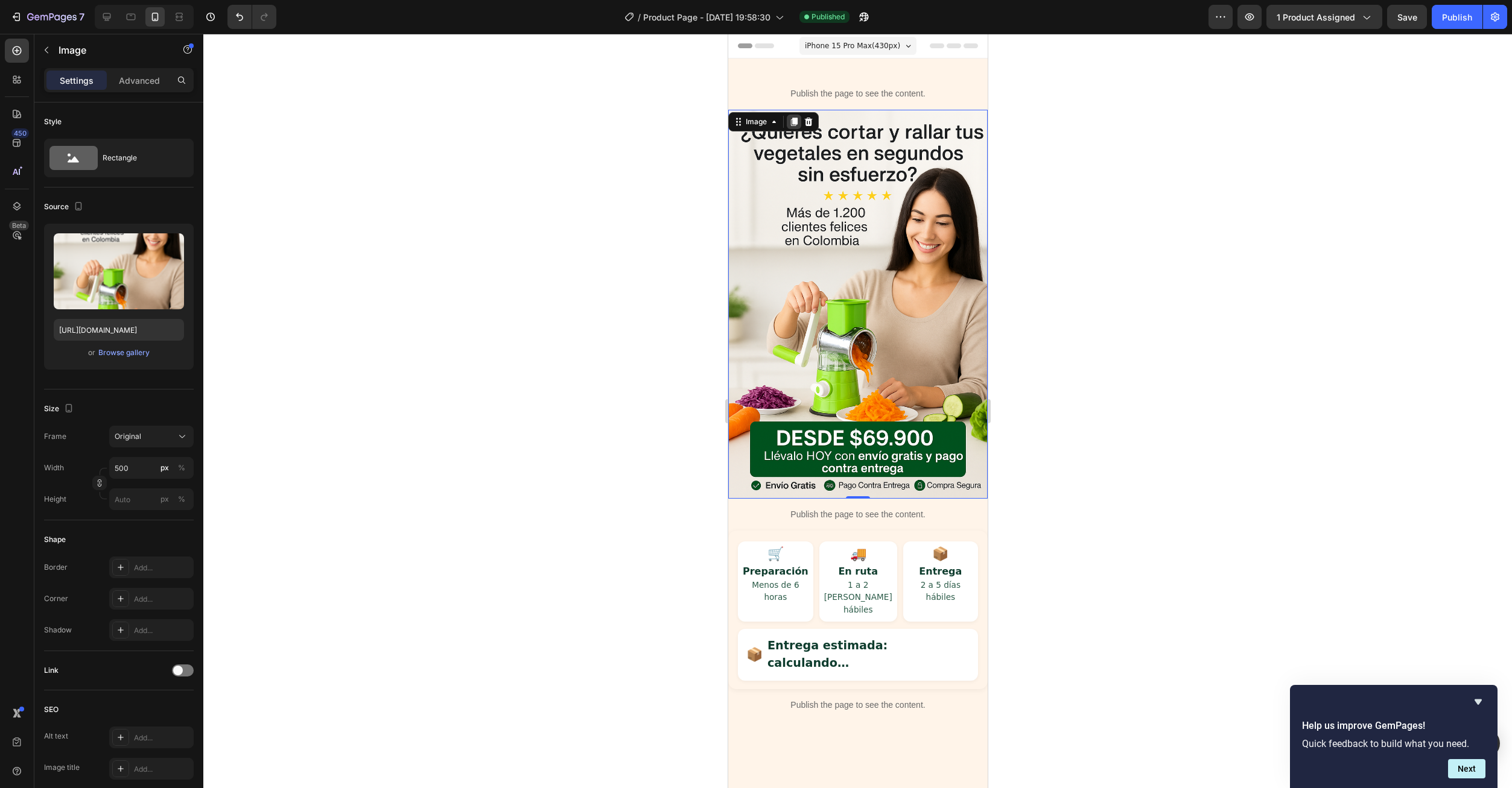
click at [795, 121] on icon at bounding box center [793, 121] width 6 height 8
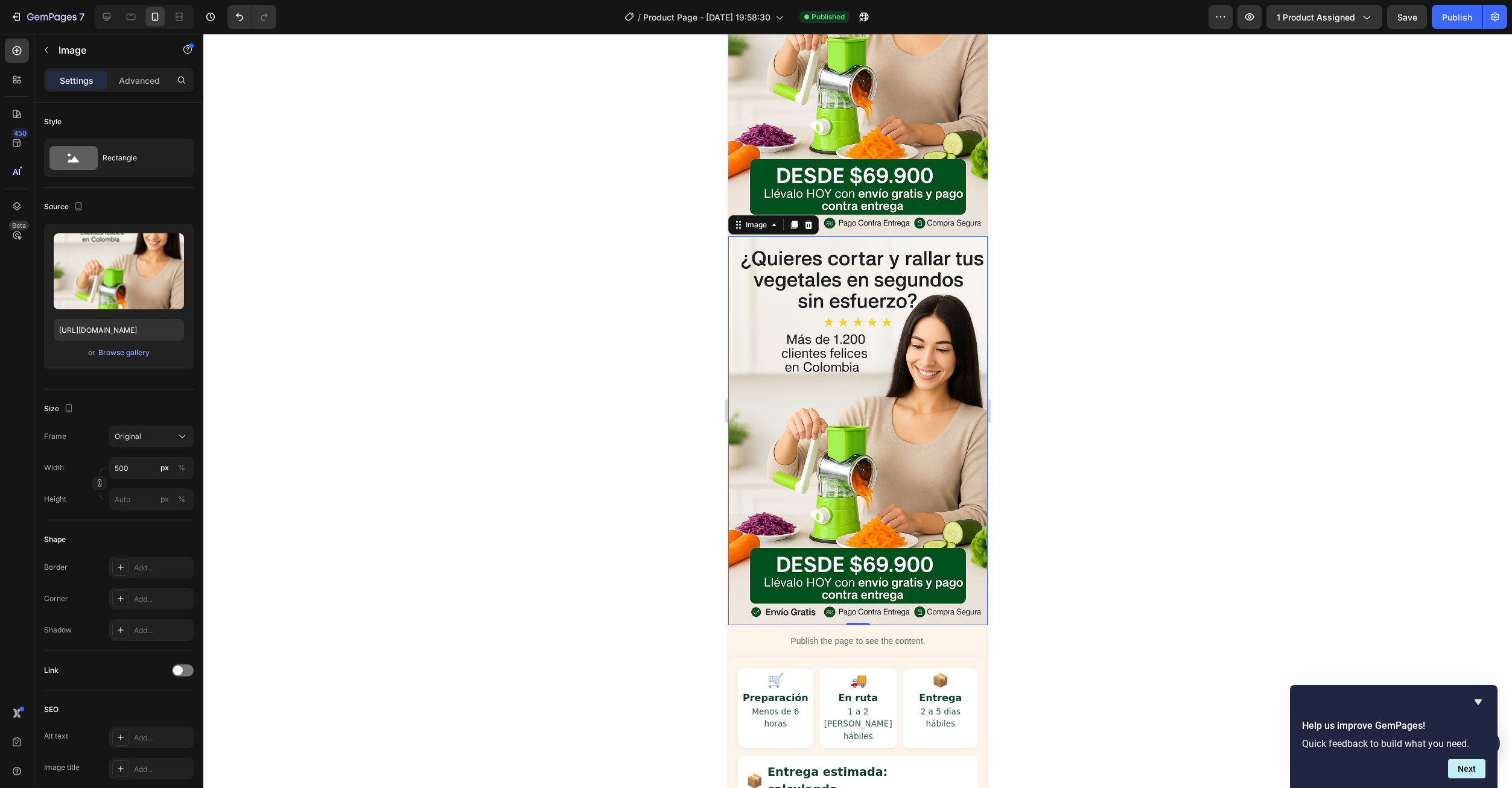
scroll to position [301, 0]
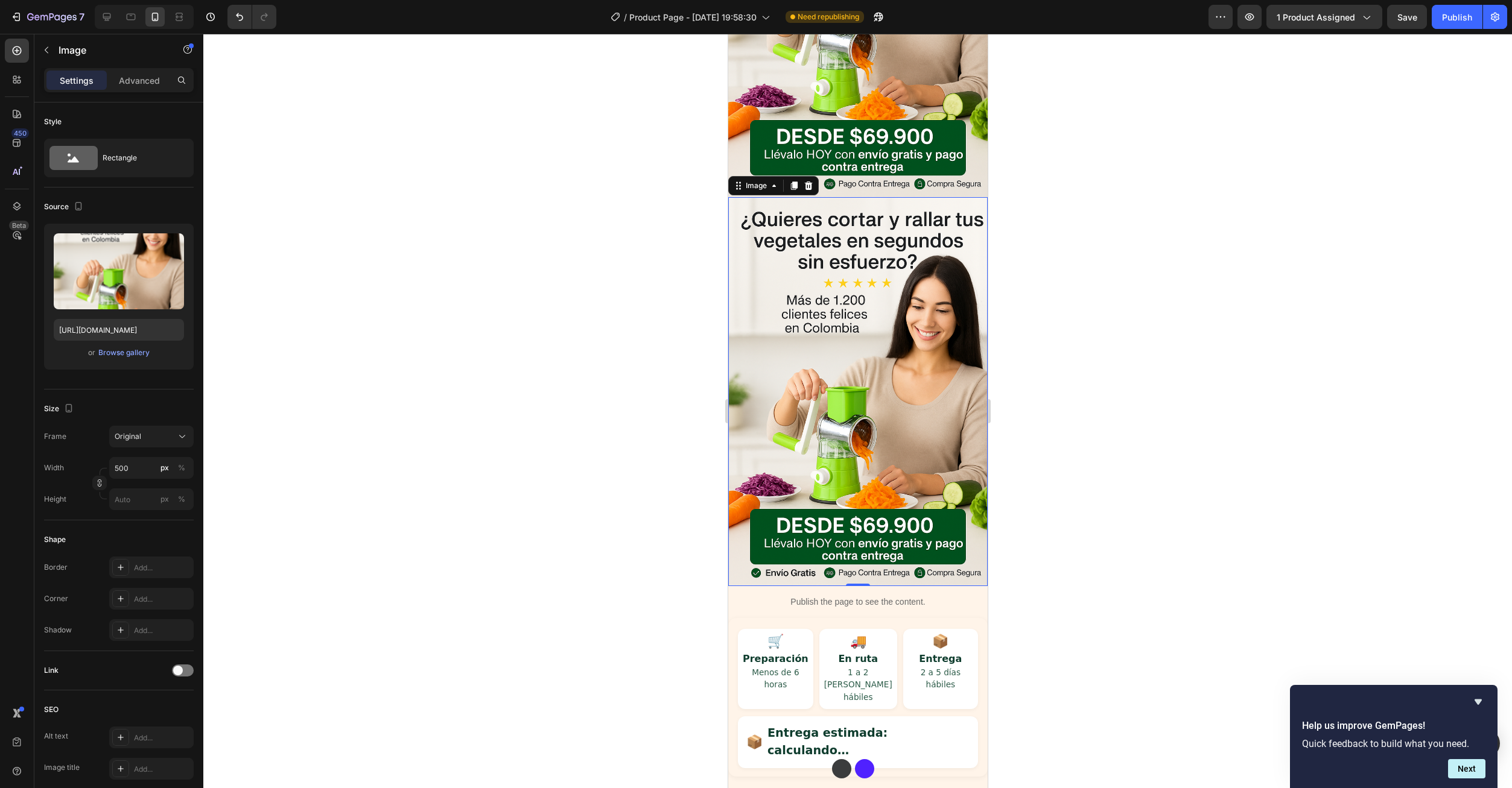
click at [869, 314] on img at bounding box center [857, 391] width 259 height 389
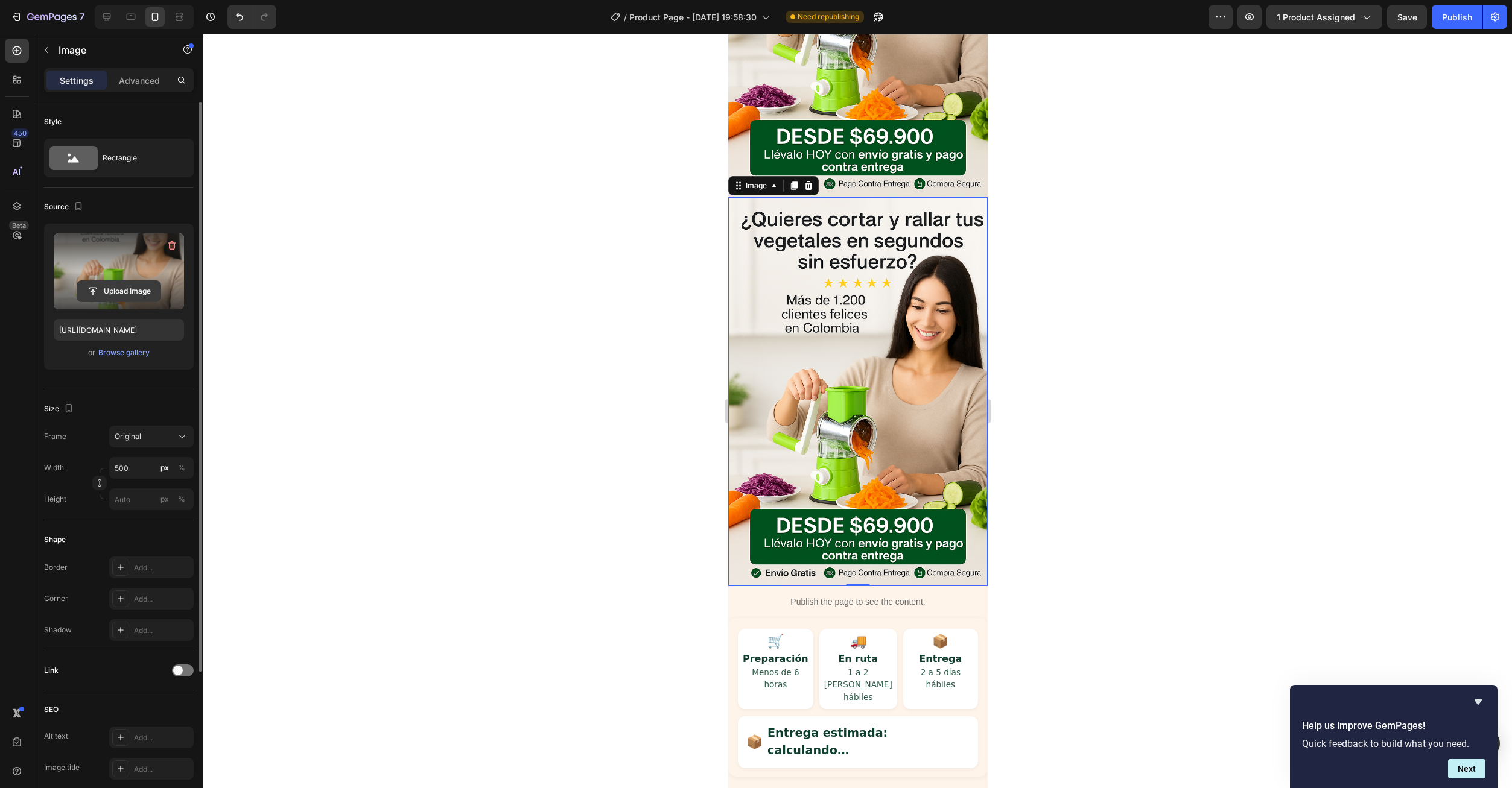
click at [109, 285] on input "file" at bounding box center [119, 291] width 83 height 20
type input "https://cdn.shopify.com/s/files/1/0673/6973/0136/files/gempages_585608160446776…"
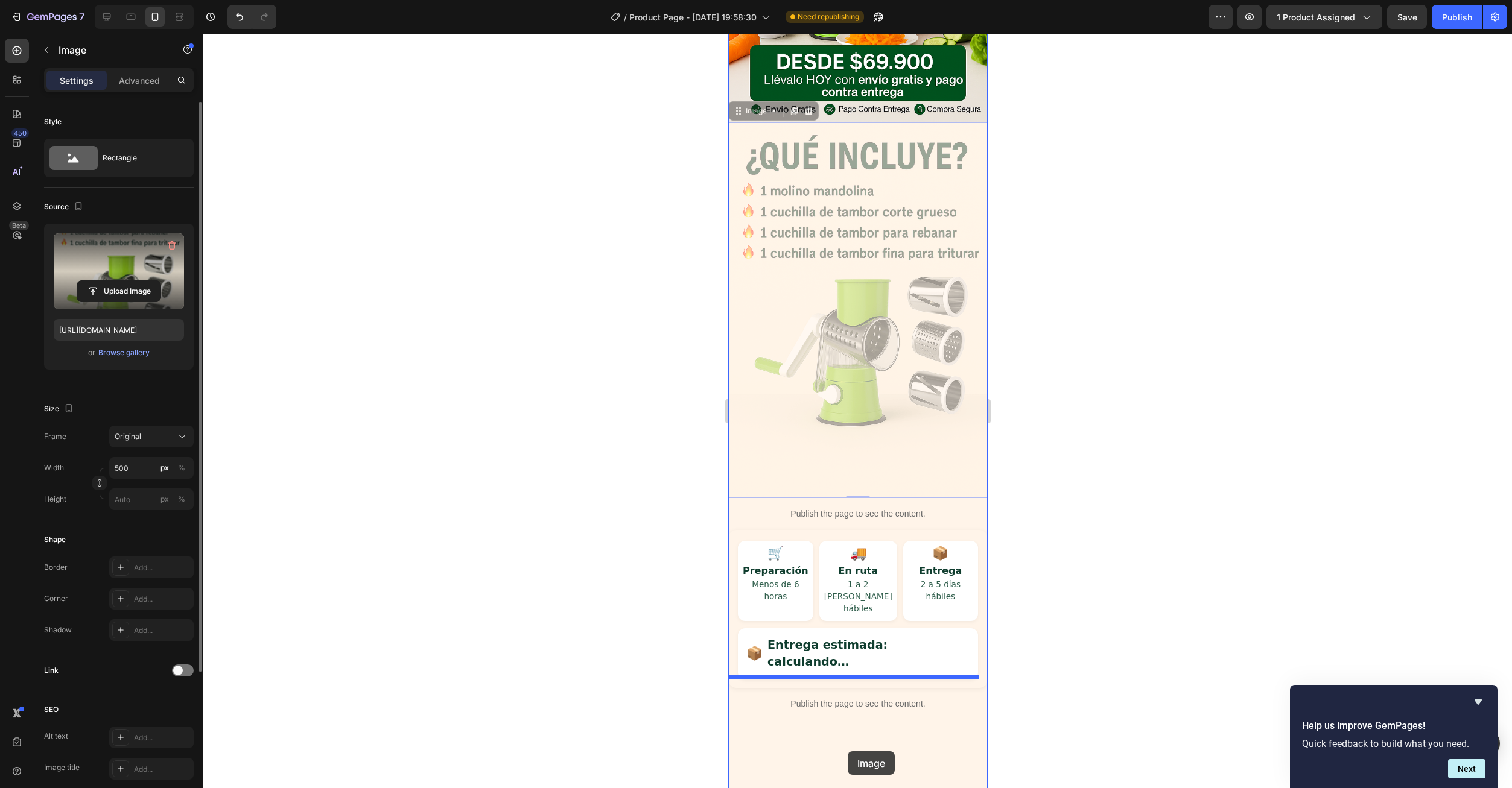
scroll to position [381, 0]
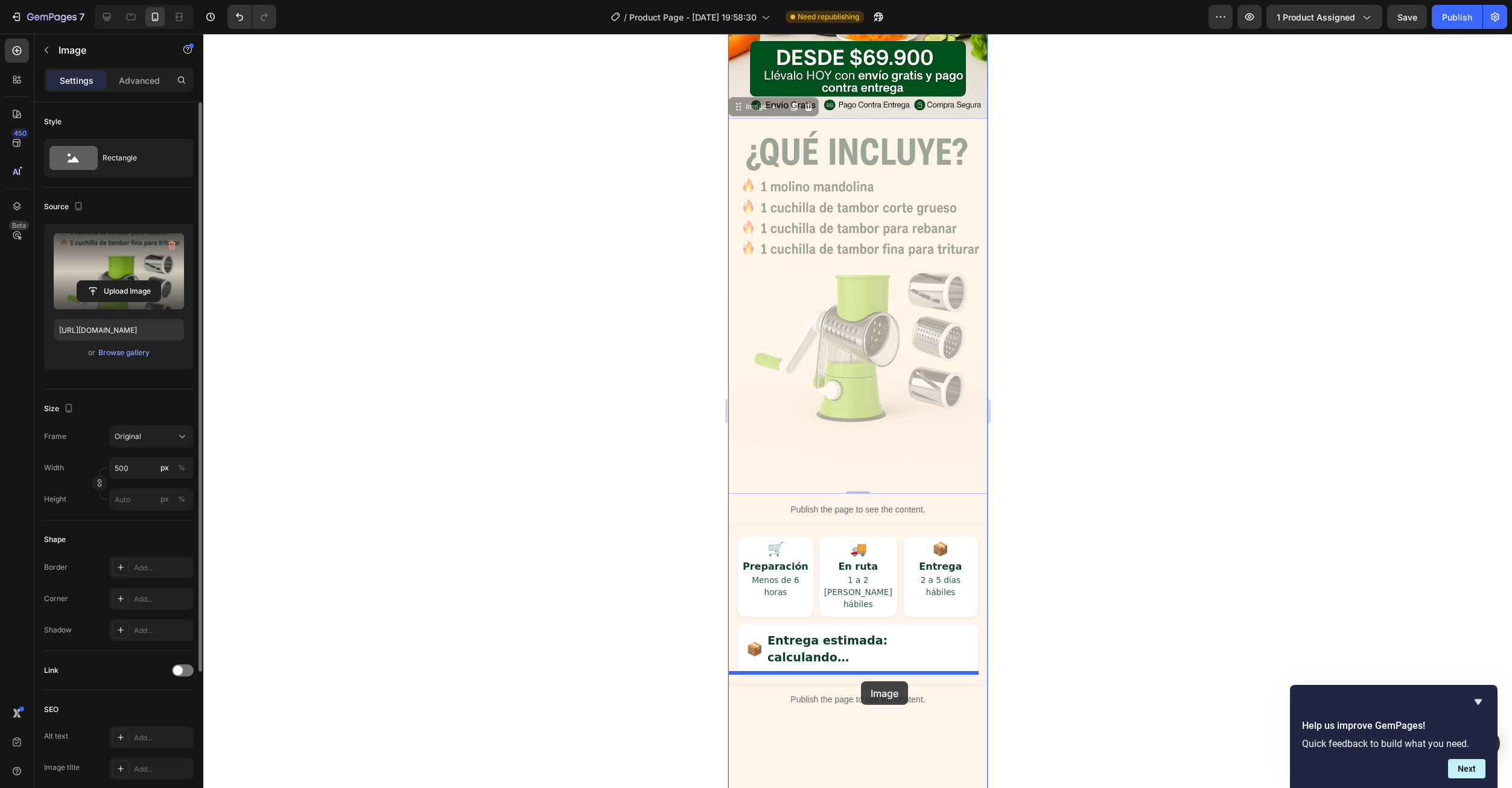
drag, startPoint x: 823, startPoint y: 204, endPoint x: 860, endPoint y: 681, distance: 478.4
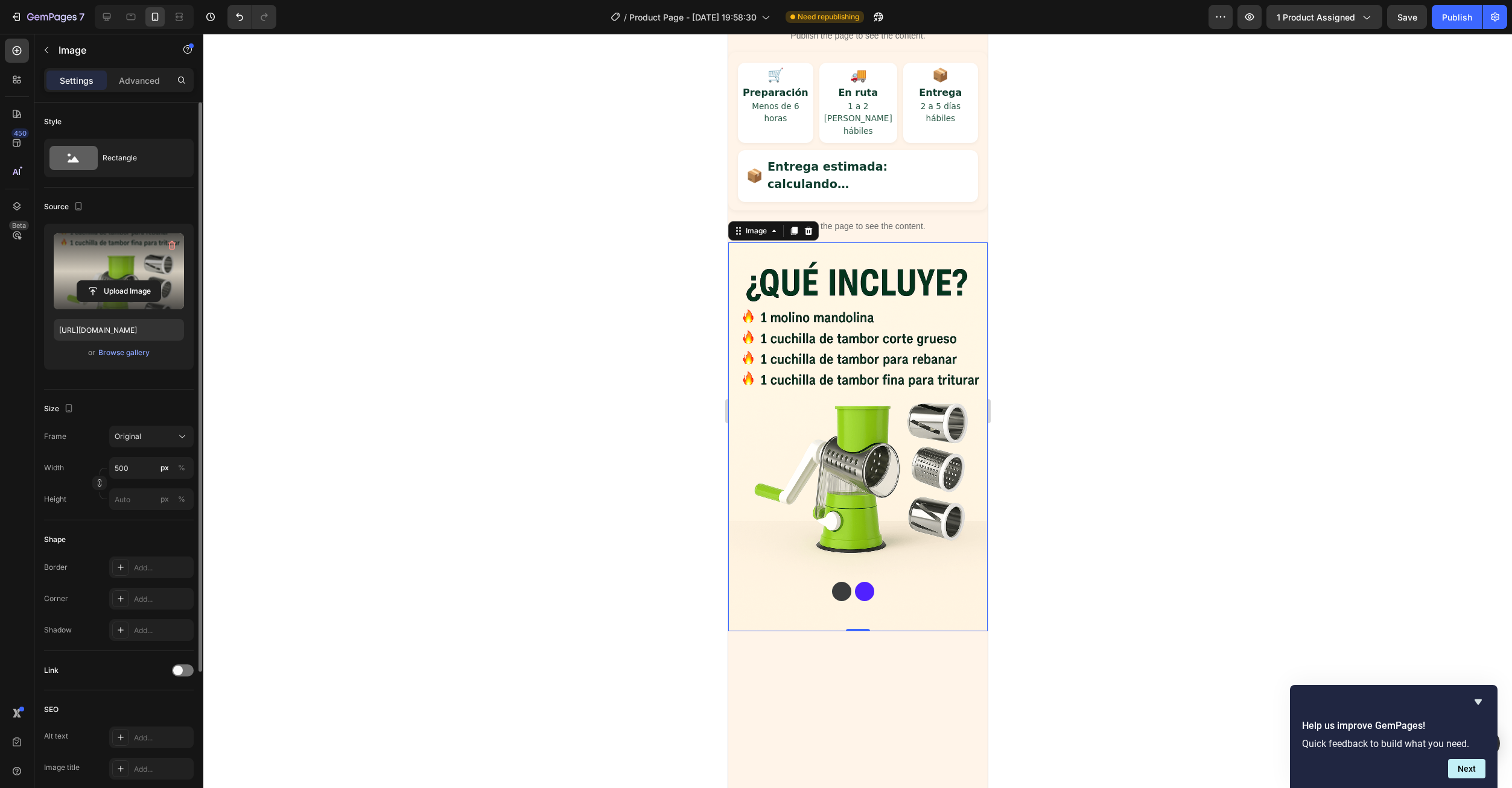
scroll to position [260, 0]
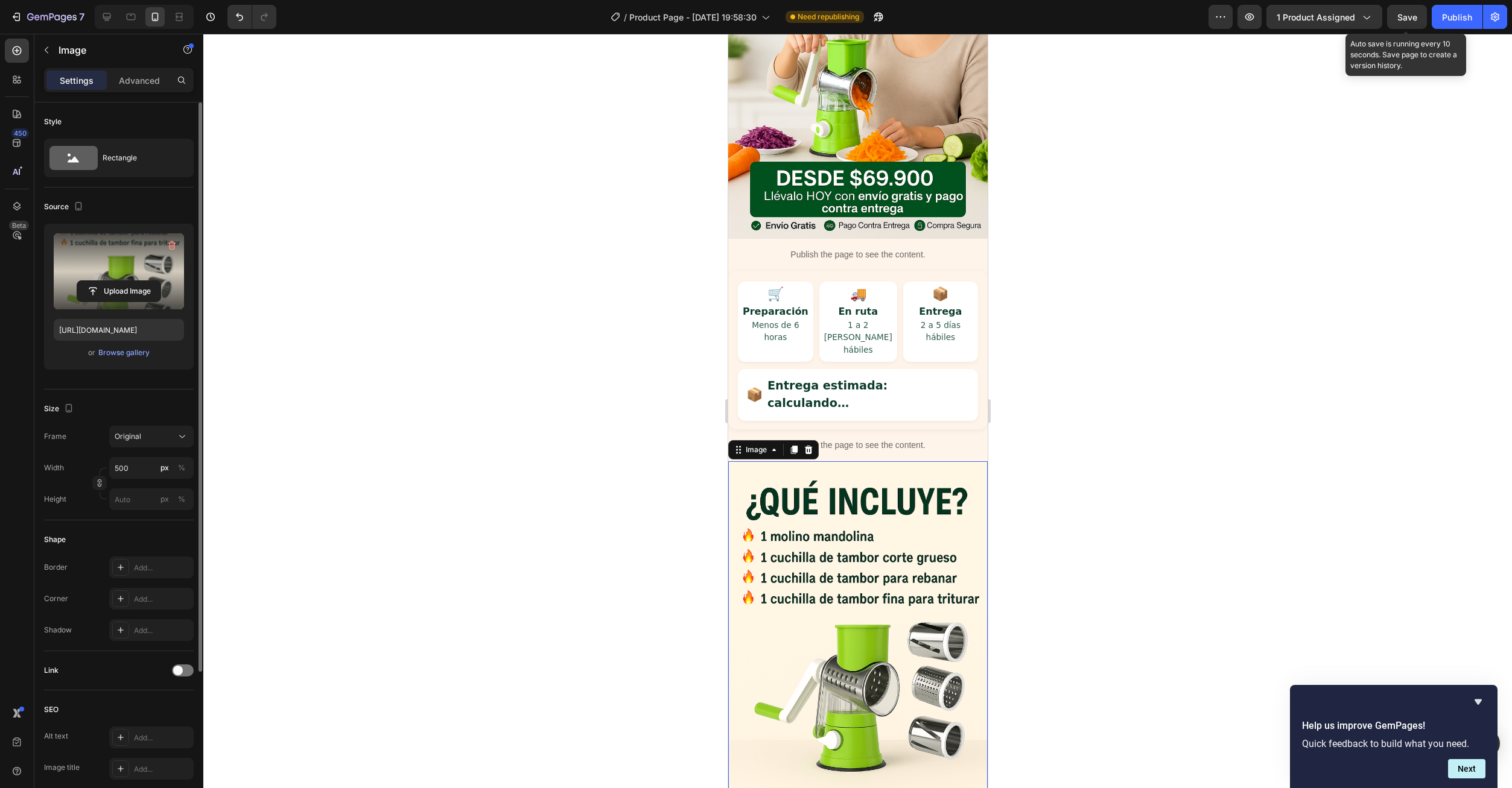
click at [1407, 22] on div "Save" at bounding box center [1407, 17] width 20 height 13
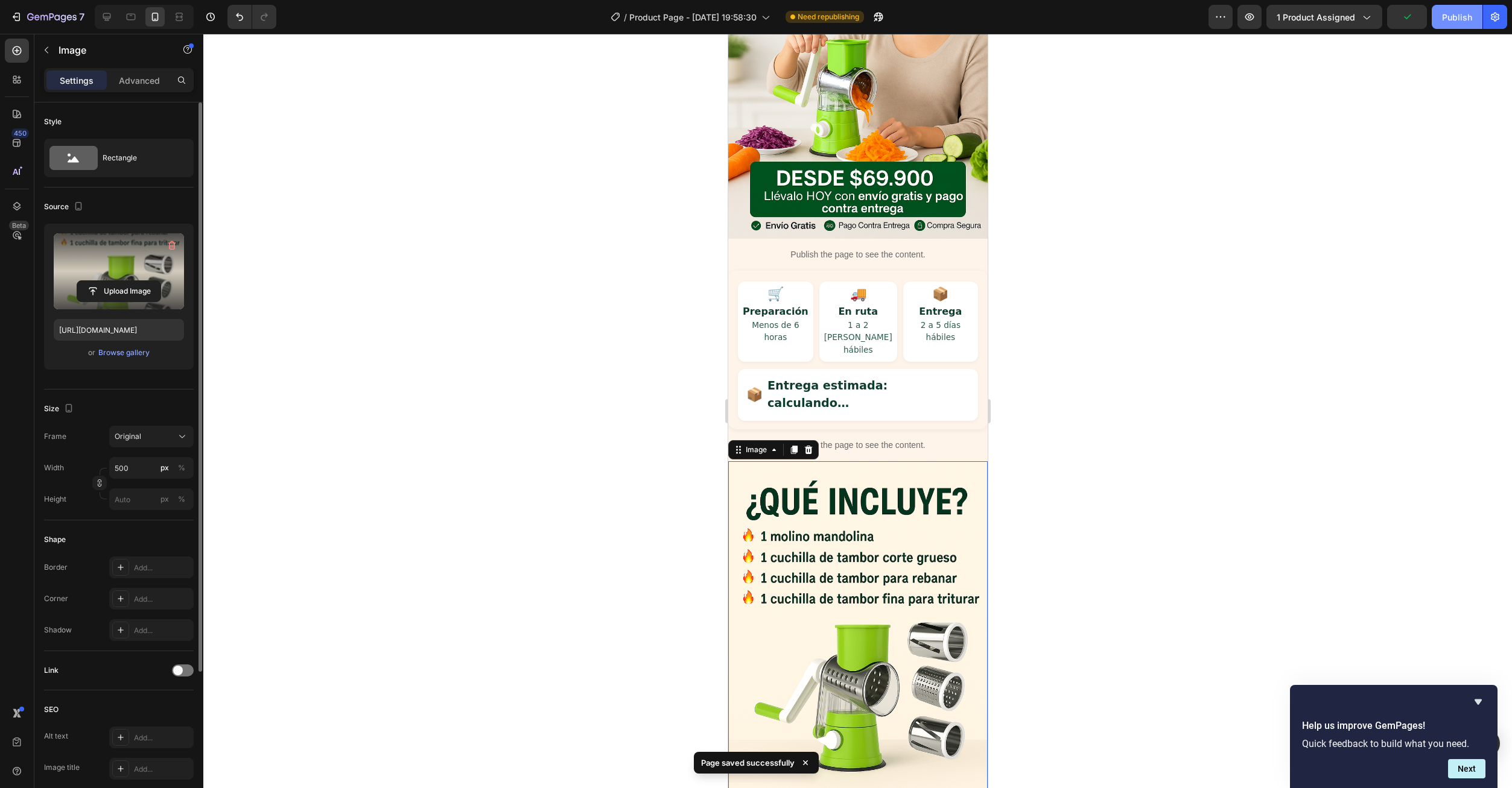
click at [1458, 27] on button "Publish" at bounding box center [1456, 17] width 50 height 24
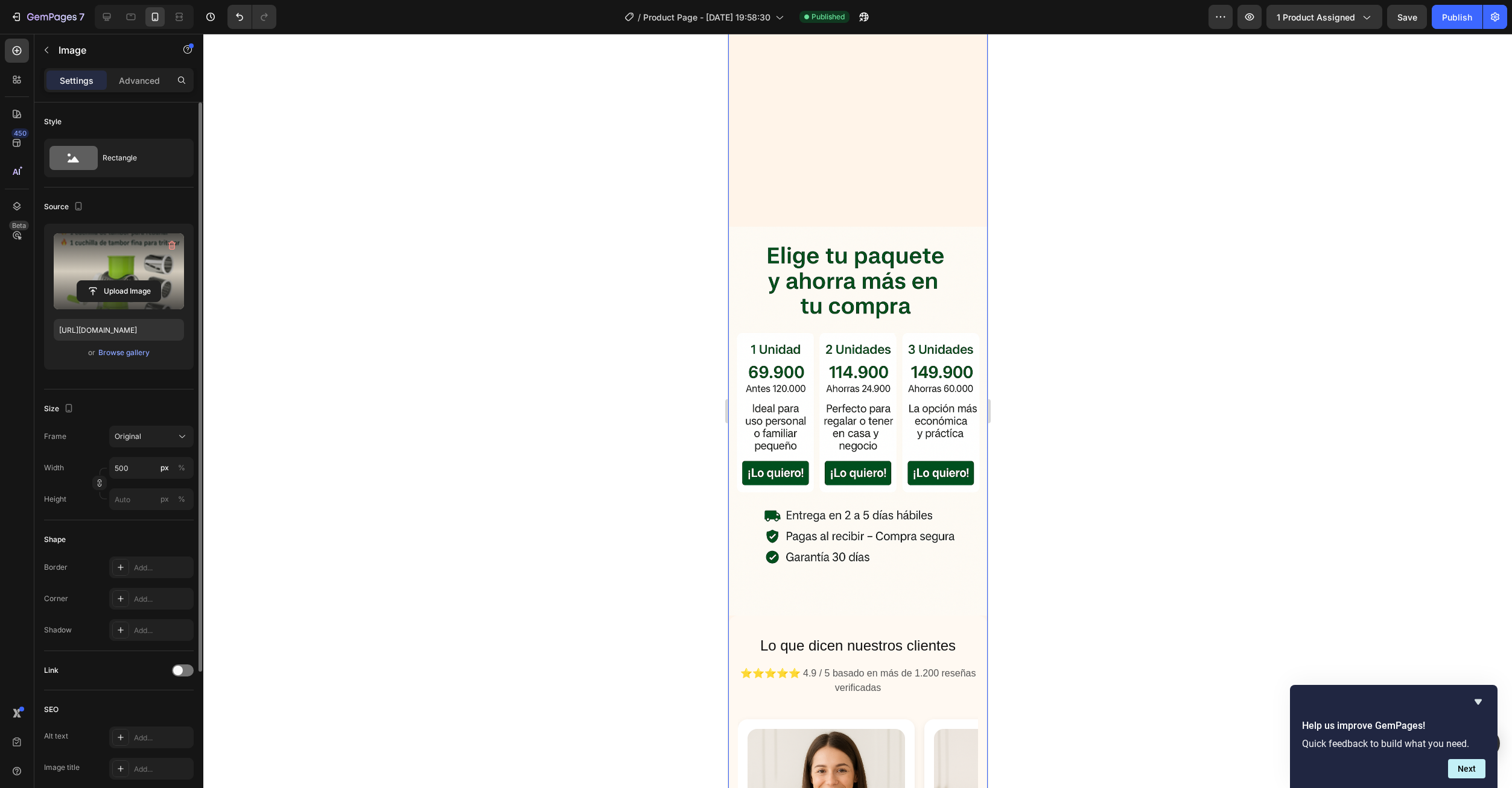
scroll to position [1379, 0]
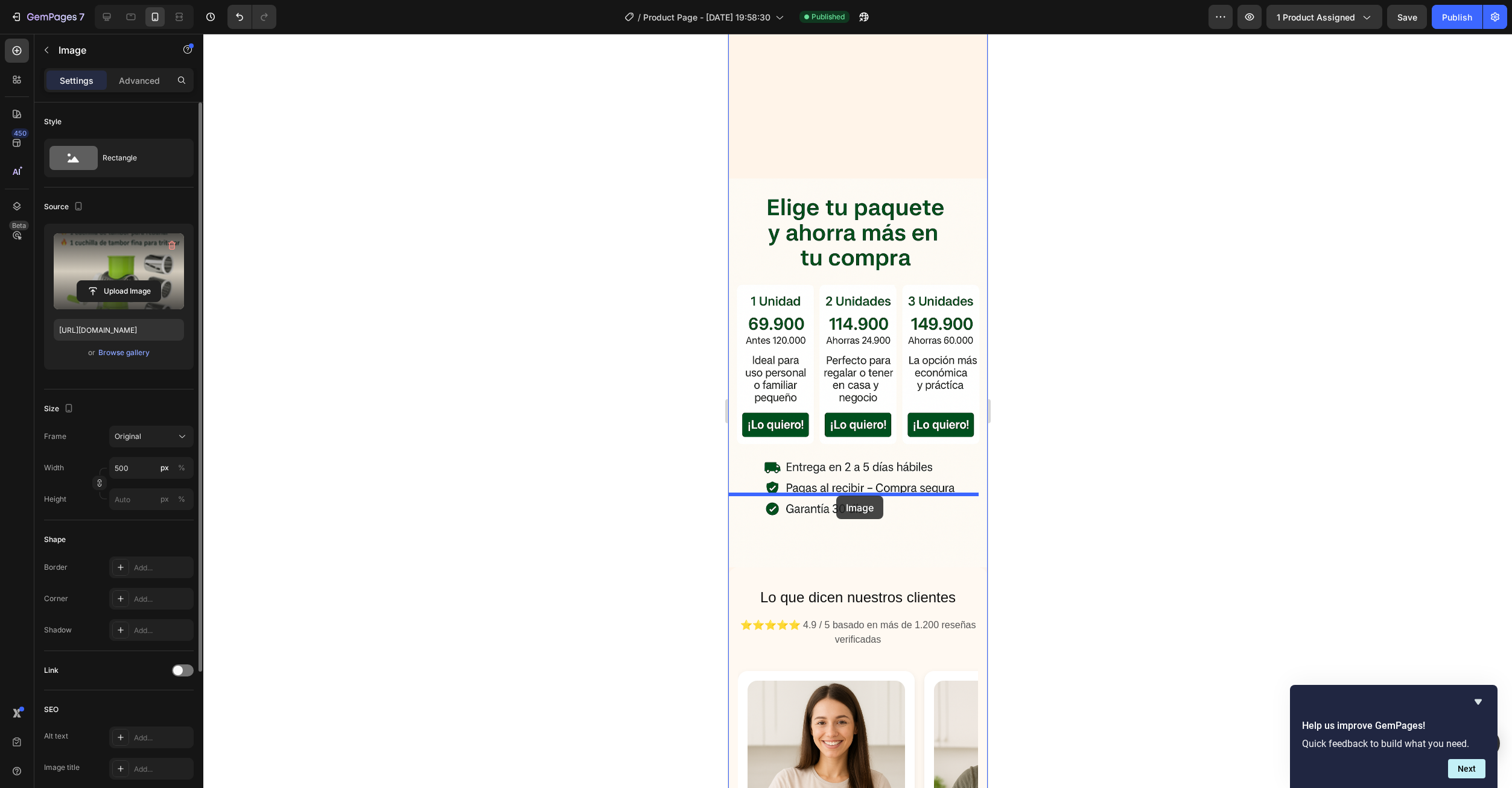
drag, startPoint x: 901, startPoint y: 190, endPoint x: 836, endPoint y: 496, distance: 312.8
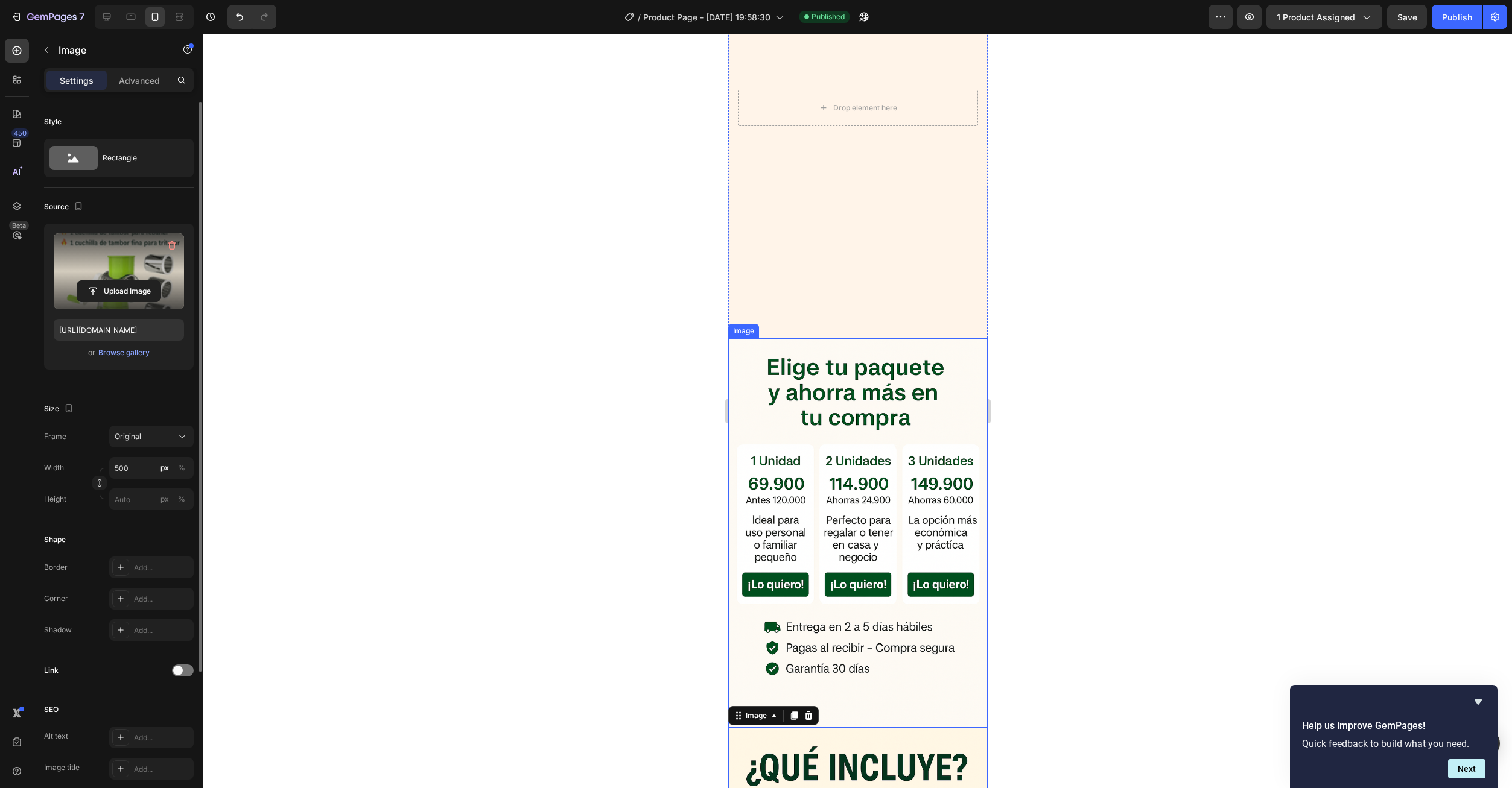
scroll to position [822, 0]
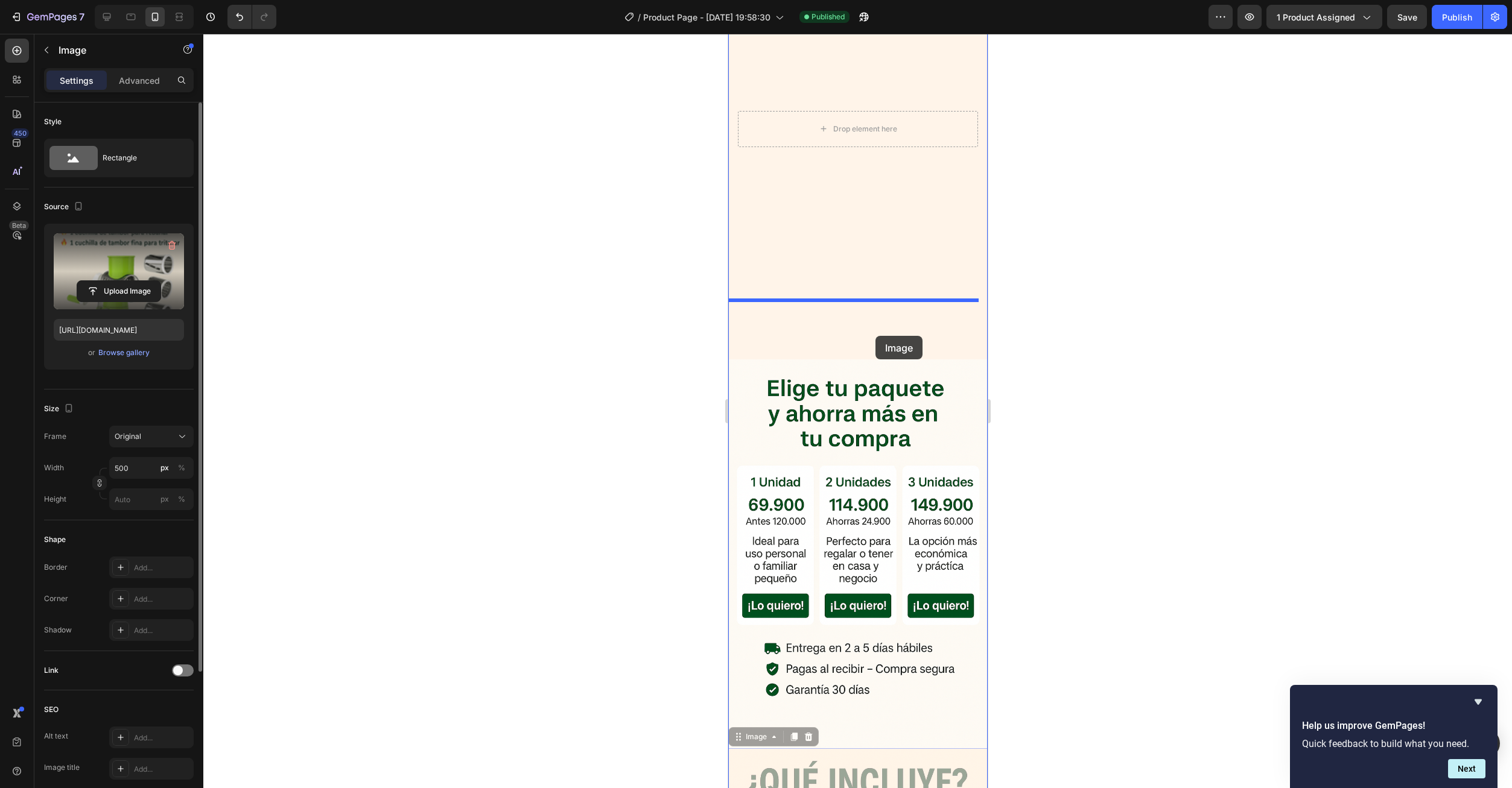
drag, startPoint x: 894, startPoint y: 693, endPoint x: 874, endPoint y: 336, distance: 357.6
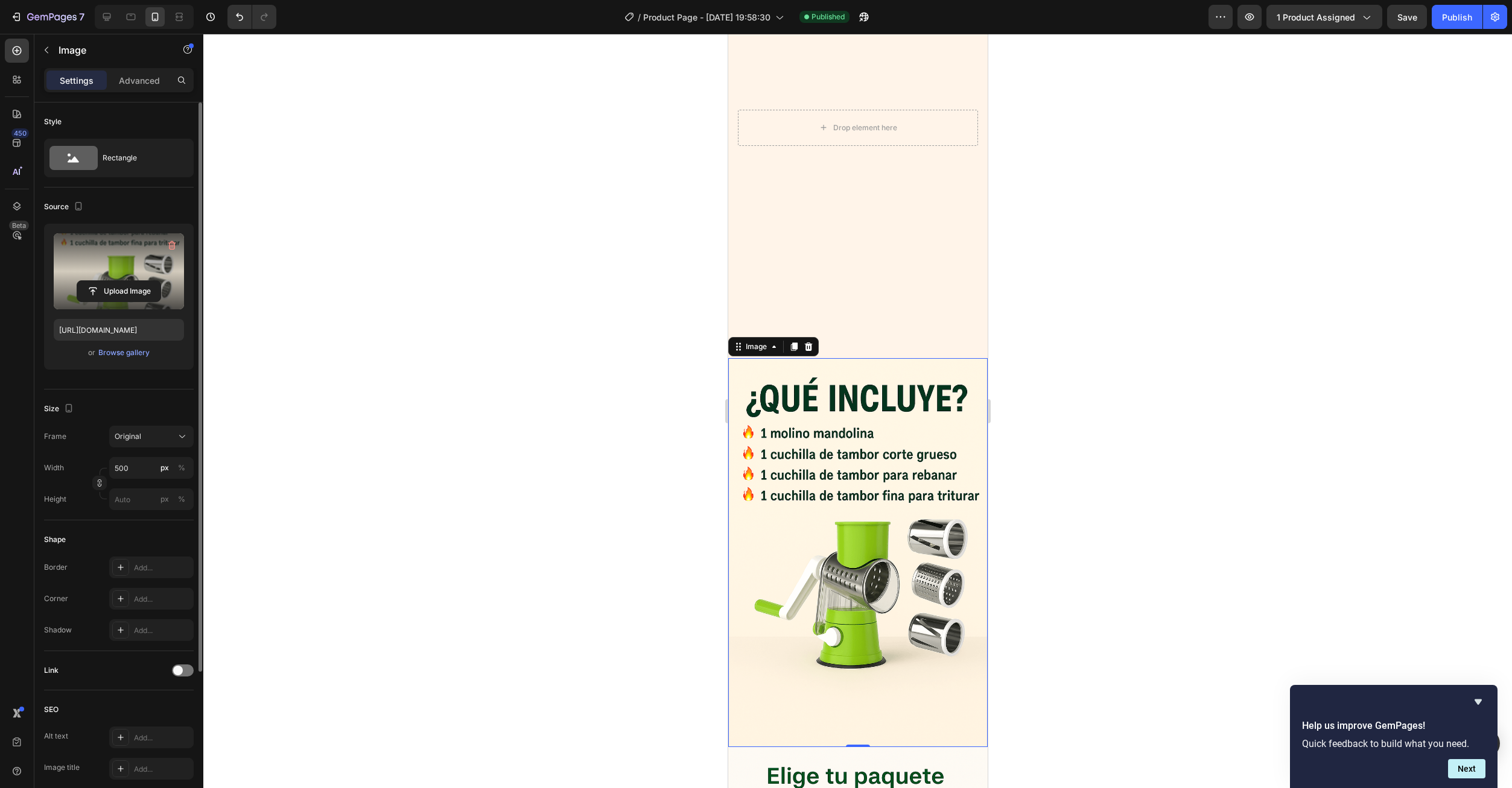
scroll to position [943, 0]
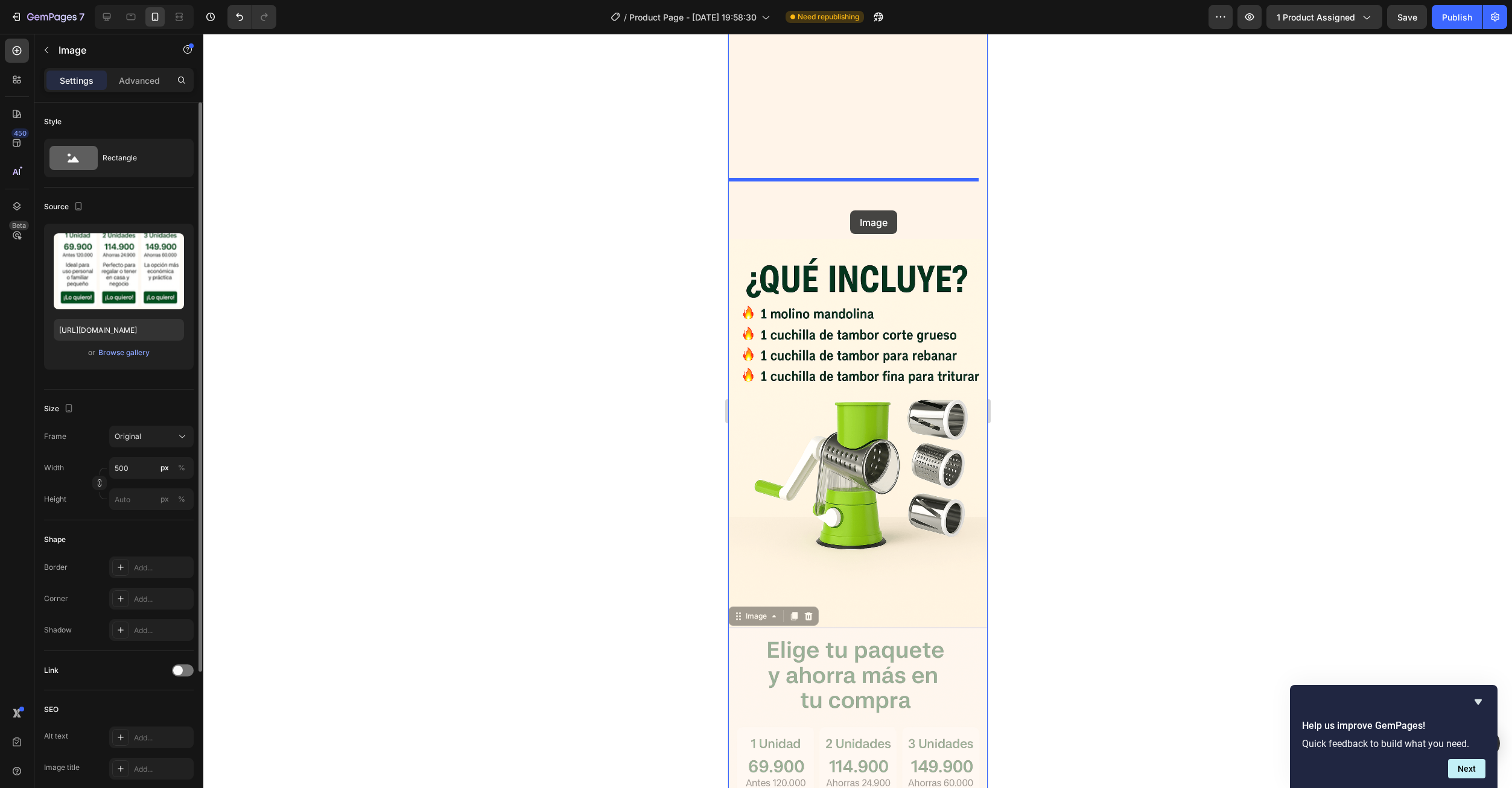
drag, startPoint x: 870, startPoint y: 573, endPoint x: 859, endPoint y: 278, distance: 295.2
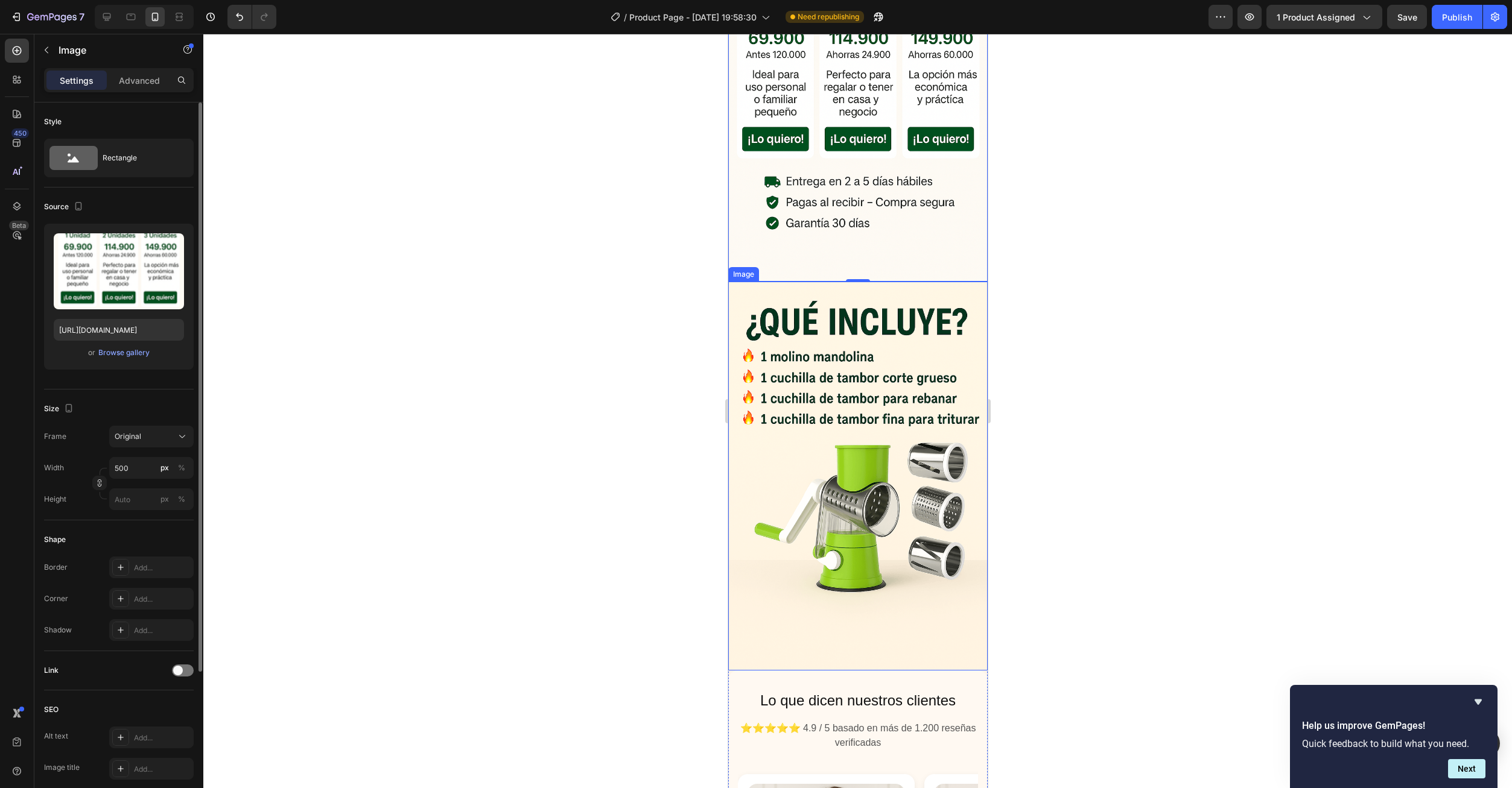
scroll to position [1245, 0]
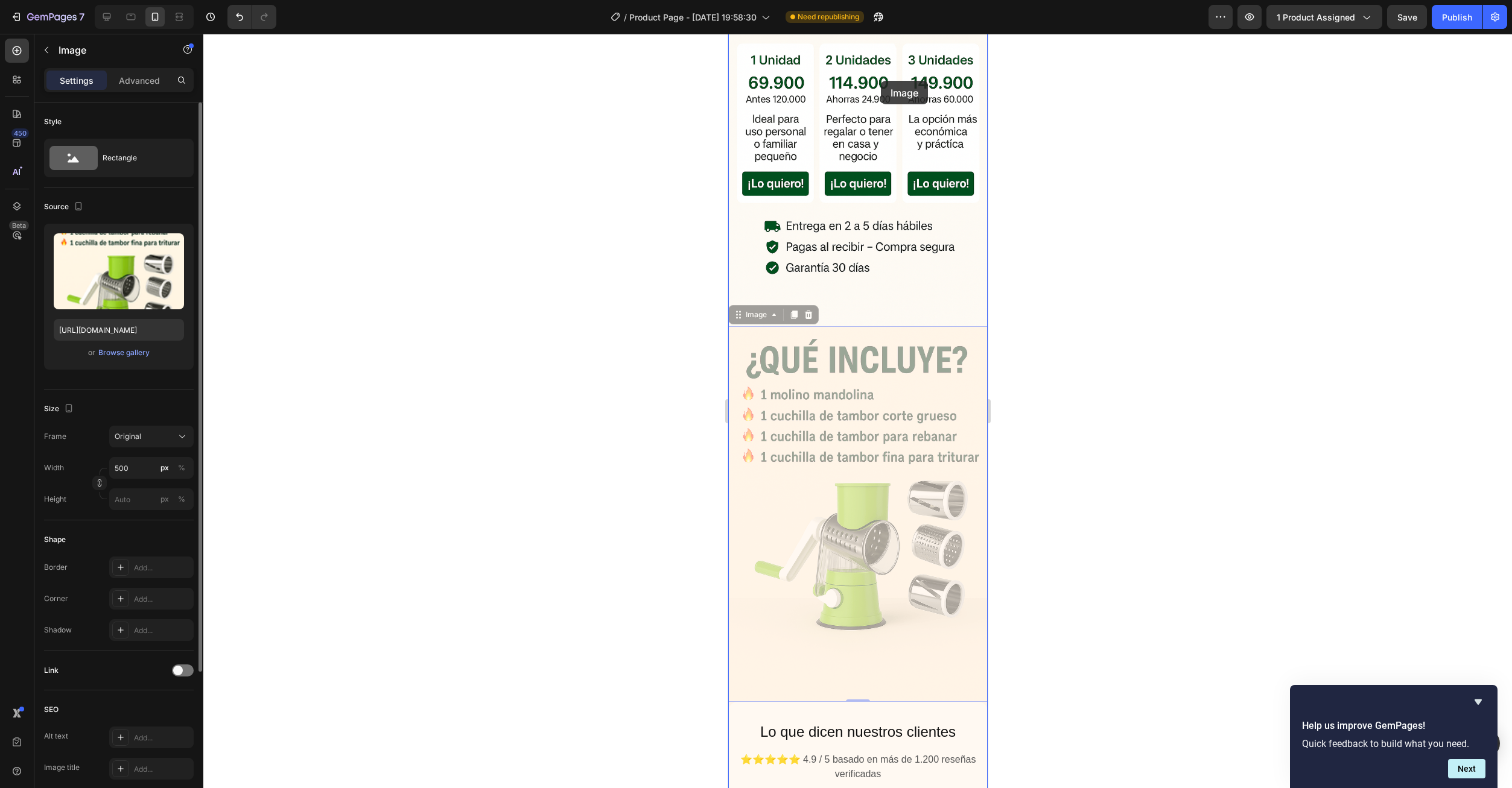
drag, startPoint x: 901, startPoint y: 239, endPoint x: 880, endPoint y: 81, distance: 159.4
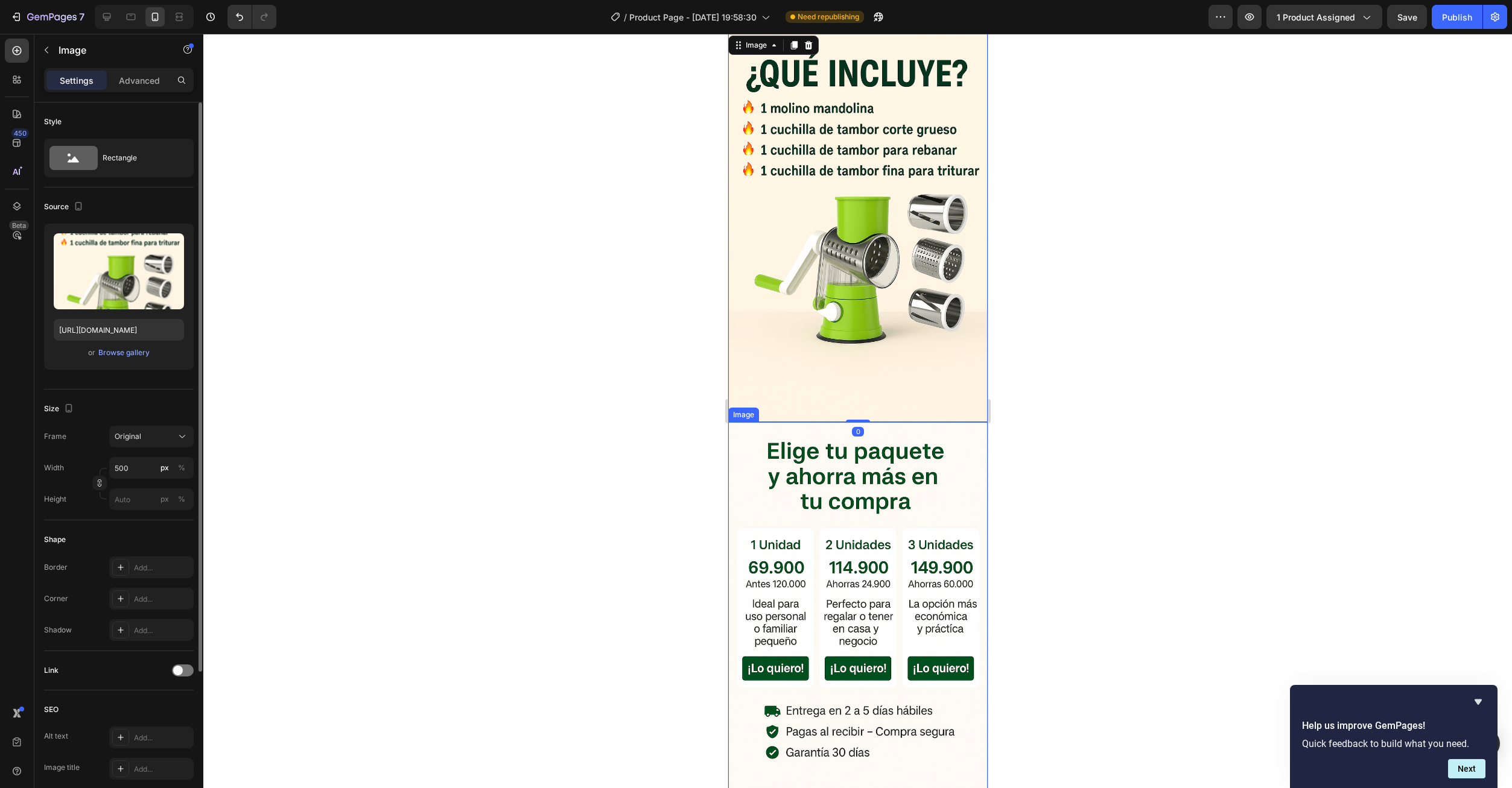
scroll to position [1004, 0]
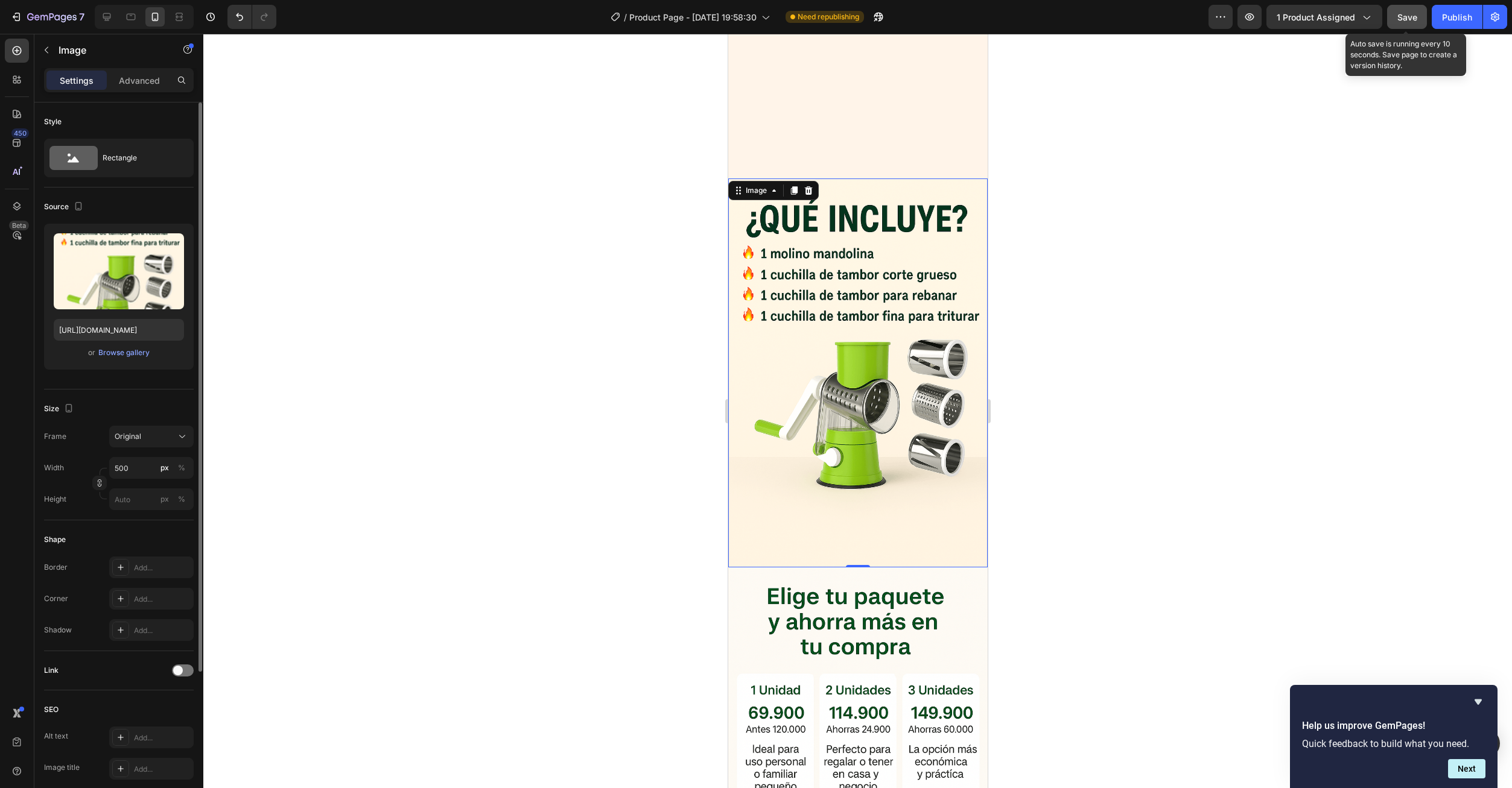
click at [1409, 8] on button "Save" at bounding box center [1407, 17] width 40 height 24
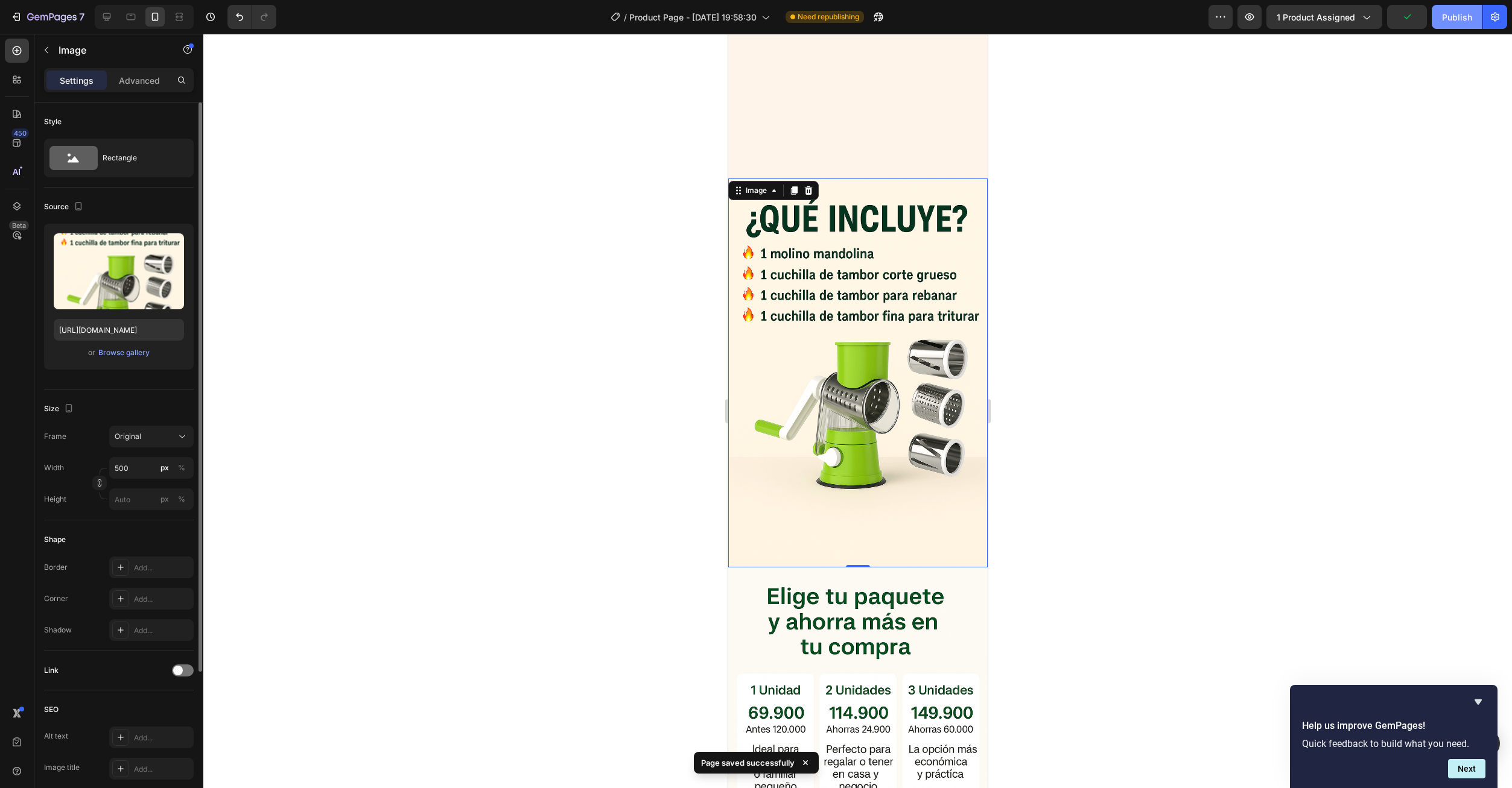
click at [1466, 6] on button "Publish" at bounding box center [1456, 17] width 50 height 24
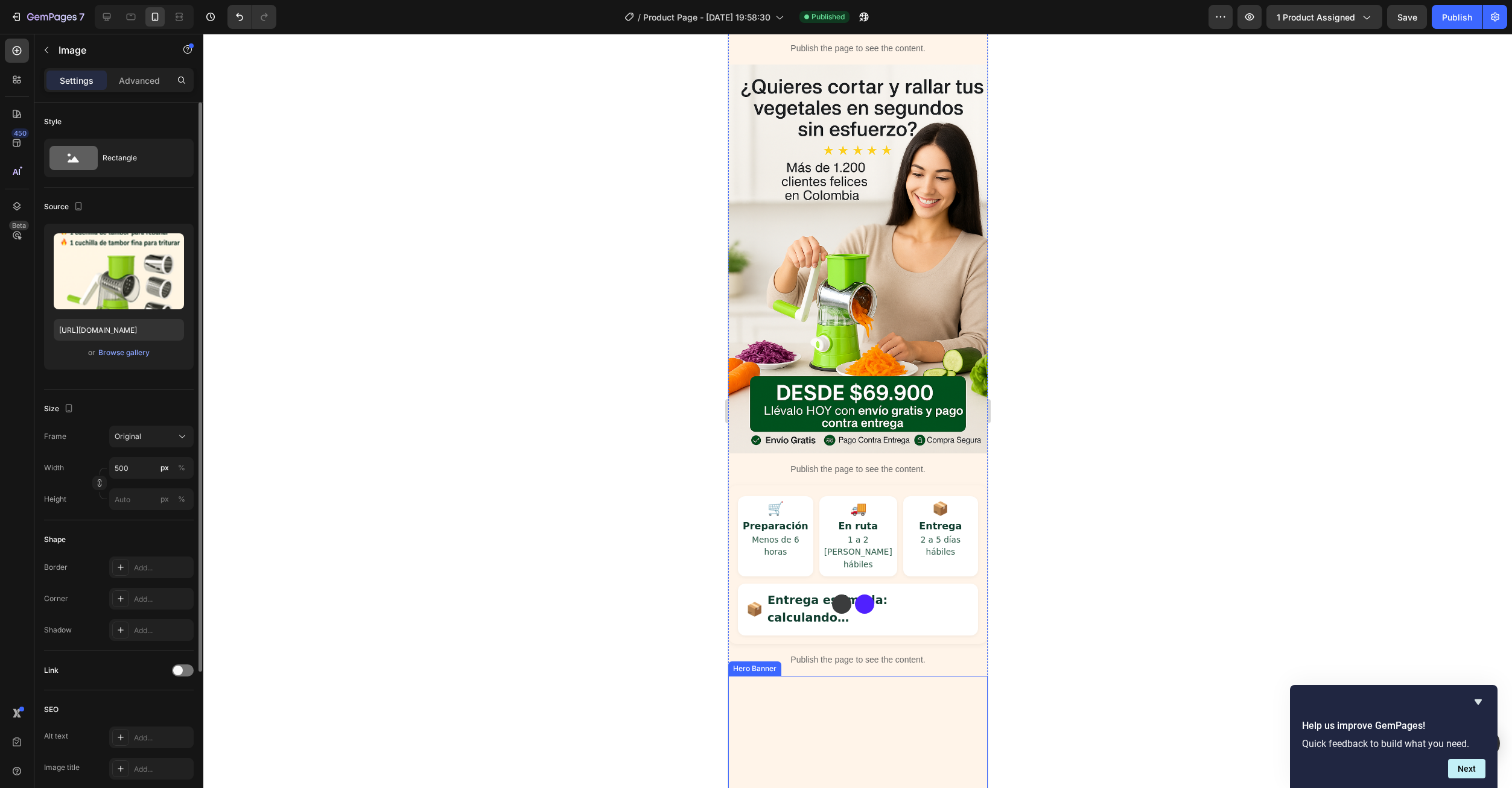
scroll to position [0, 0]
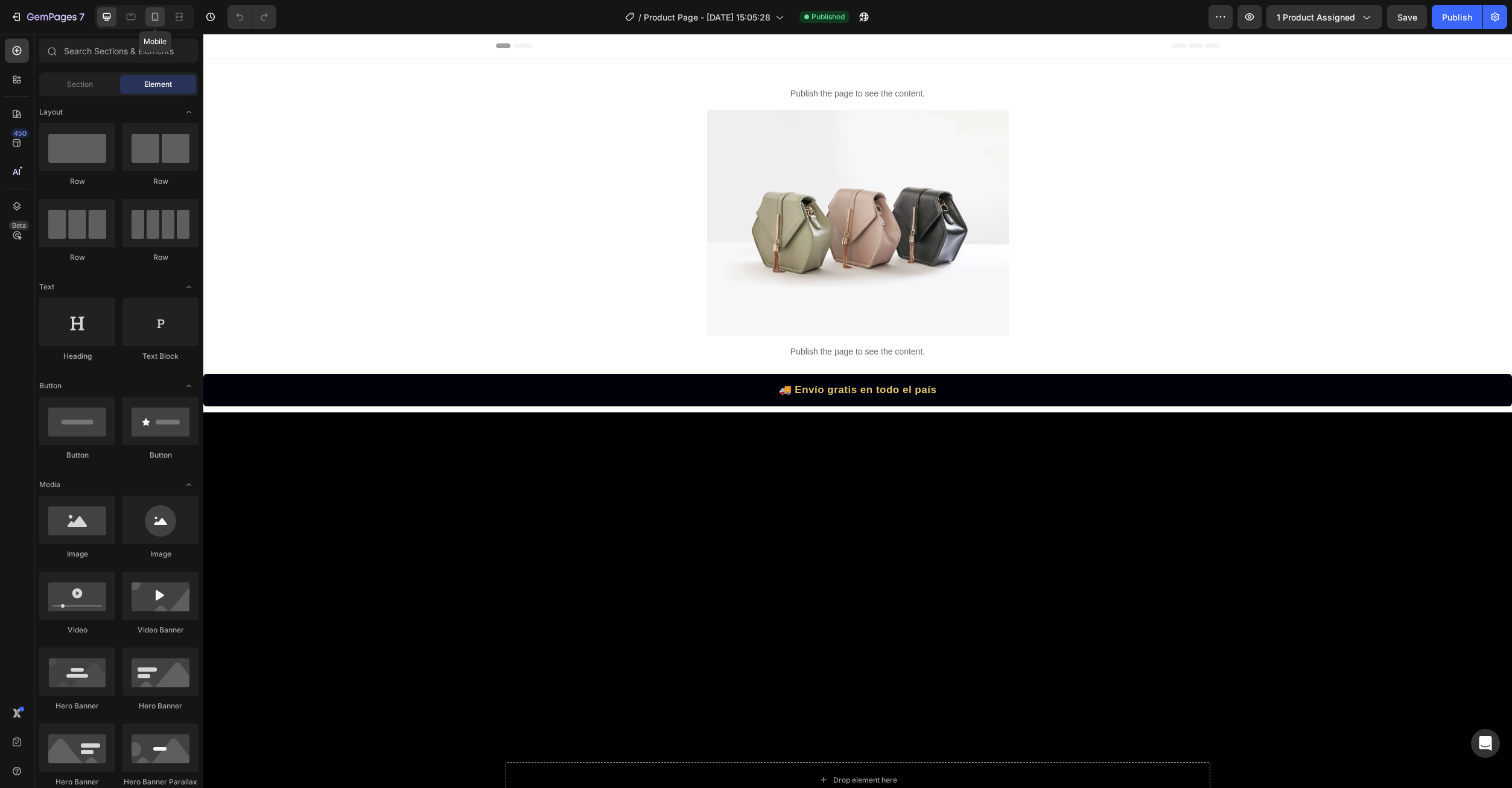
drag, startPoint x: 154, startPoint y: 16, endPoint x: 164, endPoint y: 38, distance: 24.2
click at [155, 16] on icon at bounding box center [155, 17] width 12 height 12
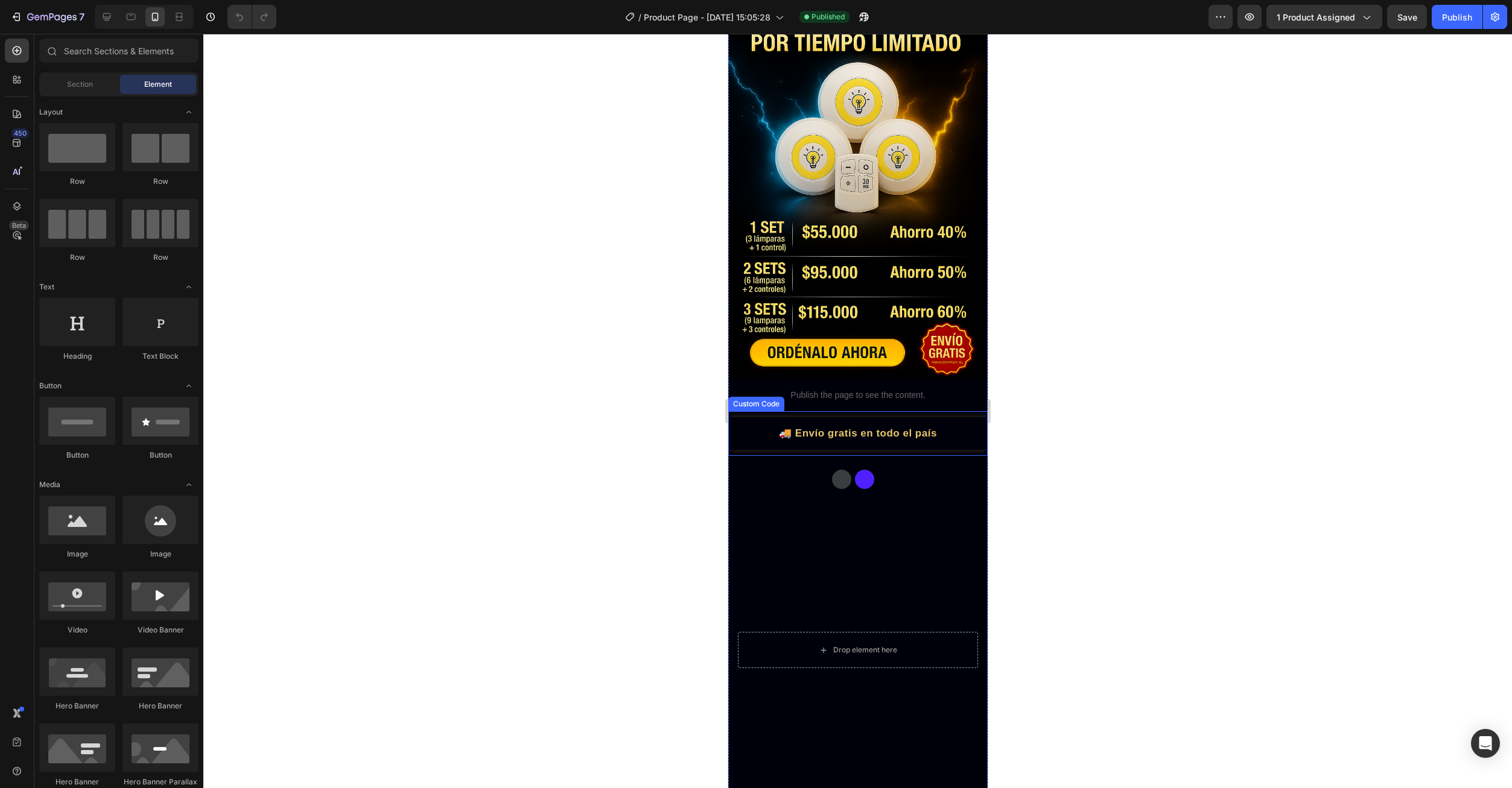
scroll to position [121, 0]
click at [785, 378] on div "Publish the page to see the content." at bounding box center [857, 394] width 259 height 32
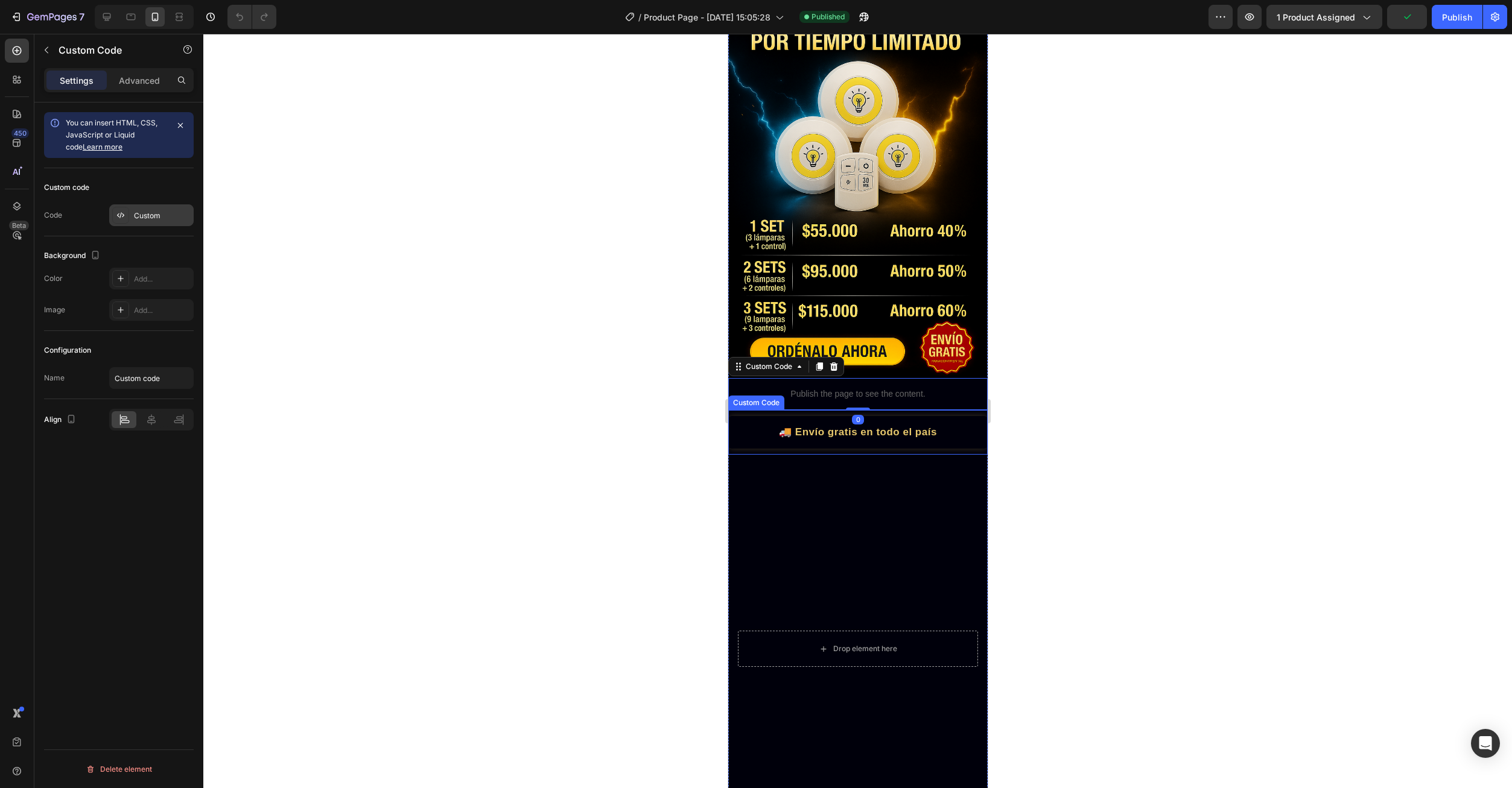
click at [155, 216] on div "Custom" at bounding box center [162, 216] width 57 height 11
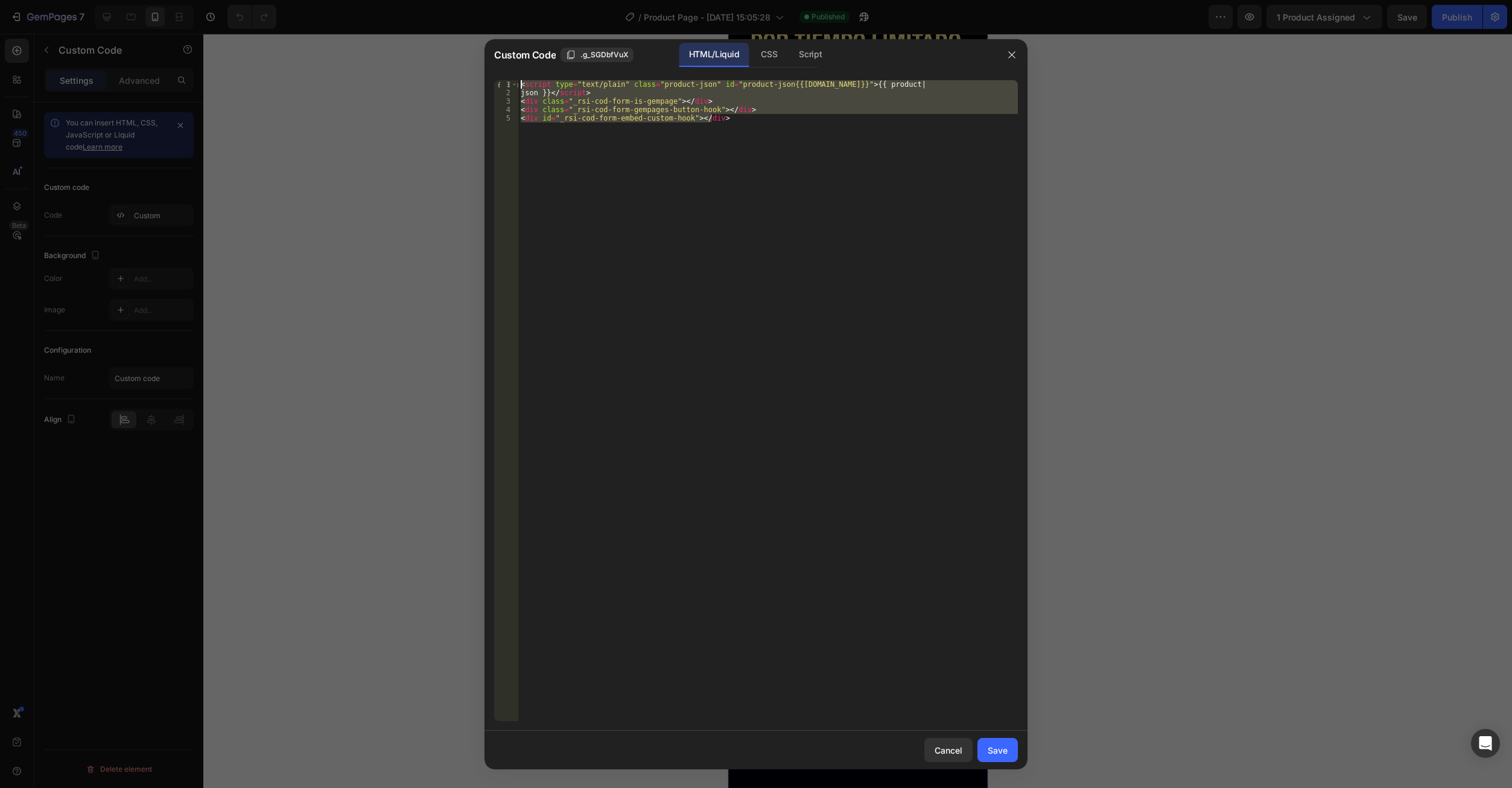
drag, startPoint x: 738, startPoint y: 138, endPoint x: 461, endPoint y: 63, distance: 287.0
click at [461, 63] on div "Custom Code .g_SGDbfVuX HTML/Liquid CSS Script <div id="_rsi-cod-form-embed-cus…" at bounding box center [756, 394] width 1512 height 788
type textarea "<script type="text/plain" class="product-json" id="product-json{{[DOMAIN_NAME]}…"
click at [1005, 58] on button "button" at bounding box center [1012, 55] width 19 height 19
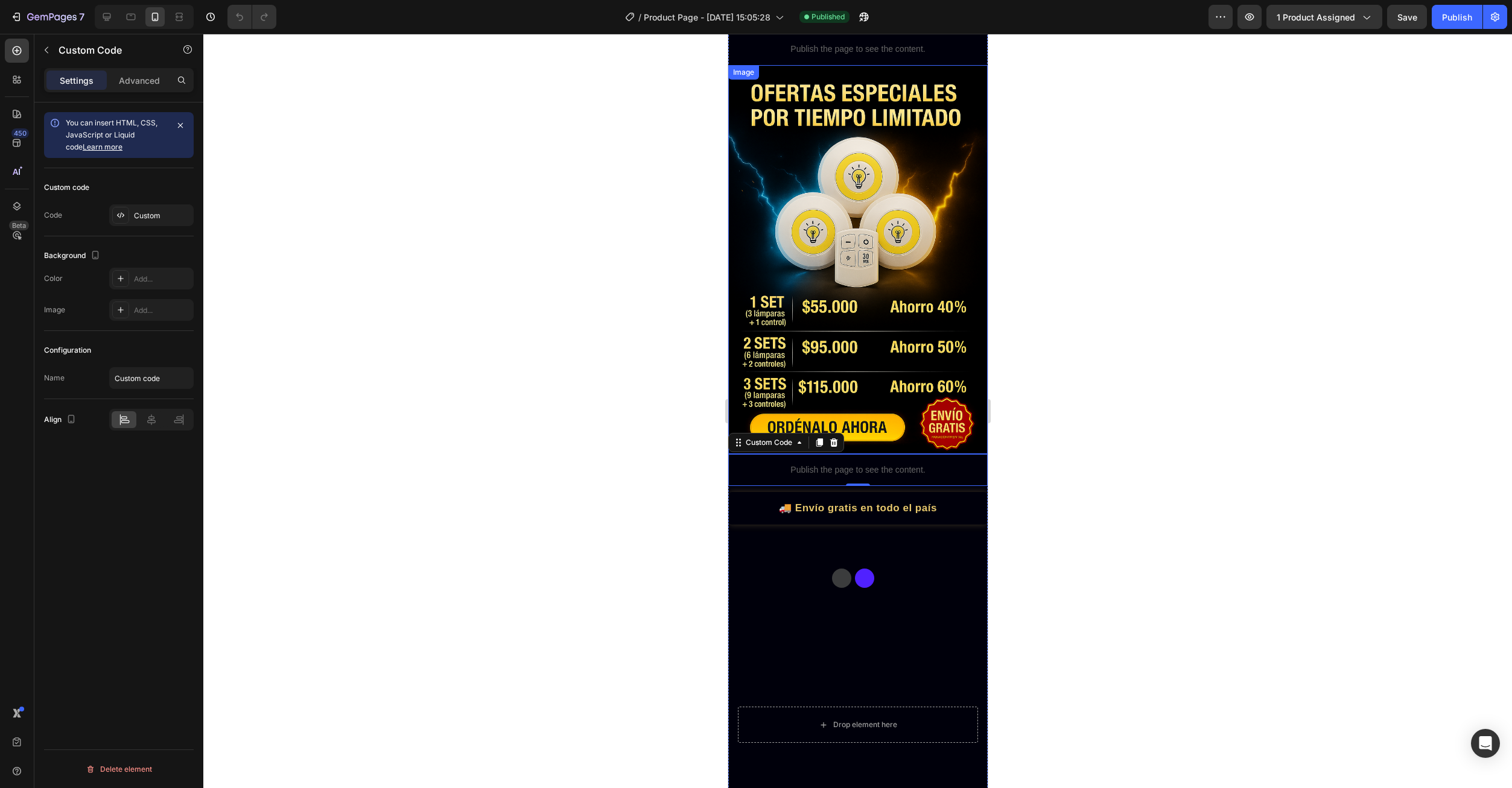
scroll to position [0, 0]
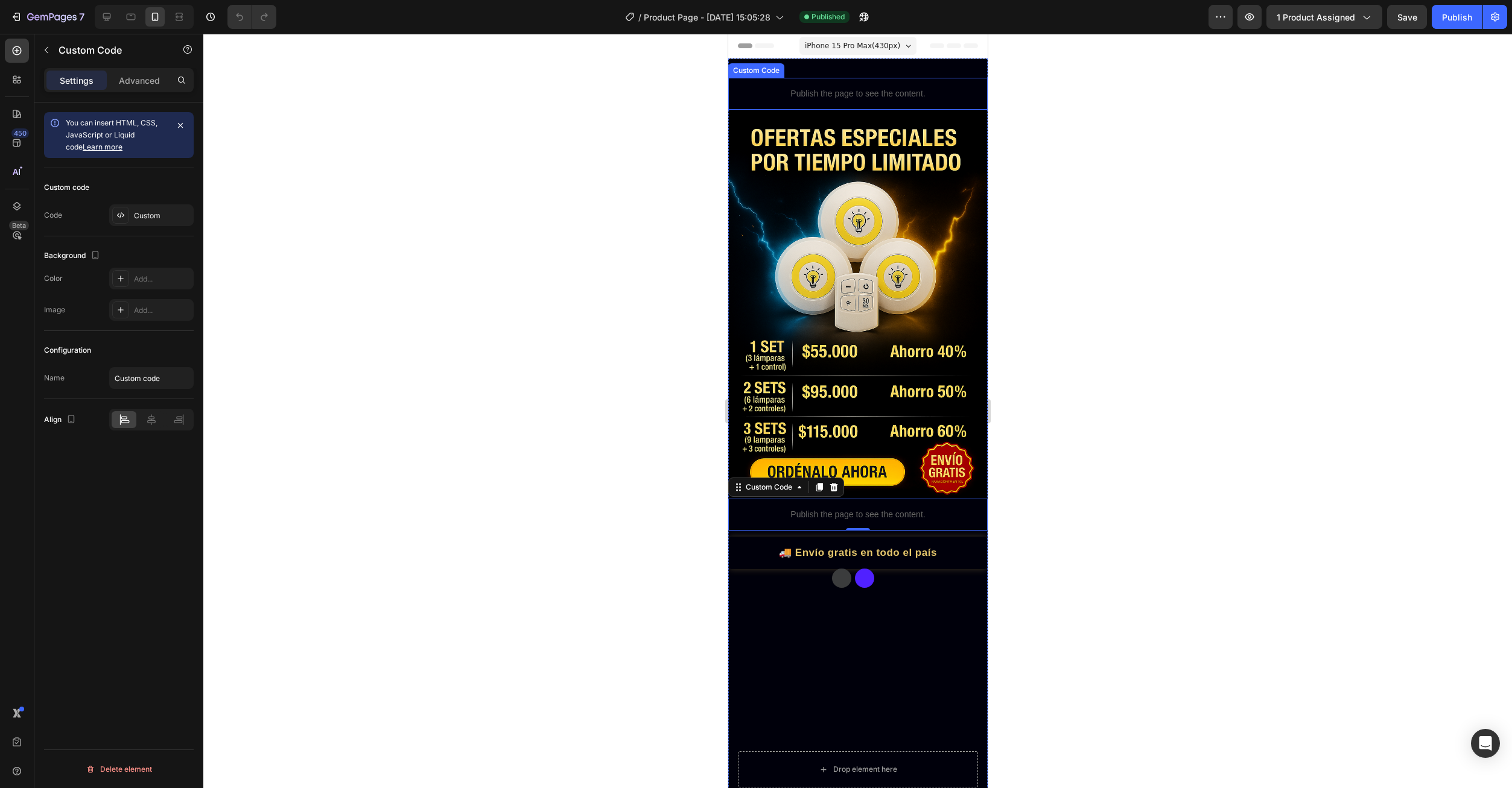
click at [821, 93] on p "Publish the page to see the content." at bounding box center [857, 94] width 259 height 13
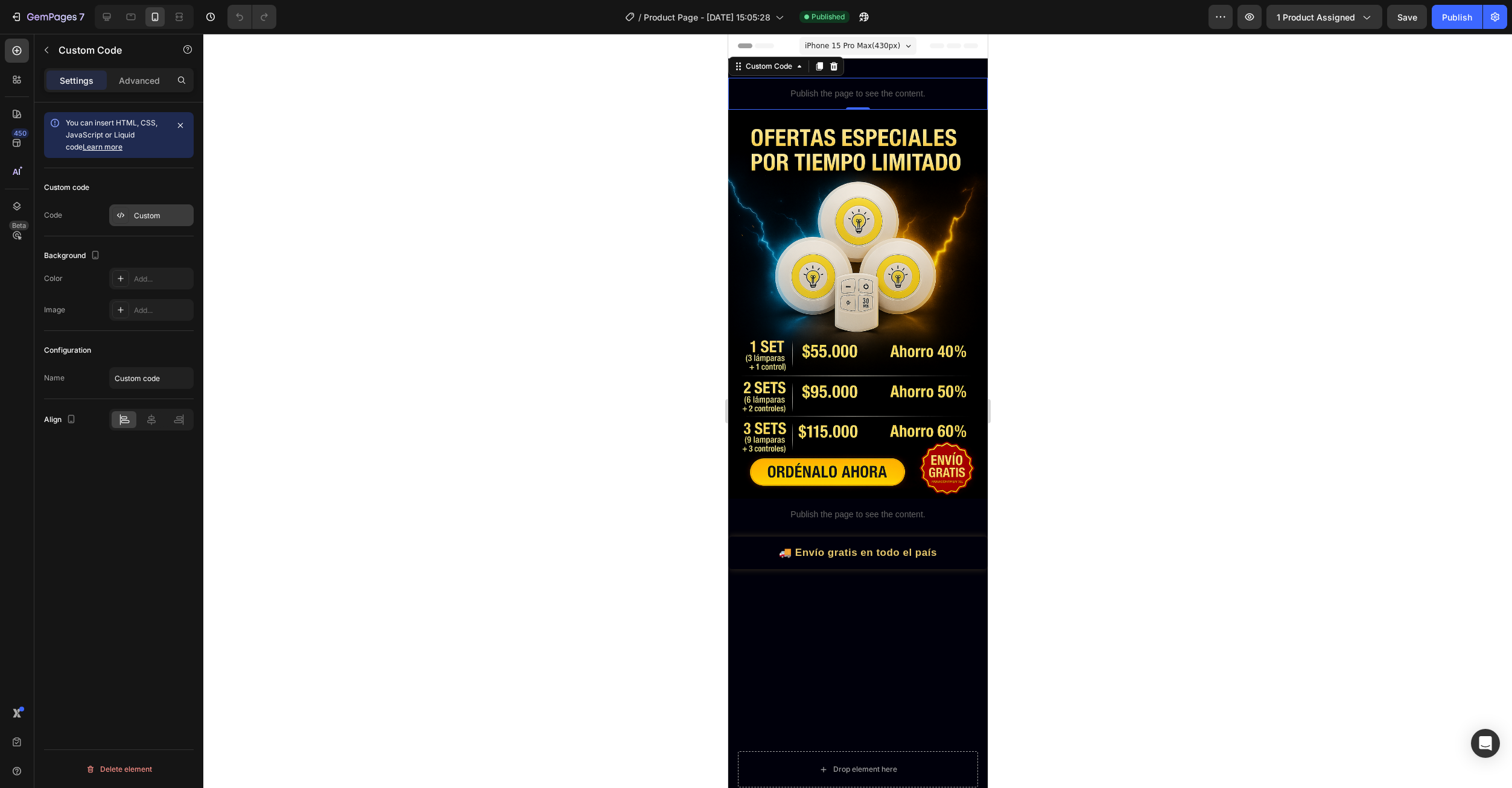
click at [157, 219] on div "Custom" at bounding box center [162, 216] width 57 height 11
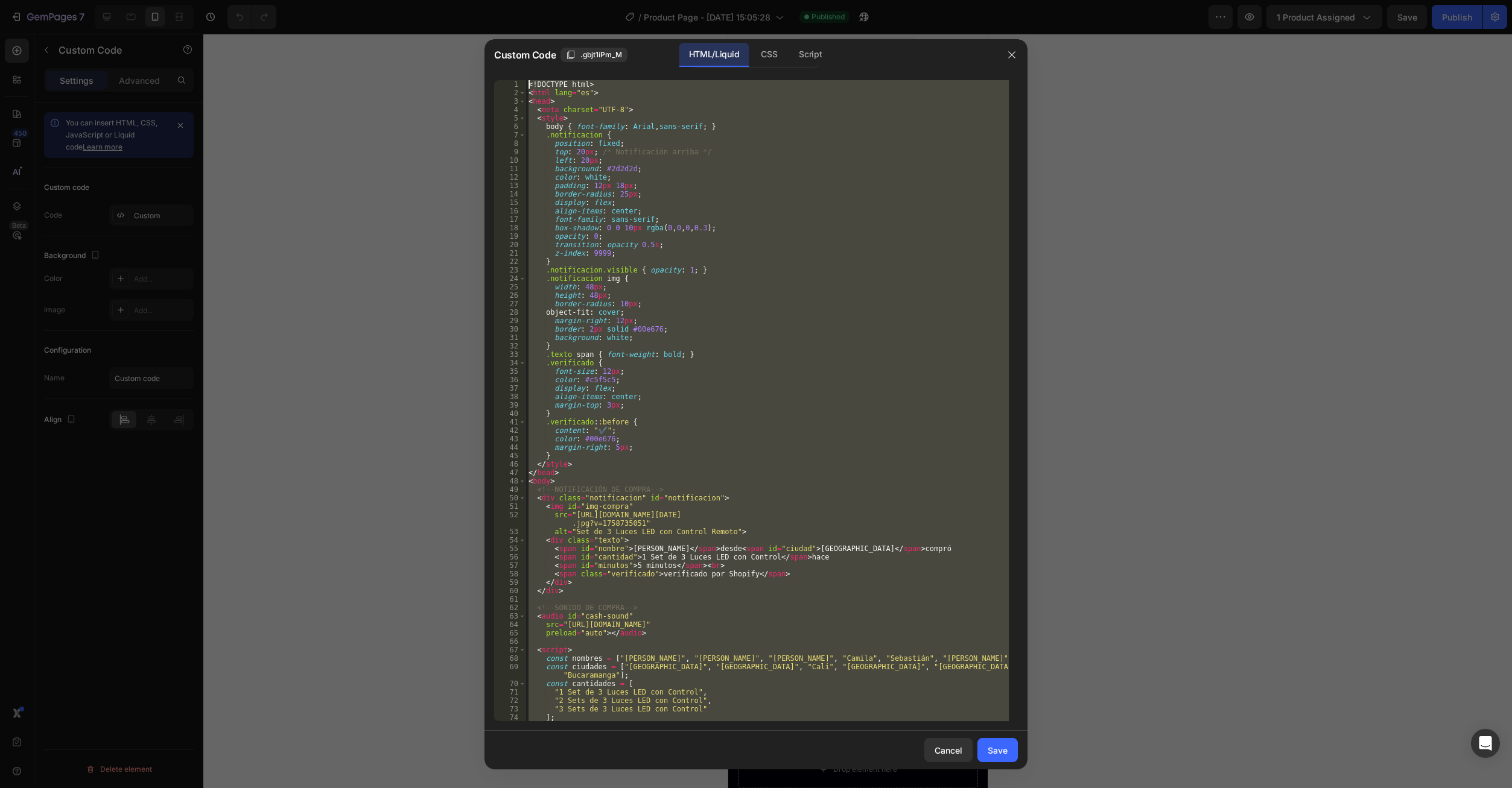
drag, startPoint x: 563, startPoint y: 711, endPoint x: 513, endPoint y: 70, distance: 642.9
click at [513, 70] on div "Custom Code .gbjt1iPm_M HTML/Liquid CSS Script </html> 1 2 3 4 5 6 7 8 9 10 11 …" at bounding box center [756, 404] width 543 height 731
type textarea "<!DOCTYPE html> <html lang="es">"
click at [941, 754] on div "Cancel" at bounding box center [948, 750] width 27 height 13
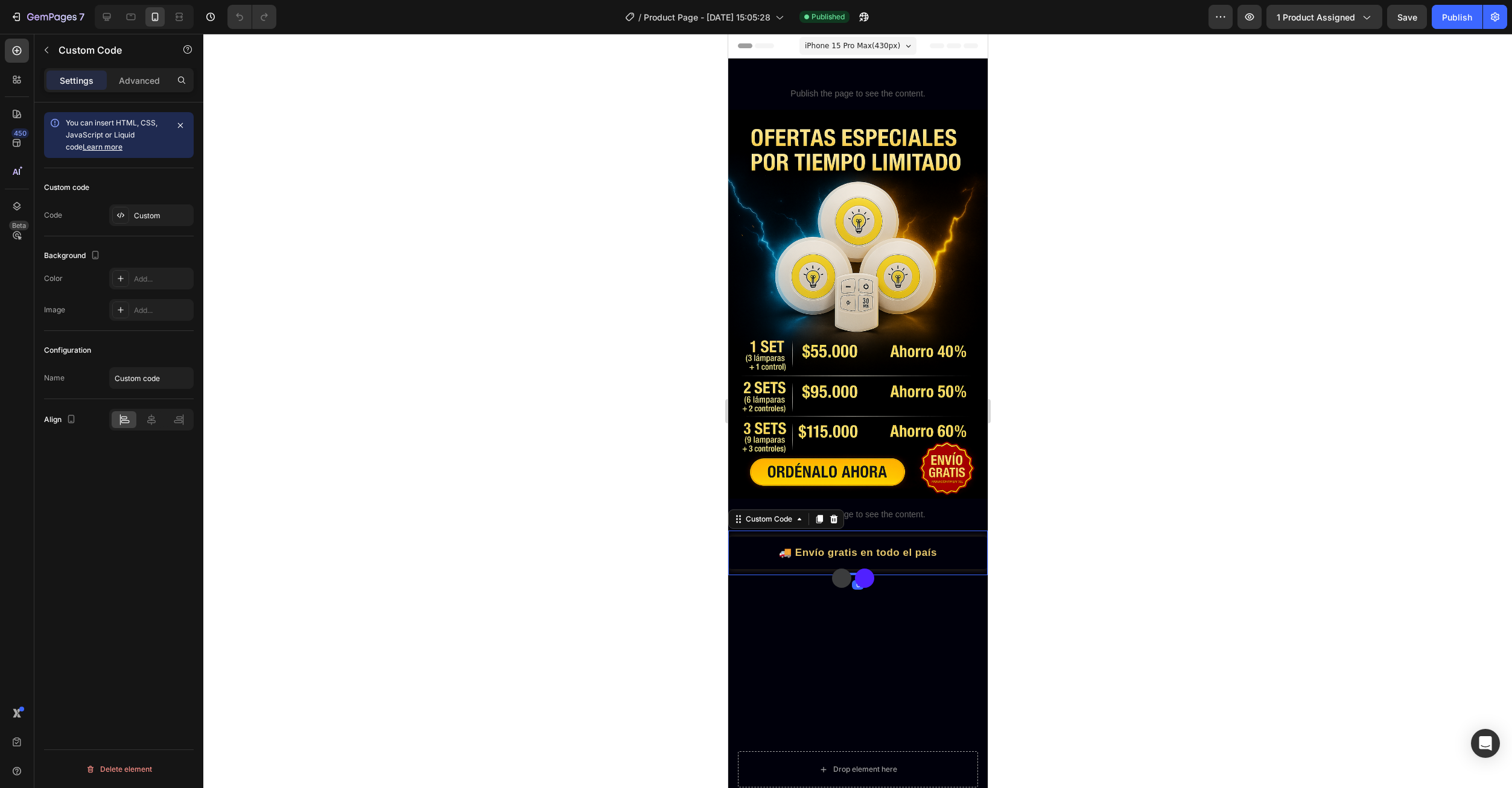
click at [987, 545] on div "💵 Pago contraentrega" at bounding box center [1117, 553] width 259 height 16
click at [146, 218] on div "Custom" at bounding box center [162, 216] width 57 height 11
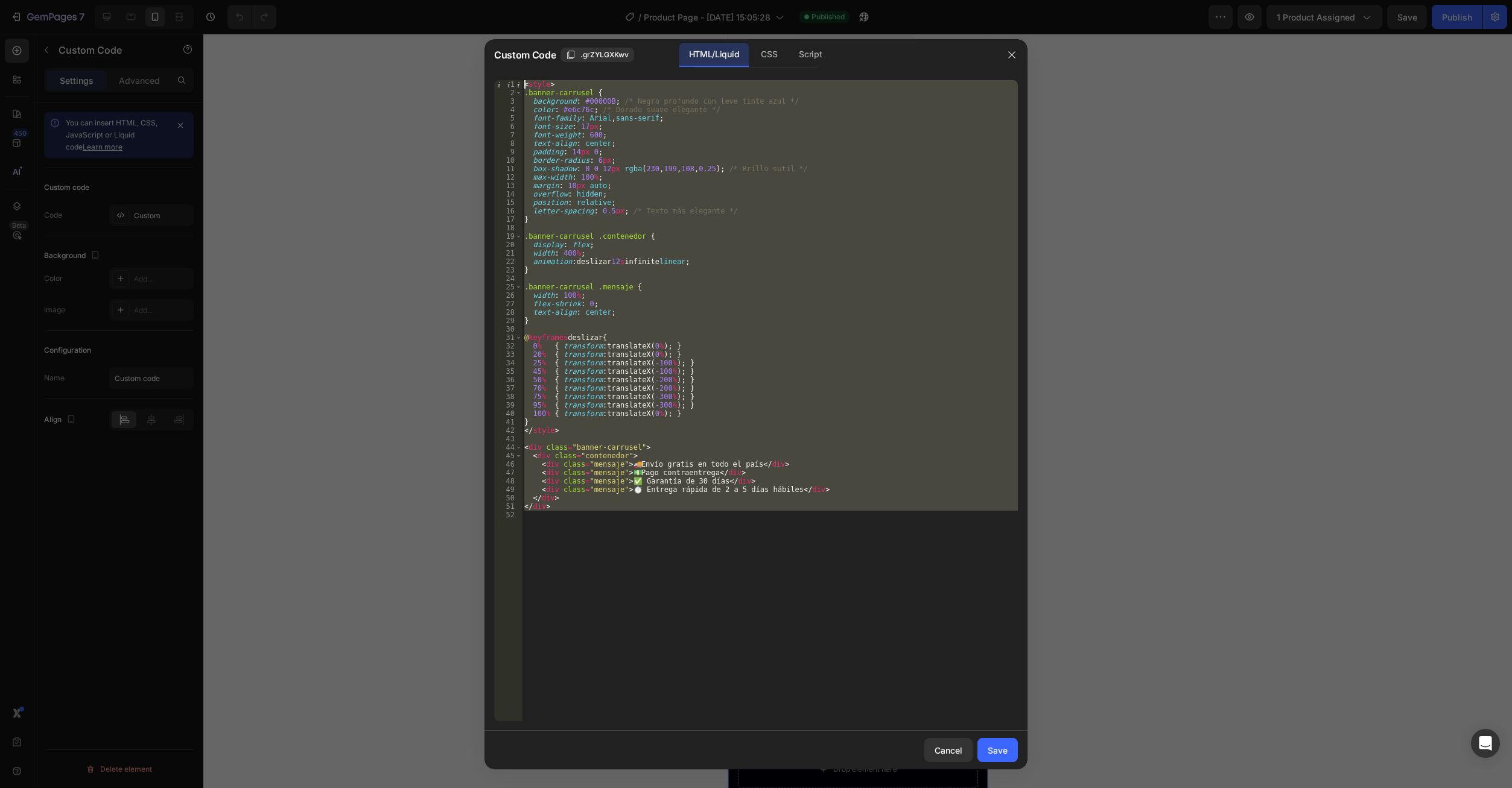
drag, startPoint x: 588, startPoint y: 520, endPoint x: 474, endPoint y: 79, distance: 455.5
click at [474, 79] on div "Custom Code .grZYLGXKwv HTML/Liquid CSS Script 1 2 3 4 5 6 7 8 9 10 11 12 13 14…" at bounding box center [756, 394] width 1512 height 788
type textarea "<style> .banner-carrusel {"
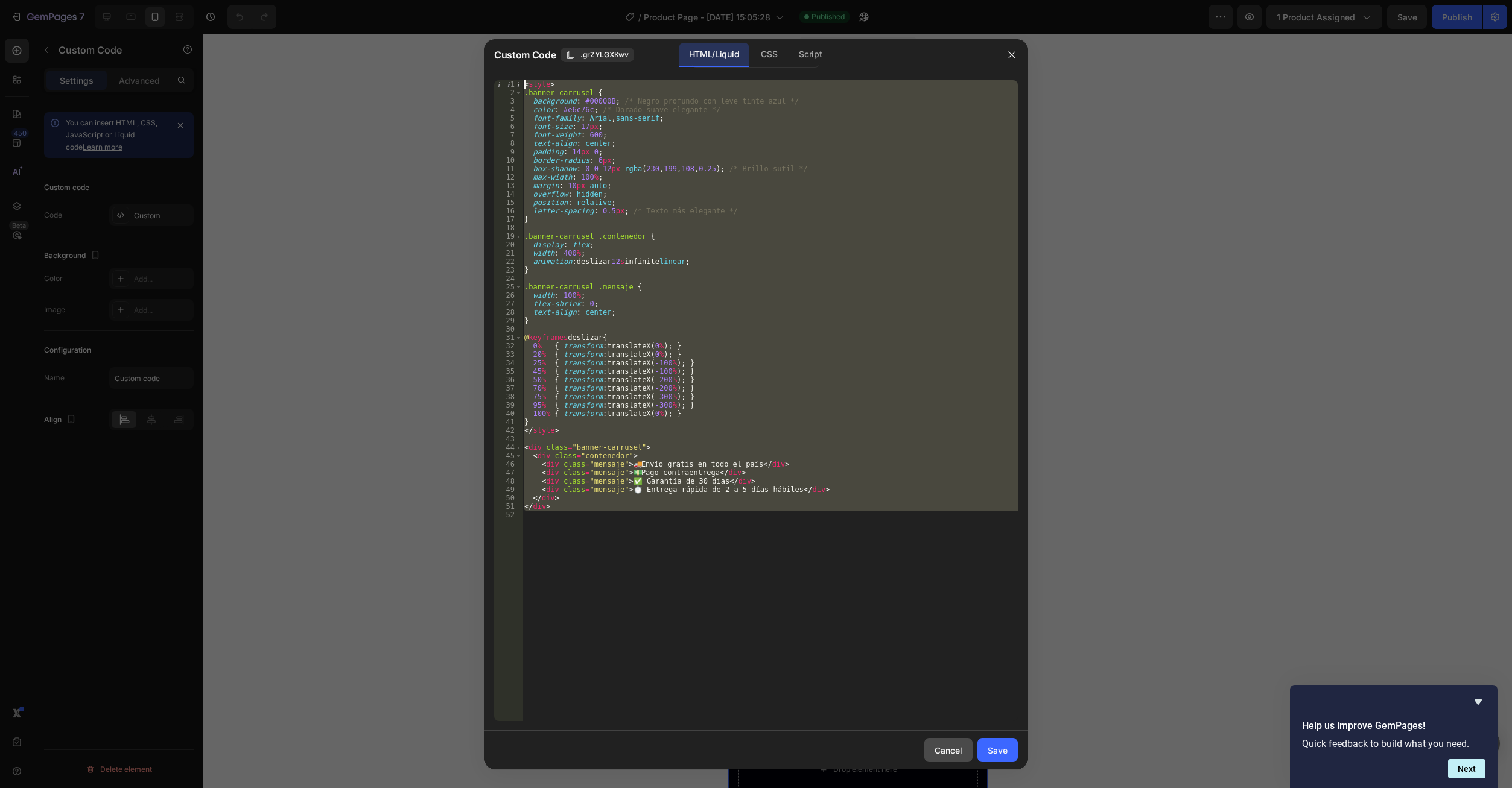
click at [948, 754] on div "Cancel" at bounding box center [948, 750] width 27 height 13
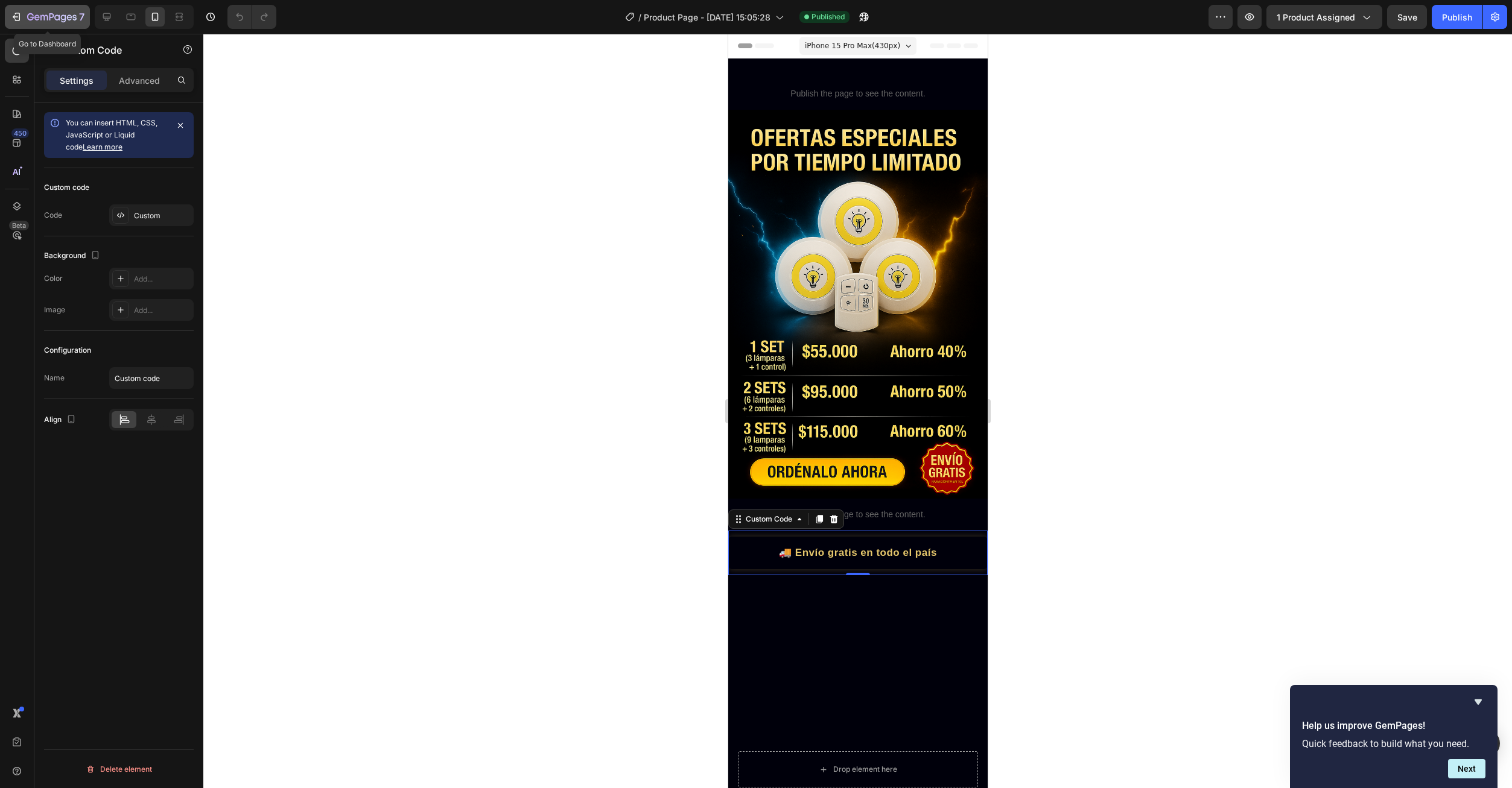
click at [11, 17] on icon "button" at bounding box center [16, 17] width 12 height 12
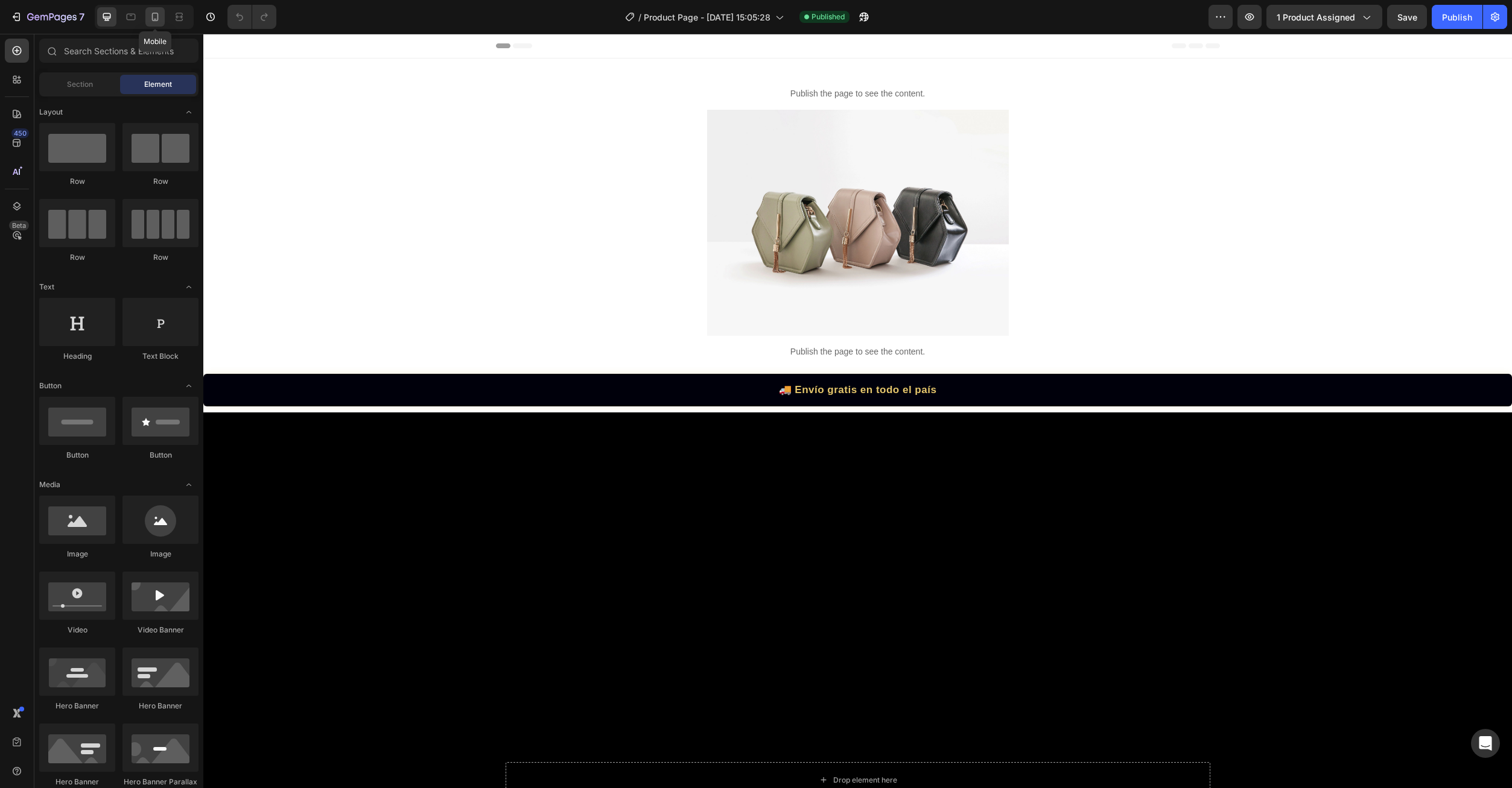
click at [149, 20] on icon at bounding box center [155, 17] width 12 height 12
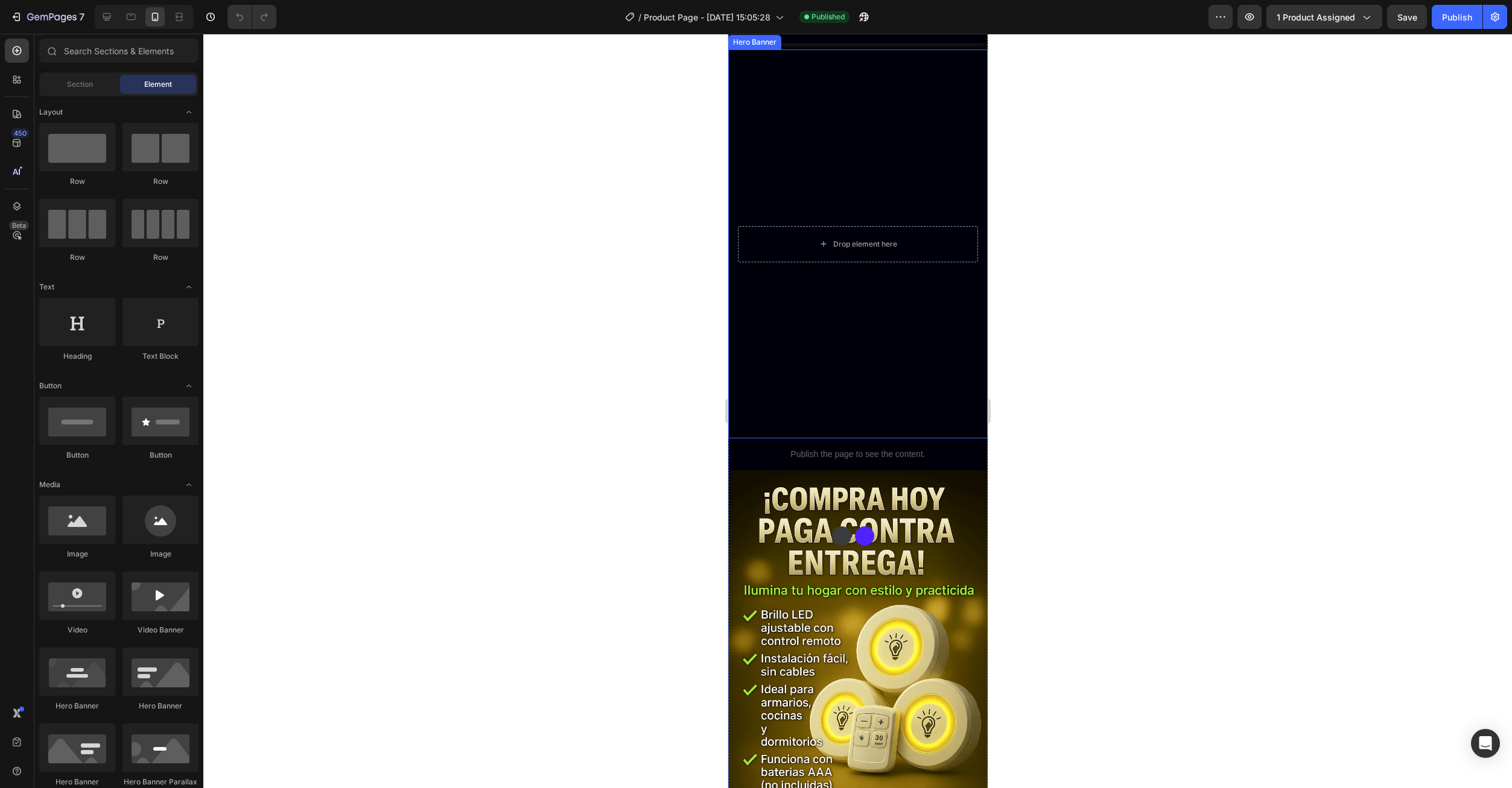
scroll to position [362, 0]
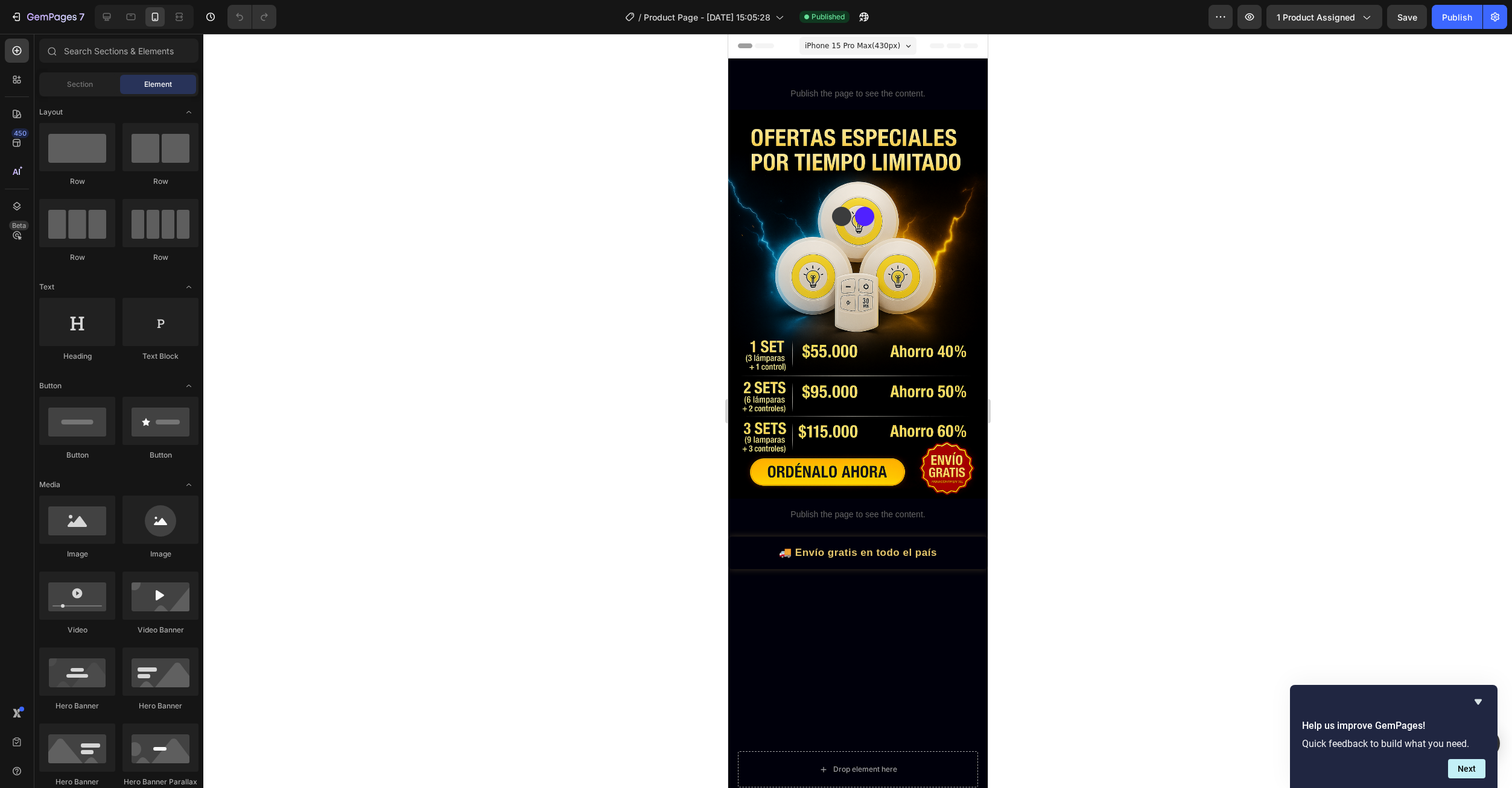
scroll to position [362, 0]
